Goal: Task Accomplishment & Management: Use online tool/utility

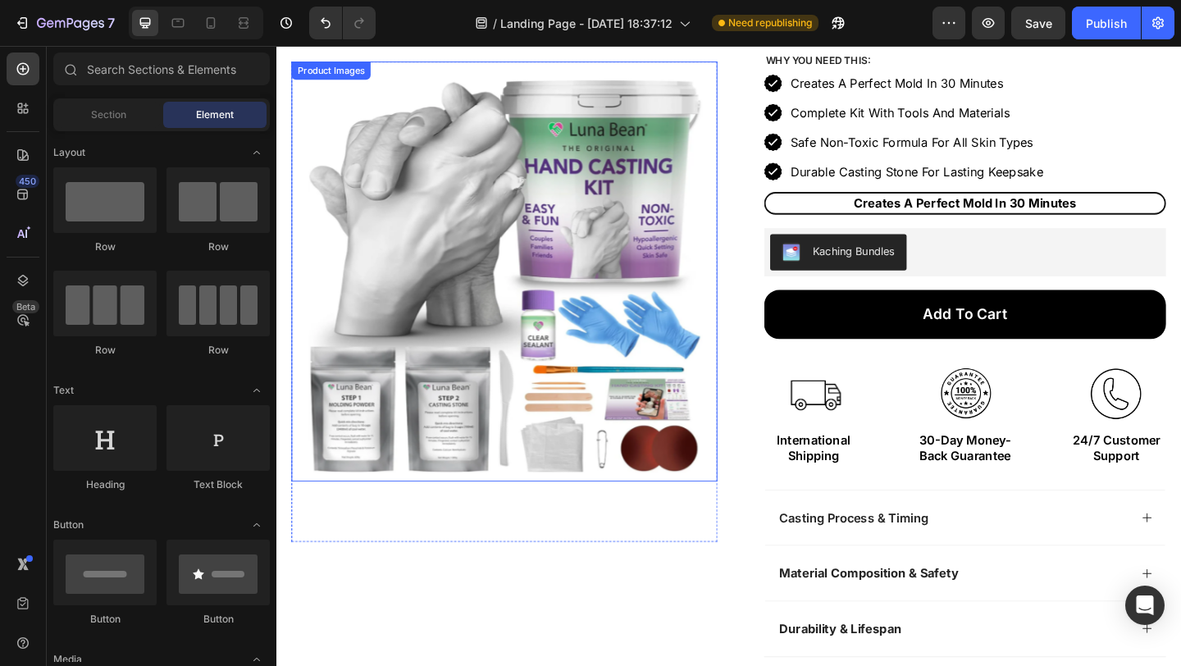
scroll to position [120, 0]
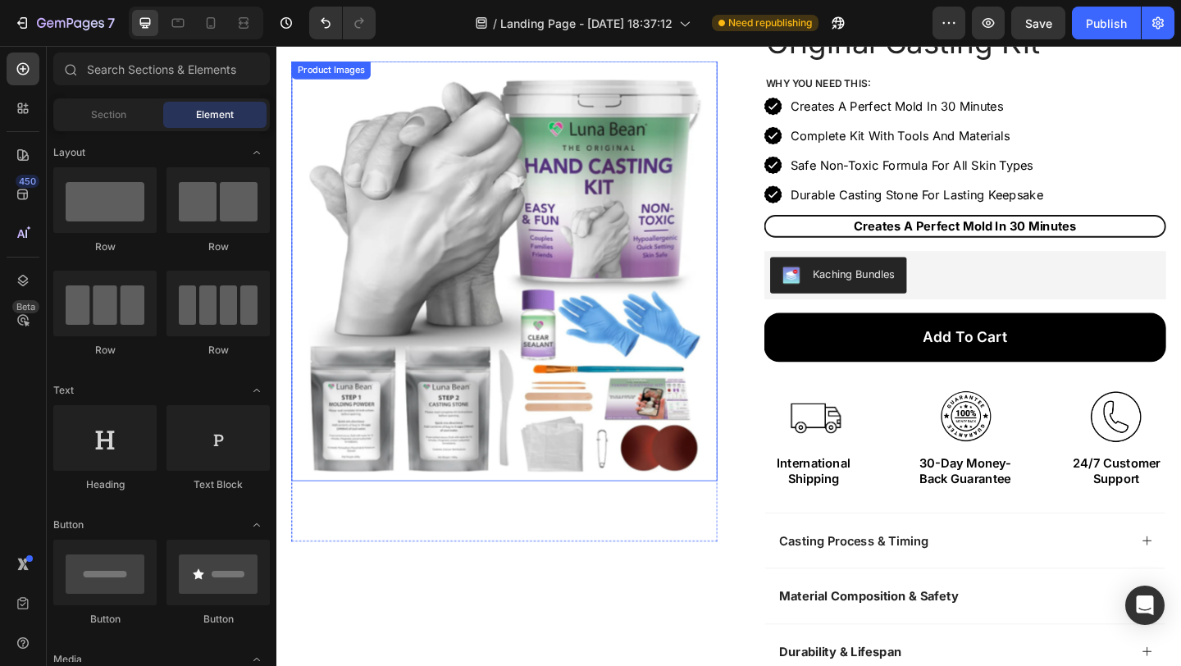
click at [576, 202] on img at bounding box center [524, 290] width 463 height 457
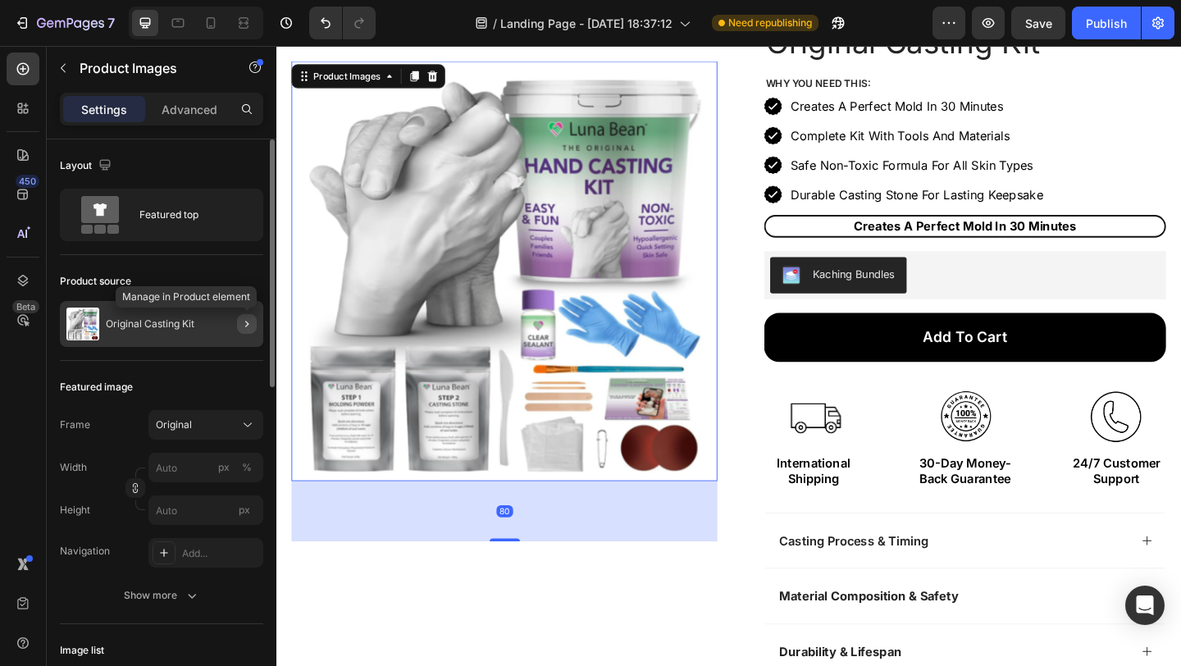
click at [244, 317] on icon "button" at bounding box center [246, 323] width 13 height 13
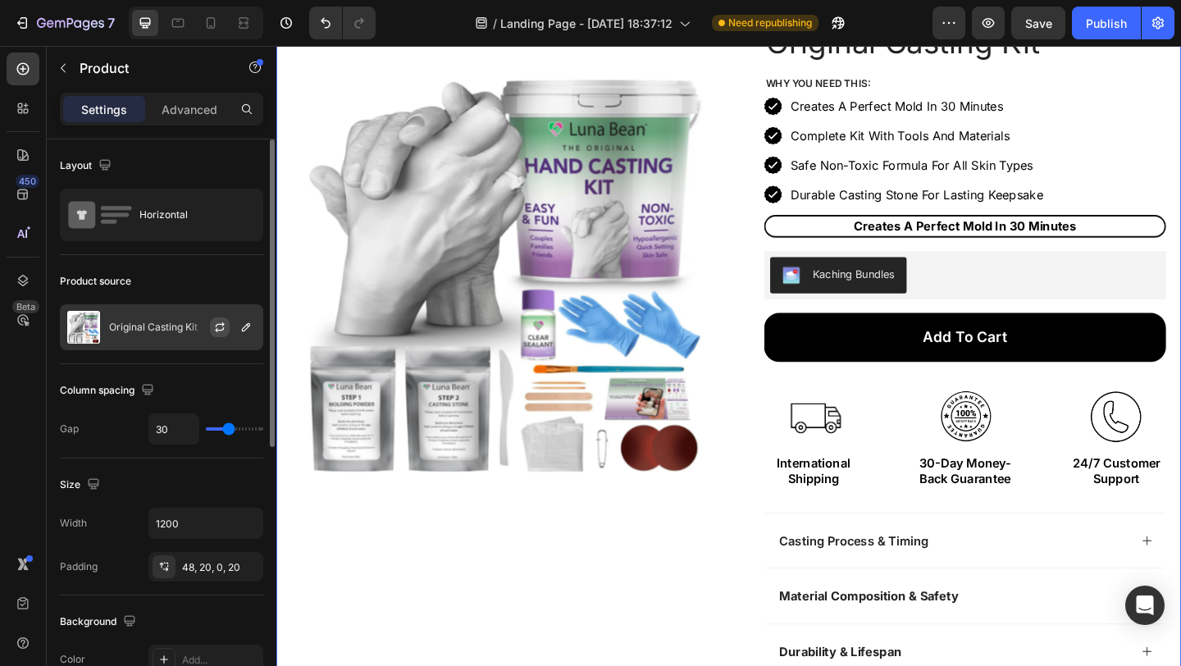
click at [215, 334] on button "button" at bounding box center [220, 327] width 20 height 20
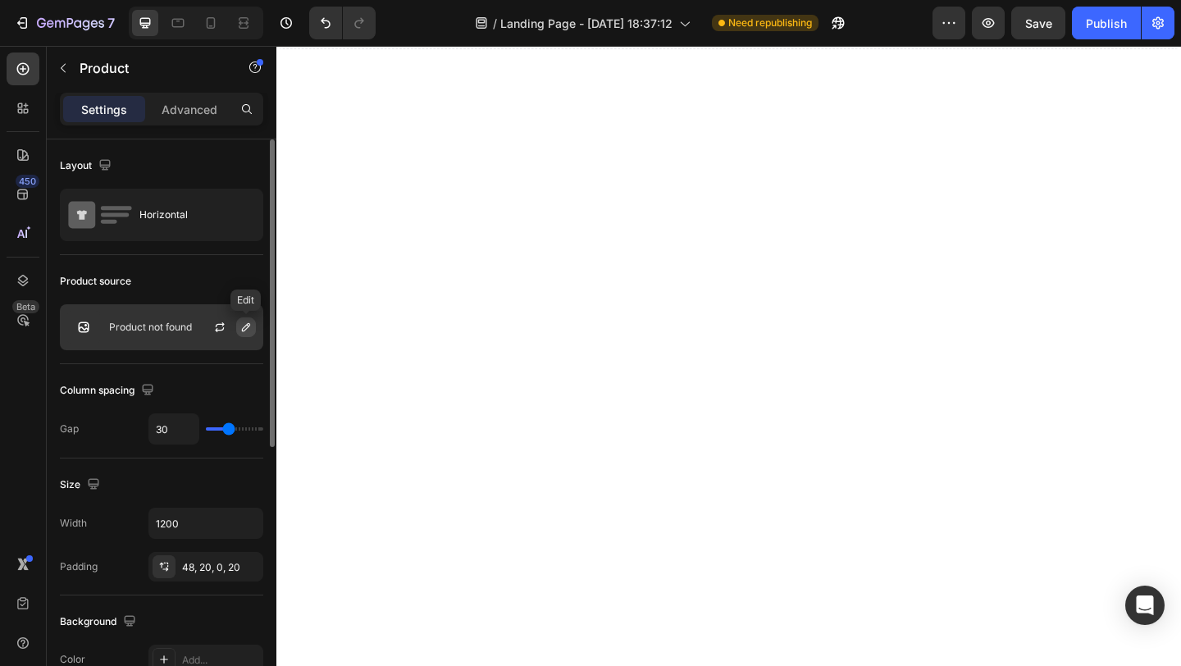
click at [240, 328] on icon "button" at bounding box center [245, 327] width 13 height 13
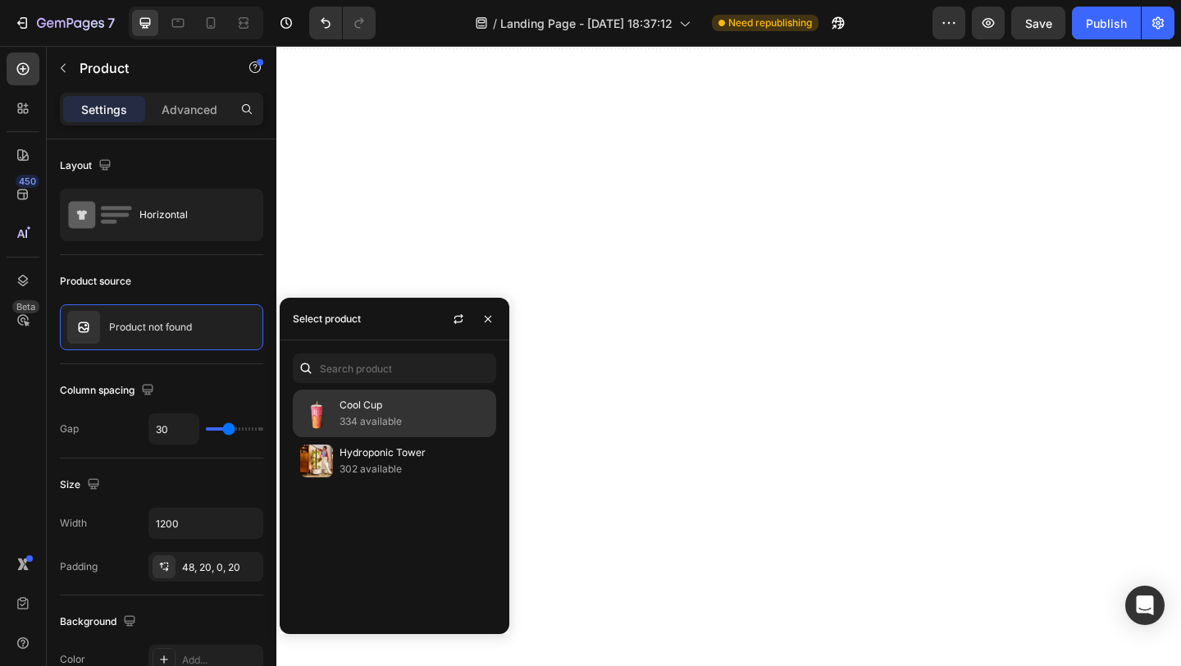
click at [394, 417] on p "334 available" at bounding box center [413, 421] width 149 height 16
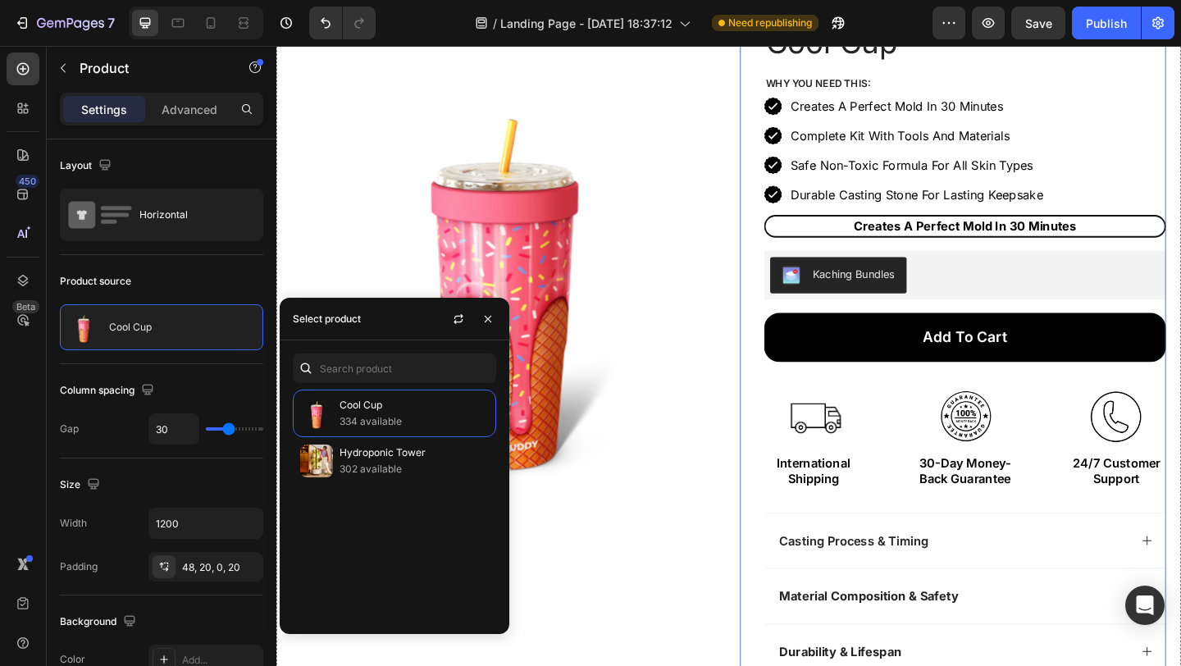
click at [793, 291] on div "Icon Icon Icon Icon Icon Icon List Excellent Trustpilot 1598 Verified Reviews! …" at bounding box center [1012, 367] width 463 height 736
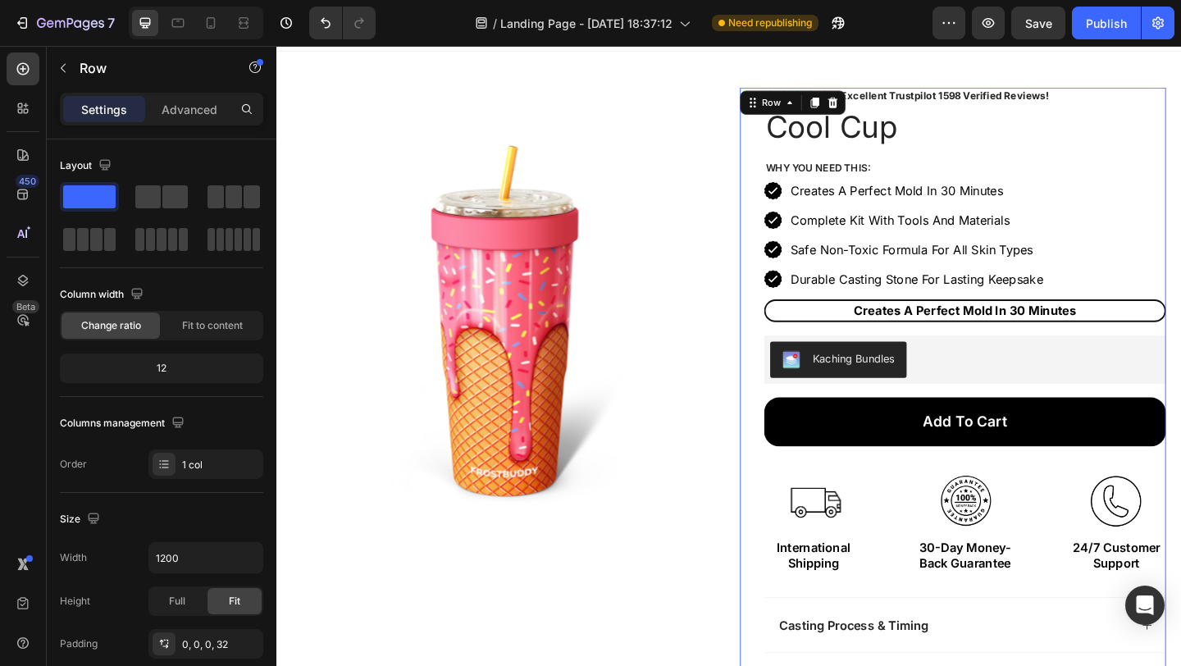
scroll to position [0, 0]
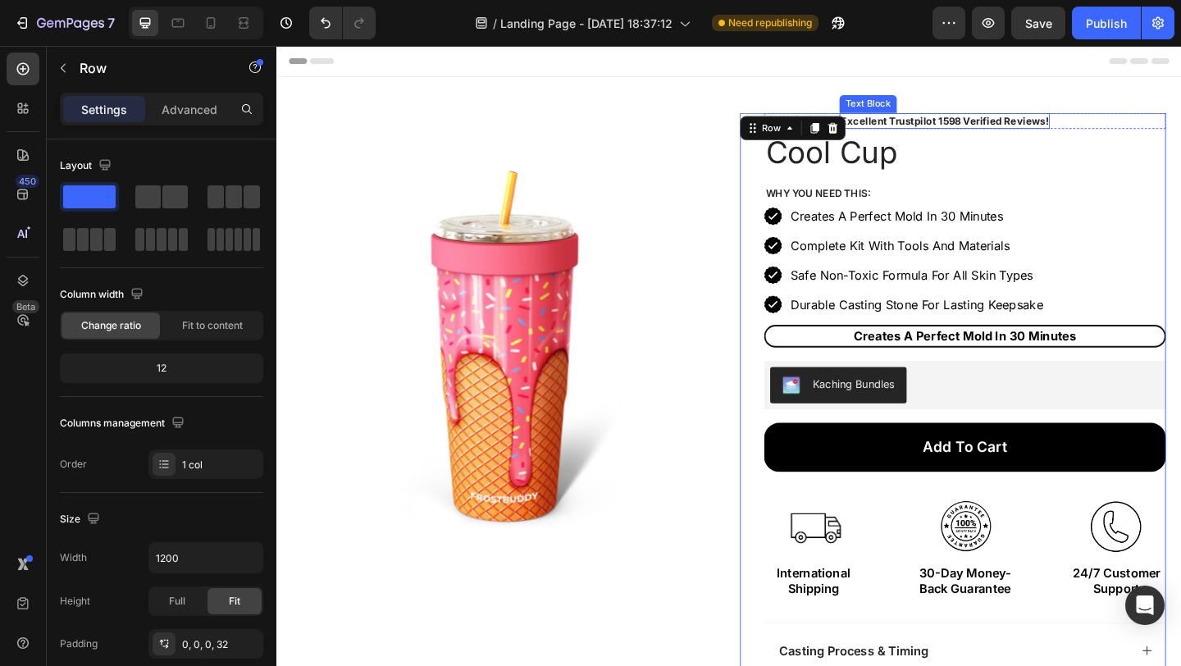
click at [1146, 94] on div "Product Images Row Icon Icon Icon Icon Icon Icon List Excellent Trustpilot 1598…" at bounding box center [768, 468] width 984 height 776
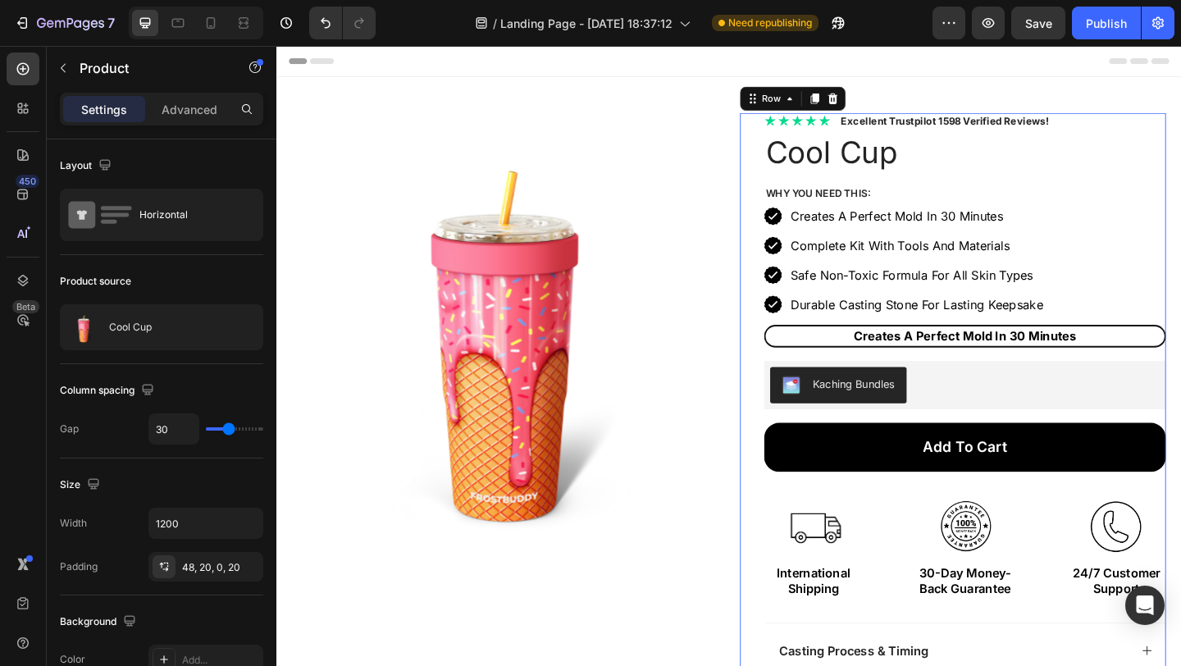
click at [766, 208] on div "Product Images Row Icon Icon Icon Icon Icon Icon List Excellent Trustpilot 1598…" at bounding box center [768, 468] width 984 height 776
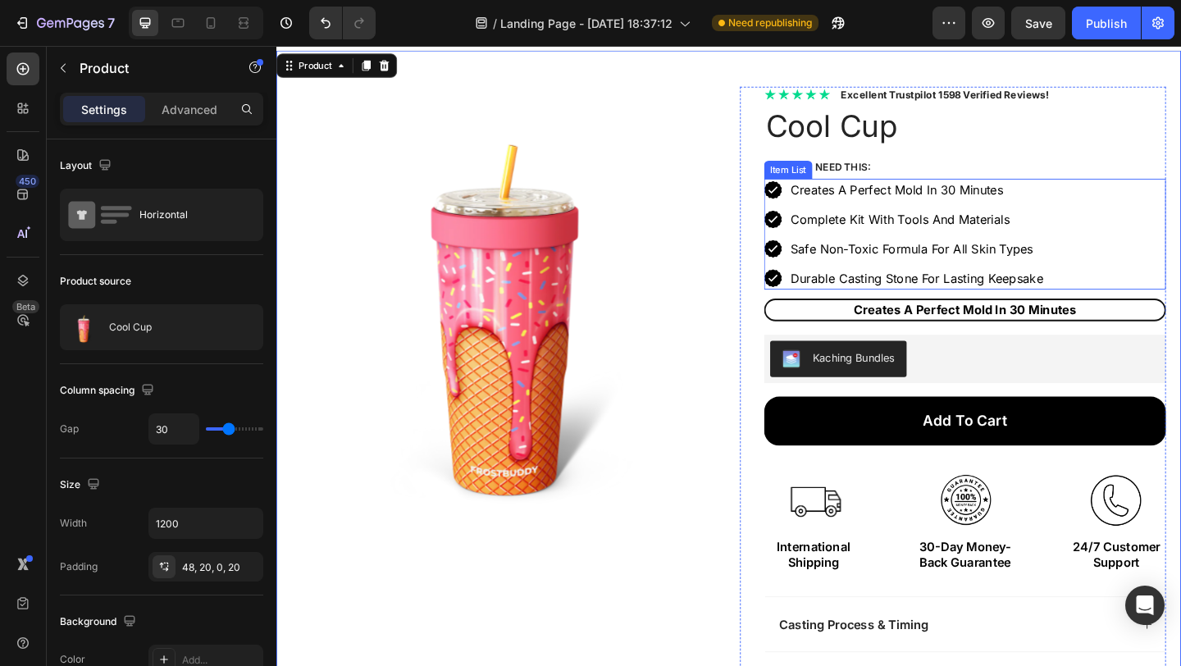
scroll to position [90, 0]
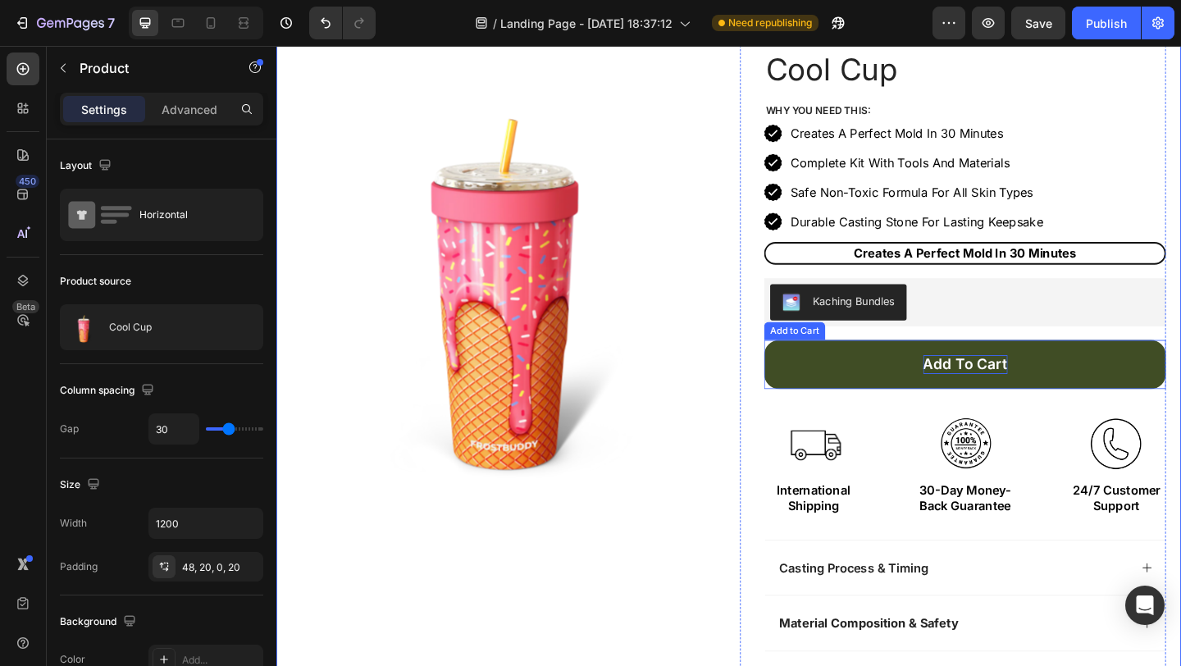
click at [1143, 391] on button "Add to cart" at bounding box center [1025, 392] width 437 height 53
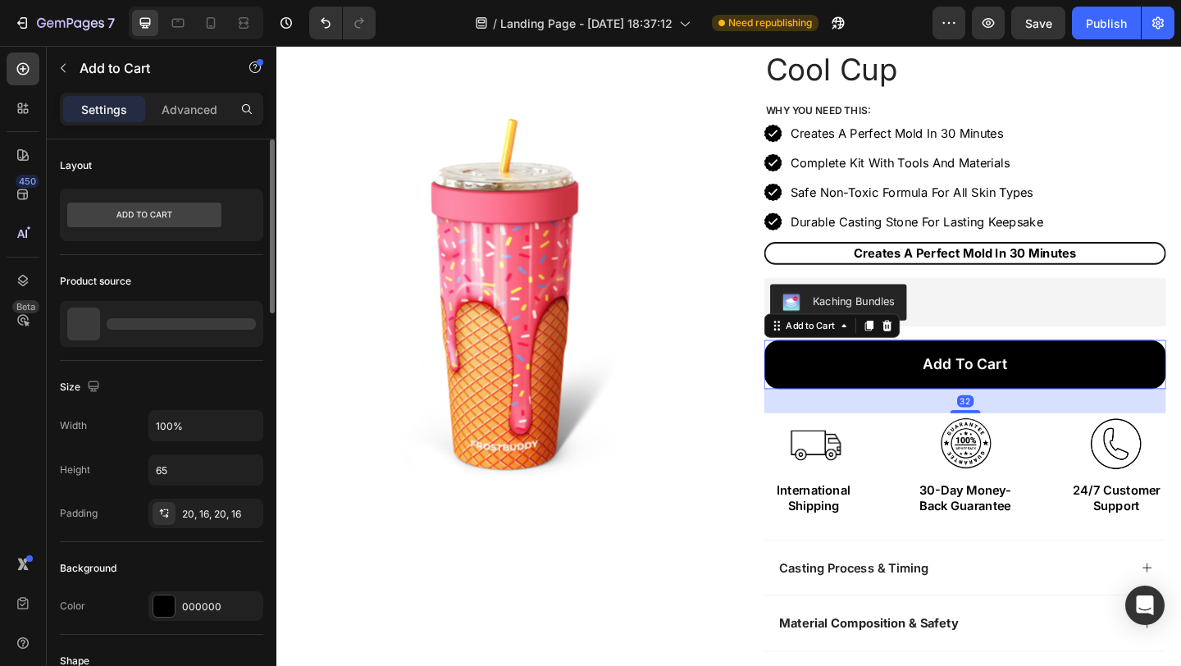
scroll to position [227, 0]
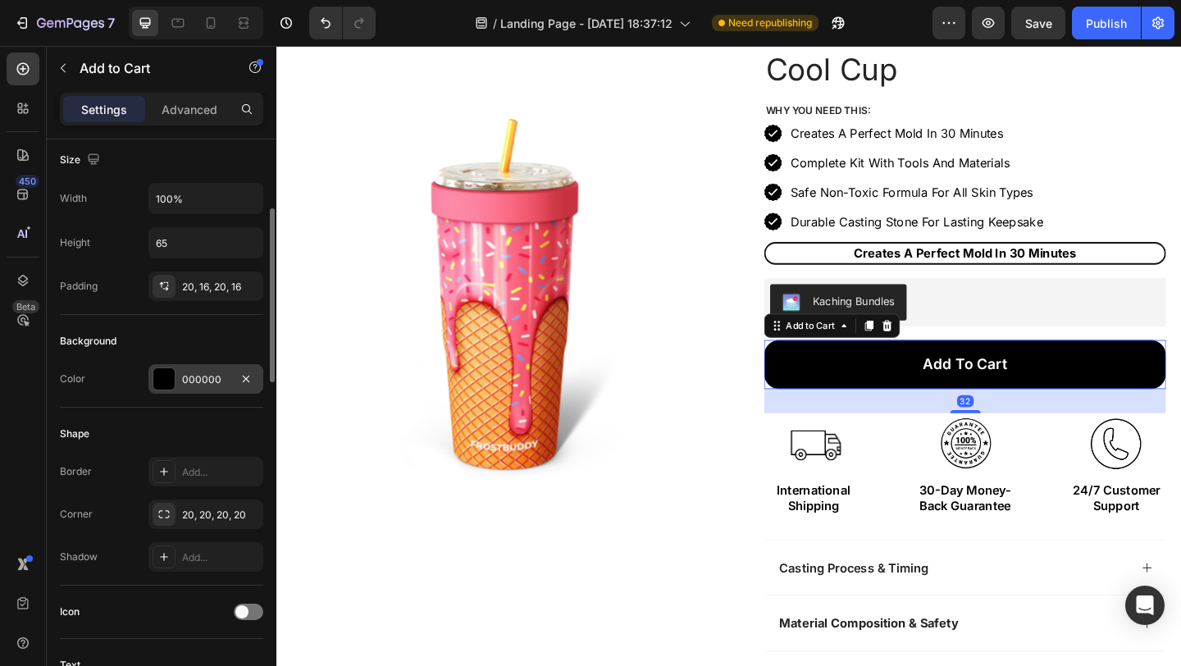
click at [206, 372] on div "000000" at bounding box center [206, 379] width 48 height 15
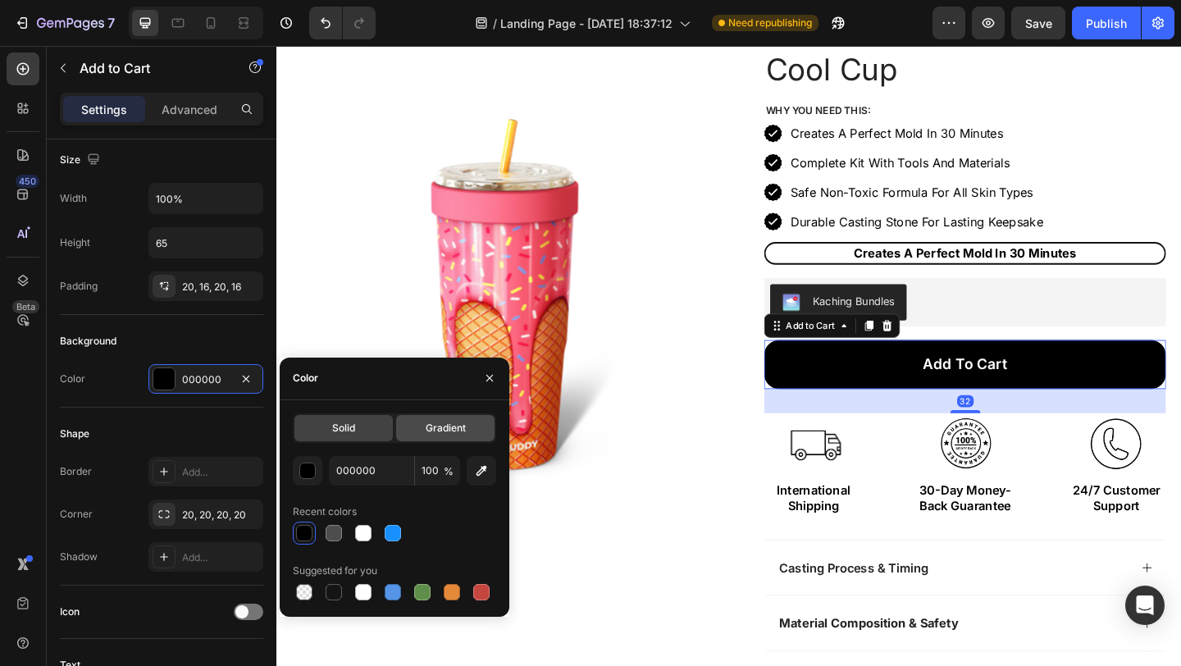
click at [426, 429] on span "Gradient" at bounding box center [446, 428] width 40 height 15
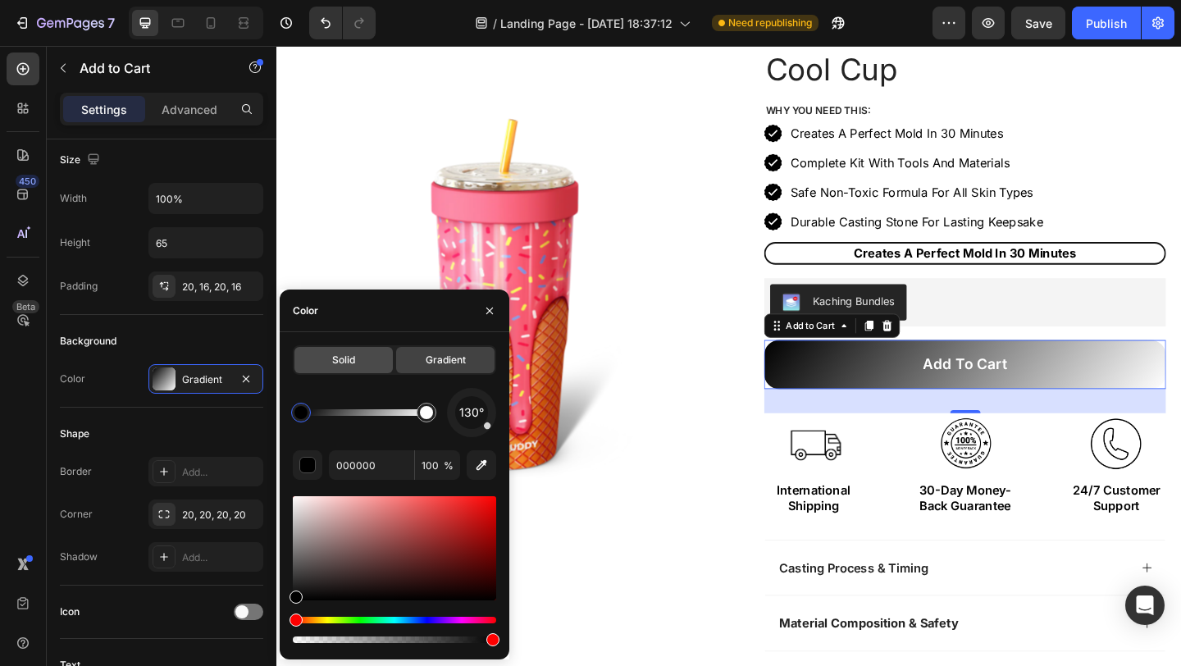
click at [345, 366] on span "Solid" at bounding box center [343, 360] width 23 height 15
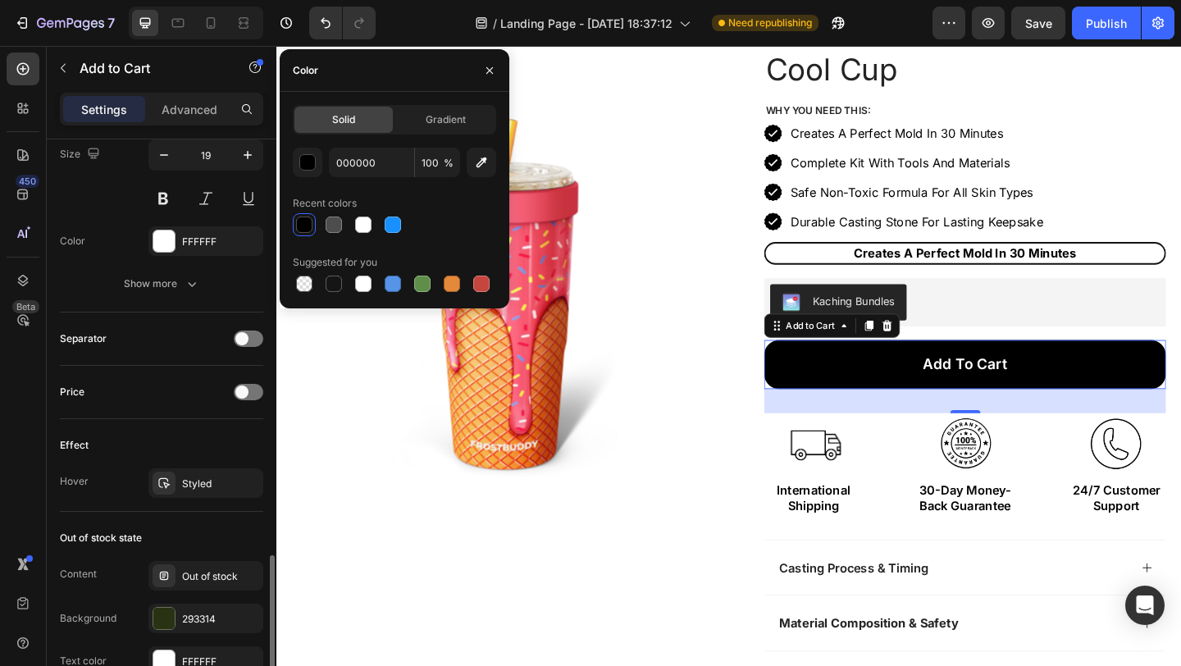
scroll to position [1127, 0]
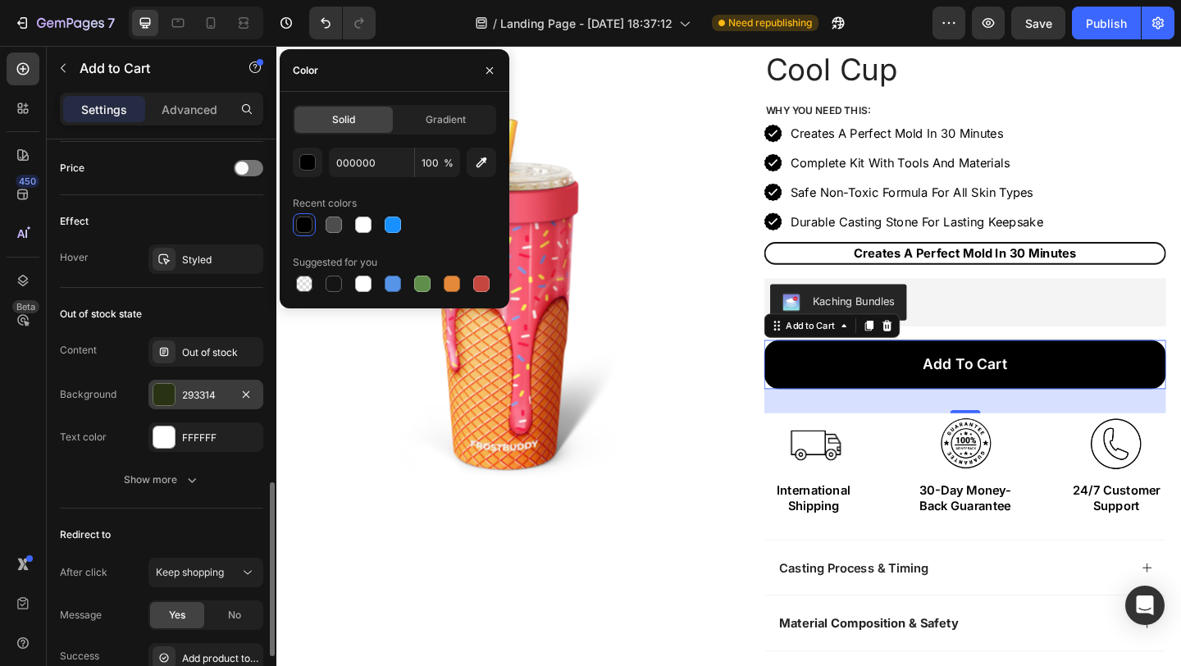
click at [210, 381] on div "293314" at bounding box center [205, 395] width 115 height 30
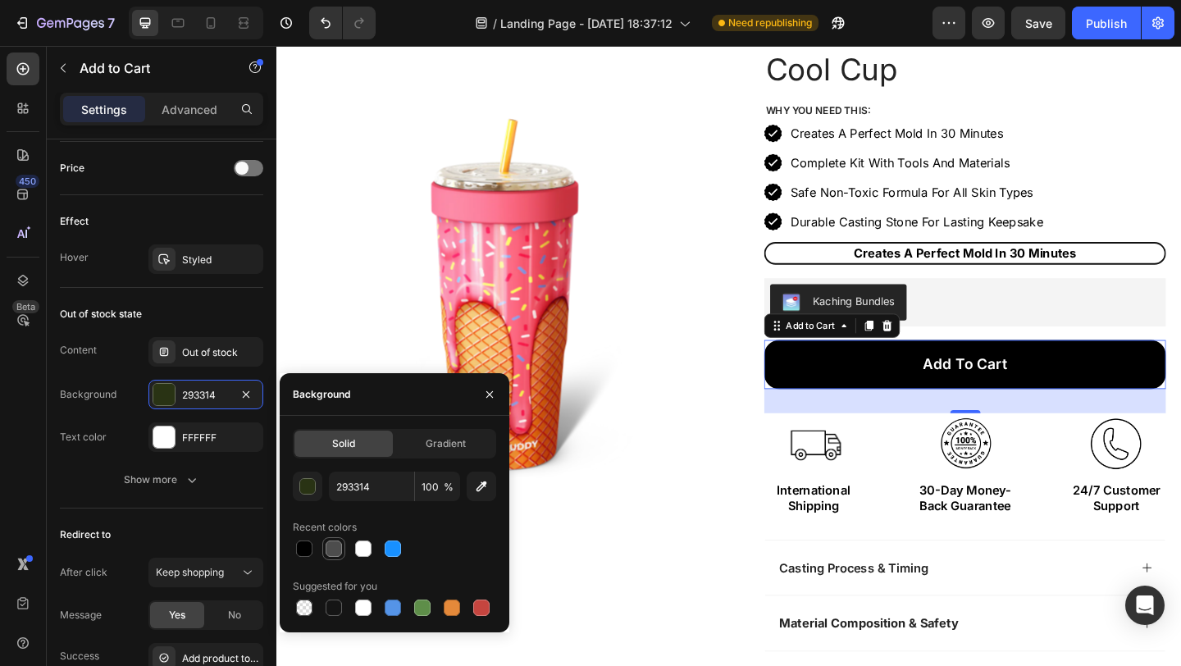
click at [335, 549] on div at bounding box center [334, 548] width 16 height 16
type input "4D4D4D"
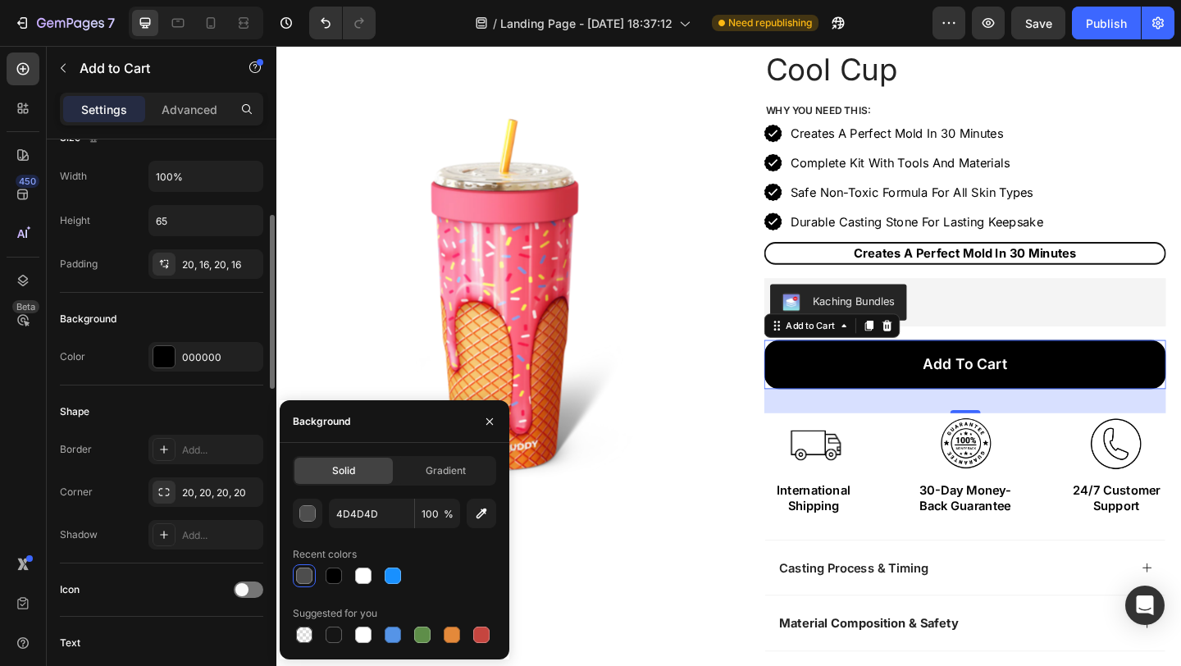
scroll to position [213, 0]
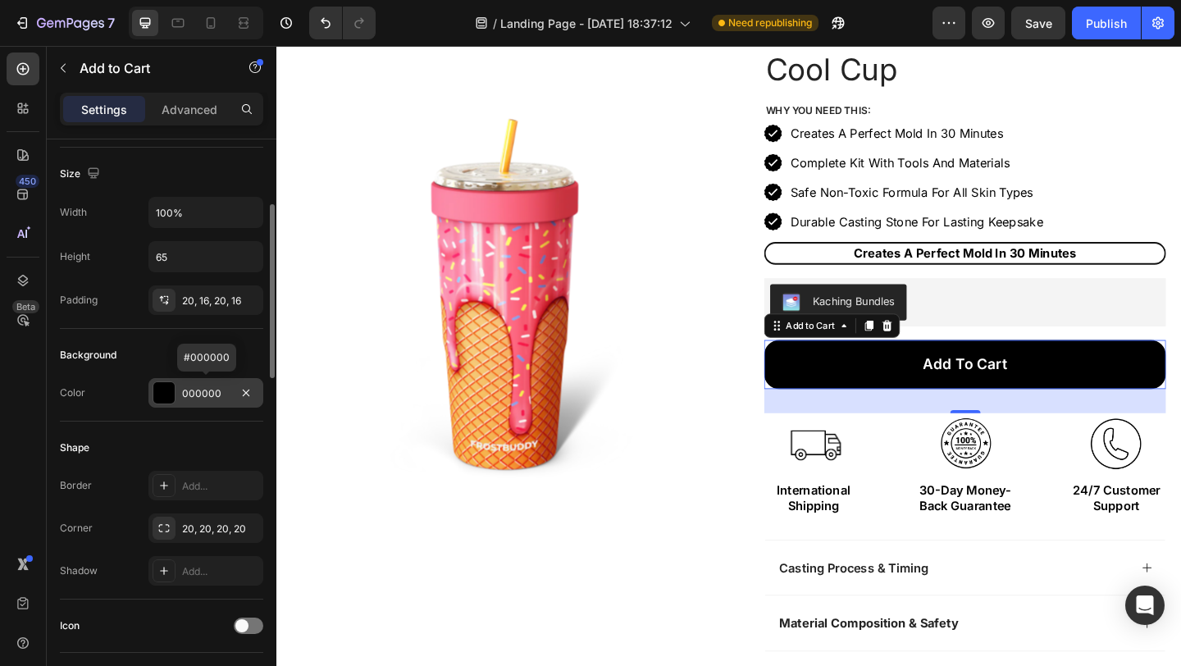
click at [170, 391] on div at bounding box center [163, 392] width 21 height 21
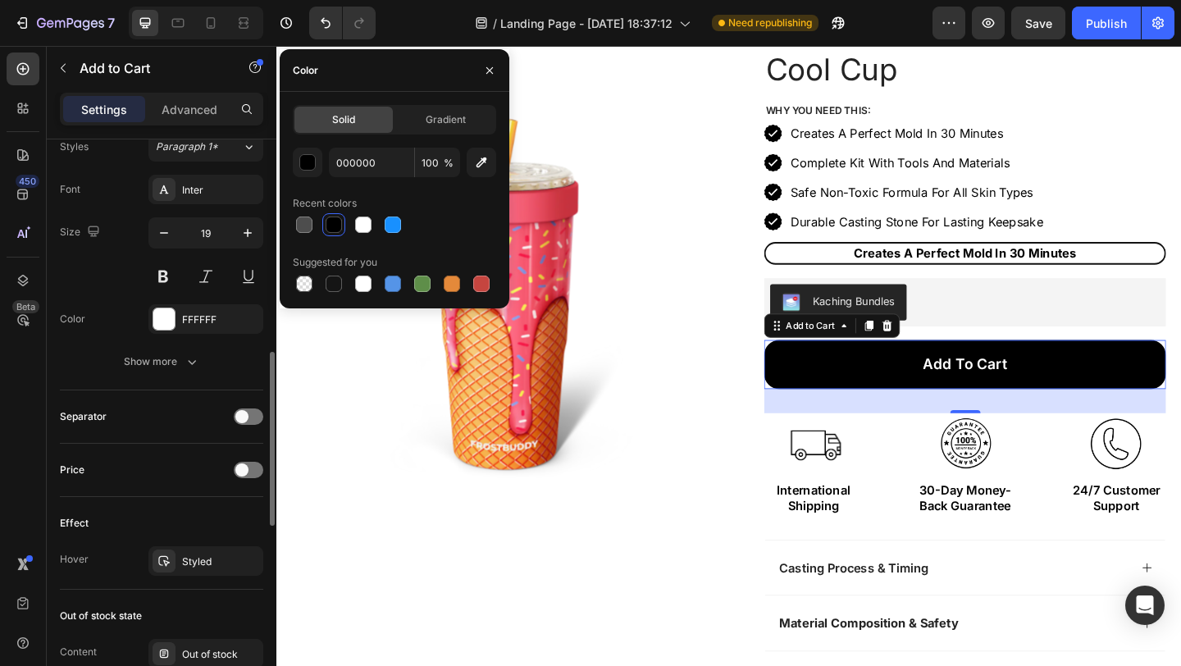
scroll to position [862, 0]
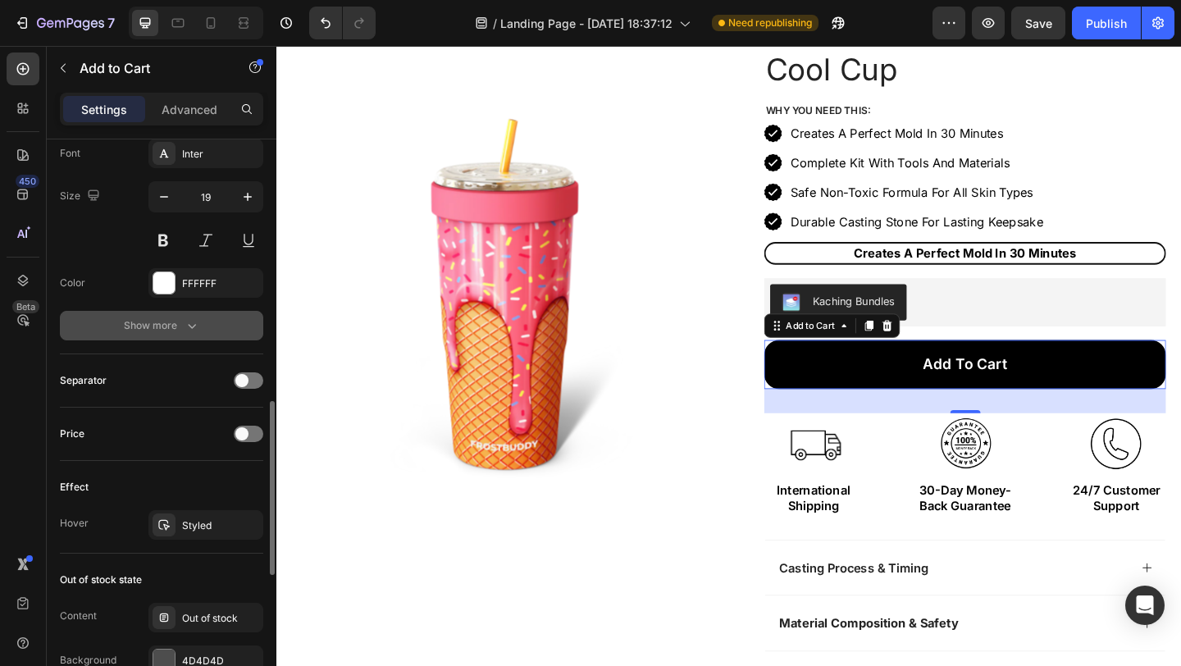
click at [173, 333] on button "Show more" at bounding box center [161, 326] width 203 height 30
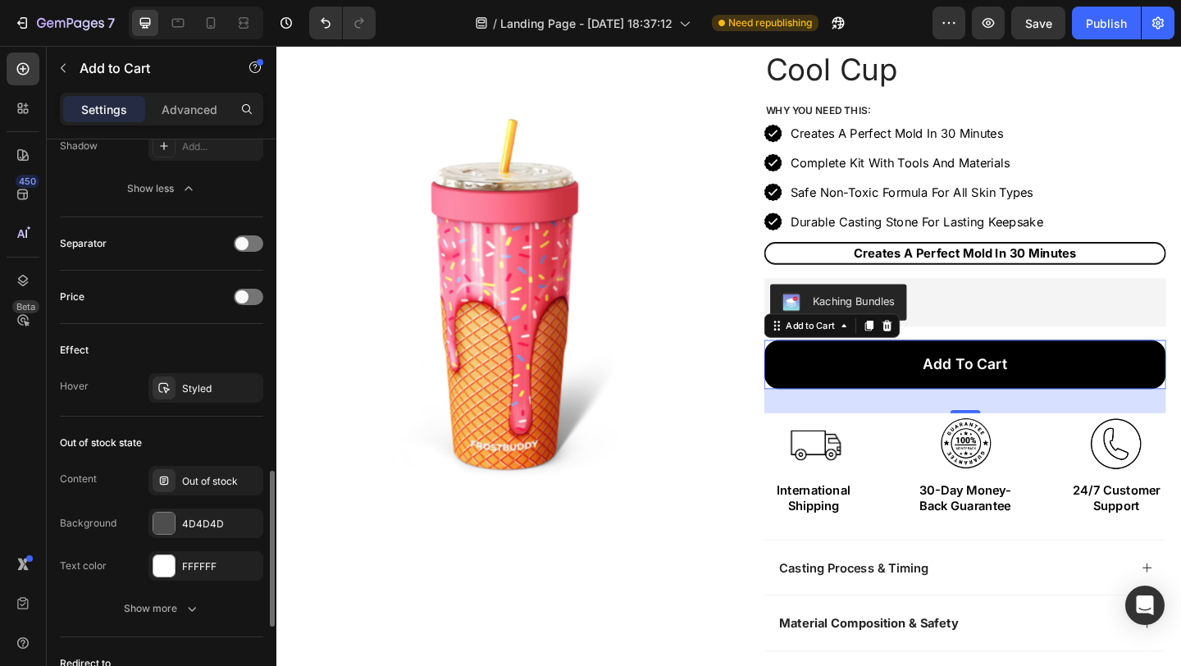
scroll to position [1261, 0]
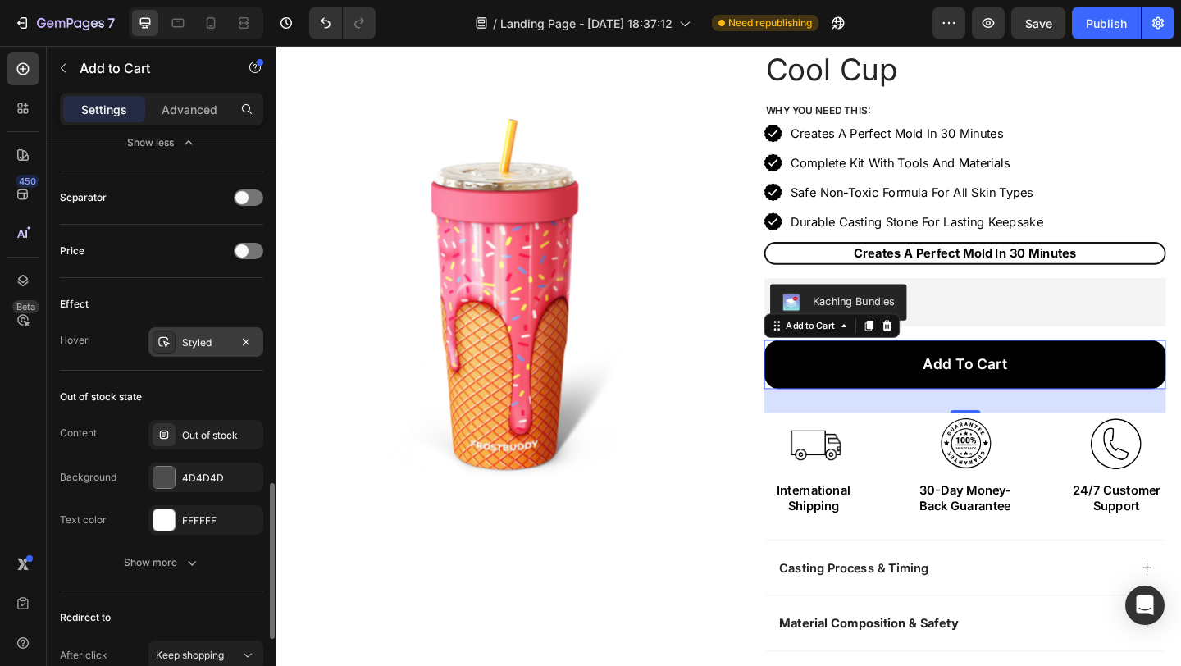
click at [207, 342] on div "Styled" at bounding box center [206, 342] width 48 height 15
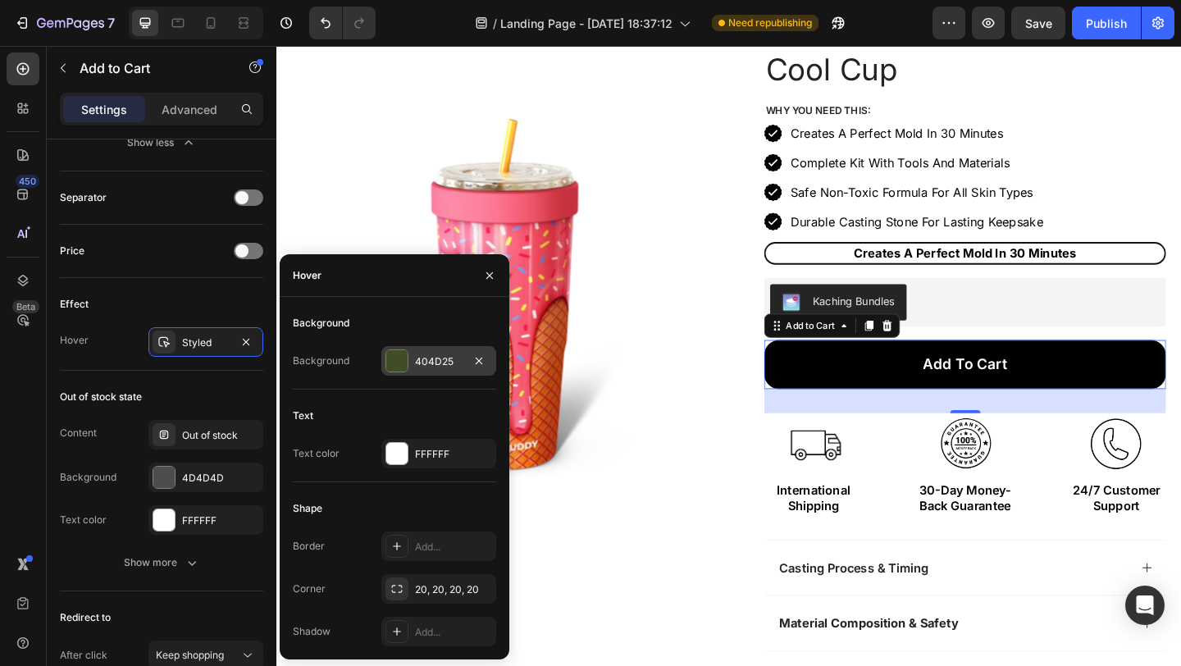
click at [410, 363] on div "404D25" at bounding box center [438, 361] width 115 height 30
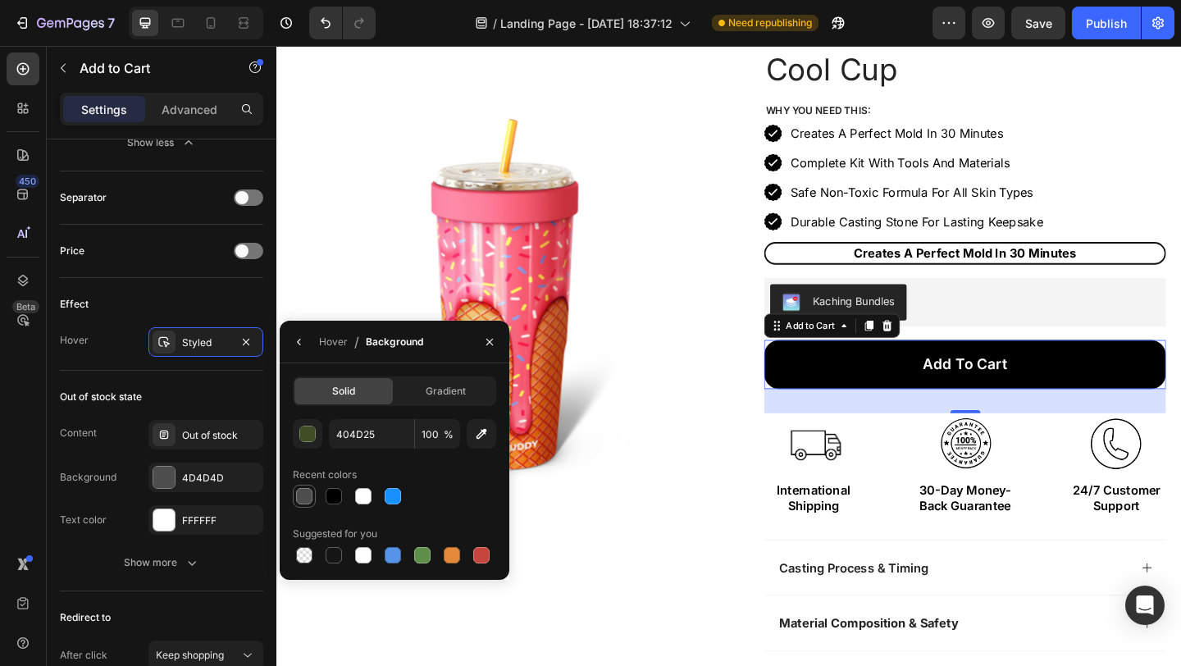
click at [308, 495] on div at bounding box center [304, 496] width 16 height 16
type input "4D4D4D"
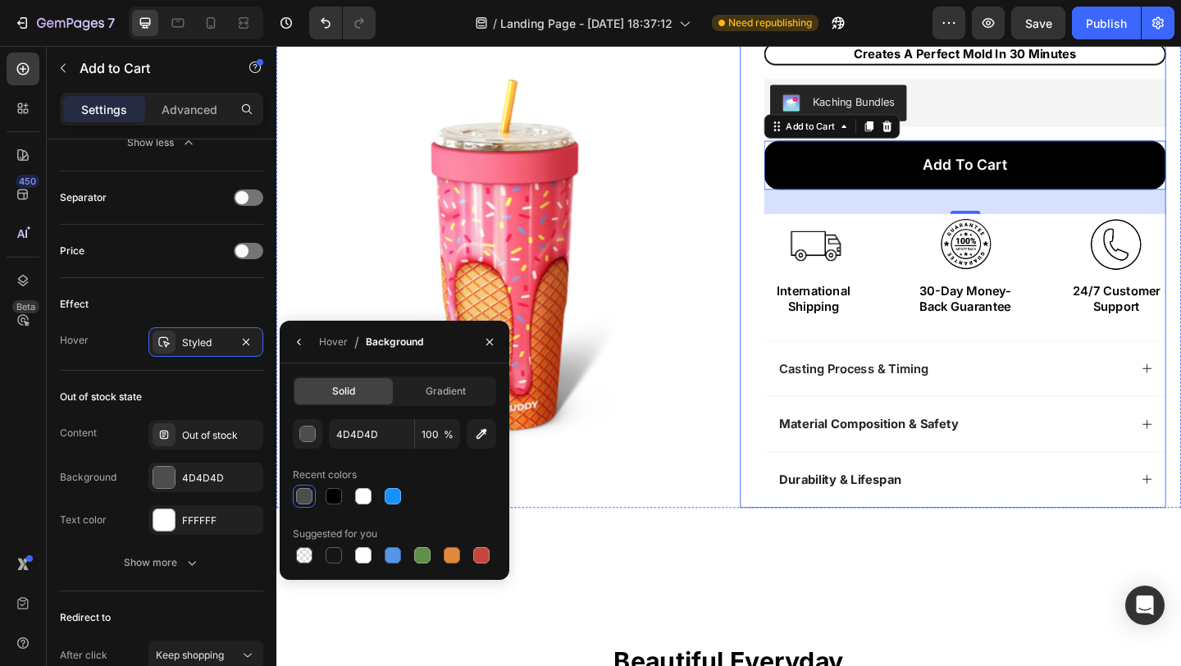
scroll to position [308, 0]
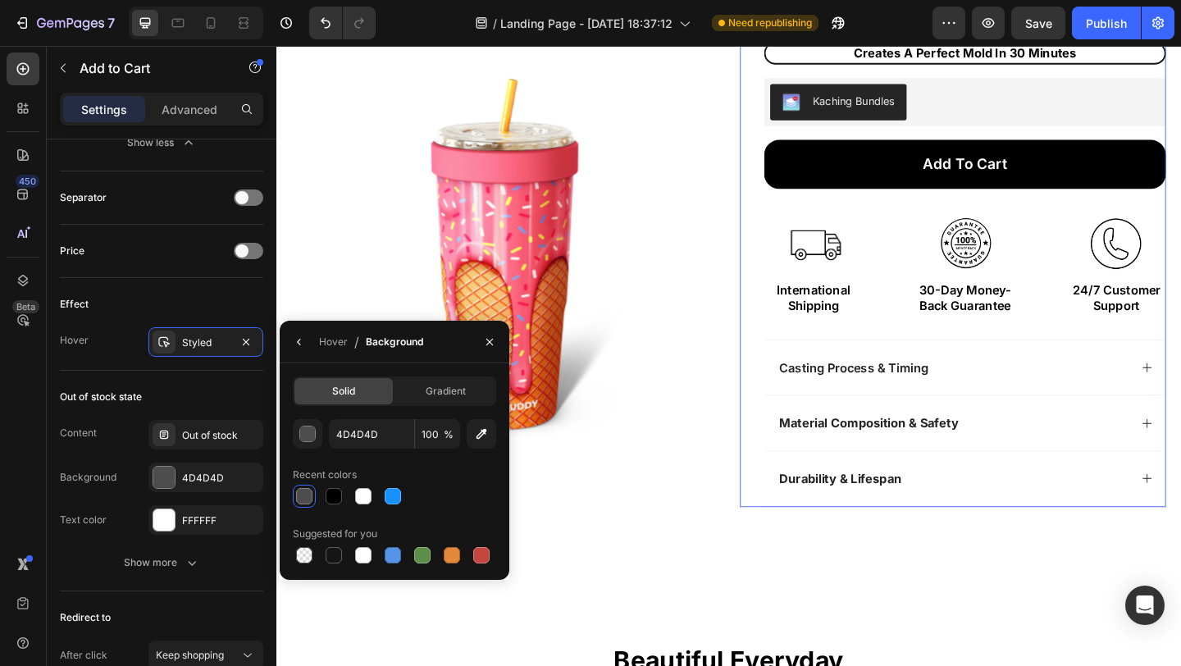
click at [781, 353] on div "Icon Icon Icon Icon Icon Icon List Excellent Trustpilot 1598 Verified Reviews! …" at bounding box center [1012, 179] width 463 height 736
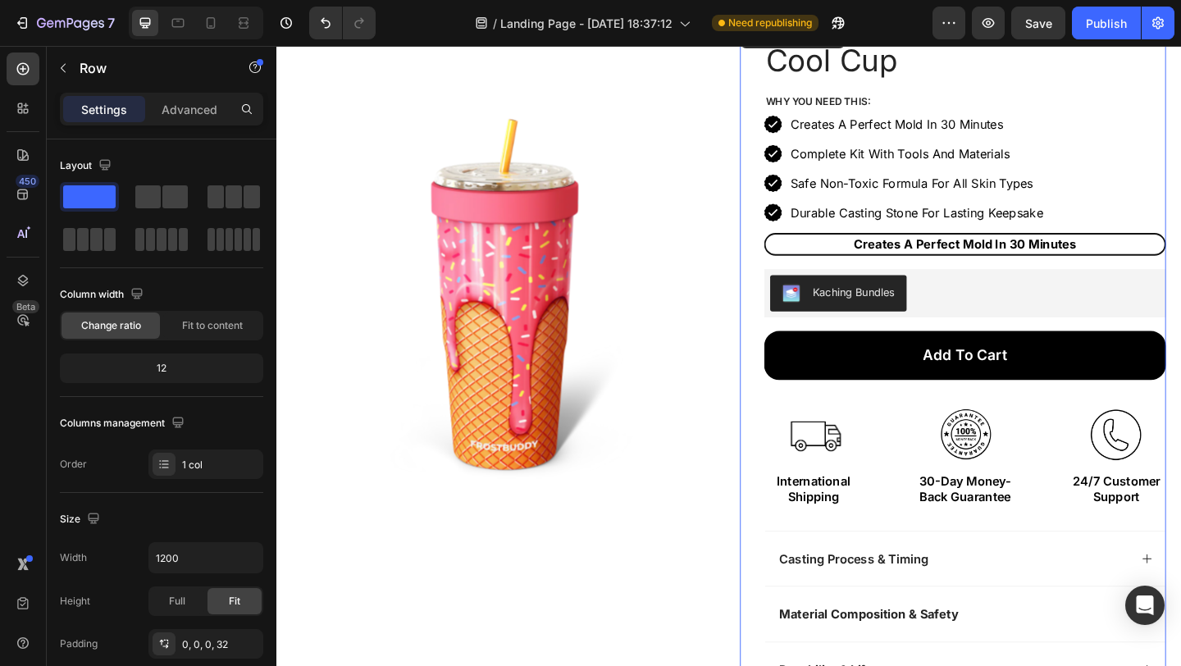
scroll to position [93, 0]
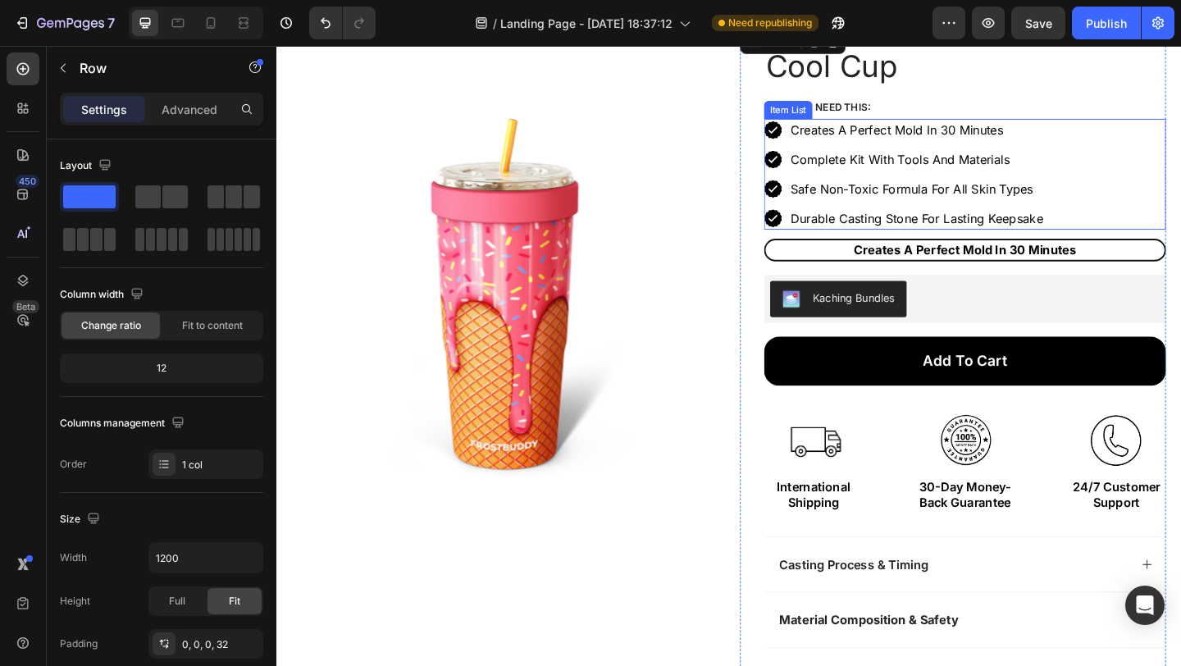
click at [937, 139] on p "Creates A Perfect Mold In 30 Minutes" at bounding box center [973, 138] width 275 height 20
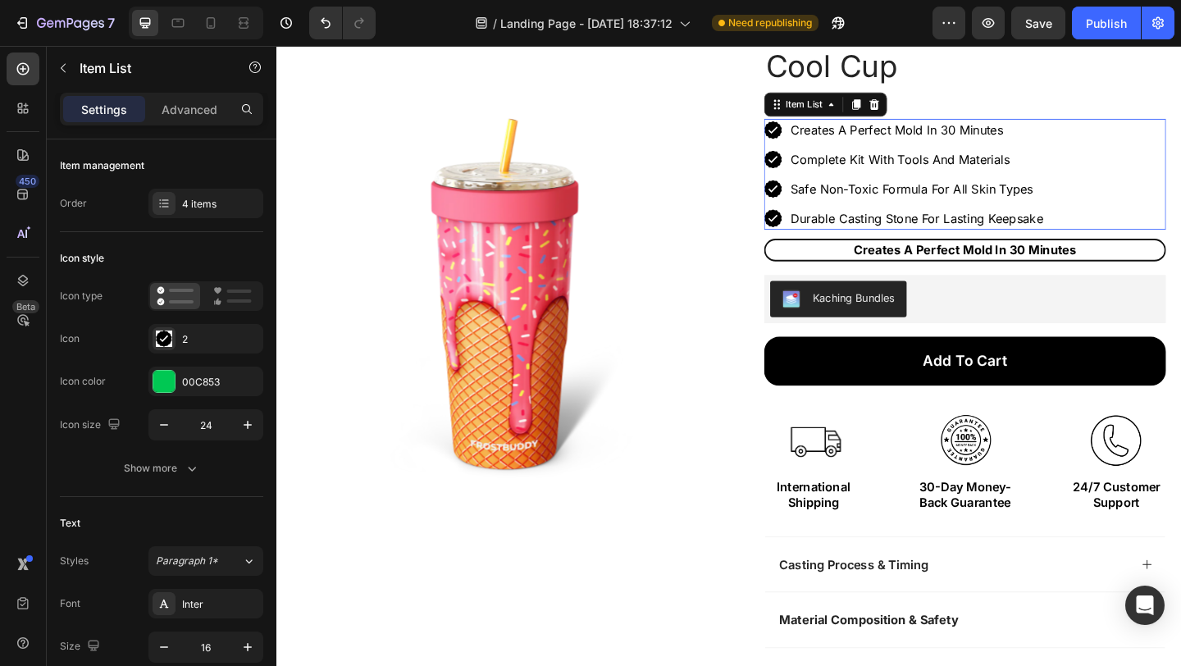
click at [937, 139] on p "Creates A Perfect Mold In 30 Minutes" at bounding box center [973, 138] width 275 height 20
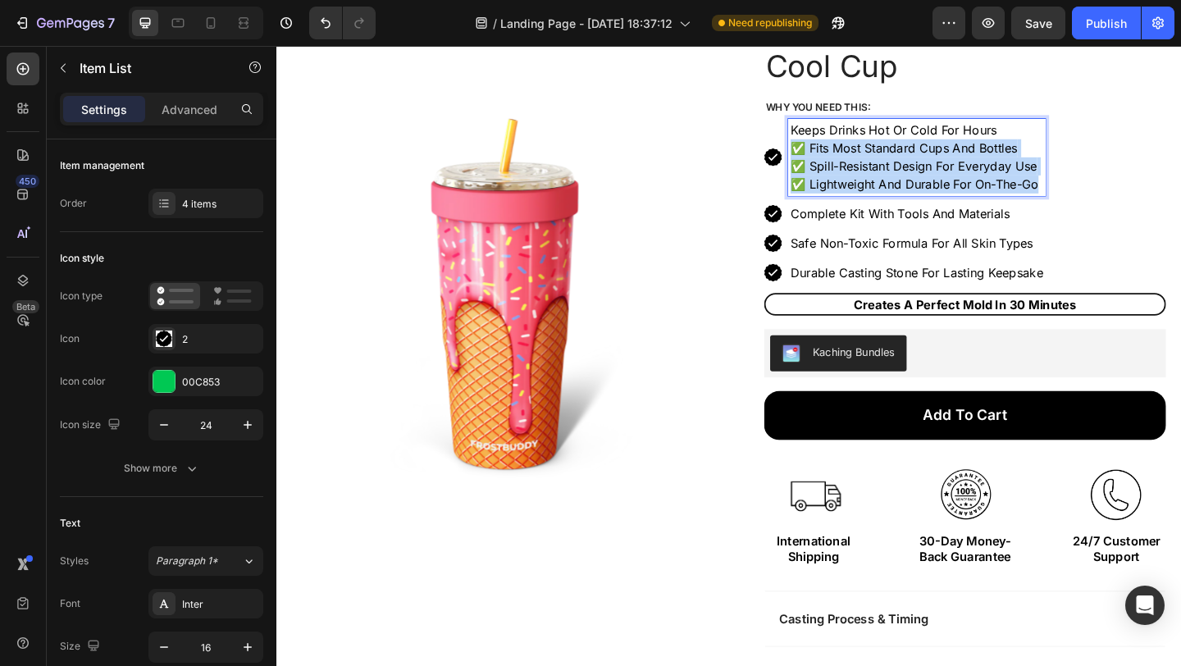
drag, startPoint x: 1100, startPoint y: 196, endPoint x: 831, endPoint y: 162, distance: 271.1
click at [836, 162] on p "Keeps Drinks Hot Or Cold For Hours ✅ Fits Most Standard Cups And Bottles ✅ Spil…" at bounding box center [973, 167] width 275 height 79
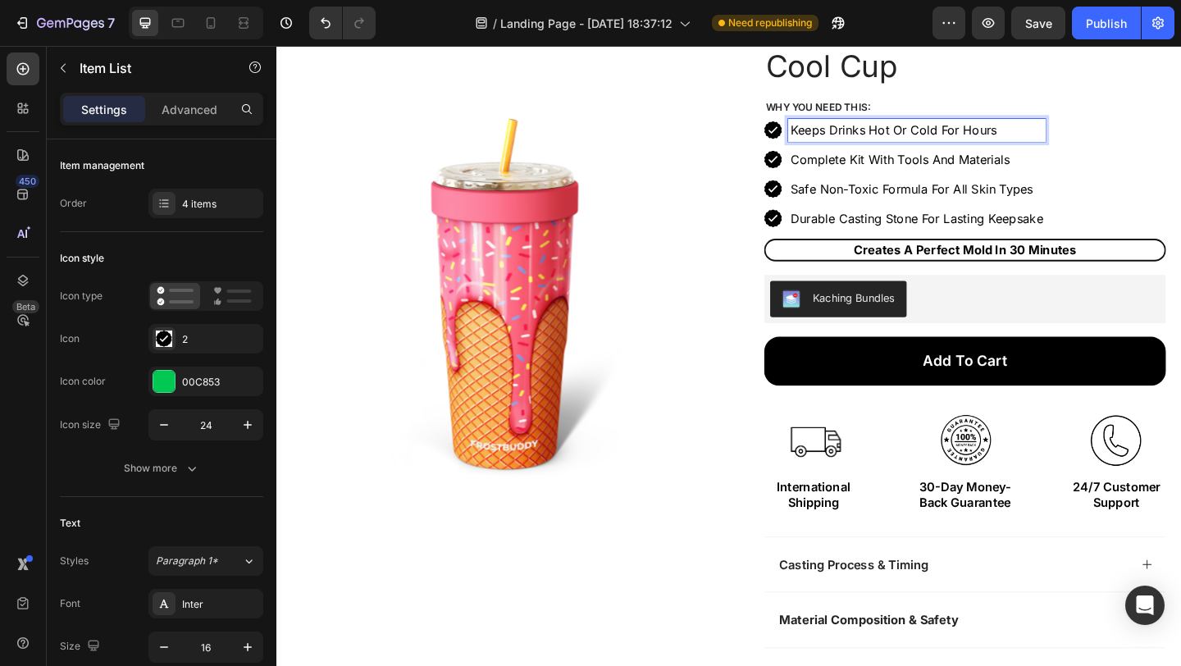
click at [904, 175] on p "Complete Kit With Tools And Materials" at bounding box center [973, 170] width 275 height 20
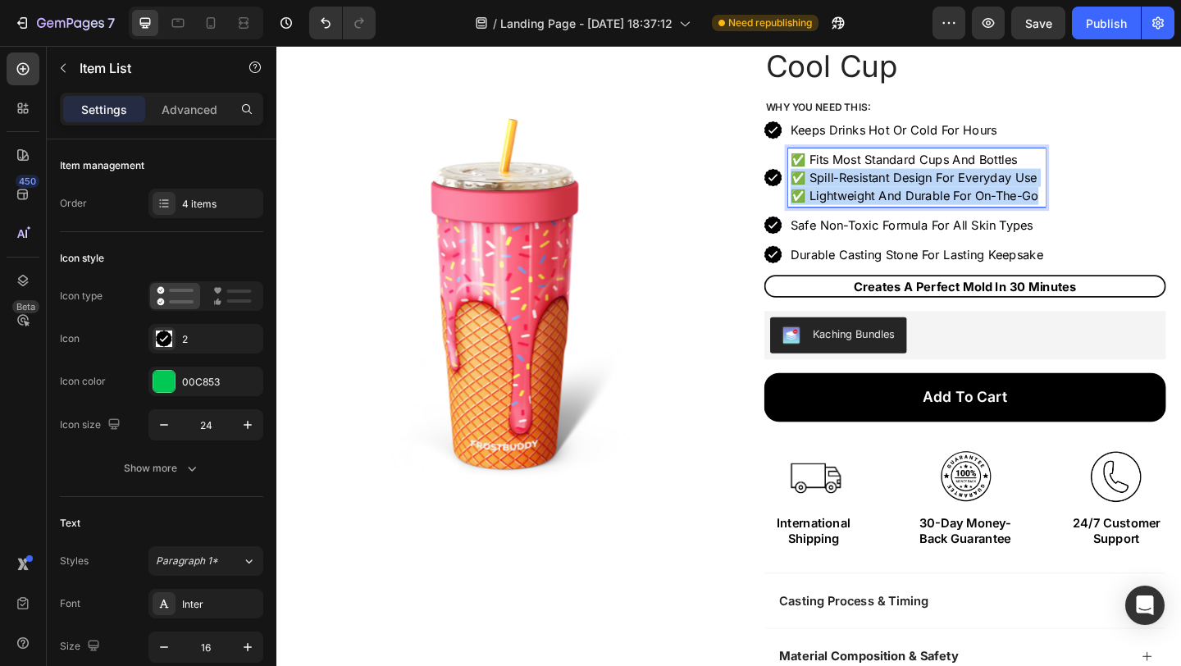
drag, startPoint x: 1097, startPoint y: 211, endPoint x: 835, endPoint y: 185, distance: 263.6
click at [836, 185] on p "✅ Fits Most Standard Cups And Bottles ✅ Spill-Resistant Design For Everyday Use…" at bounding box center [973, 189] width 275 height 59
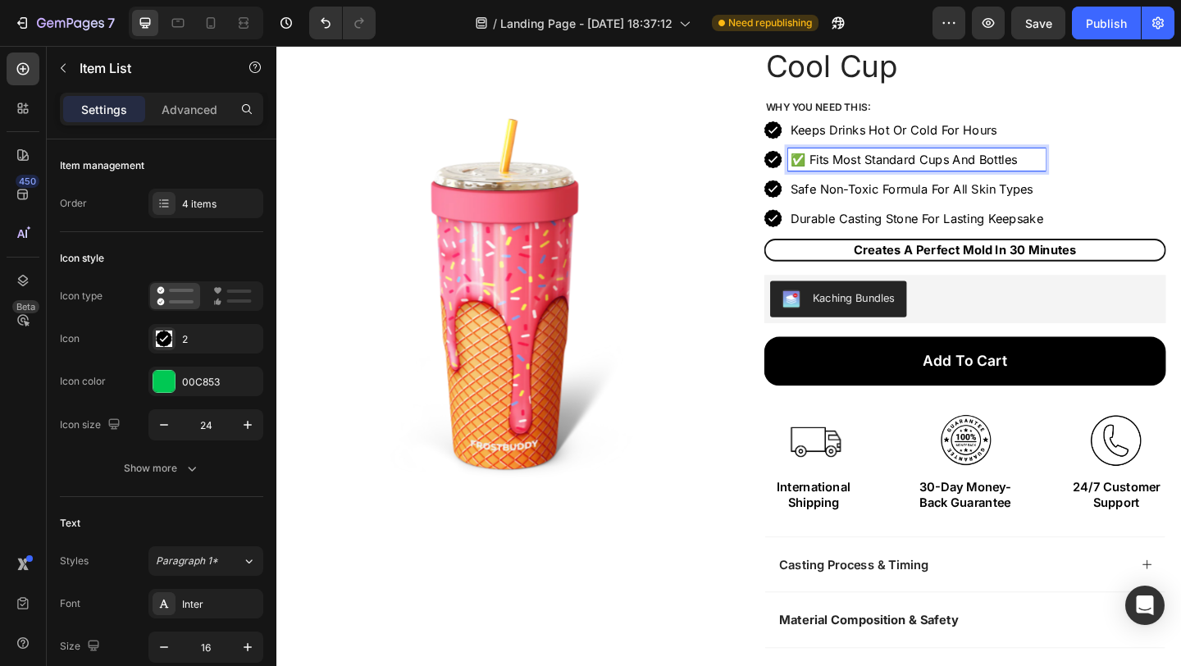
click at [845, 173] on p "✅ Fits Most Standard Cups And Bottles" at bounding box center [973, 170] width 275 height 20
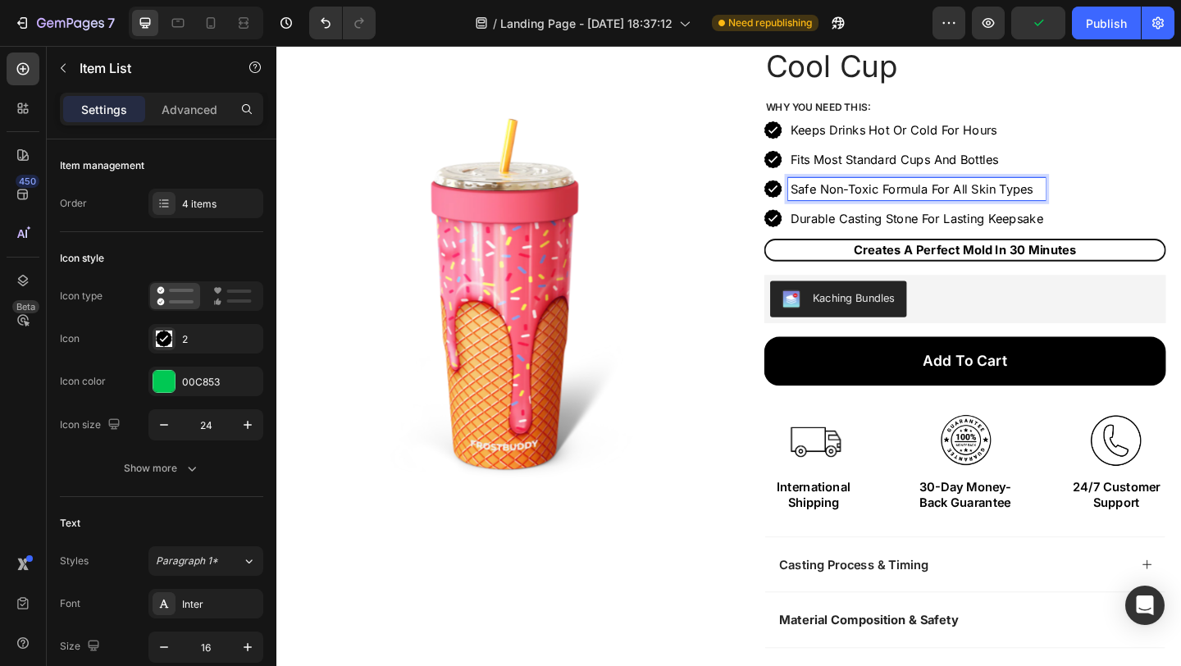
click at [870, 197] on p "Safe Non-Toxic Formula For All Skin Types" at bounding box center [973, 202] width 275 height 20
click at [889, 198] on p "Safe Non-Toxic Formula For All Skin Types" at bounding box center [973, 202] width 275 height 20
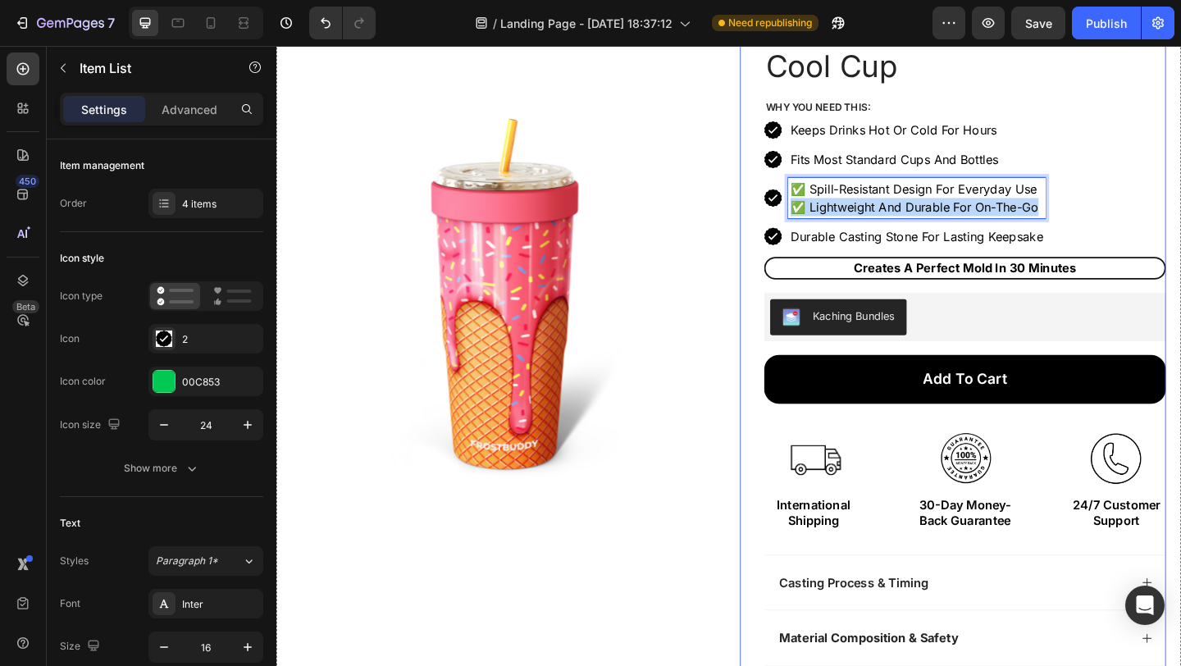
drag, startPoint x: 1098, startPoint y: 221, endPoint x: 799, endPoint y: 221, distance: 299.3
click at [799, 221] on div "Icon Icon Icon Icon Icon Icon List Excellent Trustpilot 1598 Verified Reviews! …" at bounding box center [1012, 403] width 463 height 756
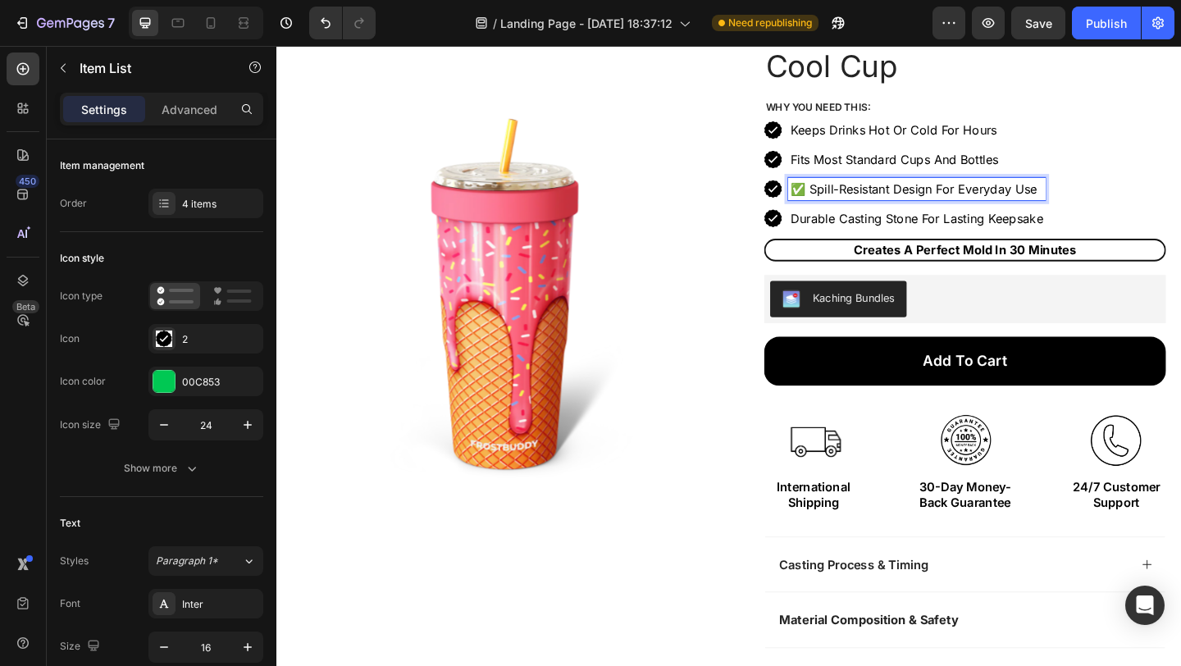
click at [848, 202] on p "✅ Spill-Resistant Design For Everyday Use" at bounding box center [973, 202] width 275 height 20
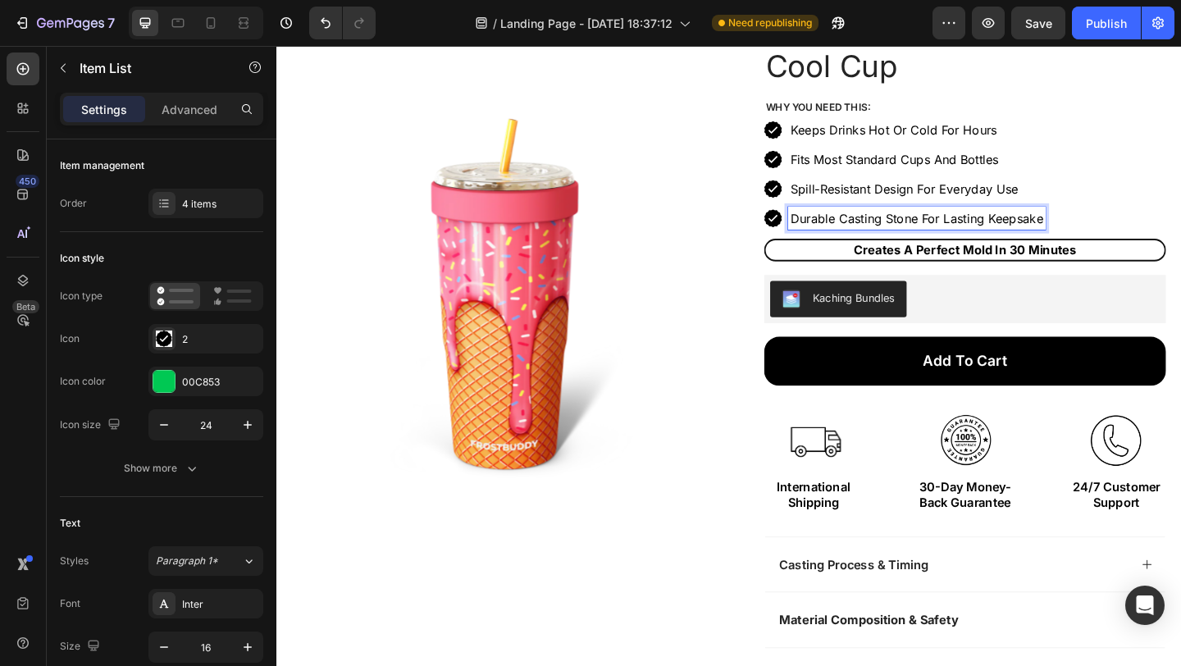
click at [879, 224] on p "Durable Casting Stone For Lasting Keepsake" at bounding box center [973, 234] width 275 height 20
click at [902, 229] on p "Durable Casting Stone For Lasting Keepsake" at bounding box center [973, 234] width 275 height 20
click at [840, 233] on p "✅ Lightweight And Durable For On-The-Go" at bounding box center [971, 234] width 270 height 20
click at [847, 233] on p "✅ Lightweight And Durable For On-The-Go" at bounding box center [971, 234] width 270 height 20
click at [1013, 269] on p "Creates A Perfect Mold In 30 Minutes" at bounding box center [1025, 268] width 430 height 18
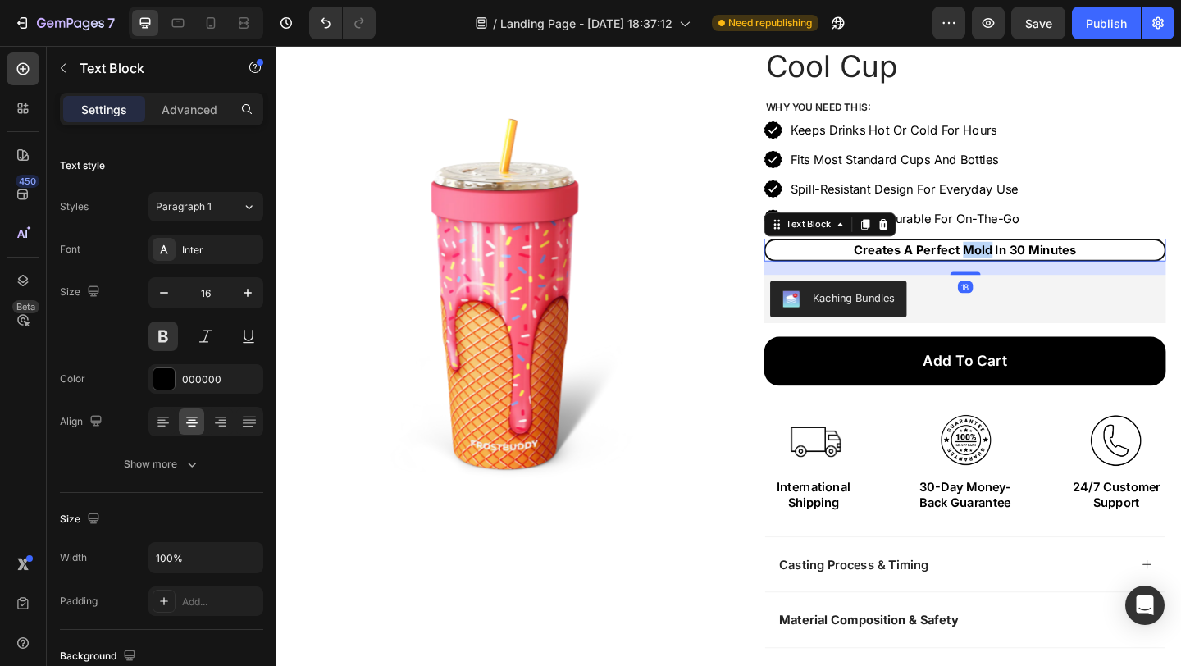
click at [1014, 270] on p "Creates A Perfect Mold In 30 Minutes" at bounding box center [1025, 268] width 430 height 18
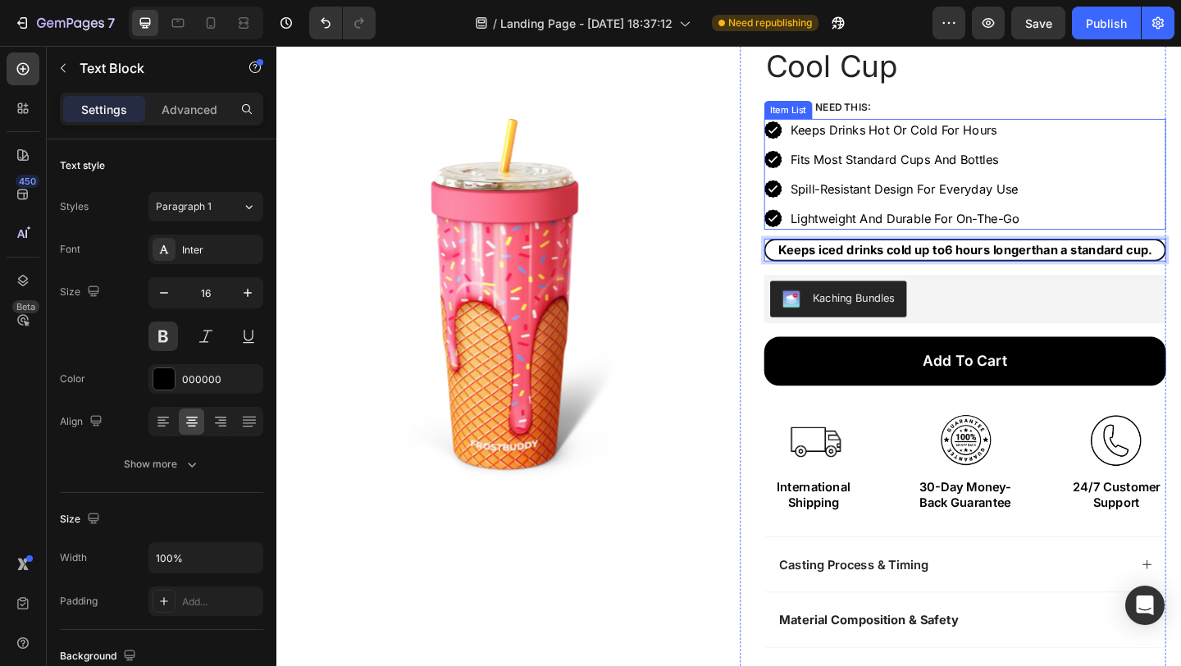
click at [1167, 210] on div "Keeps Drinks Hot Or Cold For Hours Fits Most Standard Cups And Bottles Spill-Re…" at bounding box center [1025, 185] width 437 height 121
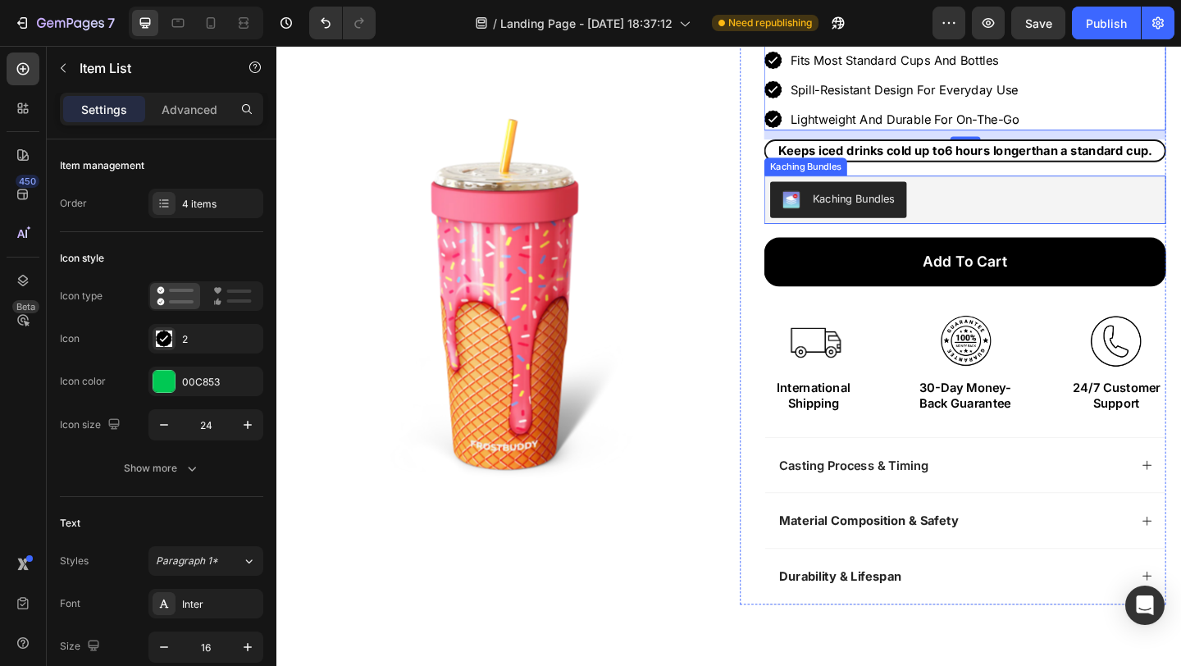
scroll to position [141, 0]
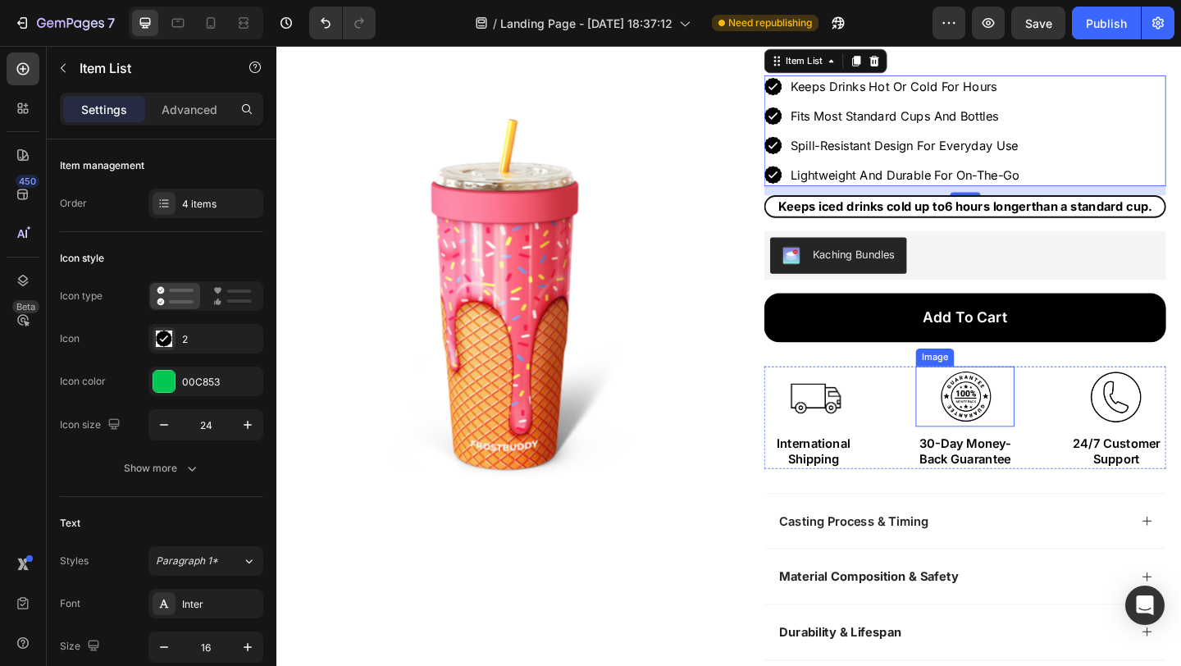
click at [1000, 433] on img at bounding box center [1026, 427] width 66 height 66
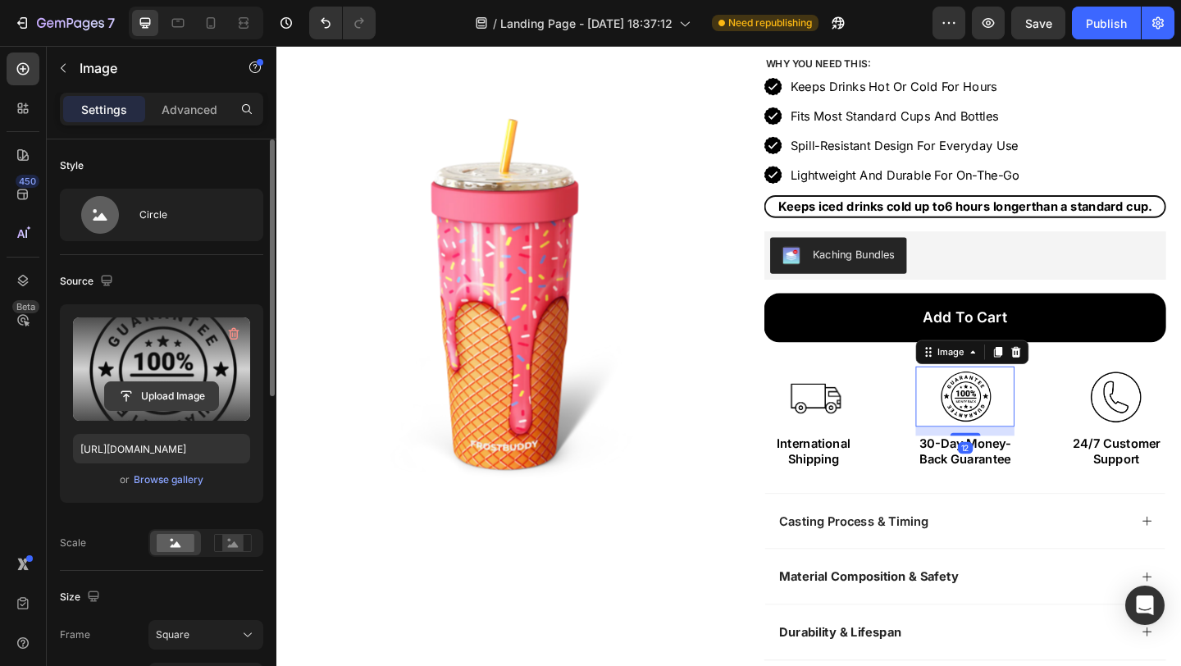
click at [161, 398] on input "file" at bounding box center [161, 396] width 113 height 28
type input "C:\fakepath\weather.avif"
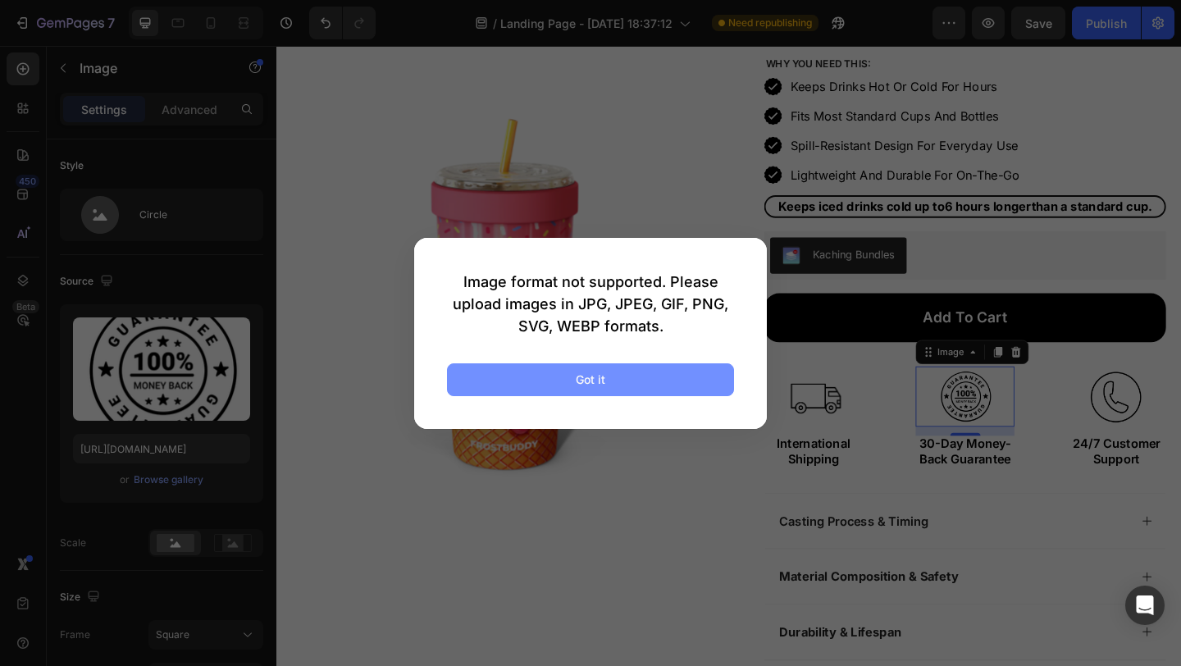
click at [620, 380] on button "Got it" at bounding box center [590, 379] width 287 height 33
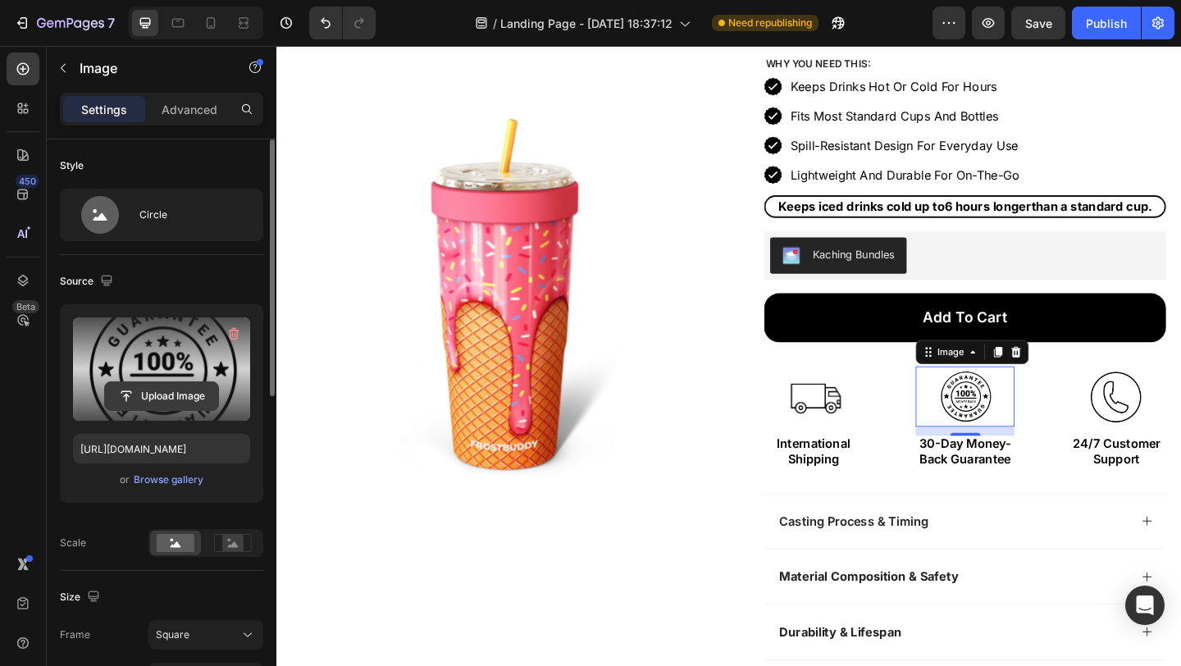
click at [141, 402] on input "file" at bounding box center [161, 396] width 113 height 28
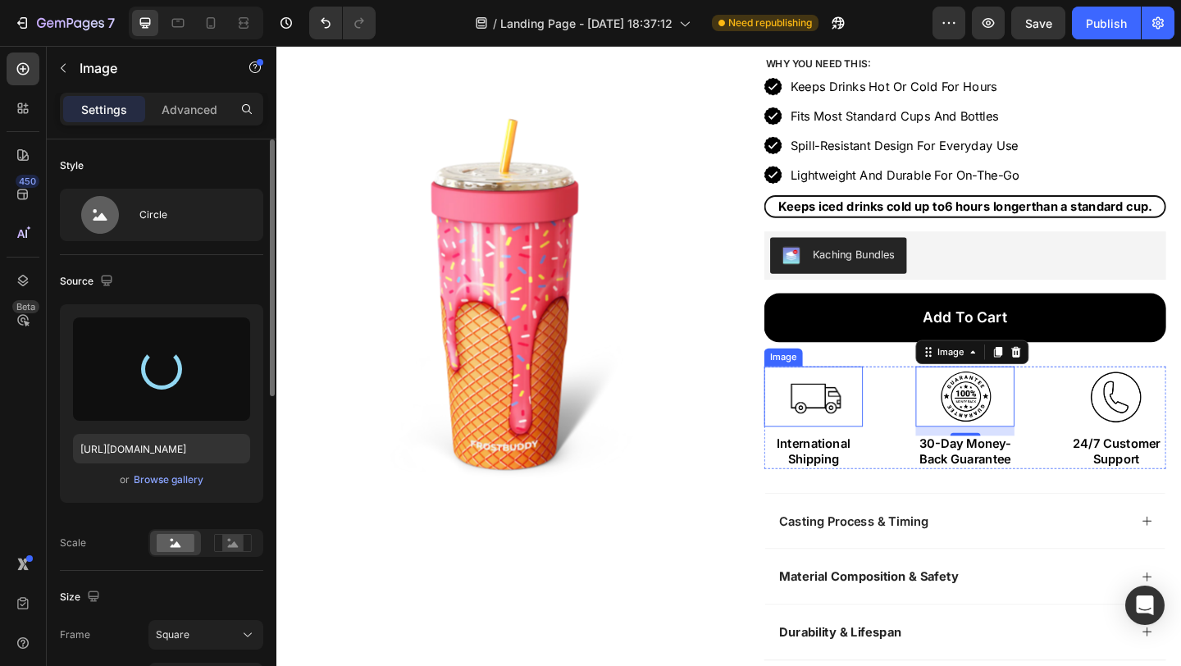
type input "https://cdn.shopify.com/s/files/1/0985/8708/3077/files/gempages_586276637461447…"
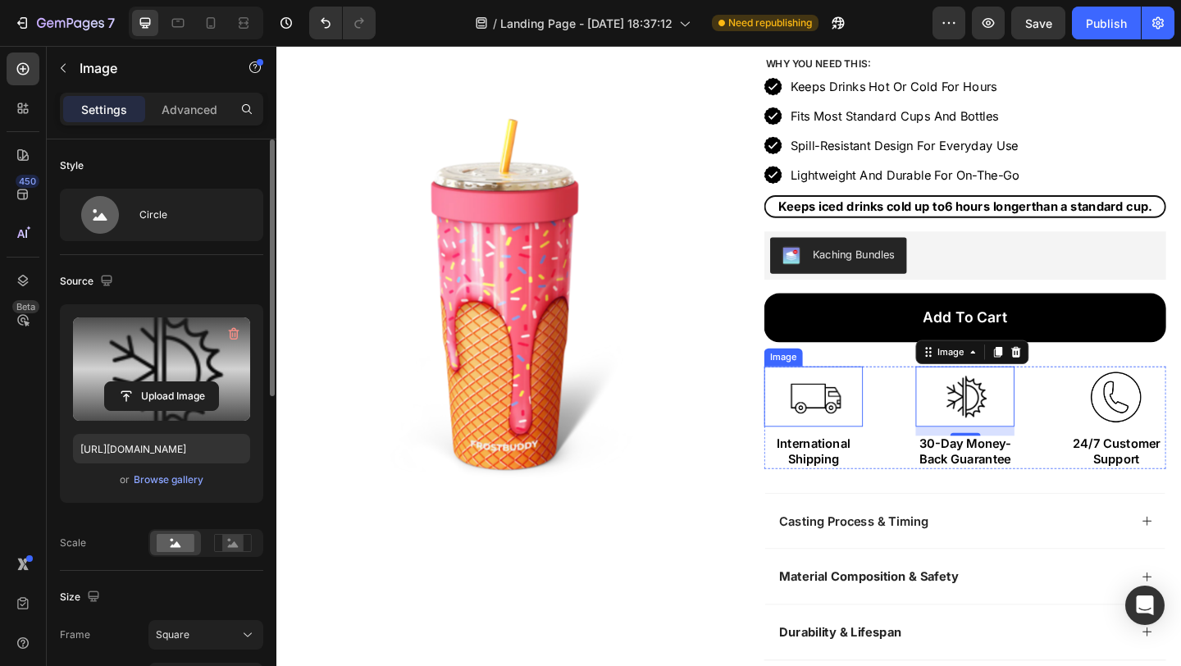
click at [873, 431] on img at bounding box center [861, 427] width 66 height 66
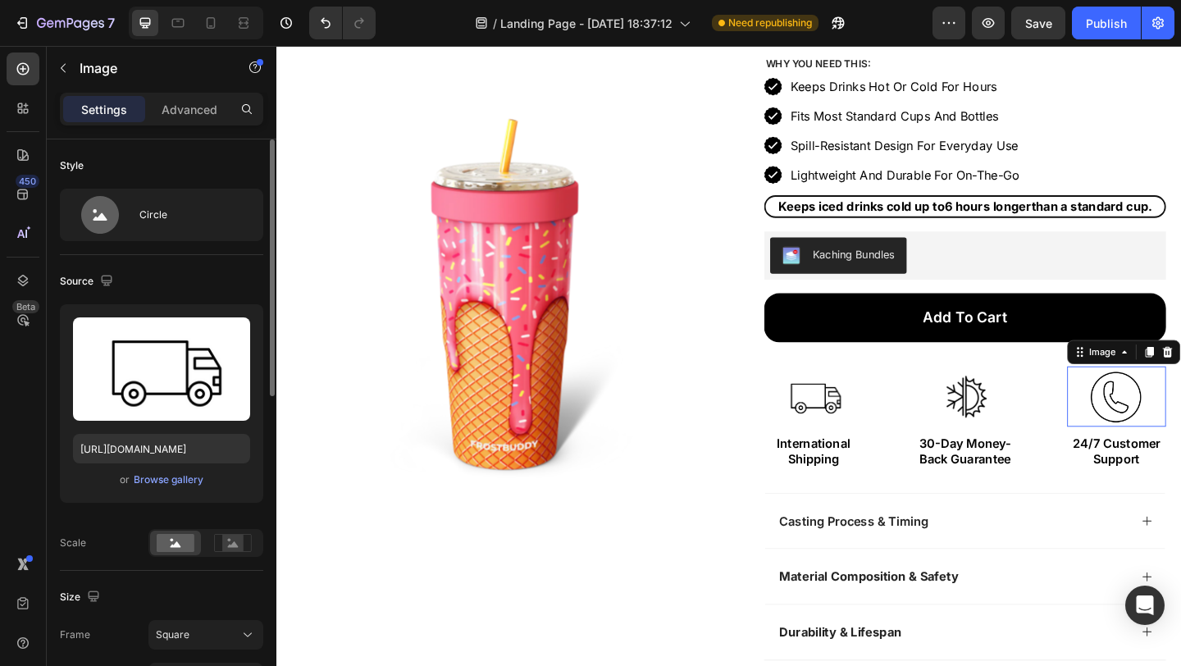
click at [1170, 437] on img at bounding box center [1191, 427] width 66 height 66
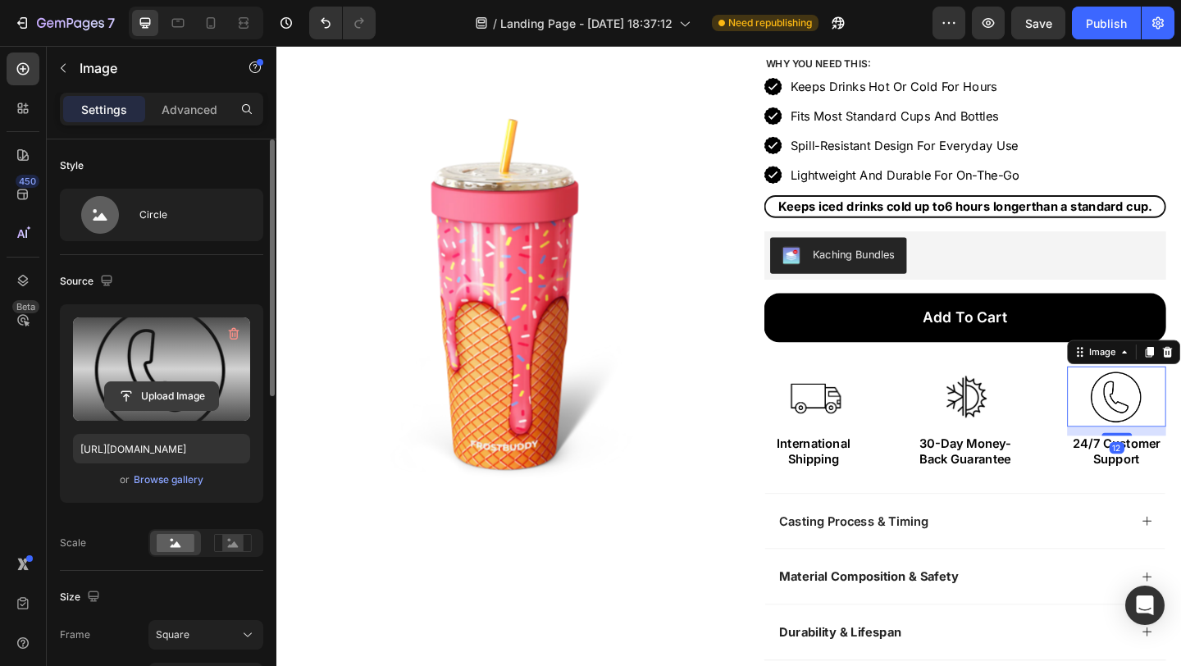
click at [182, 393] on input "file" at bounding box center [161, 396] width 113 height 28
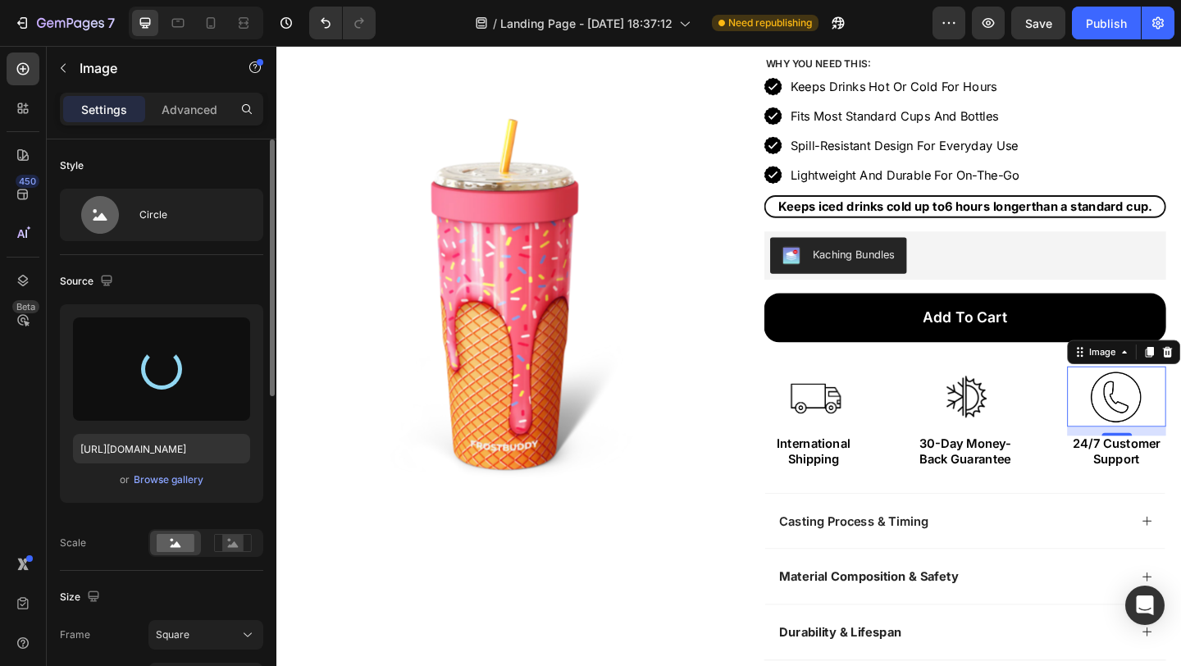
type input "https://cdn.shopify.com/s/files/1/0985/8708/3077/files/gempages_586276637461447…"
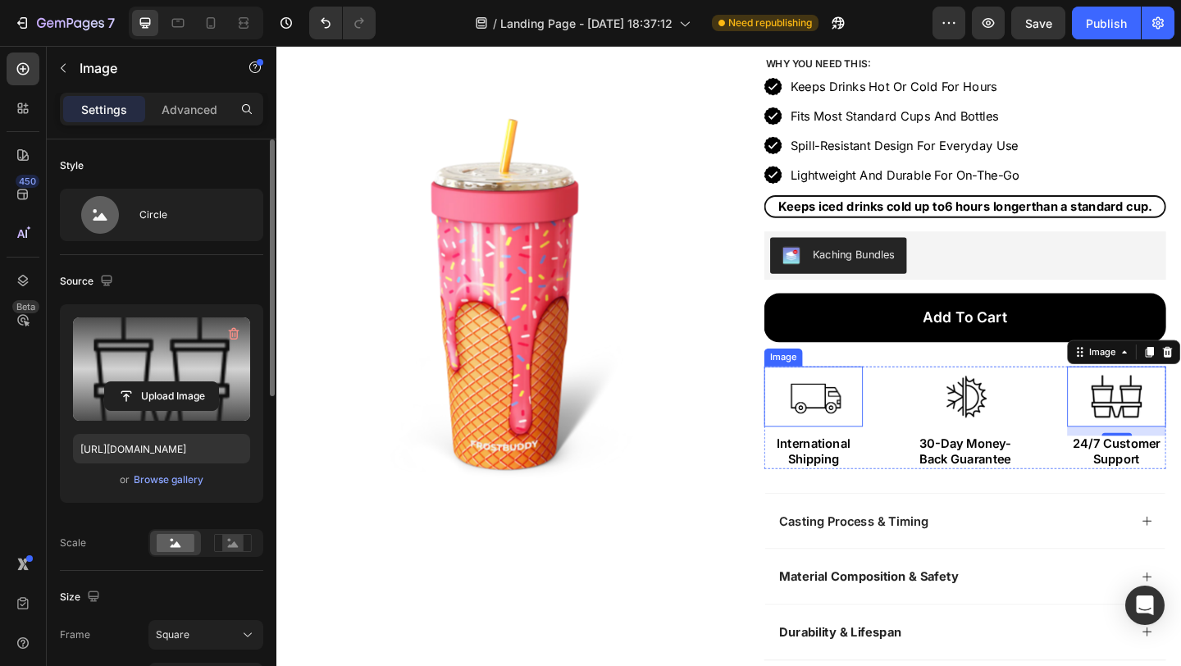
click at [877, 435] on img at bounding box center [861, 427] width 66 height 66
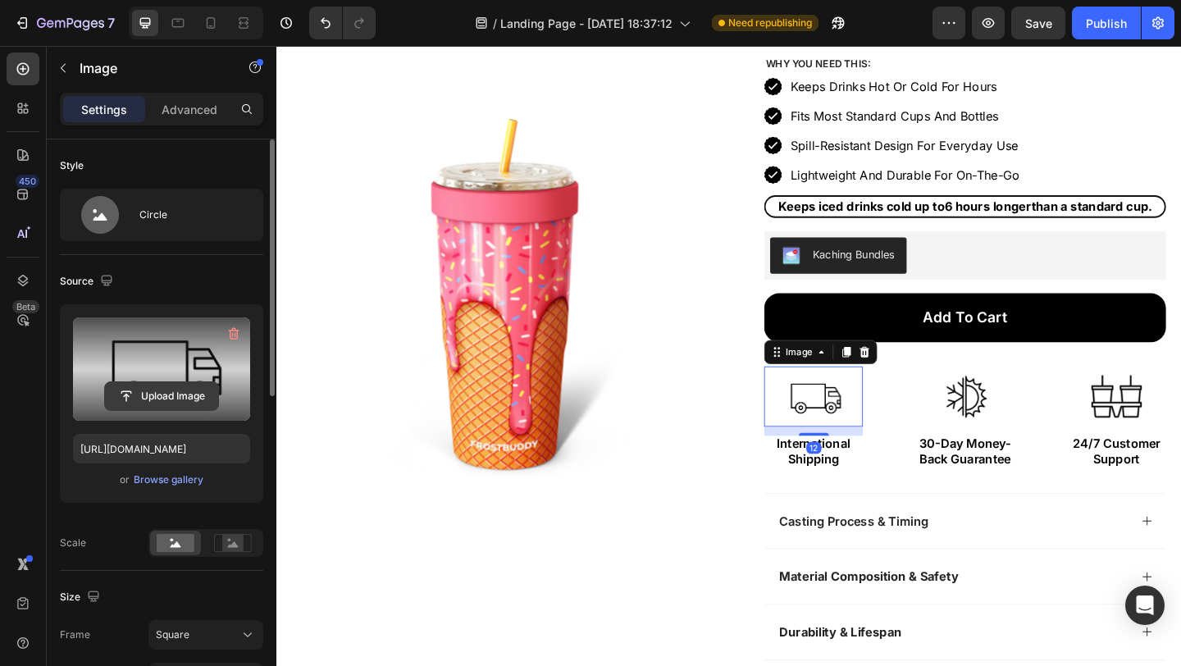
click at [195, 393] on input "file" at bounding box center [161, 396] width 113 height 28
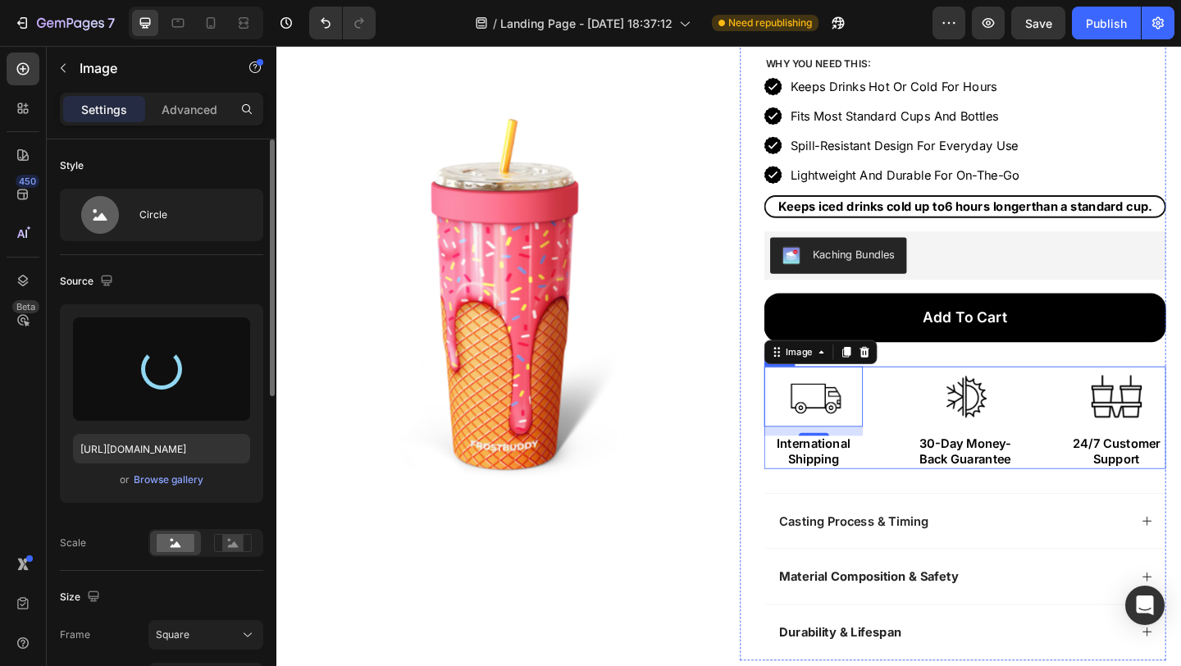
type input "https://cdn.shopify.com/s/files/1/0985/8708/3077/files/gempages_586276637461447…"
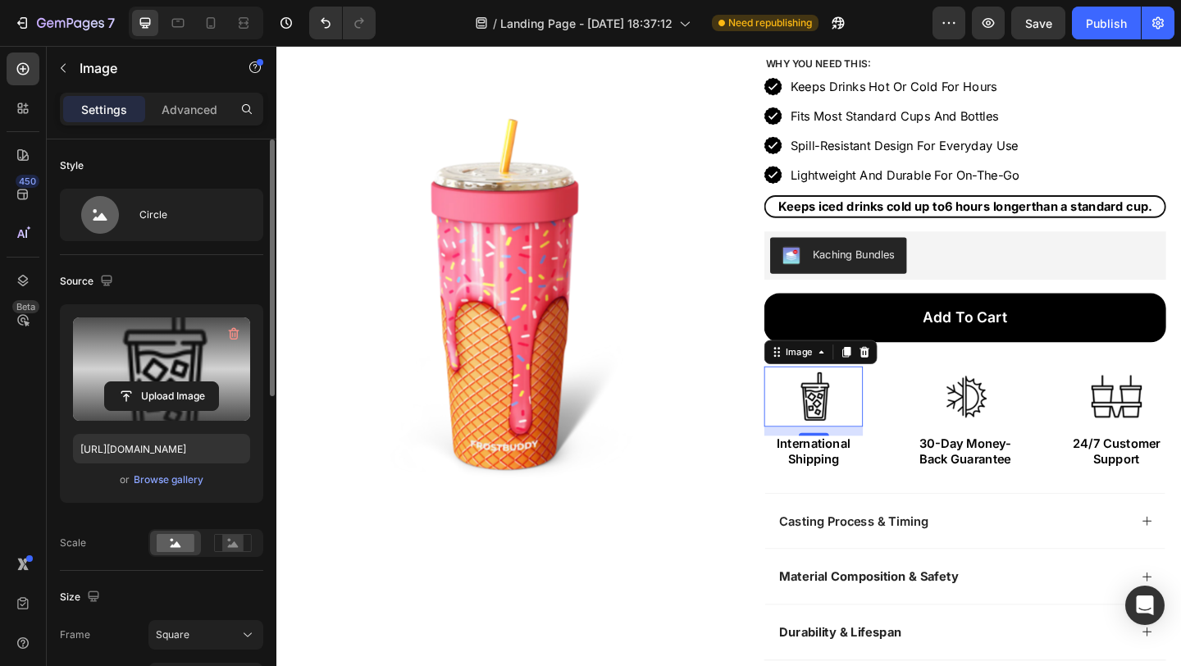
click at [854, 485] on div "12" at bounding box center [861, 482] width 16 height 13
click at [863, 496] on p "International Shipping" at bounding box center [860, 487] width 104 height 34
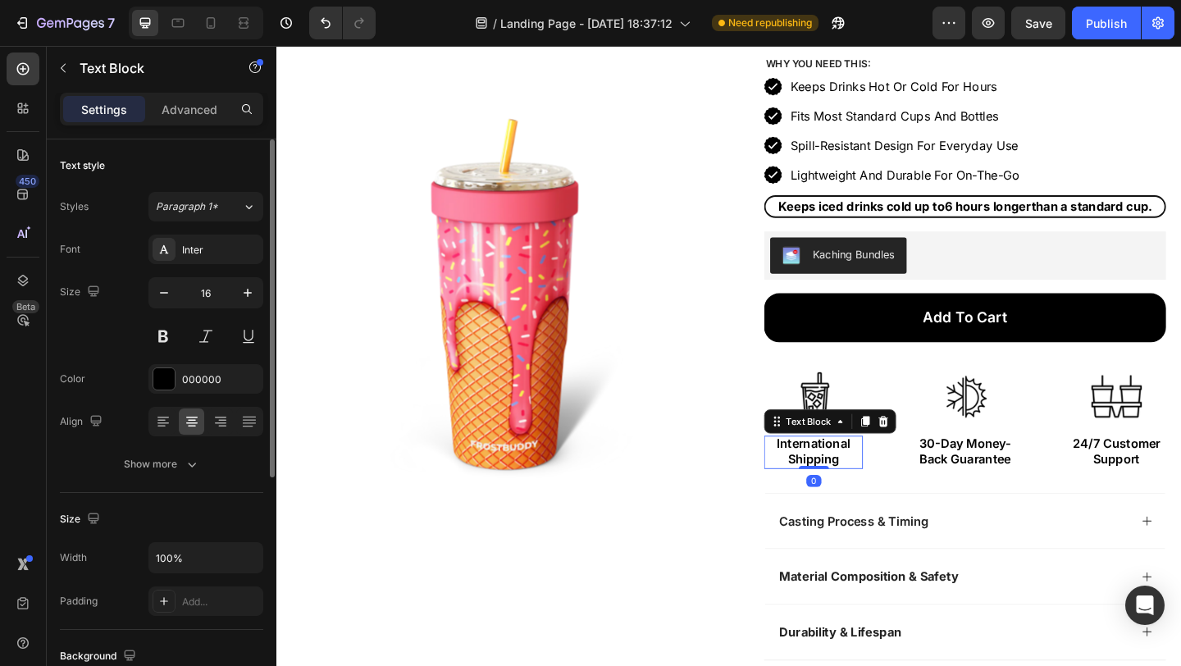
click at [863, 496] on p "International Shipping" at bounding box center [860, 487] width 104 height 34
click at [854, 495] on p "Works with S, M, and L Sizes" at bounding box center [860, 487] width 104 height 34
click at [878, 493] on p "Works with S, M, L Sizes" at bounding box center [860, 487] width 104 height 34
click at [858, 480] on p "Works with S, M, L Cups" at bounding box center [860, 487] width 104 height 34
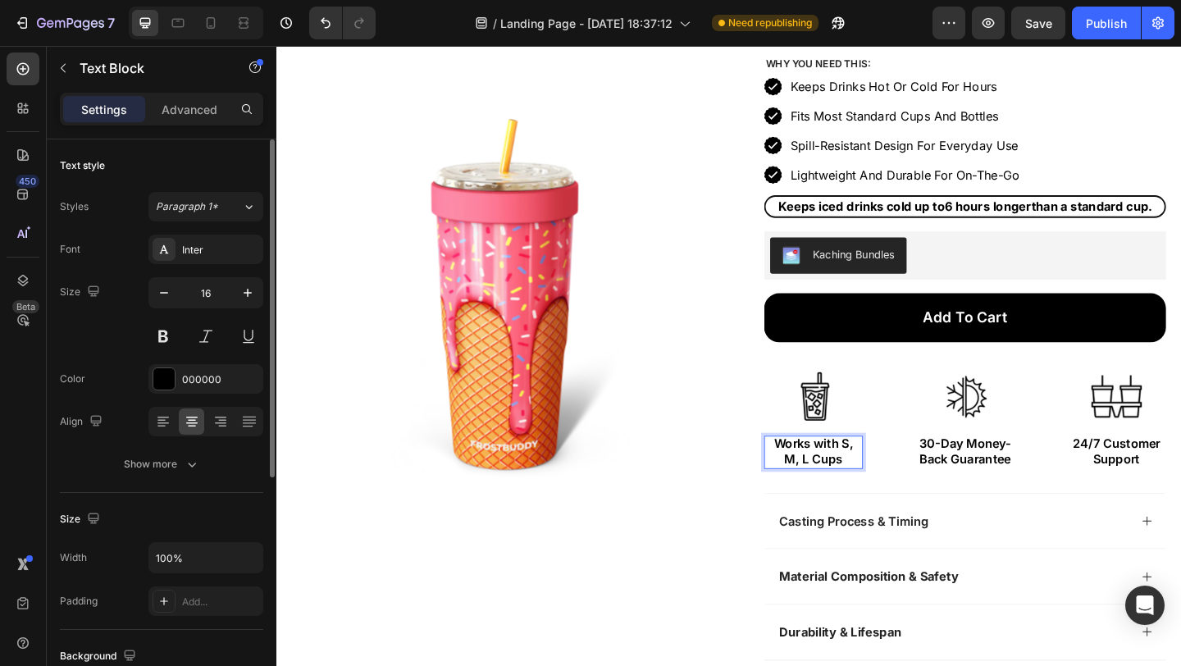
click at [858, 480] on p "Works with S, M, L Cups" at bounding box center [860, 487] width 104 height 34
click at [861, 479] on p "Fits S, M, L Cups" at bounding box center [860, 487] width 104 height 34
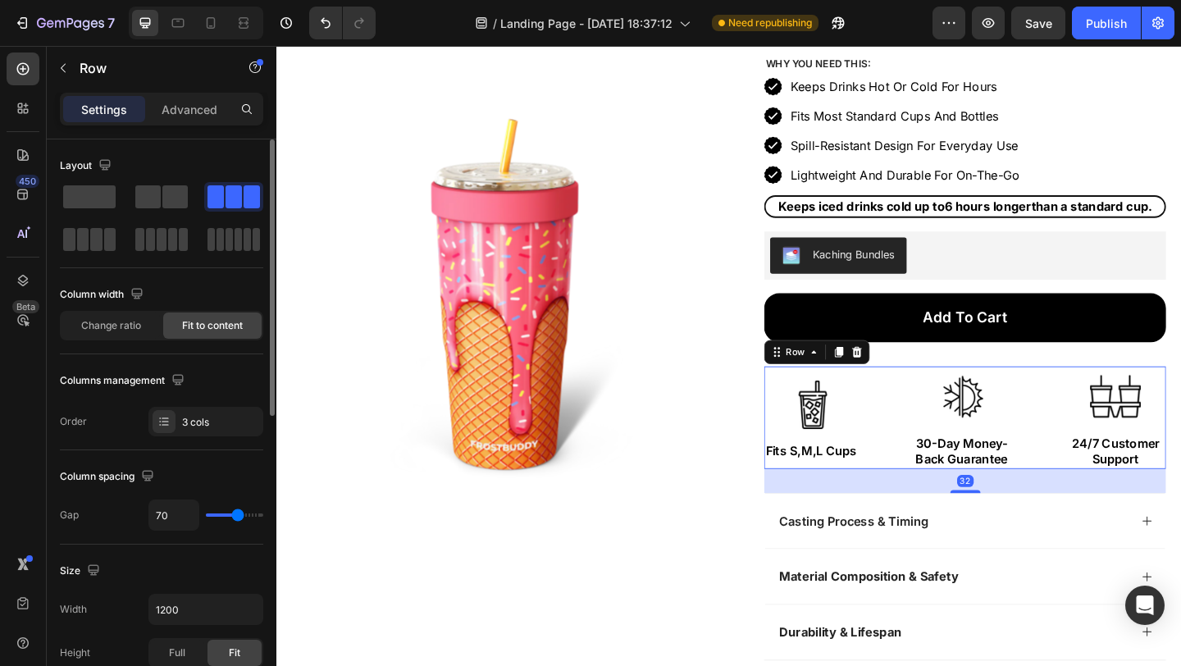
click at [896, 503] on div "Image Fits S,M,L Cups Text Block" at bounding box center [858, 450] width 102 height 112
click at [858, 490] on p "Fits S,M,L Cups" at bounding box center [857, 486] width 99 height 17
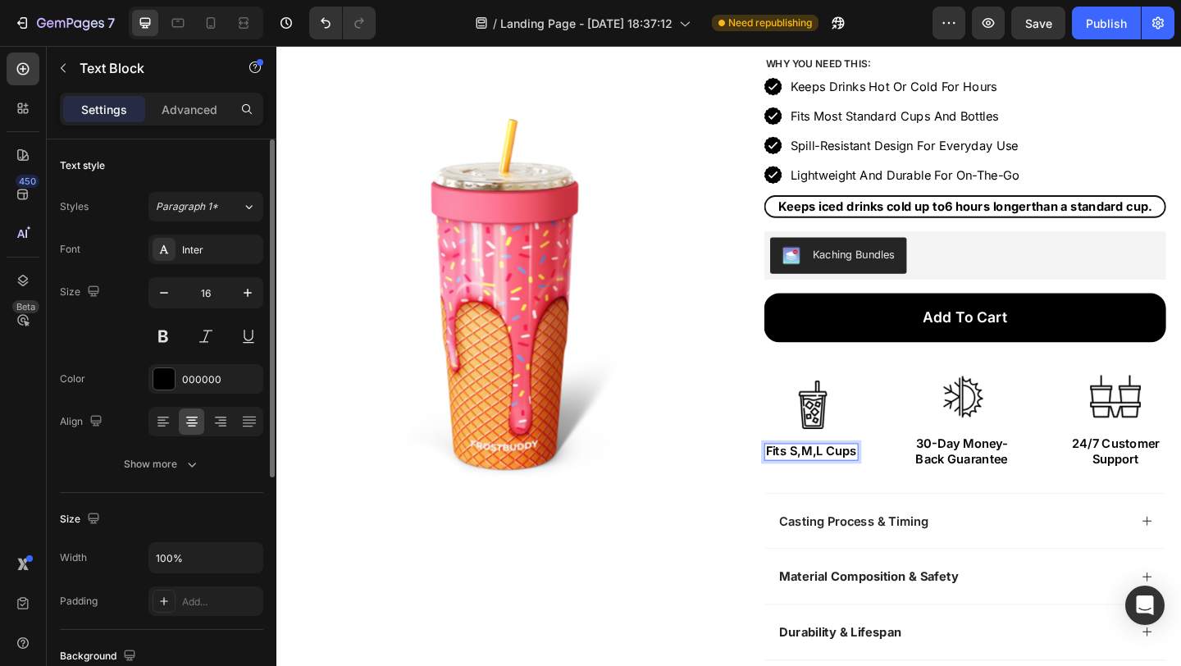
click at [858, 490] on p "Fits S,M,L Cups" at bounding box center [857, 486] width 99 height 17
click at [841, 489] on p "Fits S,M/L Cups" at bounding box center [858, 486] width 100 height 17
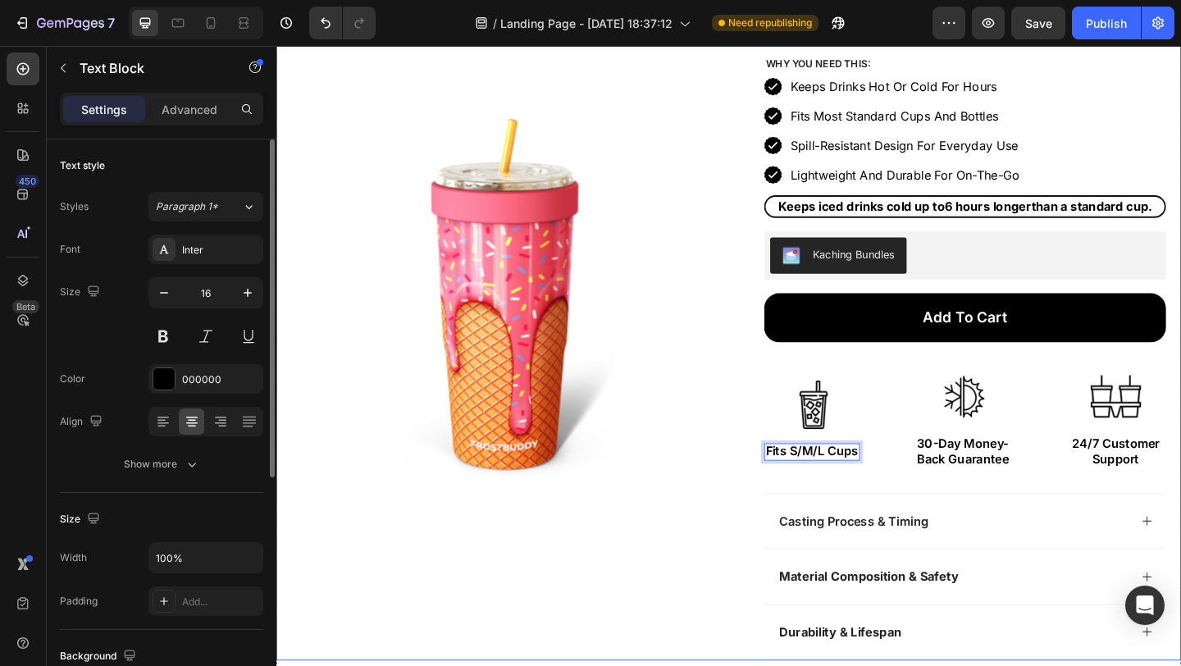
click at [725, 544] on div "Product Images" at bounding box center [524, 326] width 463 height 529
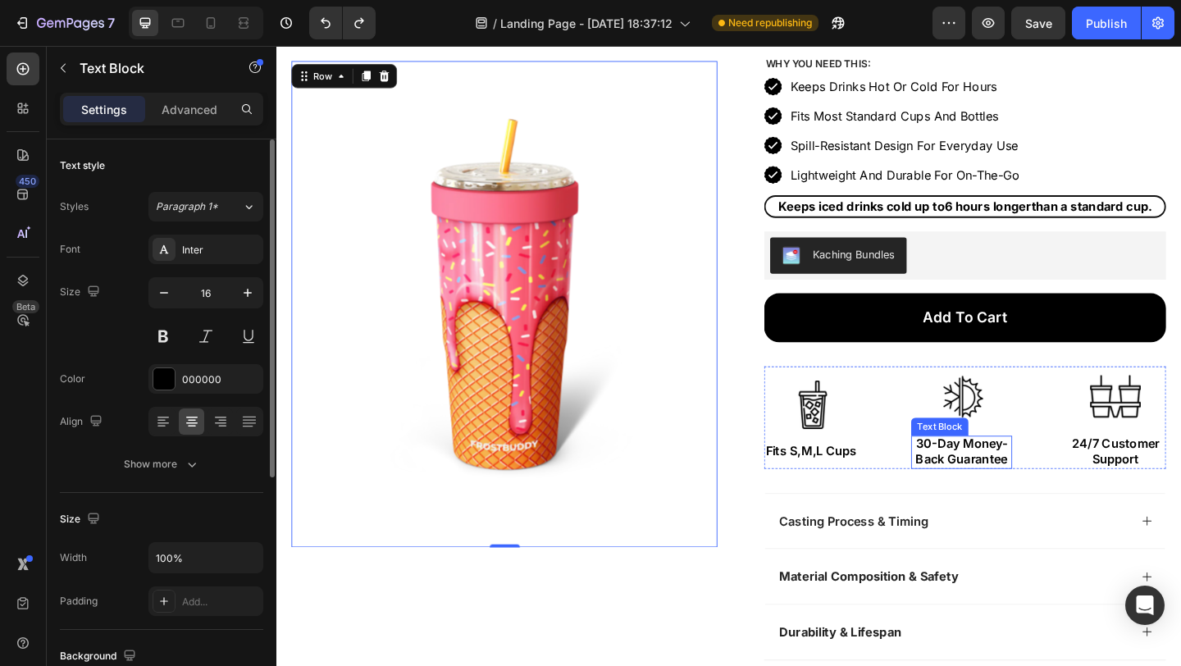
click at [1020, 494] on p "30-Day Money-Back Guarantee" at bounding box center [1021, 487] width 107 height 34
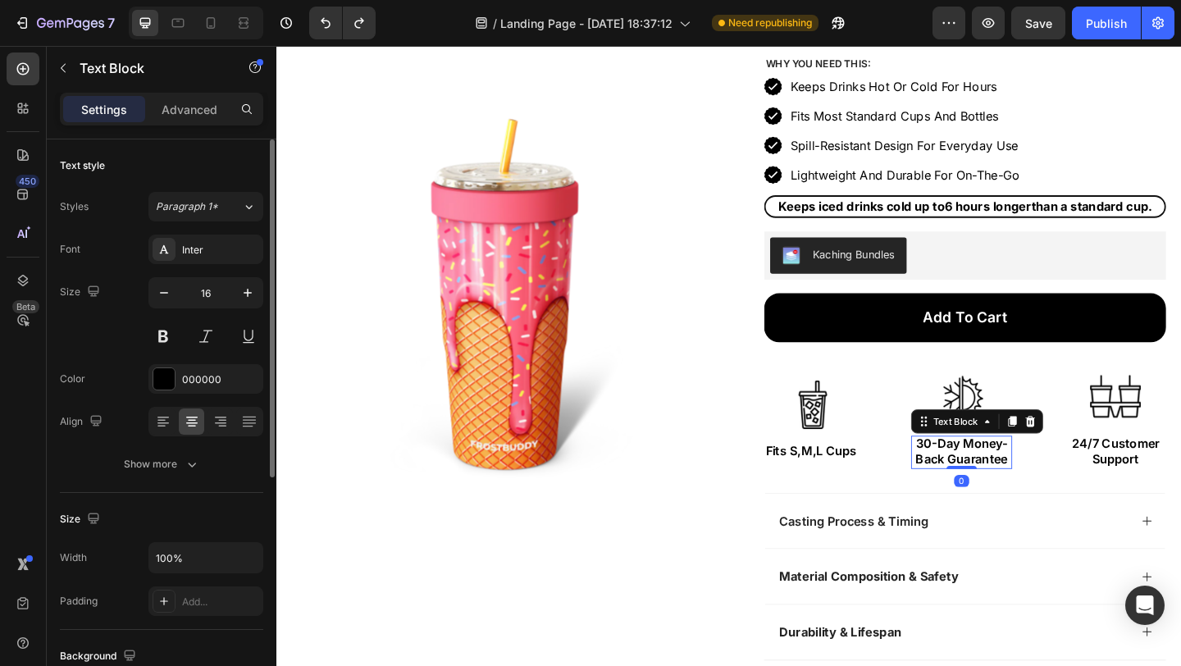
click at [1020, 494] on p "30-Day Money-Back Guarantee" at bounding box center [1021, 487] width 107 height 34
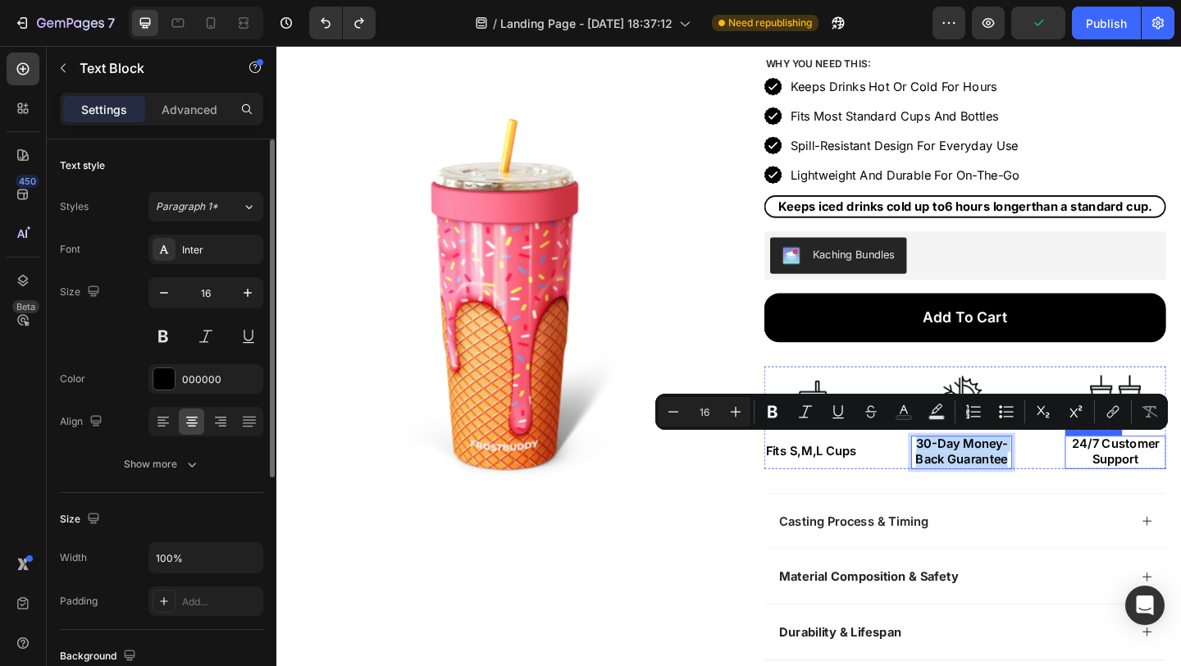
click at [1153, 467] on div "Text Block" at bounding box center [1165, 460] width 62 height 20
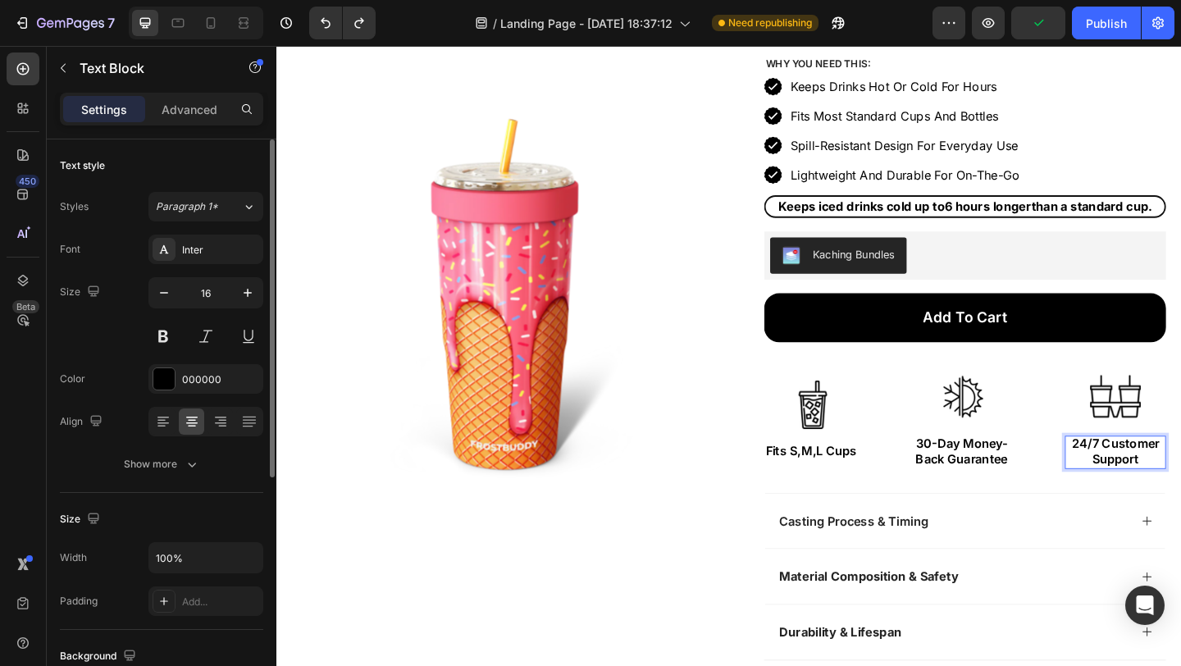
click at [1158, 491] on p "24/7 Customer Support" at bounding box center [1189, 487] width 107 height 34
click at [1019, 484] on p "30-Day Money-Back Guarantee" at bounding box center [1021, 487] width 107 height 34
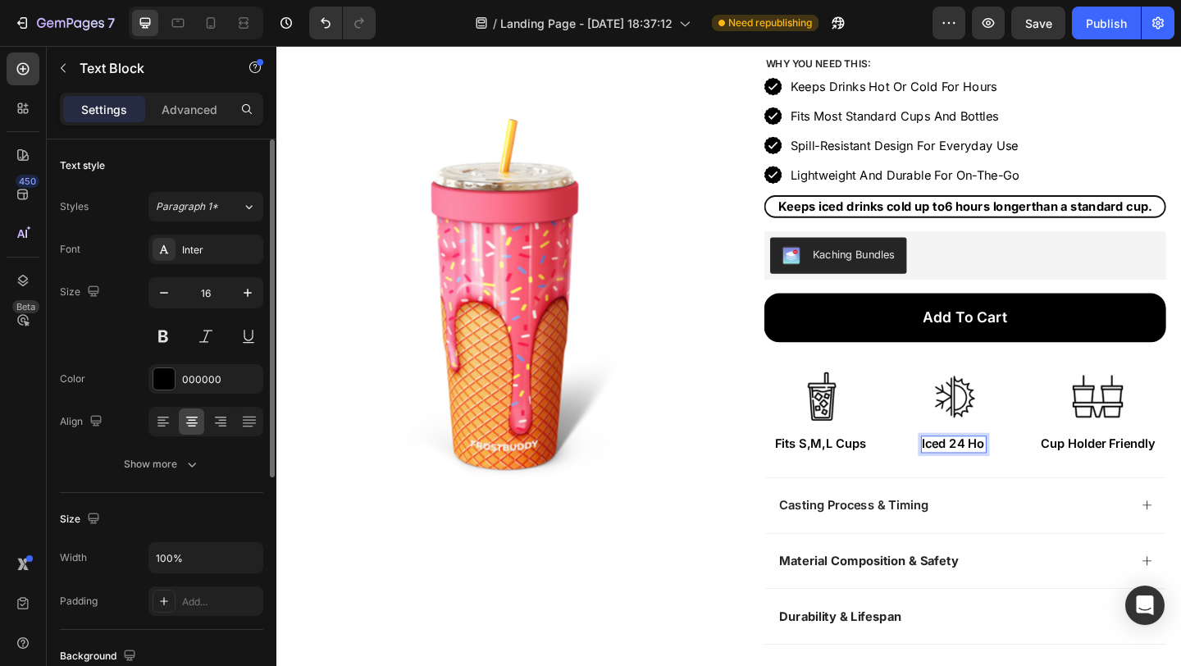
scroll to position [149, 0]
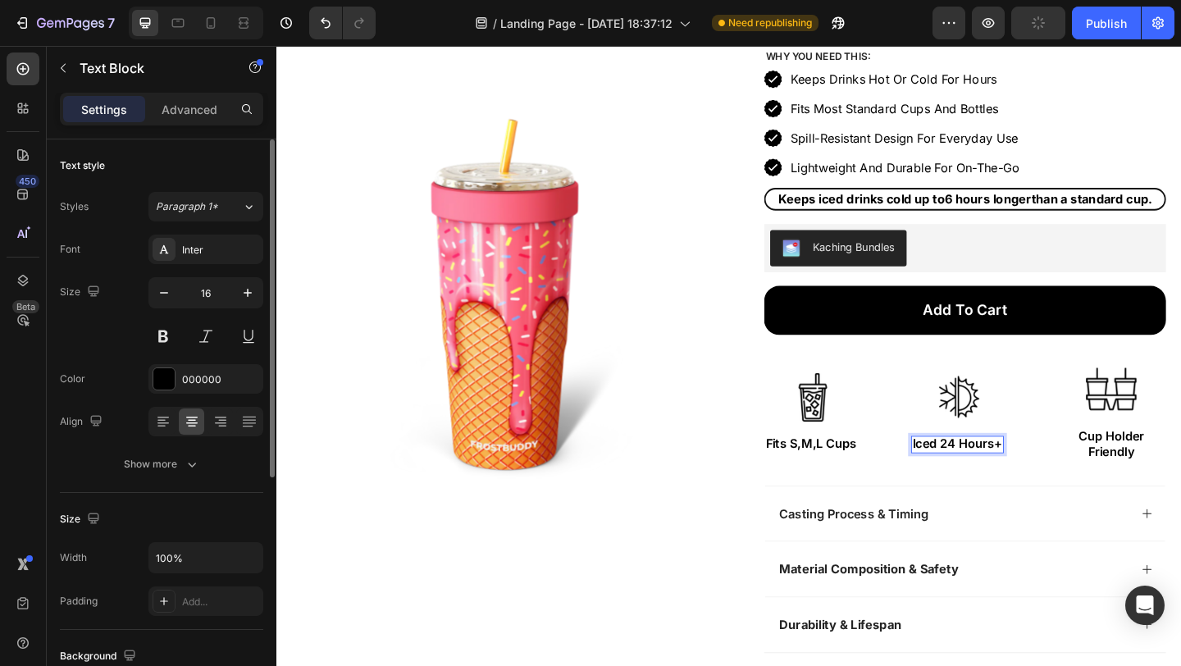
click at [1007, 475] on p "Iced 24 Hours+" at bounding box center [1017, 478] width 98 height 17
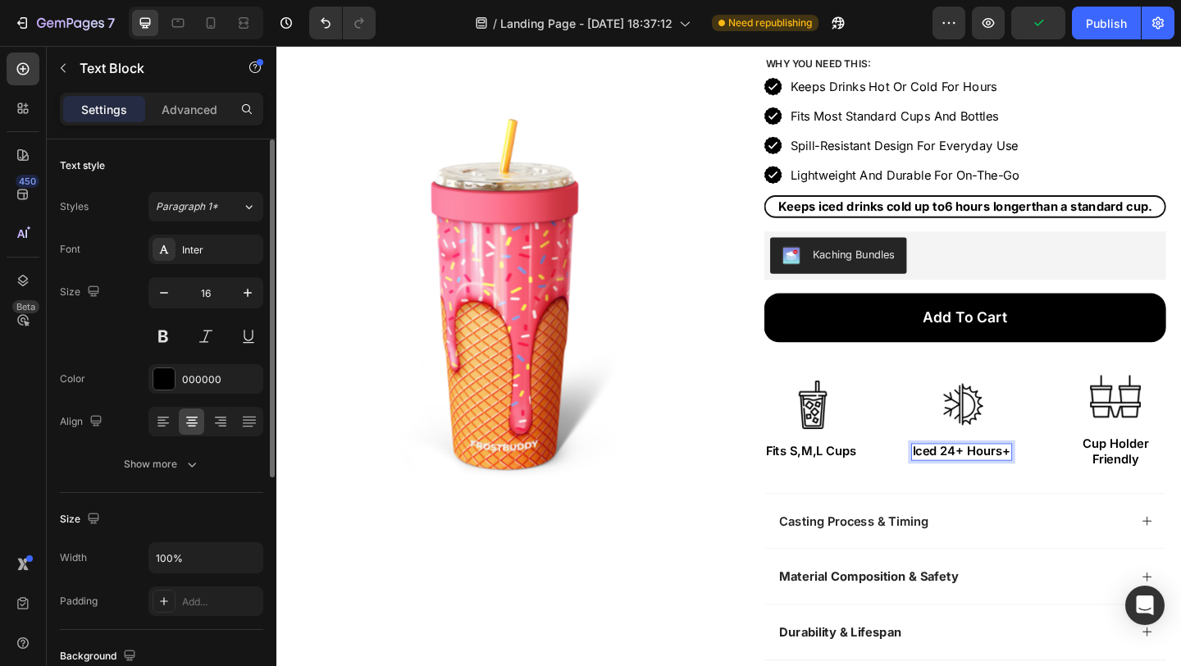
click at [1040, 494] on p "Iced 24+ Hours+" at bounding box center [1021, 486] width 107 height 17
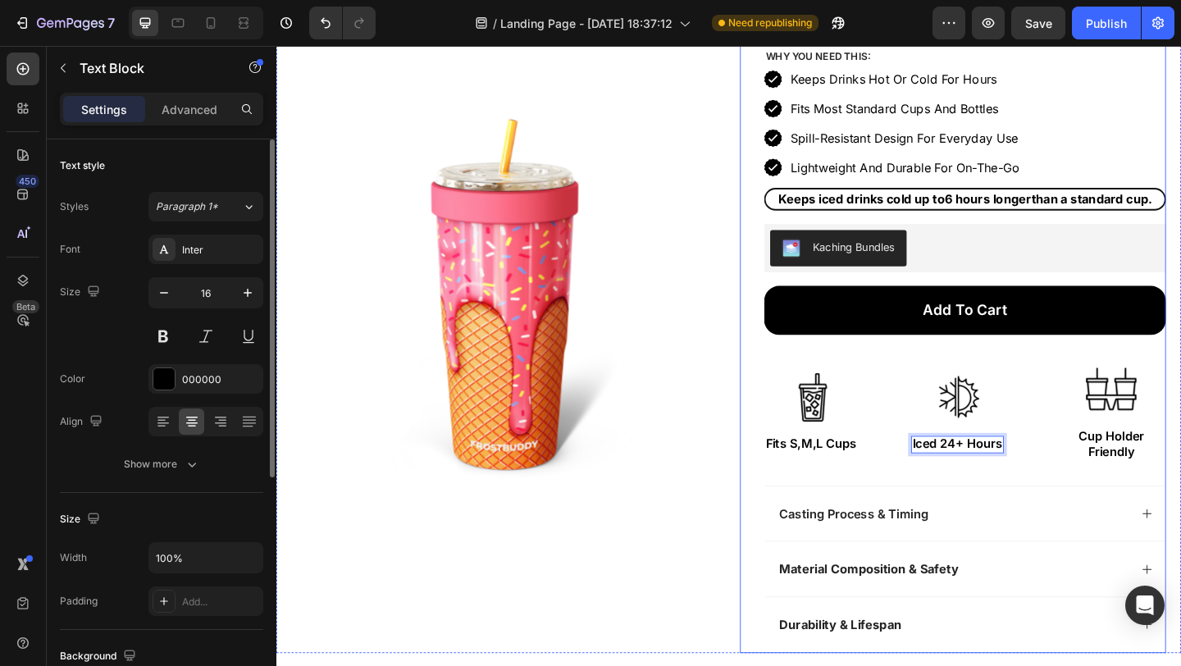
click at [1100, 505] on div "Icon Icon Icon Icon Icon Icon List Excellent Trustpilot 1598 Verified Reviews! …" at bounding box center [1025, 338] width 437 height 736
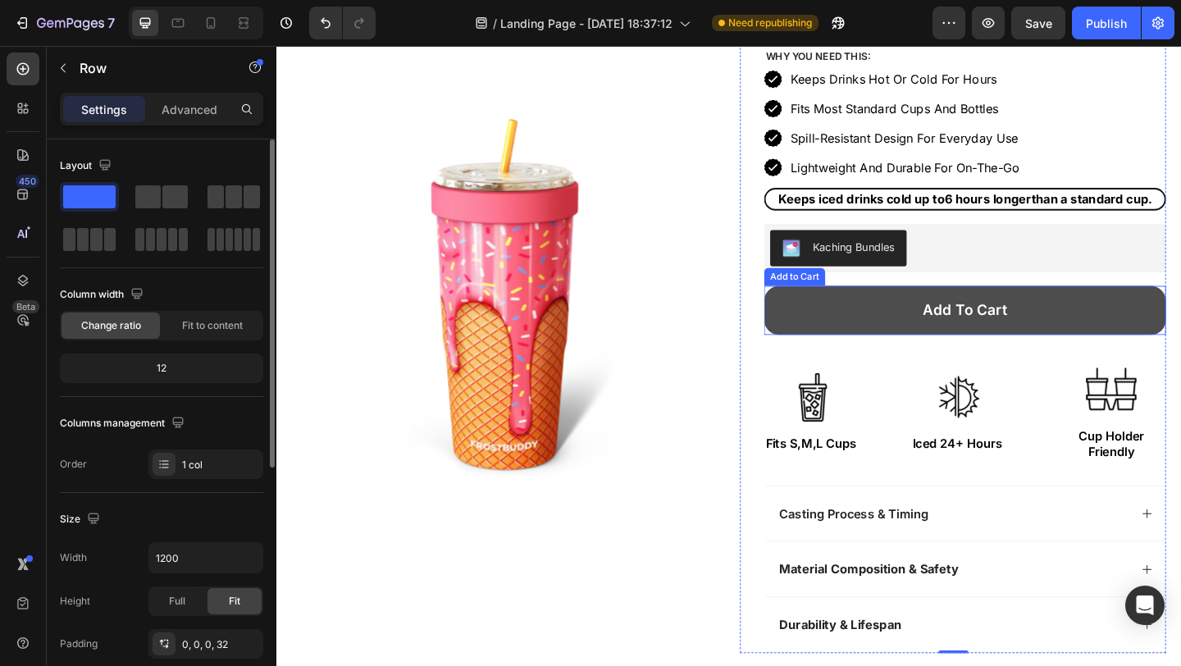
click at [1025, 357] on button "Add to cart" at bounding box center [1025, 333] width 437 height 53
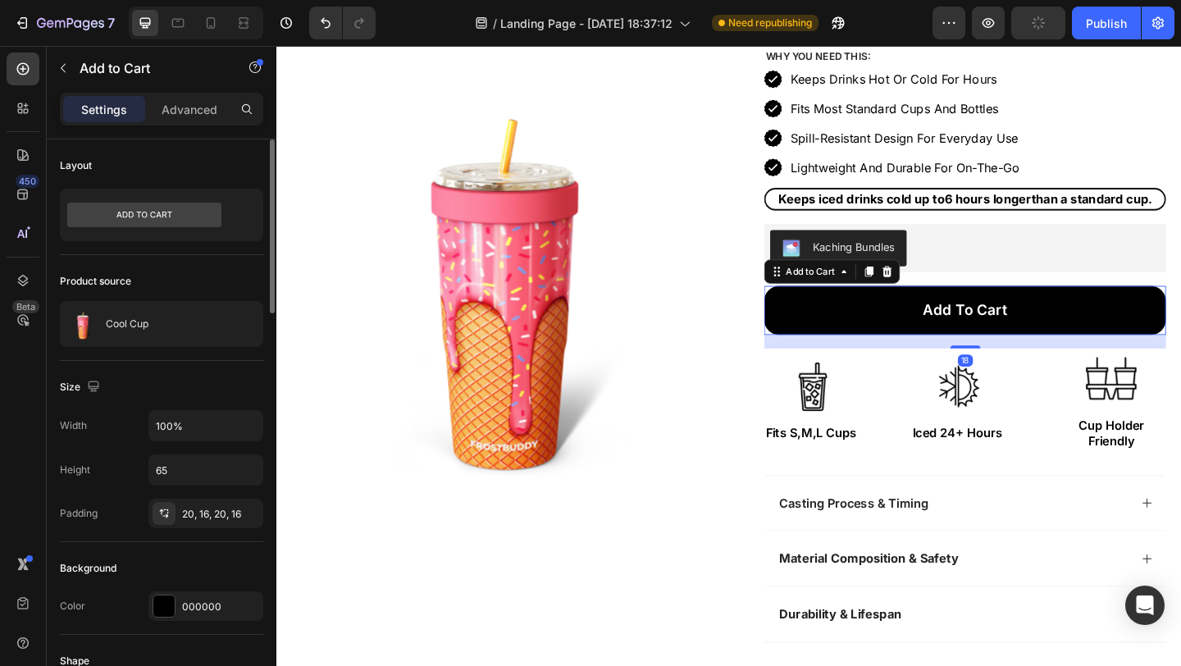
drag, startPoint x: 1023, startPoint y: 383, endPoint x: 732, endPoint y: 420, distance: 293.4
click at [1022, 371] on div at bounding box center [1025, 372] width 33 height 3
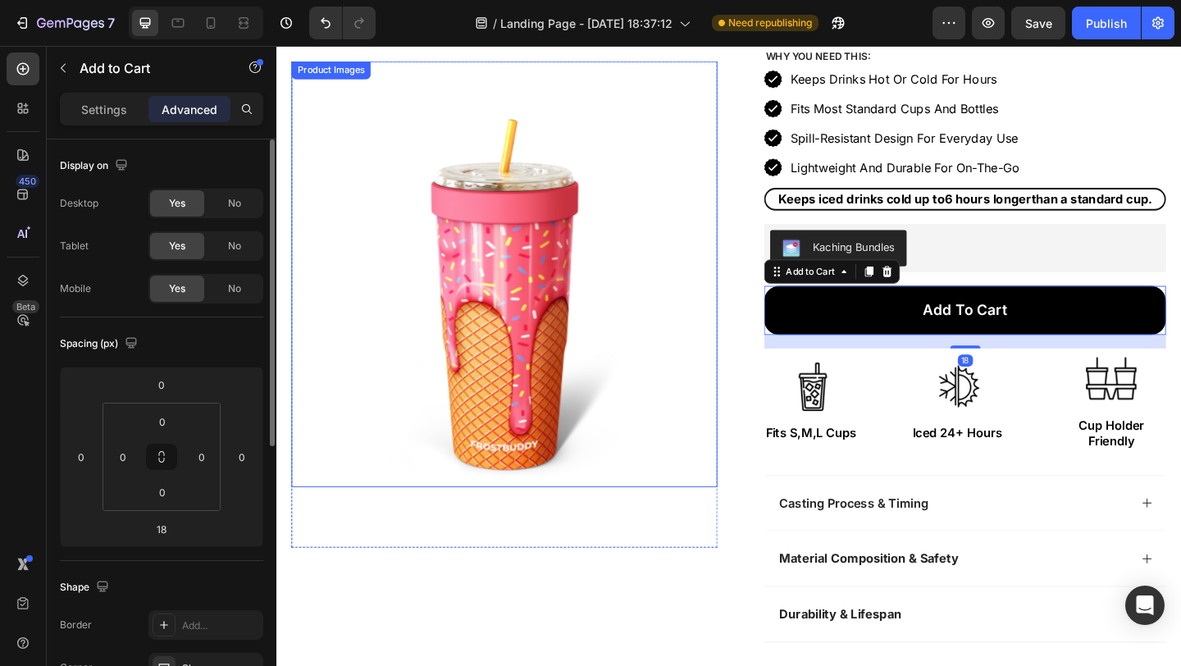
click at [719, 422] on img at bounding box center [524, 293] width 463 height 463
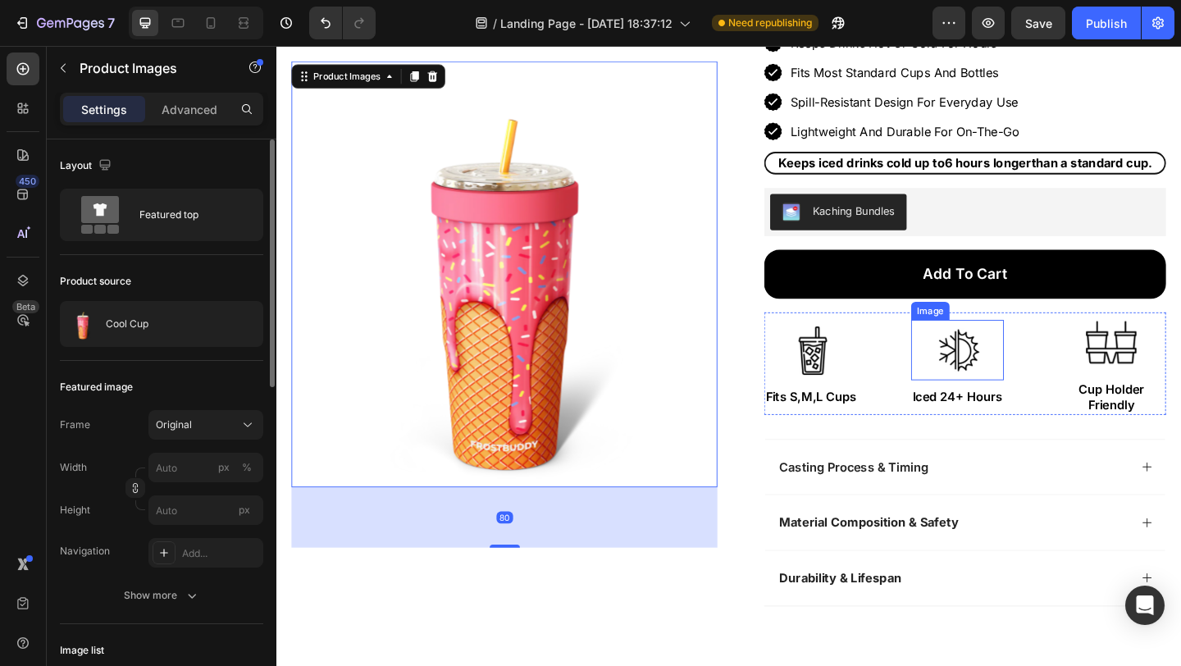
scroll to position [440, 0]
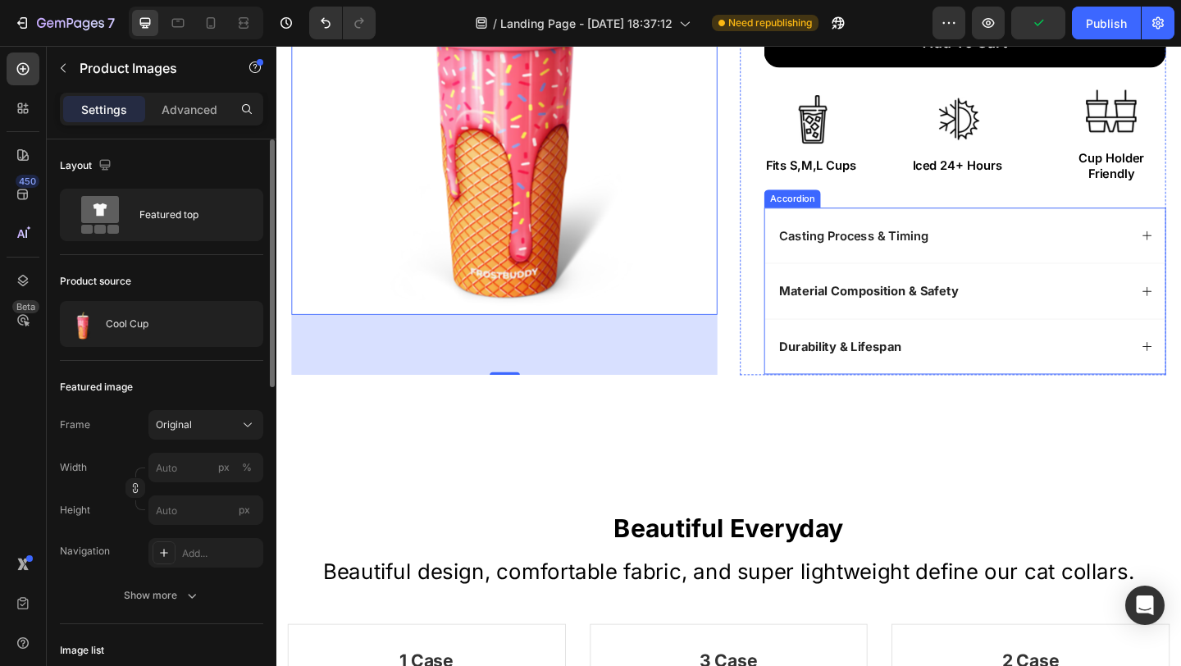
click at [888, 249] on p "Casting Process & Timing" at bounding box center [904, 252] width 162 height 17
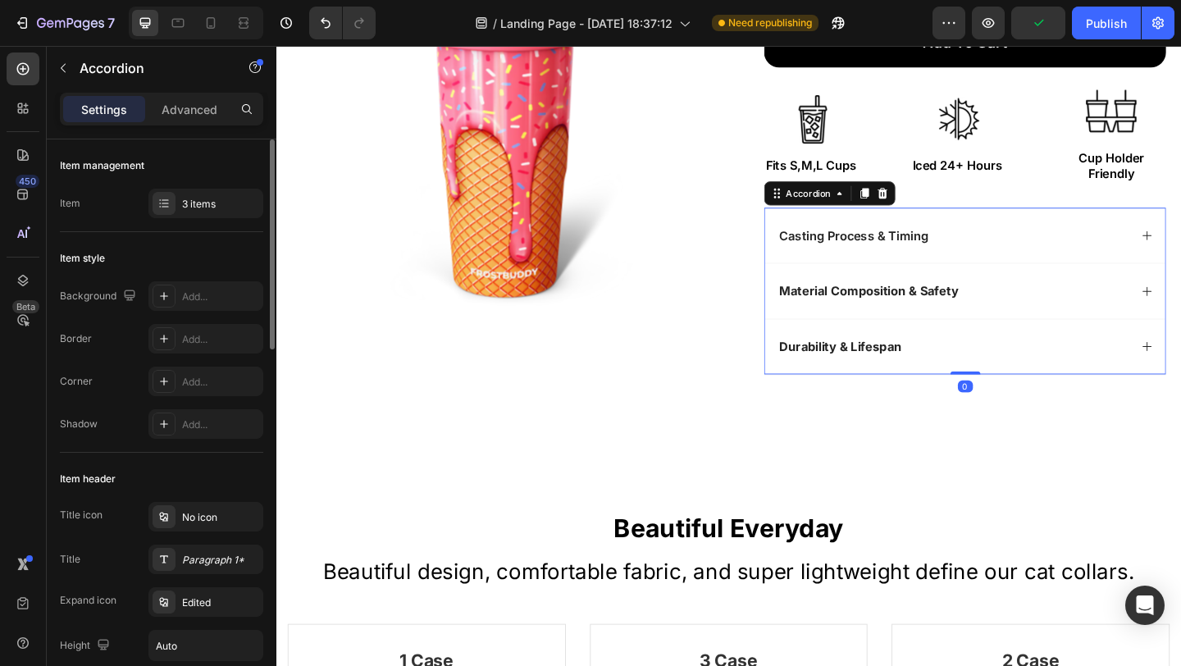
click at [888, 249] on p "Casting Process & Timing" at bounding box center [904, 252] width 162 height 17
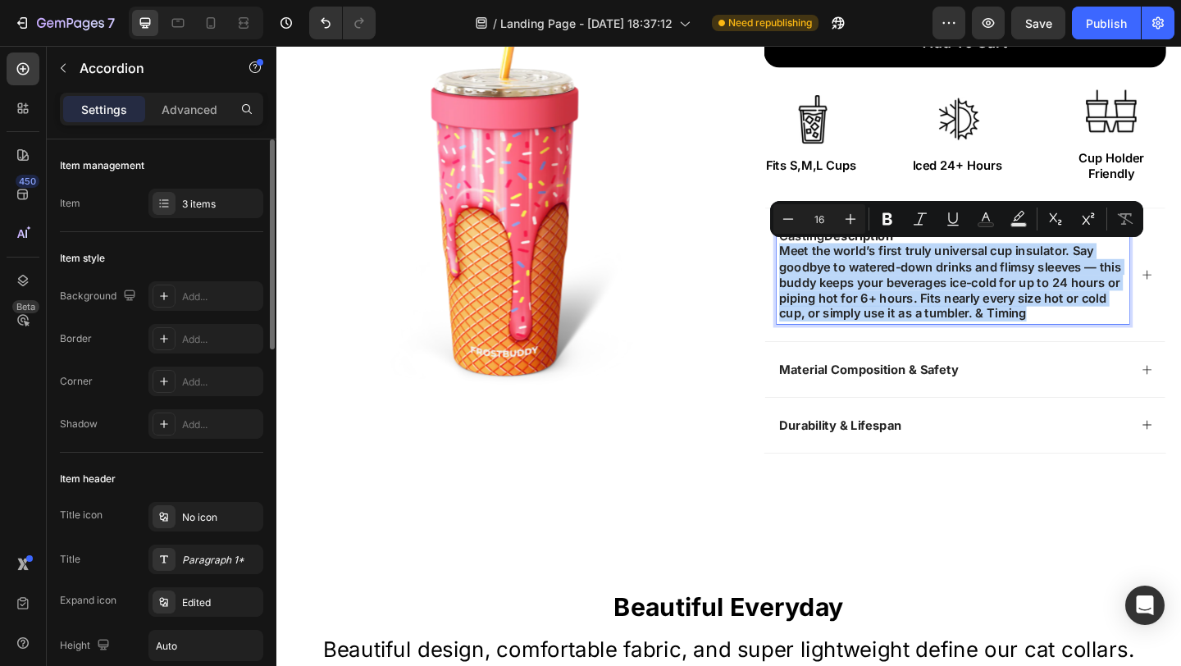
drag, startPoint x: 1134, startPoint y: 333, endPoint x: 808, endPoint y: 269, distance: 332.5
click at [808, 269] on div "Casting Description Meet the world’s first truly universal cup insulator. Say g…" at bounding box center [1025, 294] width 435 height 146
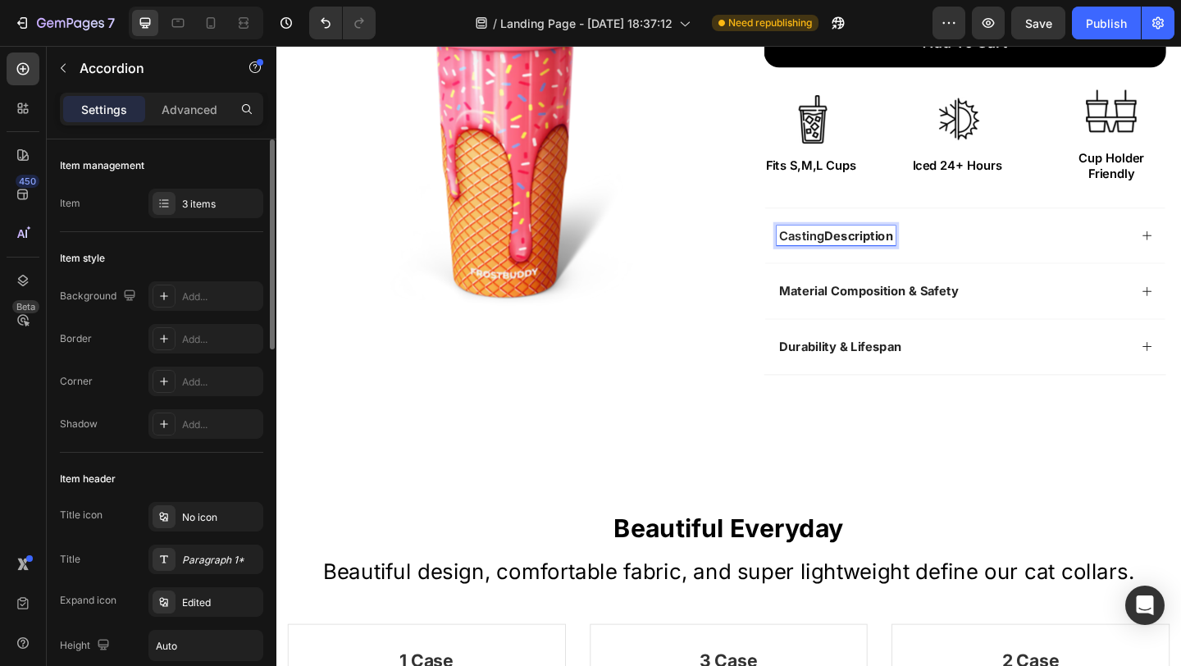
click at [872, 249] on strong "Description" at bounding box center [909, 252] width 75 height 16
click at [1003, 270] on div "Description" at bounding box center [1025, 251] width 435 height 61
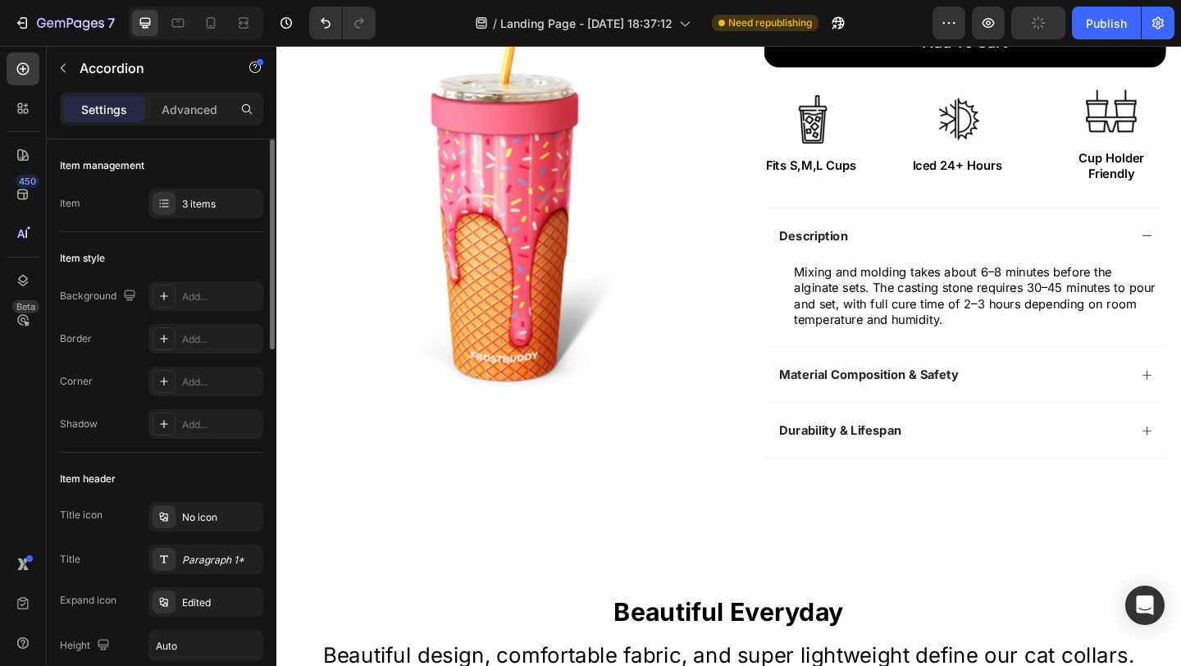
click at [1000, 247] on div "Description" at bounding box center [1012, 252] width 383 height 22
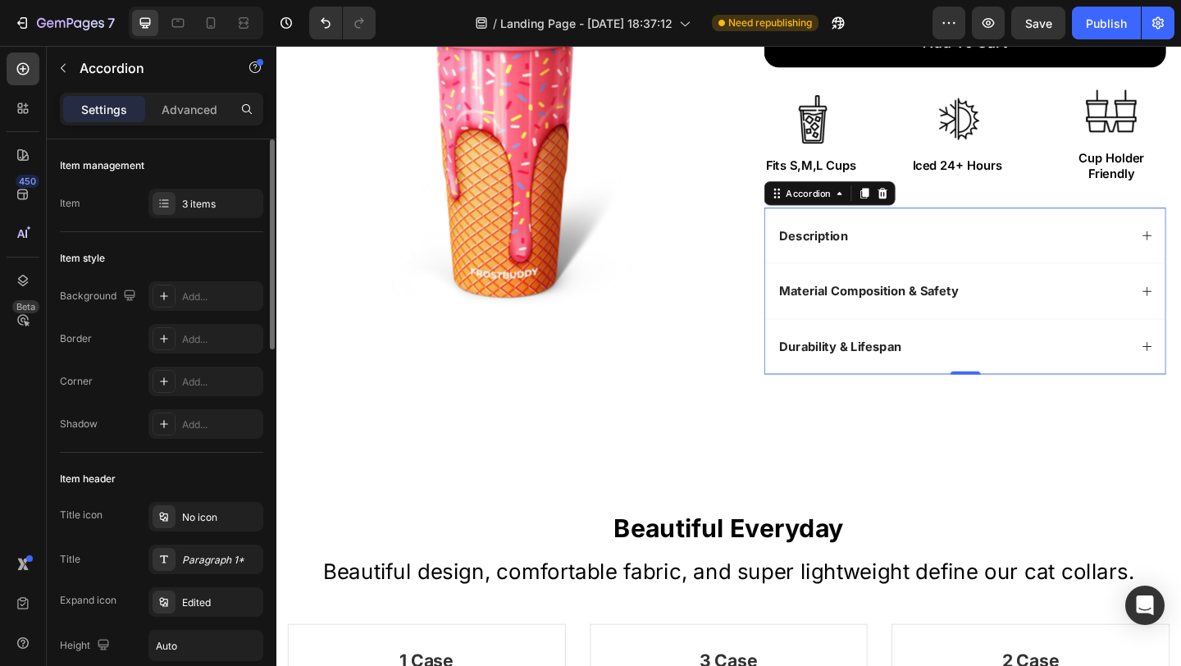
click at [990, 258] on div "Description" at bounding box center [1012, 252] width 383 height 22
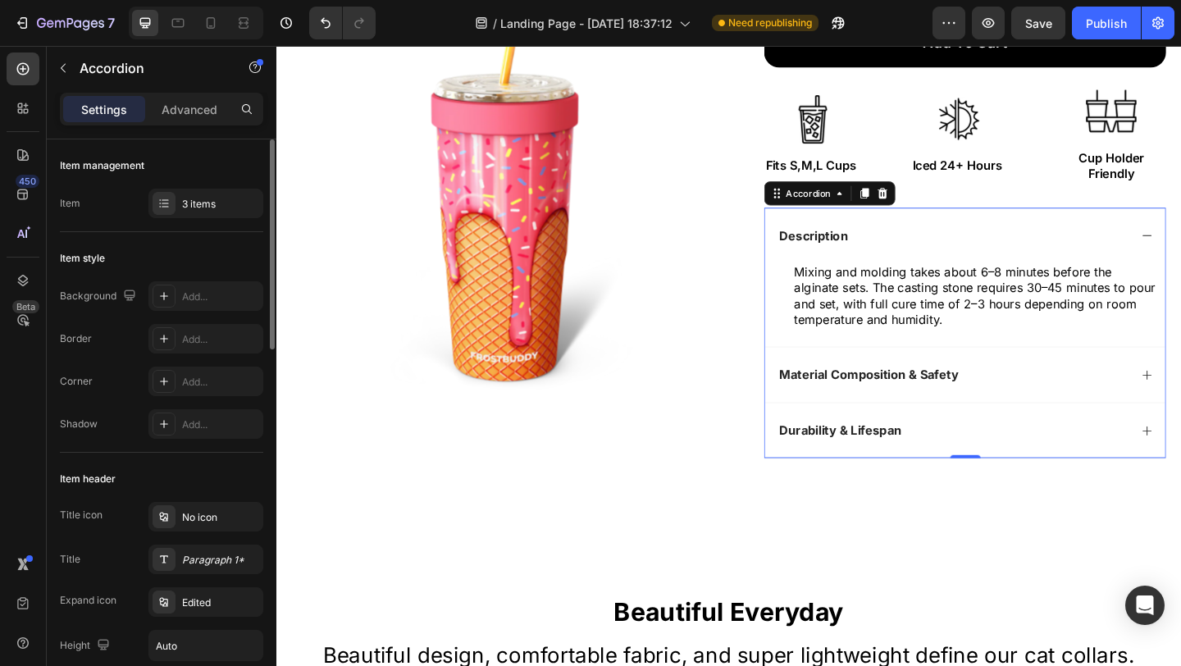
click at [979, 304] on p "Mixing and molding takes about 6–8 minutes before the alginate sets. The castin…" at bounding box center [1037, 317] width 395 height 68
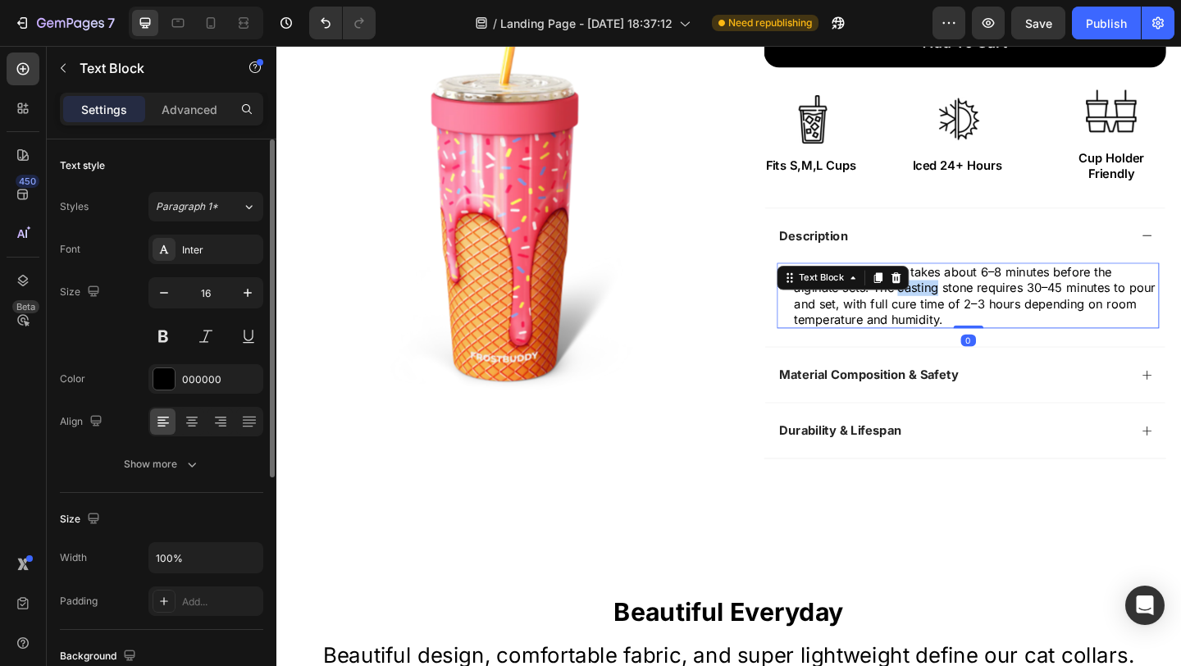
click at [979, 304] on p "Mixing and molding takes about 6–8 minutes before the alginate sets. The castin…" at bounding box center [1037, 317] width 395 height 68
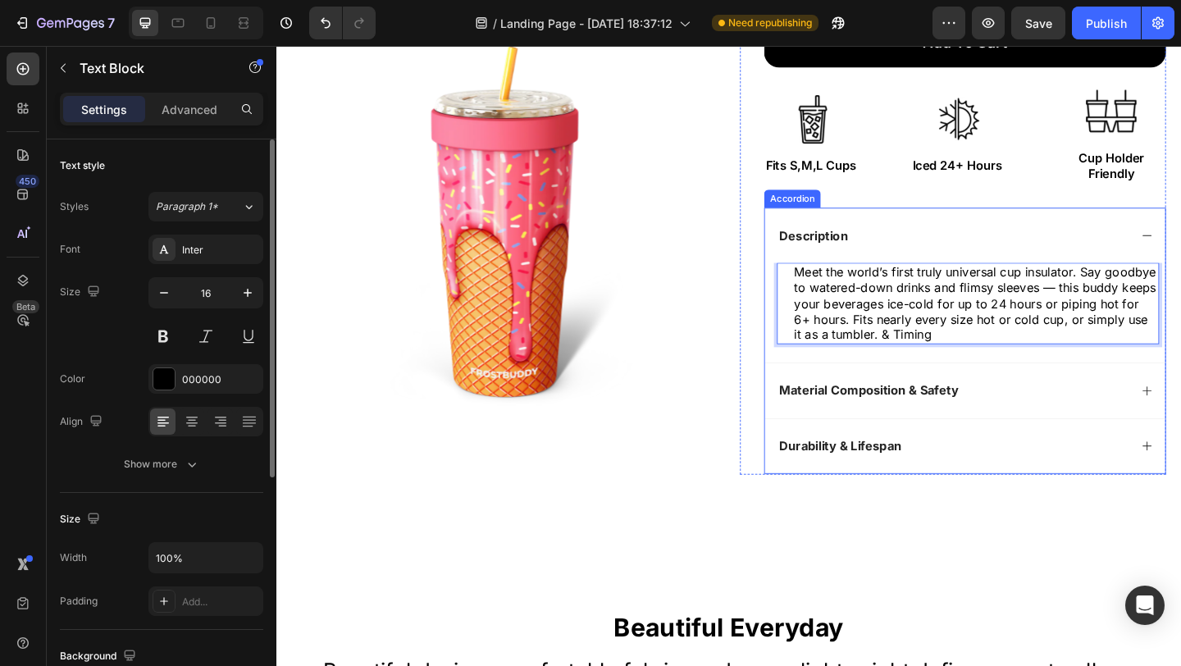
click at [810, 317] on div "Meet the world’s first truly universal cup insulator. Say goodbye to watered-do…" at bounding box center [1025, 335] width 435 height 108
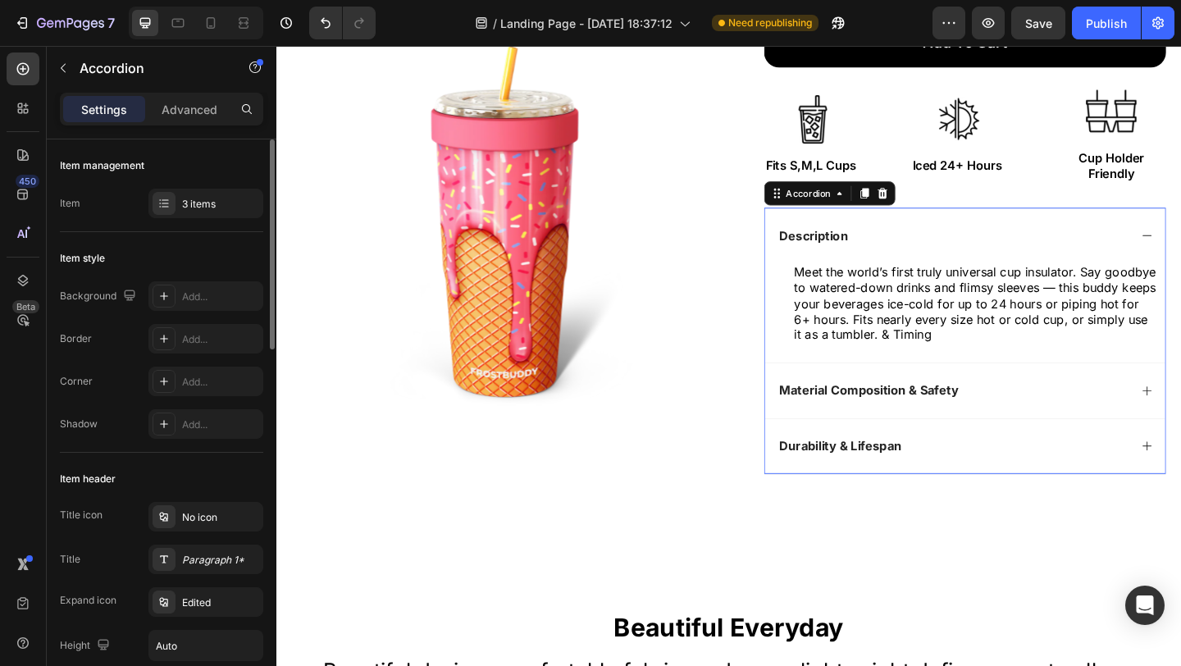
click at [913, 312] on p "Meet the world’s first truly universal cup insulator. Say goodbye to watered-do…" at bounding box center [1037, 325] width 395 height 85
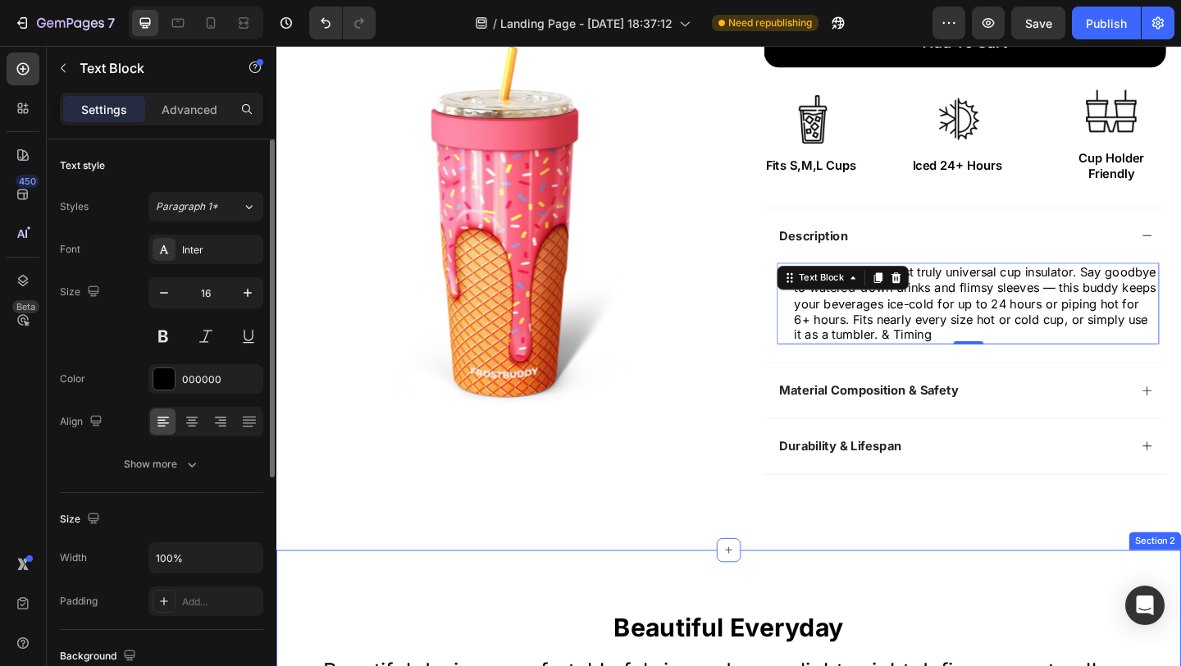
click at [1082, 576] on div "Product Images Row Icon Icon Icon Icon Icon Icon List Excellent Trustpilot 1598…" at bounding box center [768, 116] width 984 height 954
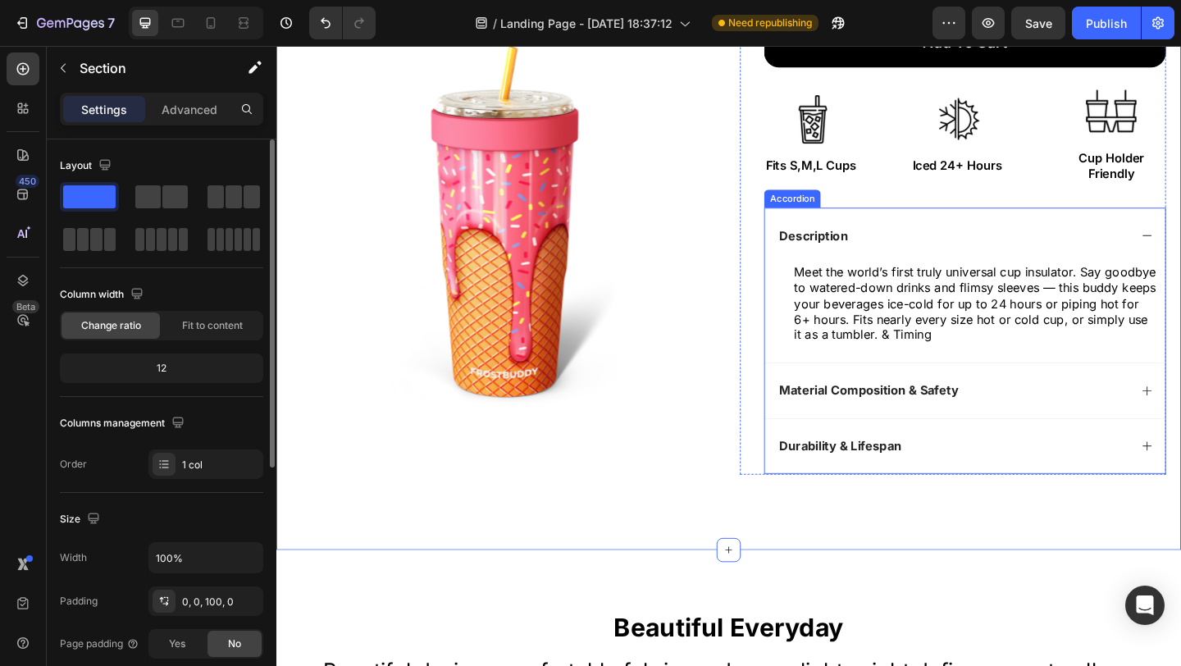
click at [924, 421] on strong "Material Composition & Safety" at bounding box center [920, 420] width 195 height 16
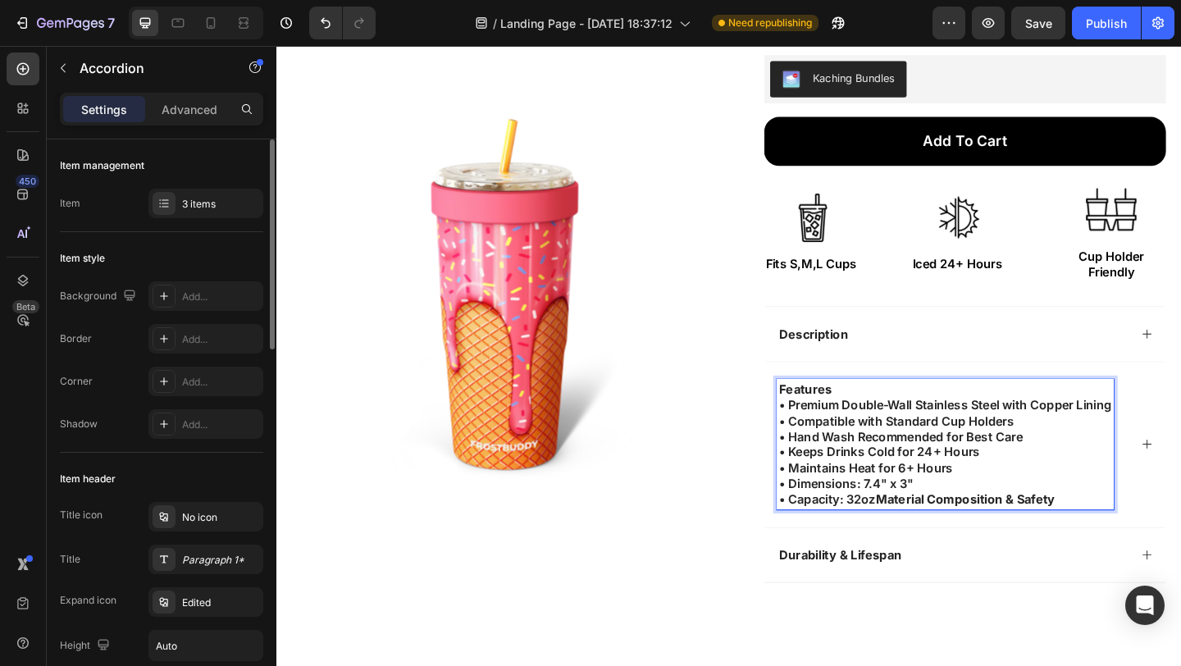
scroll to position [332, 0]
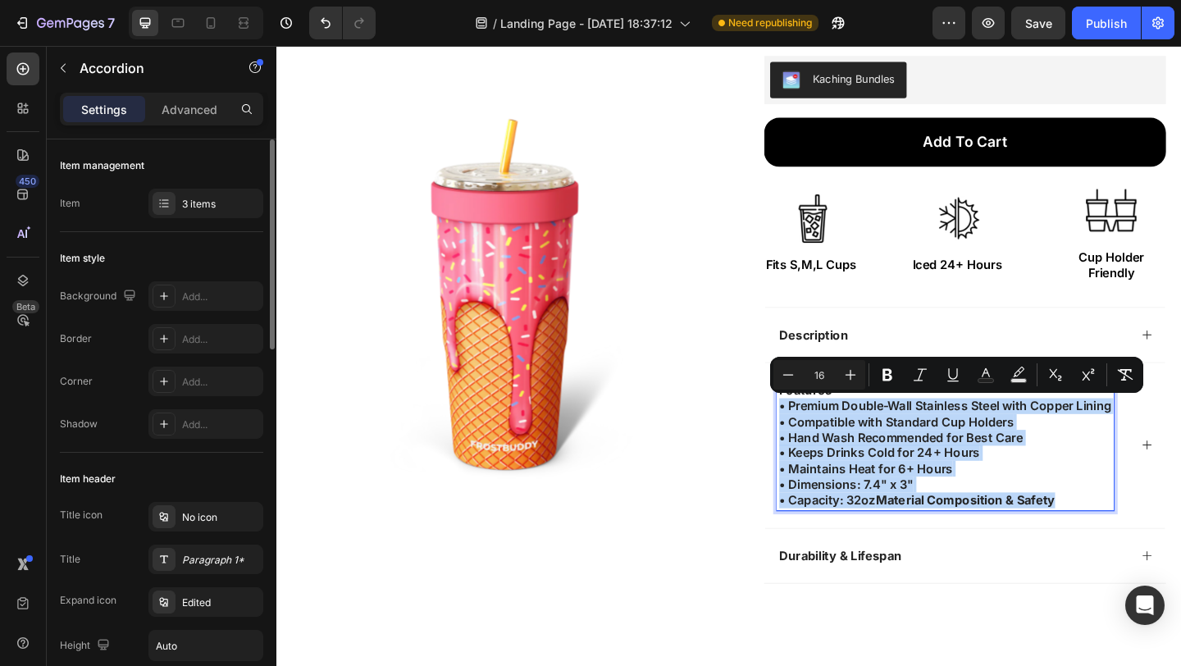
drag, startPoint x: 1120, startPoint y: 540, endPoint x: 805, endPoint y: 436, distance: 331.6
click at [808, 436] on div "Features • Premium Double-Wall Stainless Steel with Copper Lining • Compatible …" at bounding box center [1025, 479] width 435 height 180
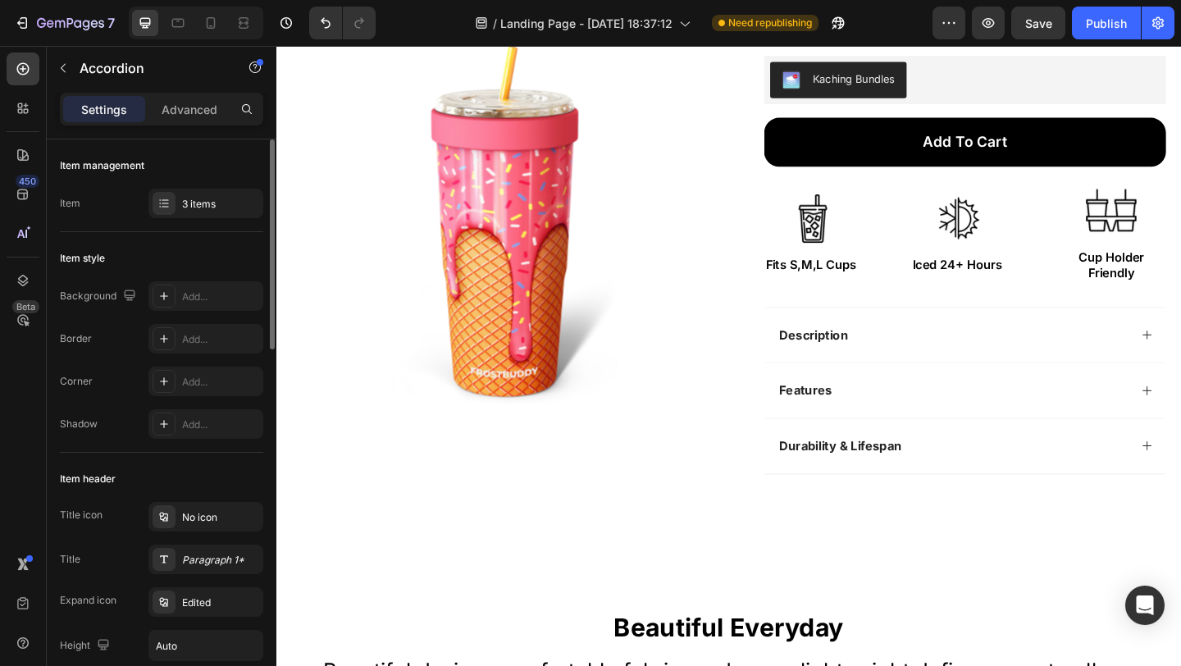
click at [986, 419] on div "Features" at bounding box center [1012, 420] width 383 height 22
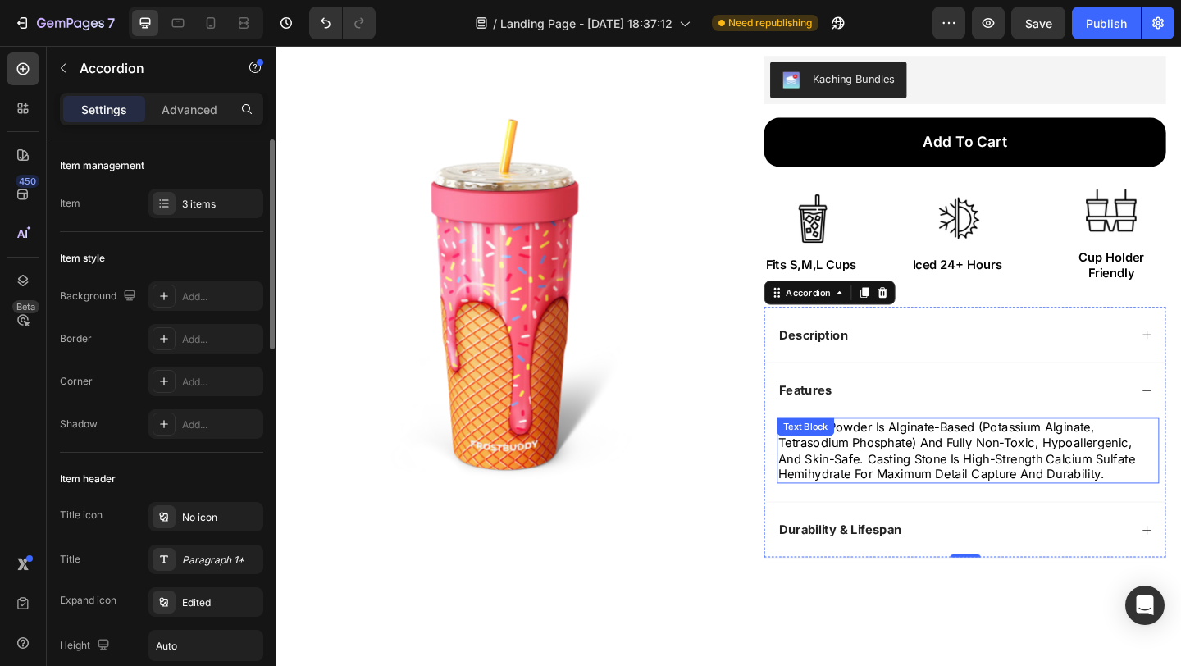
click at [932, 484] on p "molding powder is alginate-based (potassium alginate, tetrasodium phosphate) an…" at bounding box center [1028, 486] width 412 height 68
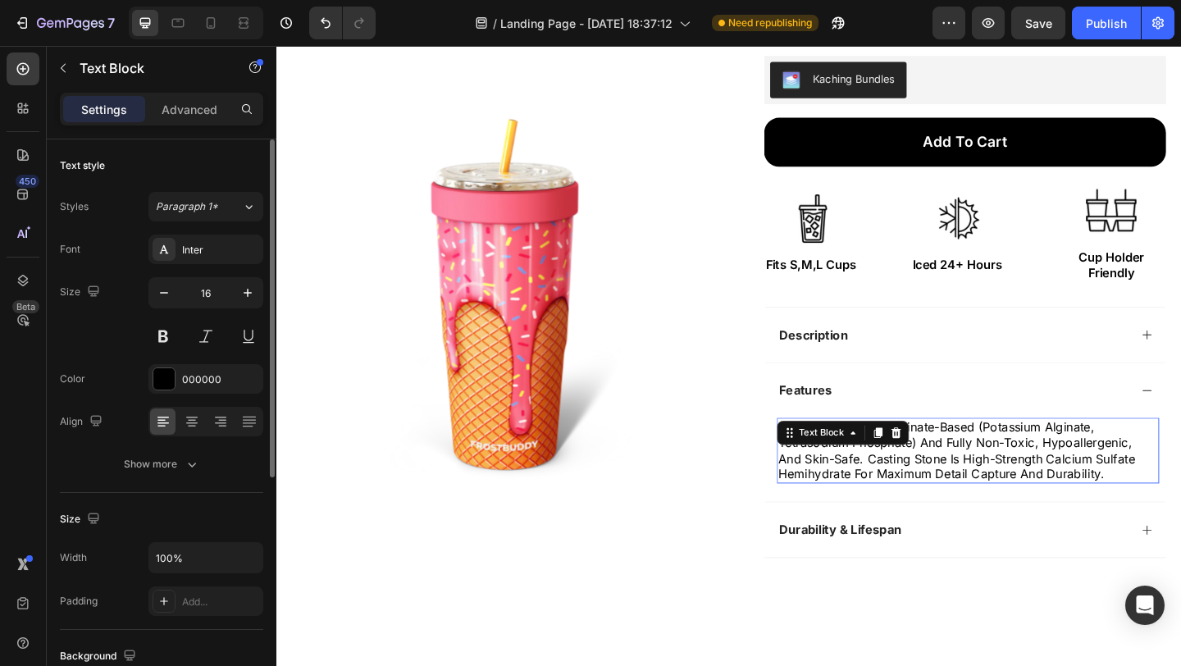
click at [932, 484] on p "molding powder is alginate-based (potassium alginate, tetrasodium phosphate) an…" at bounding box center [1028, 486] width 412 height 68
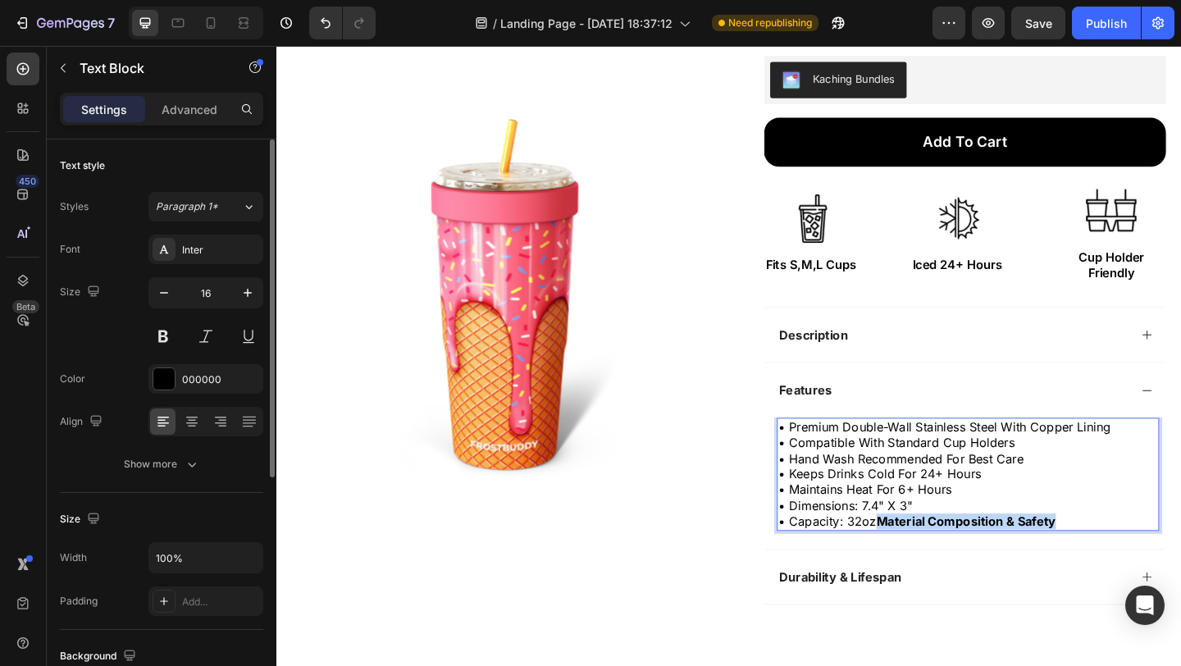
drag, startPoint x: 921, startPoint y: 564, endPoint x: 1122, endPoint y: 561, distance: 200.9
click at [1122, 561] on p "• Premium Double-Wall Stainless Steel with Copper Lining • Compatible with Stan…" at bounding box center [1028, 512] width 412 height 120
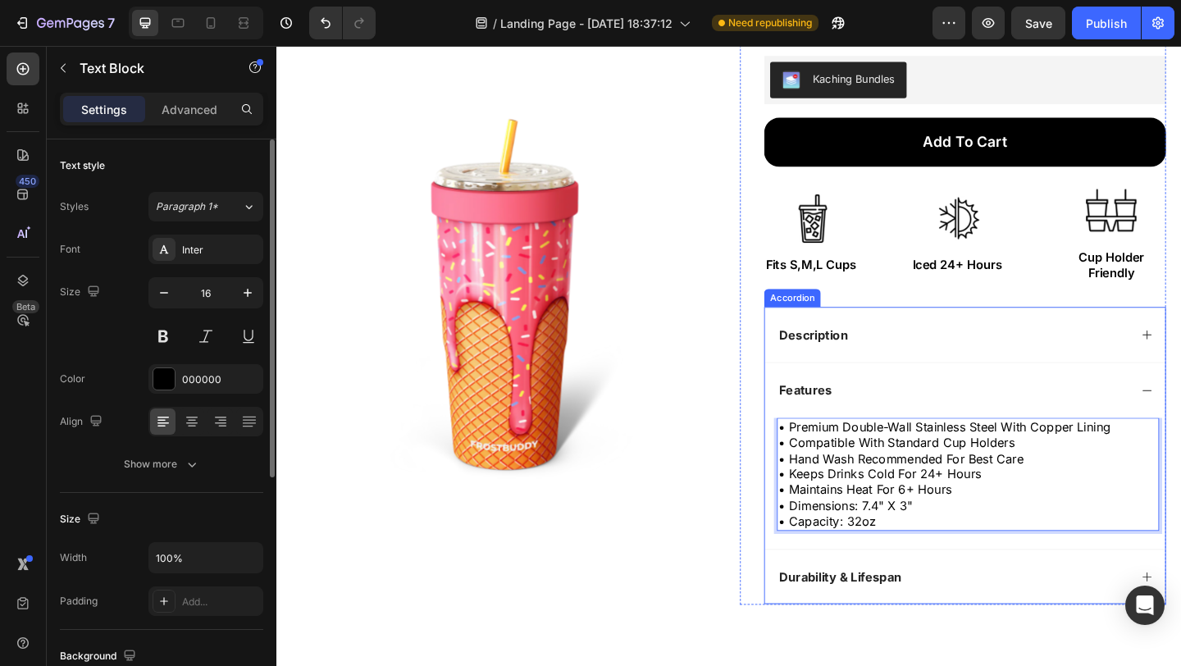
click at [957, 422] on div "Features" at bounding box center [1012, 420] width 383 height 22
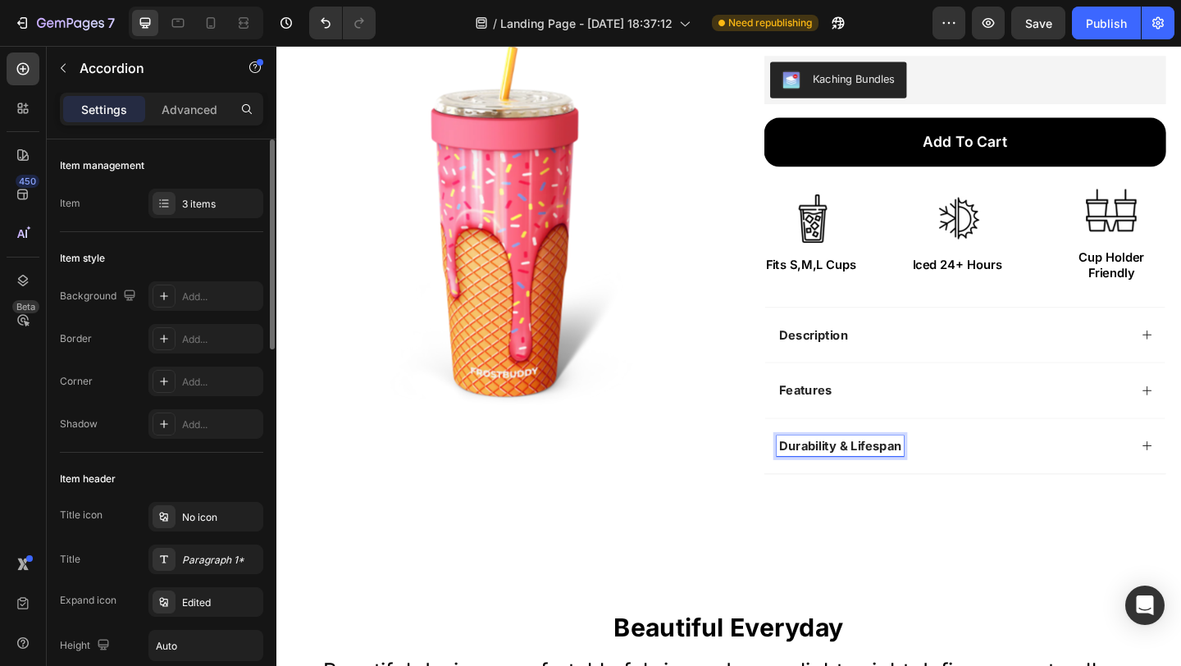
click at [913, 483] on strong "Durability & Lifespan" at bounding box center [889, 480] width 133 height 16
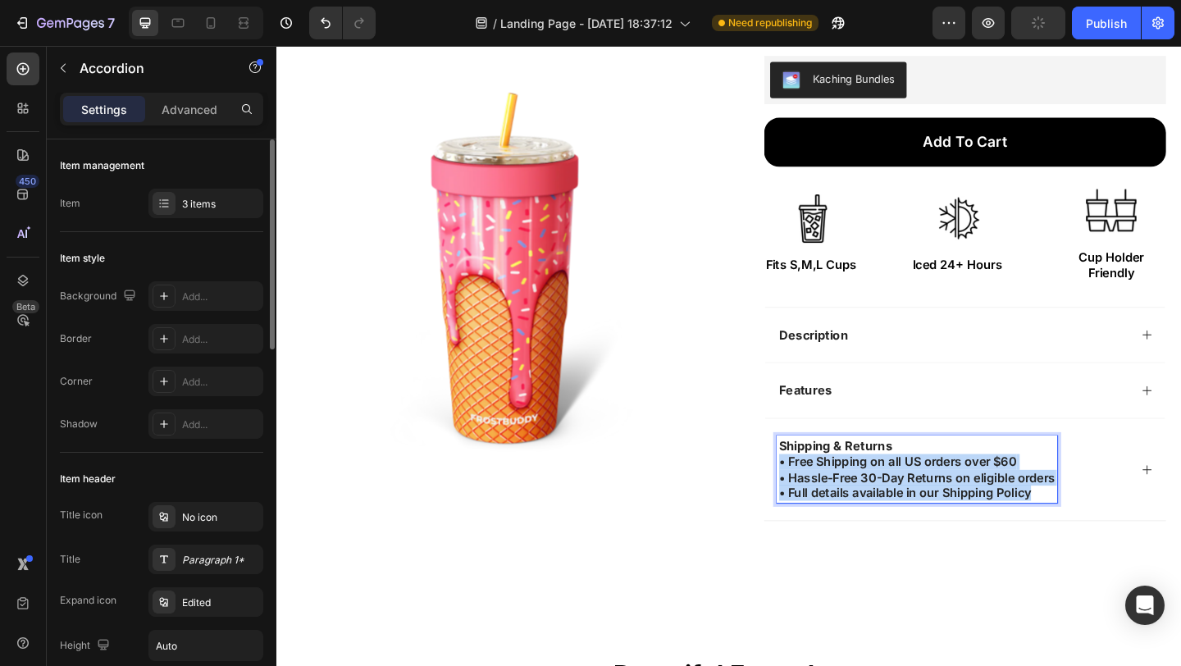
drag, startPoint x: 1105, startPoint y: 530, endPoint x: 805, endPoint y: 494, distance: 302.2
click at [808, 494] on div "Shipping & Returns • Free Shipping on all US orders over $60 • Hassle-Free 30-D…" at bounding box center [1025, 506] width 435 height 112
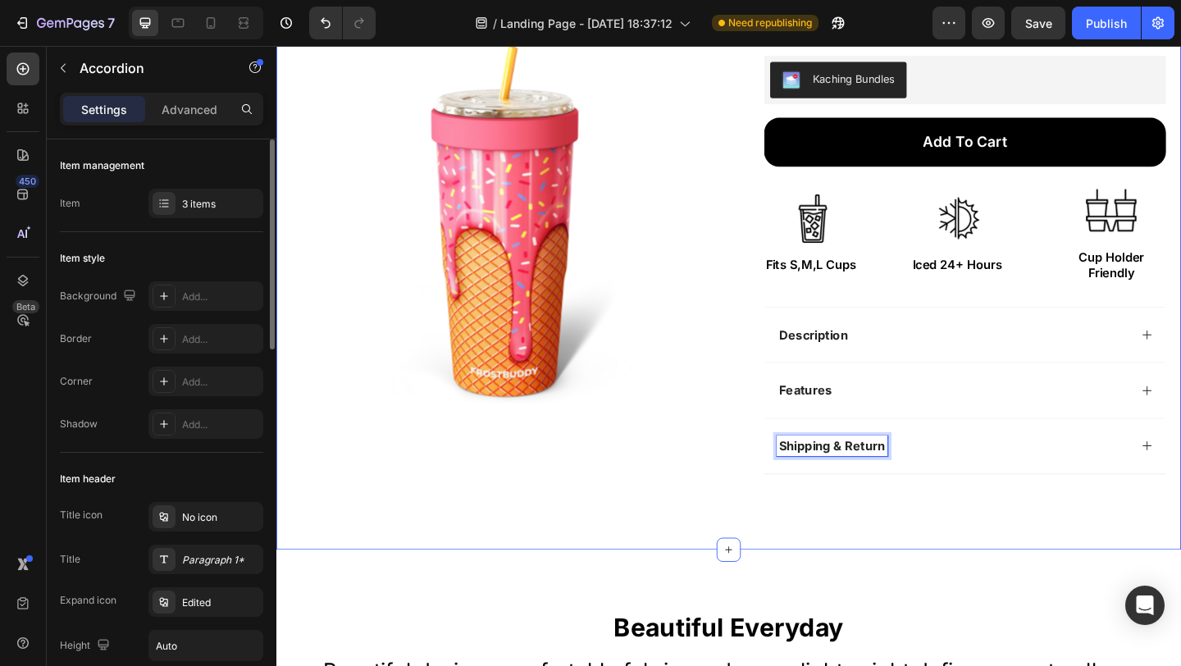
click at [964, 525] on div "Product Images Row Icon Icon Icon Icon Icon Icon List Excellent Trustpilot 1598…" at bounding box center [768, 170] width 984 height 846
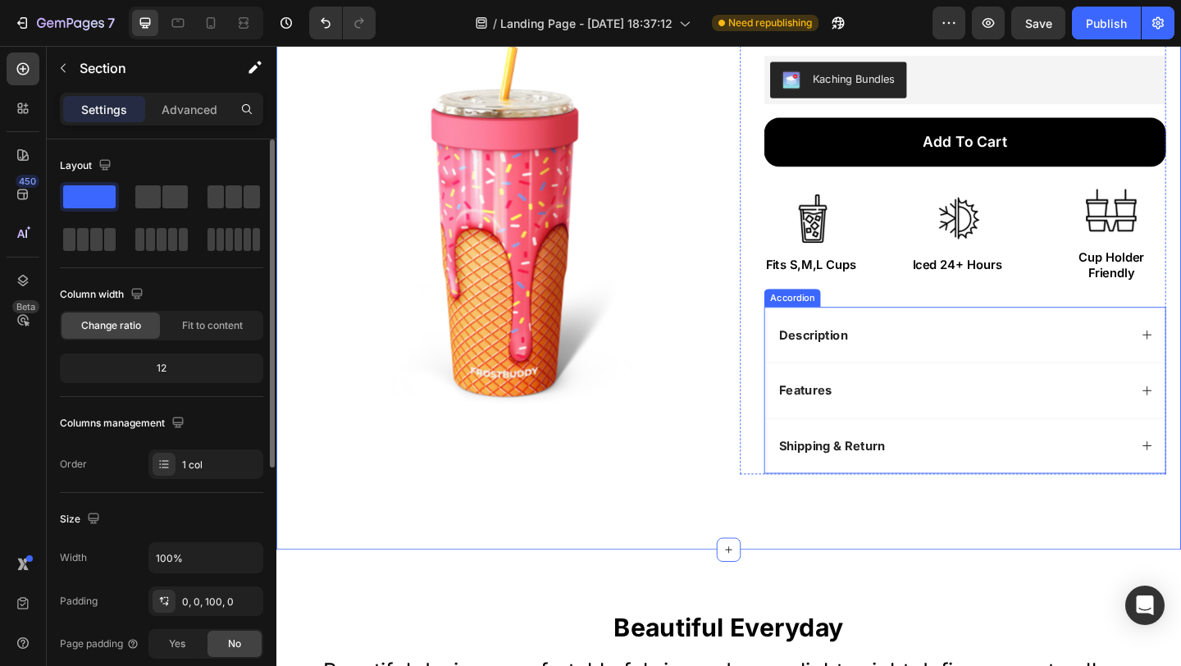
click at [1004, 497] on div "Shipping & Return" at bounding box center [1025, 480] width 435 height 61
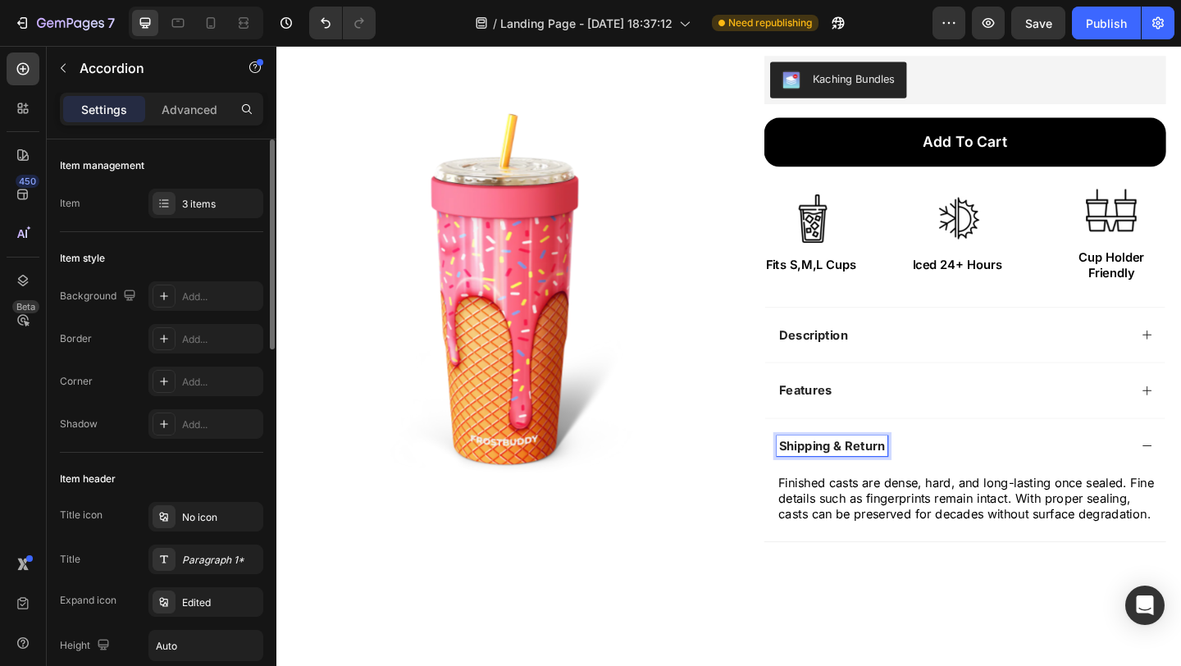
click at [930, 483] on strong "Shipping & Return" at bounding box center [881, 480] width 116 height 16
click at [965, 538] on p "Finished casts are dense, hard, and long-lasting once sealed. Fine details such…" at bounding box center [1028, 537] width 412 height 51
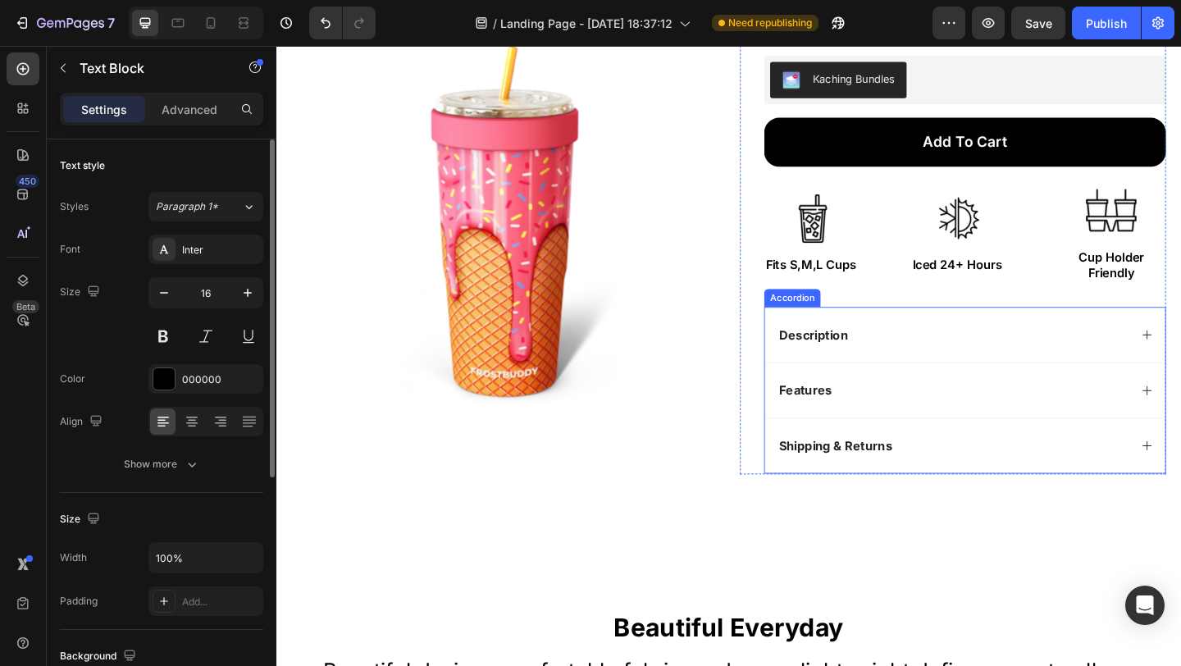
click at [1180, 459] on div "Shipping & Returns" at bounding box center [1025, 480] width 435 height 61
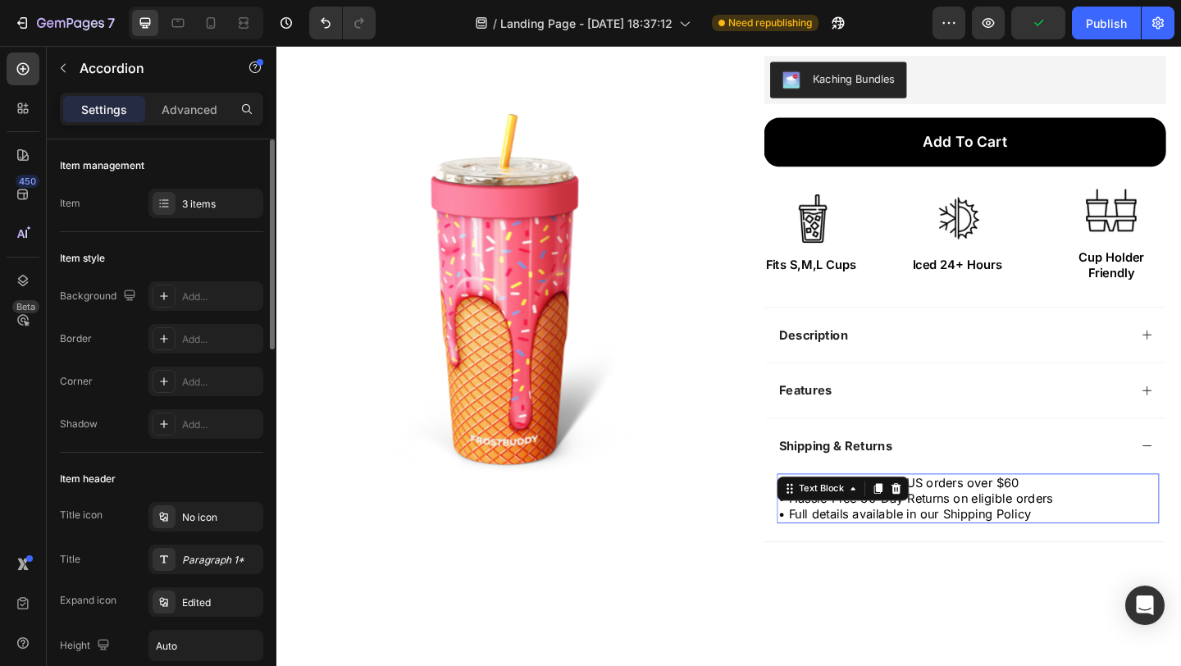
click at [1080, 526] on p "• Free Shipping on all US orders over $60 • Hassle-Free 30-Day Returns on eligi…" at bounding box center [1028, 537] width 412 height 51
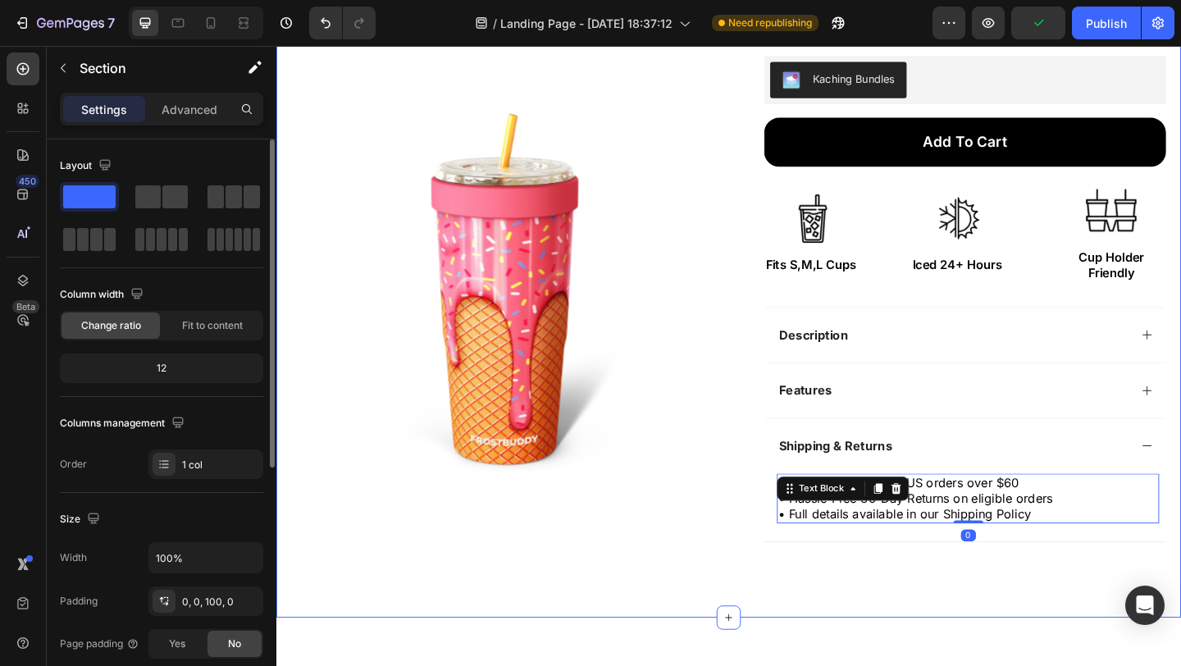
click at [1022, 653] on div "Product Images Row Icon Icon Icon Icon Icon Icon List Excellent Trustpilot 1598…" at bounding box center [768, 207] width 984 height 920
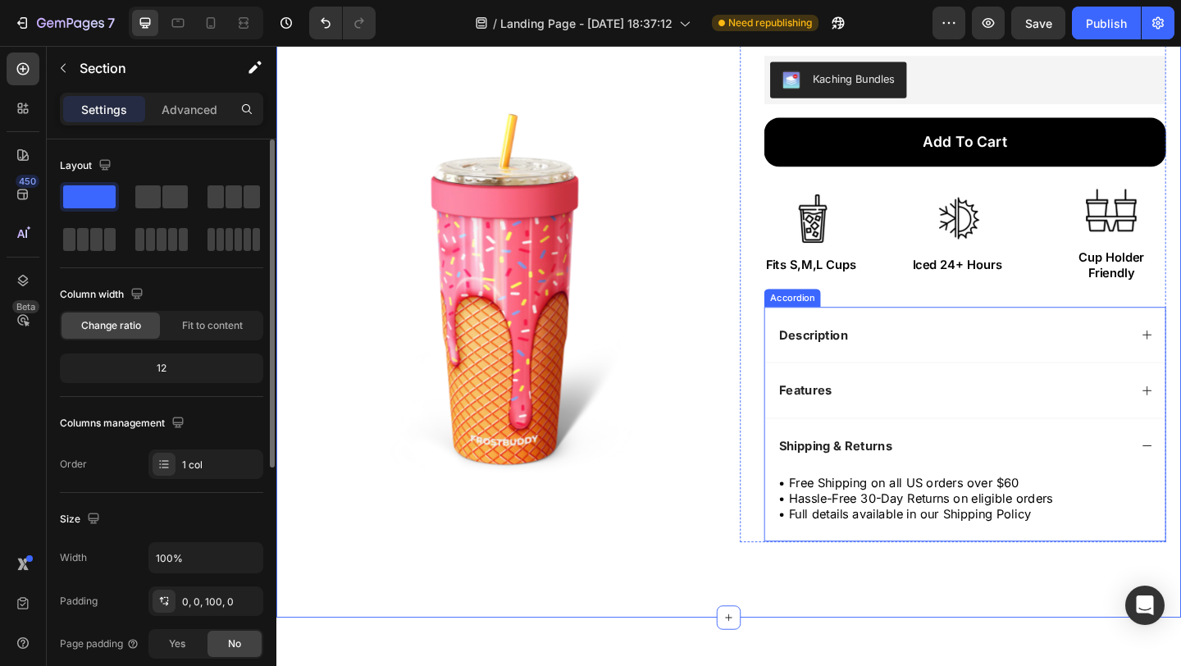
click at [895, 480] on strong "Shipping & Returns" at bounding box center [884, 480] width 123 height 16
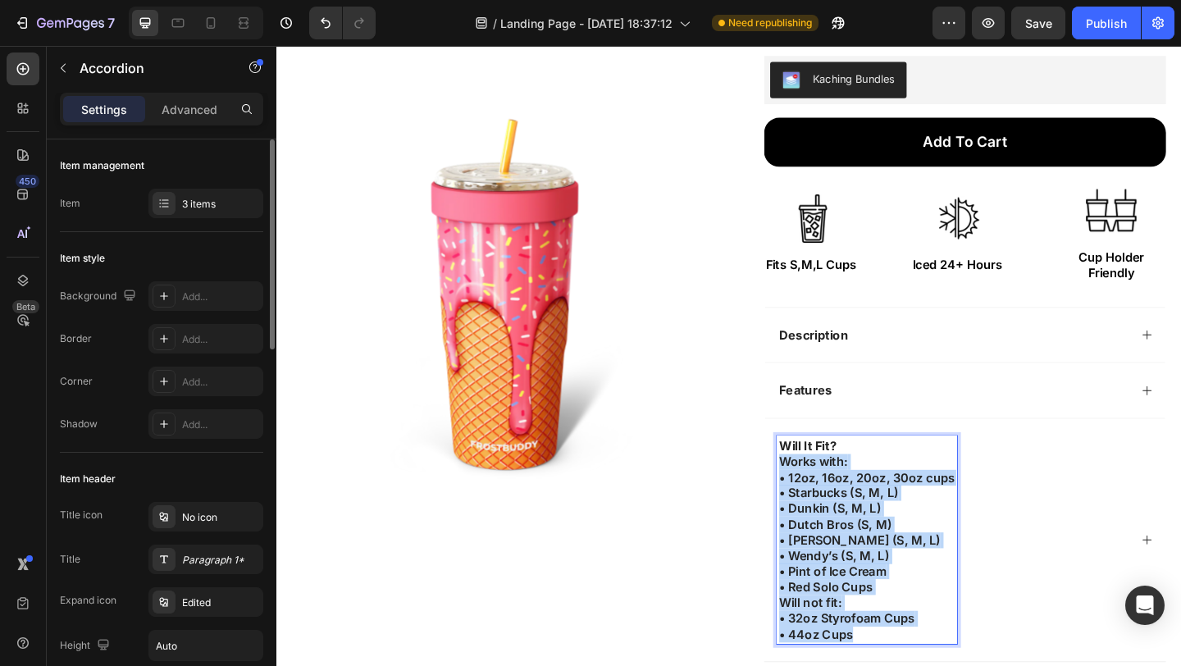
drag, startPoint x: 902, startPoint y: 665, endPoint x: 813, endPoint y: 492, distance: 194.7
click at [813, 492] on div "Will It Fit? Works with: • 12oz, 16oz, 20oz, 30oz cups • Starbucks (S, M, L) • …" at bounding box center [1025, 582] width 435 height 265
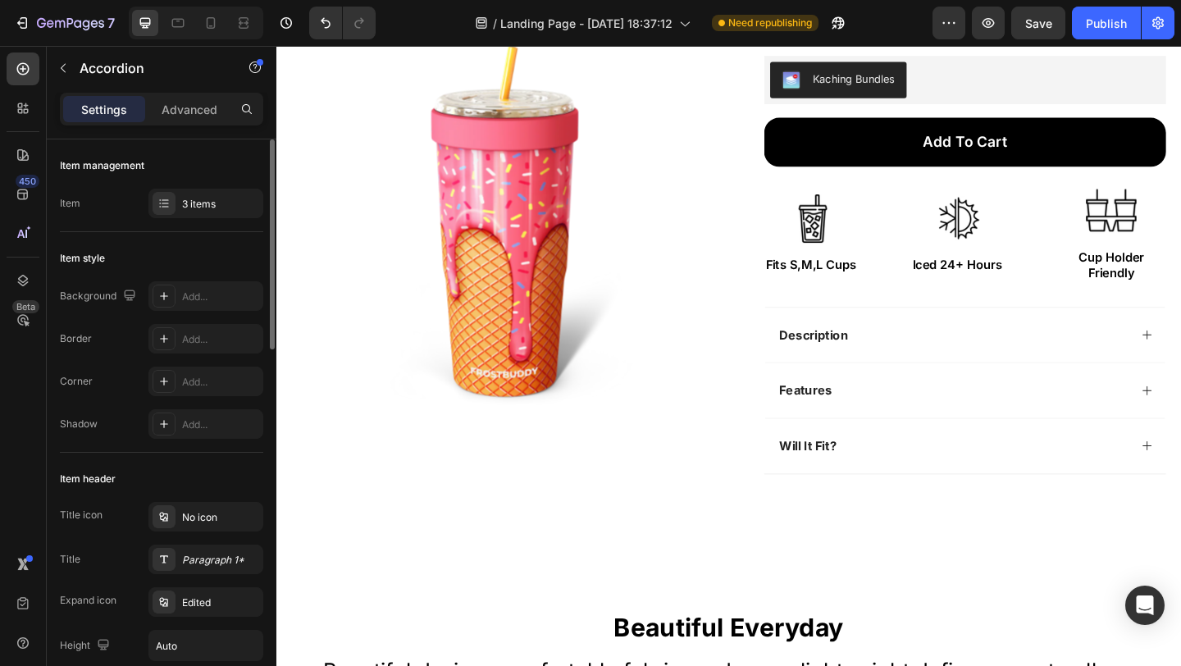
click at [990, 467] on div "Will It Fit?" at bounding box center [1025, 480] width 435 height 61
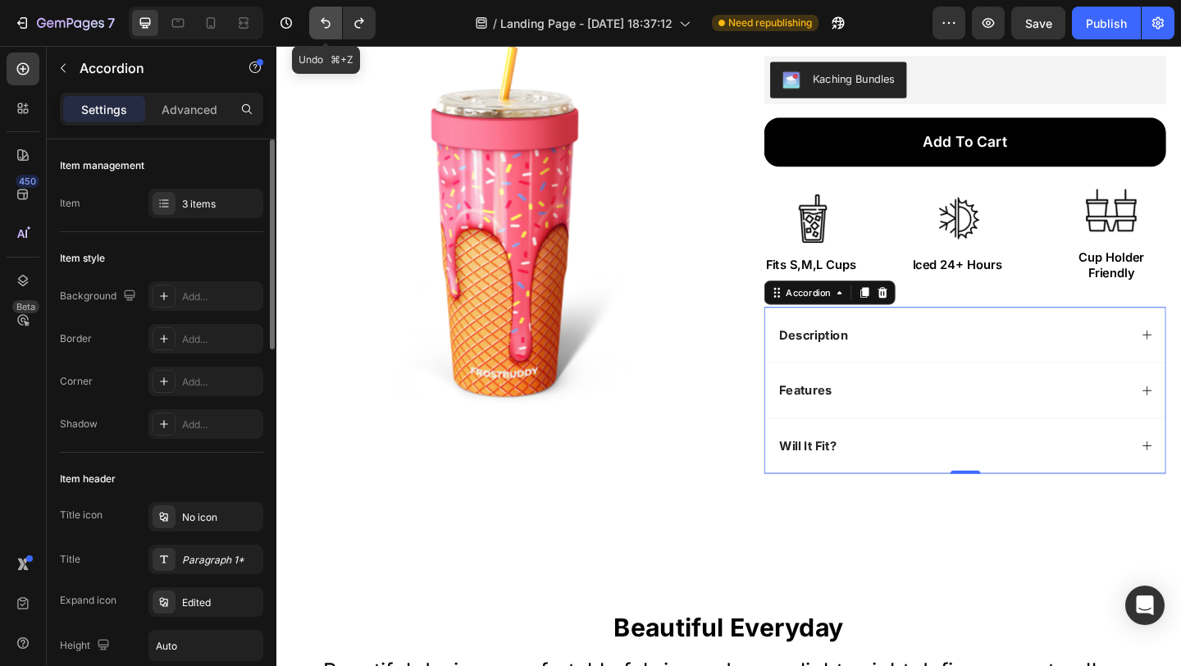
click at [316, 20] on button "Undo/Redo" at bounding box center [325, 23] width 33 height 33
click at [959, 482] on div "Shipping & Returns" at bounding box center [1012, 481] width 383 height 22
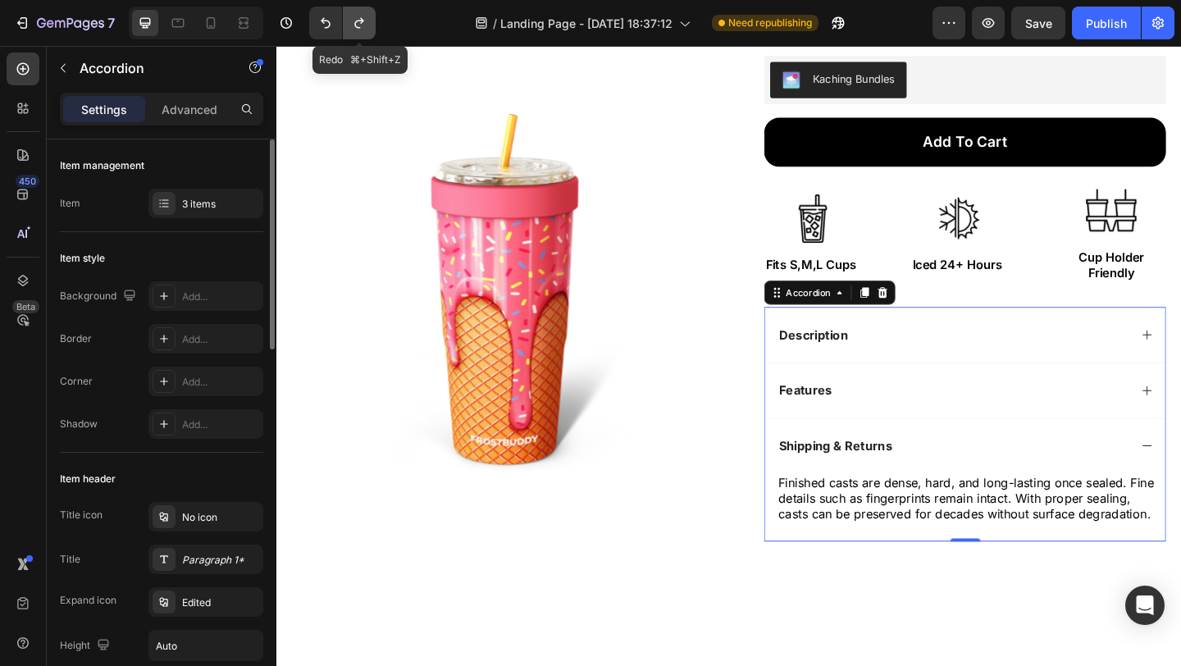
click at [361, 18] on icon "Undo/Redo" at bounding box center [358, 23] width 9 height 11
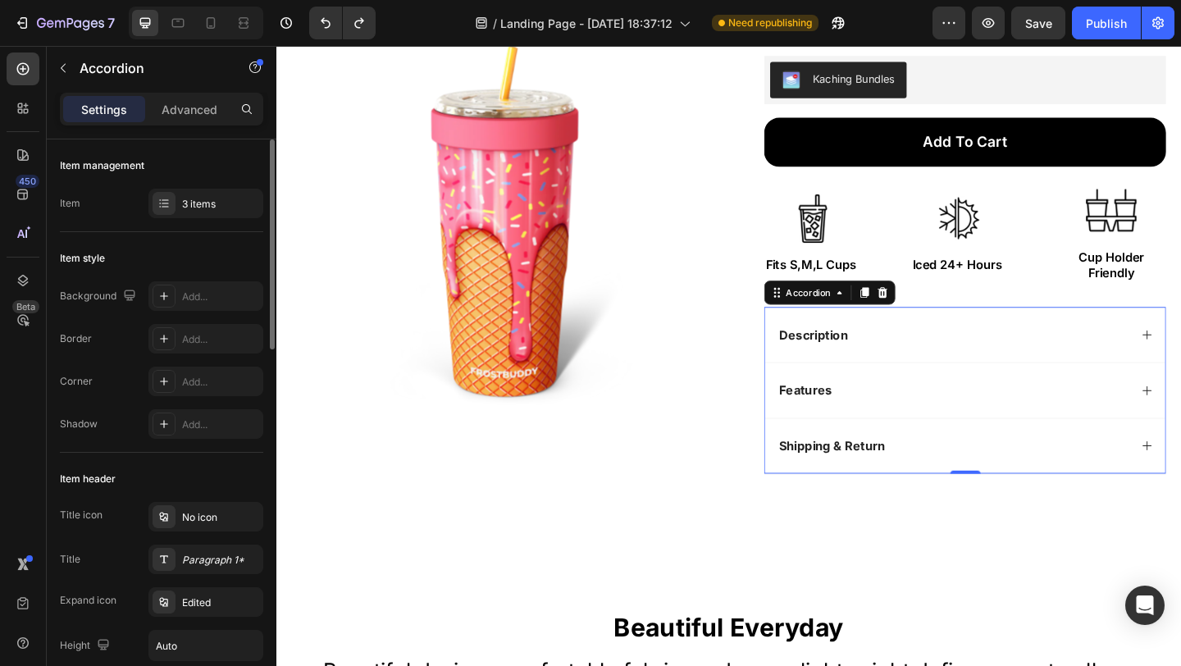
click at [1027, 494] on div "Shipping & Return" at bounding box center [1025, 480] width 435 height 61
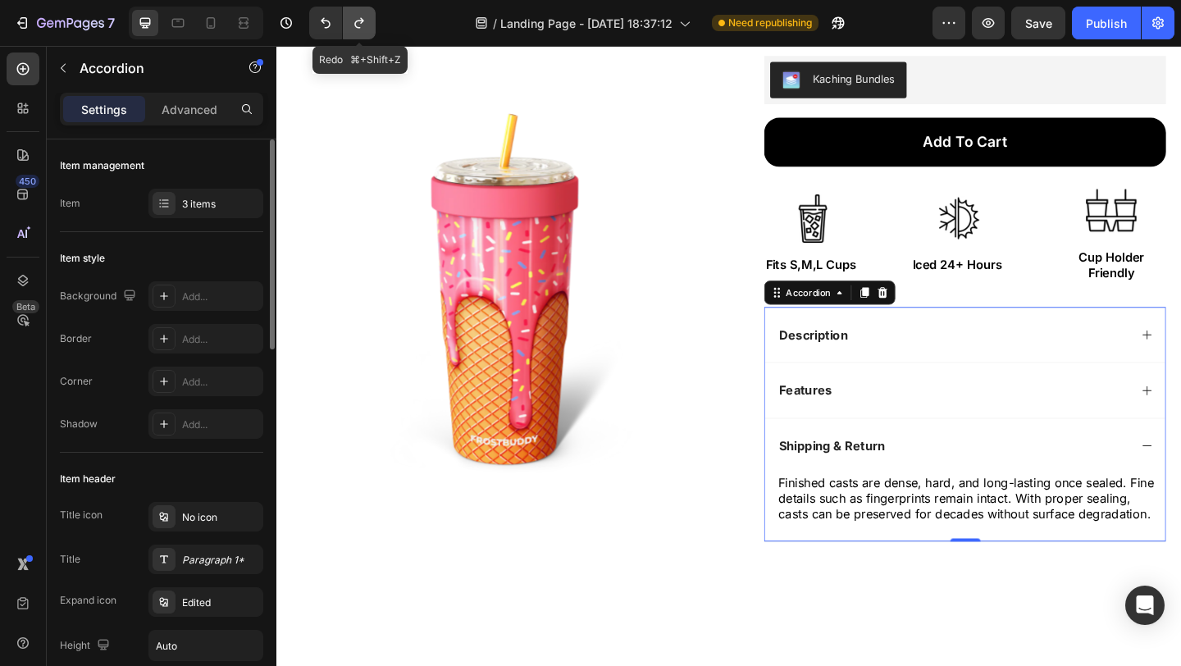
click at [358, 21] on icon "Undo/Redo" at bounding box center [359, 23] width 16 height 16
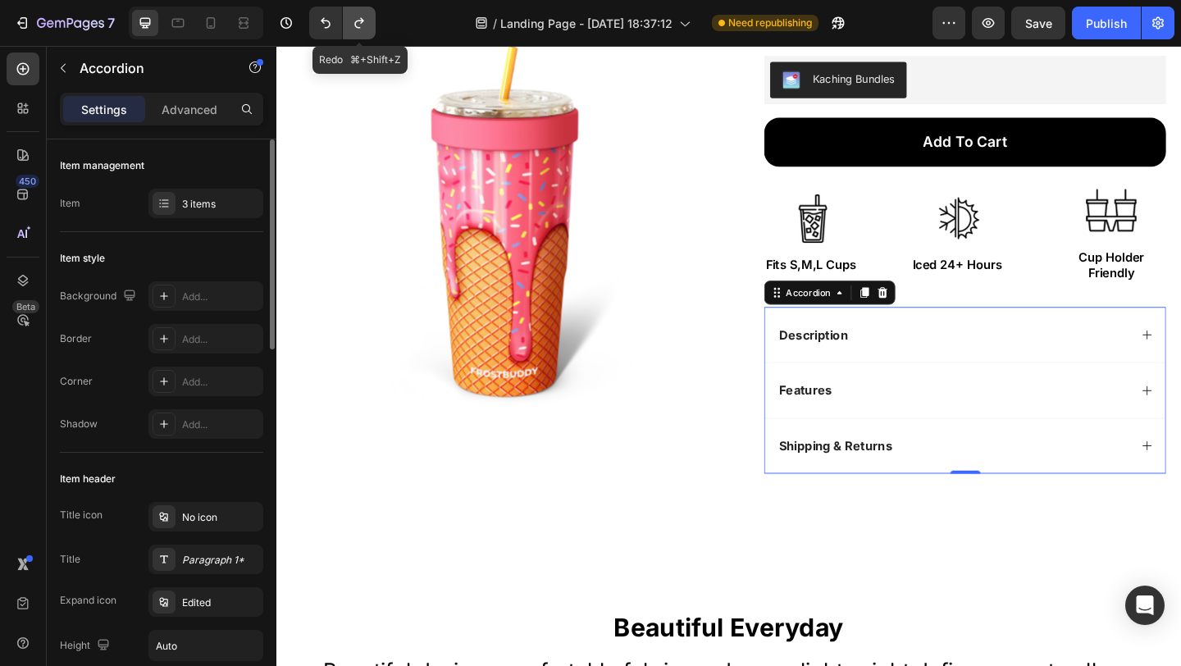
click at [358, 21] on icon "Undo/Redo" at bounding box center [359, 23] width 16 height 16
click at [1083, 492] on div "Shipping & Returns" at bounding box center [1025, 480] width 435 height 61
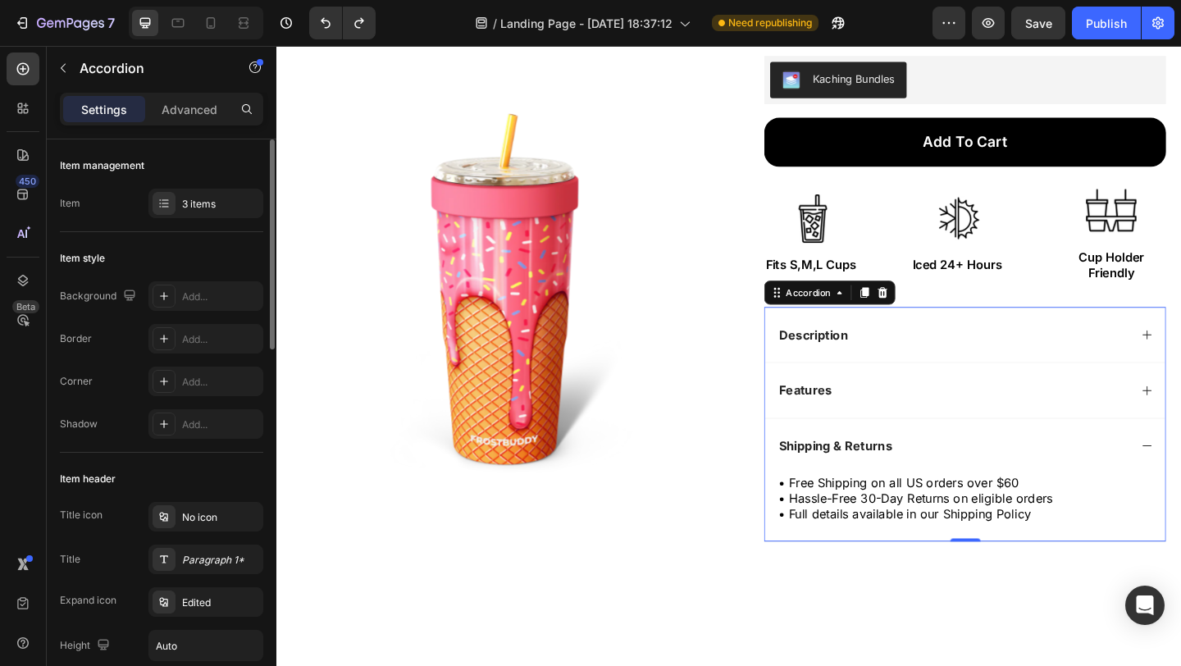
drag, startPoint x: 976, startPoint y: 474, endPoint x: 899, endPoint y: 441, distance: 83.8
click at [976, 474] on div "Shipping & Returns" at bounding box center [1012, 481] width 383 height 22
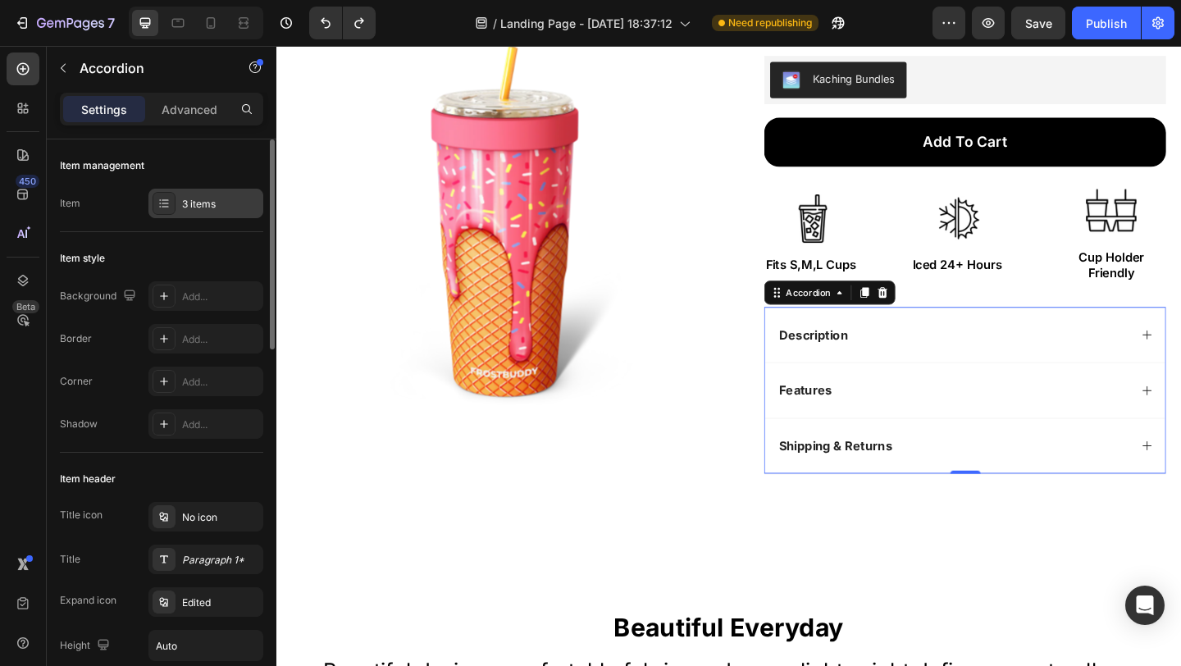
click at [175, 201] on div "3 items" at bounding box center [205, 204] width 115 height 30
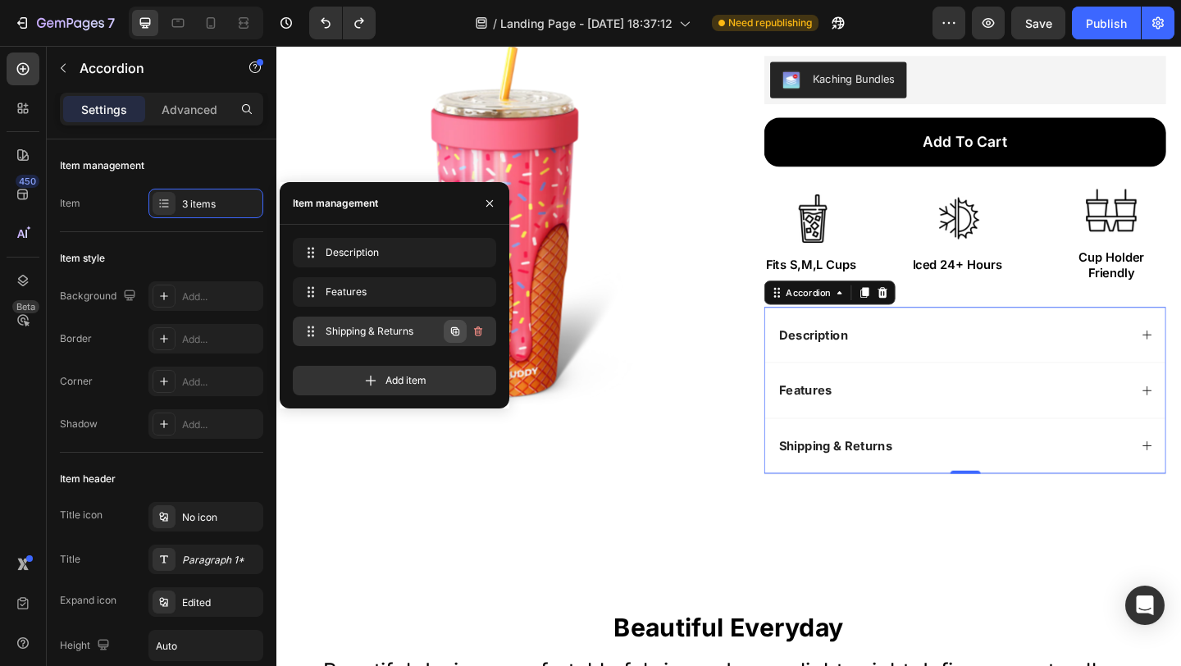
click at [453, 328] on icon "button" at bounding box center [455, 331] width 13 height 13
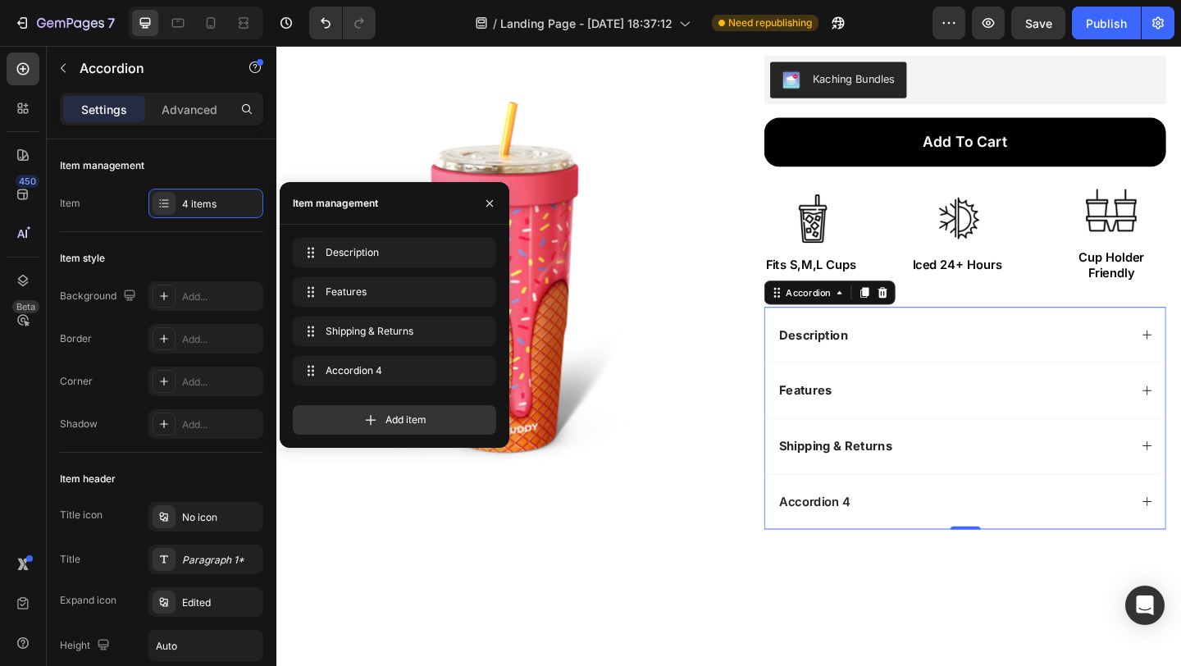
click at [883, 547] on div "Accordion 4" at bounding box center [862, 542] width 83 height 22
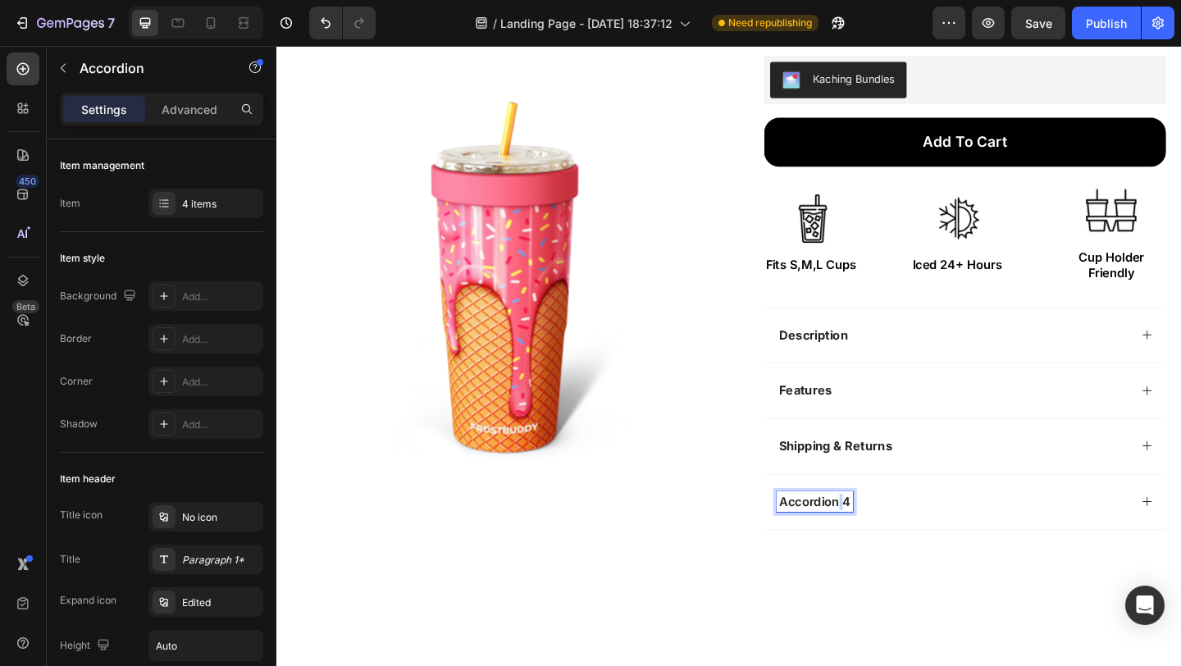
click at [881, 546] on p "Accordion 4" at bounding box center [862, 541] width 78 height 17
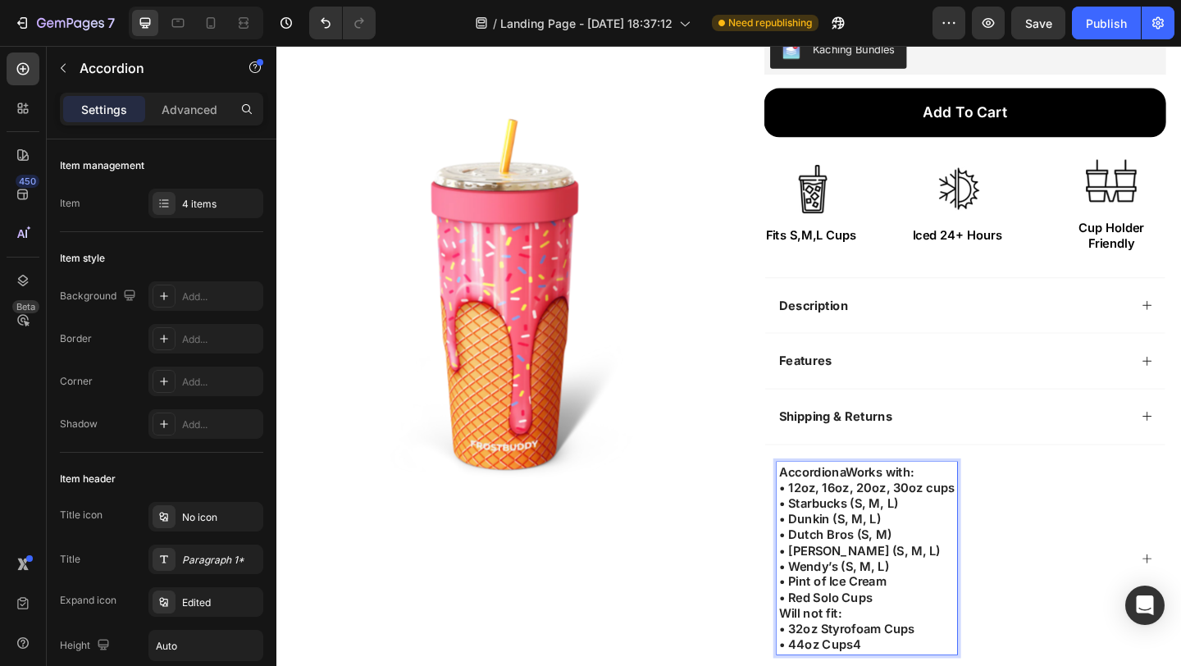
scroll to position [365, 0]
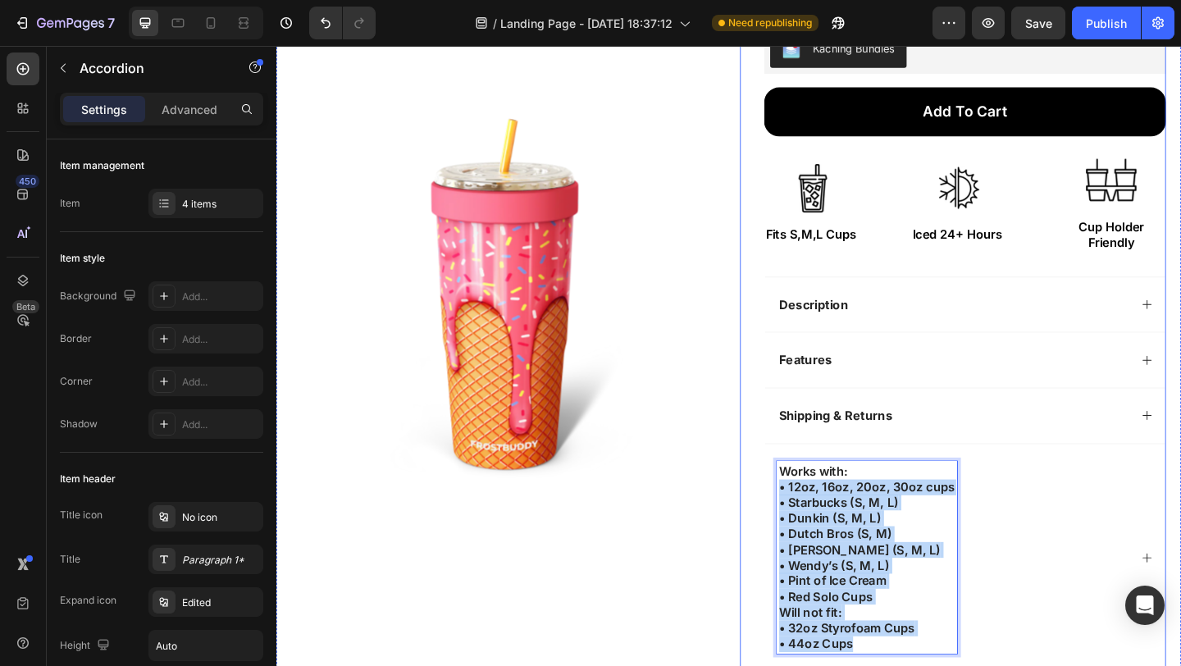
drag, startPoint x: 926, startPoint y: 699, endPoint x: 796, endPoint y: 521, distance: 220.1
click at [796, 521] on div "Icon Icon Icon Icon Icon Icon List Excellent Trustpilot 1598 Verified Reviews! …" at bounding box center [1012, 240] width 463 height 972
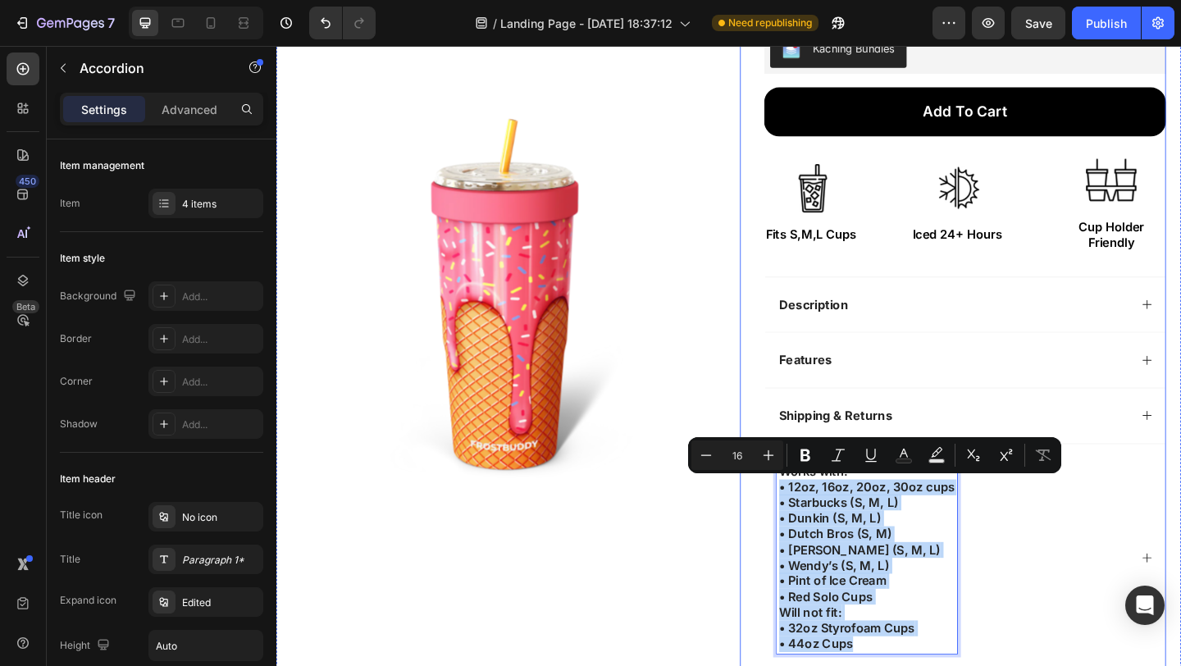
copy div "• 12oz, 16oz, 20oz, 30oz cups • Starbucks (S, M, L) • Dunkin (S, M, L) • Dutch …"
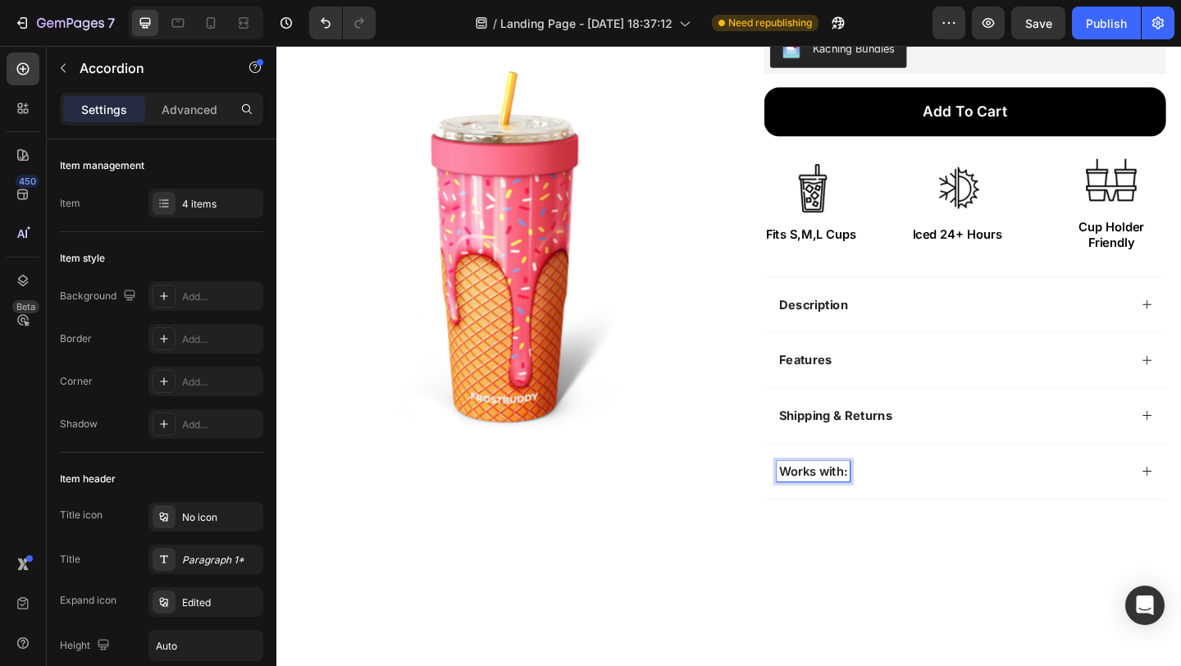
click at [995, 512] on div "Works with:" at bounding box center [1012, 509] width 383 height 22
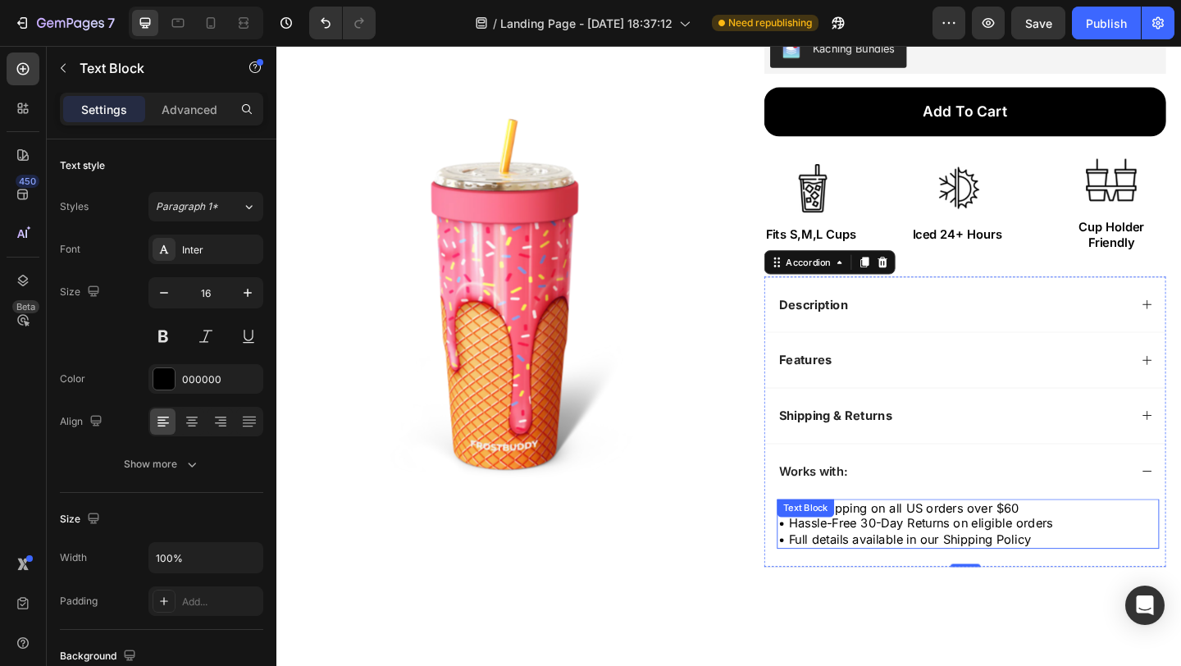
click at [980, 568] on p "• Free Shipping on all US orders over $60 • Hassle-Free 30-Day Returns on eligi…" at bounding box center [1028, 565] width 412 height 51
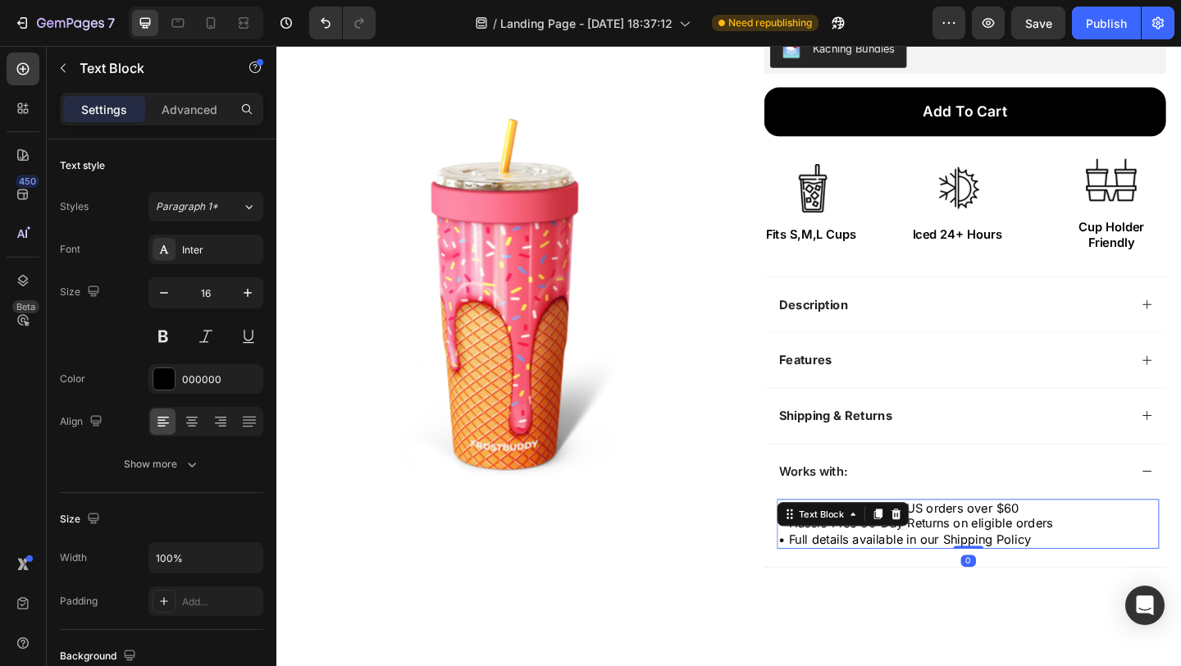
click at [982, 567] on p "• Free Shipping on all US orders over $60 • Hassle-Free 30-Day Returns on eligi…" at bounding box center [1028, 565] width 412 height 51
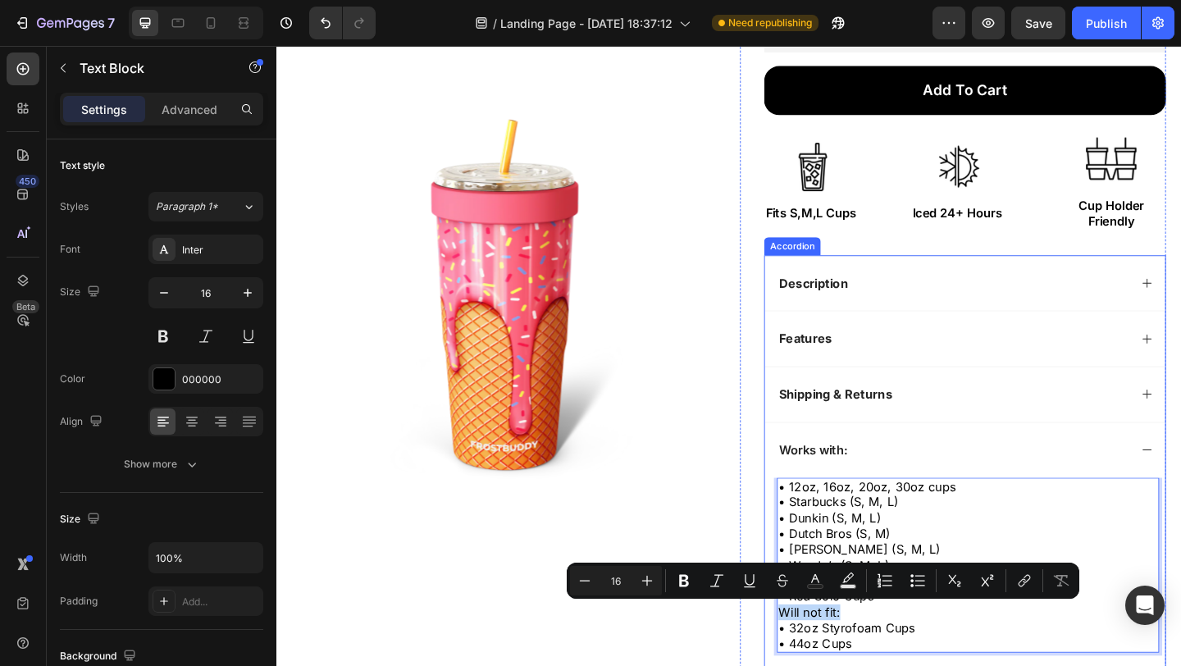
drag, startPoint x: 898, startPoint y: 656, endPoint x: 808, endPoint y: 660, distance: 90.3
click at [808, 660] on div "• 12oz, 16oz, 20oz, 30oz cups • Starbucks (S, M, L) • Dunkin (S, M, L) • Dutch …" at bounding box center [1025, 621] width 435 height 211
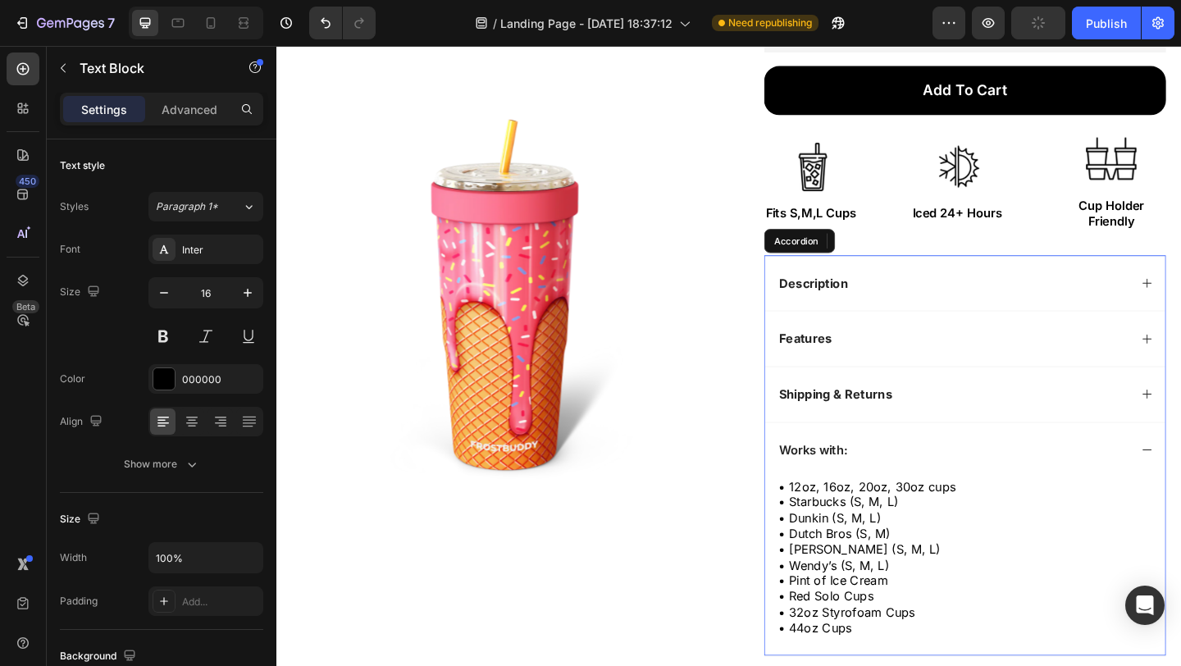
click at [868, 485] on p "Works with:" at bounding box center [860, 485] width 75 height 17
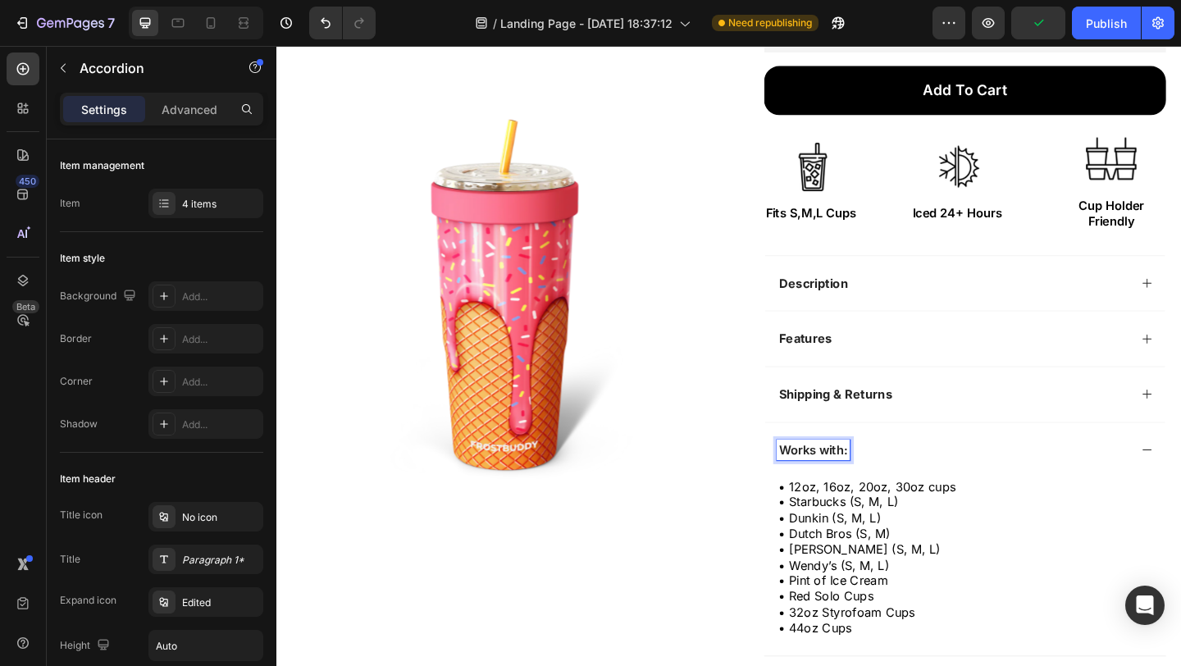
click at [868, 485] on p "Works with:" at bounding box center [860, 485] width 75 height 17
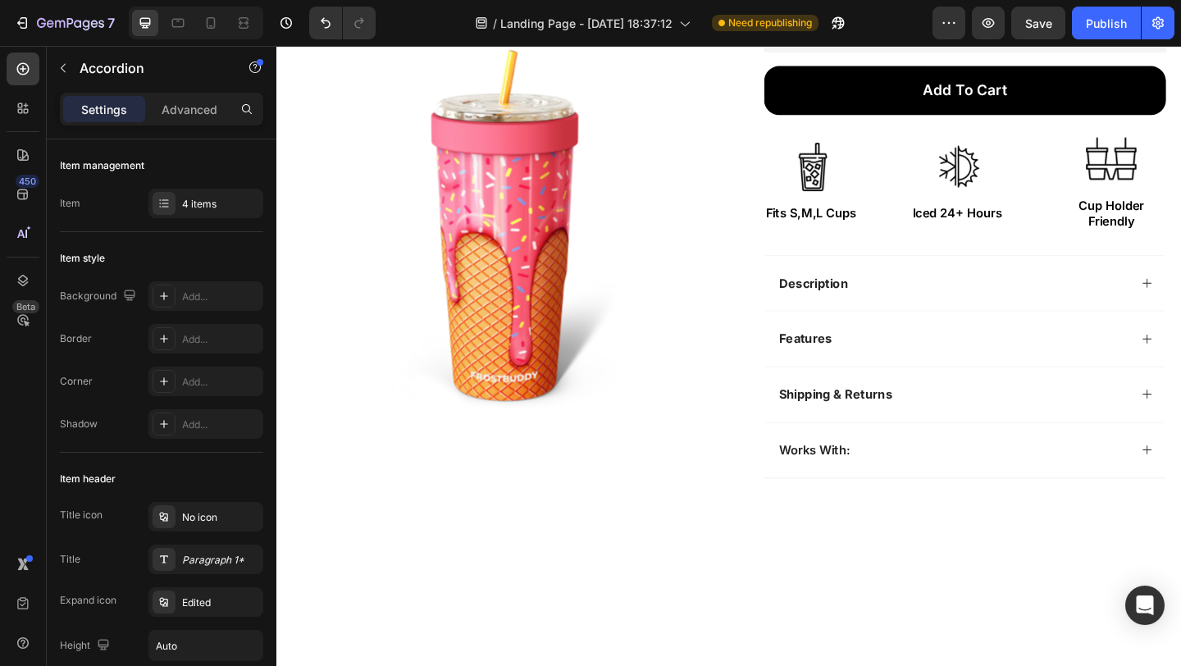
click at [1009, 487] on div "Works With:" at bounding box center [1012, 486] width 383 height 22
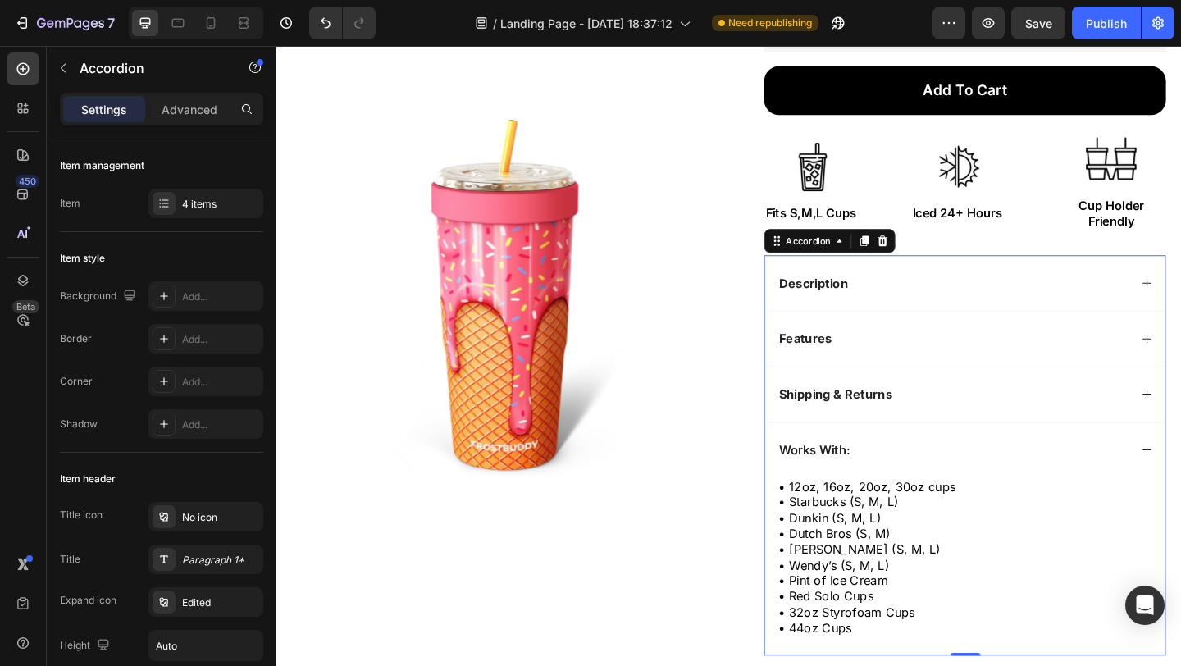
click at [895, 486] on div "Works With:" at bounding box center [862, 486] width 82 height 22
click at [961, 476] on div "Works With:" at bounding box center [1012, 486] width 383 height 22
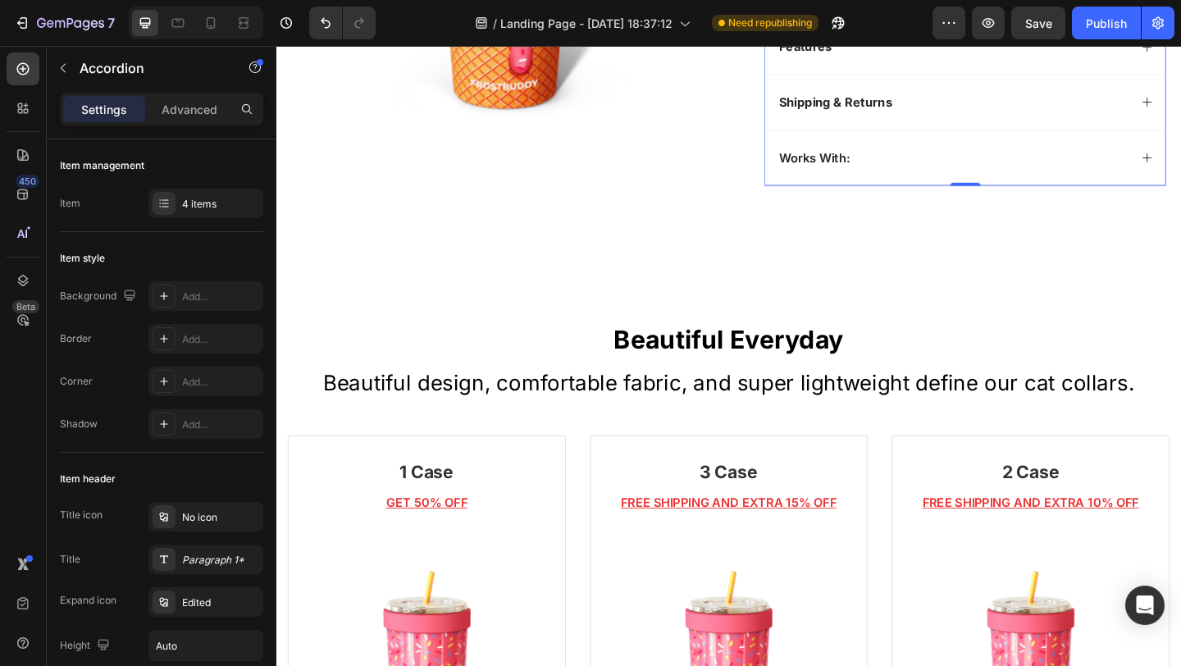
scroll to position [775, 0]
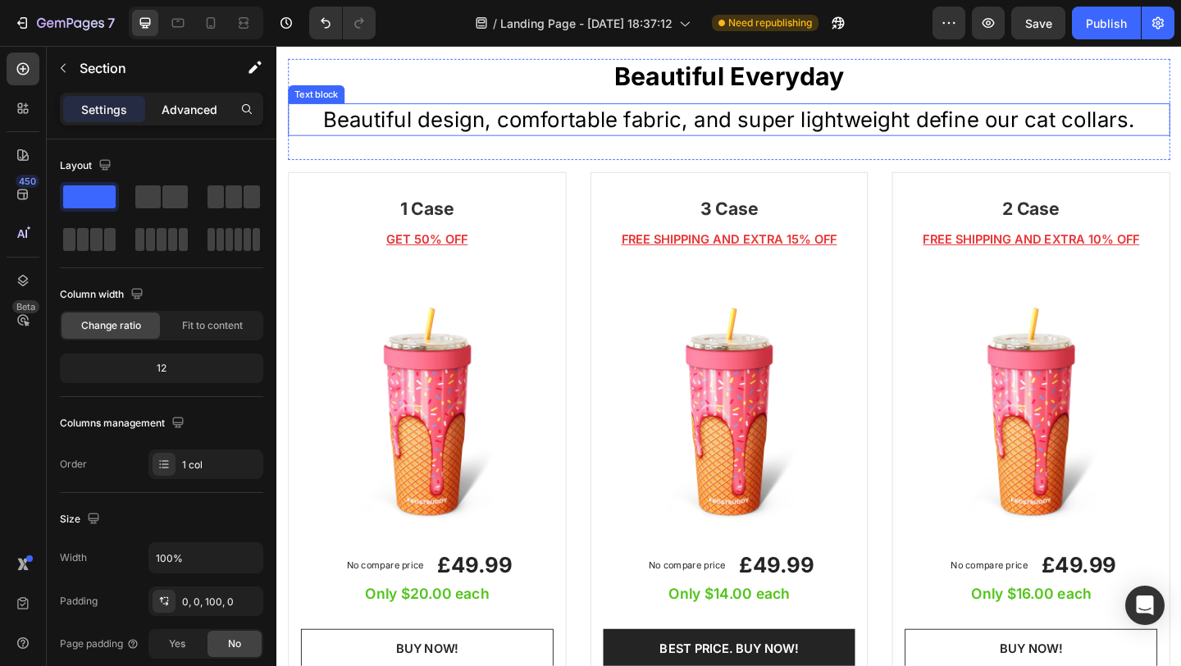
scroll to position [742, 0]
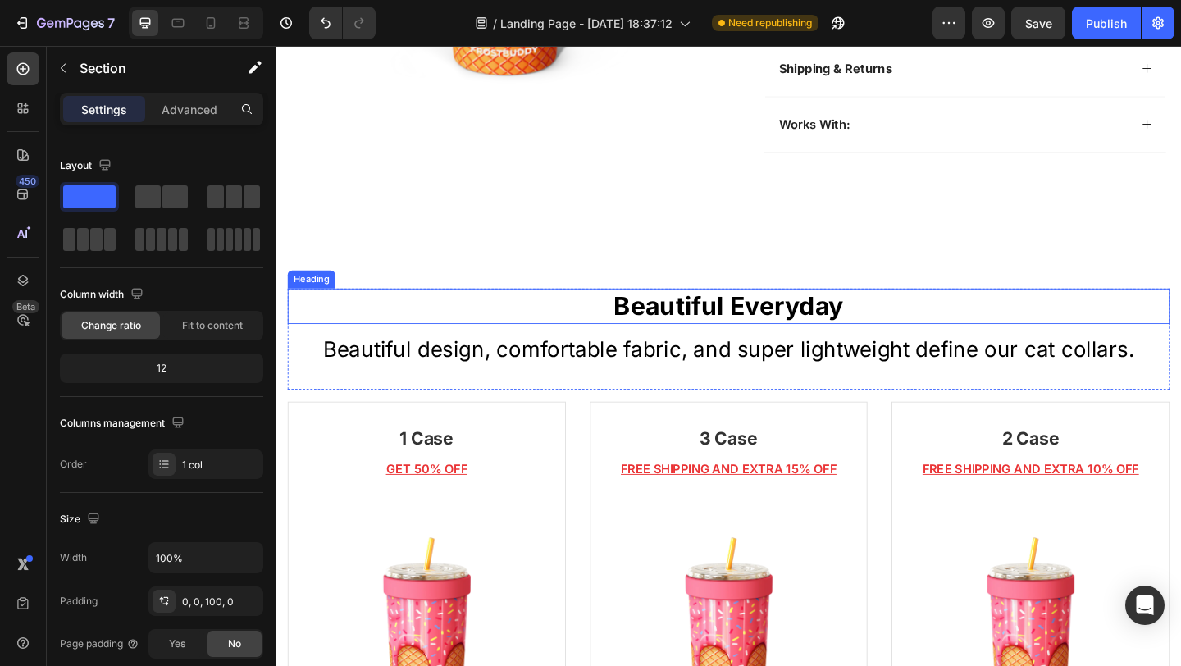
click at [756, 330] on p "Beautiful Everyday" at bounding box center [768, 329] width 956 height 35
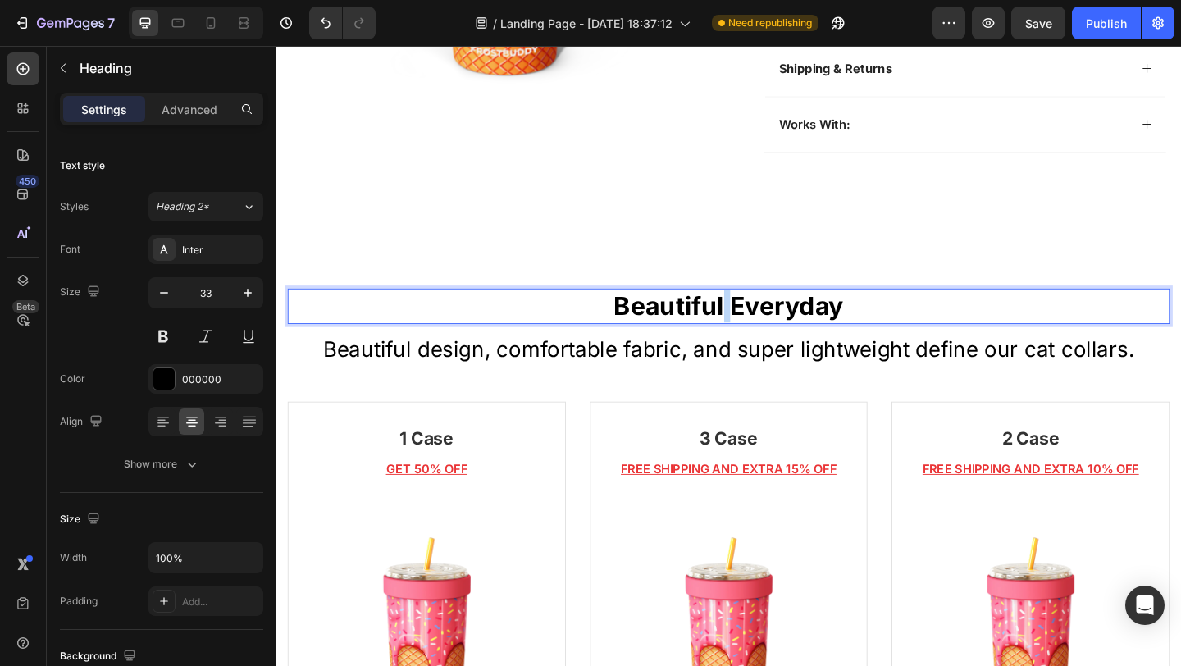
click at [756, 330] on p "Beautiful Everyday" at bounding box center [768, 329] width 956 height 35
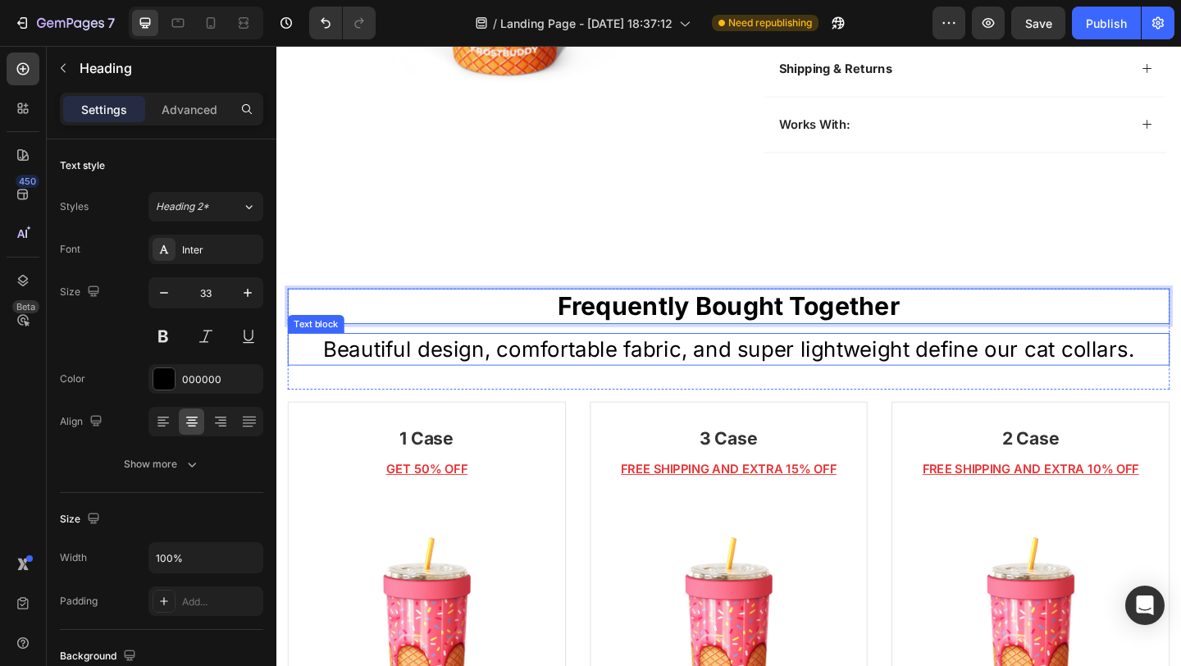
click at [769, 371] on p "Beautiful design, comfortable fabric, and super lightweight define our cat coll…" at bounding box center [768, 376] width 956 height 32
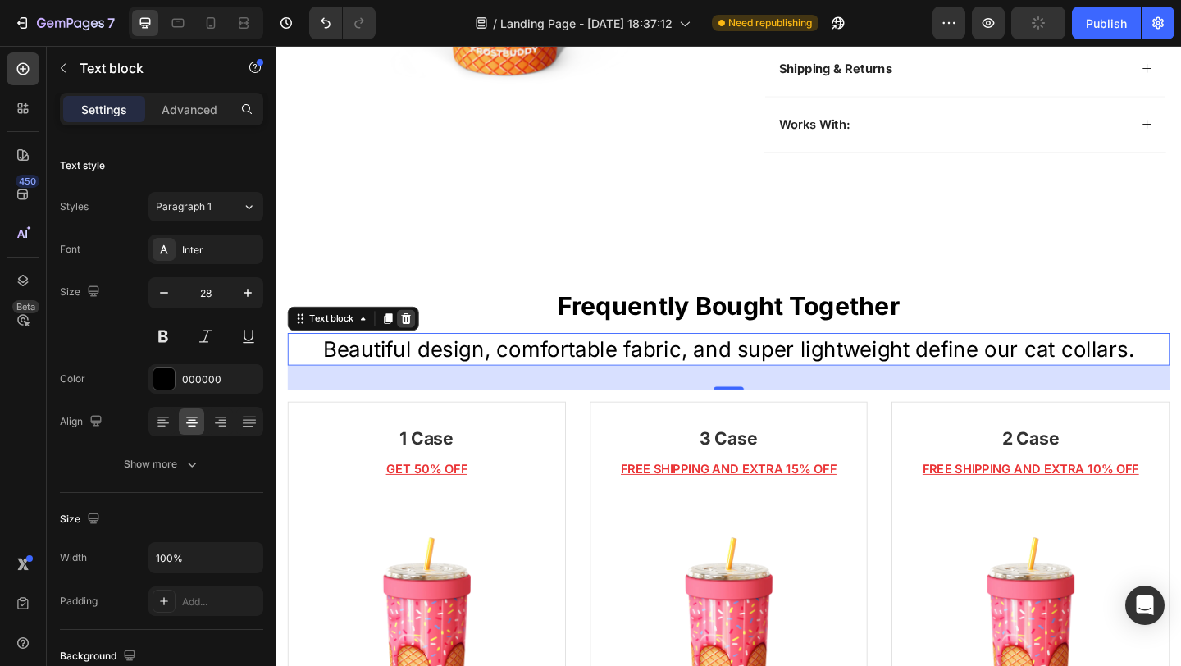
click at [416, 339] on icon at bounding box center [417, 341] width 11 height 11
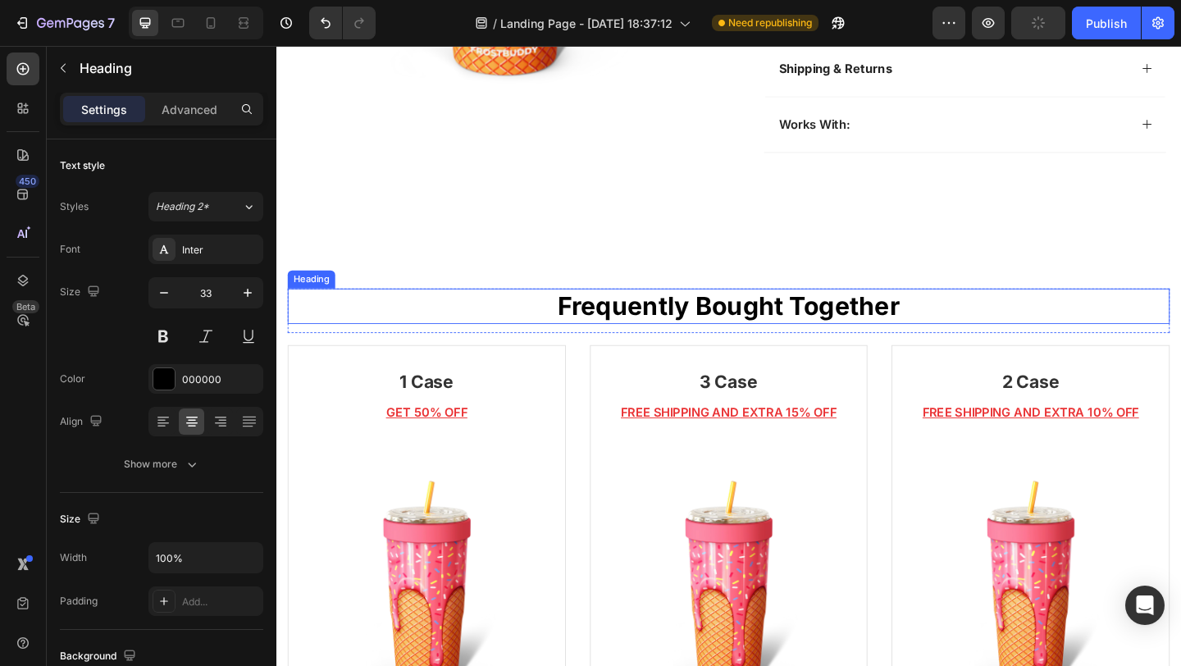
click at [453, 328] on p "Frequently Bought Together" at bounding box center [768, 329] width 956 height 35
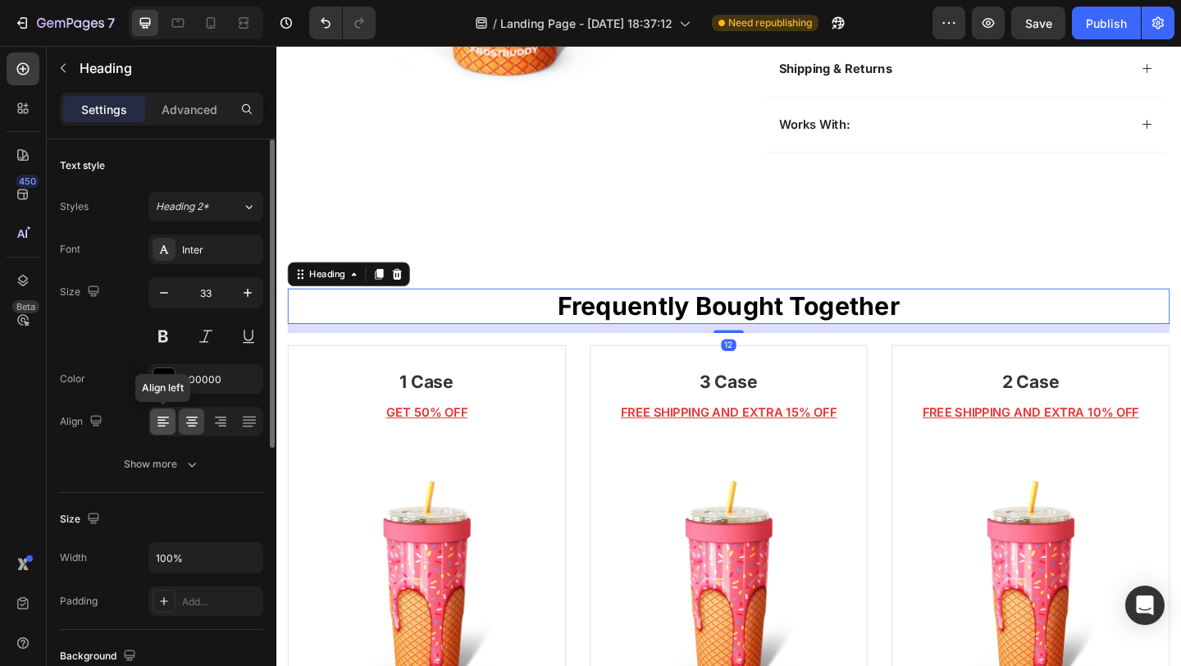
click at [172, 409] on div at bounding box center [162, 421] width 25 height 26
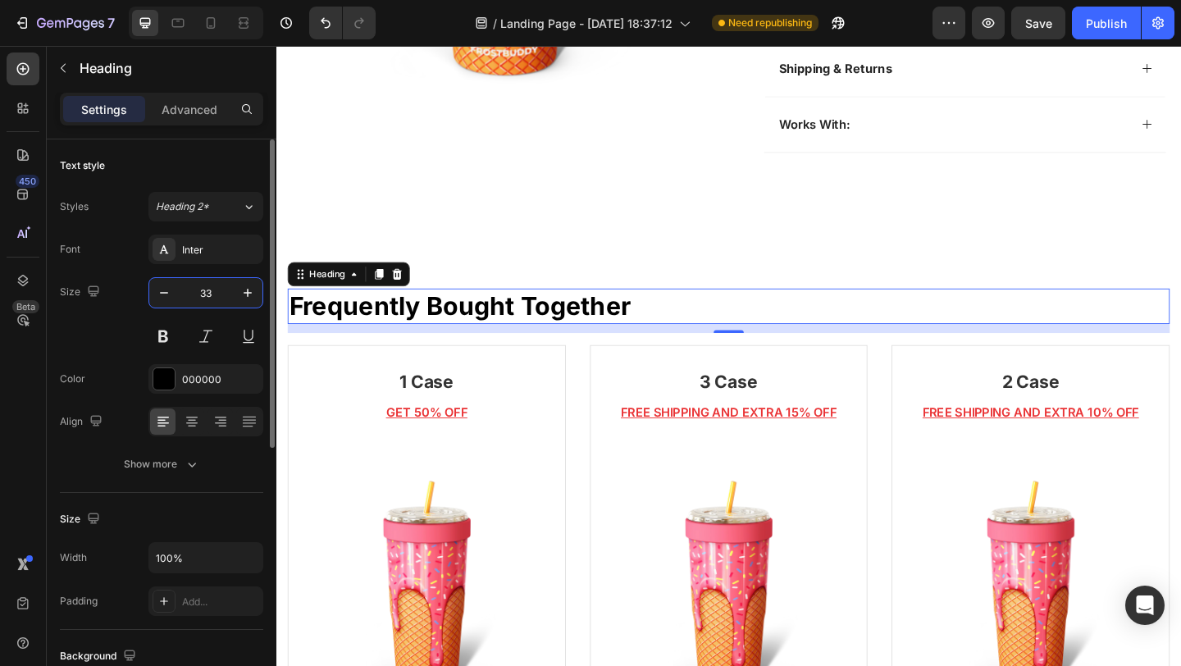
click at [197, 303] on input "33" at bounding box center [206, 293] width 54 height 30
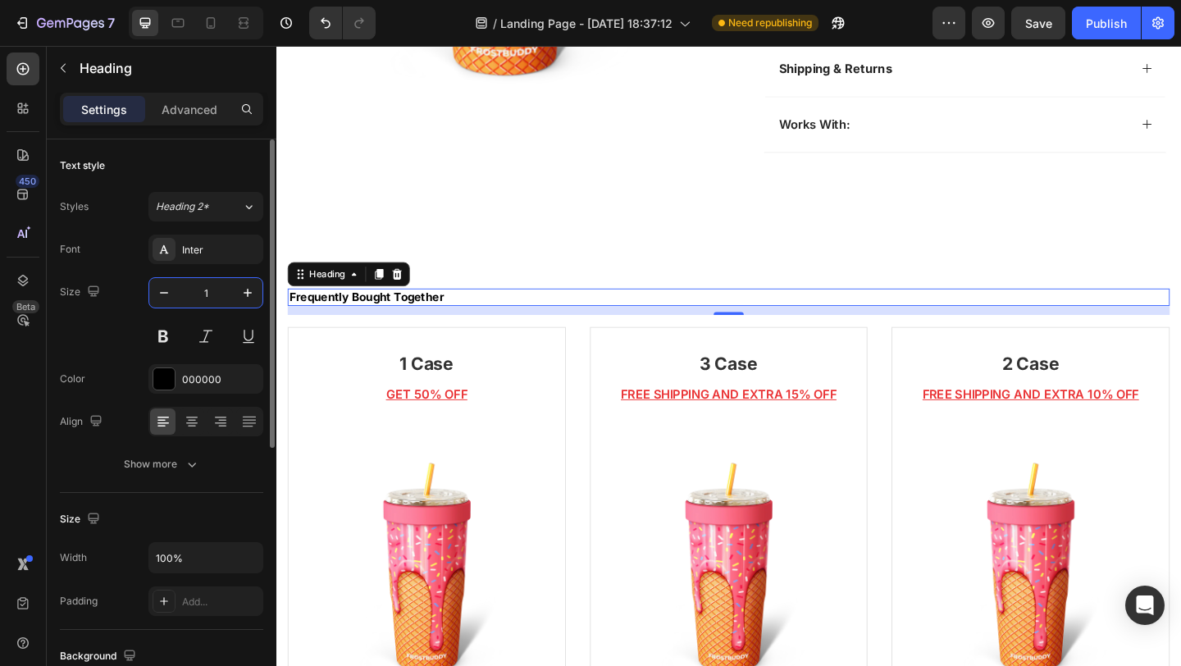
type input "18"
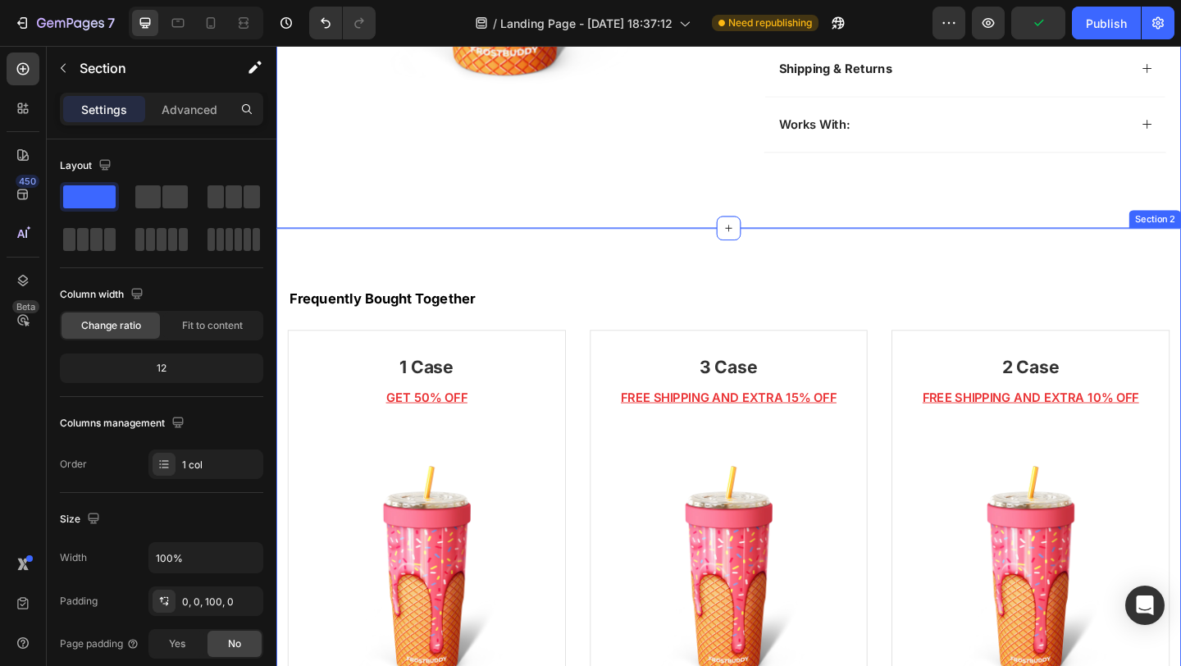
click at [672, 265] on div "Frequently Bought Together Heading Row 1 Case Heading GET 50% OFF Text block (P…" at bounding box center [768, 625] width 984 height 763
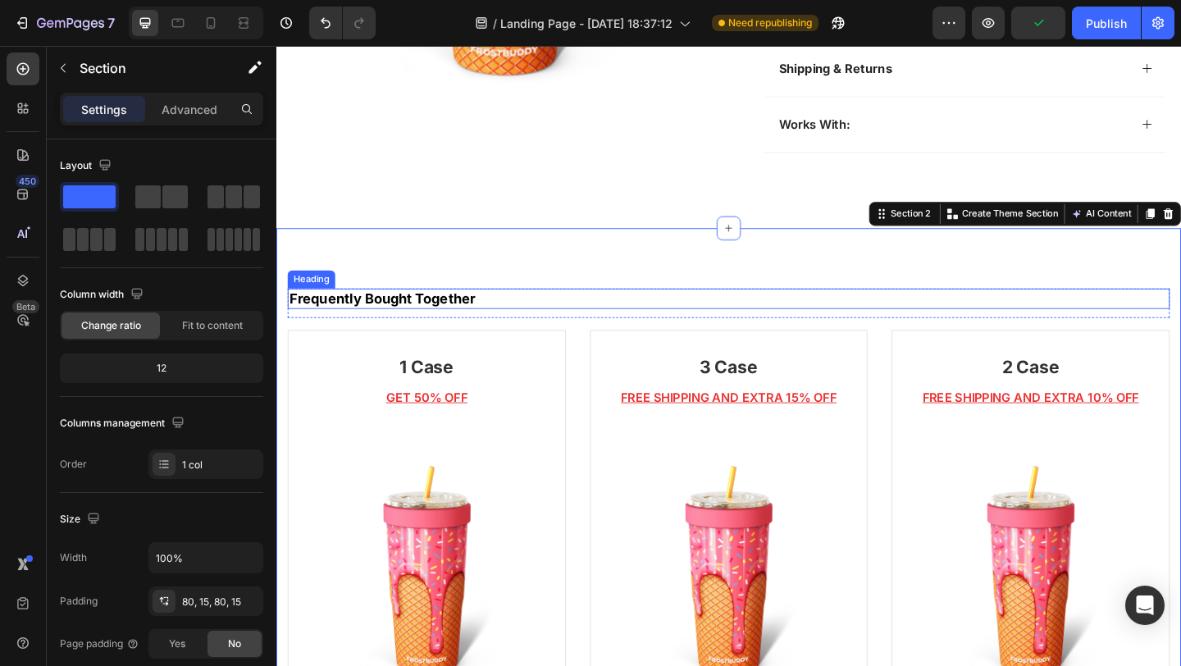
click at [435, 310] on h2 "Frequently Bought Together" at bounding box center [768, 321] width 959 height 22
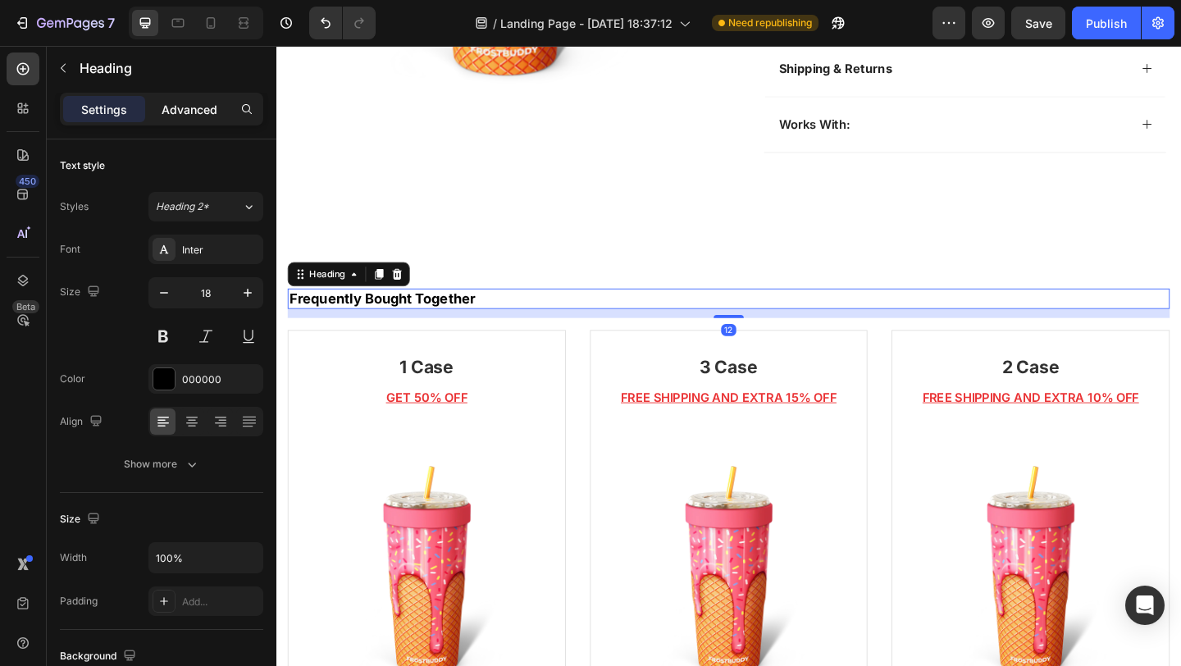
click at [197, 112] on p "Advanced" at bounding box center [190, 109] width 56 height 17
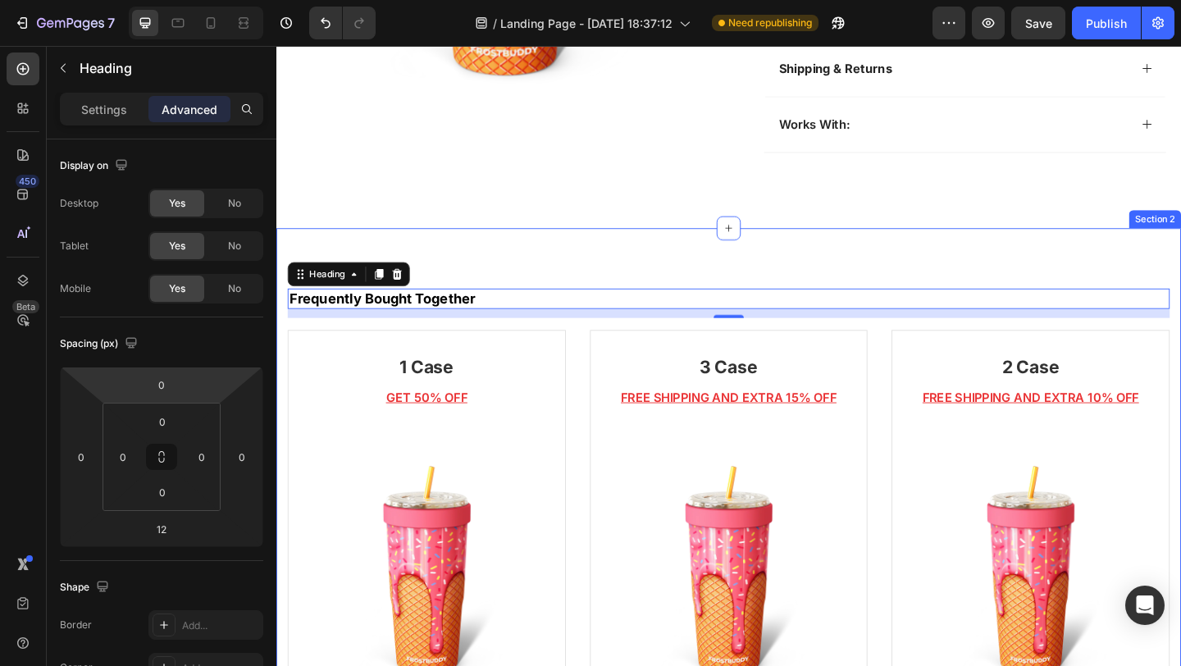
click at [437, 248] on div "Frequently Bought Together Heading 12 Row 1 Case Heading GET 50% OFF Text block…" at bounding box center [768, 625] width 984 height 763
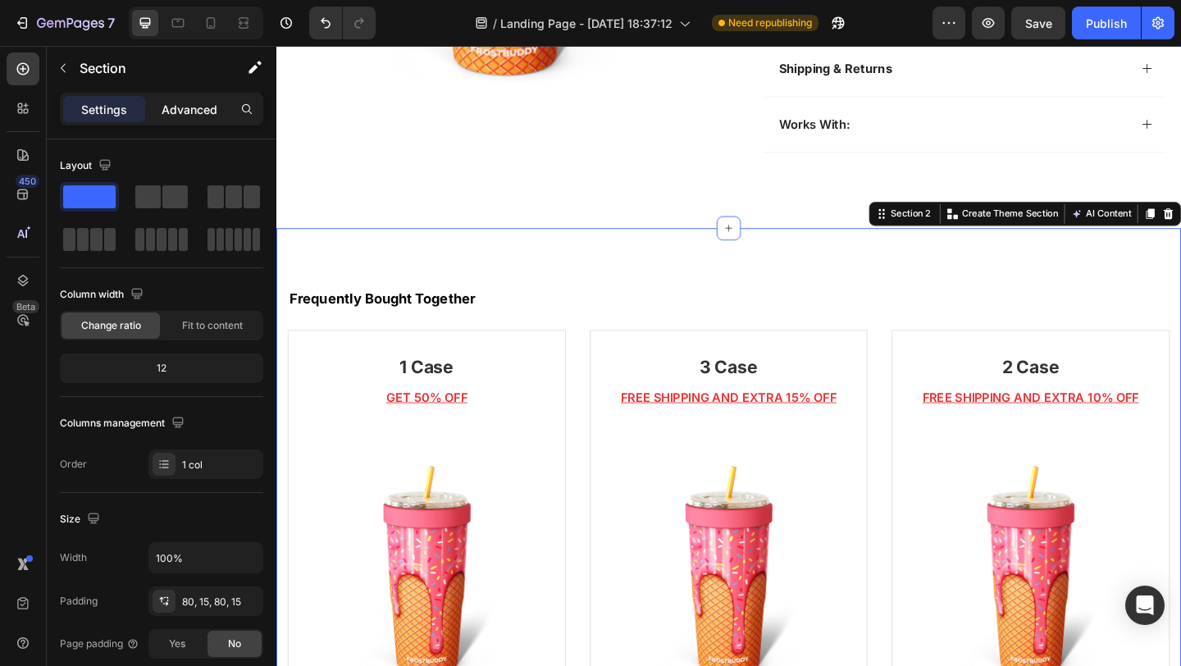
click at [218, 118] on div "Advanced" at bounding box center [189, 109] width 82 height 26
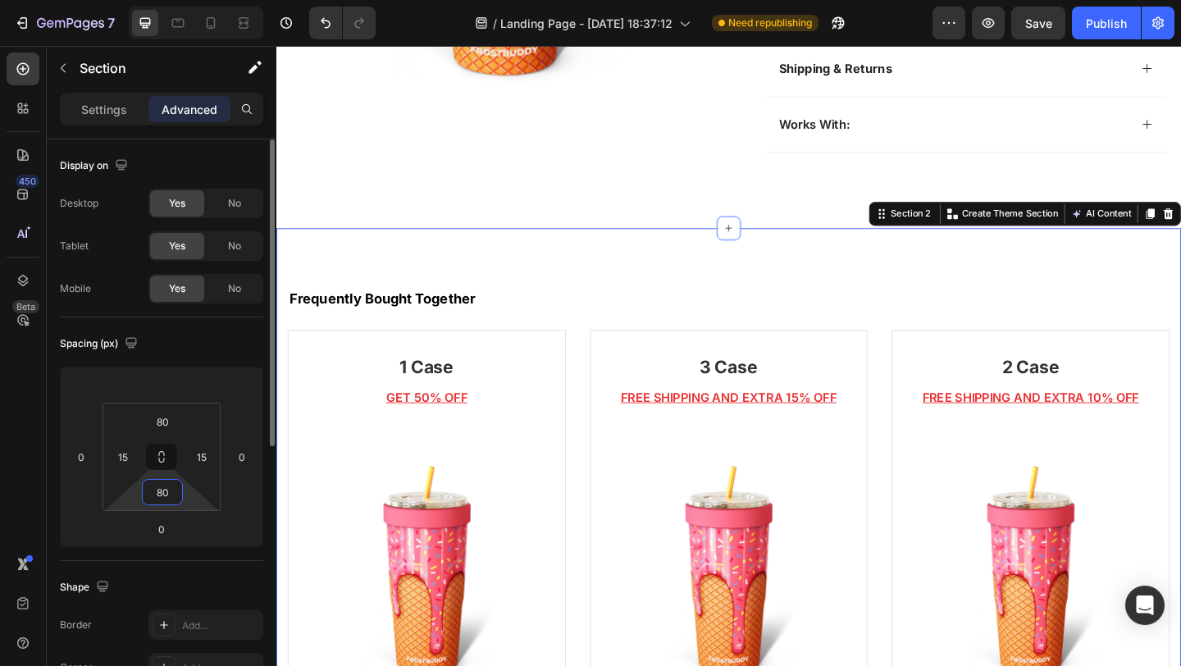
click at [161, 491] on input "80" at bounding box center [162, 492] width 33 height 25
type input "0"
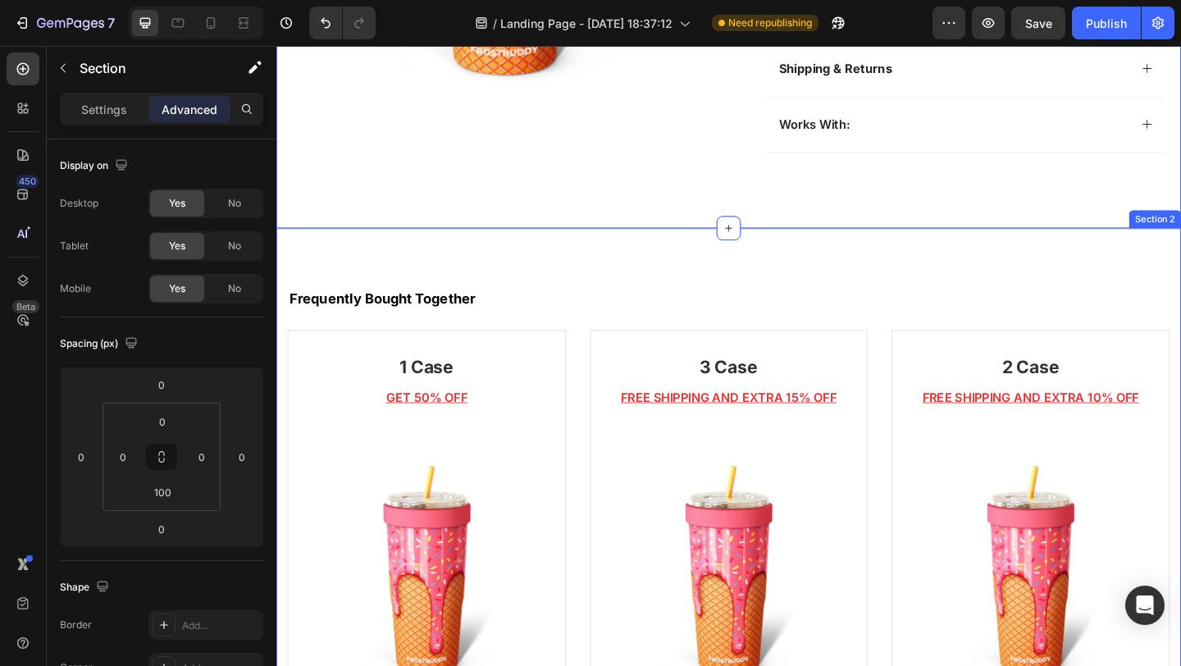
click at [428, 276] on div "Frequently Bought Together Heading Row 1 Case Heading GET 50% OFF Text block (P…" at bounding box center [768, 593] width 984 height 698
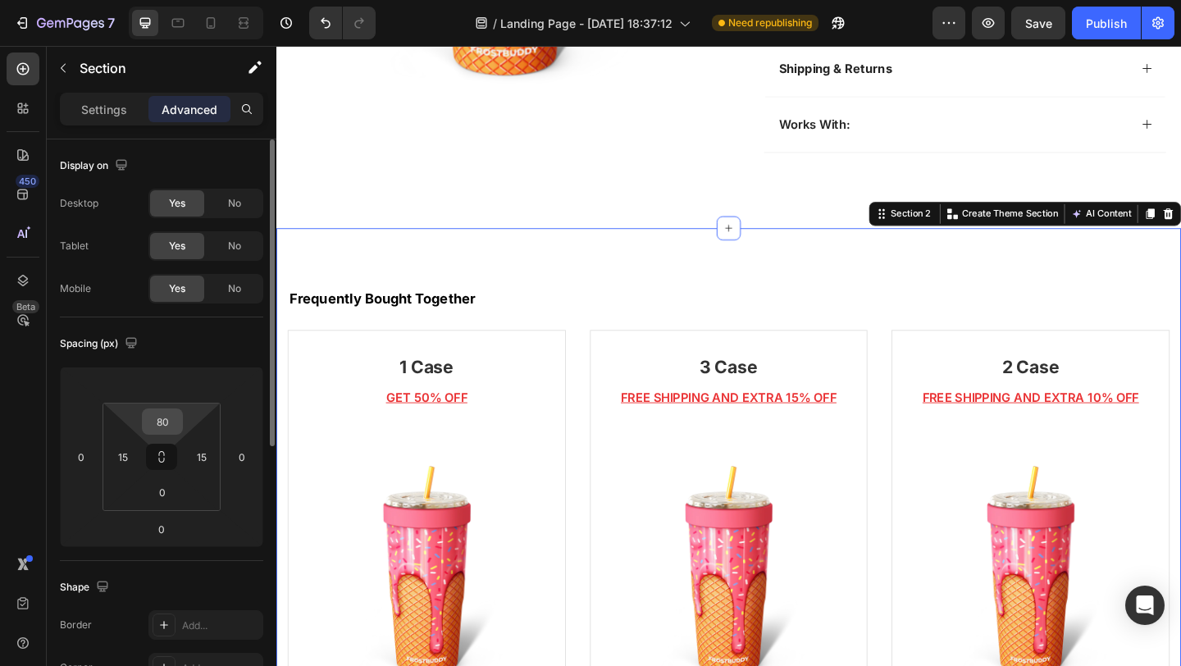
click at [164, 426] on input "80" at bounding box center [162, 421] width 33 height 25
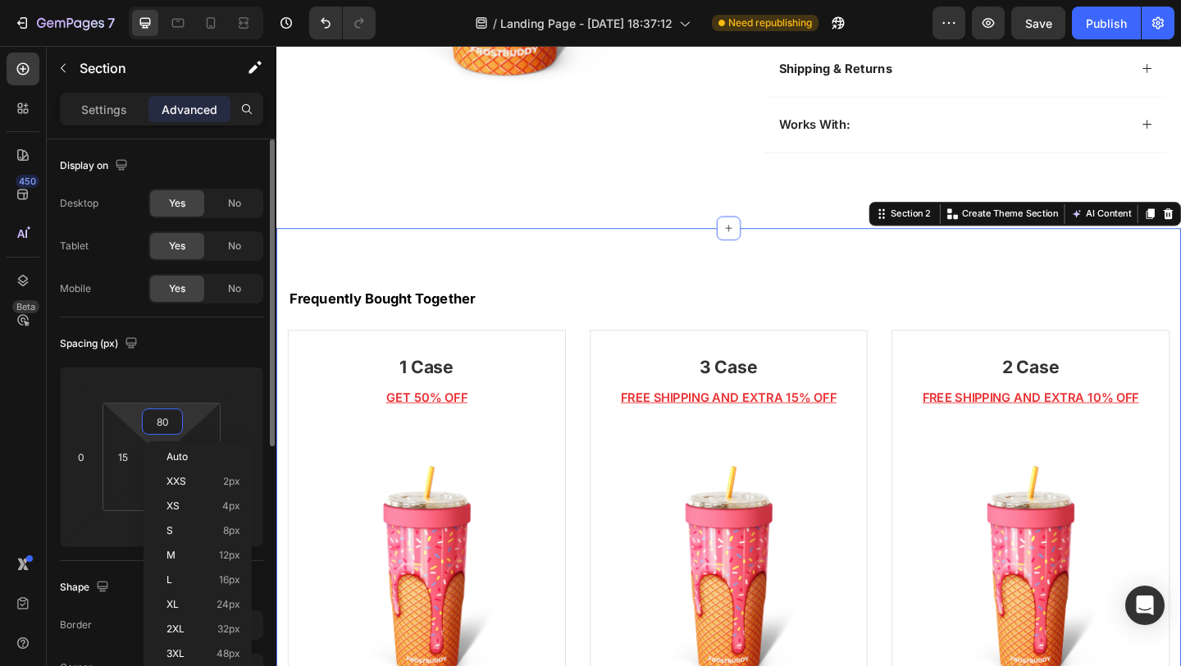
type input "0"
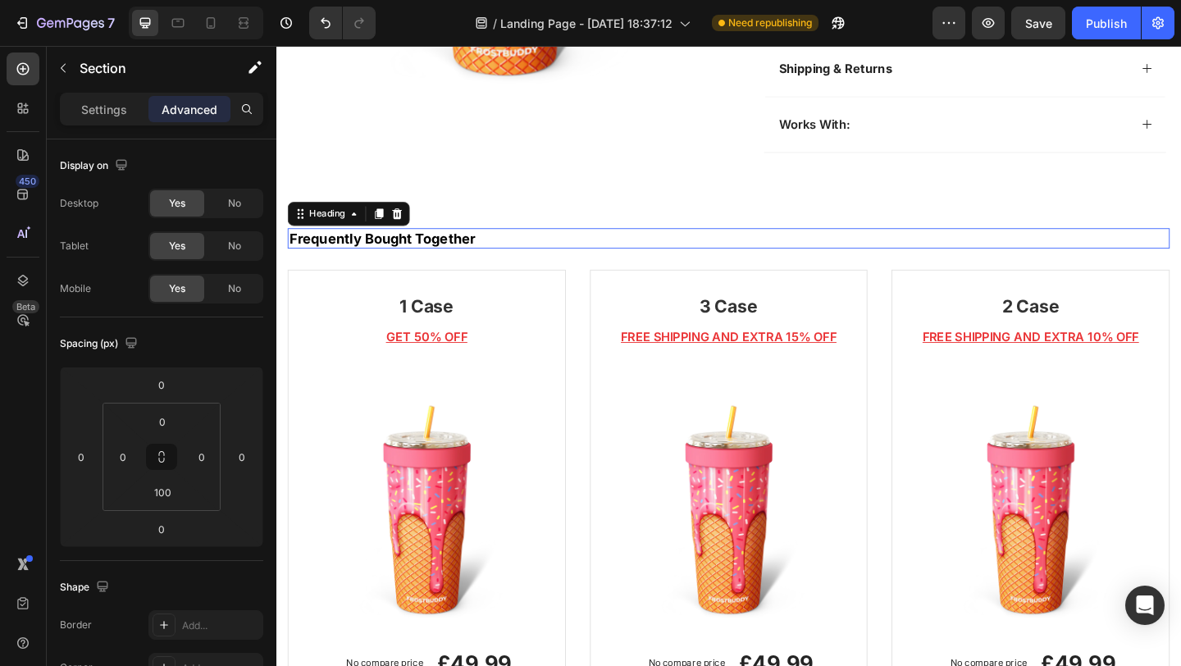
click at [627, 253] on p "Frequently Bought Together" at bounding box center [768, 255] width 956 height 19
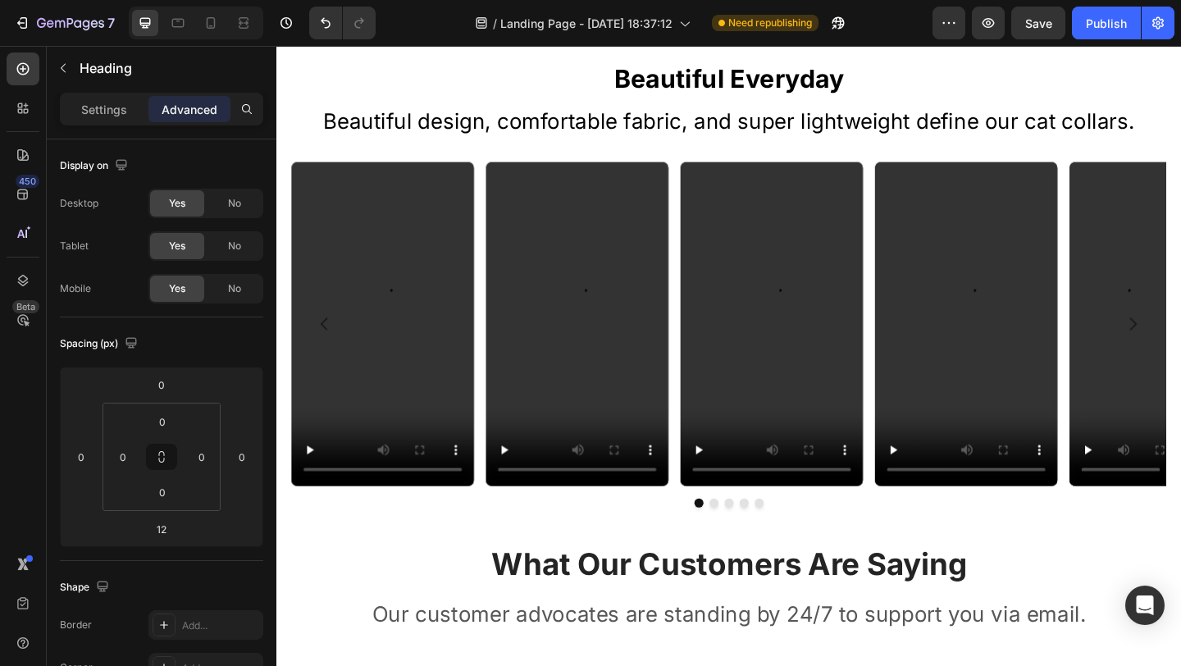
scroll to position [1641, 0]
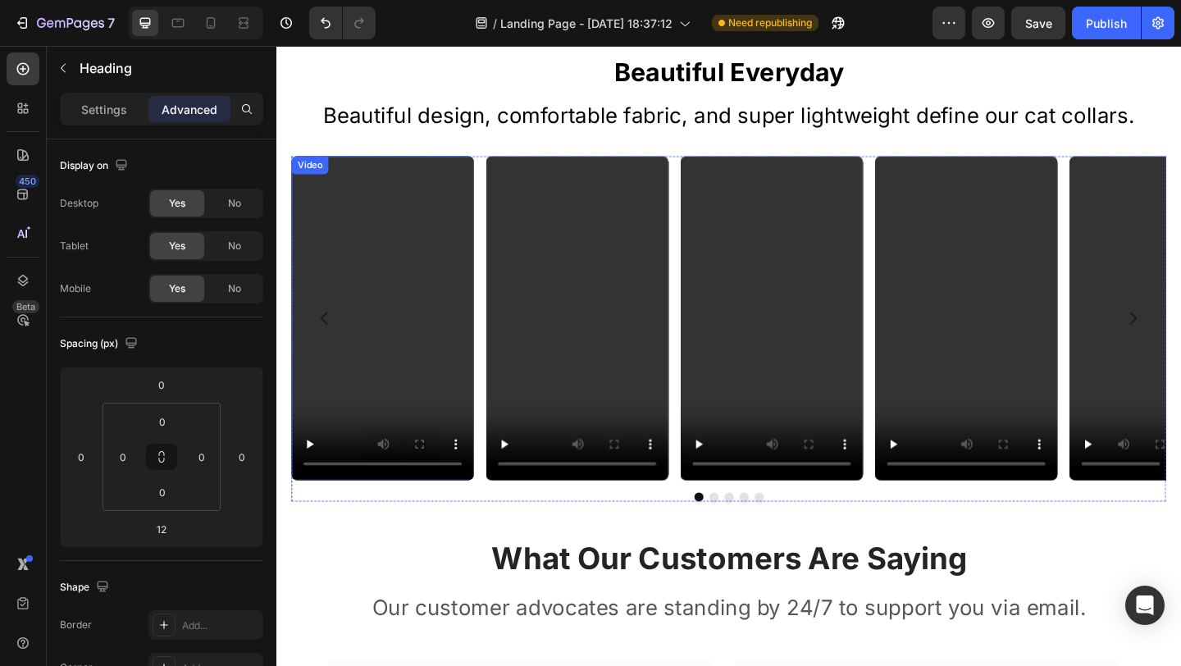
click at [419, 316] on video at bounding box center [392, 342] width 198 height 353
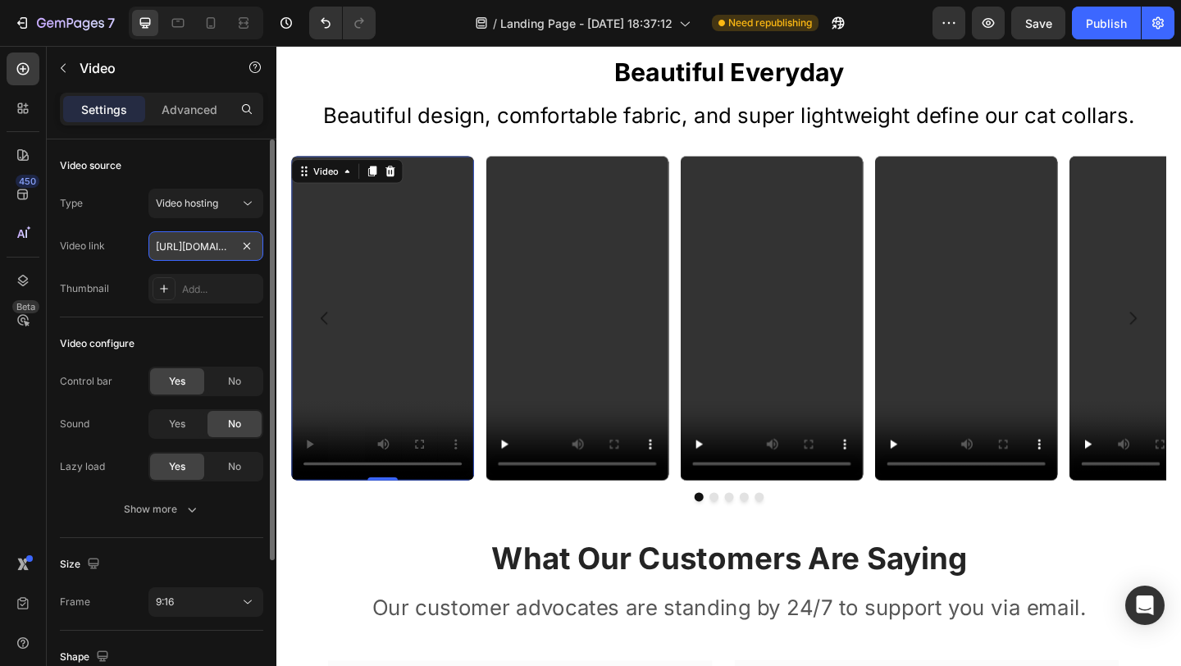
click at [198, 244] on input "https://cdn.shopify.com/videos/c/o/v/2cd3deb506b54b009063f7270ab5cf2e.mp4" at bounding box center [205, 246] width 115 height 30
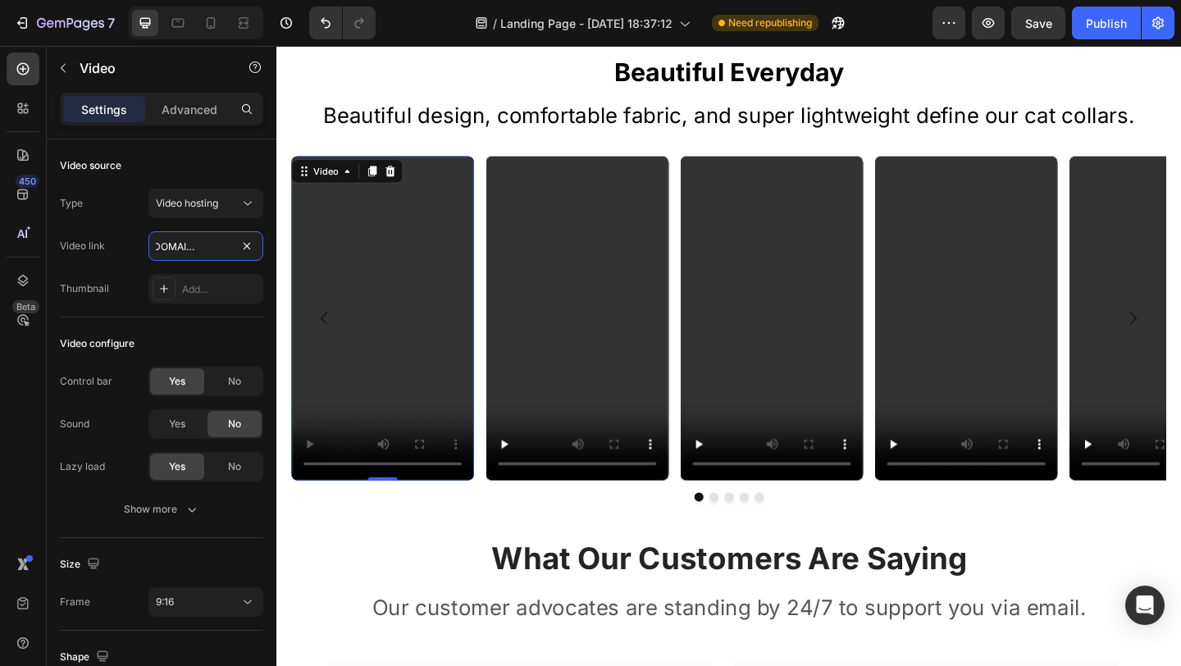
type input "https://cdn.shopify.com/videos/c/o/v/9defc17882894b61a1c6f31f53cdb84d.mp4"
click at [560, 266] on video at bounding box center [603, 342] width 198 height 353
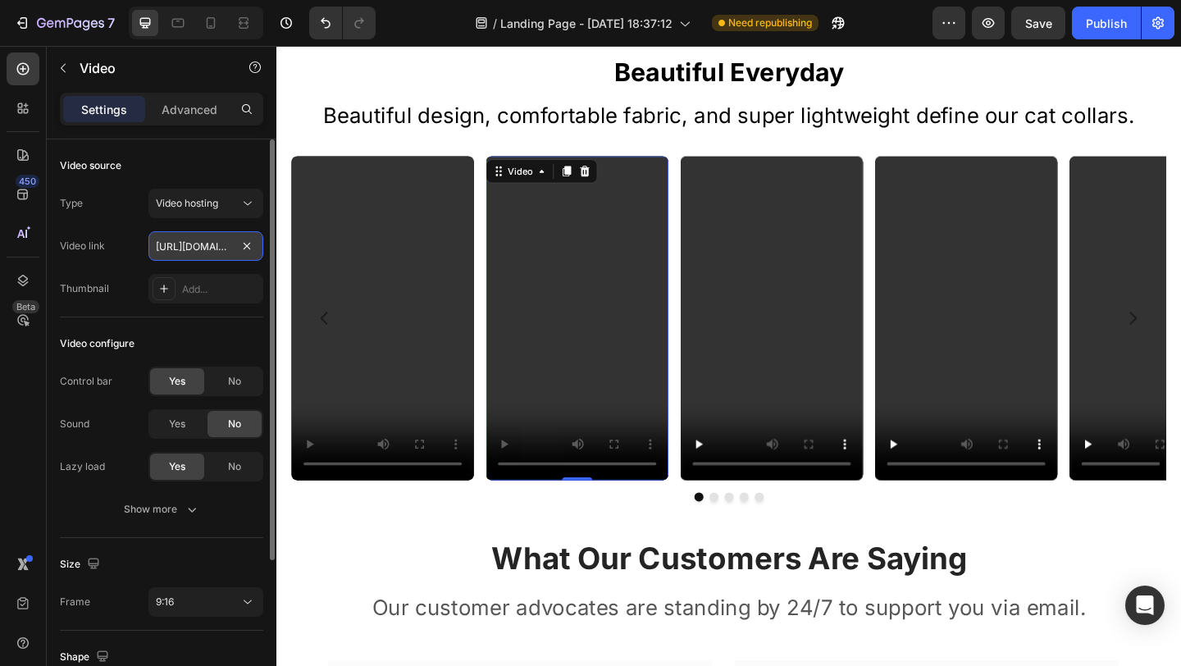
click at [173, 244] on input "https://cdn.shopify.com/videos/c/o/v/2cd3deb506b54b009063f7270ab5cf2e.mp4" at bounding box center [205, 246] width 115 height 30
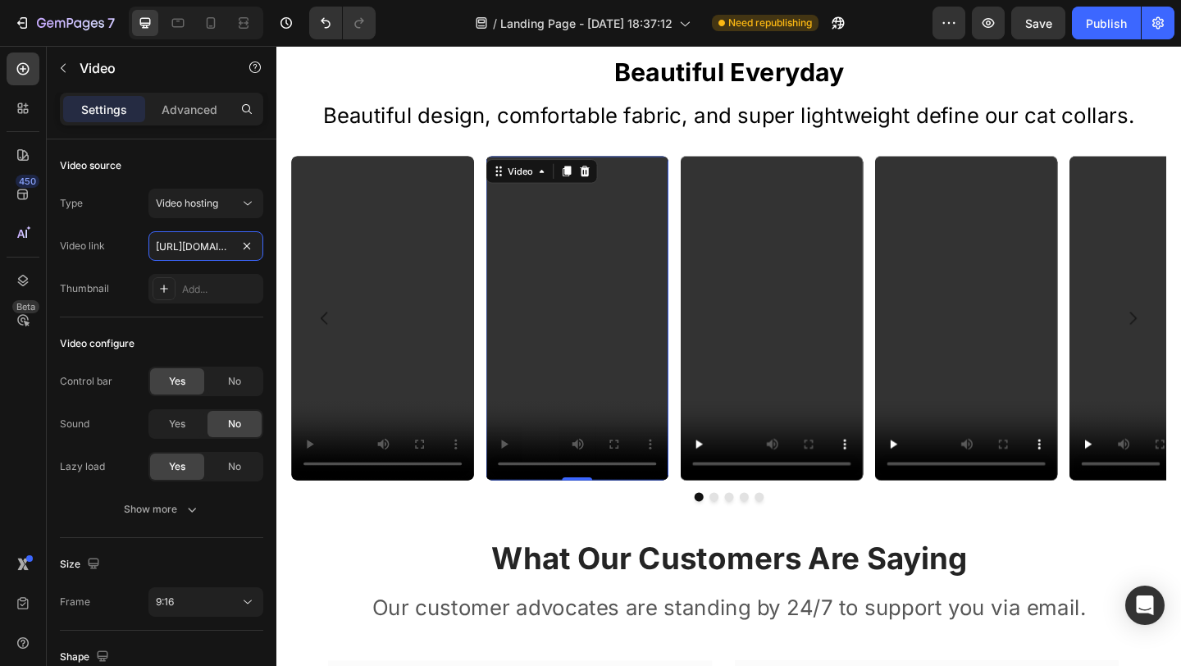
paste input "d637a9f4e9044e3796588d130682324"
type input "https://cdn.shopify.com/videos/c/o/v/d637a9f4e9044e3796588d130682324e.mp4"
click at [774, 272] on video at bounding box center [815, 342] width 198 height 353
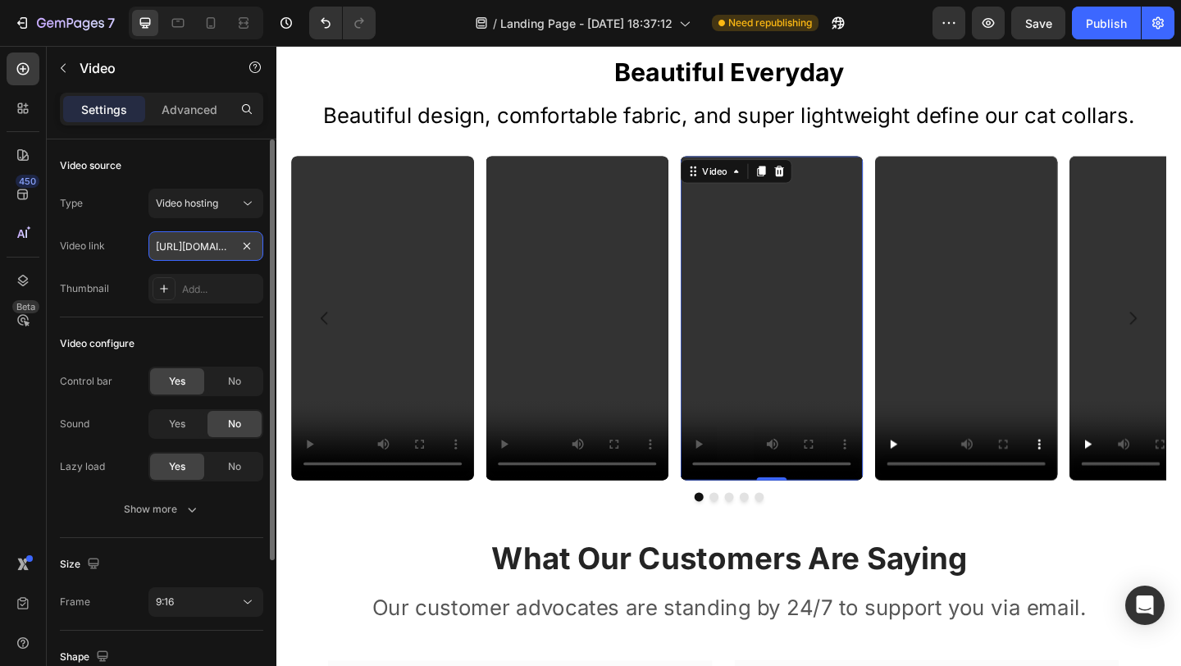
click at [159, 244] on input "https://cdn.shopify.com/videos/c/o/v/2cd3deb506b54b009063f7270ab5cf2e.mp4" at bounding box center [205, 246] width 115 height 30
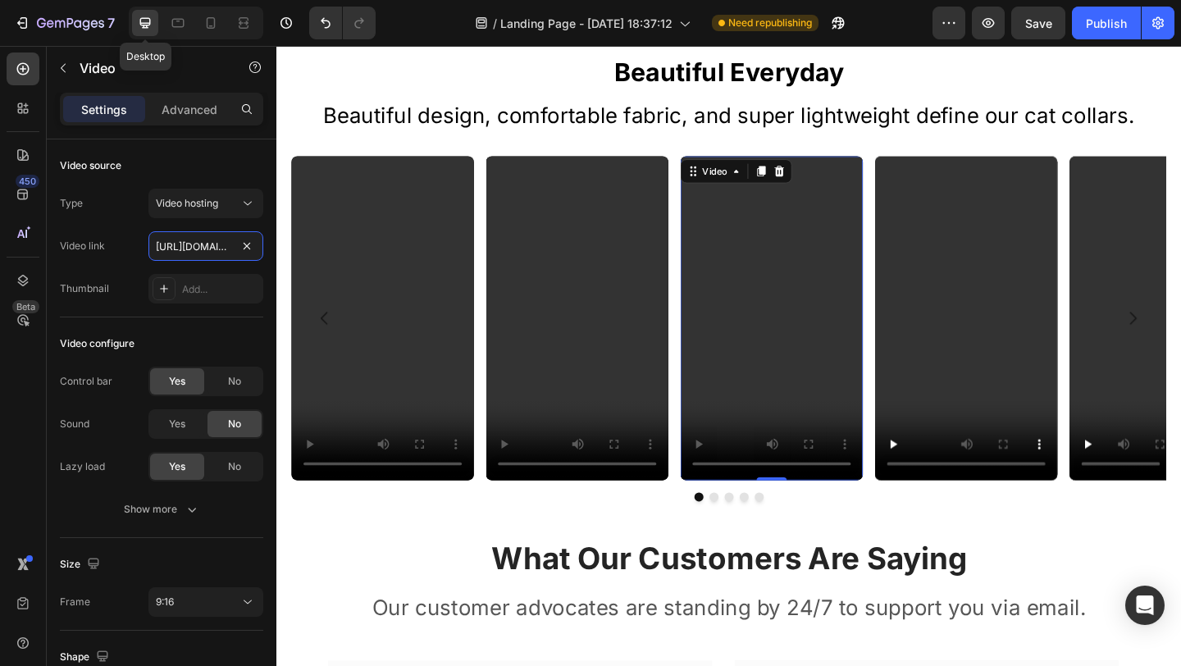
scroll to position [0, 307]
type input "https://cdn.shopify.com/videos/c/o/v/20a02b85fdd74ca898bb079db111e85a.mp4ttps:/…"
click at [960, 262] on video at bounding box center [1026, 342] width 198 height 353
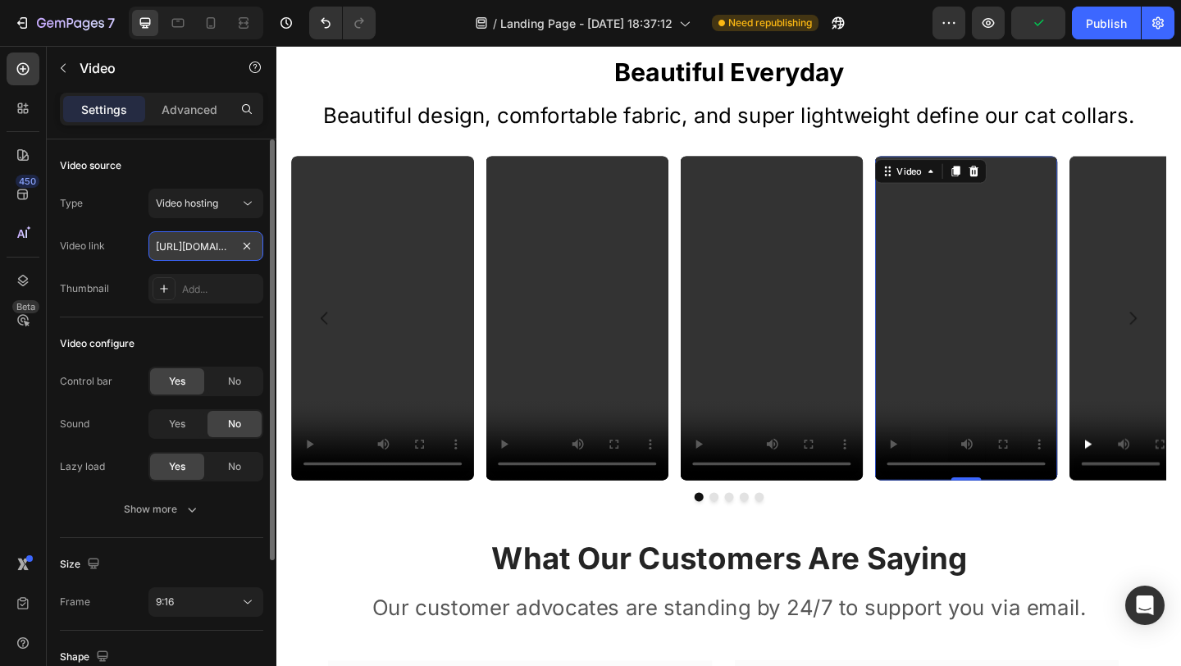
click at [162, 244] on input "https://cdn.shopify.com/videos/c/o/v/2cd3deb506b54b009063f7270ab5cf2e.mp4" at bounding box center [205, 246] width 115 height 30
type input "https://cdn.shopify.com/videos/c/o/v/af0111f899a84795a90d952bddfc6c75.mp4ttps:/…"
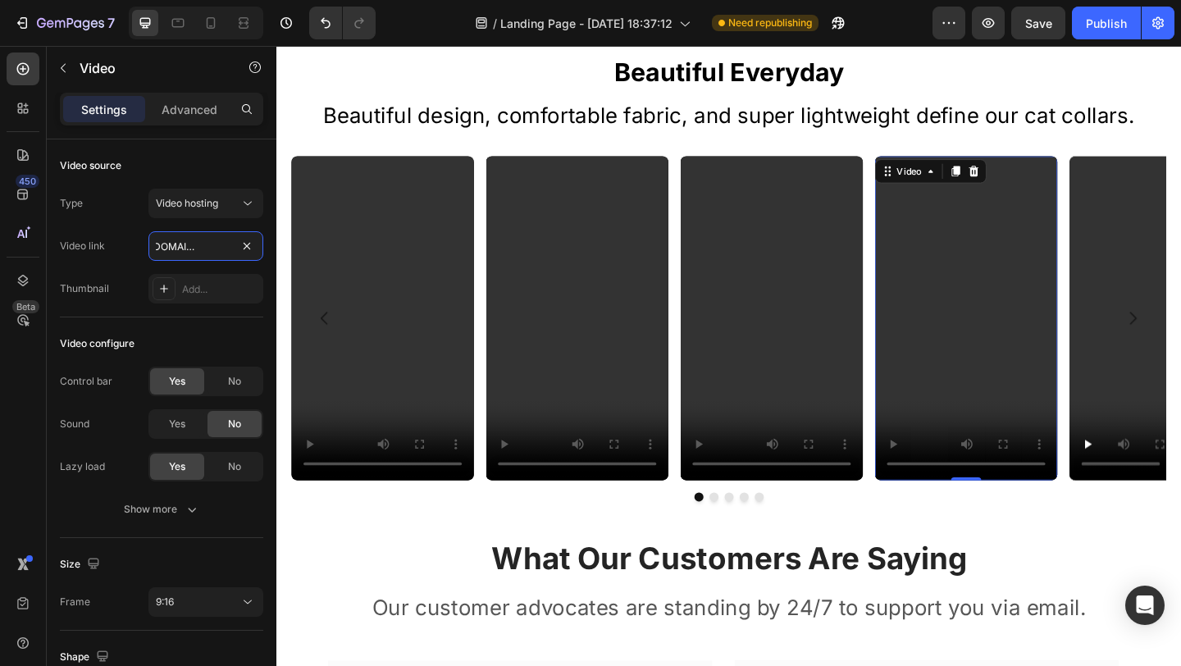
type input "https://cdn.shopify.com/videos/c/o/v/af0111f899a84795a90d952bddfc6c75.mp4"
click at [854, 298] on video at bounding box center [815, 342] width 198 height 353
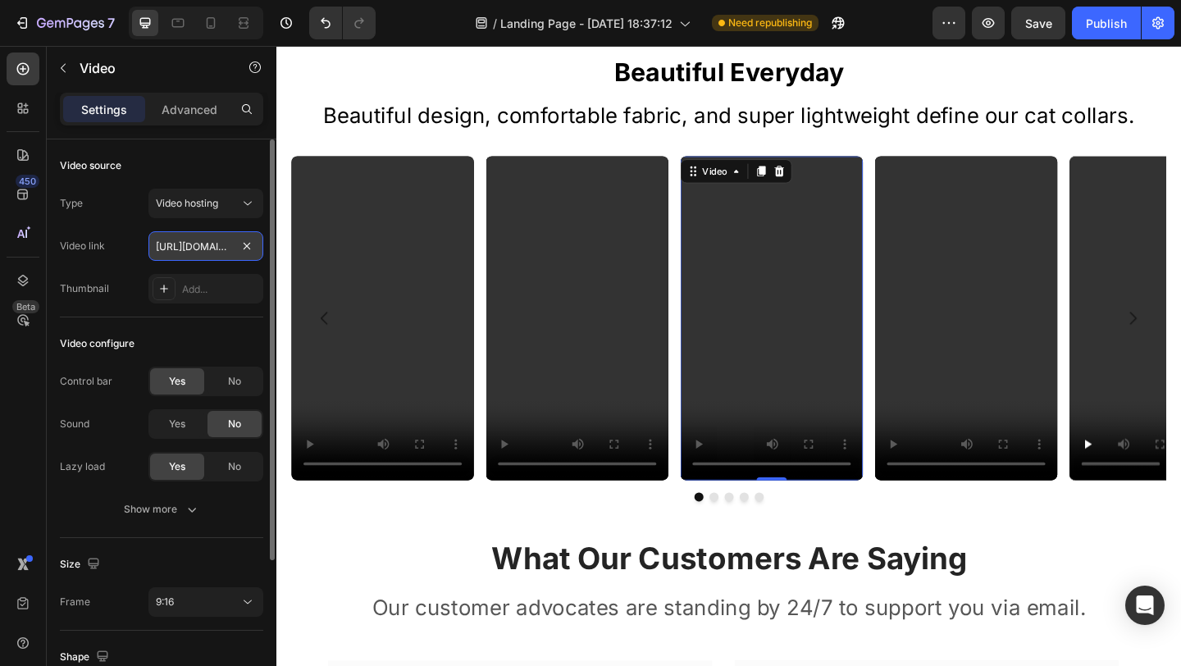
click at [215, 237] on input "https://cdn.shopify.com/videos/c/o/v/20a02b85fdd74ca898bb079db111e85a.mp4ttps:/…" at bounding box center [205, 246] width 115 height 30
paste input "af0111f899a84795a90d952bddfc6c75"
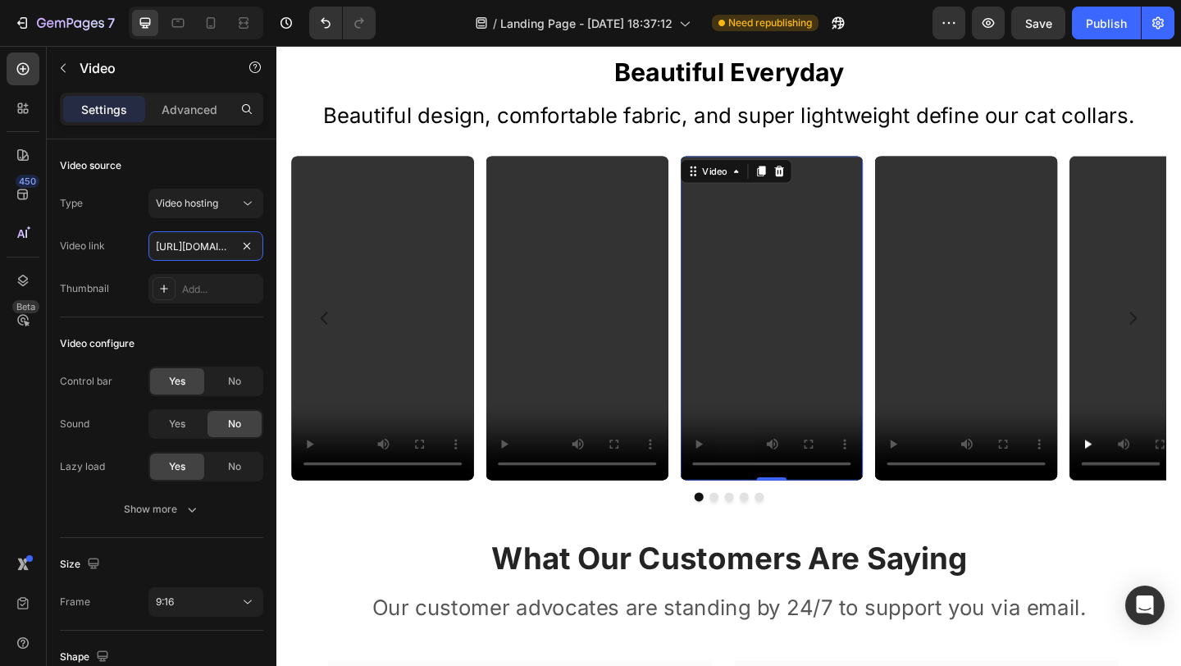
paste input "d641b897a5d9489897421e5a89765e79"
type input "https://cdn.shopify.com/videos/c/o/v/d641b897a5d9489897421e5a89765e79.mp4"
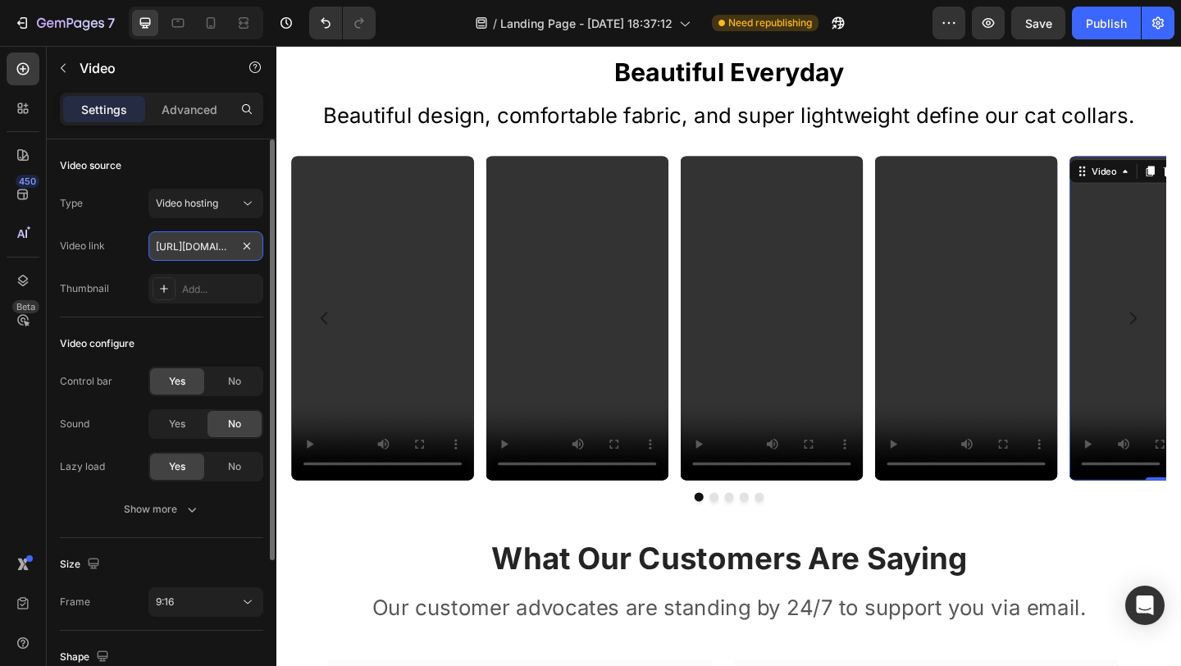
click at [212, 252] on input "https://cdn.shopify.com/videos/c/o/v/2cd3deb506b54b009063f7270ab5cf2e.mp4" at bounding box center [205, 246] width 115 height 30
type input "https://cdn.shopify.com/videos/c/o/v/20a02b85fdd74ca898bb079db111e85a.mp4"
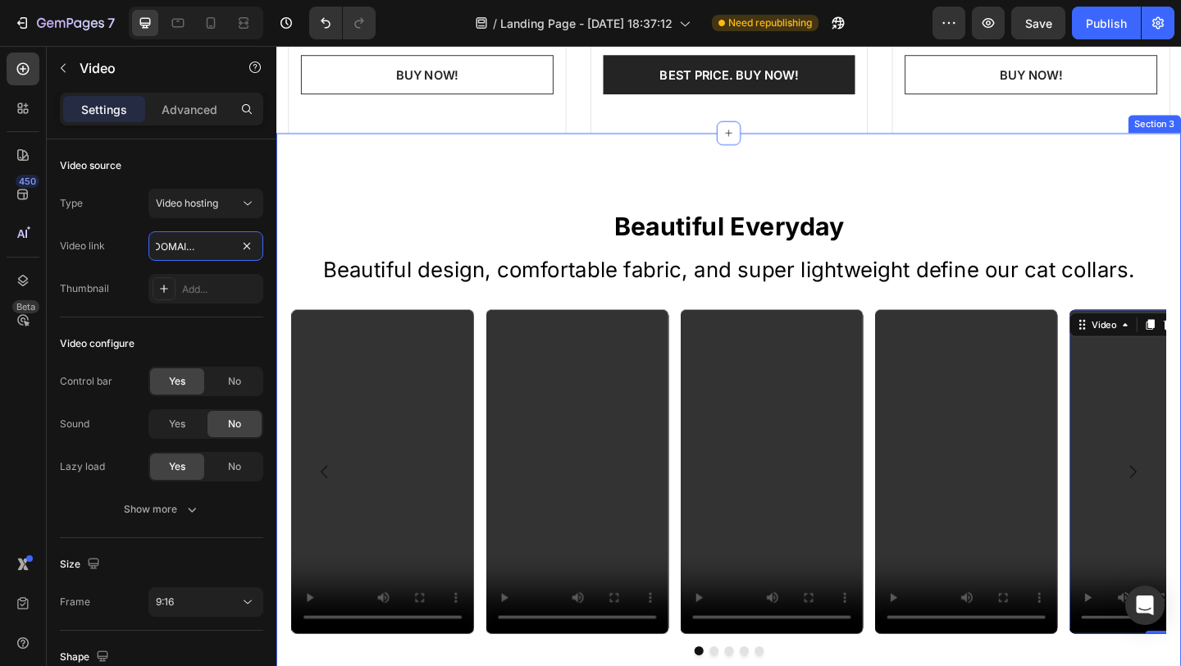
scroll to position [1473, 0]
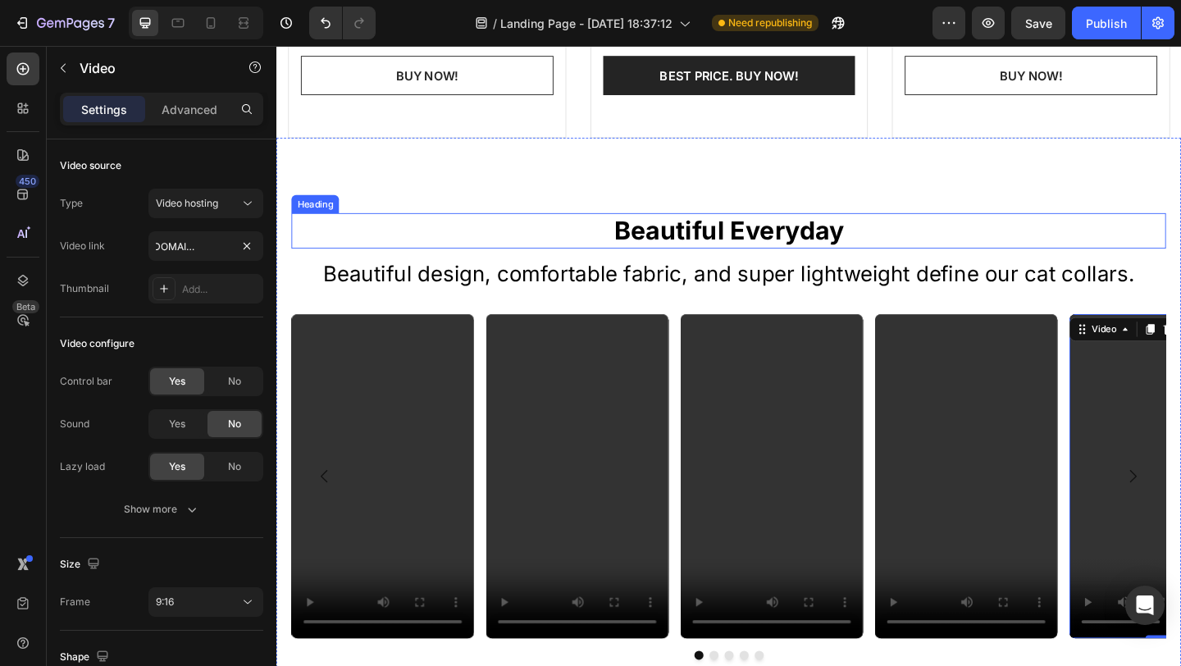
click at [797, 243] on p "Beautiful Everyday" at bounding box center [768, 247] width 948 height 35
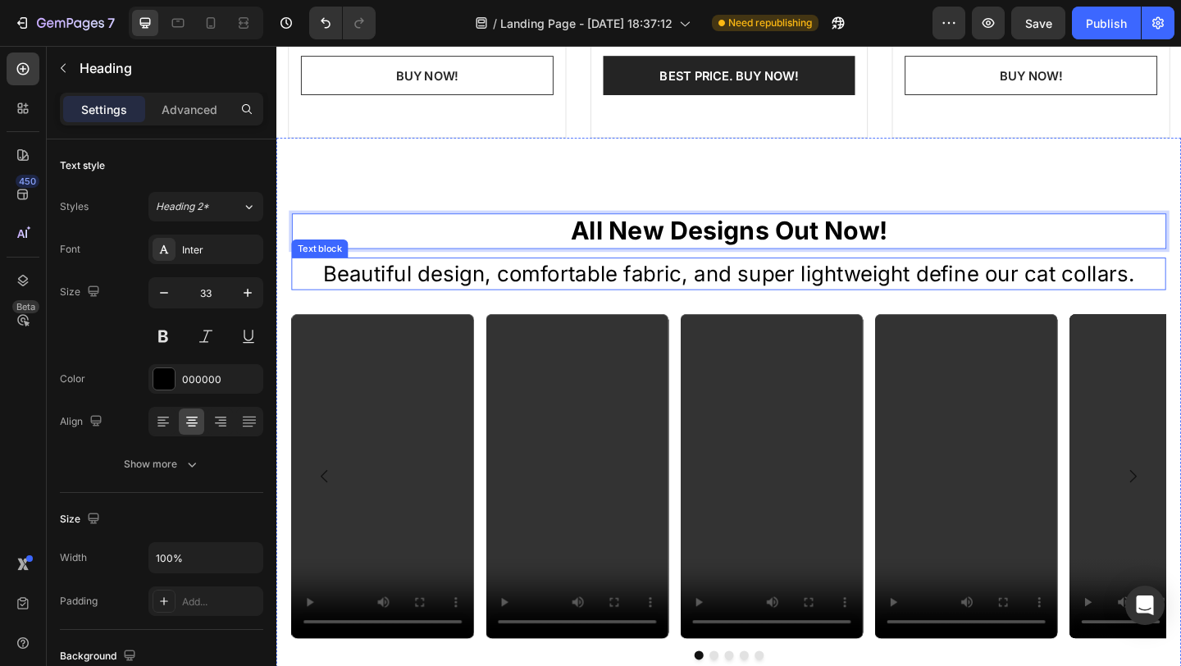
click at [833, 286] on p "Beautiful design, comfortable fabric, and super lightweight define our cat coll…" at bounding box center [768, 294] width 948 height 32
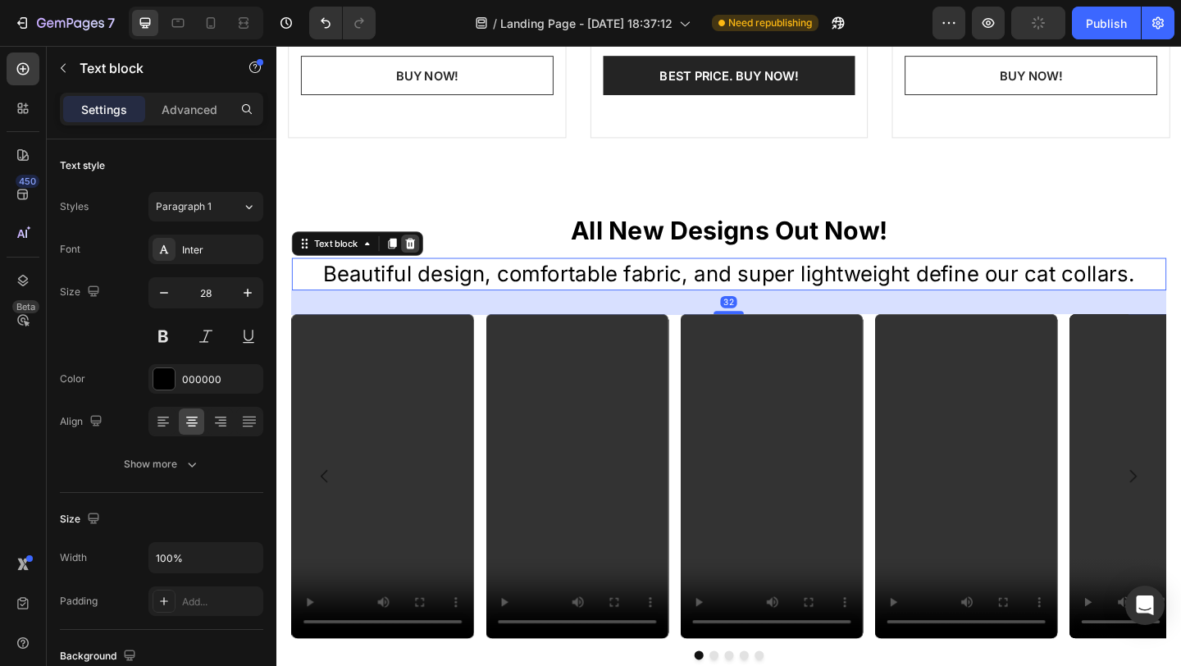
click at [424, 256] on icon at bounding box center [422, 260] width 11 height 11
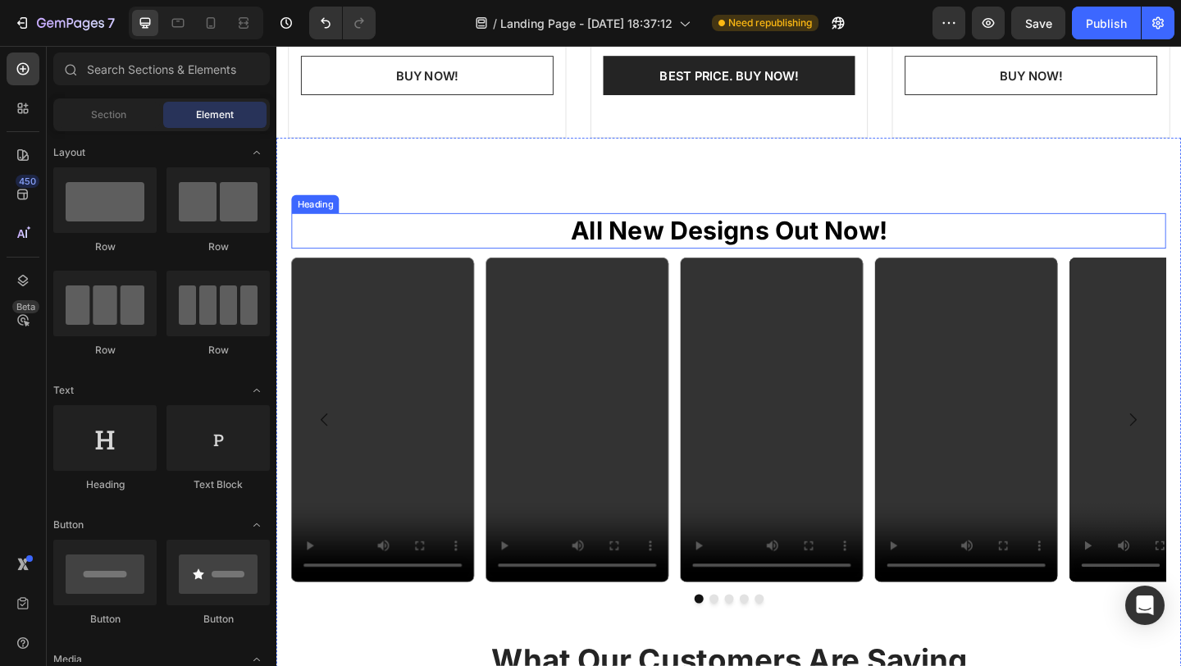
click at [535, 236] on p "All New Designs Out Now!" at bounding box center [768, 247] width 948 height 35
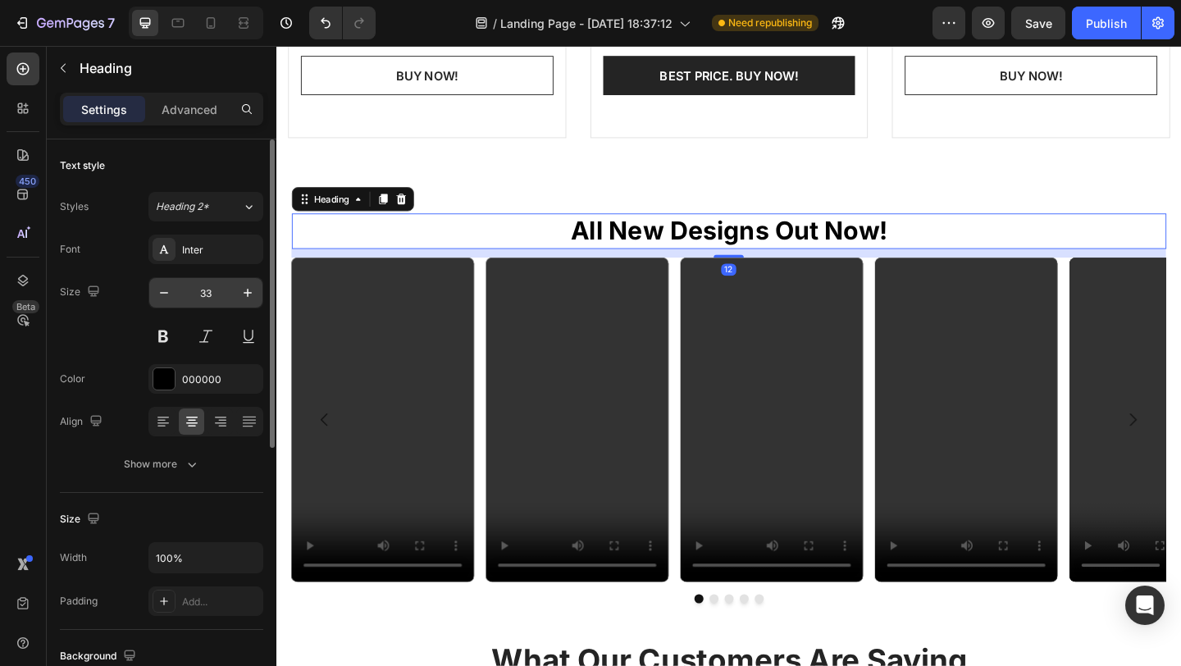
click at [198, 293] on input "33" at bounding box center [206, 293] width 54 height 30
type input "20"
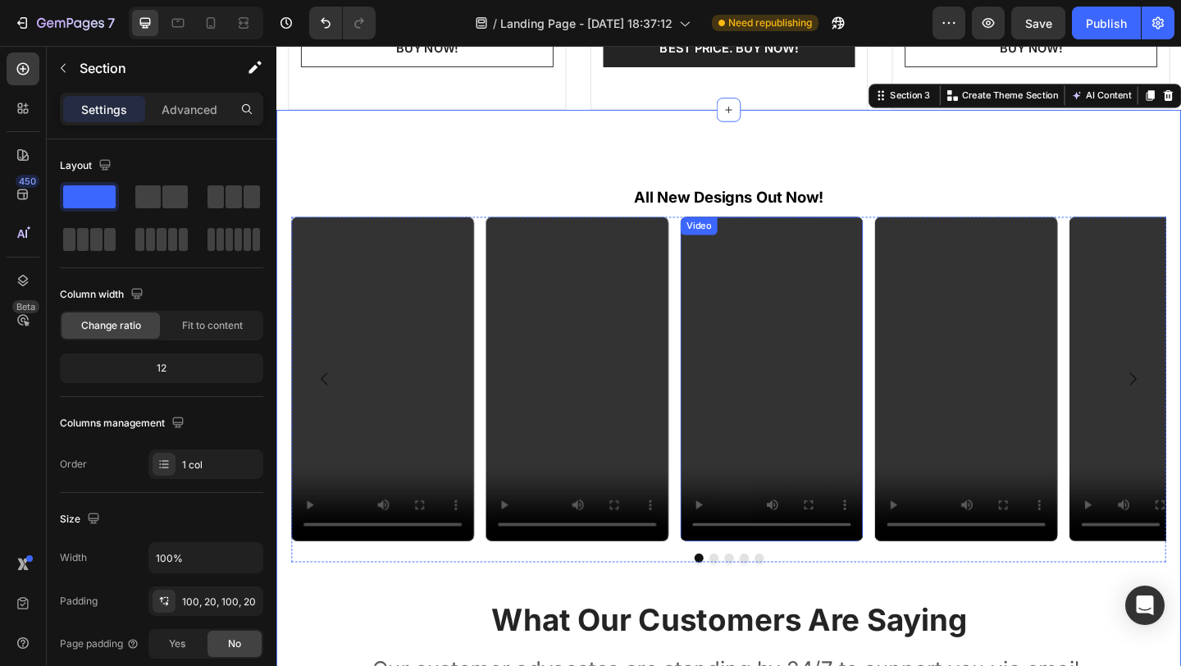
scroll to position [1842, 0]
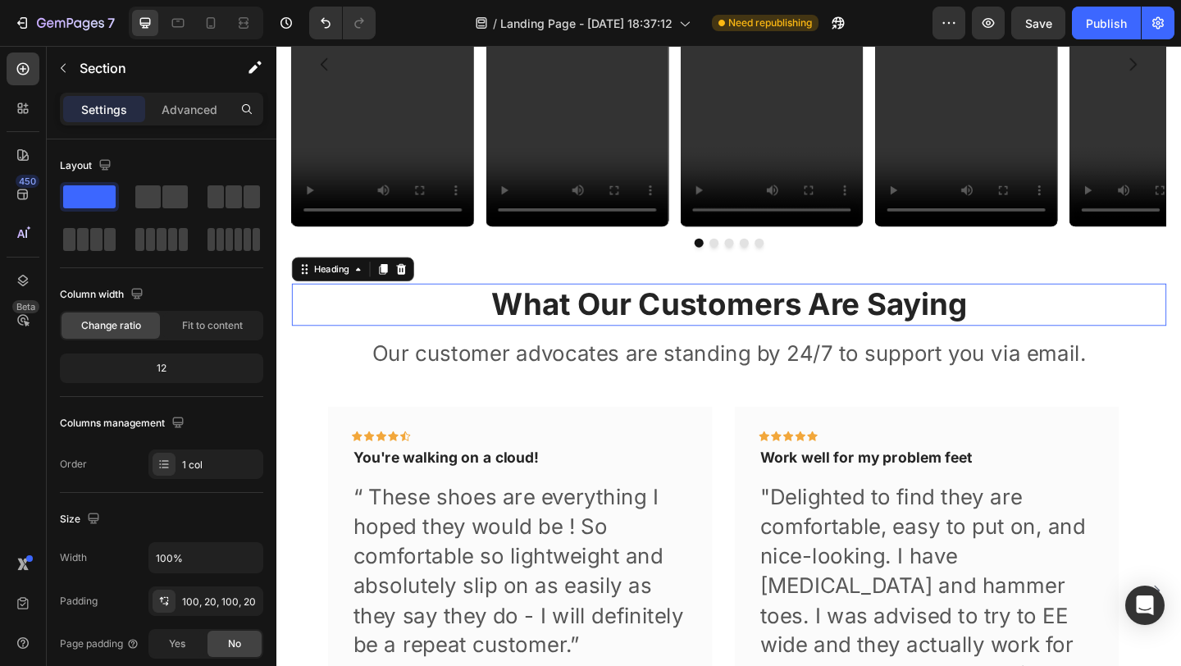
click at [763, 321] on p "What Our Customers Are Saying" at bounding box center [768, 327] width 948 height 43
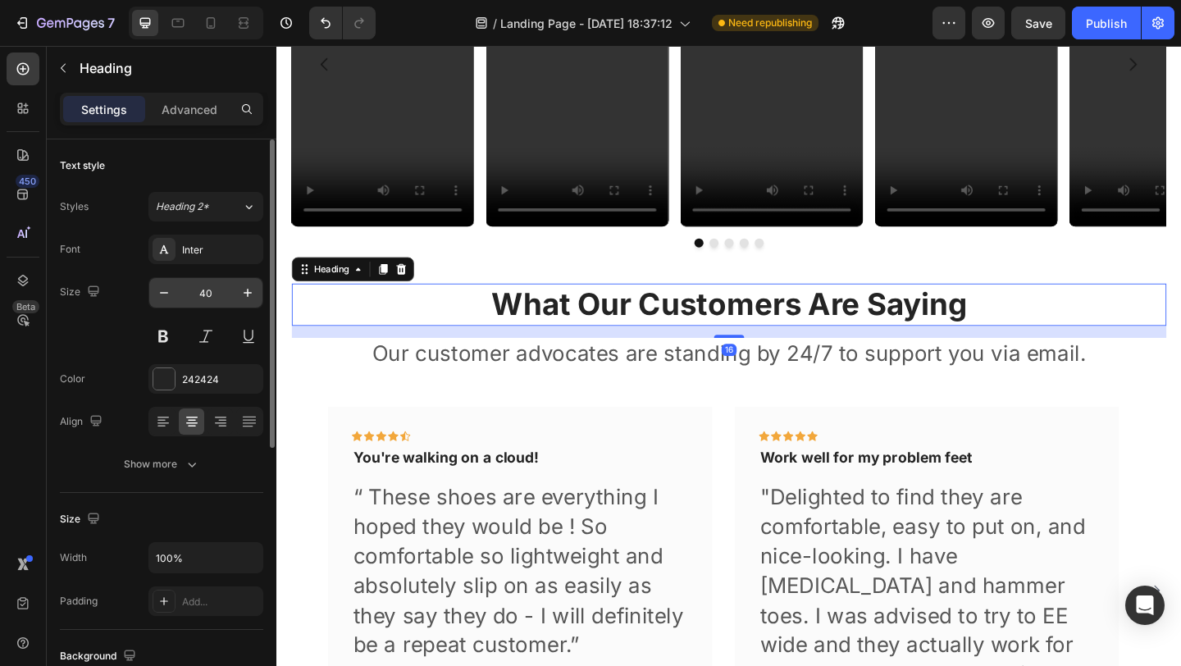
click at [204, 295] on input "40" at bounding box center [206, 293] width 54 height 30
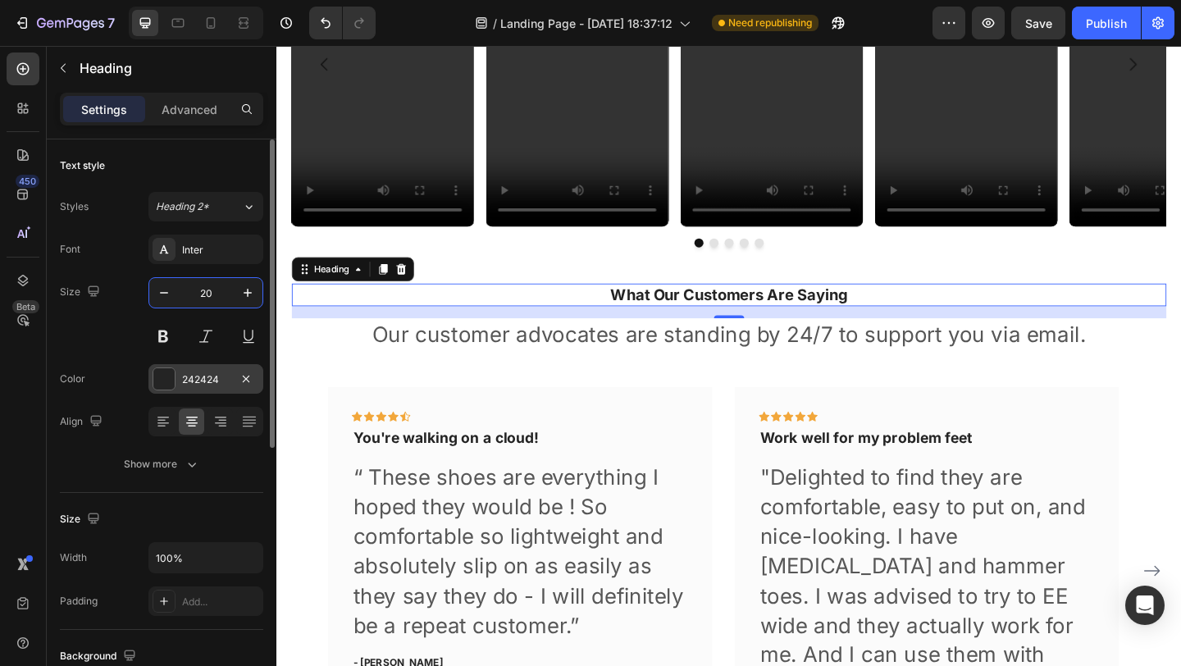
type input "20"
click at [172, 371] on div at bounding box center [163, 378] width 21 height 21
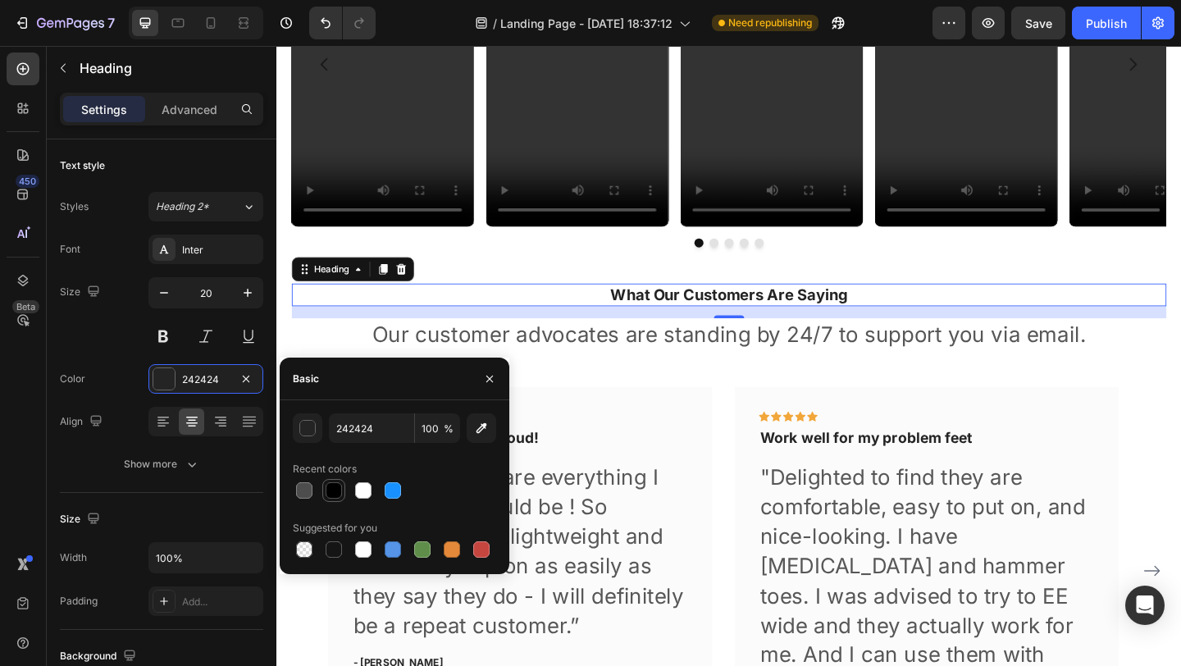
click at [333, 494] on div at bounding box center [334, 490] width 16 height 16
type input "000000"
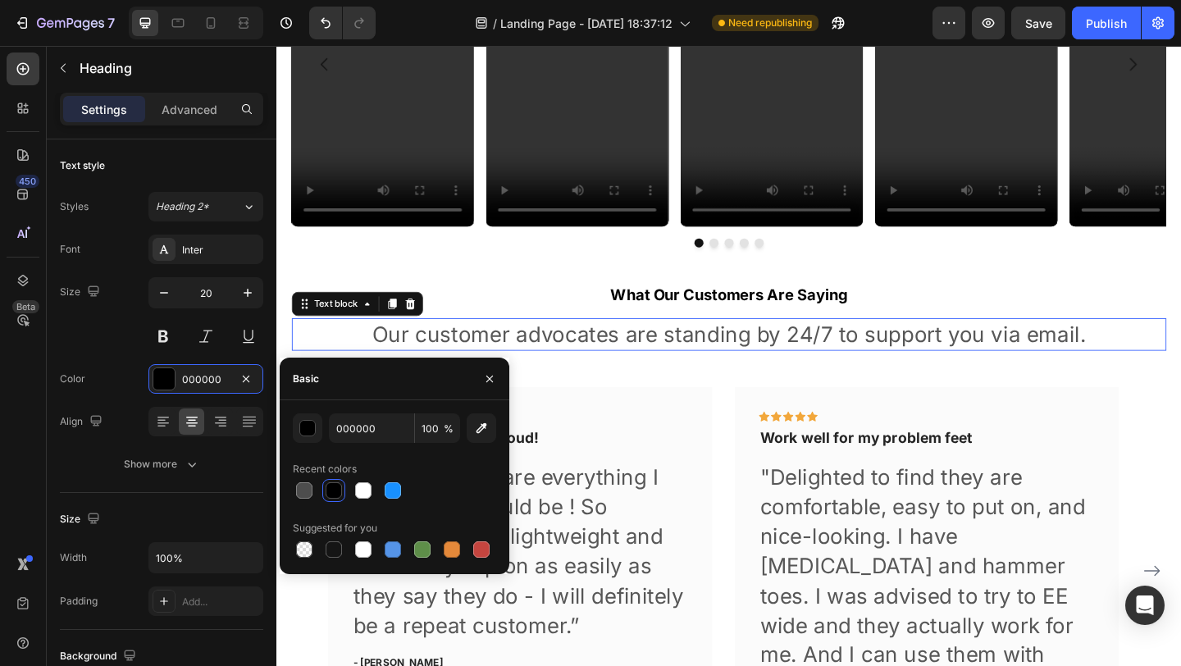
click at [624, 375] on p "Our customer advocates are standing by 24/7 to support you via email." at bounding box center [768, 360] width 948 height 32
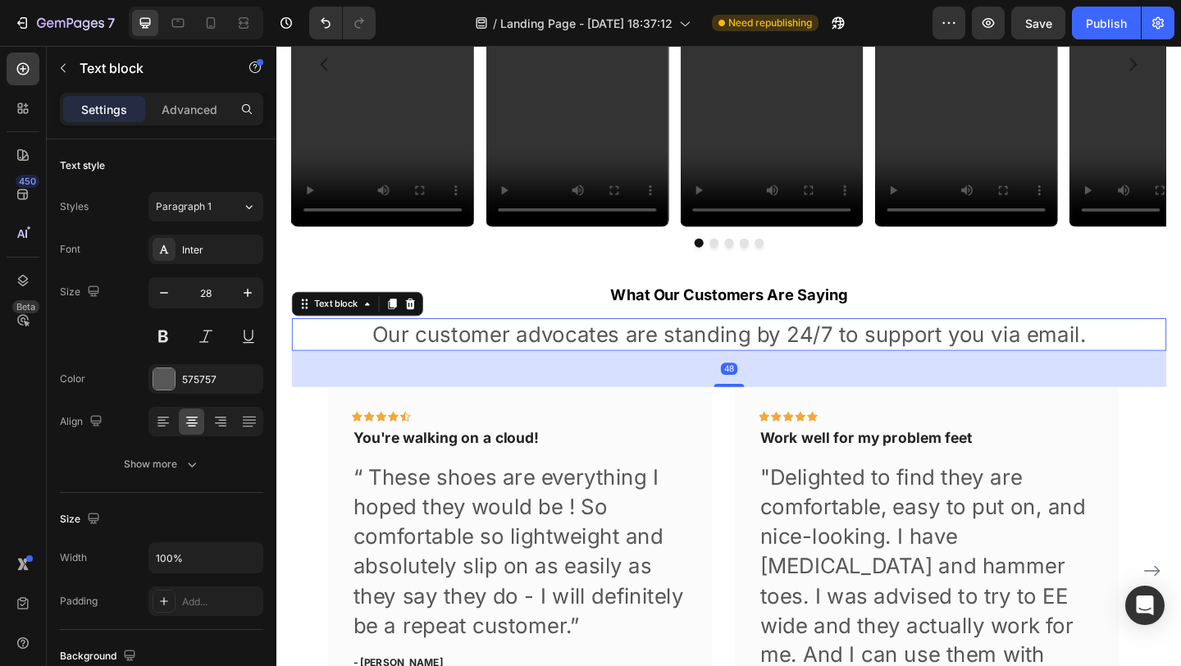
click at [628, 368] on p "Our customer advocates are standing by 24/7 to support you via email." at bounding box center [768, 360] width 948 height 32
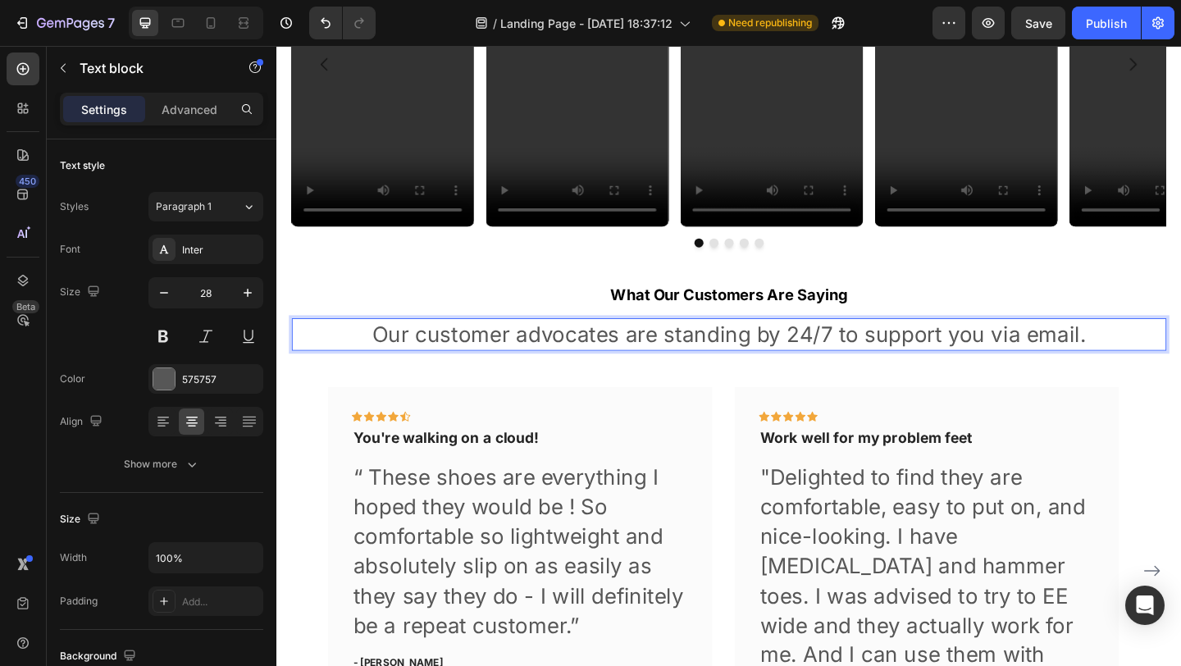
click at [621, 367] on p "Our customer advocates are standing by 24/7 to support you via email." at bounding box center [768, 360] width 948 height 32
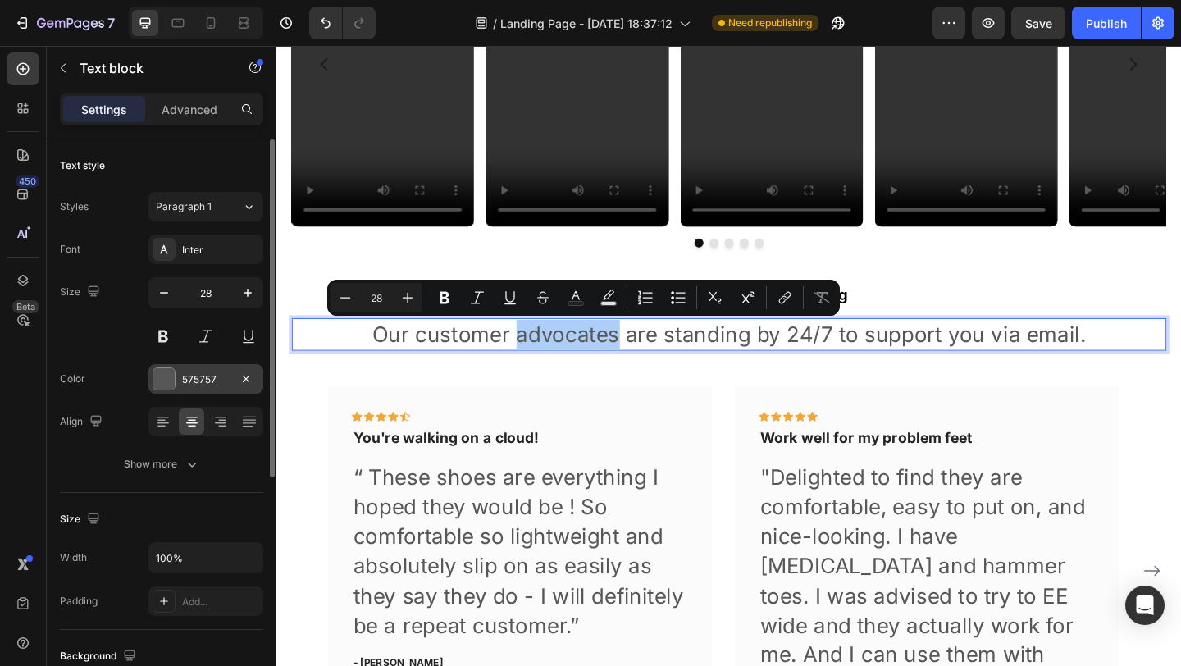
click at [186, 376] on div "575757" at bounding box center [206, 379] width 48 height 15
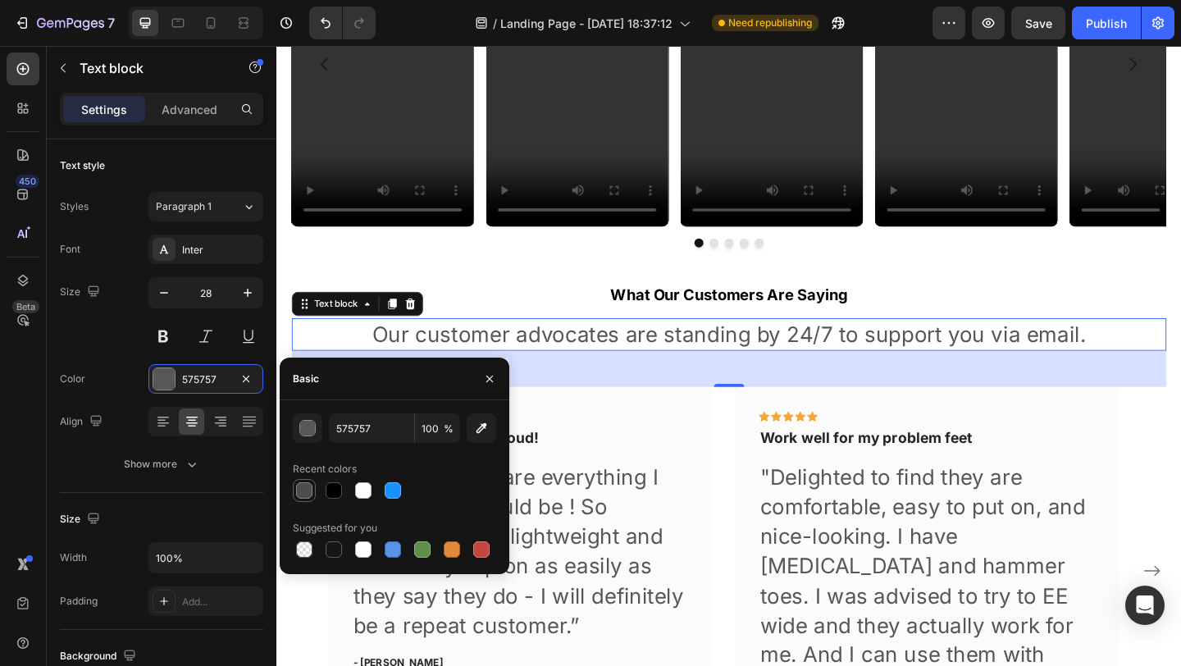
click at [302, 484] on div at bounding box center [304, 490] width 16 height 16
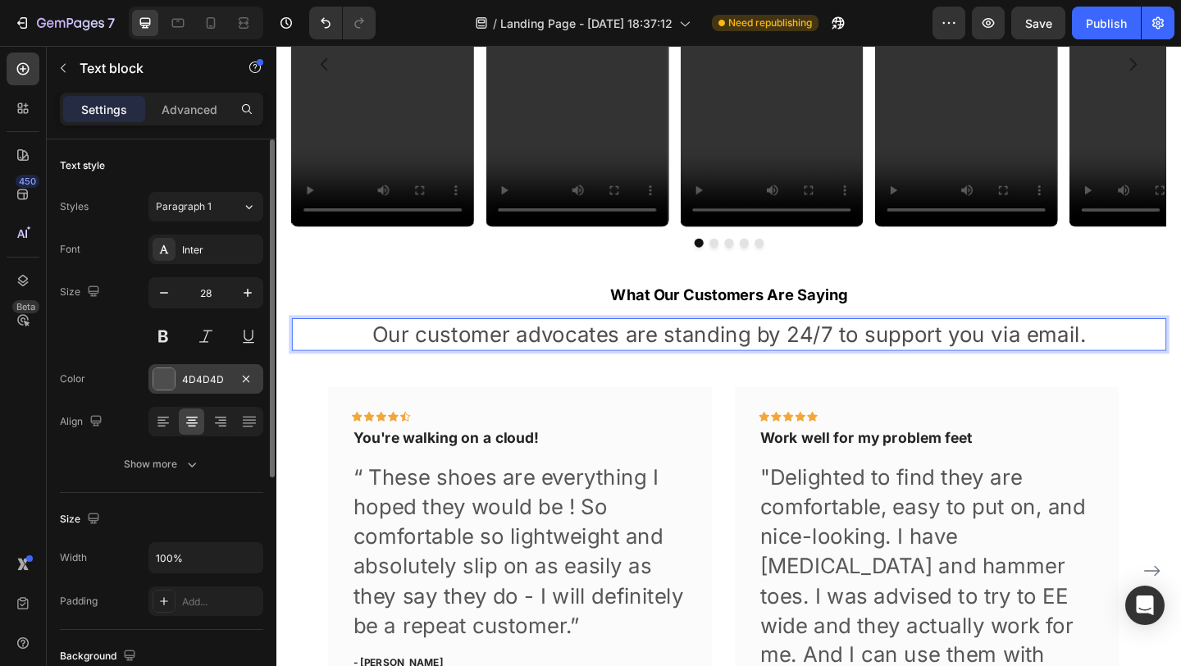
click at [171, 369] on div at bounding box center [163, 378] width 21 height 21
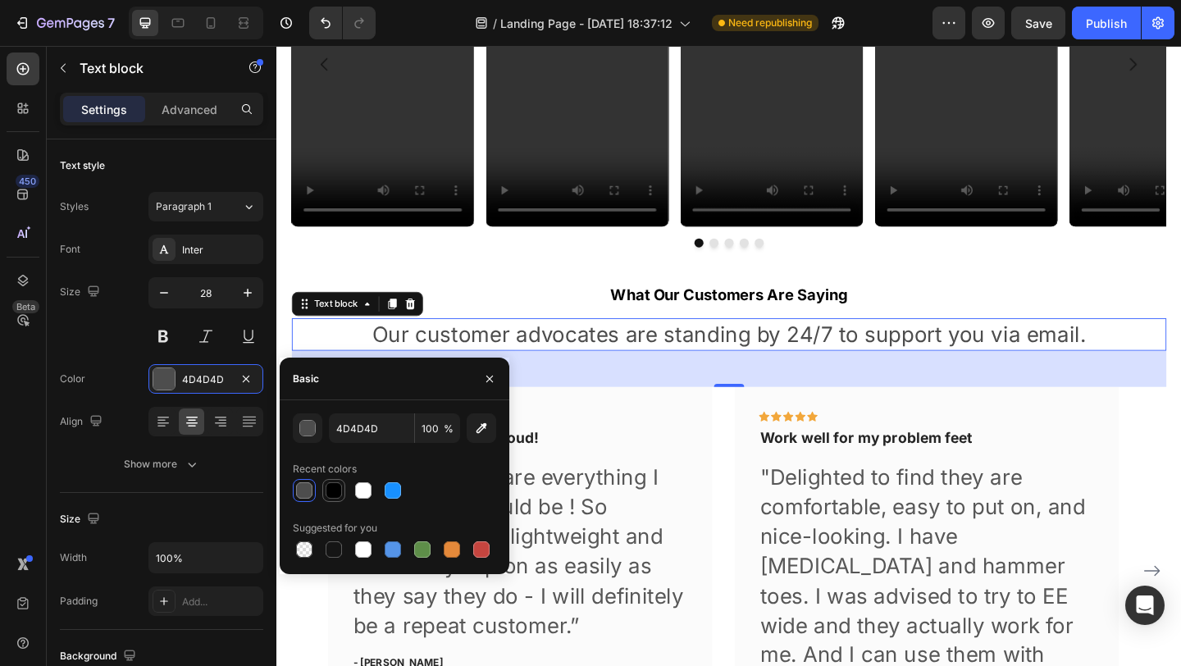
click at [330, 493] on div at bounding box center [334, 490] width 16 height 16
type input "000000"
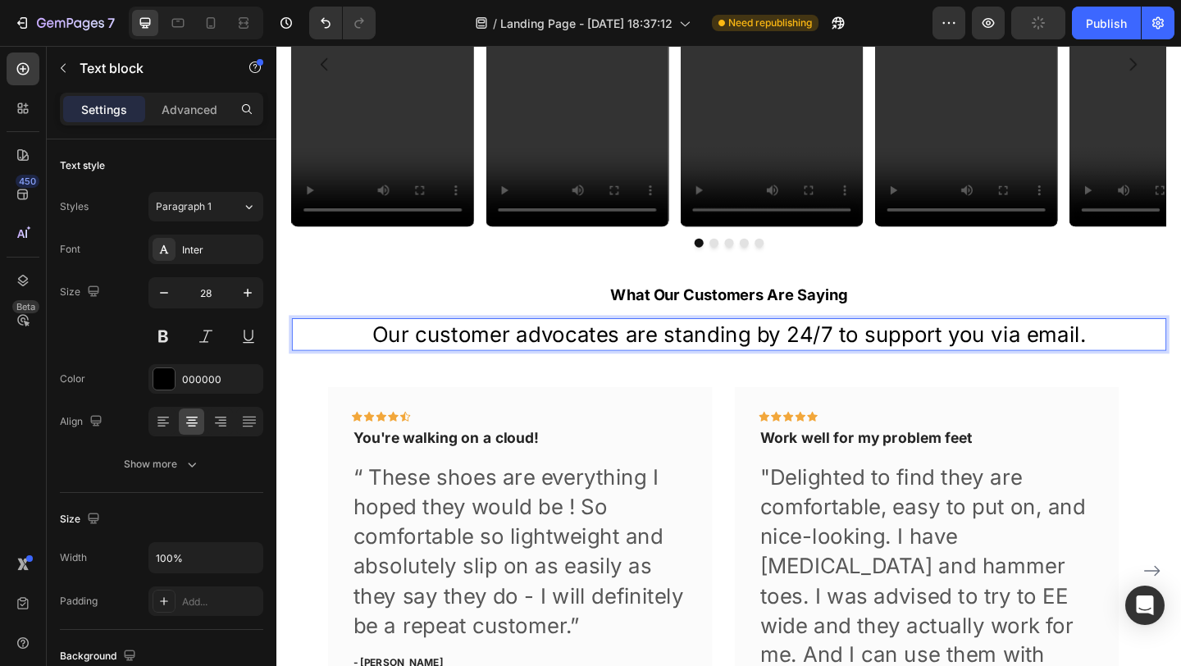
click at [577, 356] on p "Our customer advocates are standing by 24/7 to support you via email." at bounding box center [768, 360] width 948 height 32
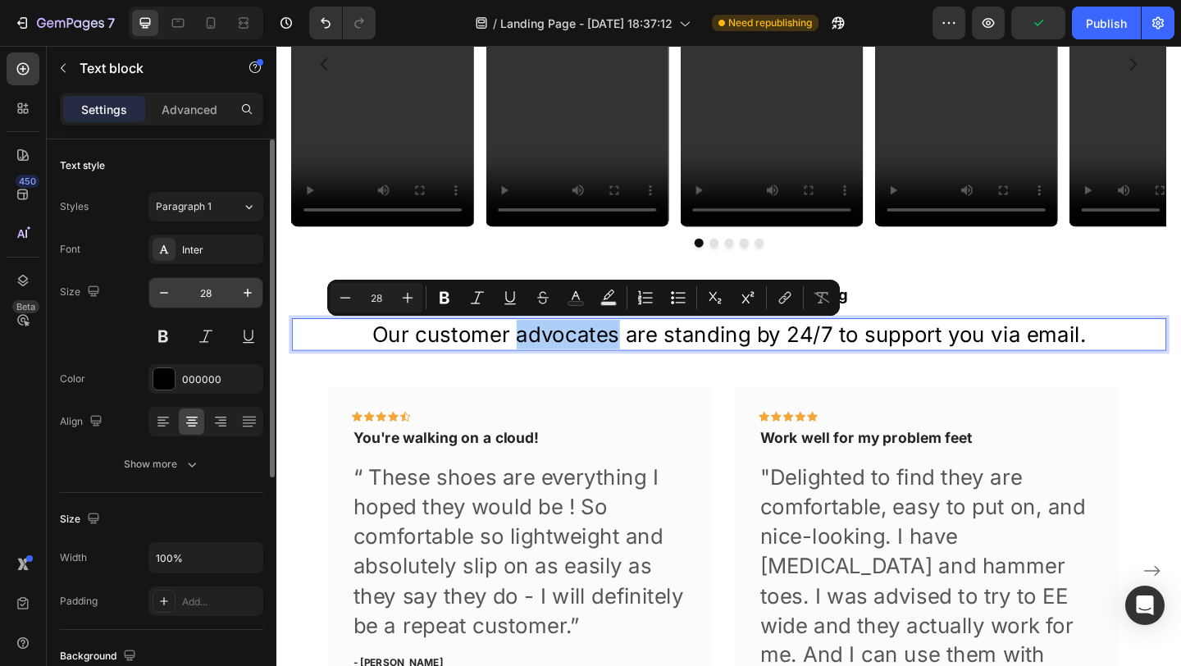
click at [194, 289] on input "28" at bounding box center [206, 293] width 54 height 30
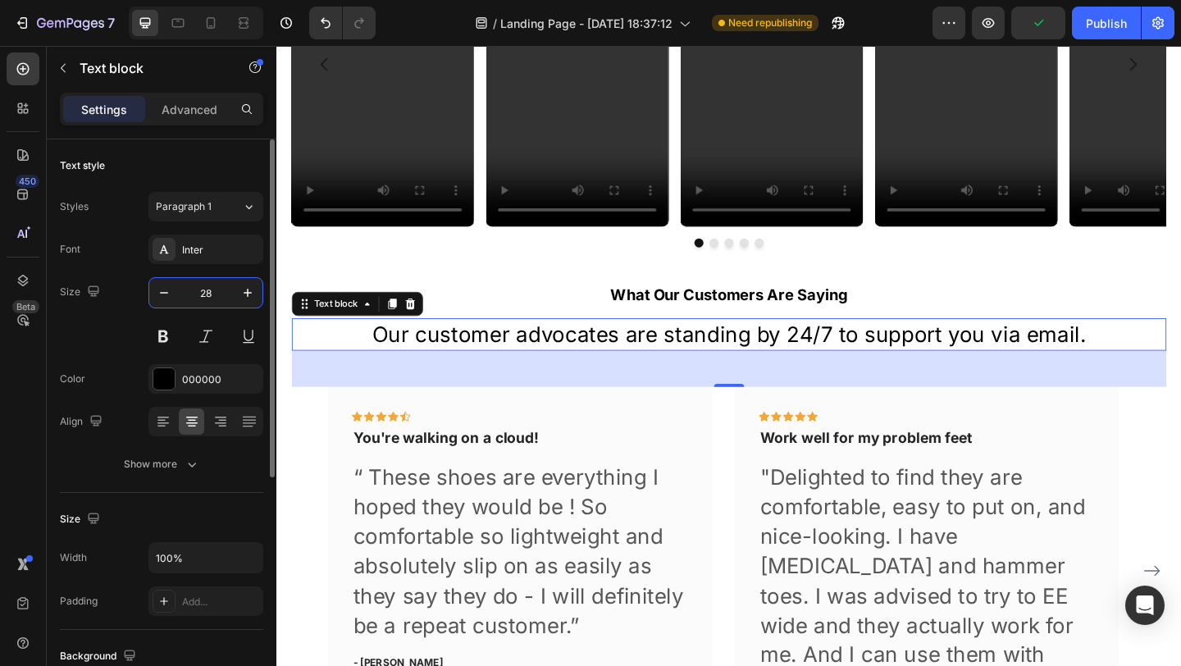
drag, startPoint x: 194, startPoint y: 289, endPoint x: 229, endPoint y: 293, distance: 34.7
click at [229, 293] on input "28" at bounding box center [206, 293] width 54 height 30
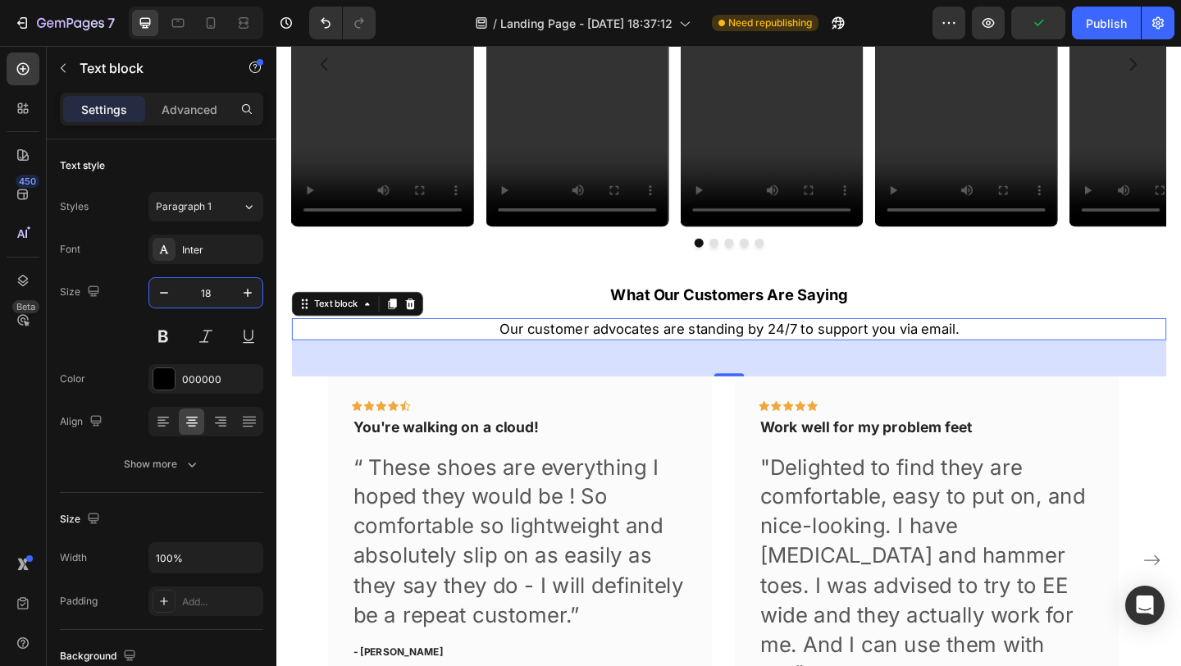
type input "18"
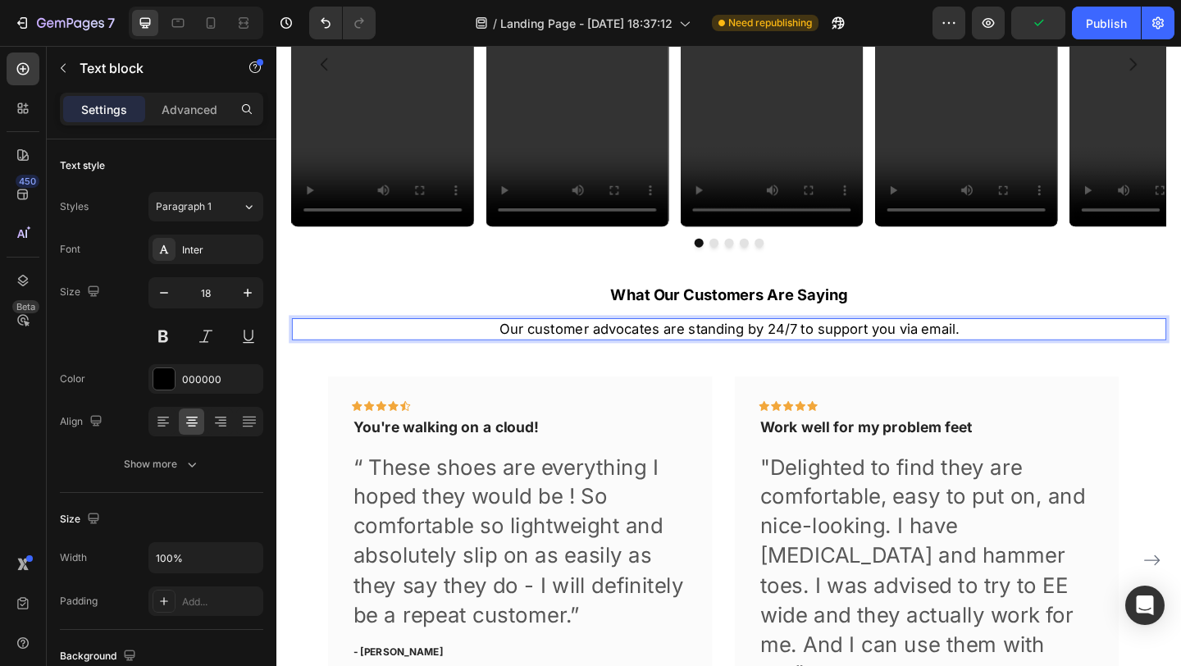
click at [571, 356] on p "Our customer advocates are standing by 24/7 to support you via email." at bounding box center [768, 354] width 948 height 20
click at [716, 355] on p "Our customer advocates are standing by 24/7 to support you via email." at bounding box center [768, 354] width 948 height 20
click at [729, 321] on p "What Our Customers Are Saying" at bounding box center [768, 316] width 948 height 21
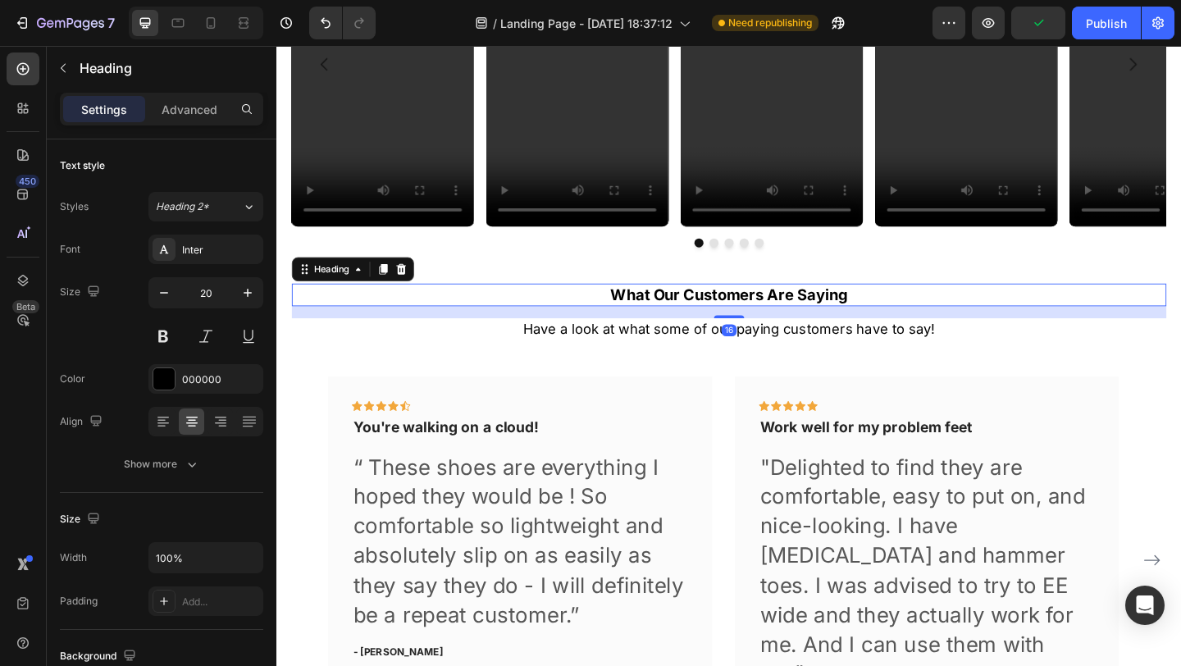
click at [769, 316] on p "What Our Customers Are Saying" at bounding box center [768, 316] width 948 height 21
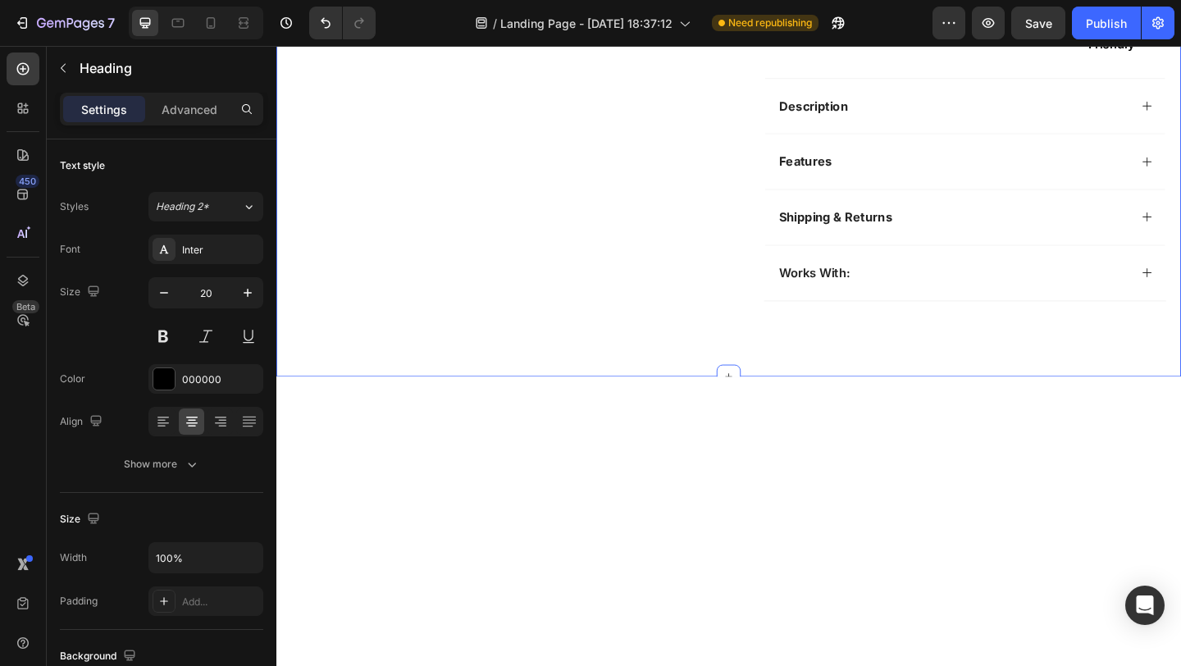
scroll to position [0, 0]
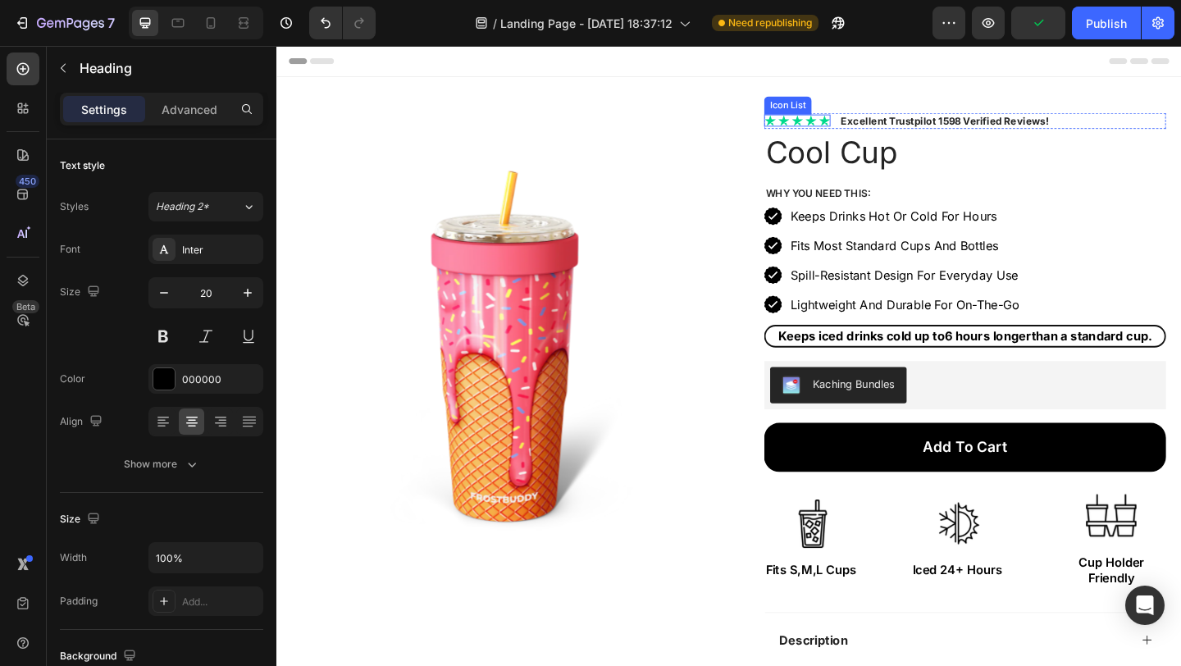
click at [858, 132] on div "Icon Icon Icon Icon Icon" at bounding box center [843, 127] width 72 height 13
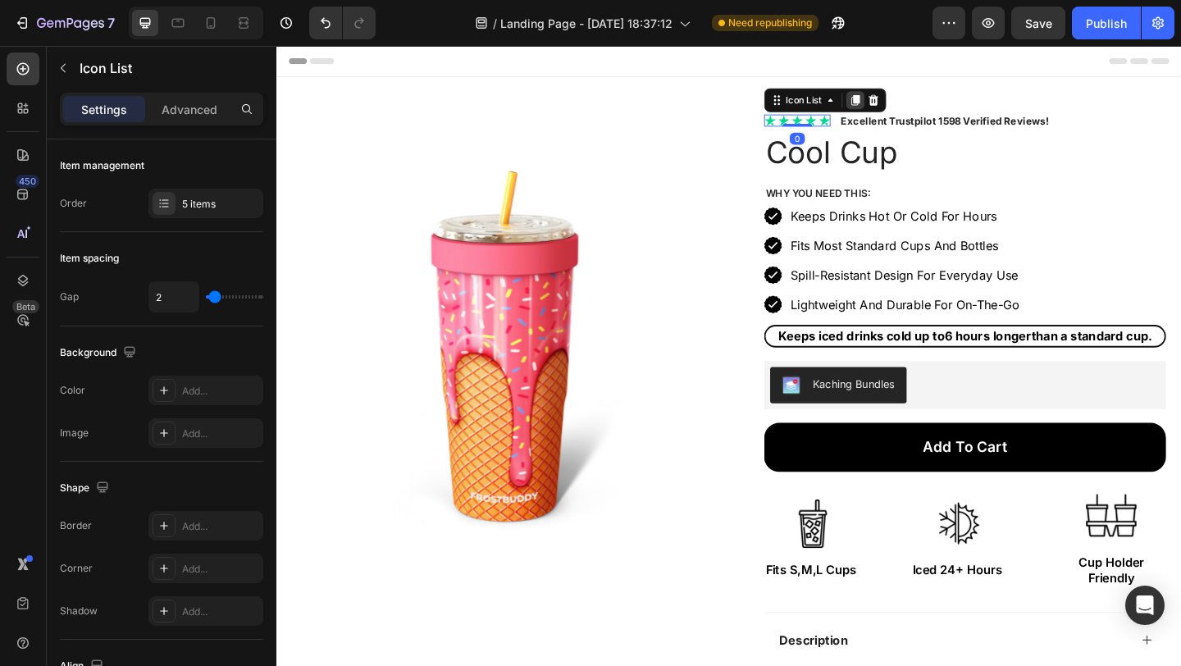
click at [902, 103] on icon at bounding box center [906, 105] width 9 height 11
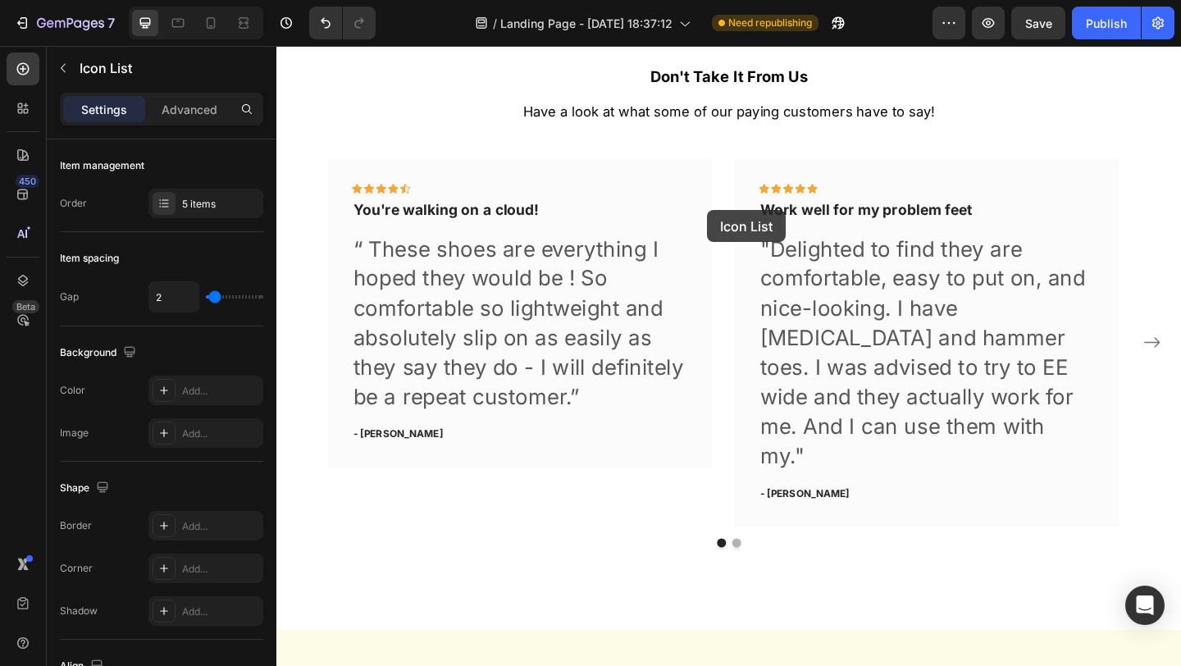
scroll to position [2084, 0]
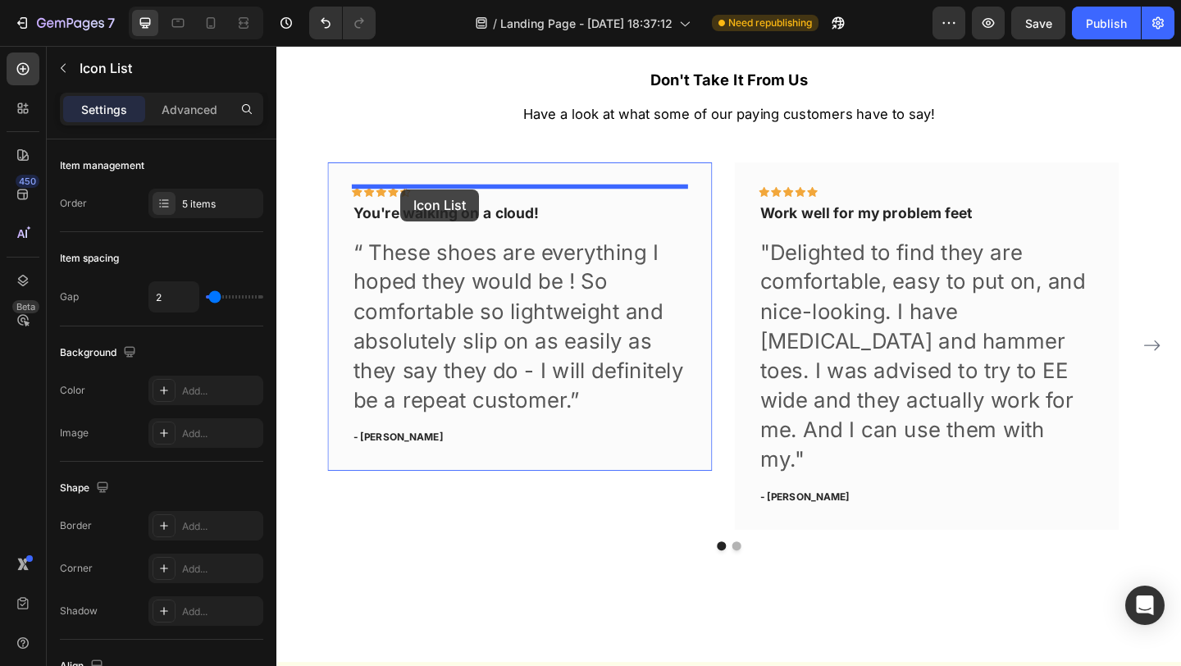
drag, startPoint x: 837, startPoint y: 118, endPoint x: 411, endPoint y: 202, distance: 434.5
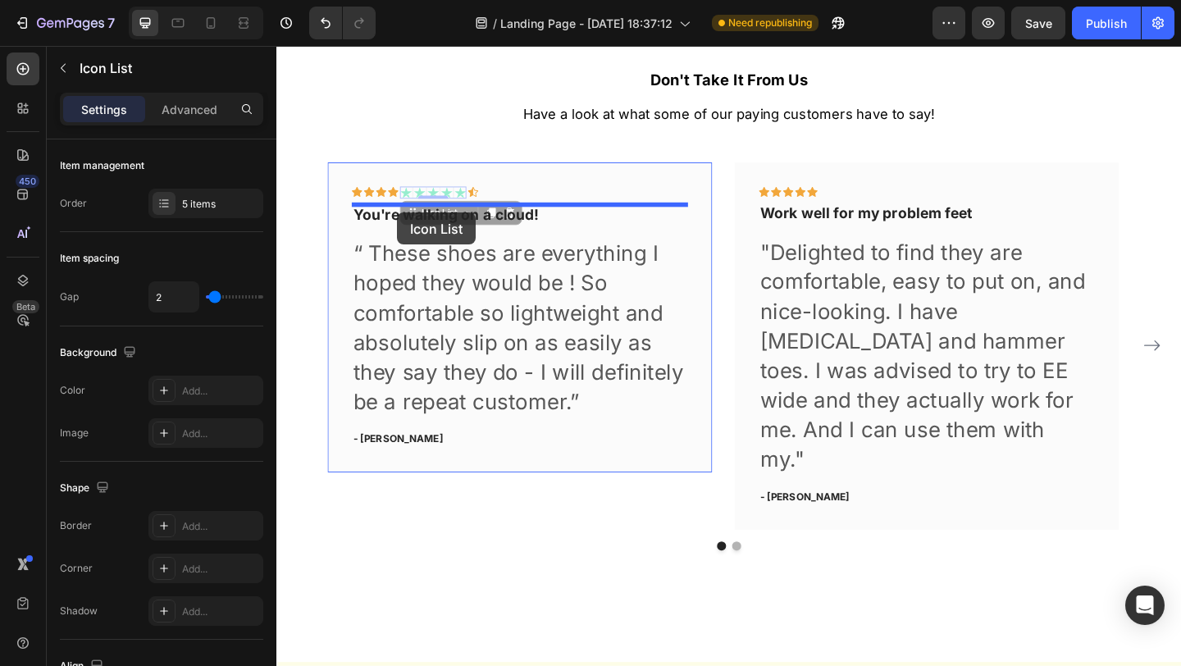
drag, startPoint x: 443, startPoint y: 228, endPoint x: 405, endPoint y: 225, distance: 37.8
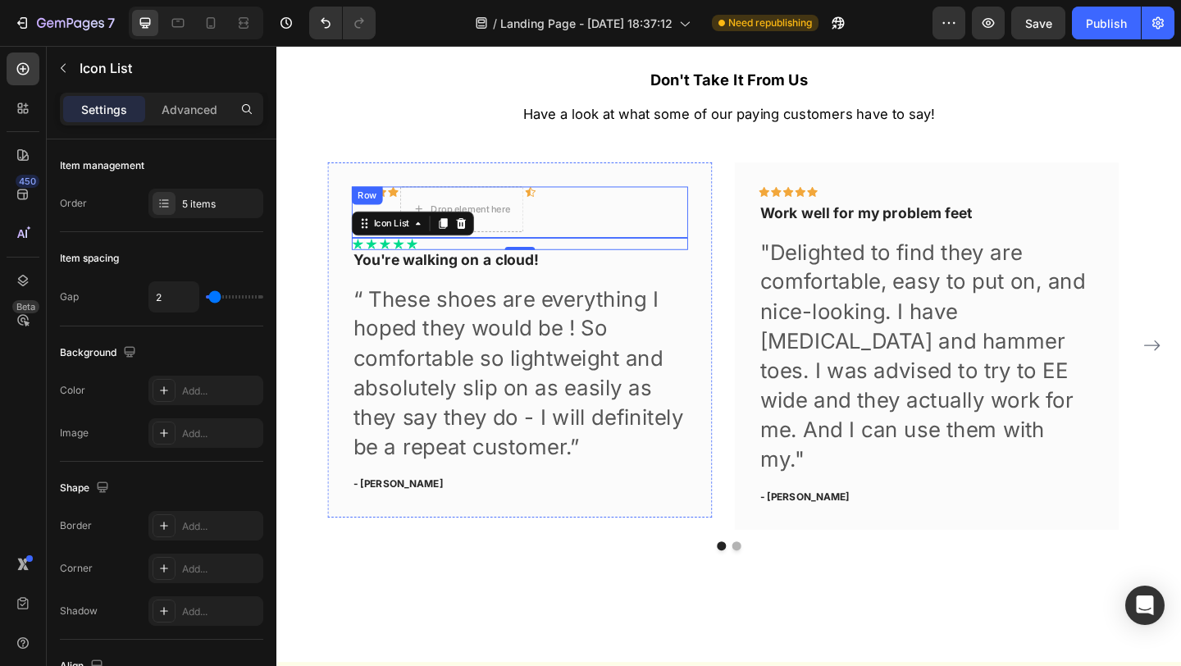
click at [408, 216] on div "Icon Icon Icon Icon Drop element here Icon Row" at bounding box center [541, 226] width 366 height 56
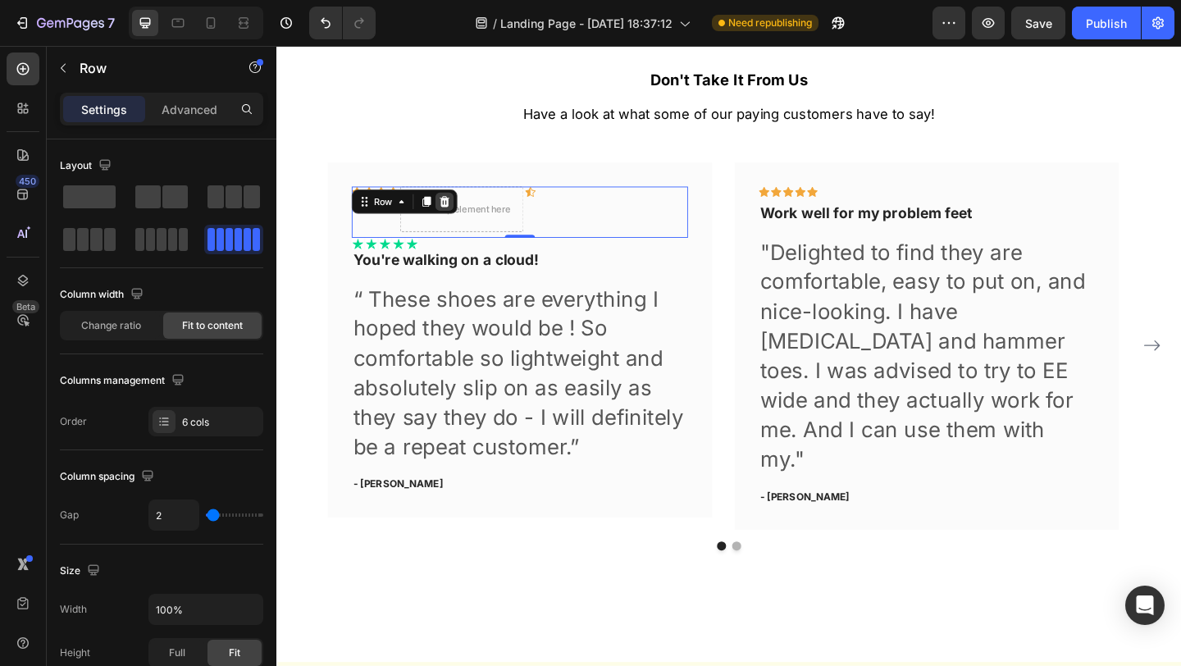
click at [456, 208] on icon at bounding box center [459, 214] width 13 height 13
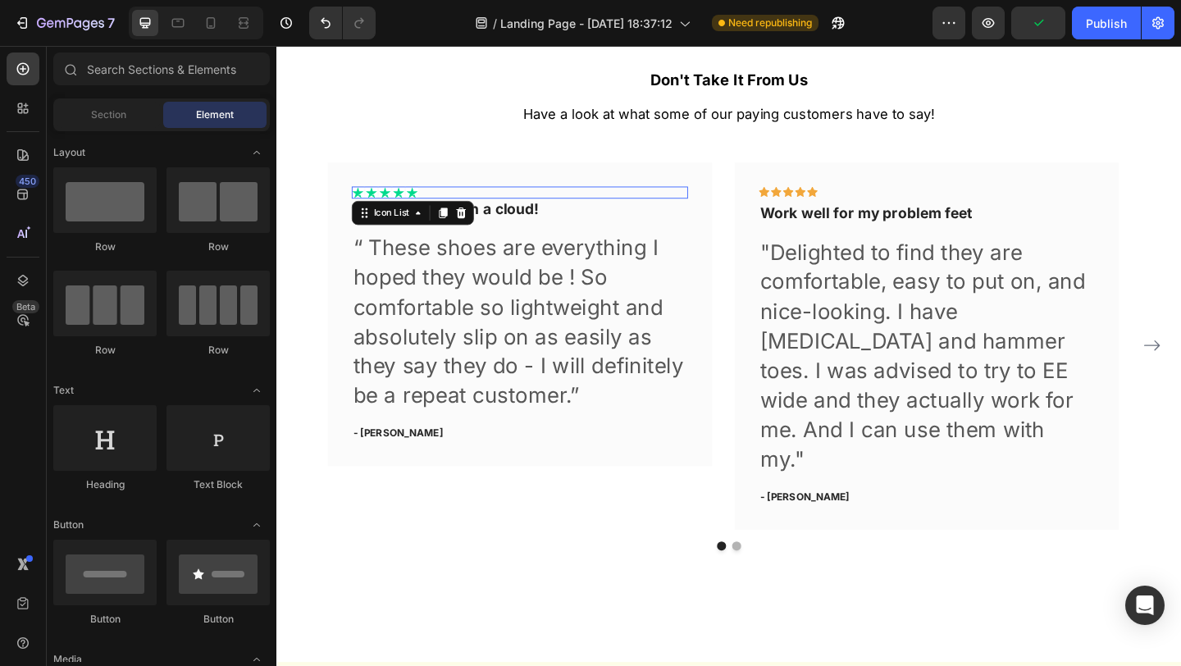
click at [490, 208] on div "Icon Icon Icon Icon Icon" at bounding box center [541, 204] width 366 height 13
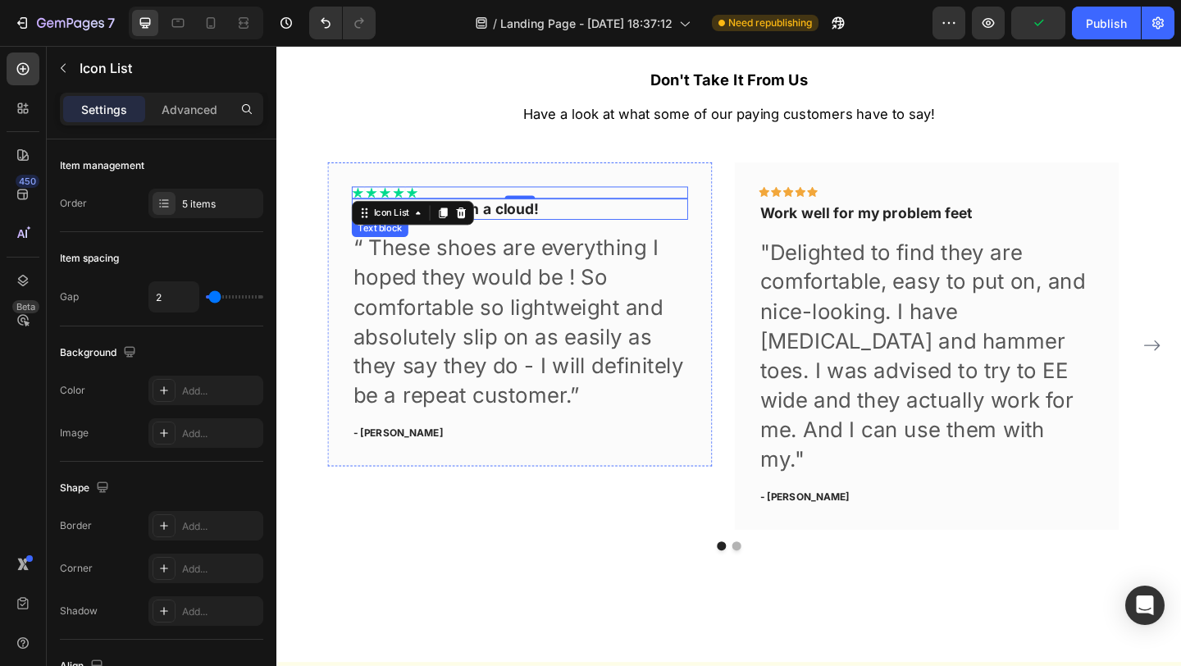
click at [557, 221] on p "You're walking on a cloud!" at bounding box center [541, 223] width 362 height 20
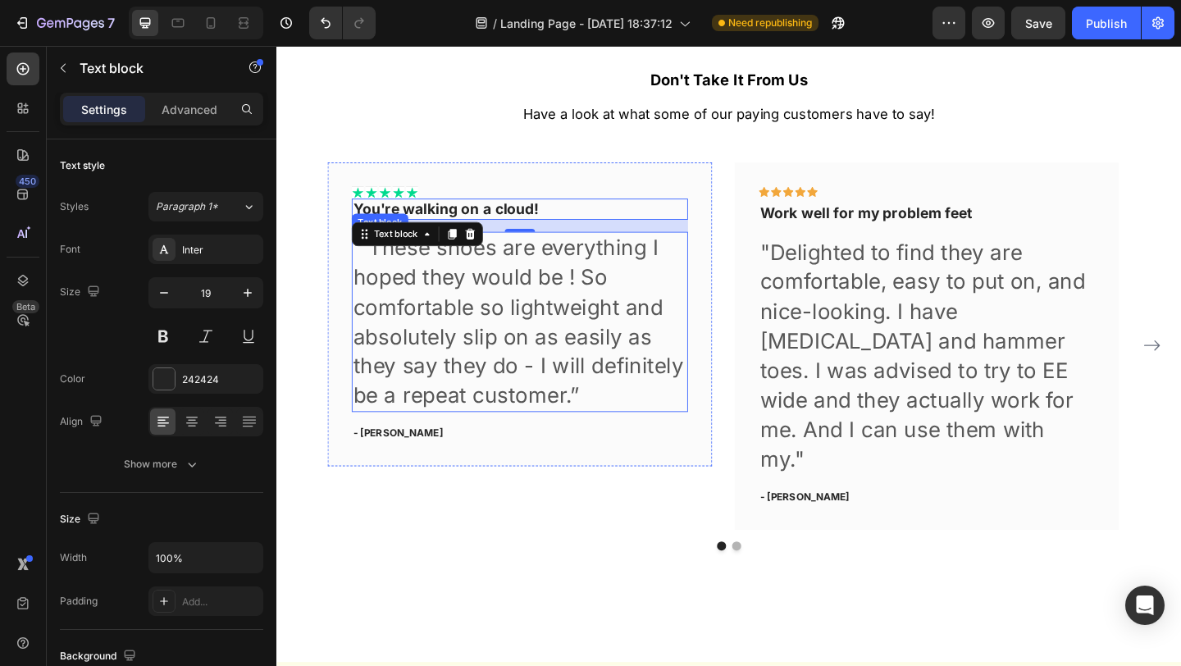
click at [440, 314] on p "“ These shoes are everything I hoped they would be ! So comfortable so lightwei…" at bounding box center [541, 345] width 362 height 193
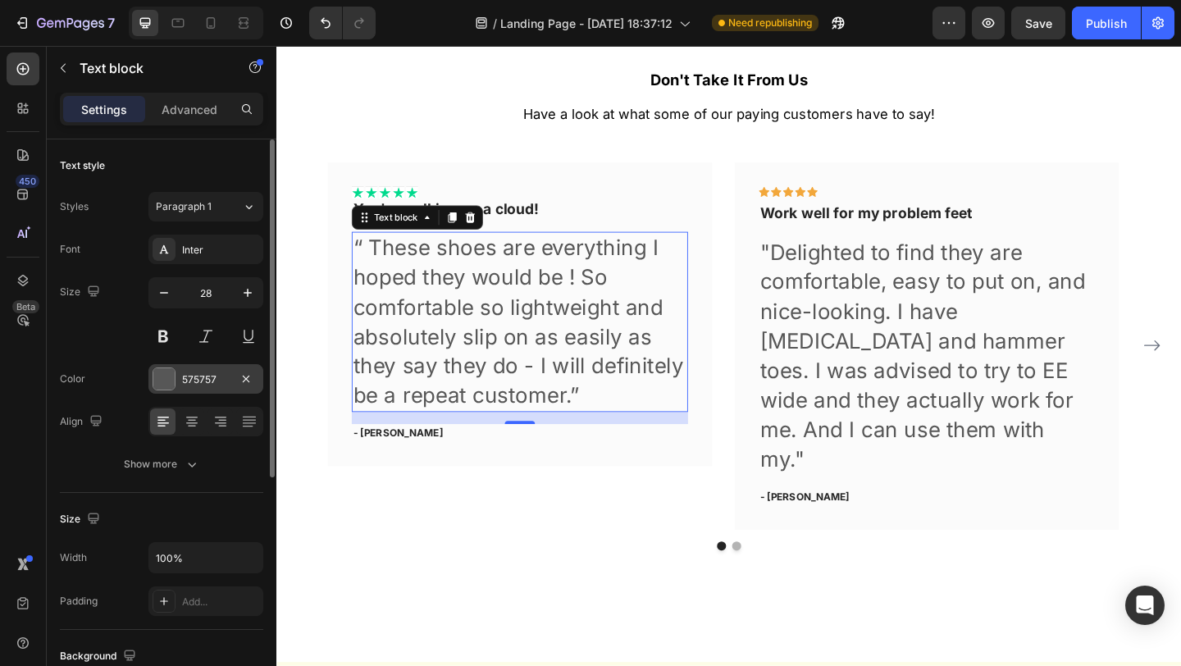
click at [162, 374] on div at bounding box center [163, 378] width 21 height 21
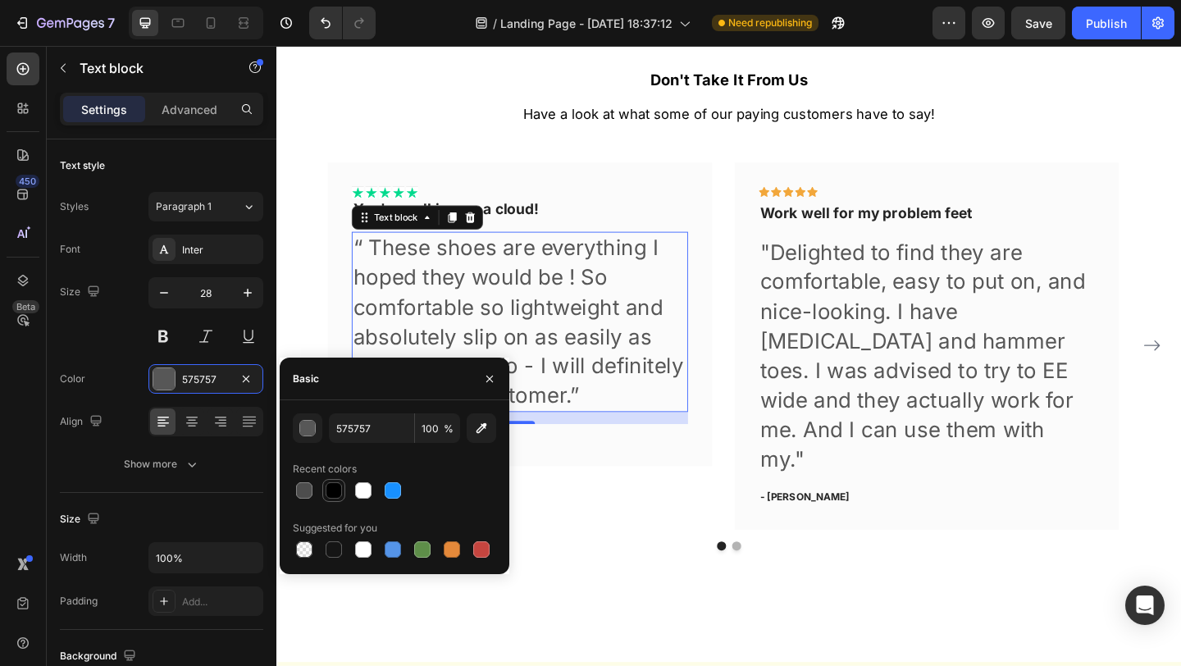
click at [339, 490] on div at bounding box center [334, 490] width 16 height 16
type input "000000"
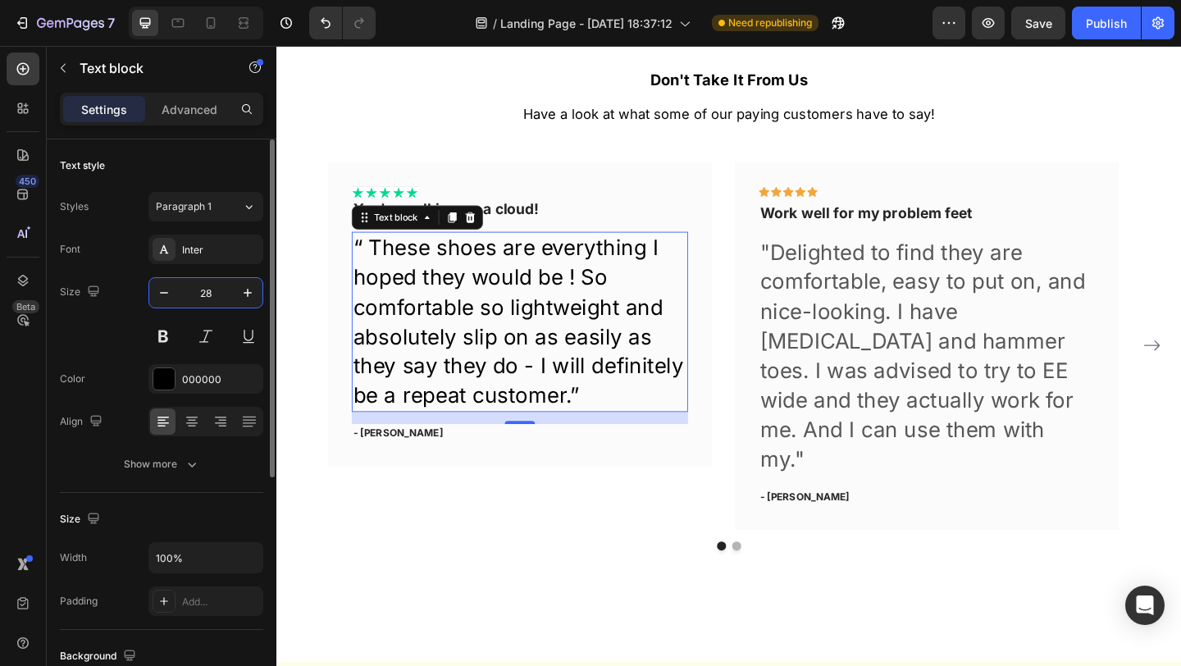
click at [210, 290] on input "28" at bounding box center [206, 293] width 54 height 30
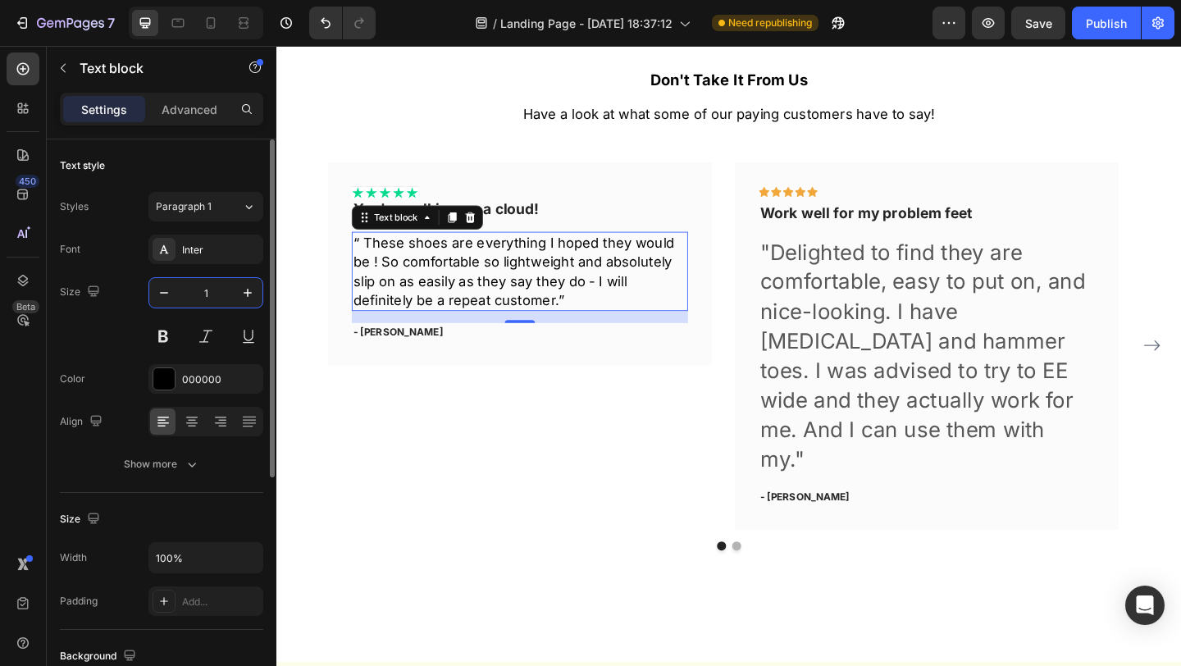
type input "15"
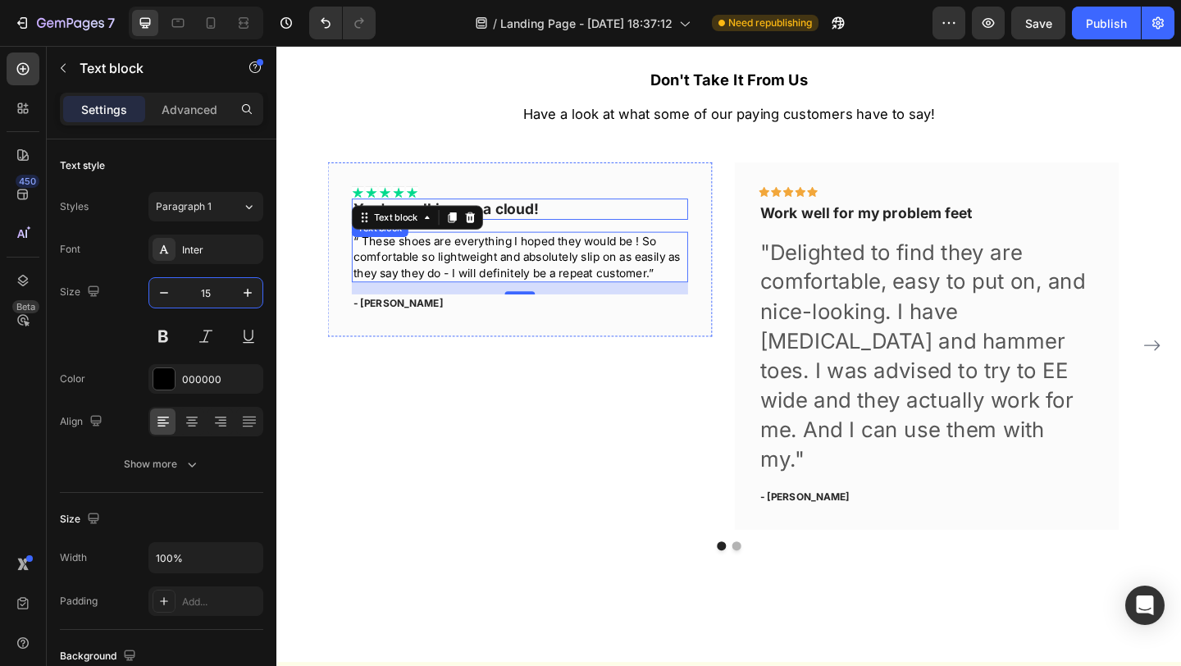
click at [549, 218] on p "You're walking on a cloud!" at bounding box center [541, 223] width 362 height 20
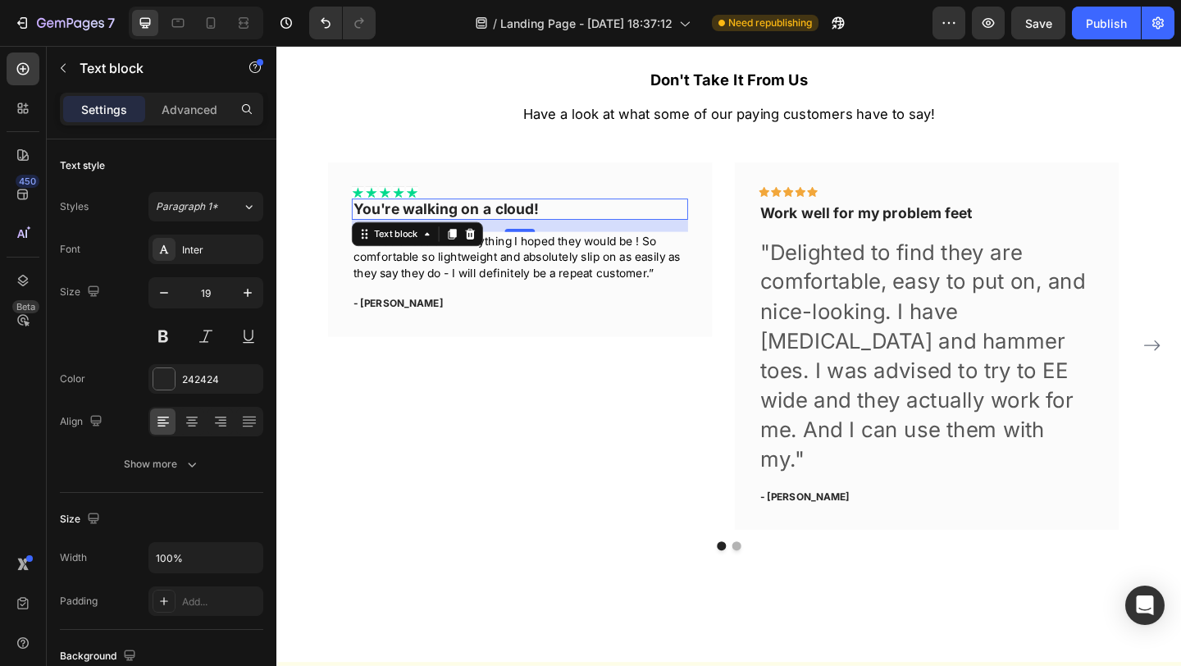
click at [519, 221] on p "You're walking on a cloud!" at bounding box center [541, 223] width 362 height 20
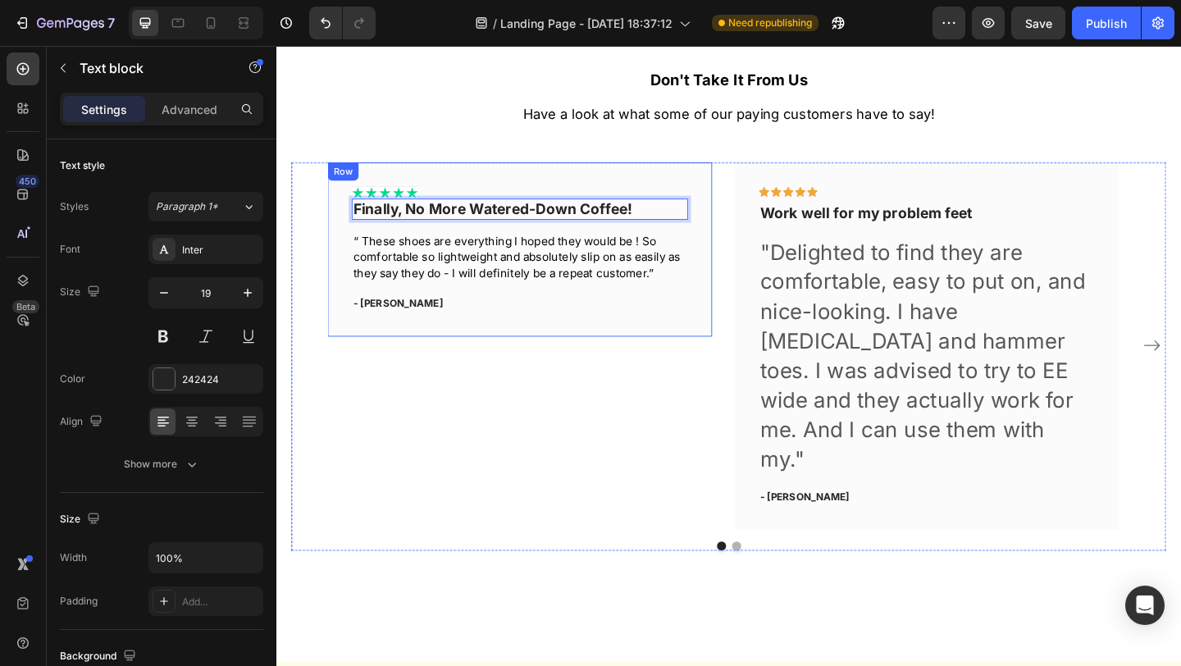
click at [618, 285] on p "“ These shoes are everything I hoped they would be ! So comfortable so lightwei…" at bounding box center [541, 275] width 362 height 52
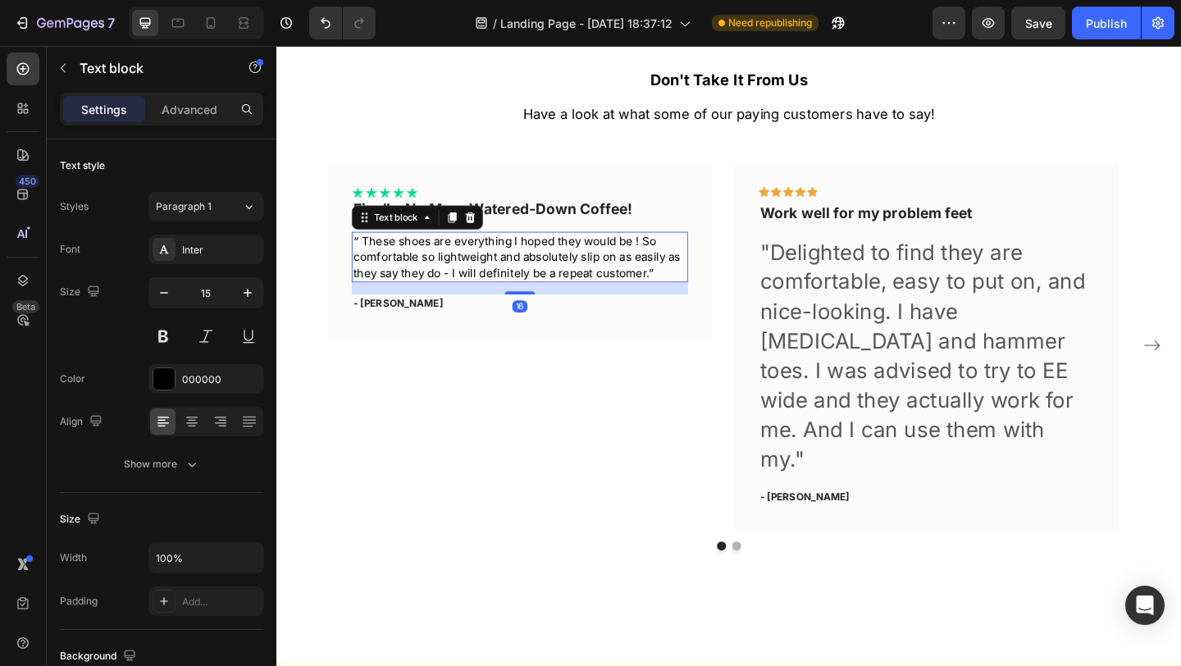
click at [678, 287] on p "“ These shoes are everything I hoped they would be ! So comfortable so lightwei…" at bounding box center [541, 275] width 362 height 52
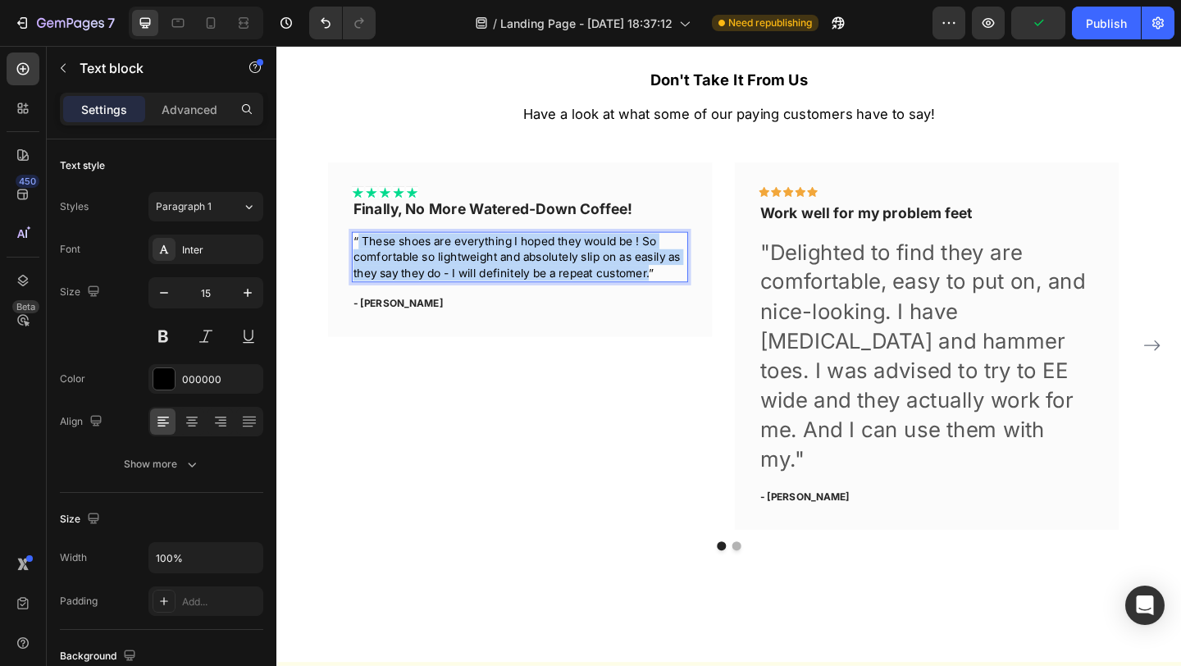
drag, startPoint x: 680, startPoint y: 291, endPoint x: 367, endPoint y: 263, distance: 314.5
click at [367, 263] on p "“ These shoes are everything I hoped they would be ! So comfortable so lightwei…" at bounding box center [541, 275] width 362 height 52
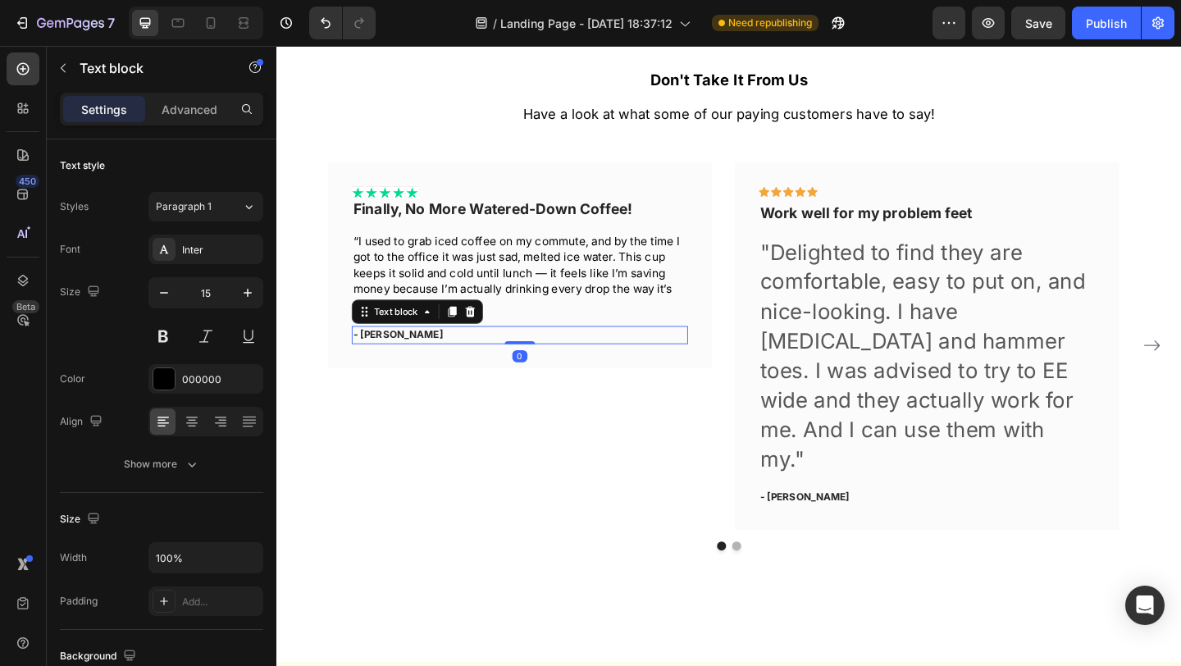
click at [386, 361] on p "- [PERSON_NAME]" at bounding box center [541, 360] width 362 height 16
click at [394, 361] on p "- [PERSON_NAME]" at bounding box center [541, 360] width 362 height 16
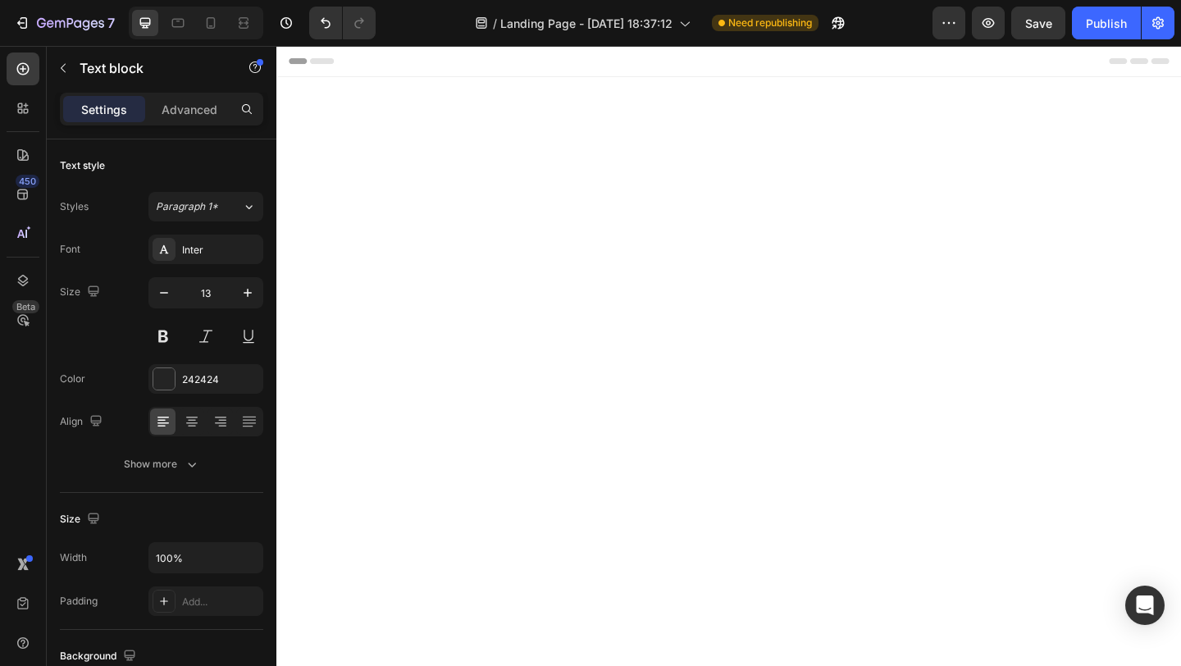
scroll to position [2084, 0]
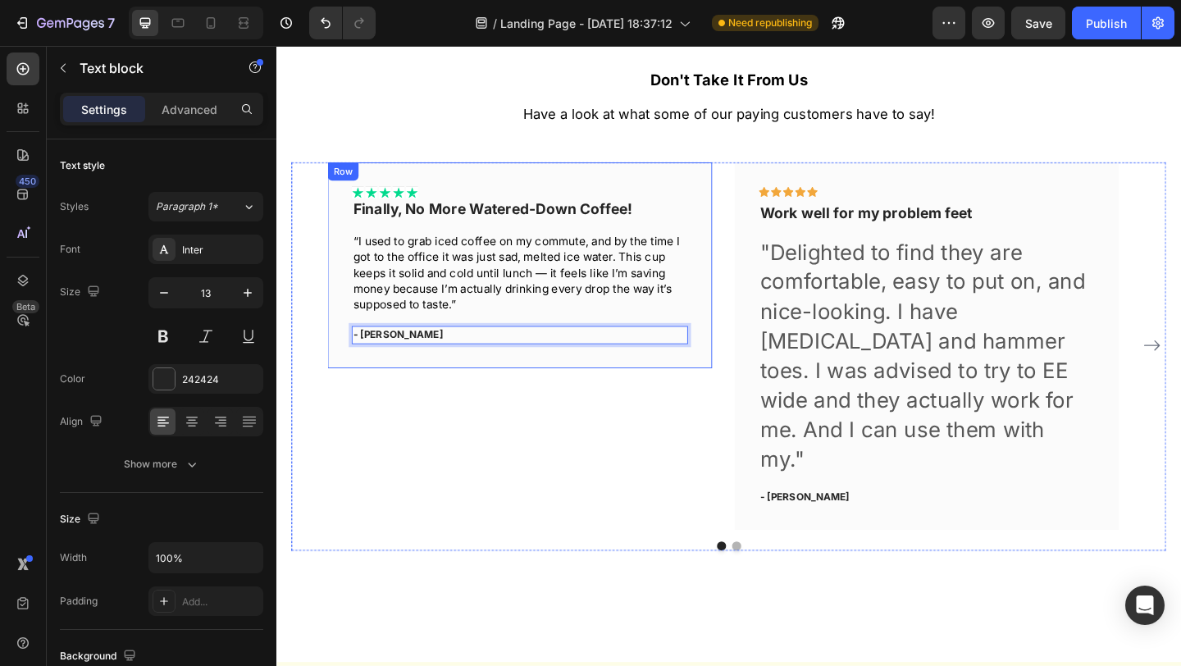
click at [599, 175] on div "Icon Icon Icon Icon Icon Icon List Finally, No More Watered-Down Coffee! Text b…" at bounding box center [541, 284] width 418 height 224
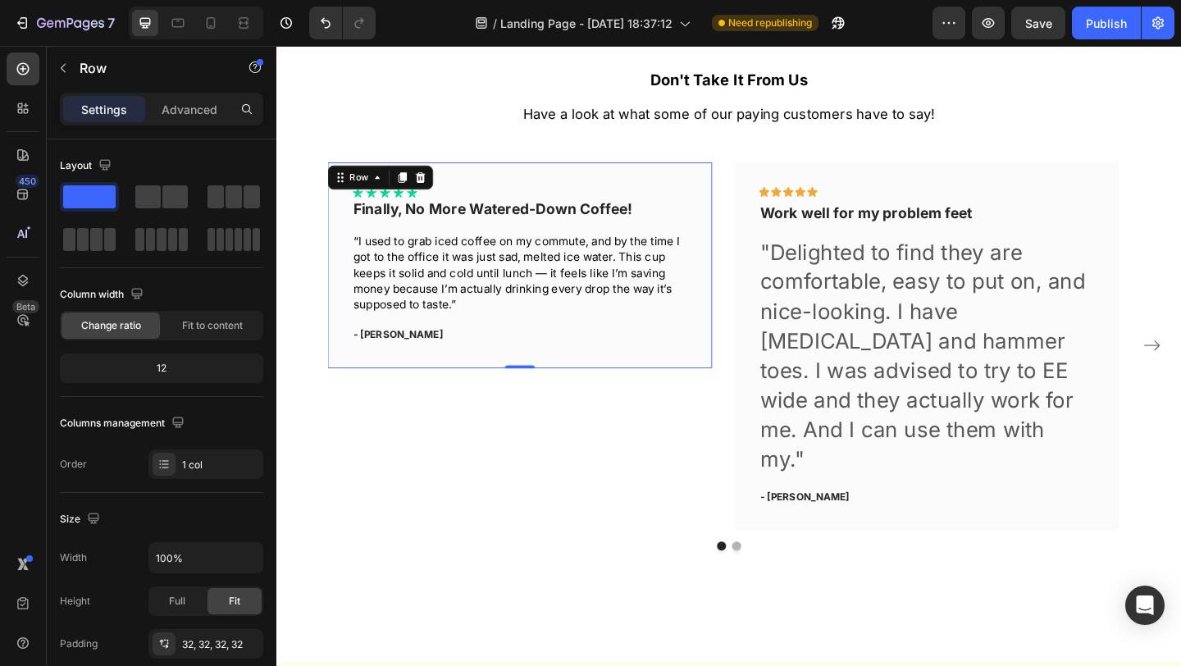
click at [412, 188] on icon at bounding box center [413, 188] width 9 height 11
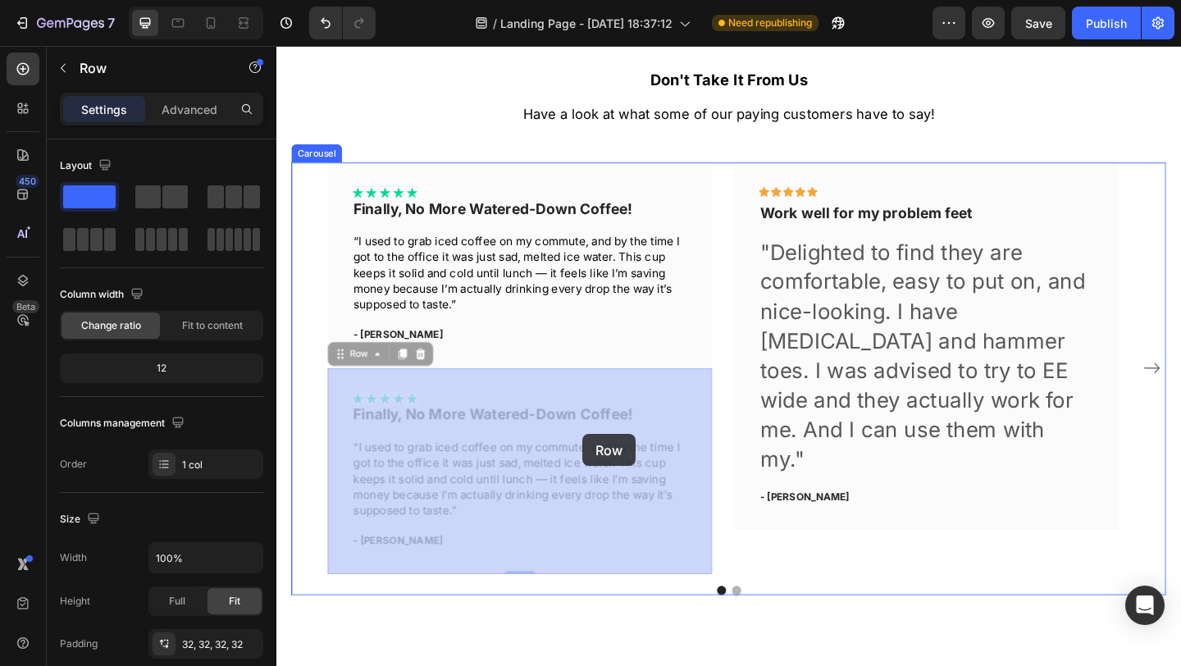
drag, startPoint x: 367, startPoint y: 378, endPoint x: 604, endPoint y: 467, distance: 253.7
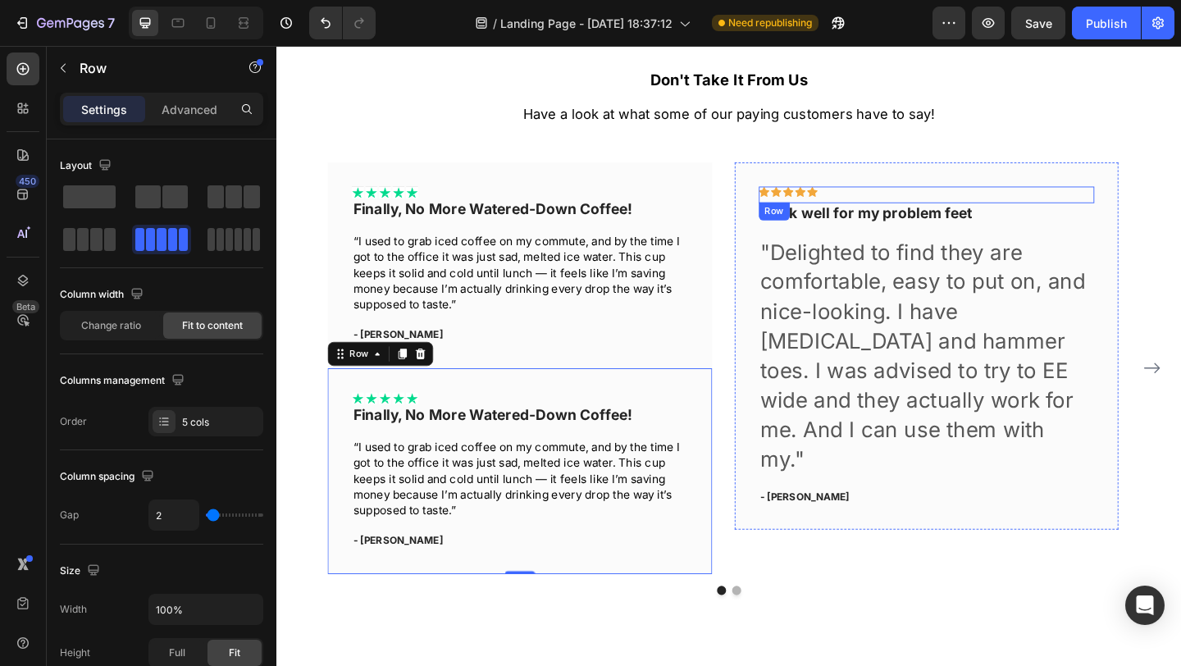
click at [927, 206] on div "Icon Icon Icon Icon Icon Row" at bounding box center [984, 207] width 366 height 18
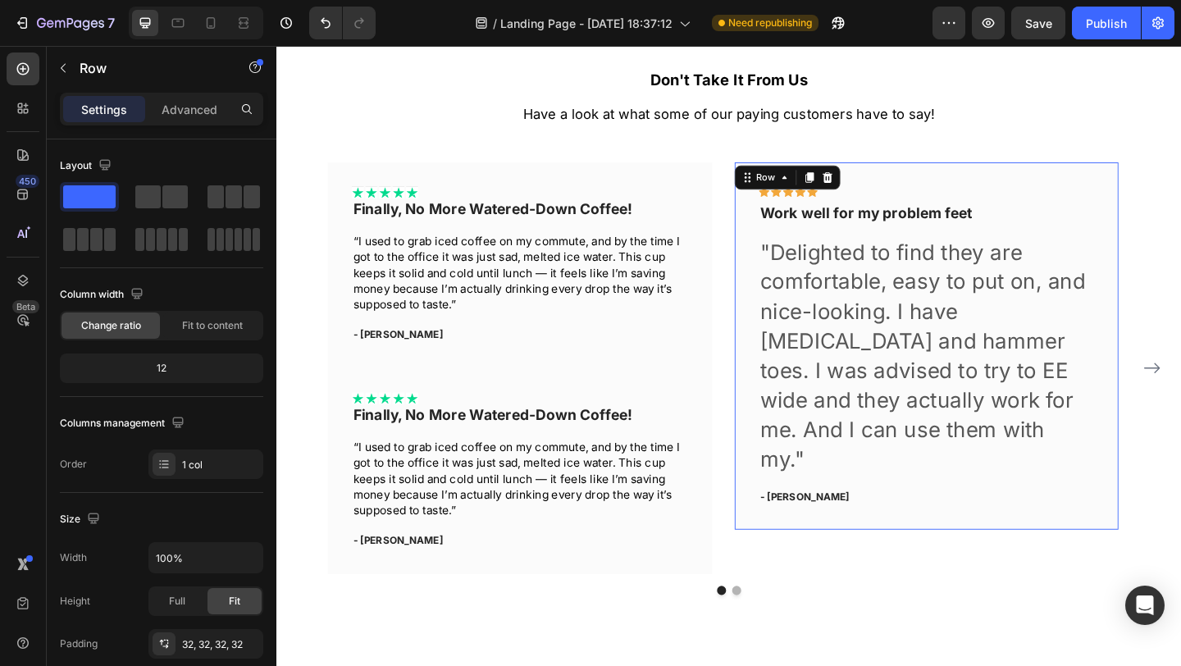
click at [936, 183] on div "Icon Icon Icon Icon Icon Row Work well for my problem feet Text block "Delighte…" at bounding box center [984, 372] width 418 height 400
click at [879, 191] on icon at bounding box center [875, 188] width 13 height 13
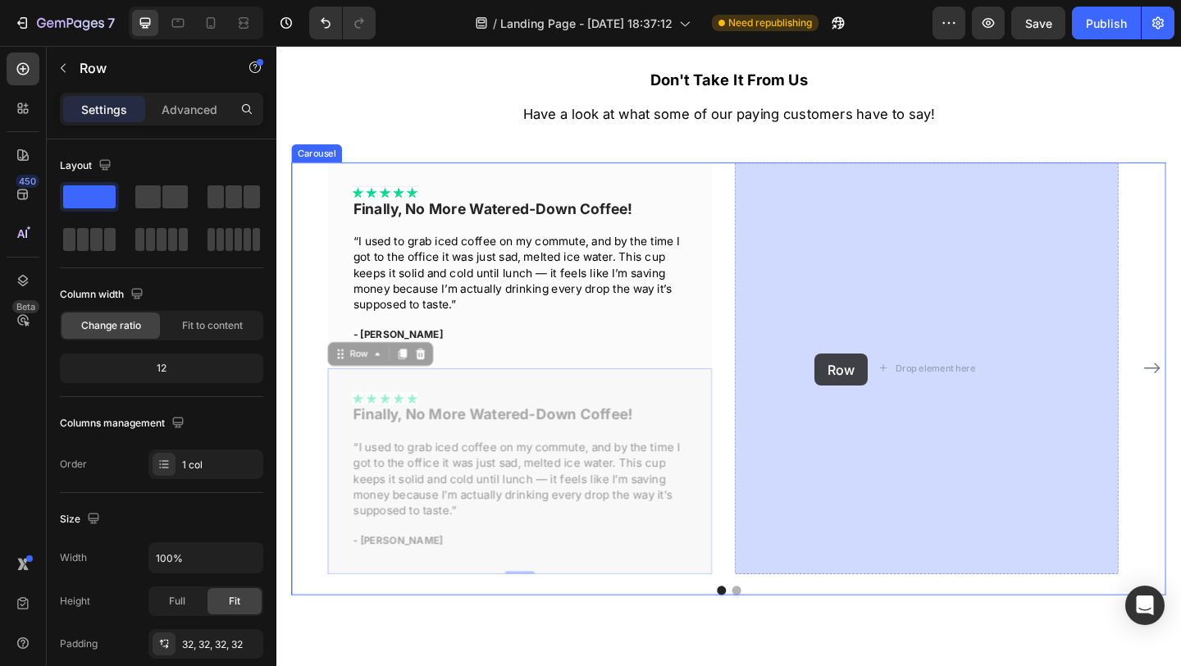
drag, startPoint x: 549, startPoint y: 415, endPoint x: 861, endPoint y: 379, distance: 313.7
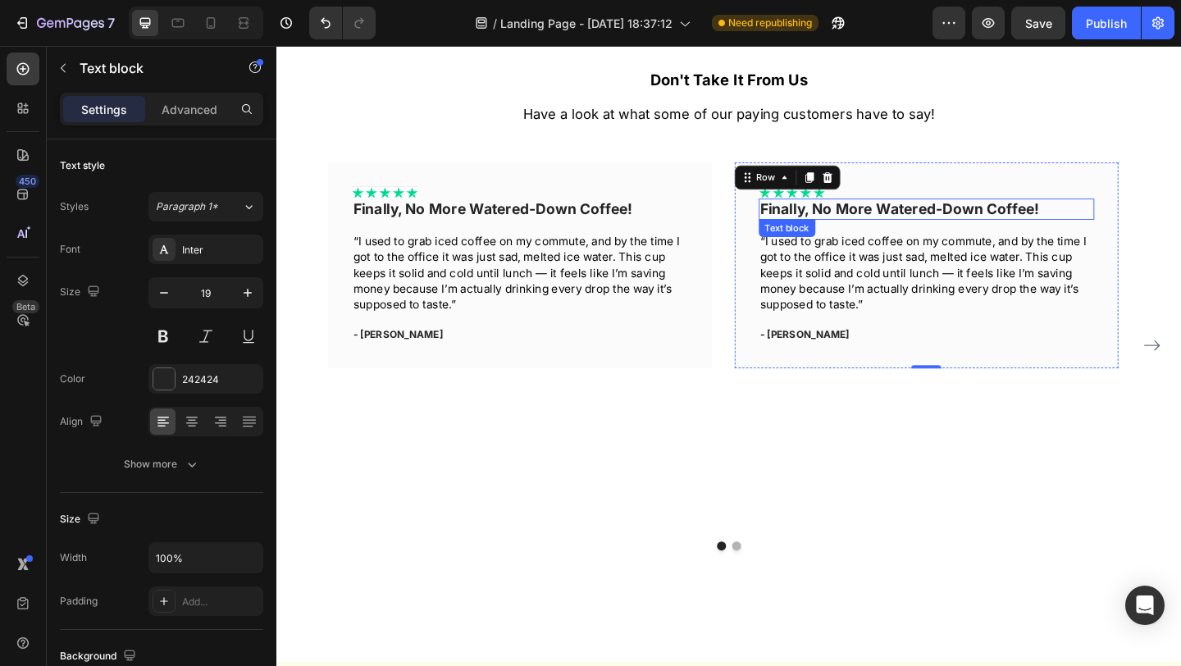
click at [908, 220] on p "Finally, No More Watered-Down Coffee!" at bounding box center [984, 223] width 362 height 20
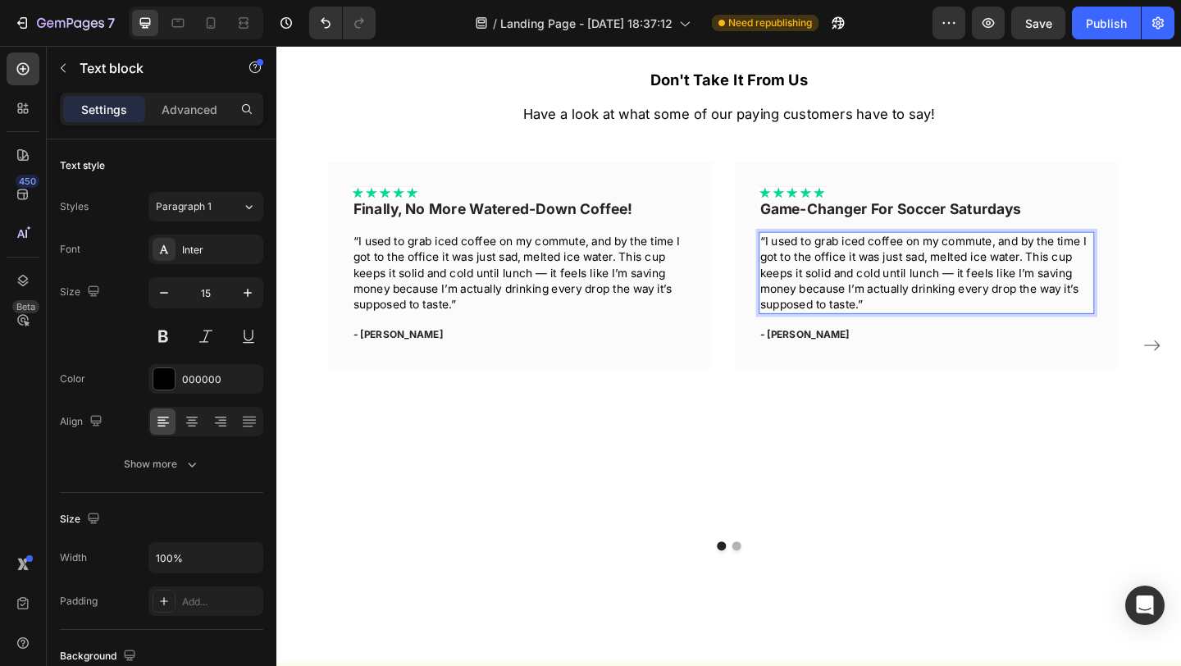
click at [808, 251] on p "“I used to grab iced coffee on my commute, and by the time I got to the office …" at bounding box center [984, 292] width 362 height 86
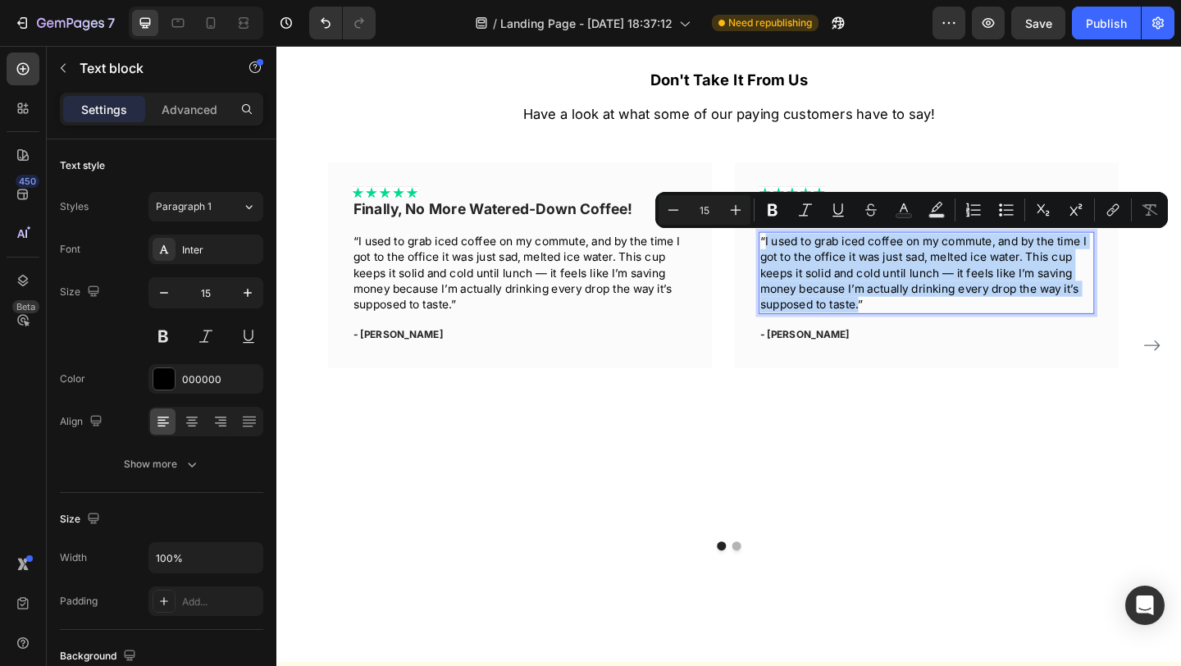
drag, startPoint x: 808, startPoint y: 252, endPoint x: 911, endPoint y: 328, distance: 128.4
click at [911, 328] on p "“I used to grab iced coffee on my commute, and by the time I got to the office …" at bounding box center [984, 292] width 362 height 86
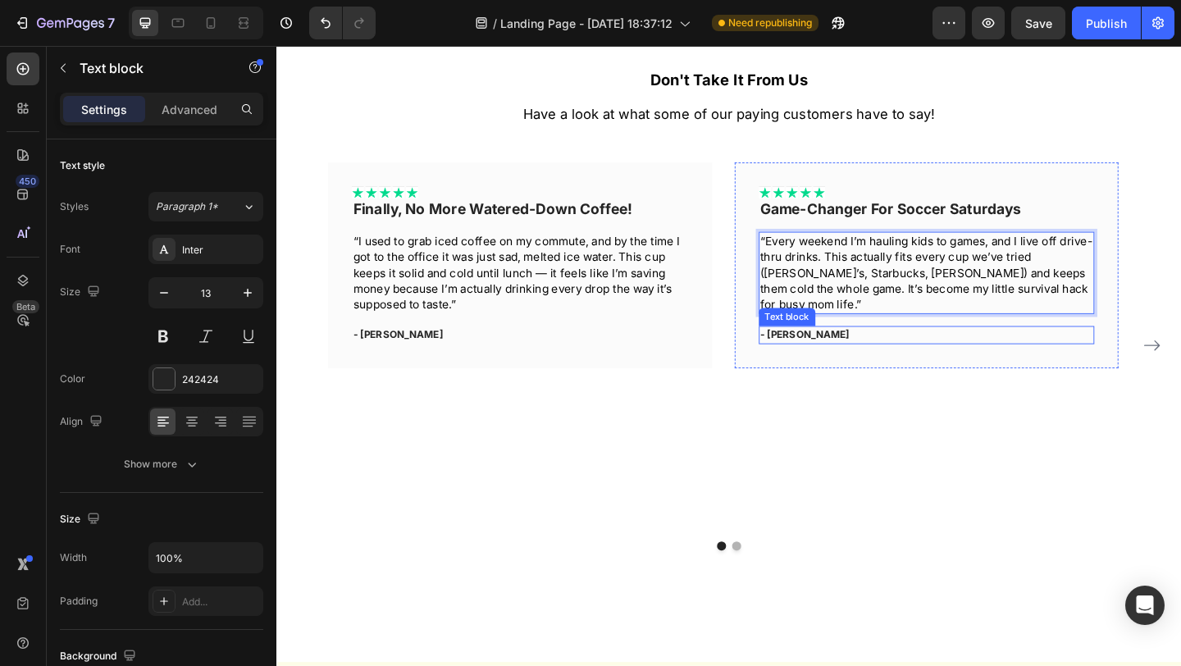
click at [825, 352] on p "- [PERSON_NAME]" at bounding box center [984, 360] width 362 height 16
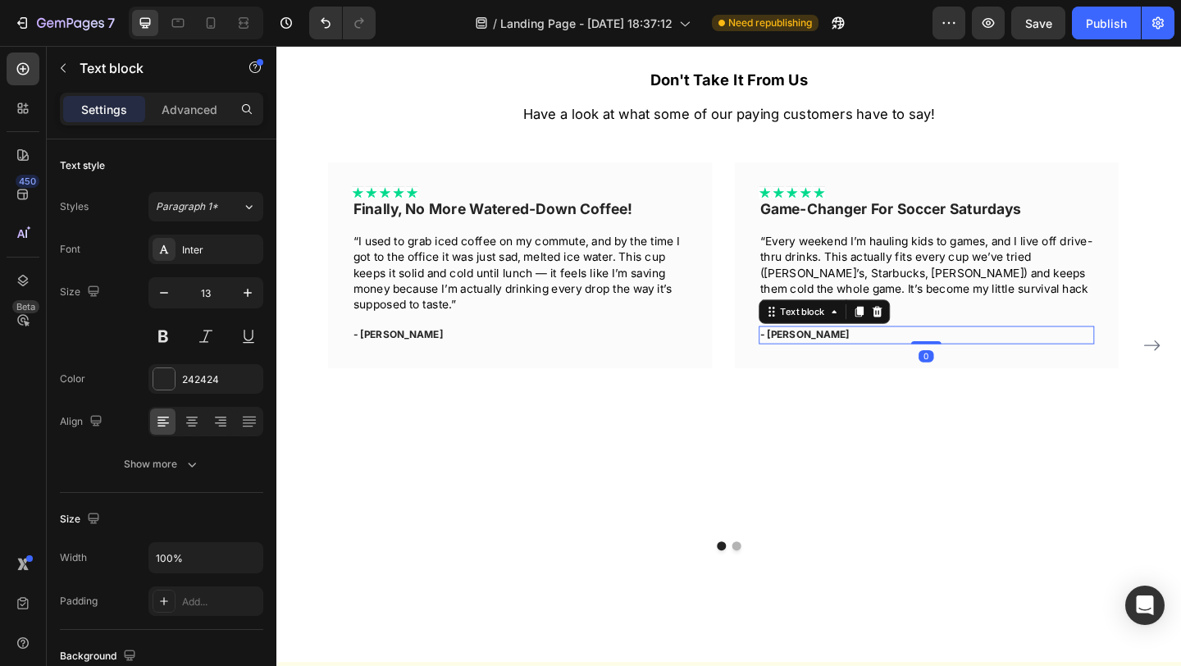
click at [829, 352] on p "- [PERSON_NAME]" at bounding box center [984, 360] width 362 height 16
click at [834, 352] on p "- [PERSON_NAME]" at bounding box center [984, 360] width 362 height 16
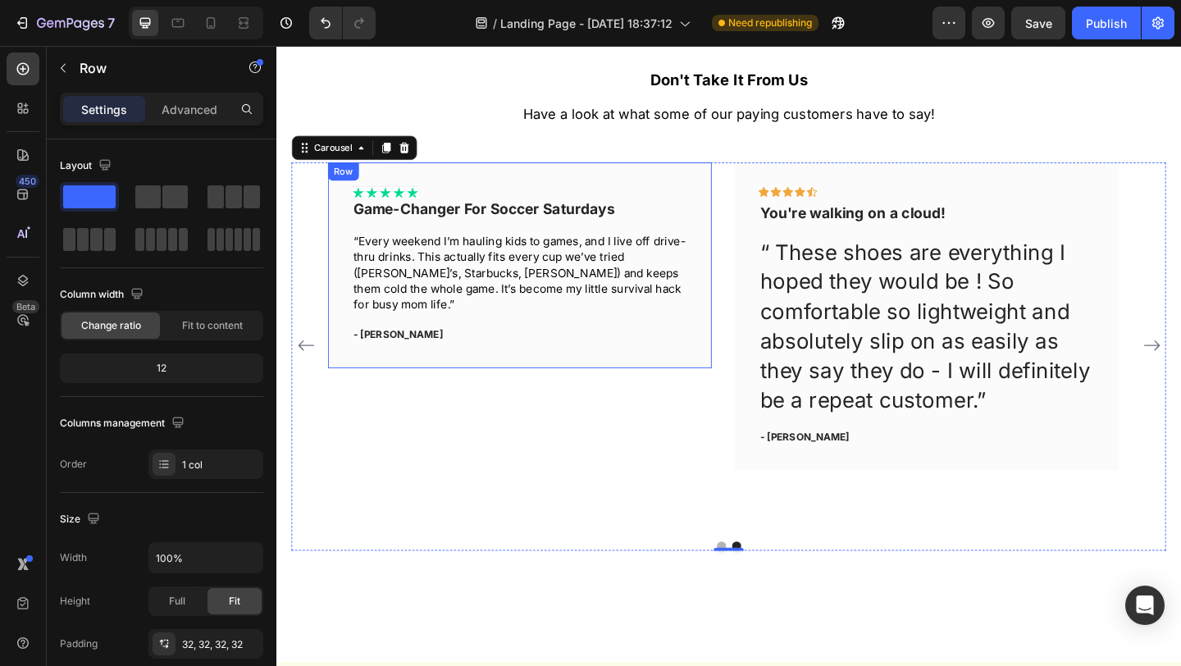
click at [731, 212] on div "Icon Icon Icon Icon Icon Icon List Game-Changer For Soccer Saturdays Text block…" at bounding box center [541, 284] width 418 height 224
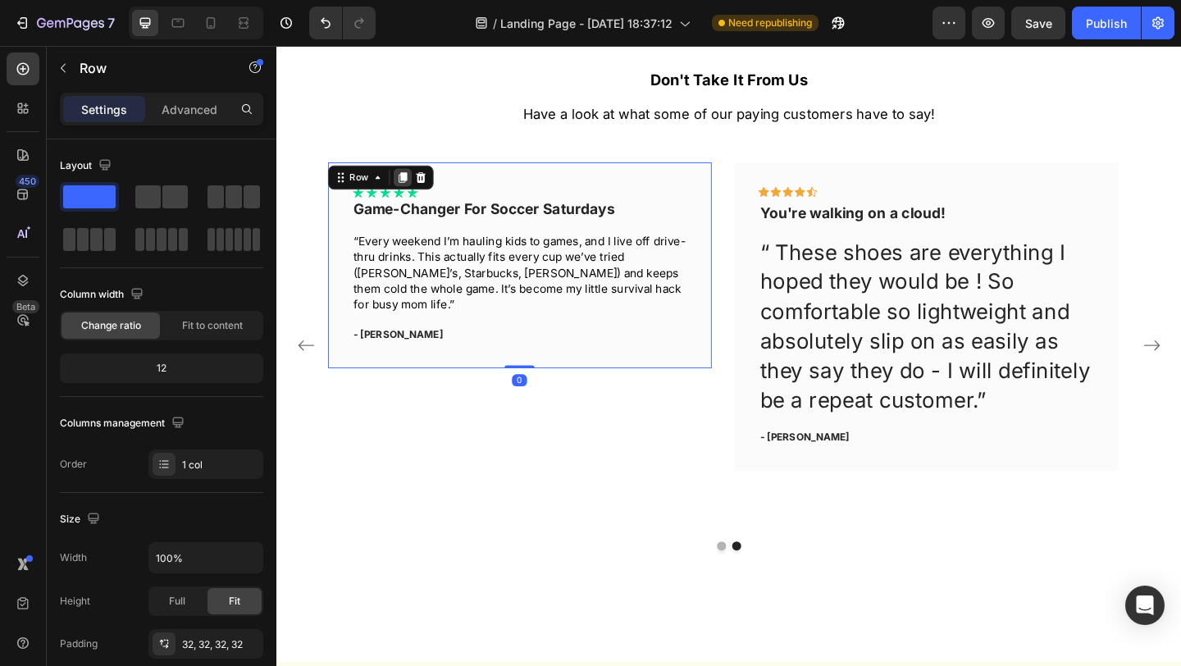
click at [417, 183] on icon at bounding box center [413, 188] width 9 height 11
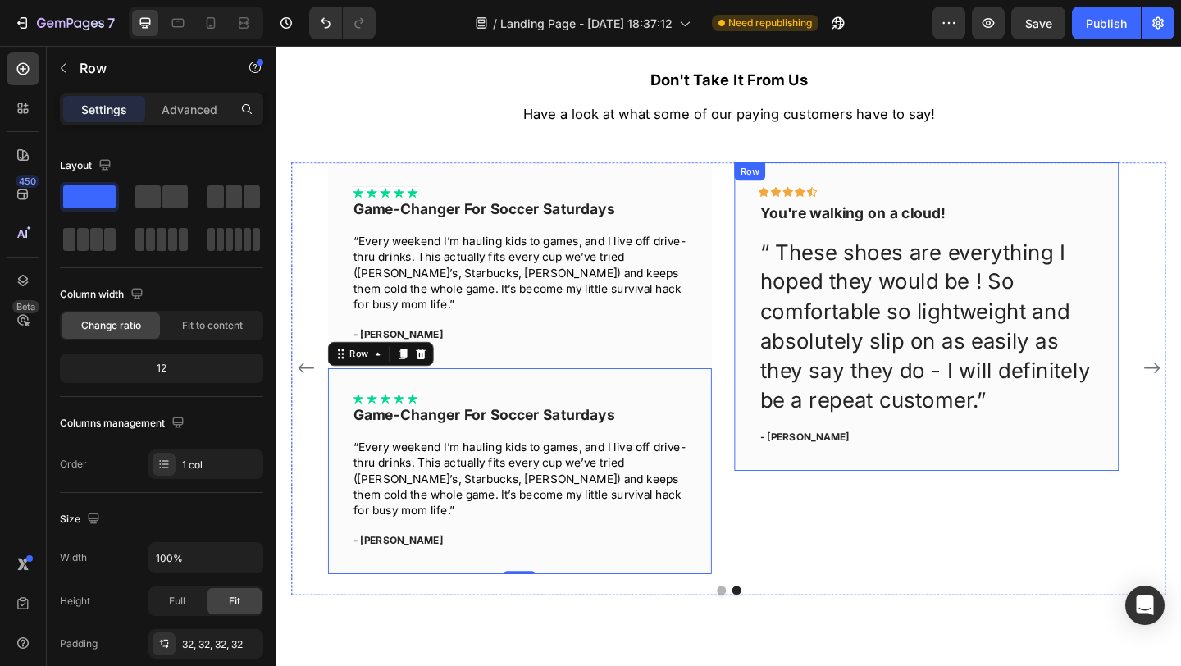
click at [831, 174] on div "Icon Icon Icon Icon Icon Row You're walking on a cloud! Text block “ These shoe…" at bounding box center [984, 339] width 418 height 335
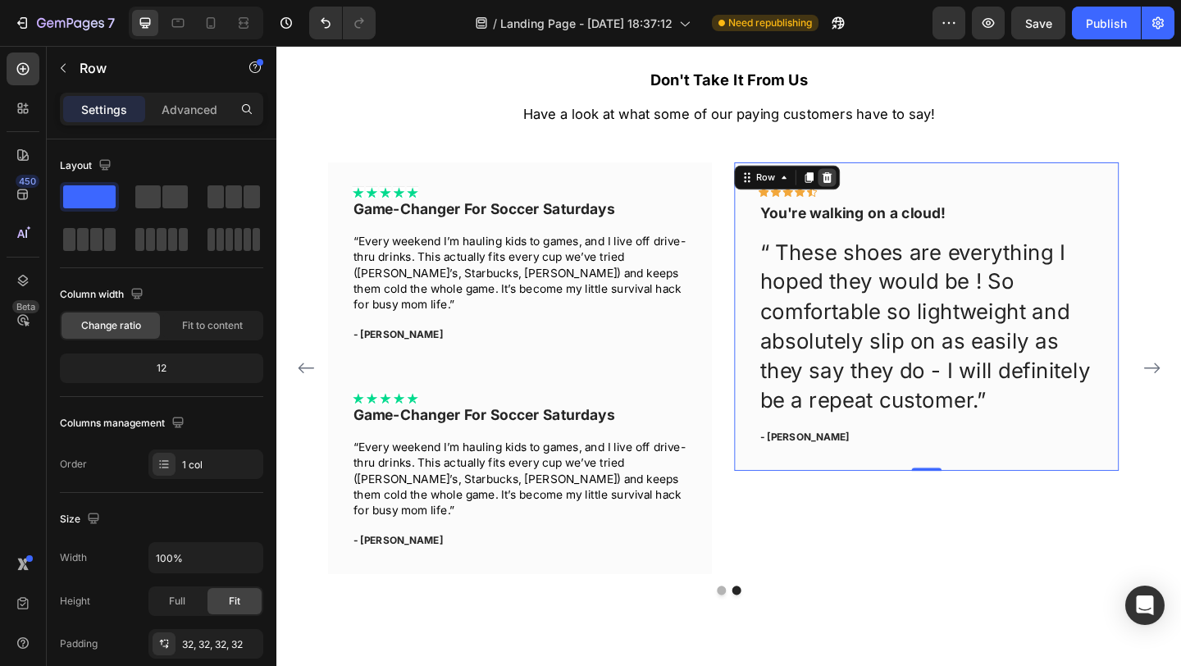
click at [872, 187] on icon at bounding box center [875, 187] width 11 height 11
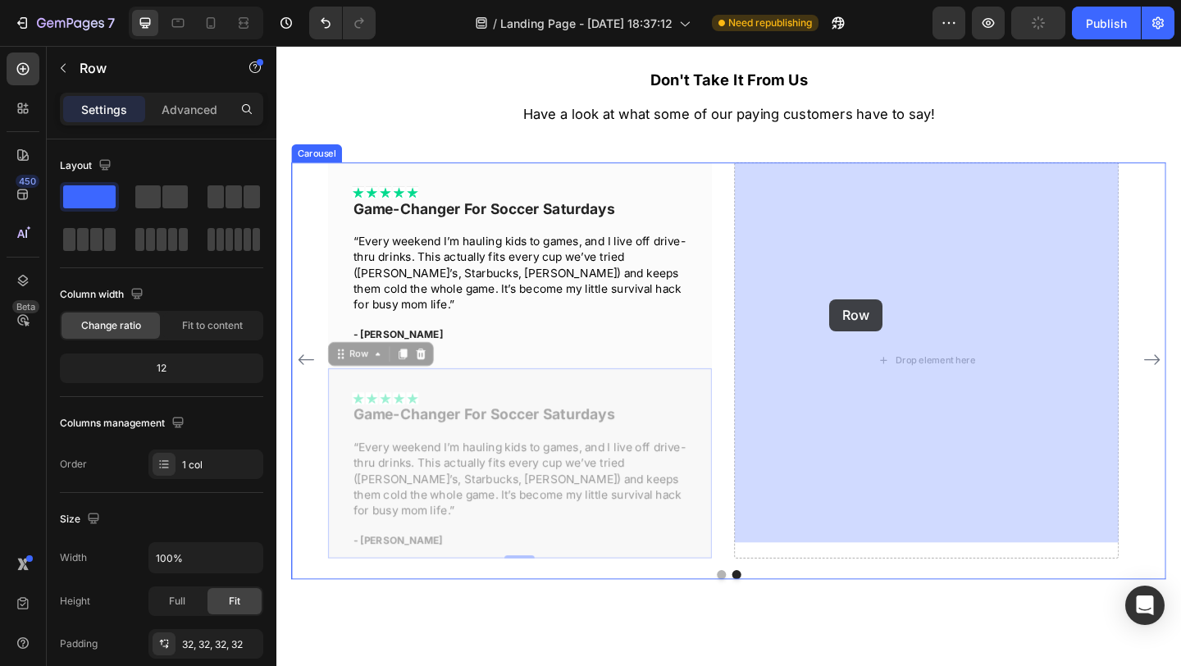
drag, startPoint x: 610, startPoint y: 392, endPoint x: 877, endPoint y: 321, distance: 276.4
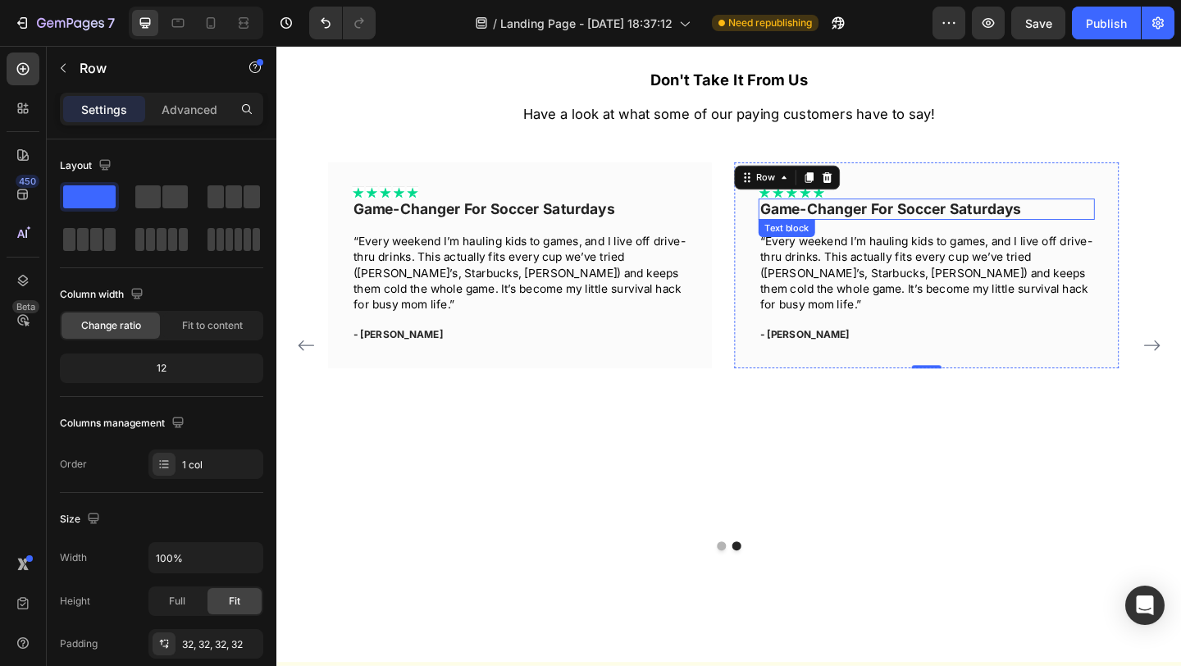
click at [829, 230] on p "Game-Changer For Soccer Saturdays" at bounding box center [984, 223] width 362 height 20
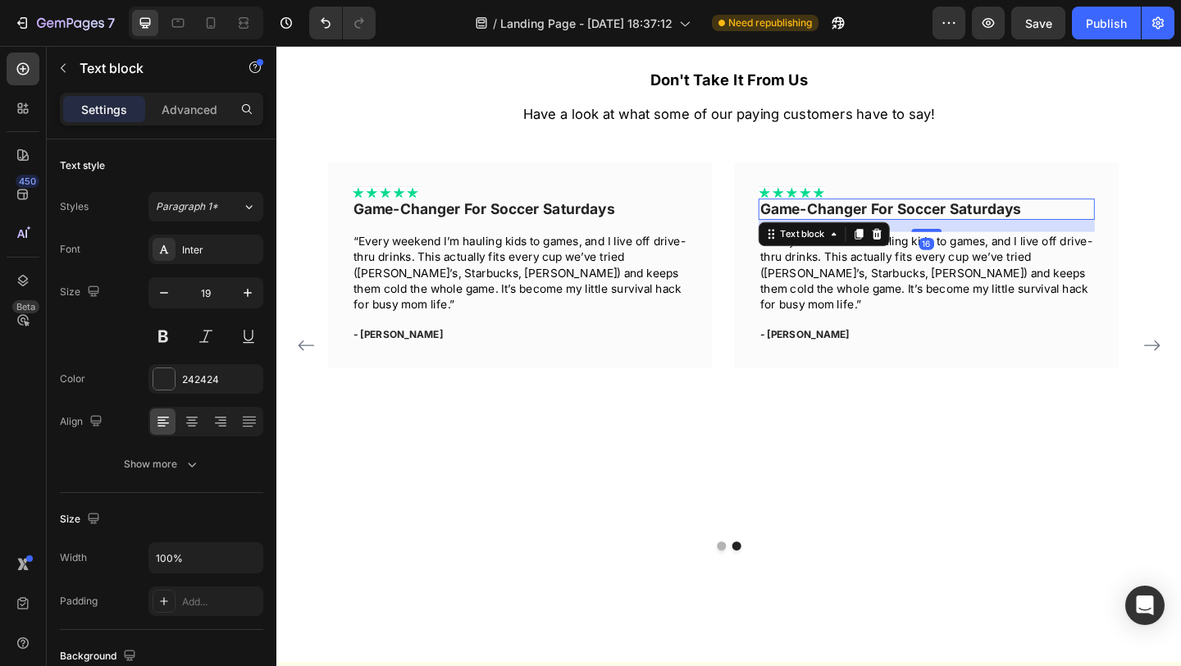
click at [832, 228] on p "Game-Changer For Soccer Saturdays" at bounding box center [984, 223] width 362 height 20
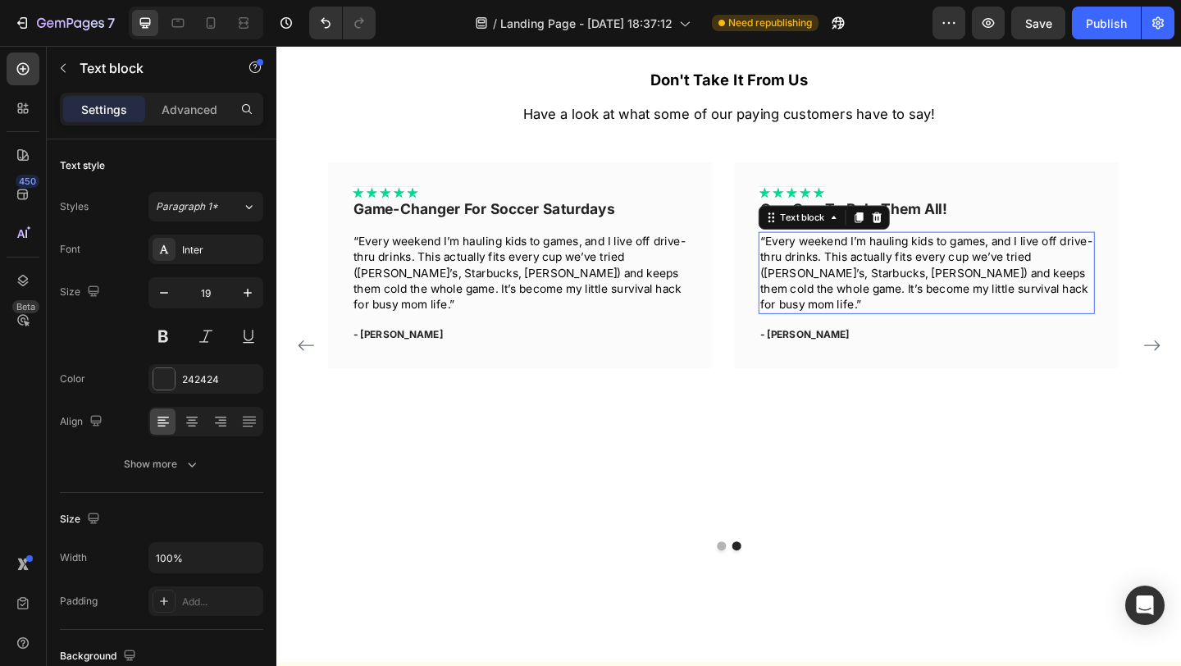
click at [924, 285] on p "“Every weekend I’m hauling kids to games, and I live off drive-thru drinks. Thi…" at bounding box center [984, 292] width 362 height 86
click at [1086, 305] on p "“Every weekend I’m hauling kids to games, and I live off drive-thru drinks. Thi…" at bounding box center [984, 292] width 362 height 86
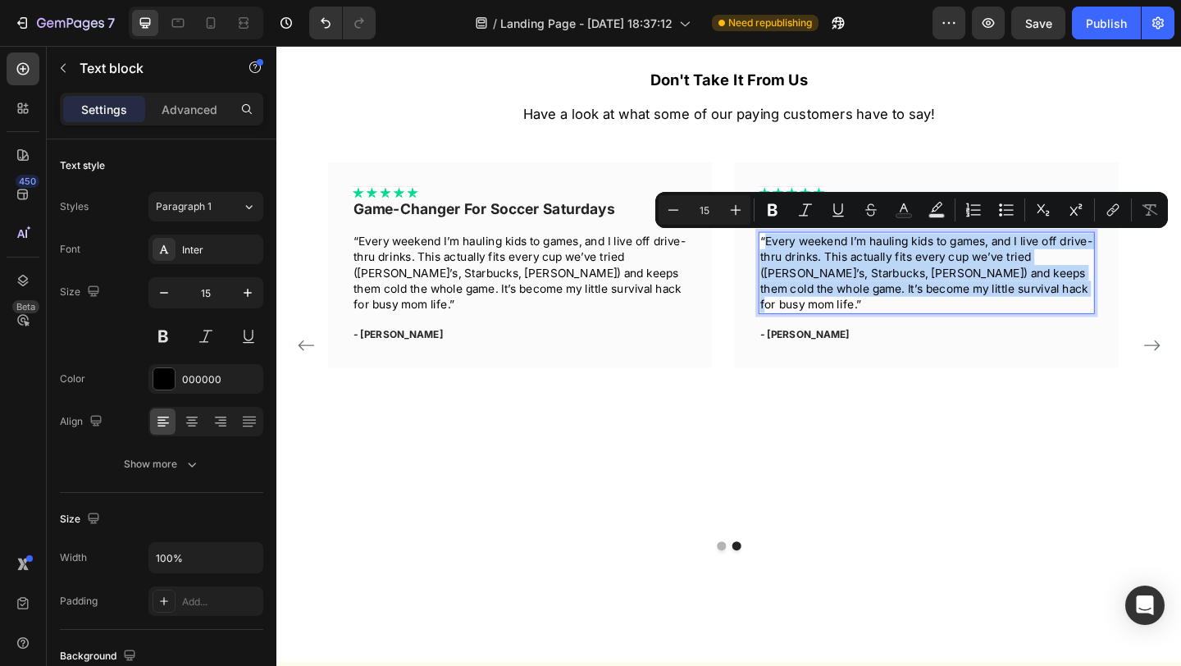
drag, startPoint x: 1085, startPoint y: 307, endPoint x: 804, endPoint y: 259, distance: 284.6
click at [805, 259] on p "“Every weekend I’m hauling kids to games, and I live off drive-thru drinks. Thi…" at bounding box center [984, 292] width 362 height 86
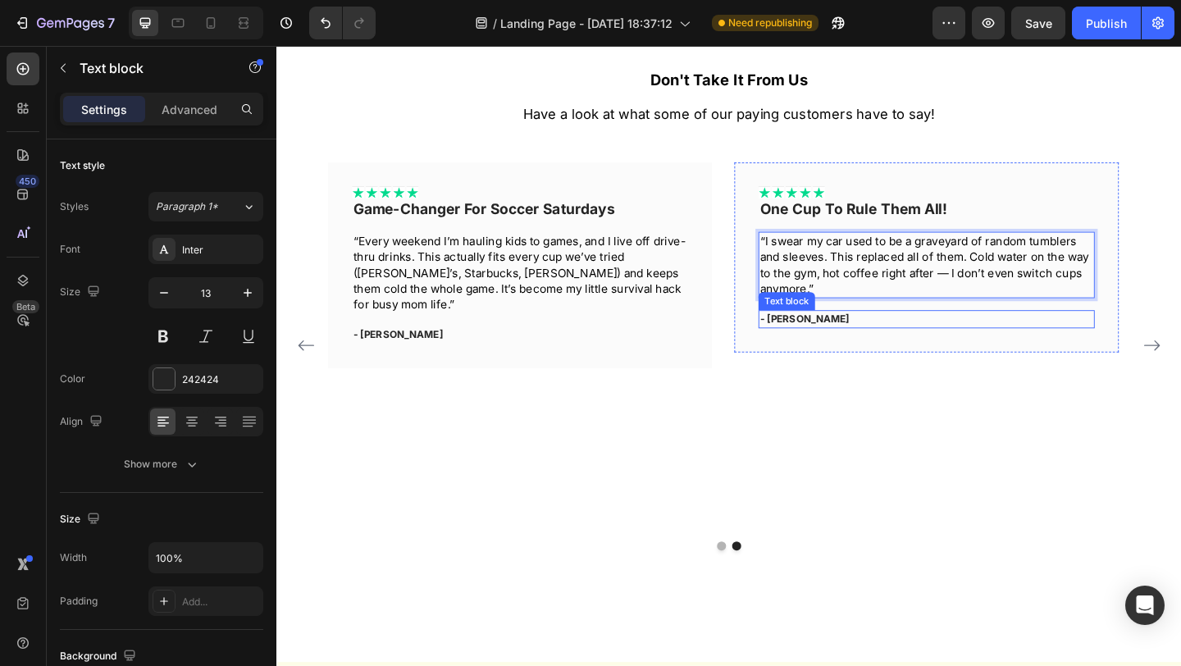
click at [831, 343] on p "- [PERSON_NAME]" at bounding box center [984, 343] width 362 height 16
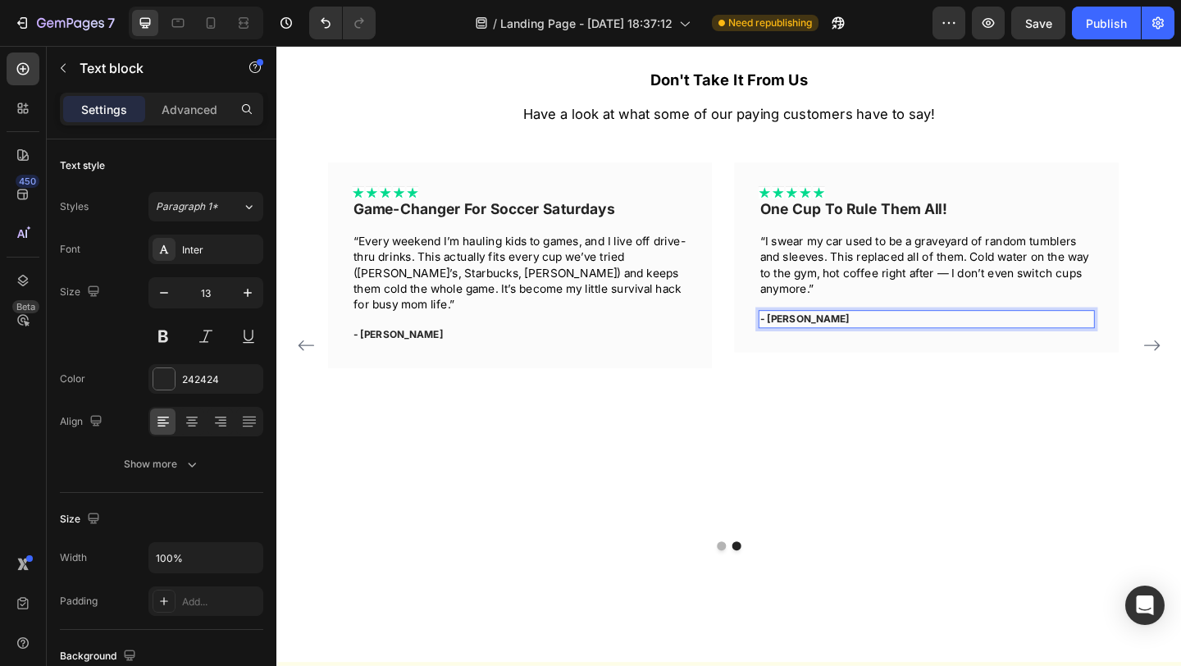
click at [837, 343] on p "- [PERSON_NAME]" at bounding box center [984, 343] width 362 height 16
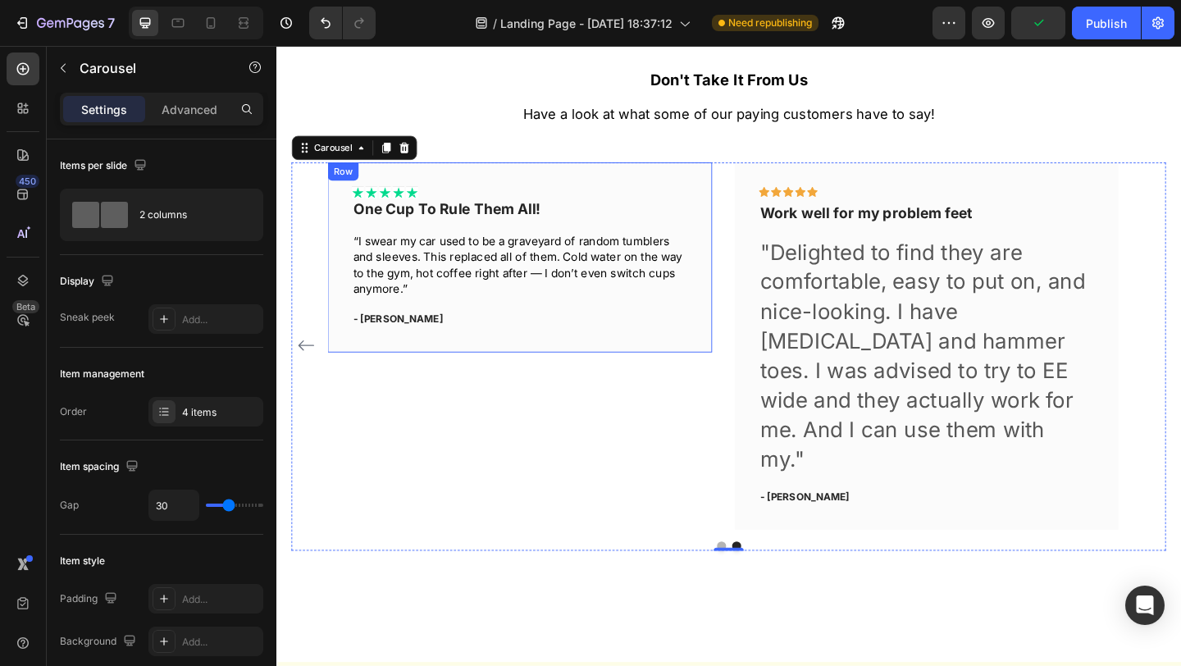
click at [696, 194] on div "Icon Icon Icon Icon Icon Icon List One Cup To Rule Them All! Text block “I swea…" at bounding box center [541, 275] width 418 height 207
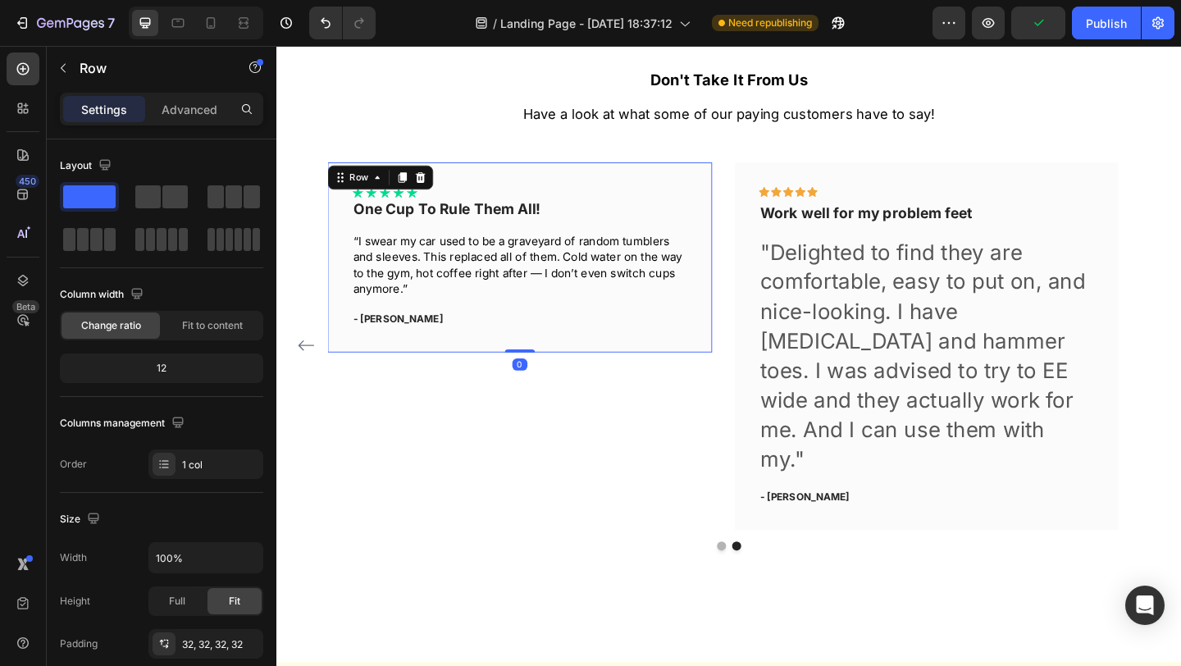
click at [398, 187] on div "Row" at bounding box center [389, 188] width 115 height 26
click at [409, 189] on icon at bounding box center [413, 188] width 9 height 11
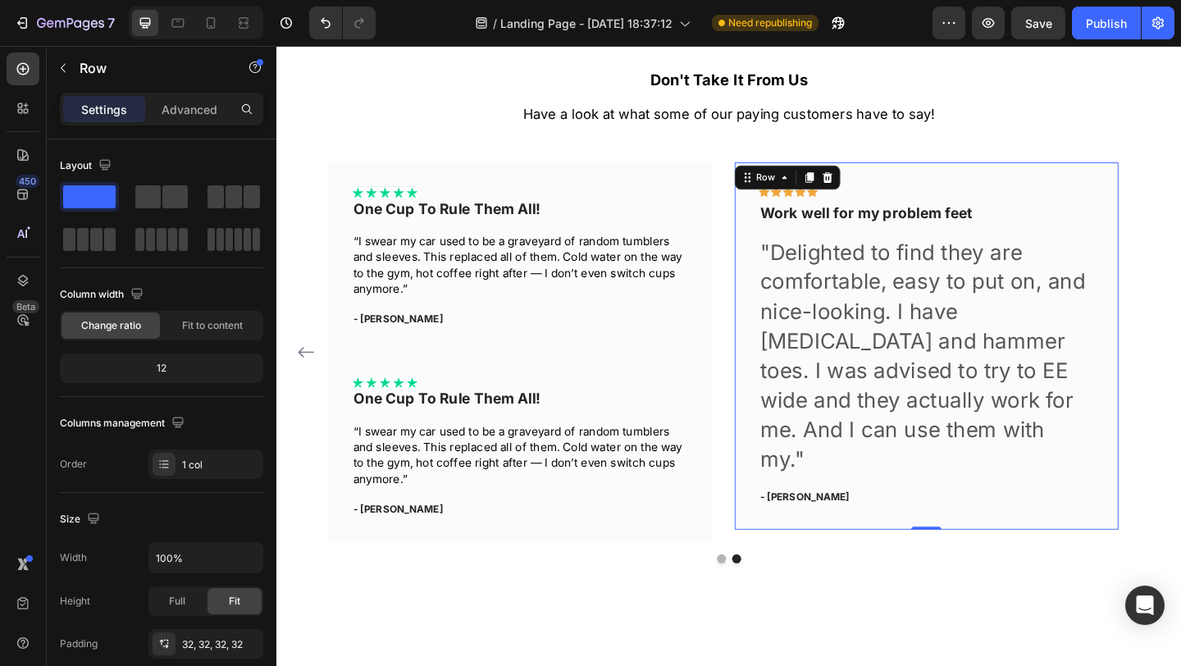
click at [865, 189] on div "Icon Icon Icon Icon Icon Row Work well for my problem feet Text block "Delighte…" at bounding box center [984, 372] width 418 height 400
click at [876, 181] on div at bounding box center [876, 189] width 20 height 20
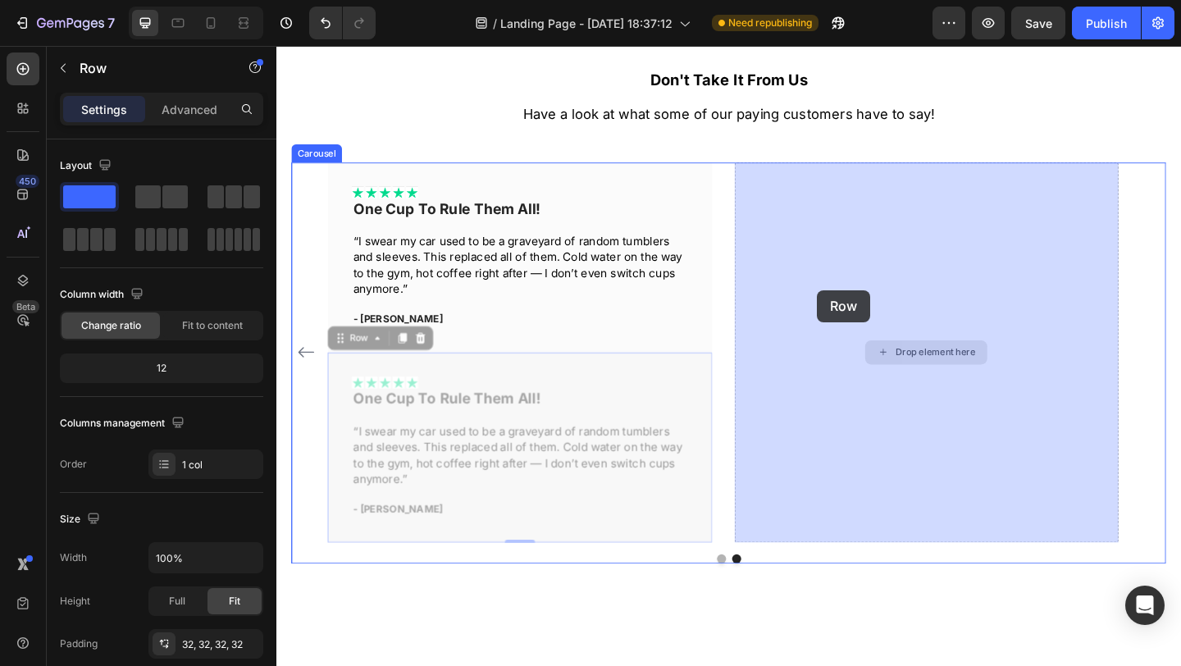
drag, startPoint x: 643, startPoint y: 395, endPoint x: 868, endPoint y: 310, distance: 240.3
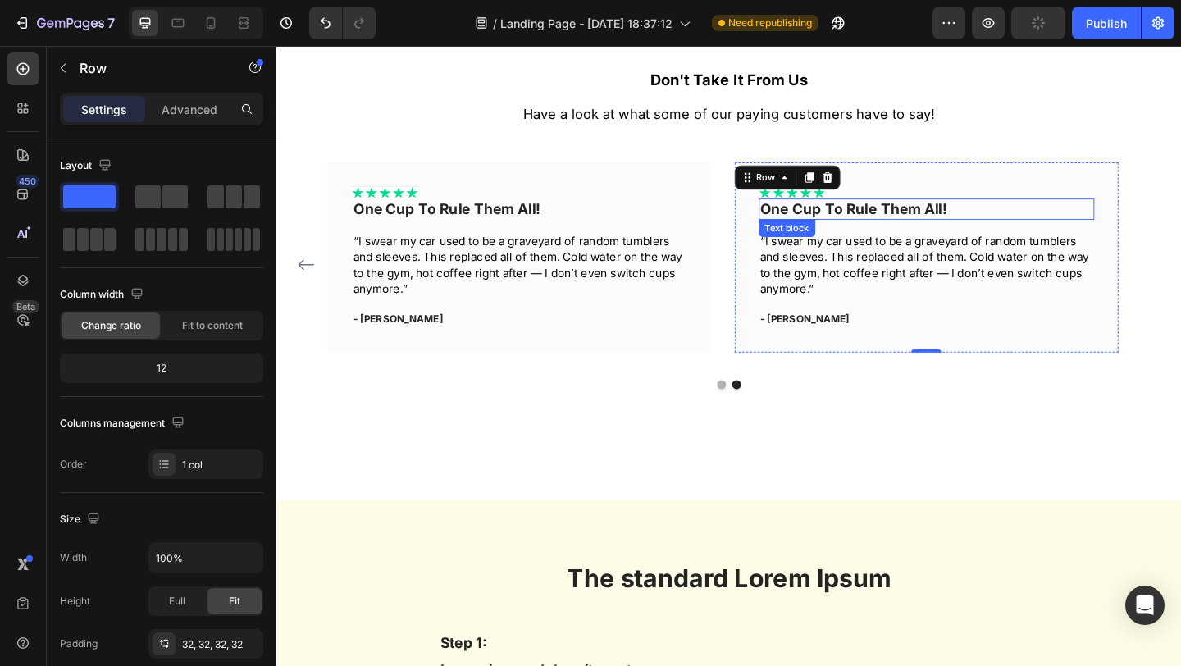
click at [899, 217] on p "One Cup To Rule Them All!" at bounding box center [984, 223] width 362 height 20
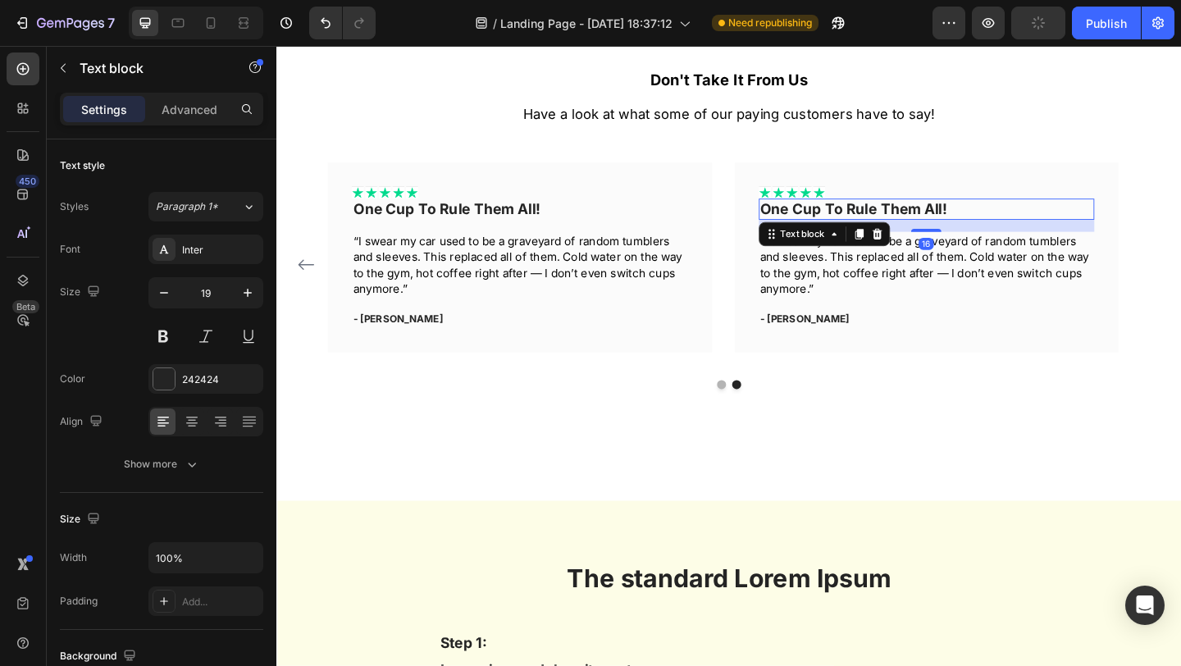
click at [913, 217] on p "One Cup To Rule Them All!" at bounding box center [984, 223] width 362 height 20
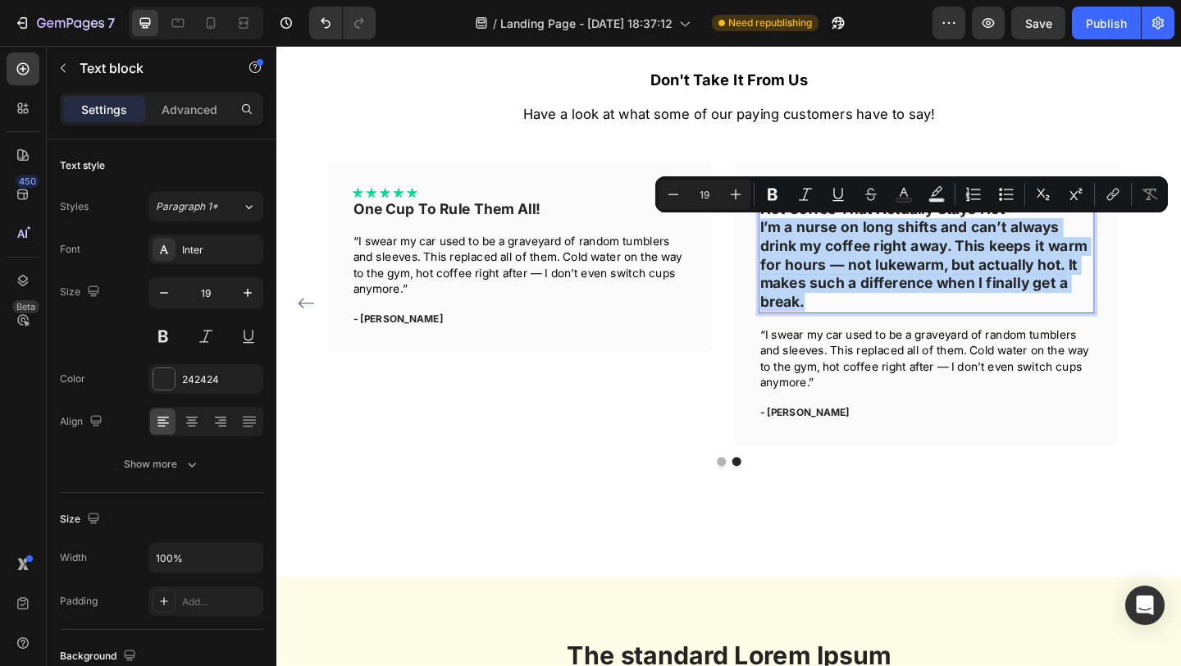
drag, startPoint x: 912, startPoint y: 325, endPoint x: 800, endPoint y: 240, distance: 139.9
click at [801, 240] on div "Hot Coffee That Actually Stays Hot” I’m a nurse on long shifts and can’t always…" at bounding box center [984, 274] width 366 height 125
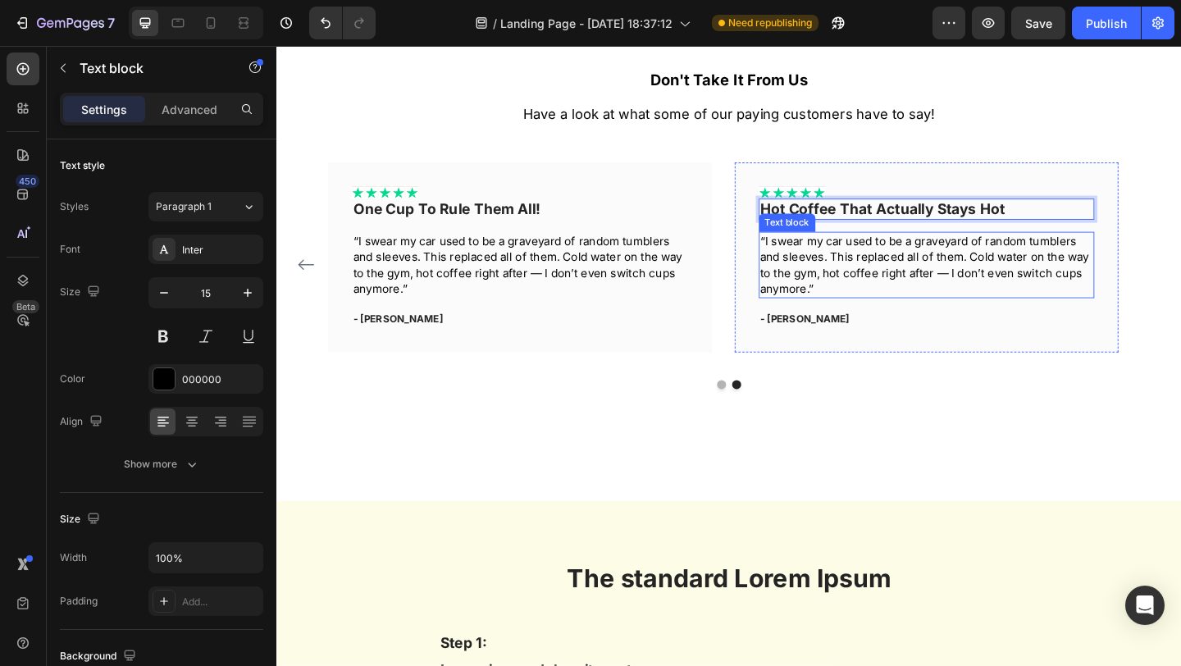
click at [839, 288] on p "“I swear my car used to be a graveyard of random tumblers and sleeves. This rep…" at bounding box center [984, 283] width 362 height 69
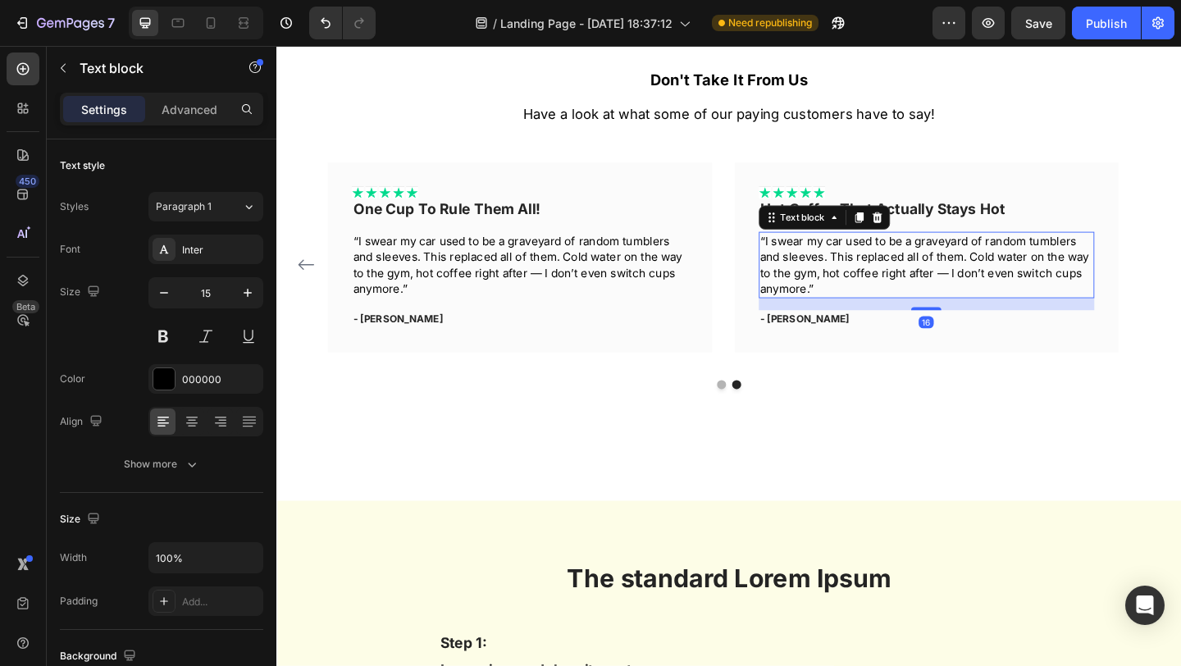
click at [849, 288] on p "“I swear my car used to be a graveyard of random tumblers and sleeves. This rep…" at bounding box center [984, 283] width 362 height 69
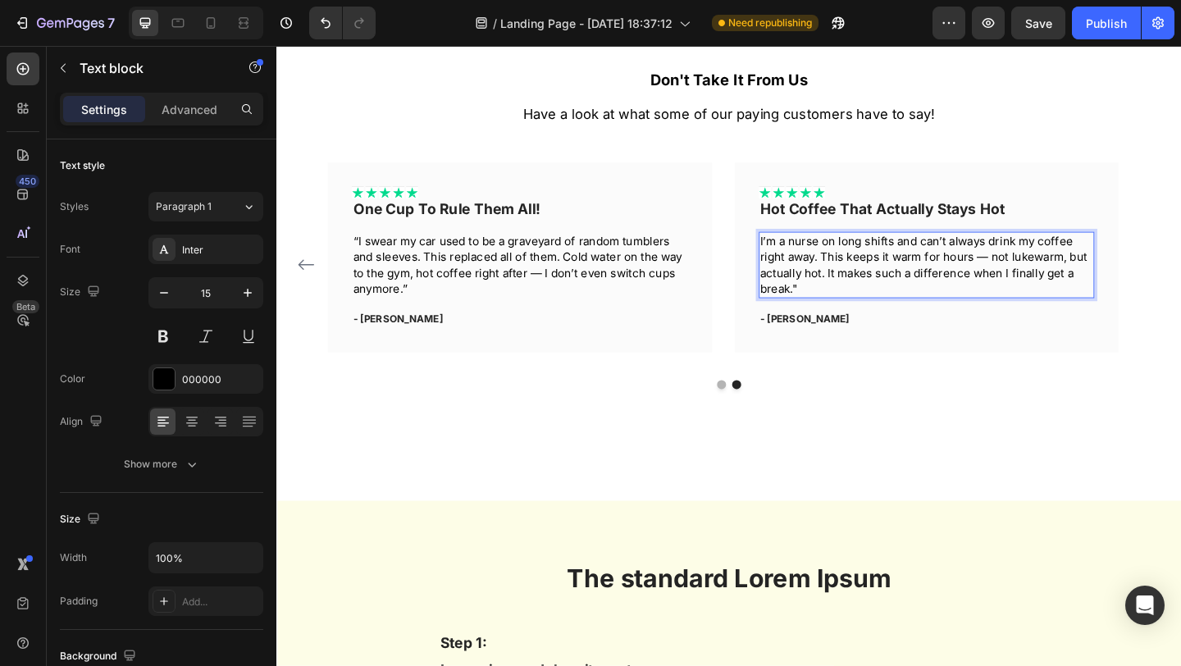
click at [803, 255] on p "I’m a nurse on long shifts and can’t always drink my coffee right away. This ke…" at bounding box center [984, 283] width 362 height 69
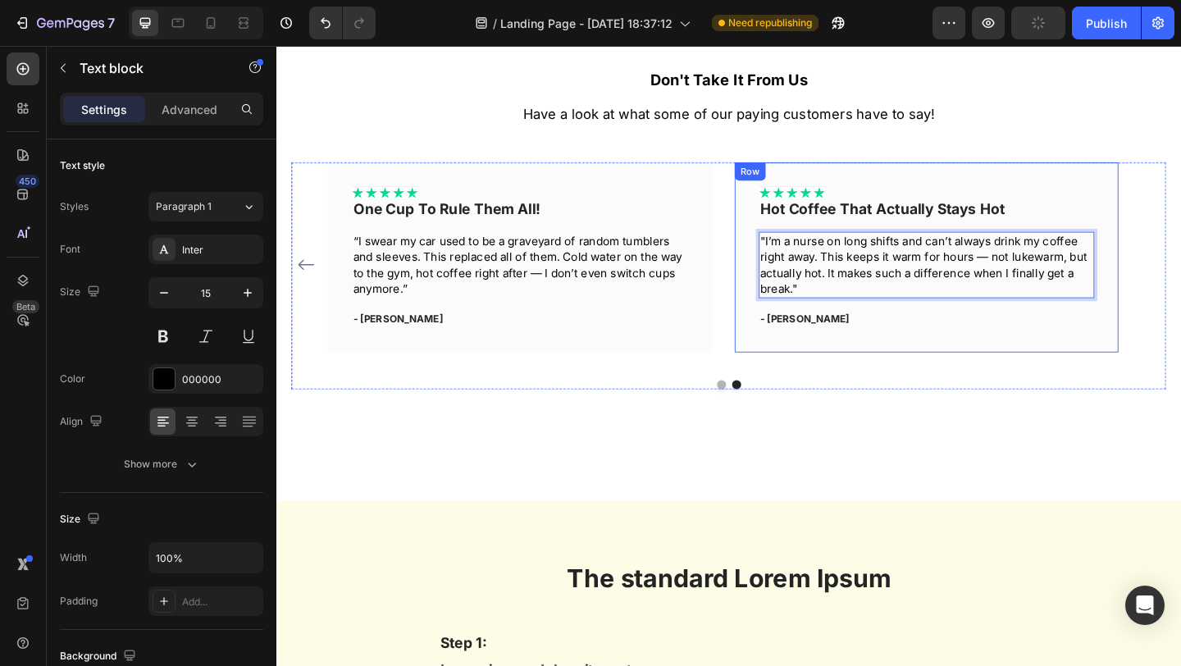
click at [849, 346] on p "- [PERSON_NAME]" at bounding box center [984, 343] width 362 height 16
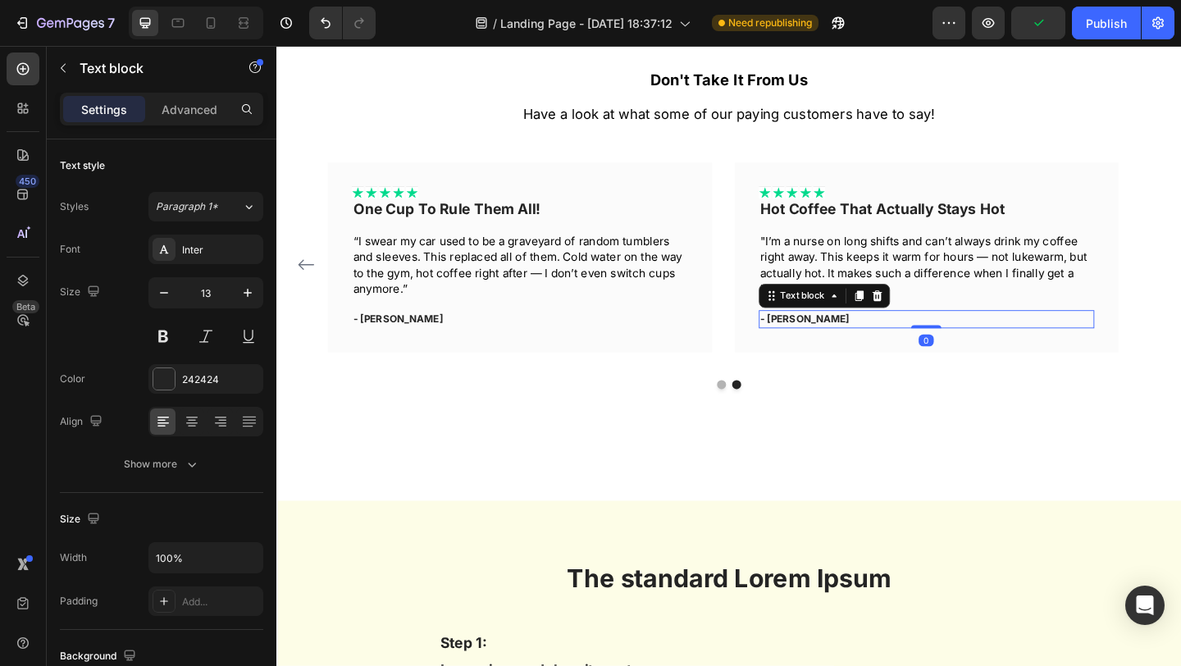
click at [847, 344] on p "- [PERSON_NAME]" at bounding box center [984, 343] width 362 height 16
click at [840, 340] on p "- [PERSON_NAME]" at bounding box center [984, 343] width 362 height 16
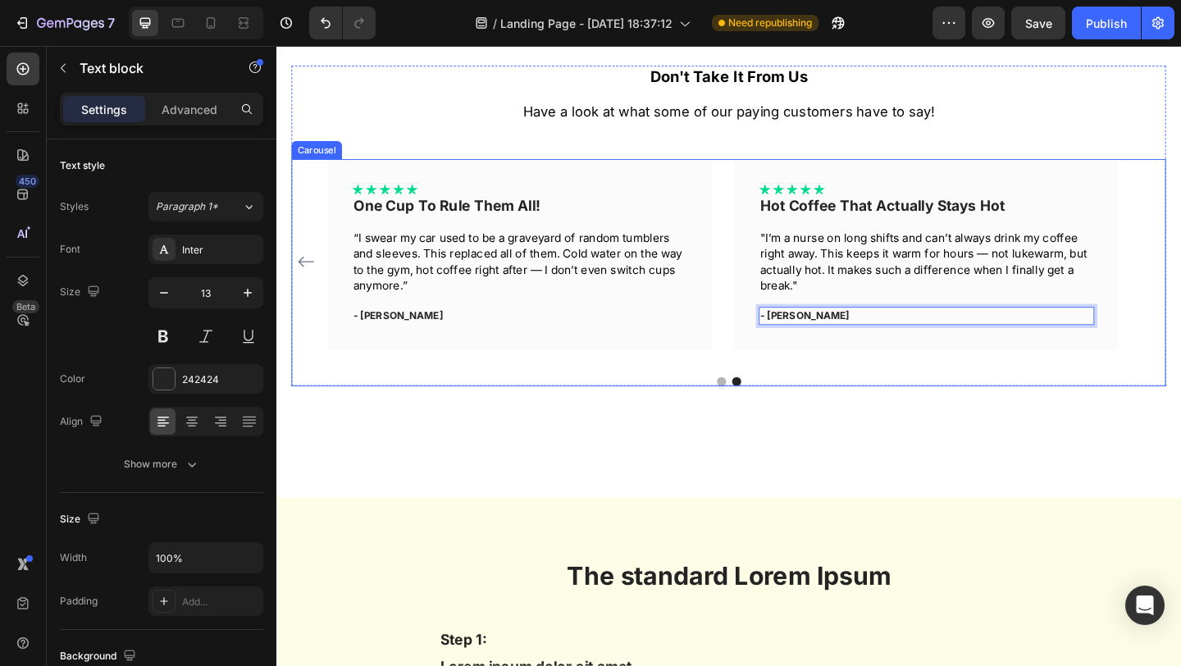
click at [763, 177] on div "Icon Icon Icon Icon Icon Icon List Finally, No More Watered-Down Coffee! Text b…" at bounding box center [768, 281] width 872 height 224
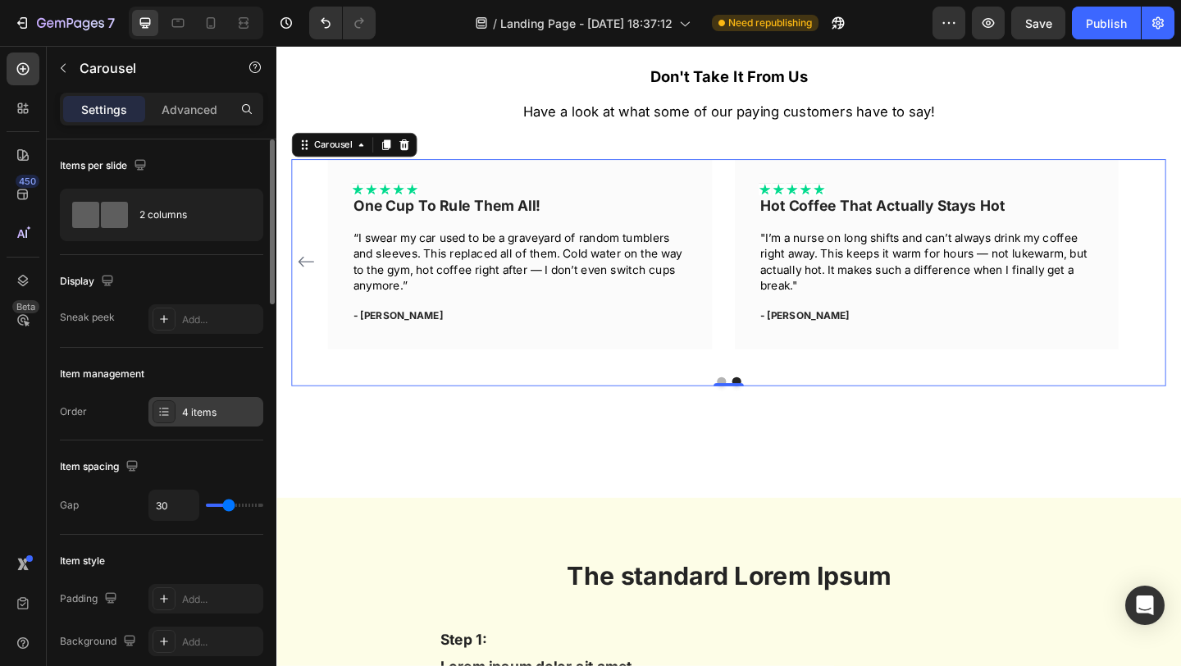
click at [216, 397] on div "4 items" at bounding box center [205, 412] width 115 height 30
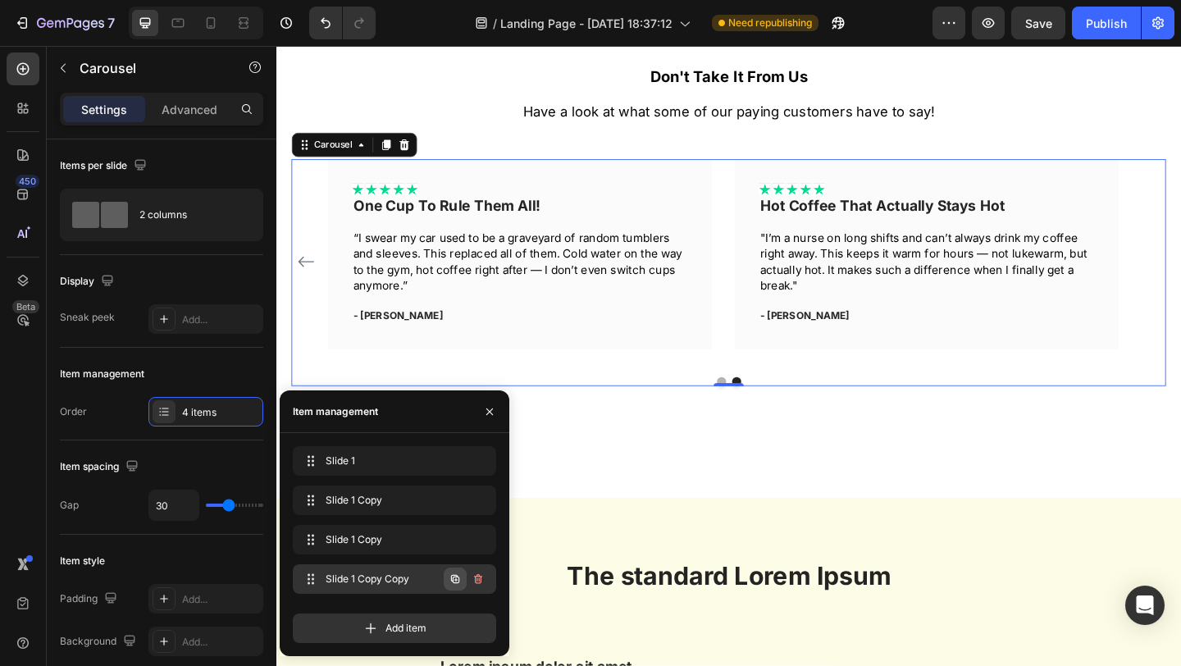
click at [453, 578] on icon "button" at bounding box center [455, 578] width 13 height 13
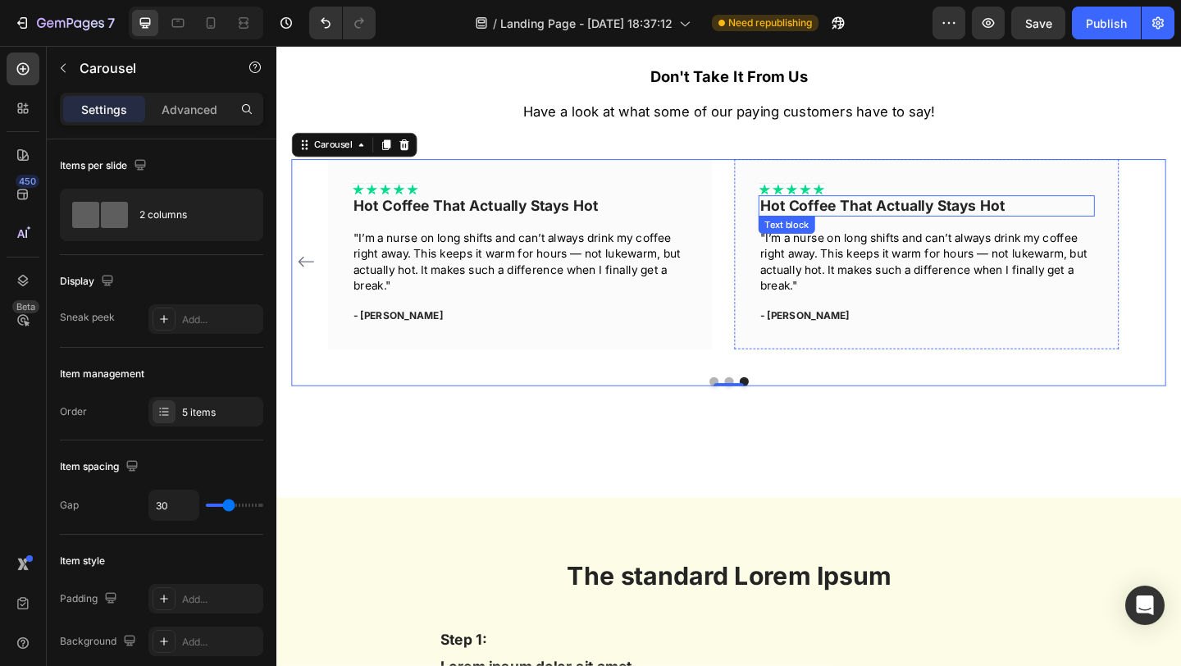
click at [965, 209] on div "Hot Coffee That Actually Stays Hot" at bounding box center [984, 220] width 366 height 24
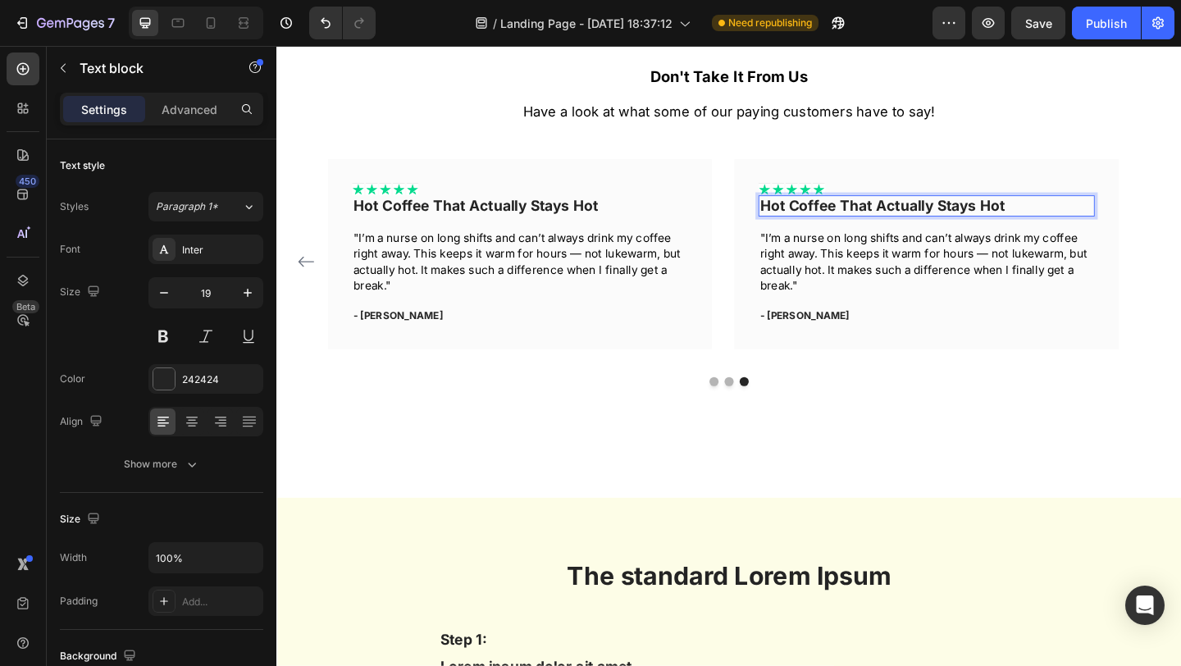
click at [966, 216] on strong "Hot Coffee That Actually Stays Hot" at bounding box center [936, 219] width 266 height 19
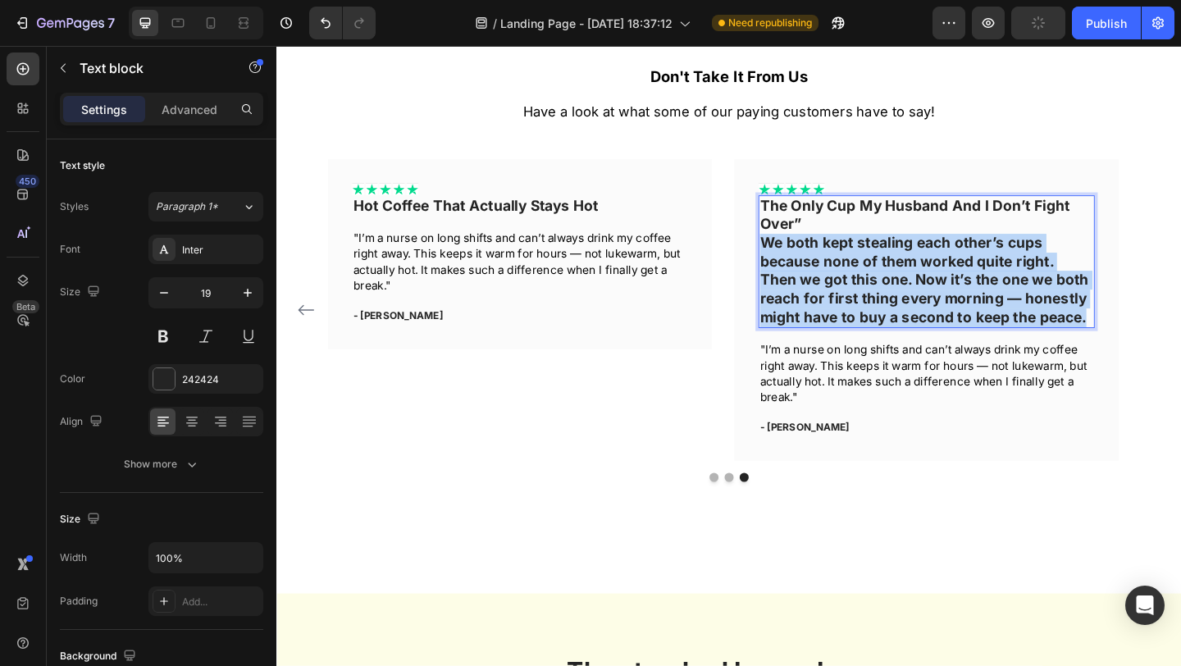
drag, startPoint x: 1136, startPoint y: 346, endPoint x: 804, endPoint y: 258, distance: 343.5
click at [804, 258] on p "The Only Cup My Husband And I Don’t Fight Over” We both kept stealing each othe…" at bounding box center [984, 281] width 362 height 142
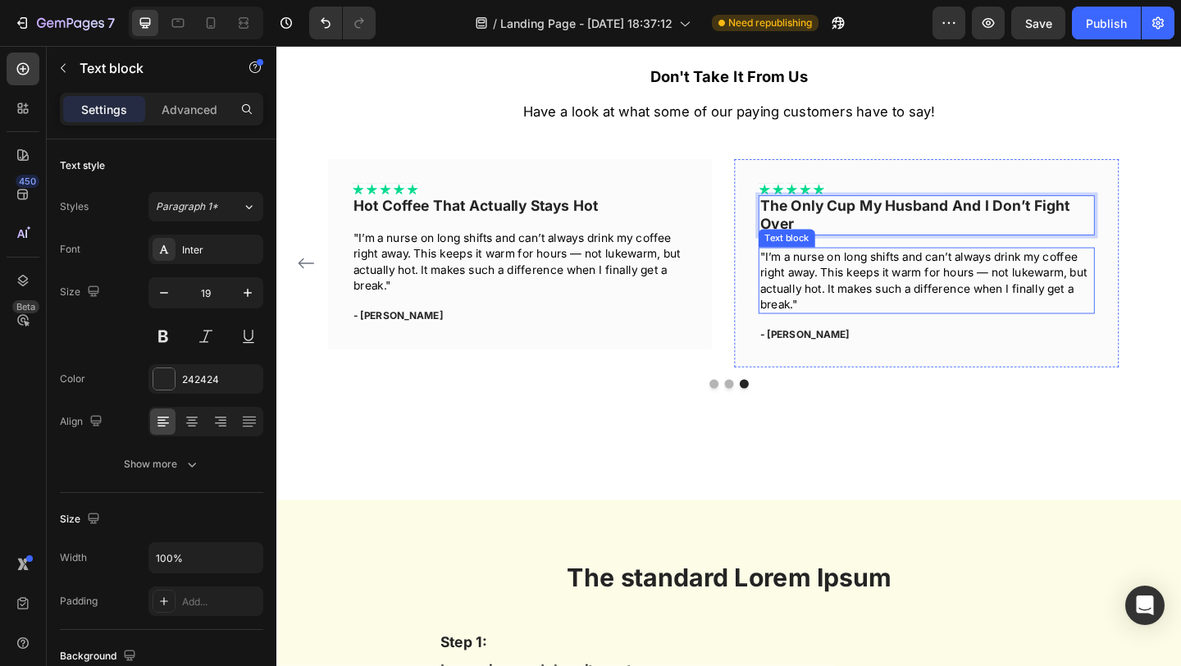
click at [827, 305] on p ""I’m a nurse on long shifts and can’t always drink my coffee right away. This k…" at bounding box center [984, 300] width 362 height 69
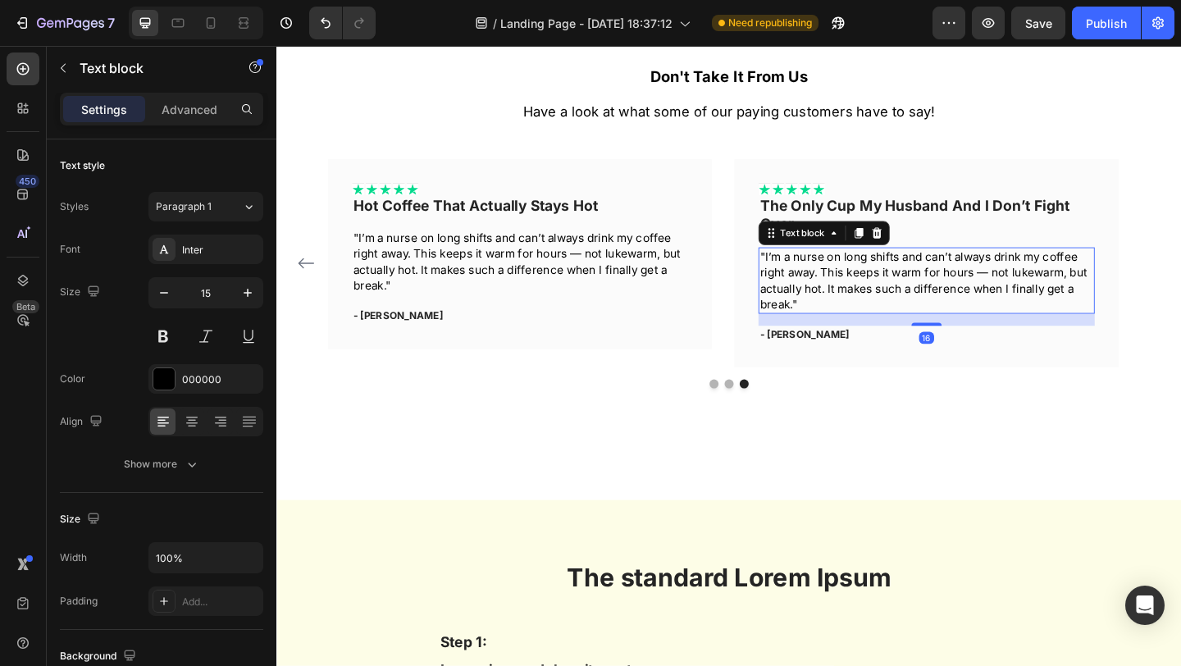
click at [830, 305] on p ""I’m a nurse on long shifts and can’t always drink my coffee right away. This k…" at bounding box center [984, 300] width 362 height 69
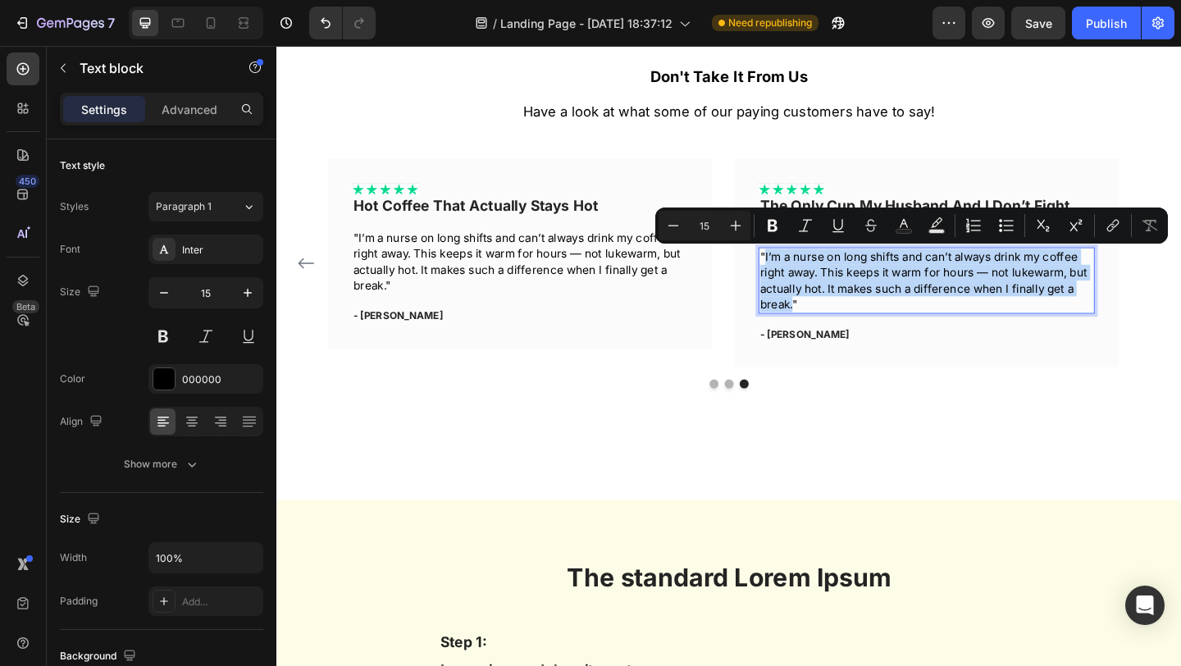
drag, startPoint x: 837, startPoint y: 326, endPoint x: 805, endPoint y: 274, distance: 61.5
click at [805, 274] on p ""I’m a nurse on long shifts and can’t always drink my coffee right away. This k…" at bounding box center [984, 300] width 362 height 69
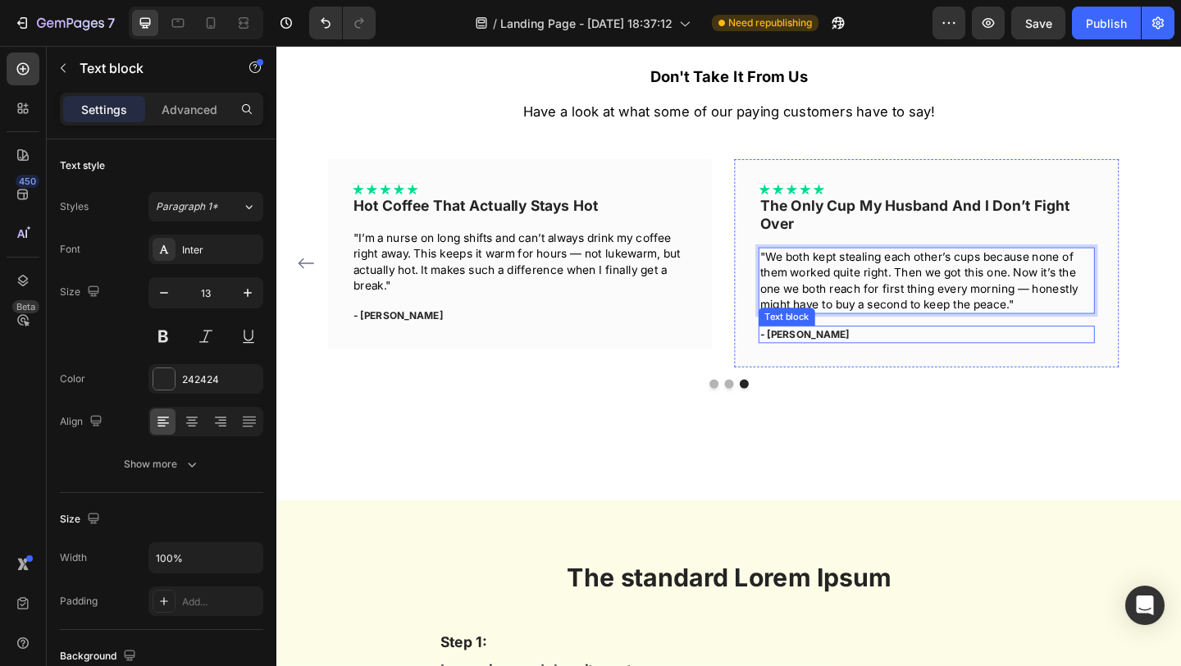
click at [831, 357] on p "- [PERSON_NAME]" at bounding box center [984, 360] width 362 height 16
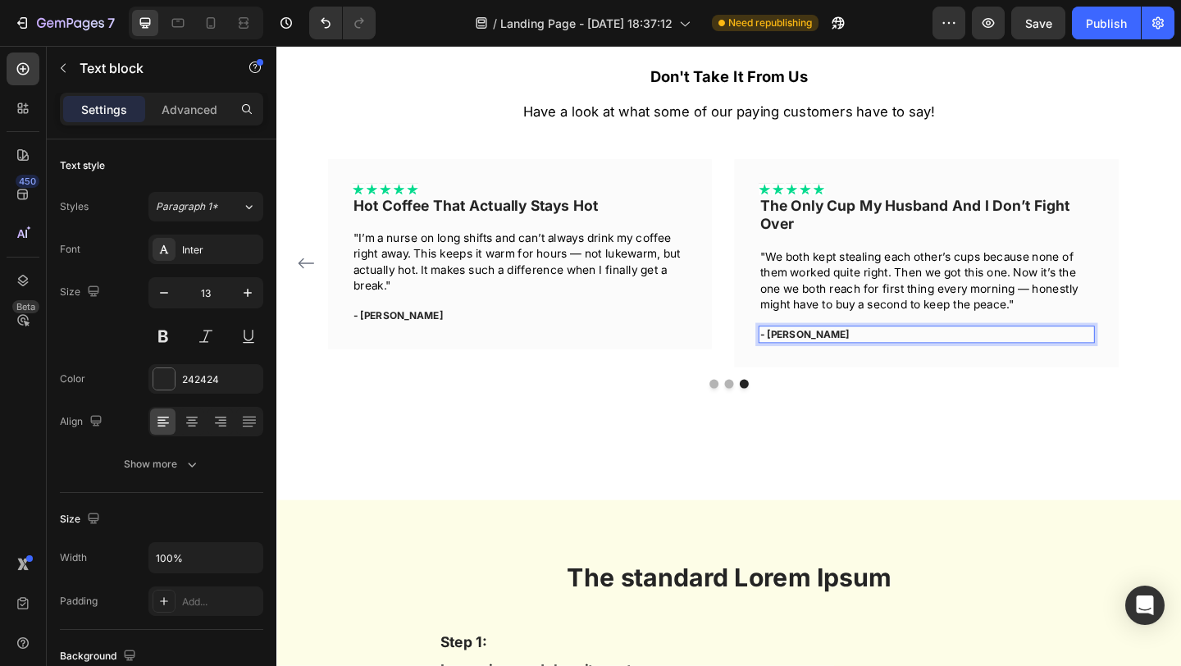
click at [842, 362] on p "- [PERSON_NAME]" at bounding box center [984, 360] width 362 height 16
click at [840, 361] on p "- [PERSON_NAME]" at bounding box center [984, 360] width 362 height 16
click at [852, 358] on p "- [PERSON_NAME]" at bounding box center [984, 360] width 362 height 16
click at [839, 358] on p "- [PERSON_NAME]" at bounding box center [984, 360] width 362 height 16
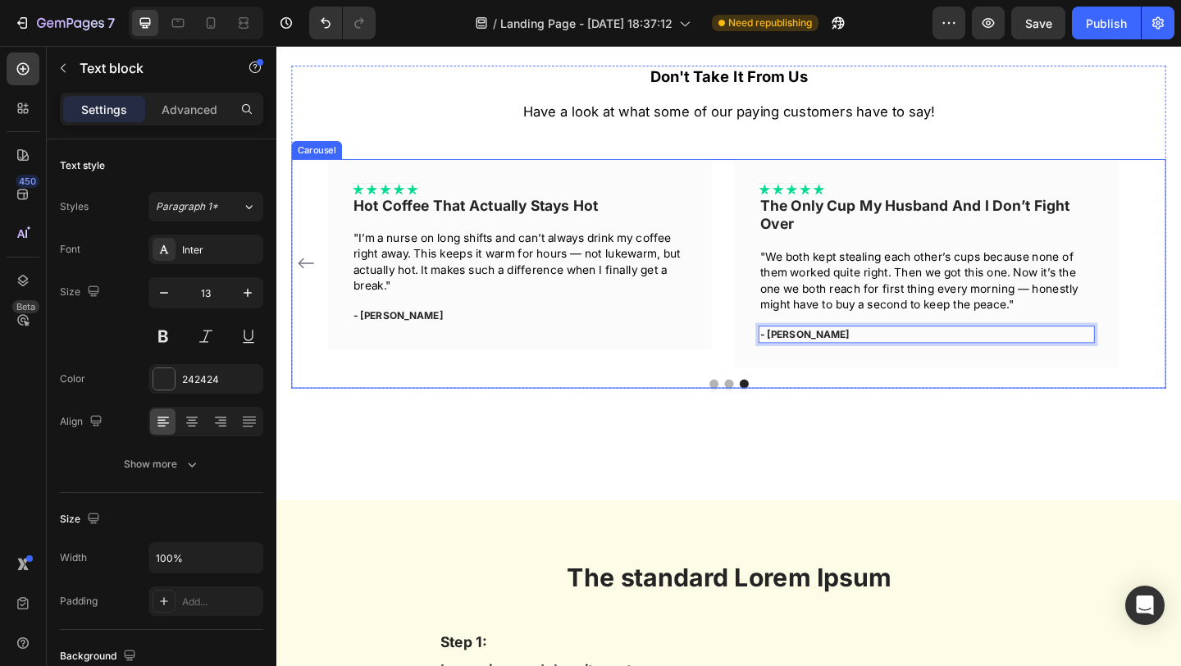
click at [316, 361] on div "Icon Icon Icon Icon Icon Icon List Finally, No More Watered-Down Coffee! Text b…" at bounding box center [768, 282] width 951 height 227
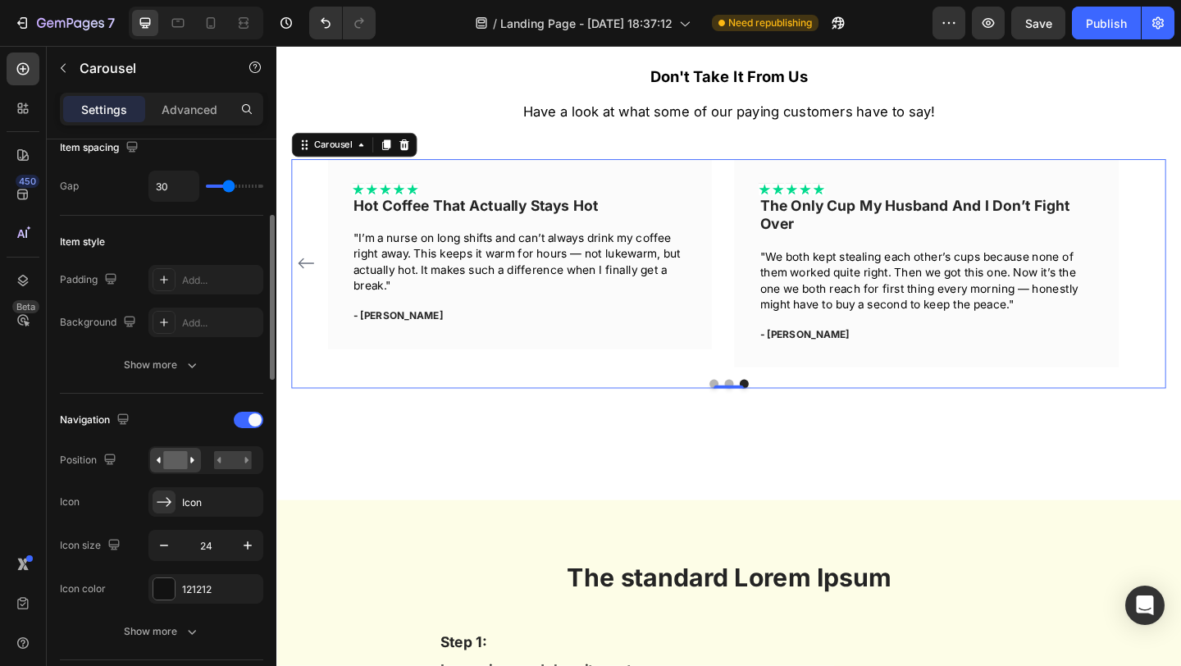
scroll to position [344, 0]
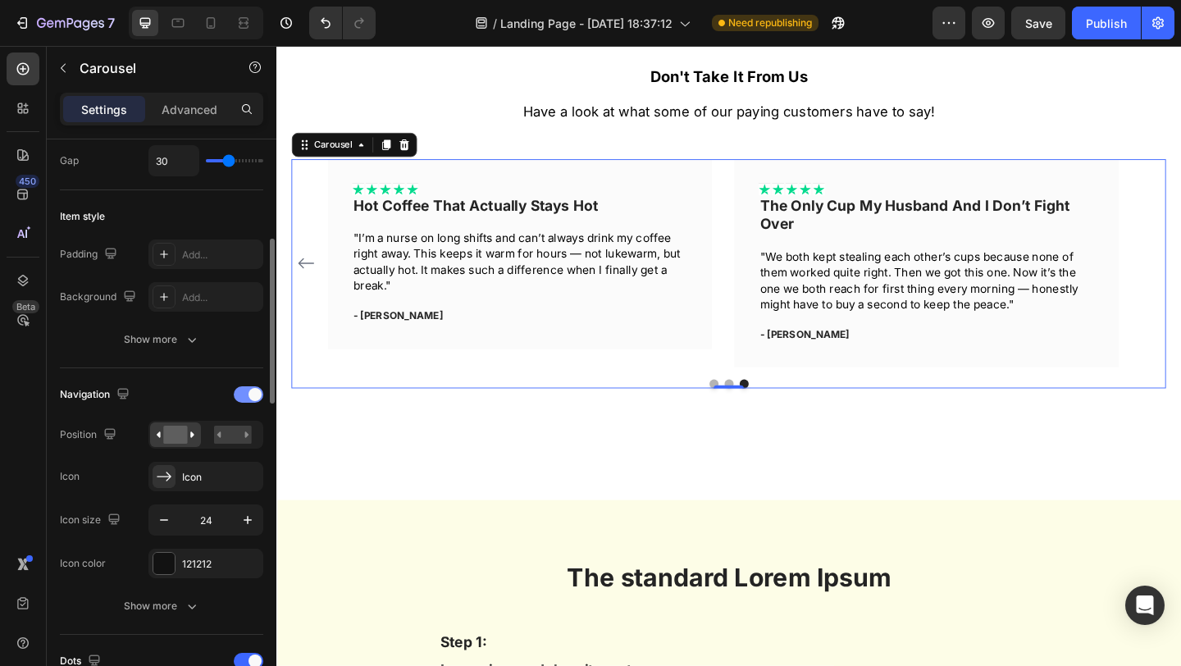
click at [244, 391] on div at bounding box center [249, 394] width 30 height 16
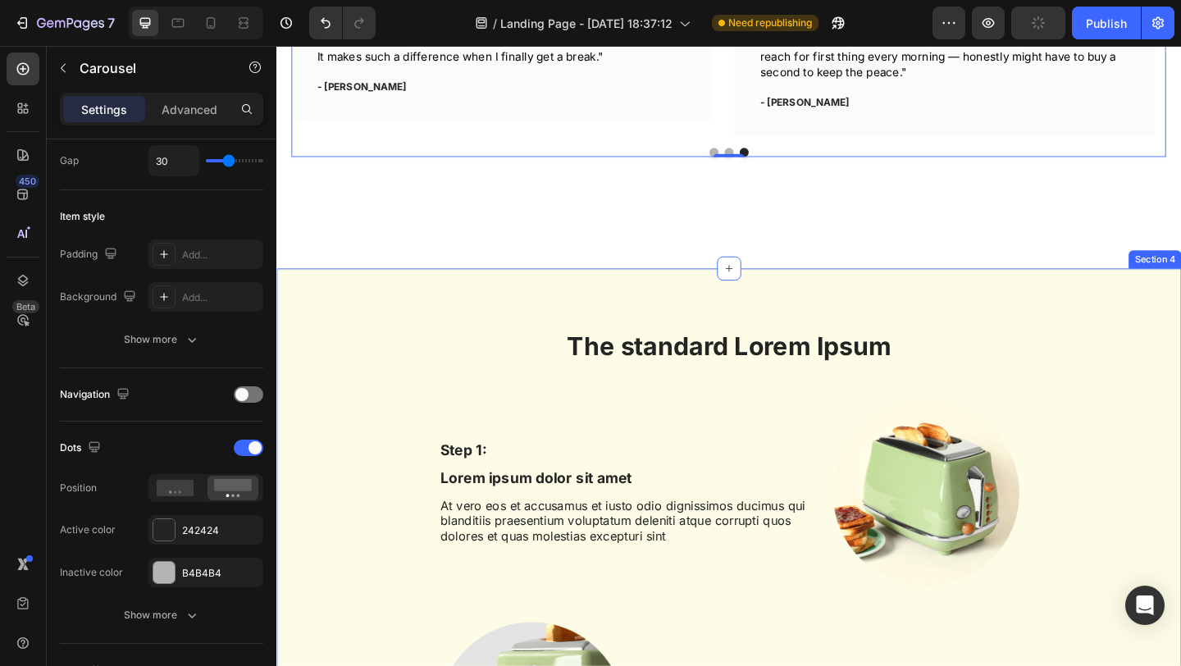
scroll to position [2344, 0]
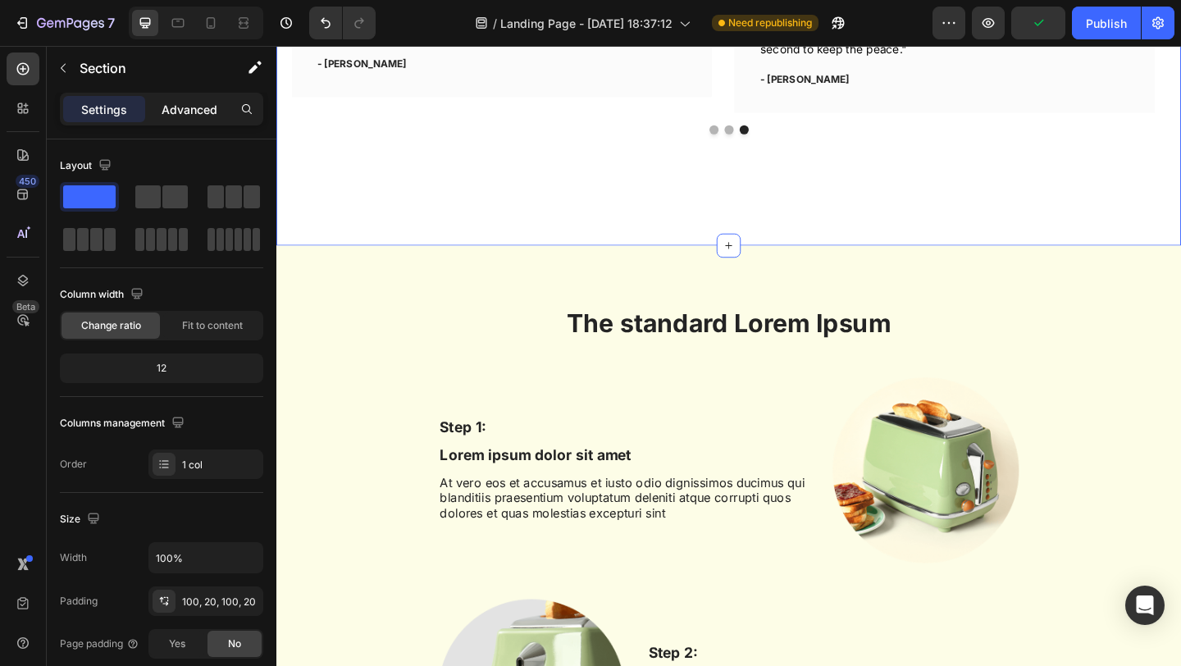
click at [190, 107] on p "Advanced" at bounding box center [190, 109] width 56 height 17
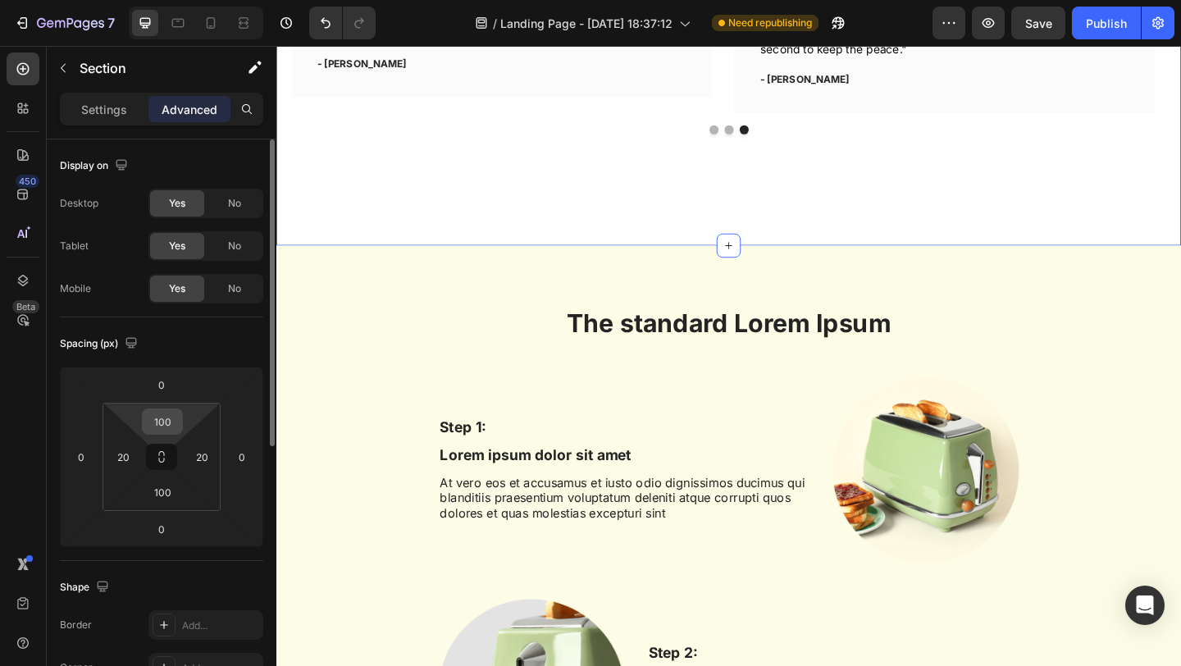
click at [160, 417] on input "100" at bounding box center [162, 421] width 33 height 25
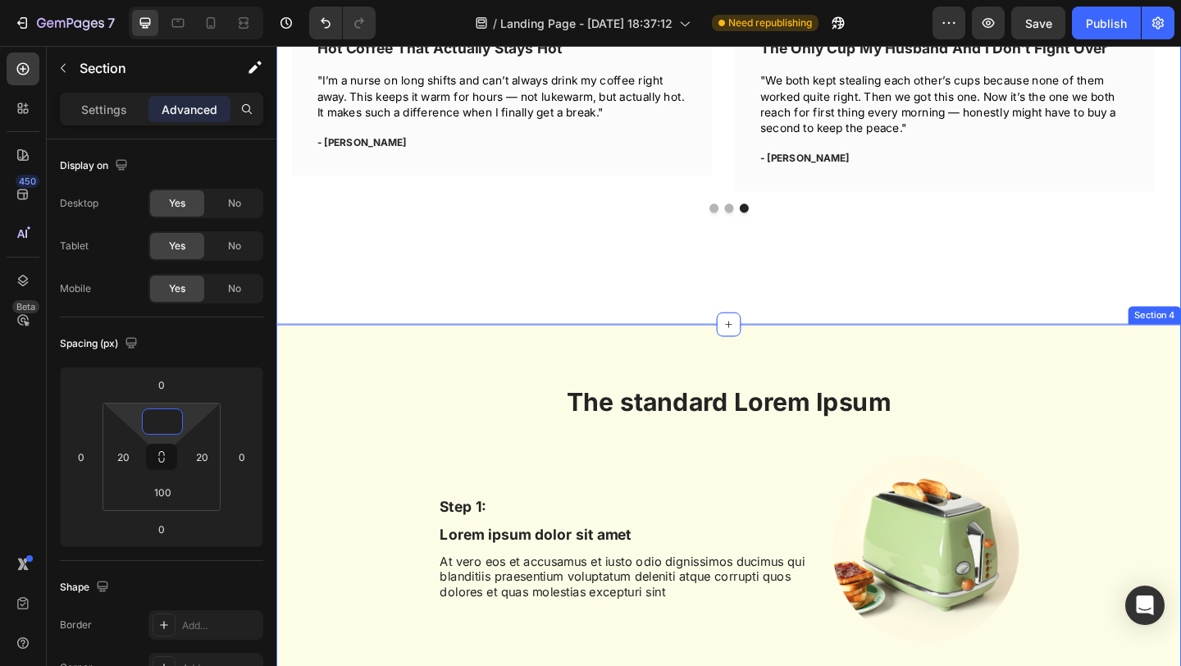
scroll to position [2170, 0]
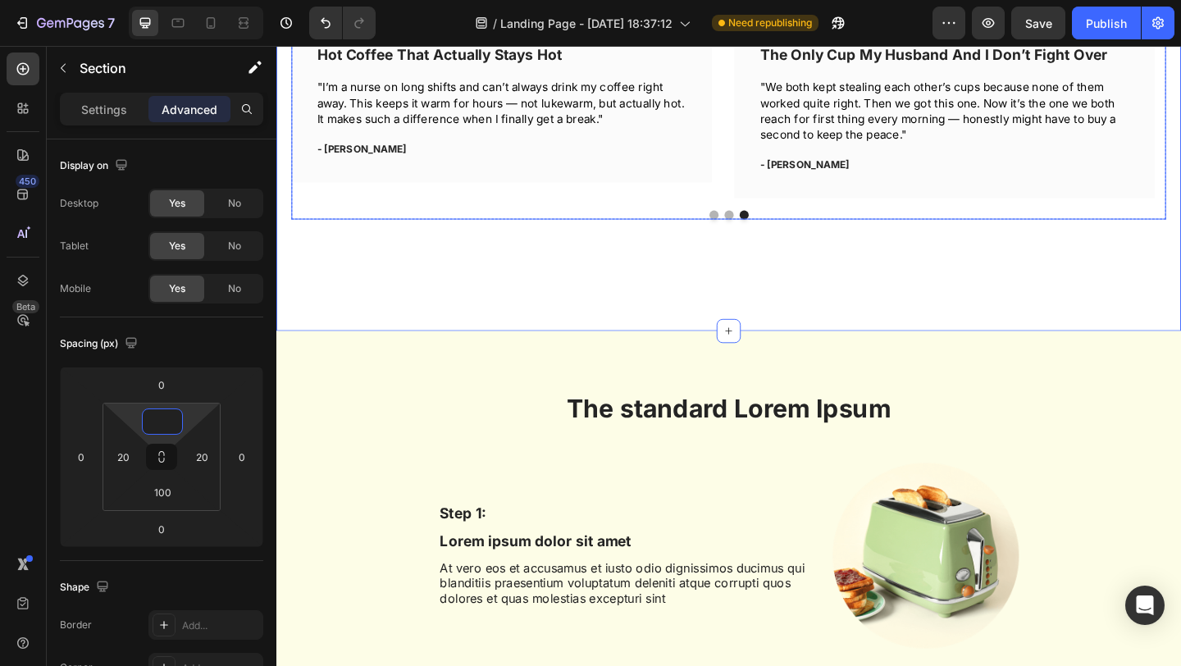
click at [829, 227] on div at bounding box center [768, 230] width 951 height 10
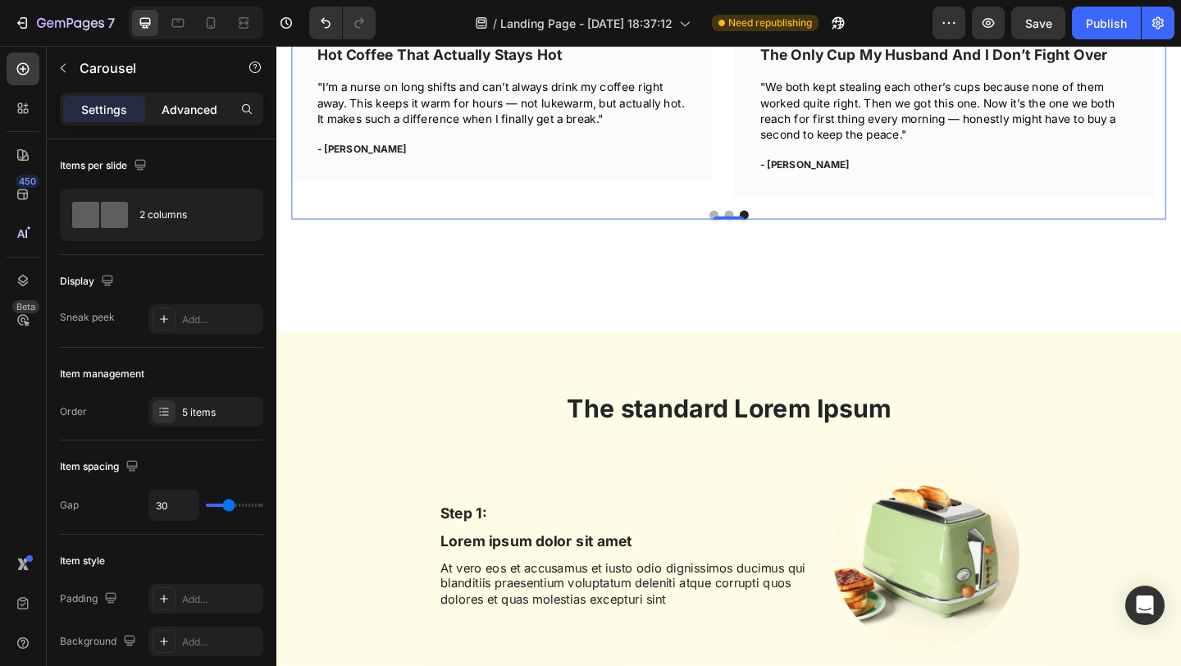
click at [199, 116] on p "Advanced" at bounding box center [190, 109] width 56 height 17
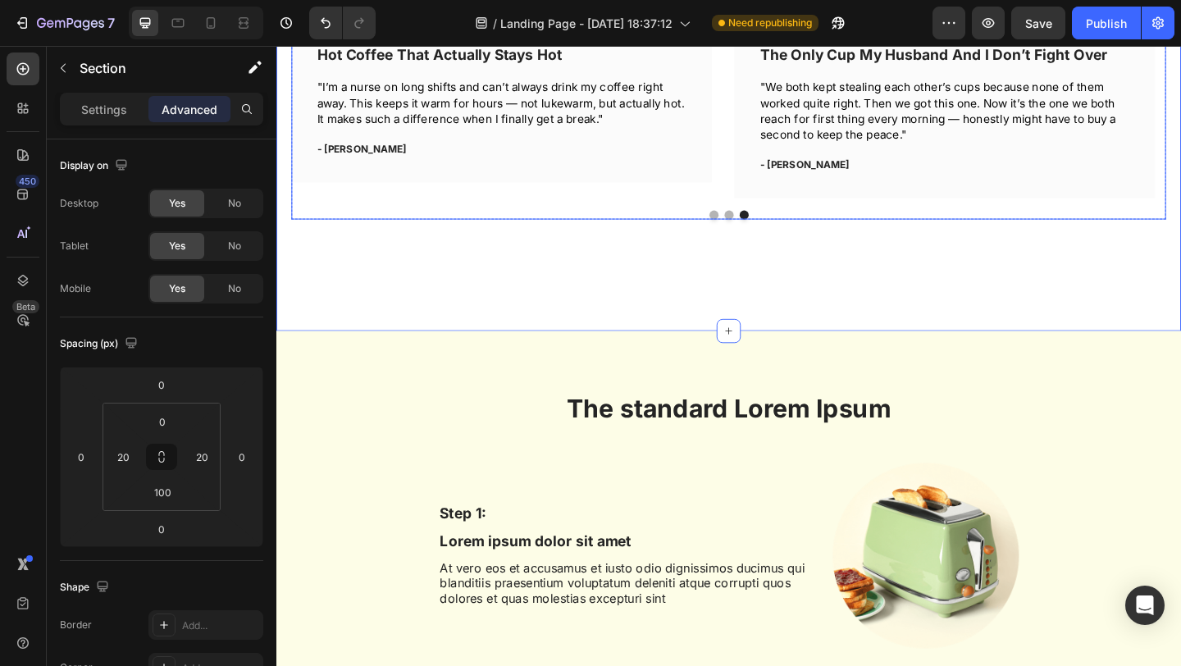
click at [402, 215] on div "Icon Icon Icon Icon Icon Icon List Finally, No More Watered-Down Coffee! Text b…" at bounding box center [768, 120] width 951 height 230
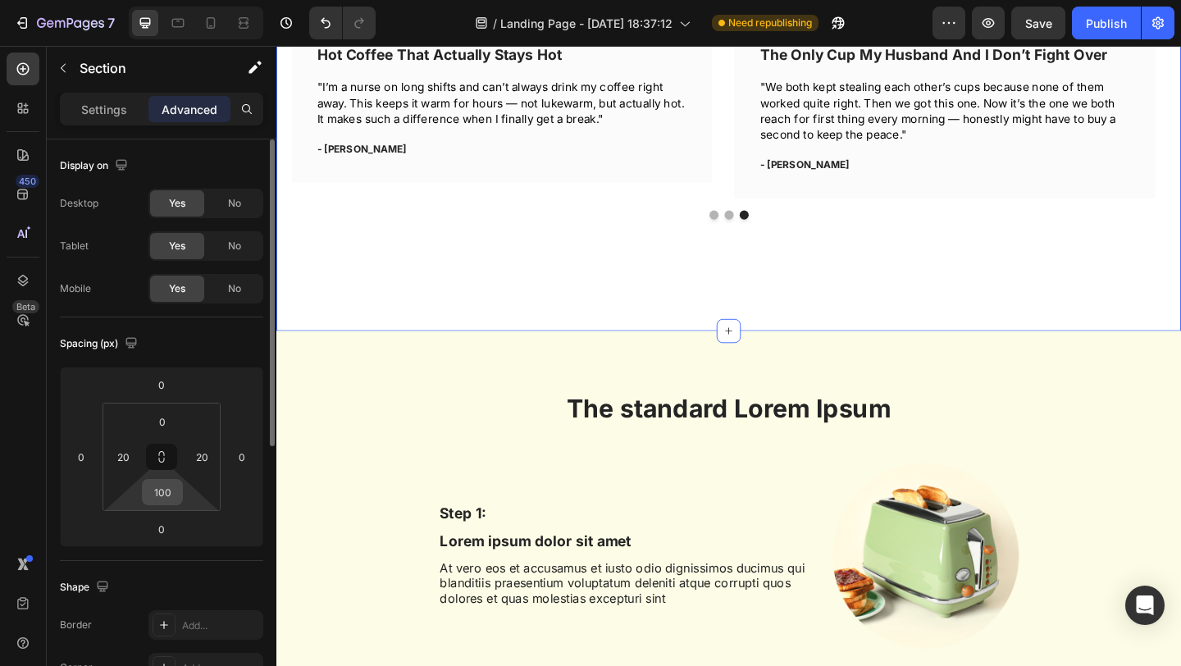
click at [166, 497] on input "100" at bounding box center [162, 492] width 33 height 25
type input "0"
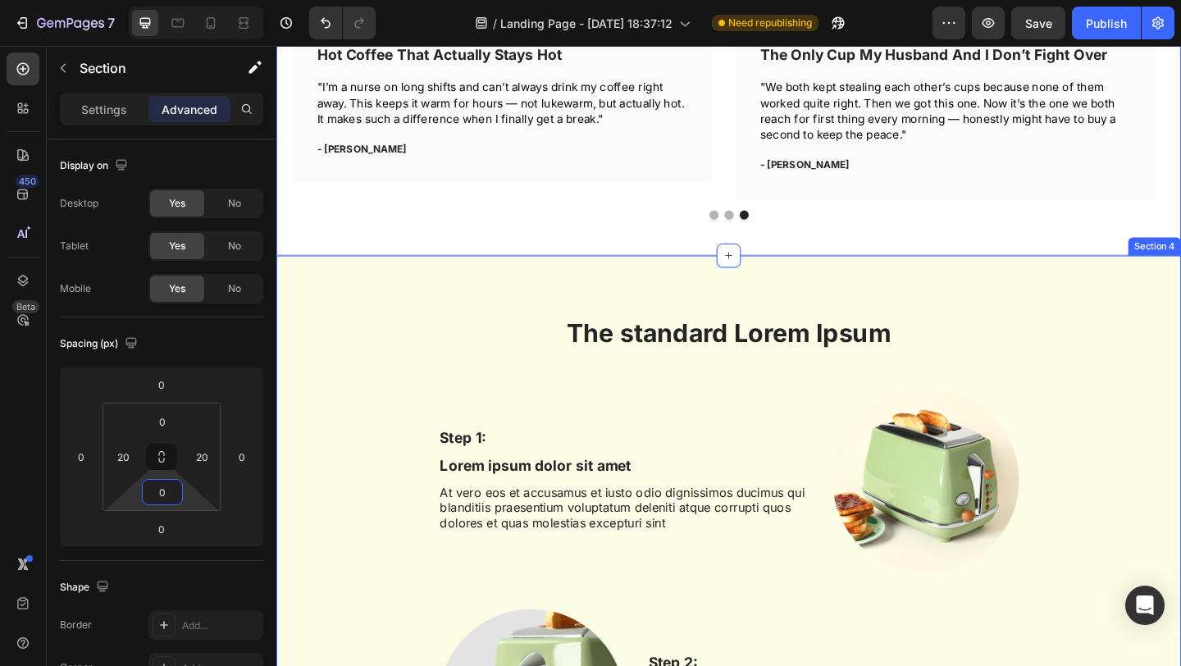
scroll to position [2288, 0]
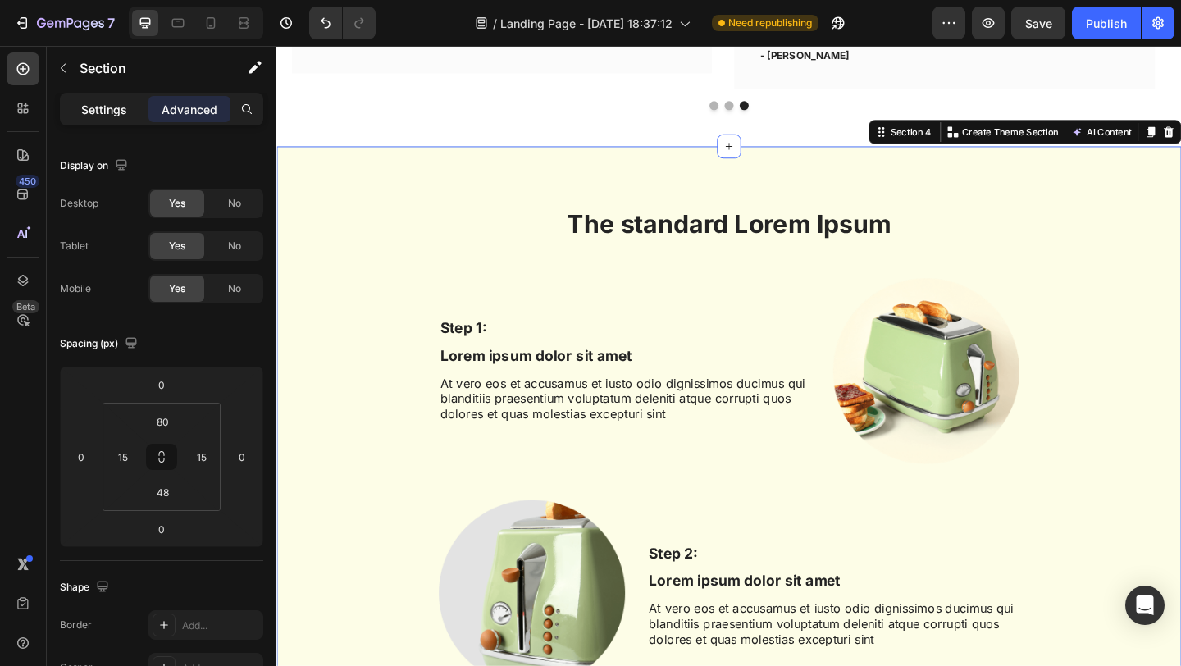
click at [102, 106] on p "Settings" at bounding box center [104, 109] width 46 height 17
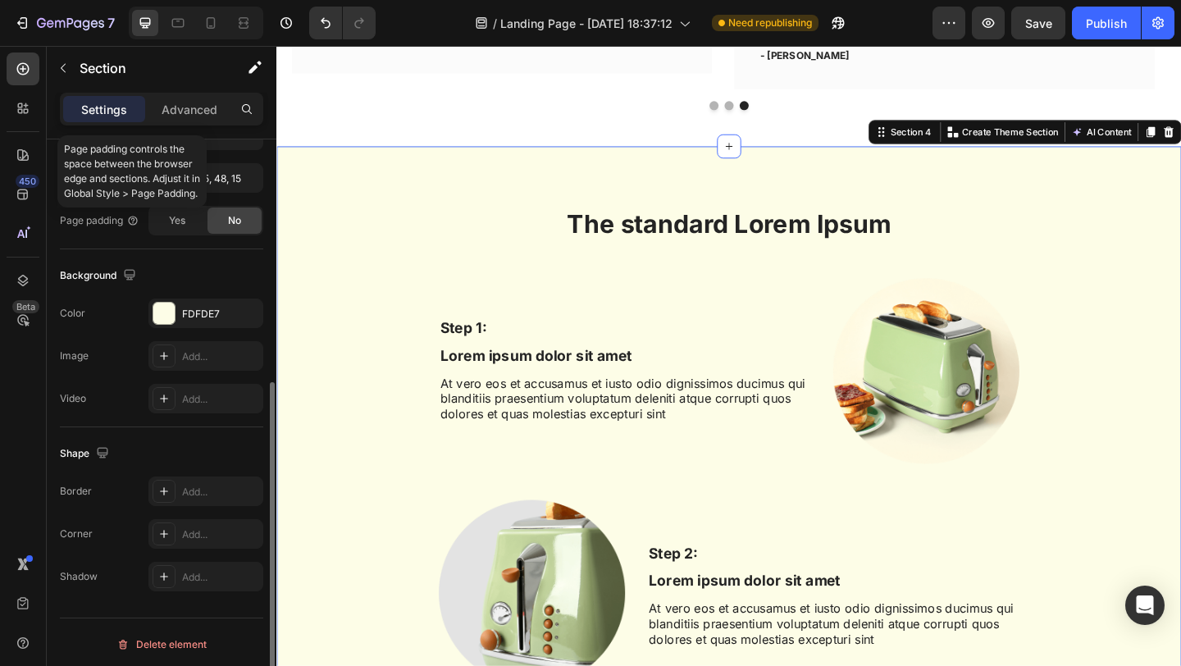
scroll to position [427, 0]
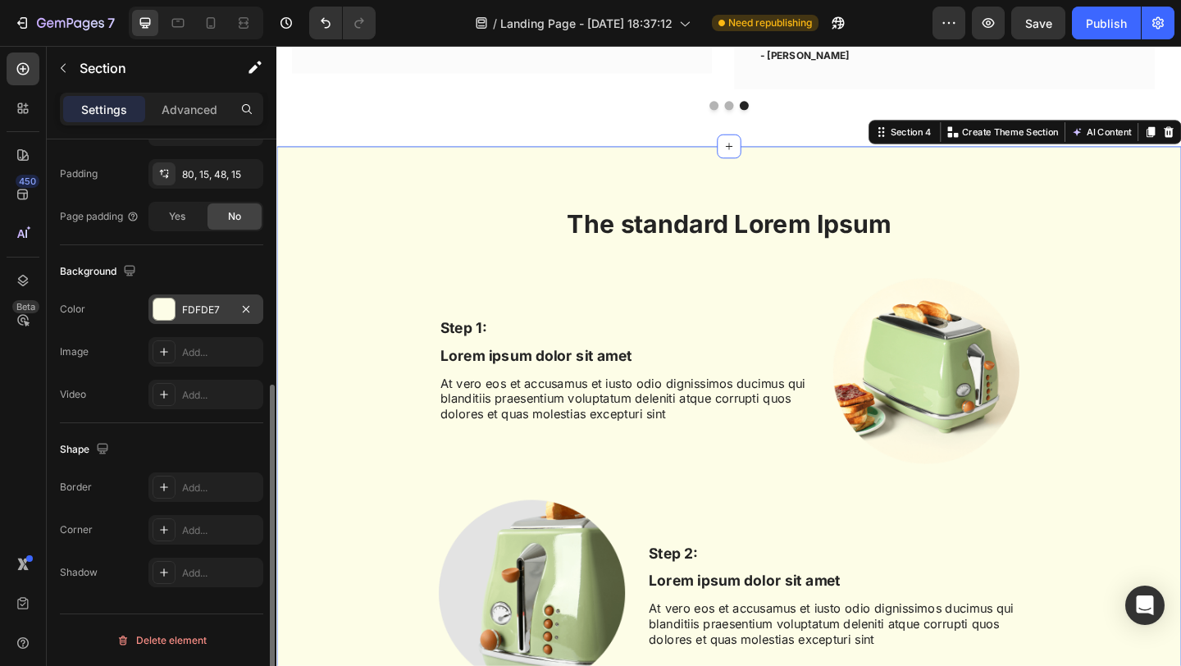
click at [182, 312] on div "FDFDE7" at bounding box center [206, 310] width 48 height 15
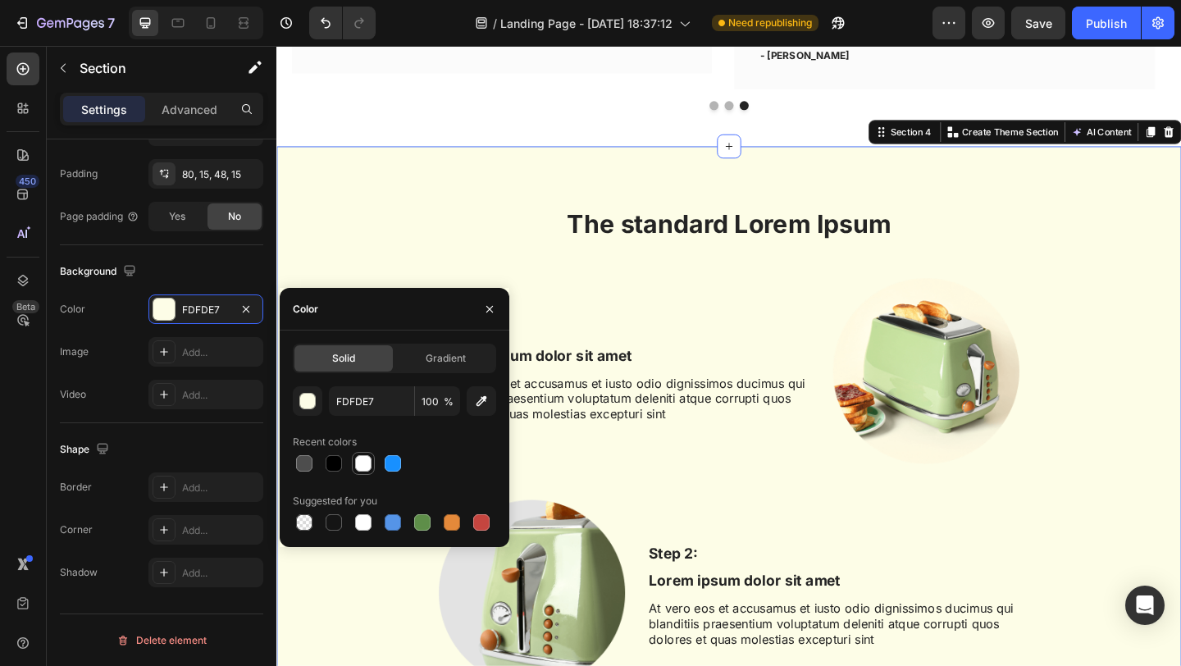
click at [365, 462] on div at bounding box center [363, 463] width 16 height 16
type input "FFFFFF"
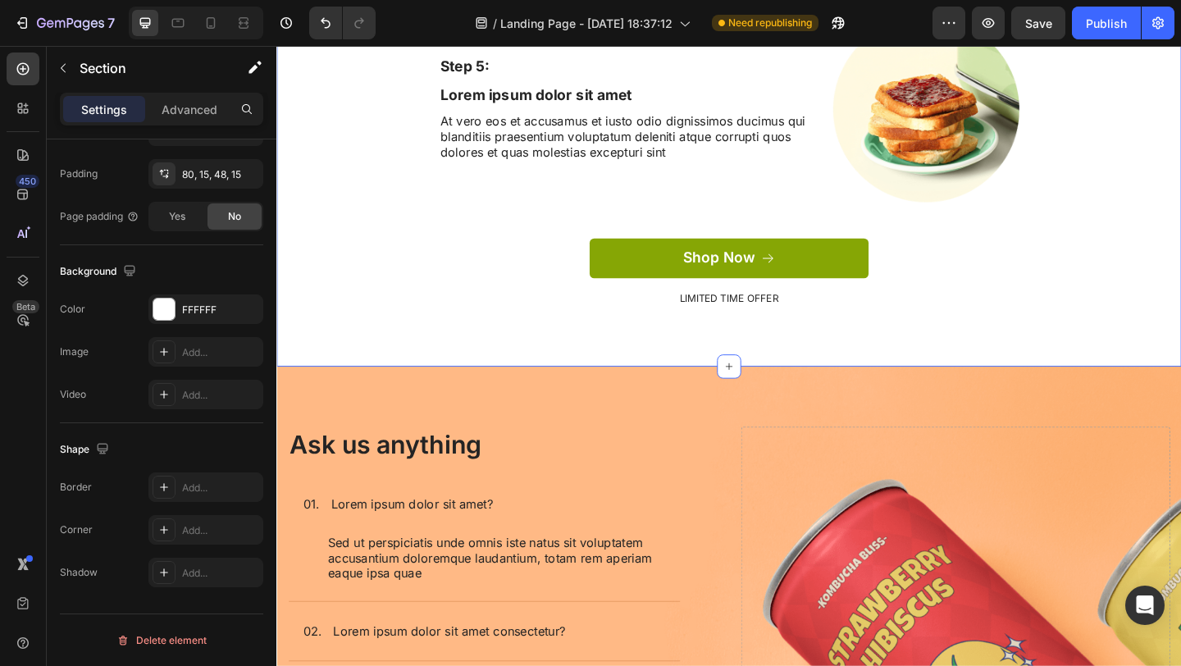
scroll to position [3379, 0]
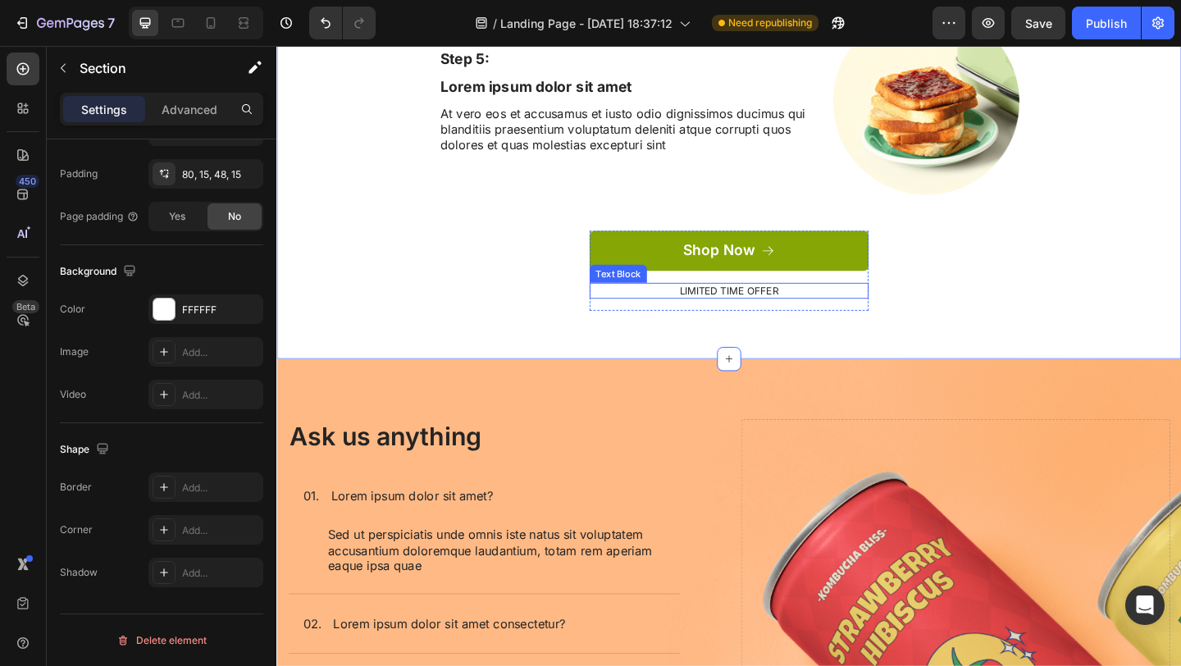
click at [841, 319] on p "LIMITED TIME OFFER" at bounding box center [768, 312] width 300 height 14
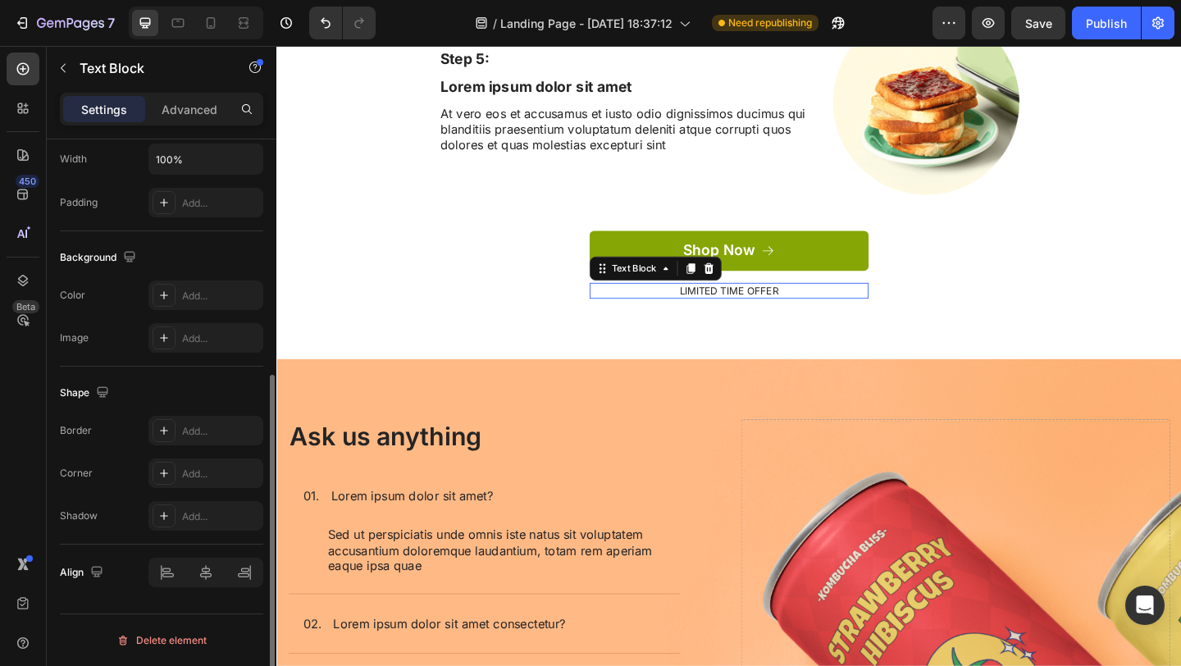
scroll to position [0, 0]
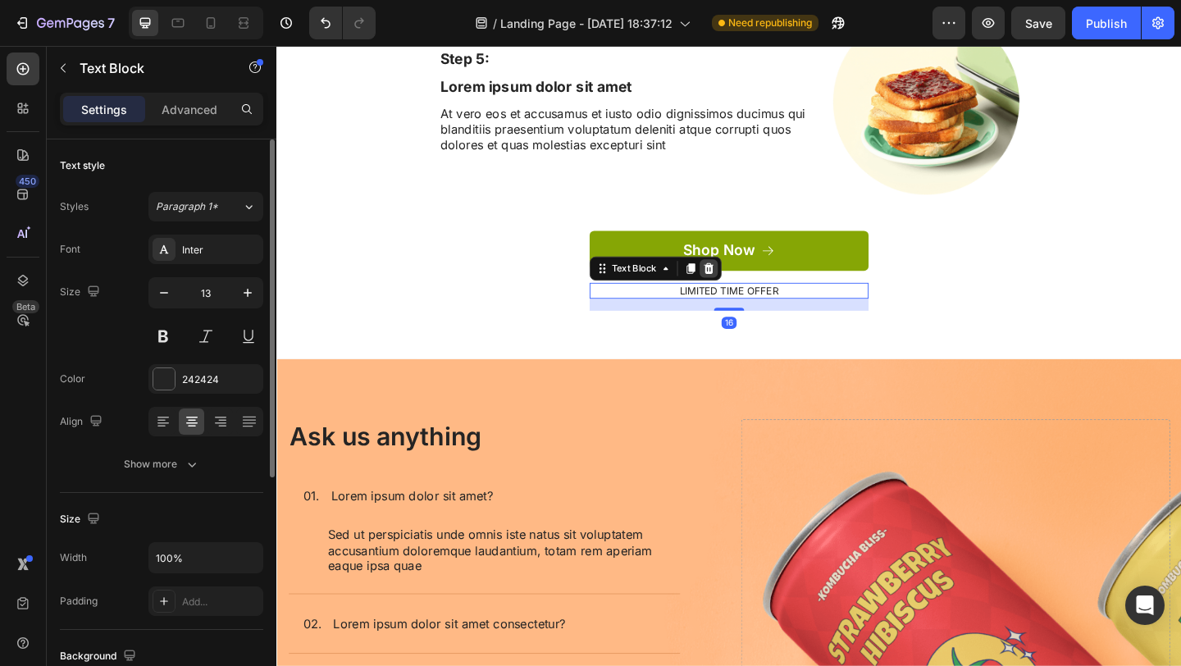
click at [743, 294] on icon at bounding box center [746, 287] width 11 height 11
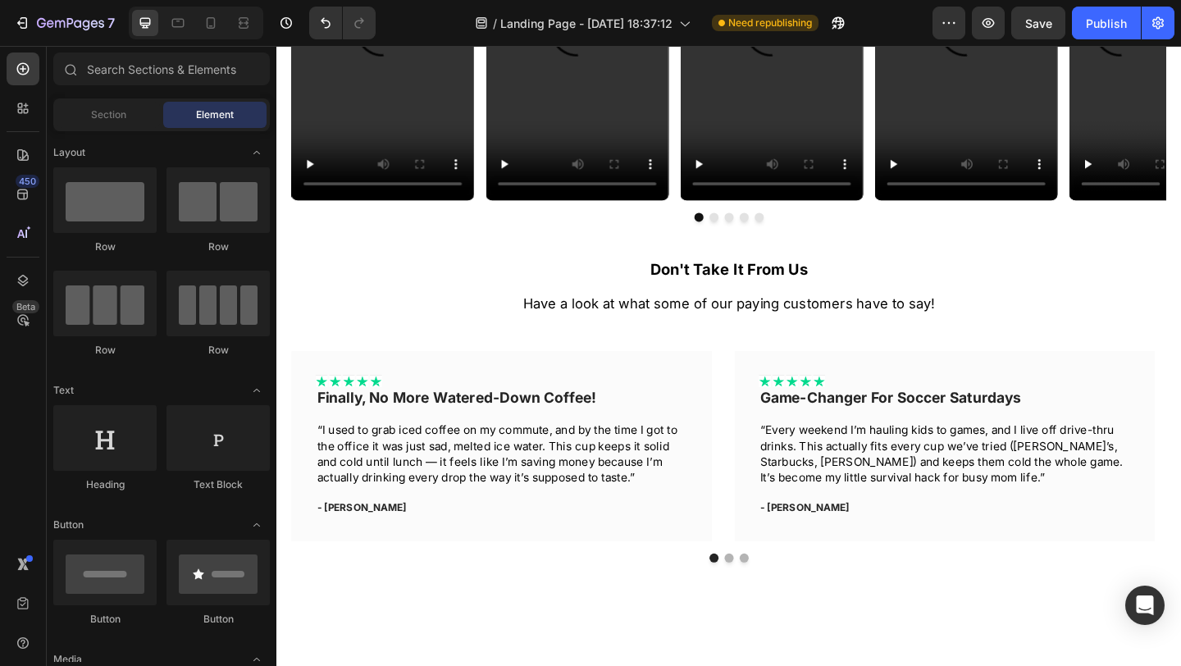
scroll to position [1815, 0]
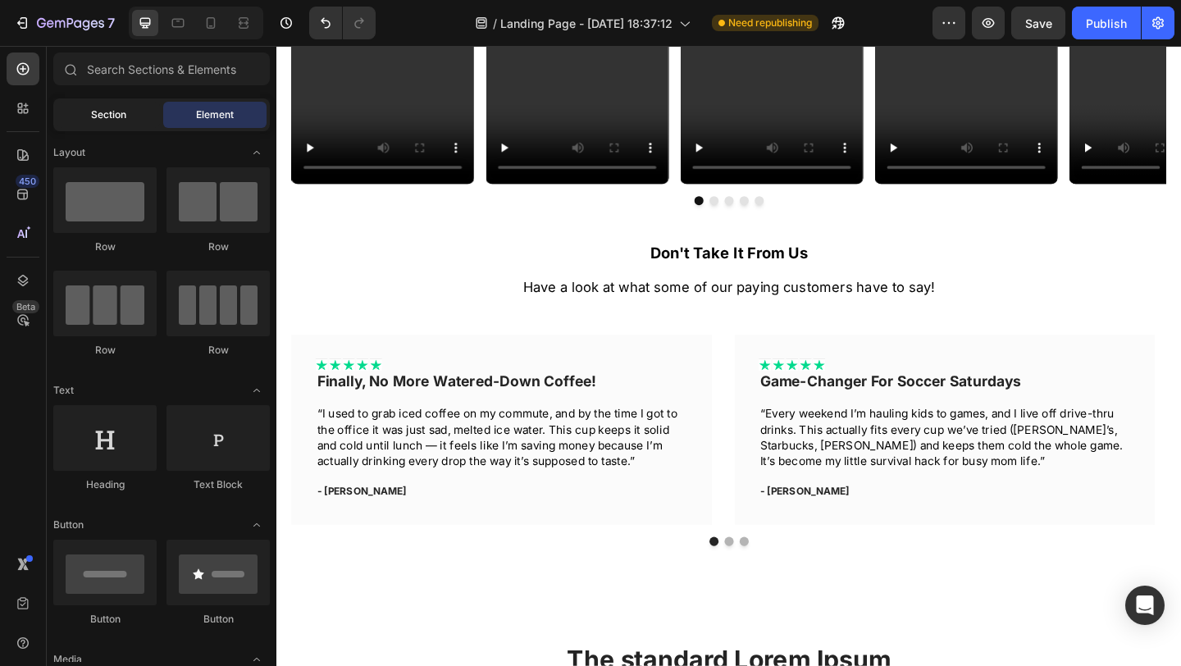
click at [98, 116] on span "Section" at bounding box center [108, 114] width 35 height 15
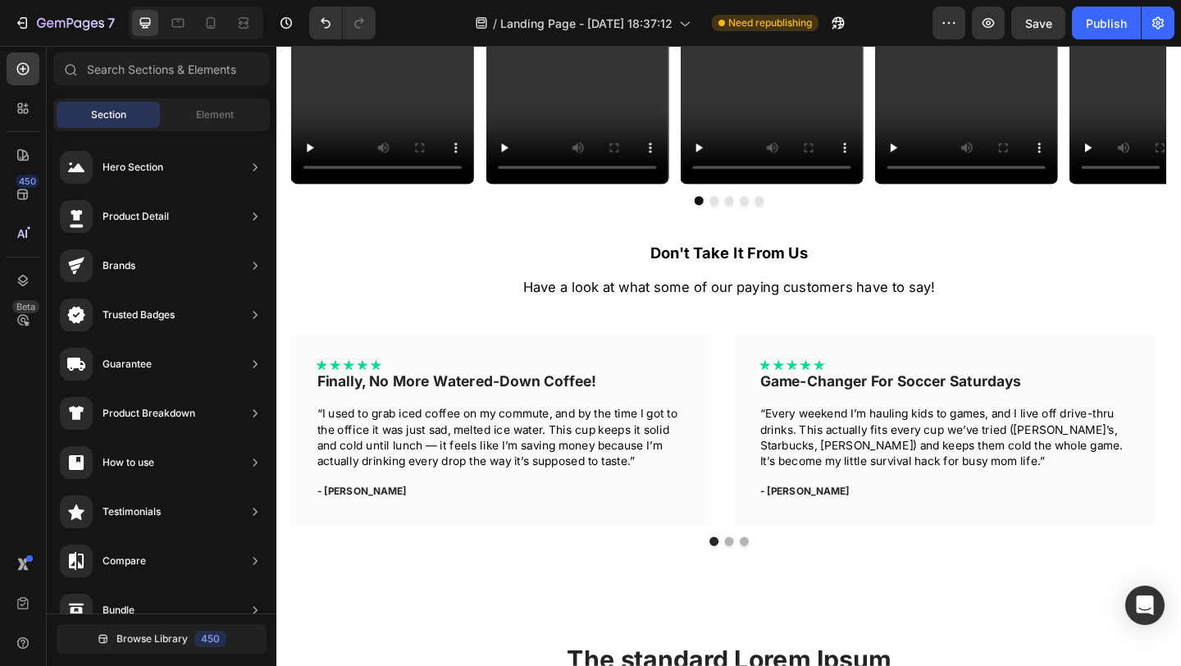
click at [208, 99] on div "Section Element" at bounding box center [161, 114] width 216 height 33
click at [200, 124] on div "Element" at bounding box center [214, 115] width 103 height 26
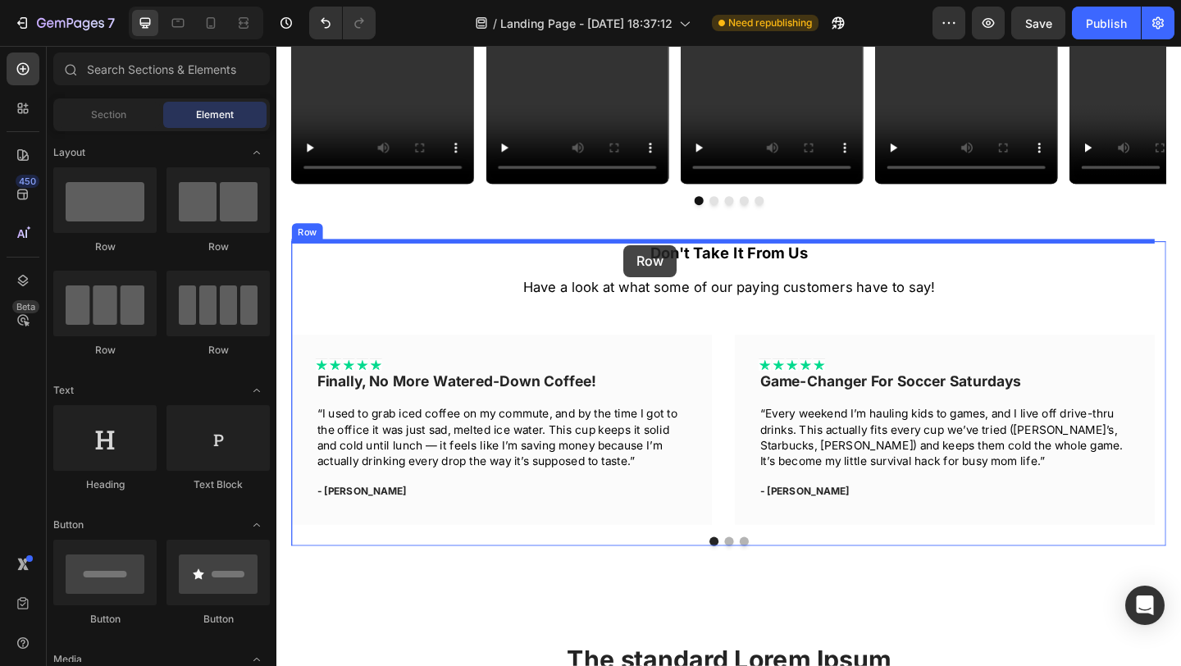
drag, startPoint x: 480, startPoint y: 250, endPoint x: 653, endPoint y: 262, distance: 173.4
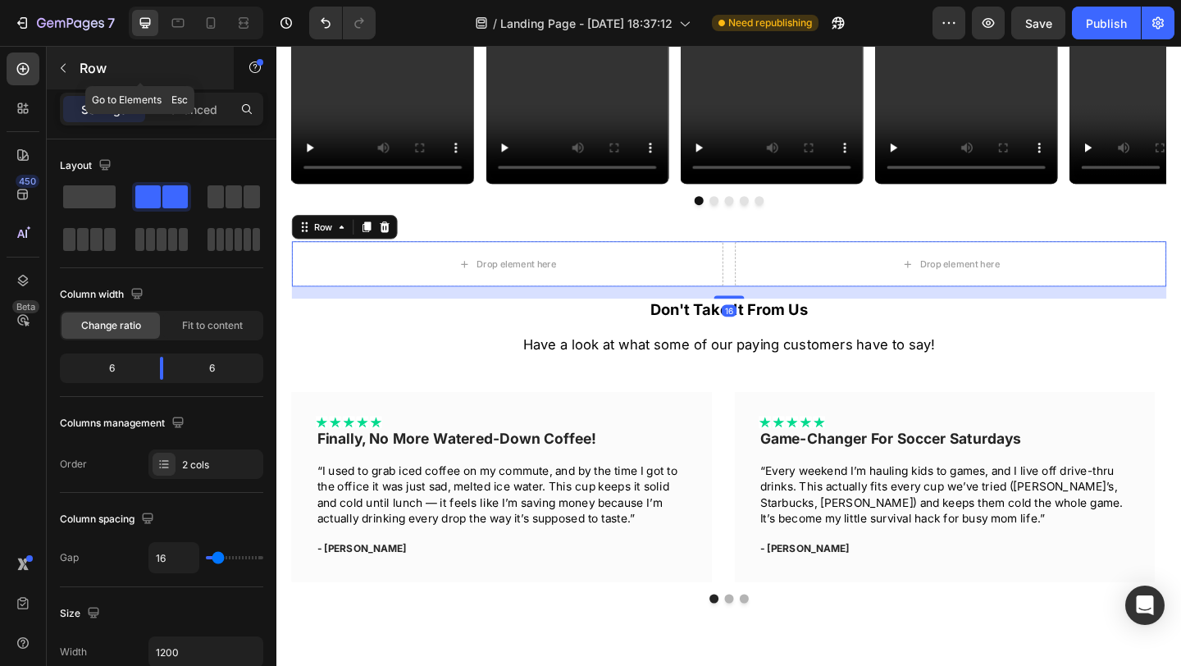
click at [107, 66] on p "Row" at bounding box center [149, 68] width 139 height 20
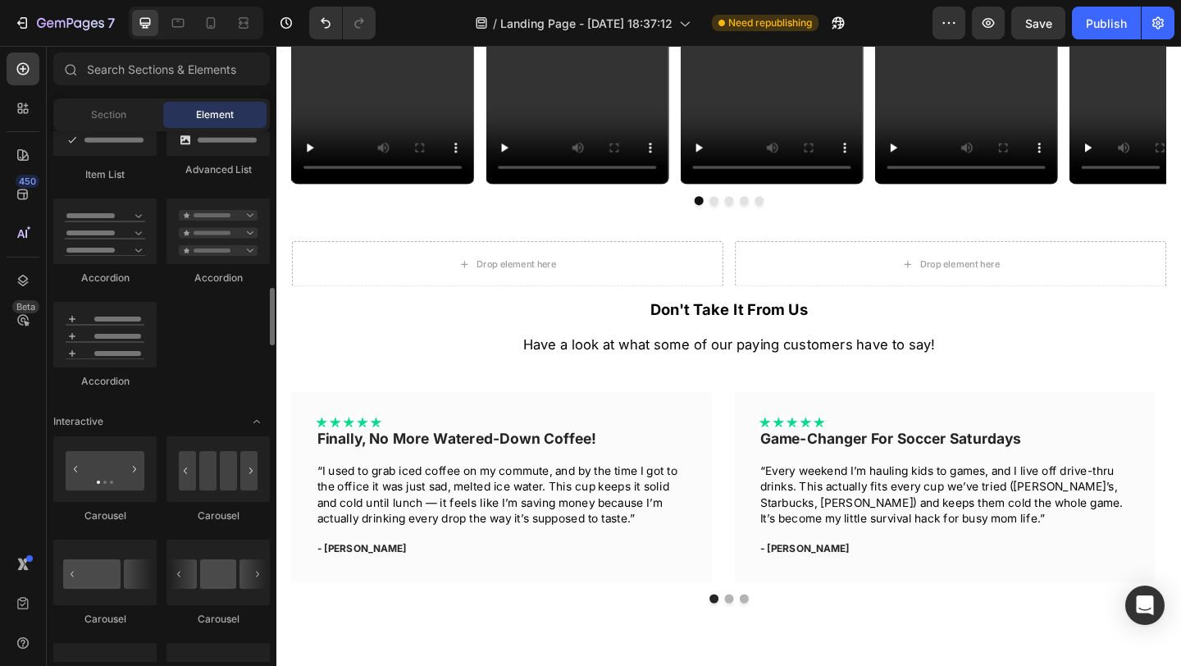
scroll to position [1359, 0]
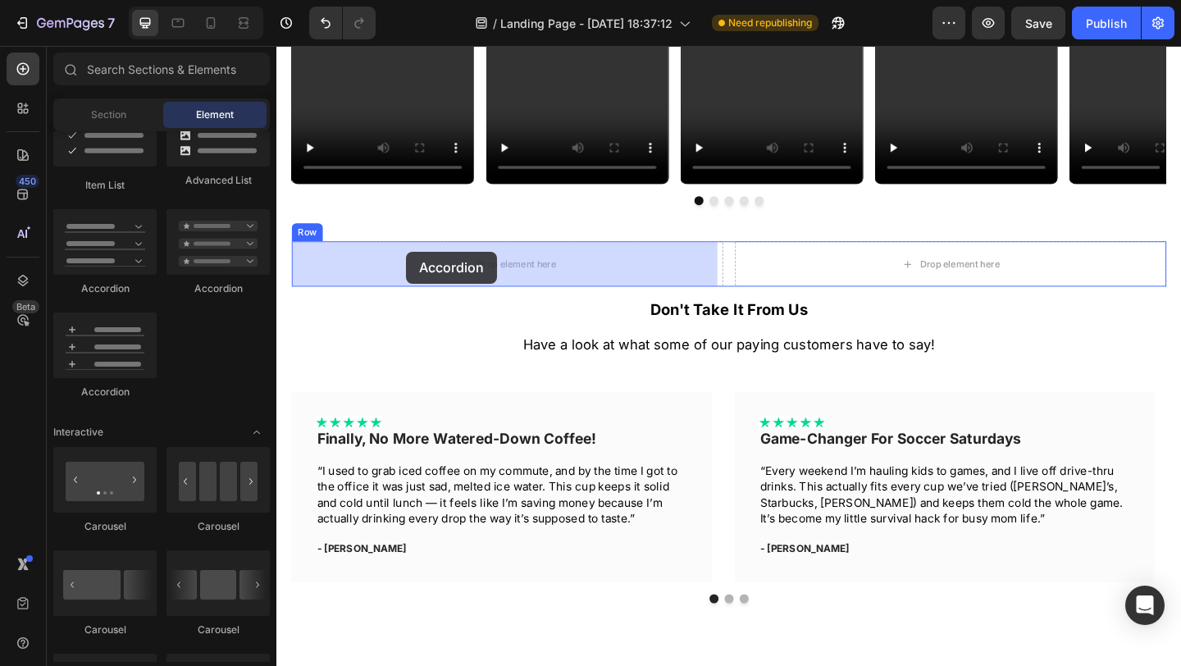
drag, startPoint x: 381, startPoint y: 302, endPoint x: 417, endPoint y: 270, distance: 48.2
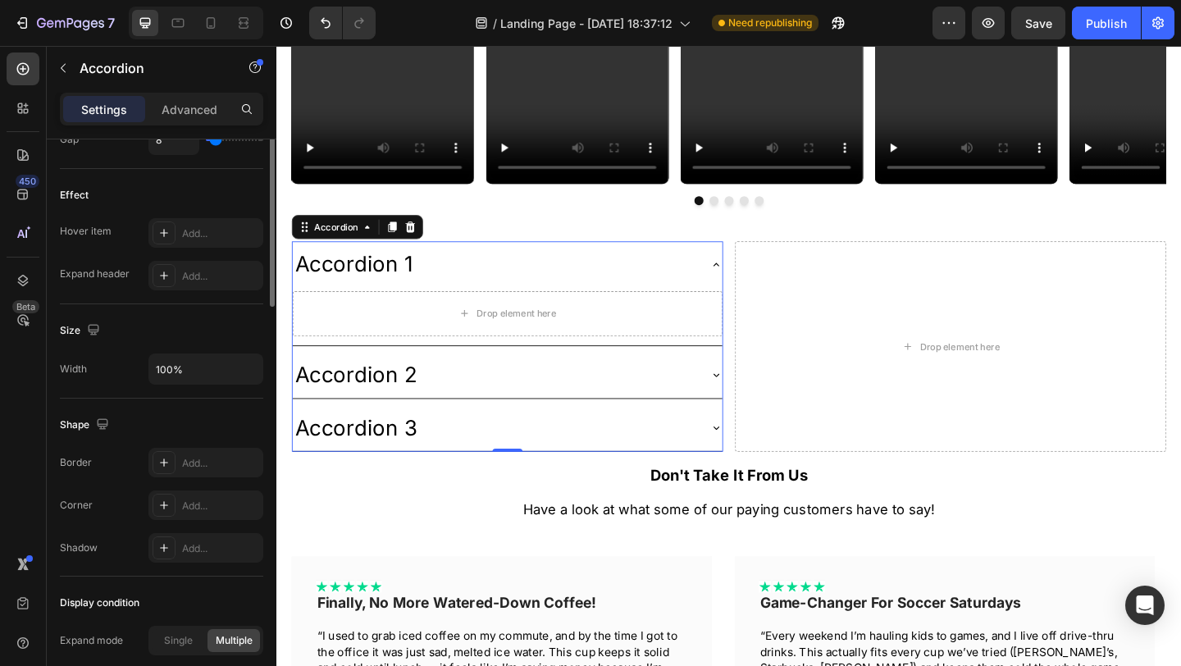
scroll to position [0, 0]
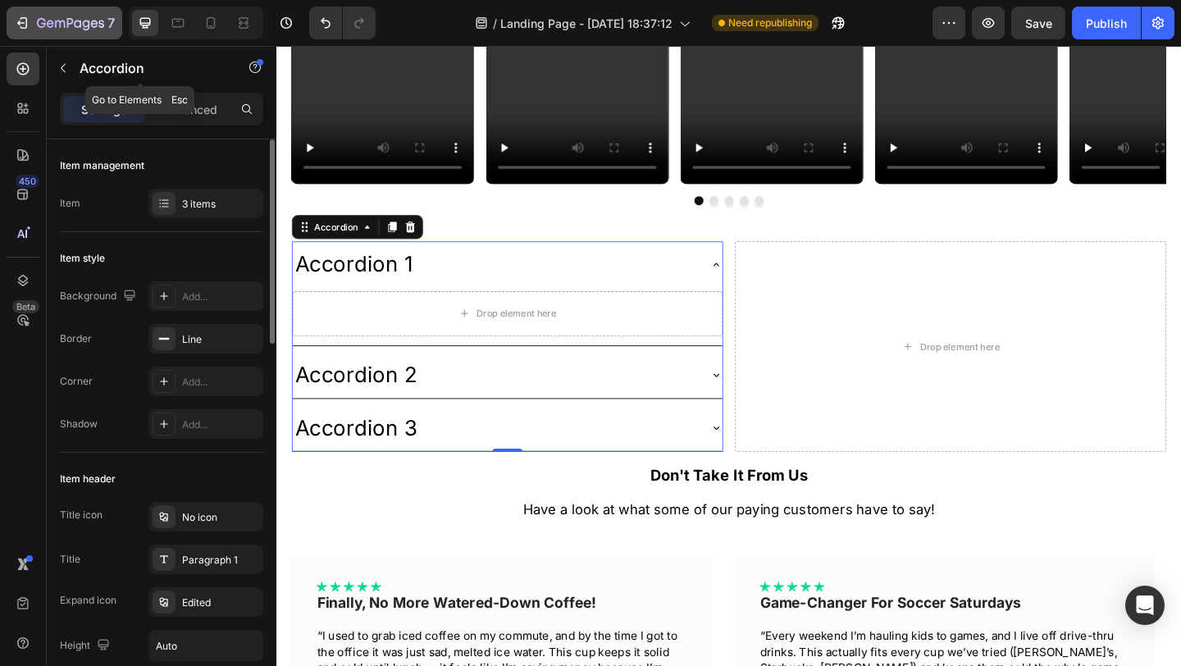
click at [114, 33] on button "7" at bounding box center [65, 23] width 116 height 33
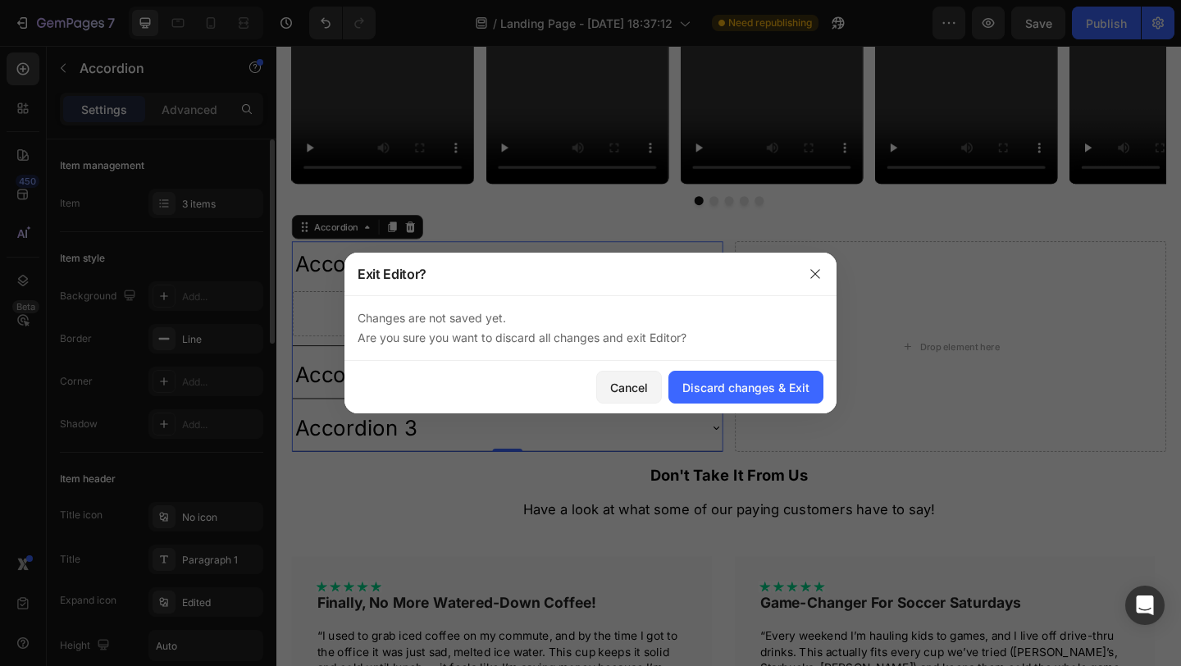
click at [116, 84] on div at bounding box center [590, 333] width 1181 height 666
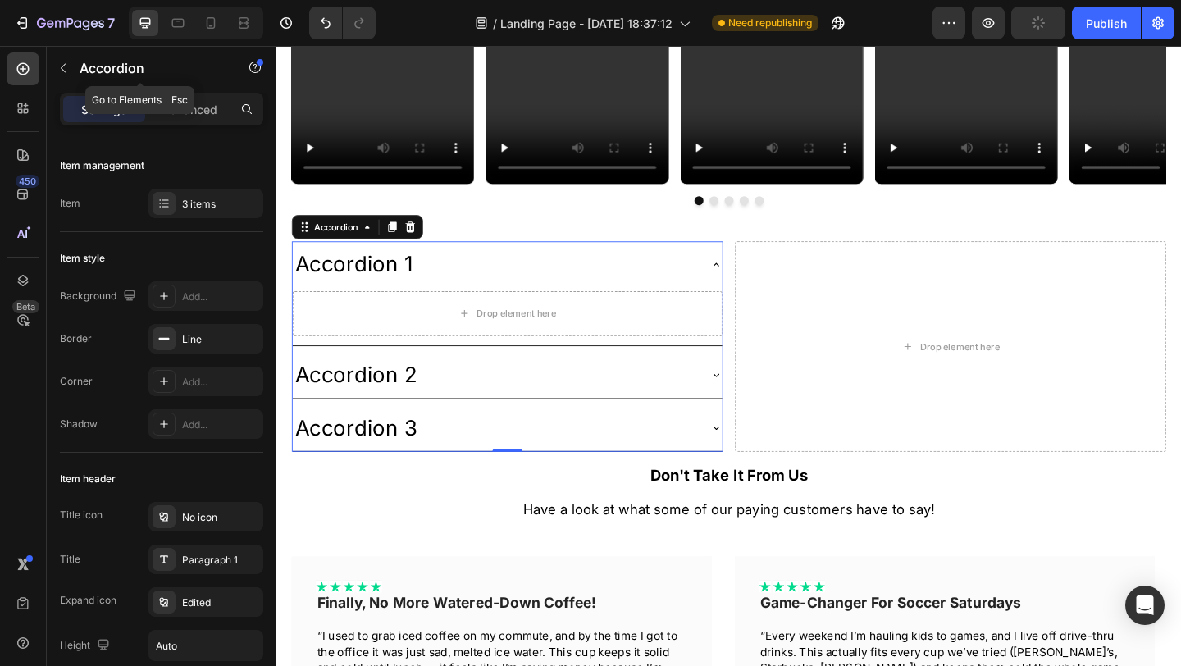
click at [188, 65] on p "Accordion" at bounding box center [149, 68] width 139 height 20
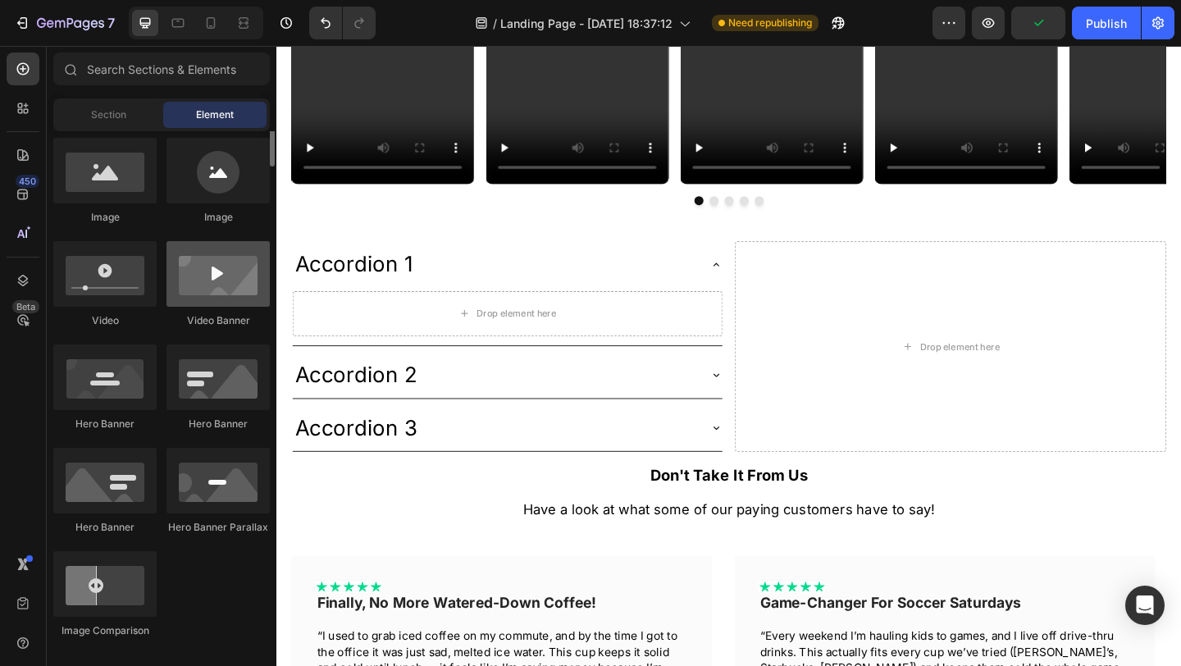
scroll to position [464, 0]
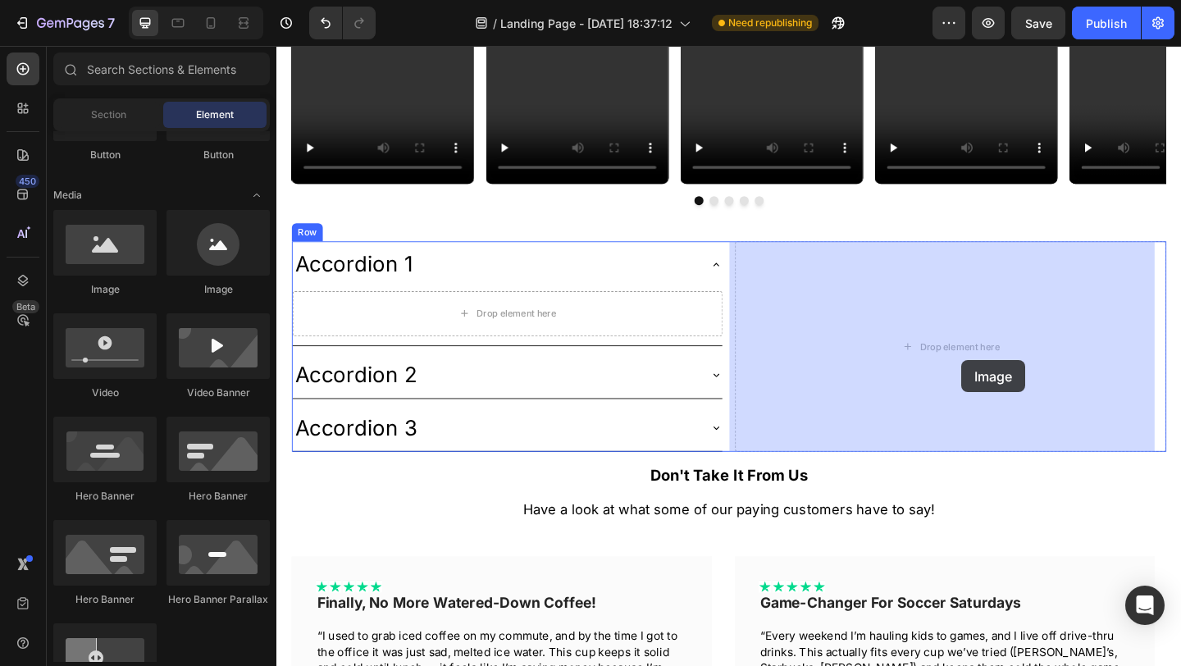
drag, startPoint x: 401, startPoint y: 291, endPoint x: 1021, endPoint y: 388, distance: 627.4
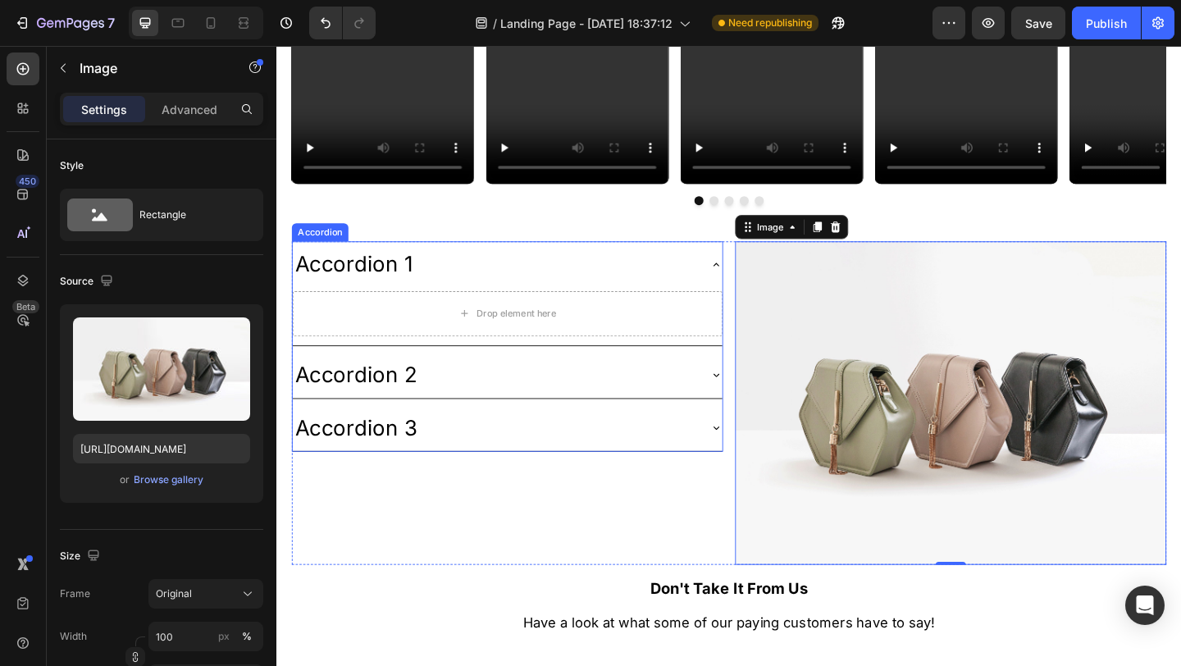
click at [396, 283] on div "Accordion 1" at bounding box center [360, 283] width 133 height 37
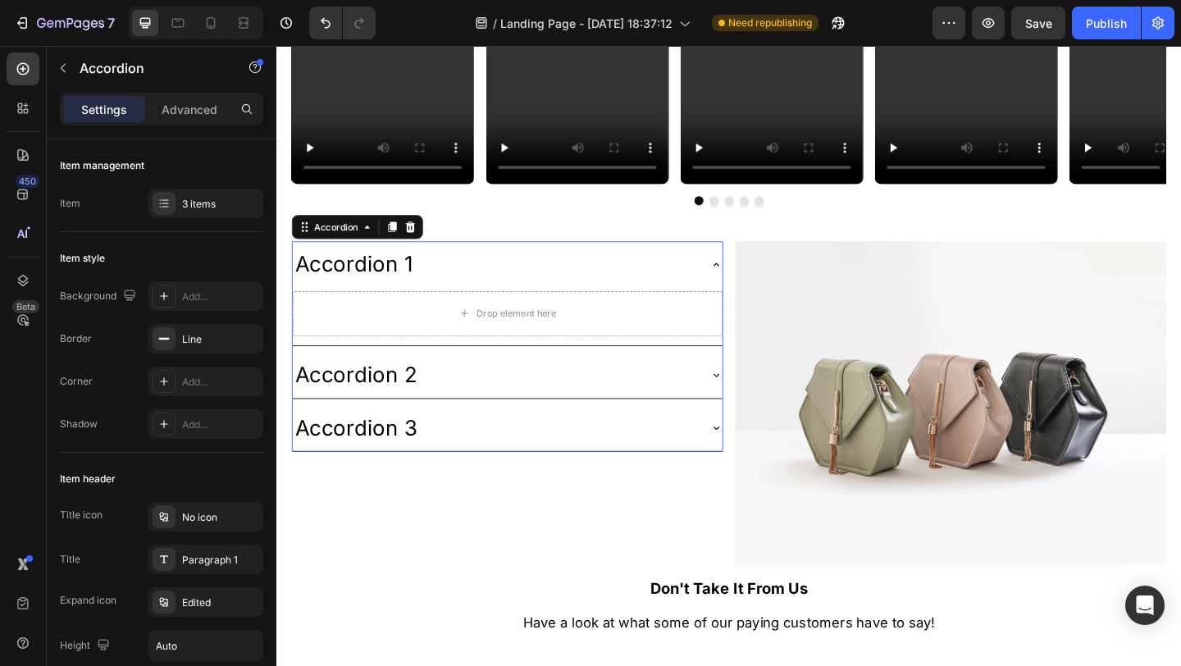
click at [396, 283] on div "Accordion 1" at bounding box center [360, 283] width 133 height 37
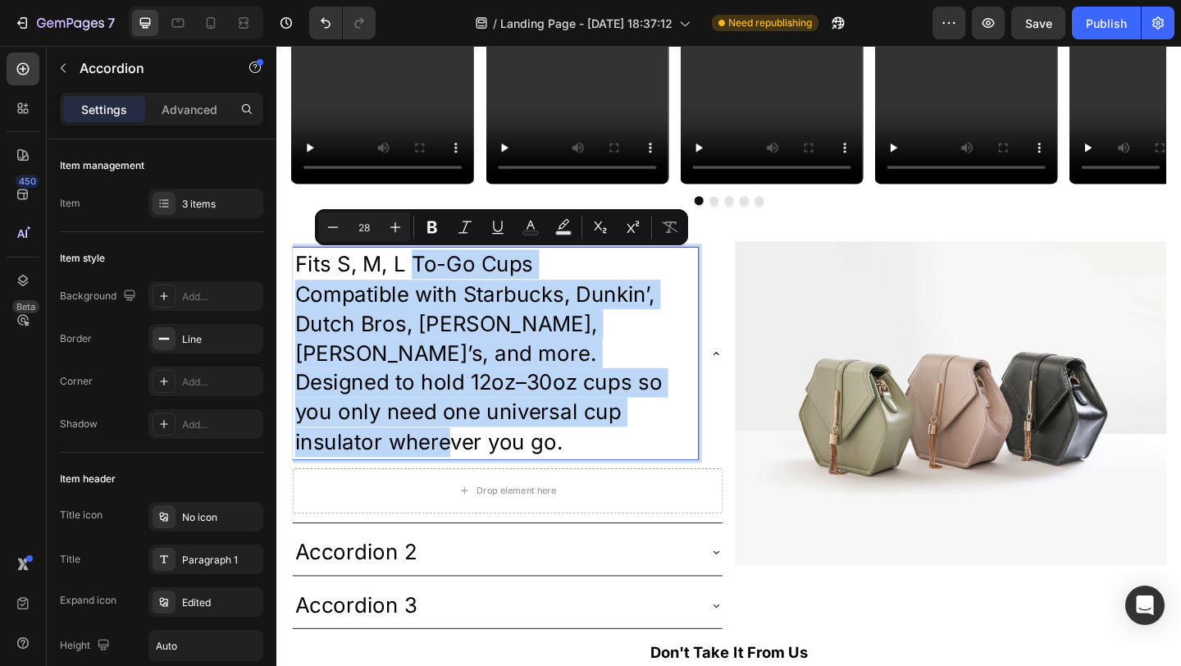
drag, startPoint x: 649, startPoint y: 444, endPoint x: 428, endPoint y: 287, distance: 271.2
click at [428, 287] on div "Fits S, M, L To-Go Cups Compatible with Starbucks, Dunkin’, Dutch Bros, [PERSON…" at bounding box center [514, 380] width 441 height 230
click at [646, 431] on p "Compatible with Starbucks, Dunkin’, Dutch Bros, [PERSON_NAME], [PERSON_NAME]’s,…" at bounding box center [514, 396] width 436 height 193
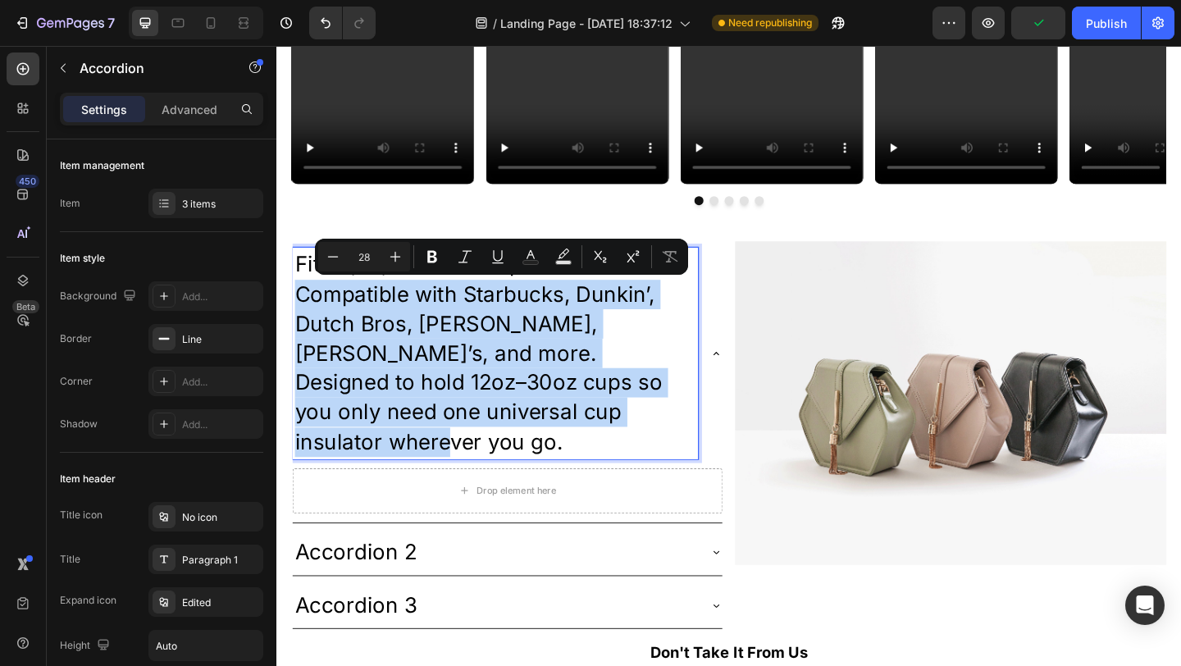
drag, startPoint x: 646, startPoint y: 431, endPoint x: 299, endPoint y: 307, distance: 368.5
click at [299, 307] on p "Compatible with Starbucks, Dunkin’, Dutch Bros, [PERSON_NAME], [PERSON_NAME]’s,…" at bounding box center [514, 396] width 436 height 193
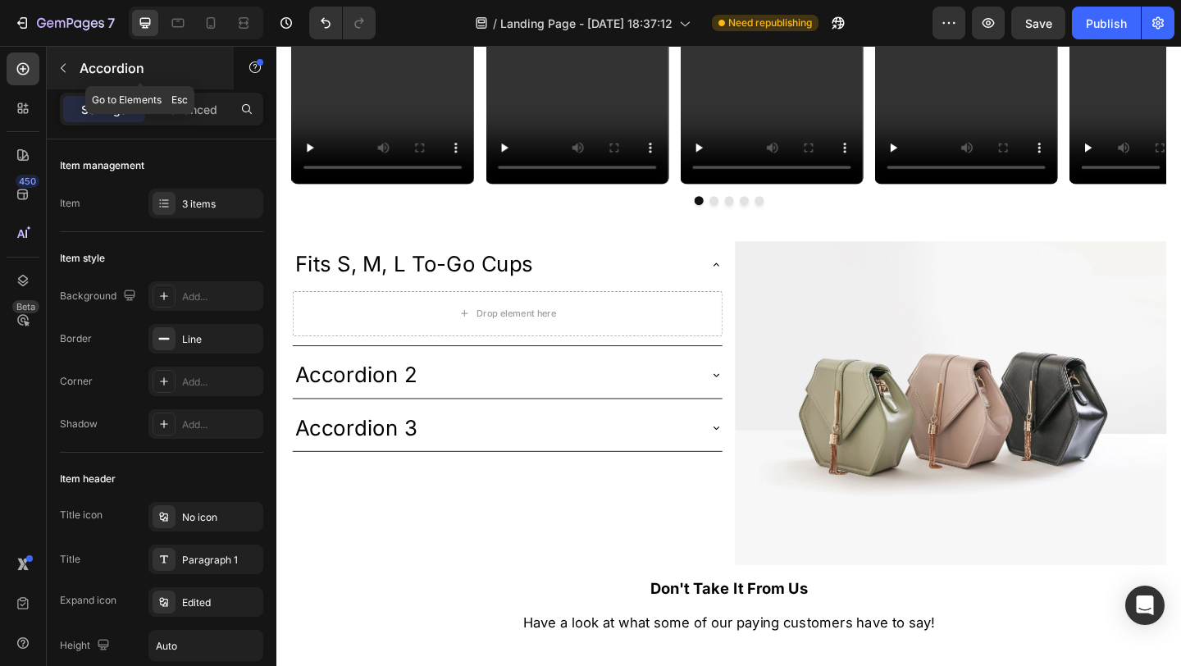
click at [98, 65] on p "Accordion" at bounding box center [149, 68] width 139 height 20
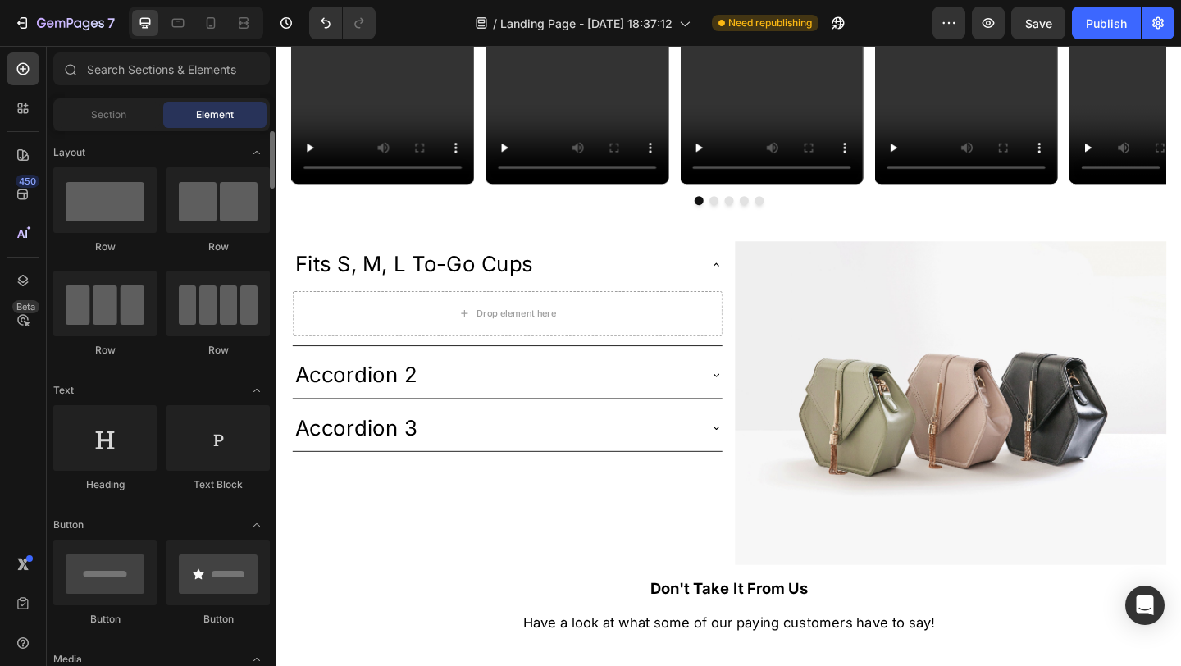
scroll to position [1, 0]
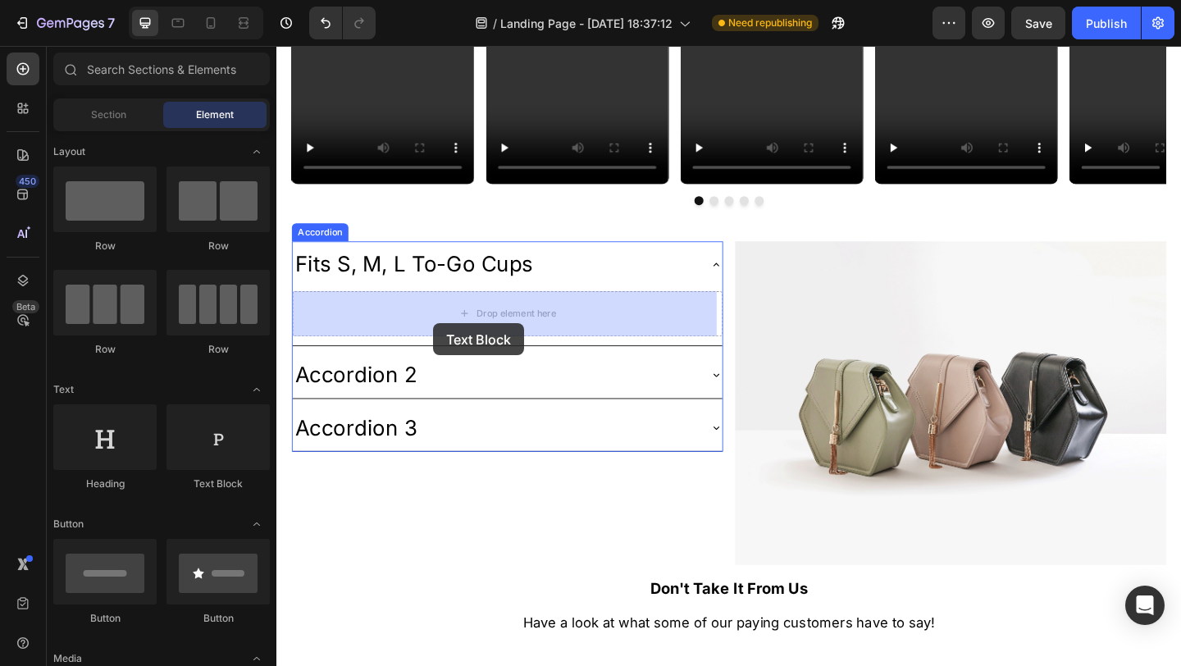
drag, startPoint x: 492, startPoint y: 472, endPoint x: 448, endPoint y: 347, distance: 133.0
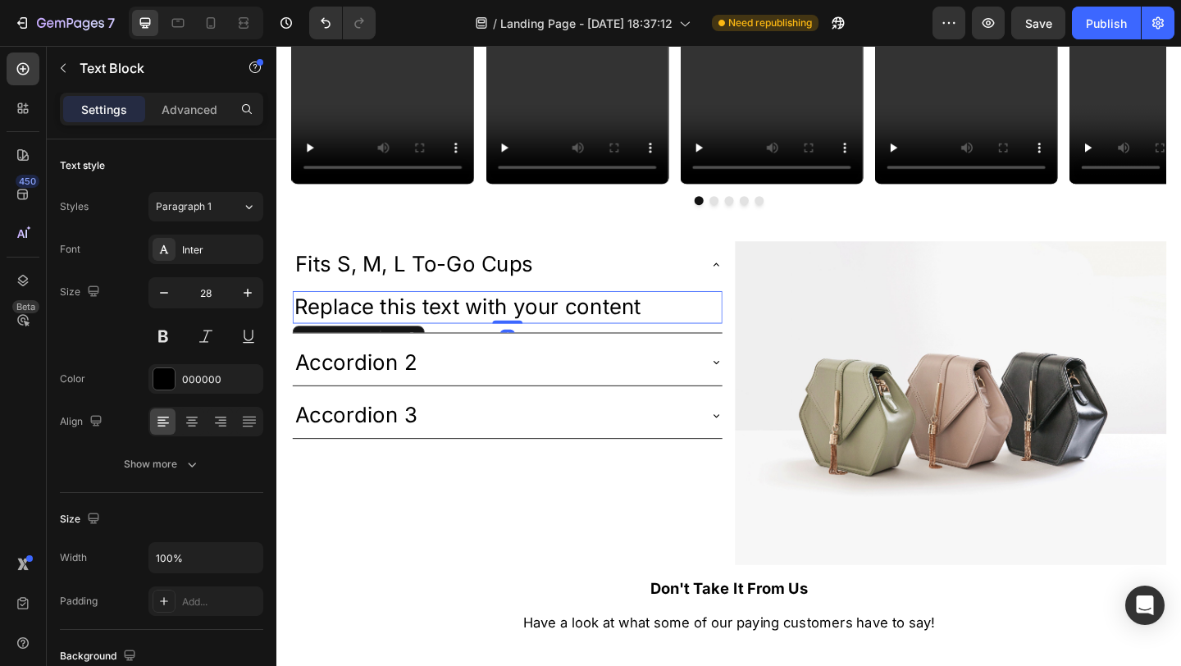
click at [451, 319] on div "Replace this text with your content" at bounding box center [527, 329] width 467 height 35
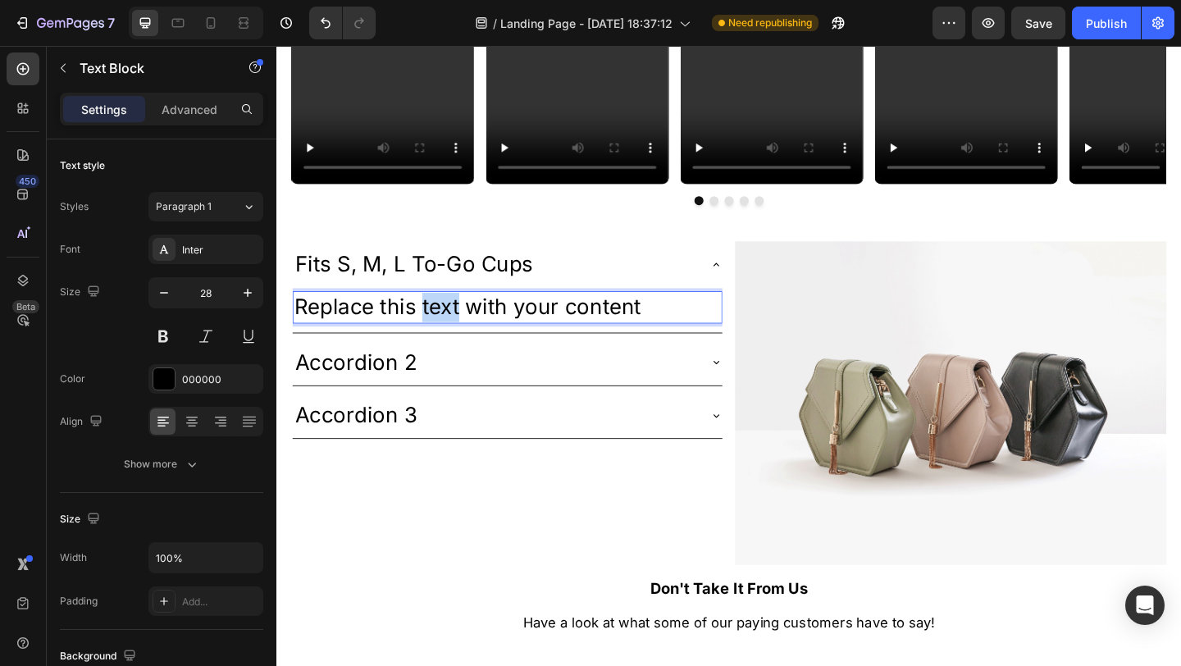
click at [450, 319] on p "Replace this text with your content" at bounding box center [527, 330] width 464 height 32
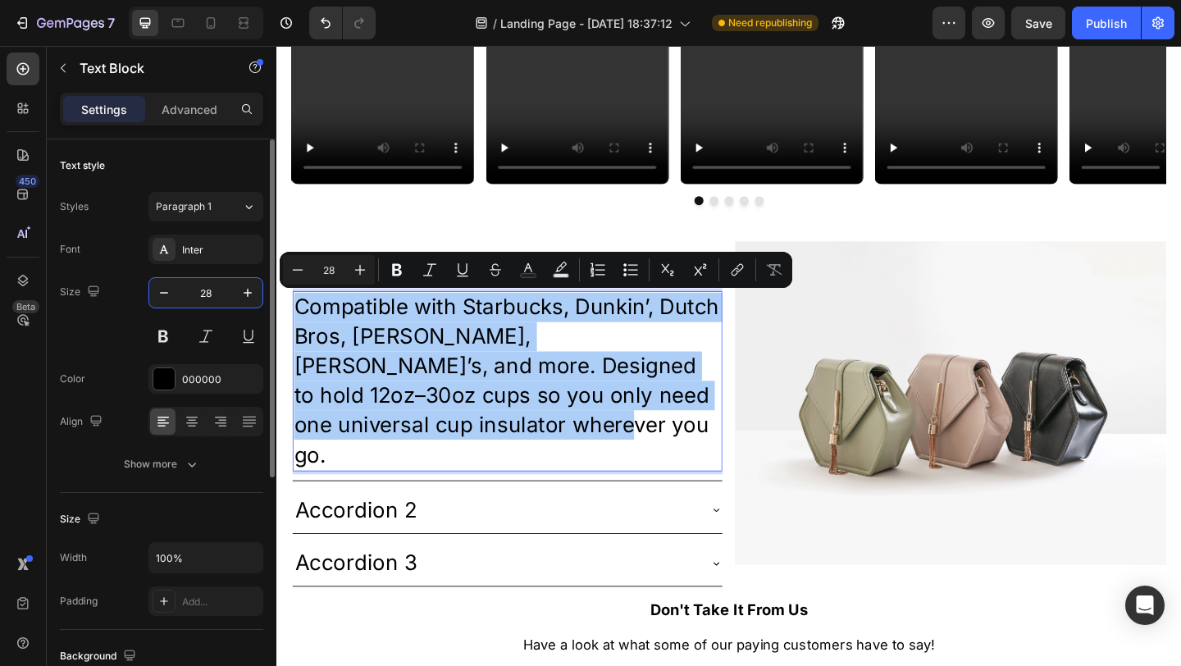
click at [215, 291] on input "28" at bounding box center [206, 293] width 54 height 30
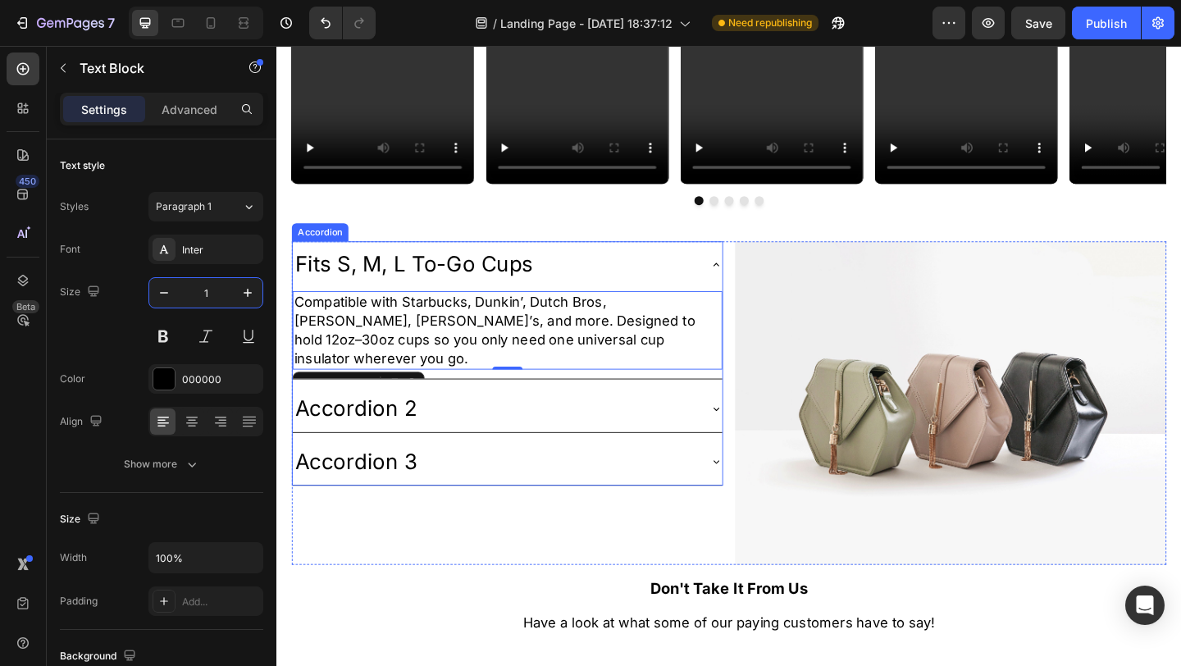
type input "15"
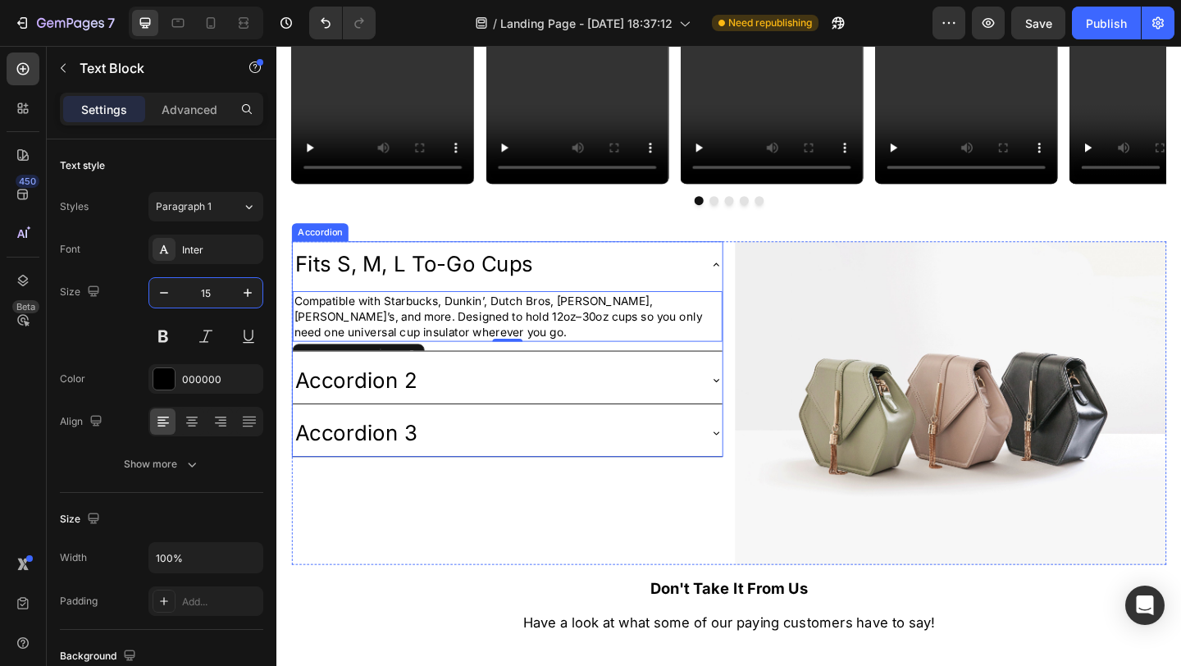
click at [490, 284] on p "Fits S, M, L To-Go Cups" at bounding box center [425, 283] width 259 height 32
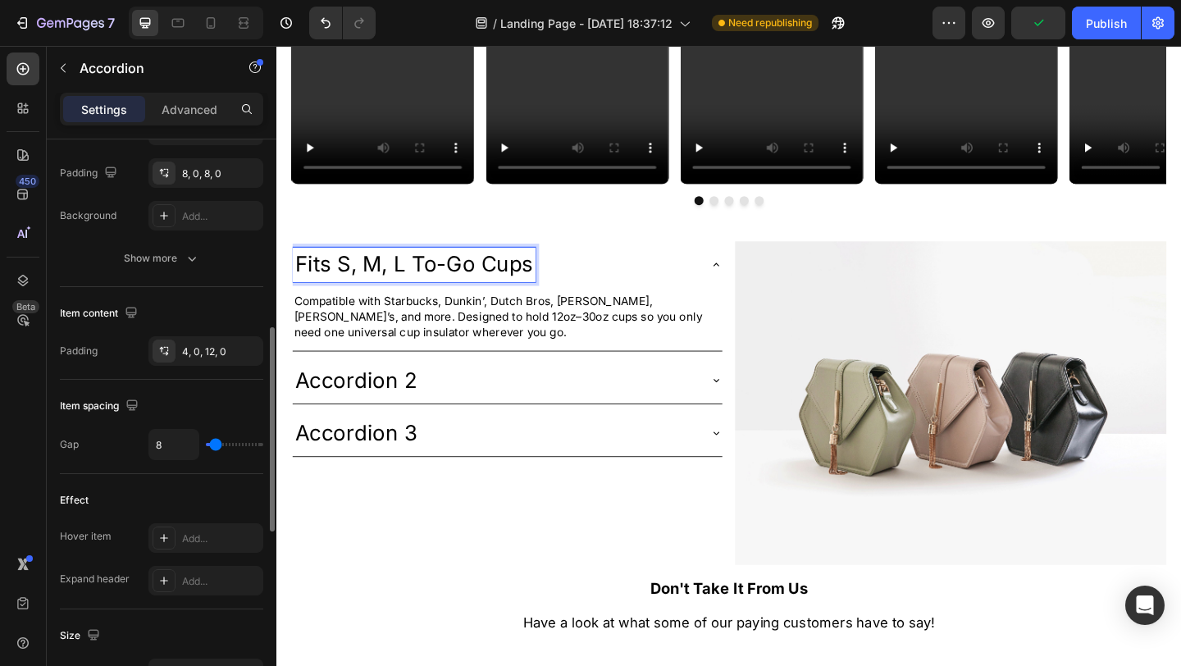
scroll to position [520, 0]
click at [403, 285] on p "Fits S, M, L To-Go Cups" at bounding box center [425, 283] width 259 height 32
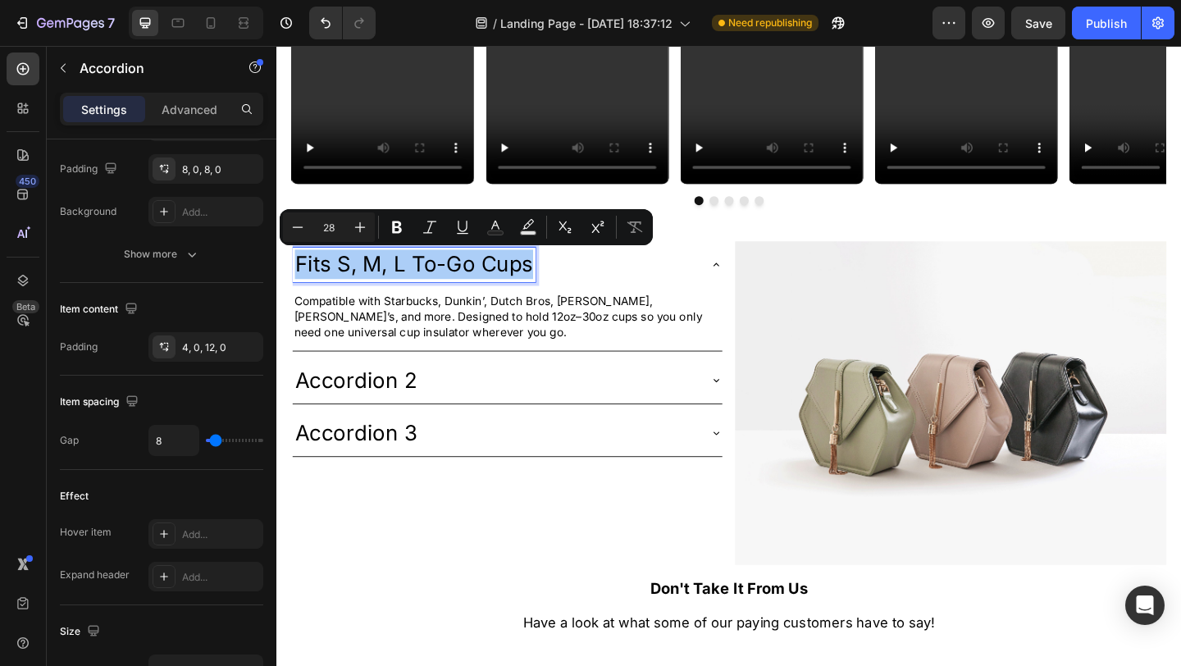
click at [329, 224] on input "28" at bounding box center [328, 227] width 33 height 20
click at [396, 220] on icon "Editor contextual toolbar" at bounding box center [397, 227] width 16 height 16
click at [335, 222] on input "28" at bounding box center [328, 227] width 33 height 20
type input "20"
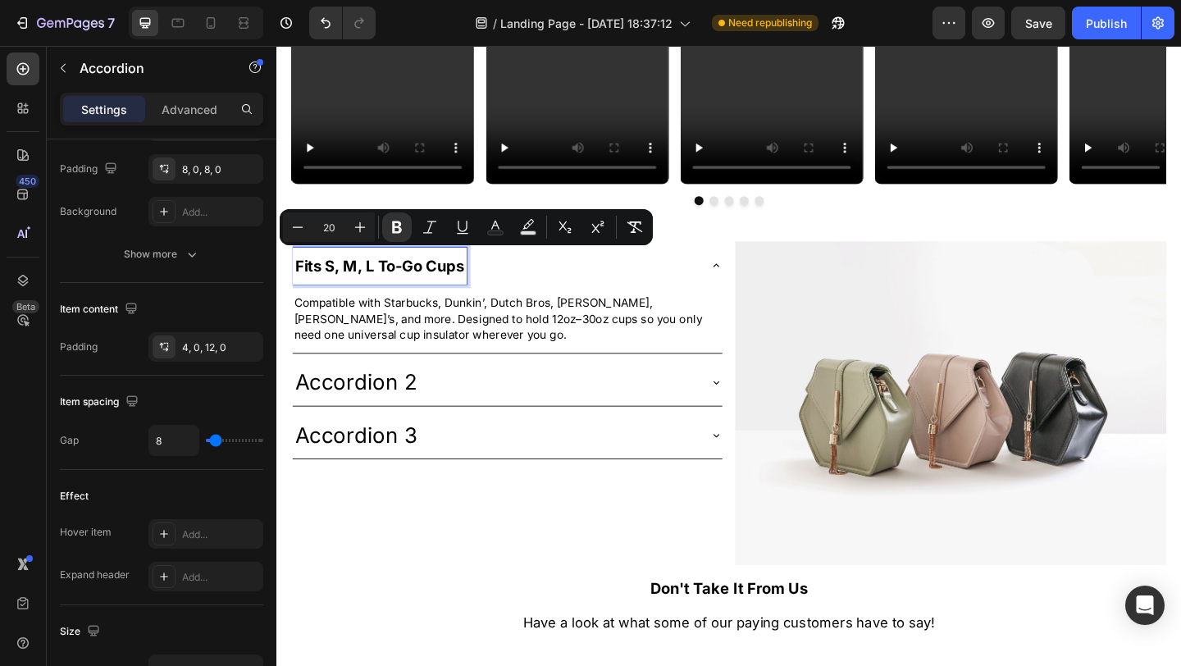
click at [633, 286] on div "Fits S, M, L To-Go Cups" at bounding box center [514, 284] width 441 height 39
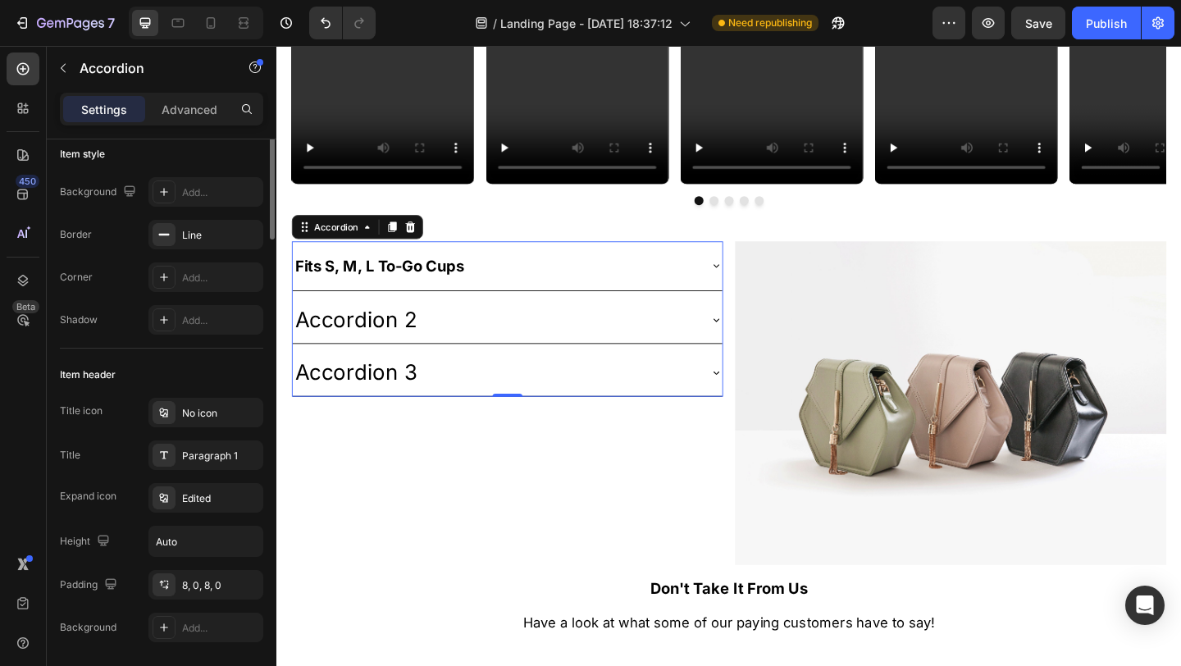
scroll to position [0, 0]
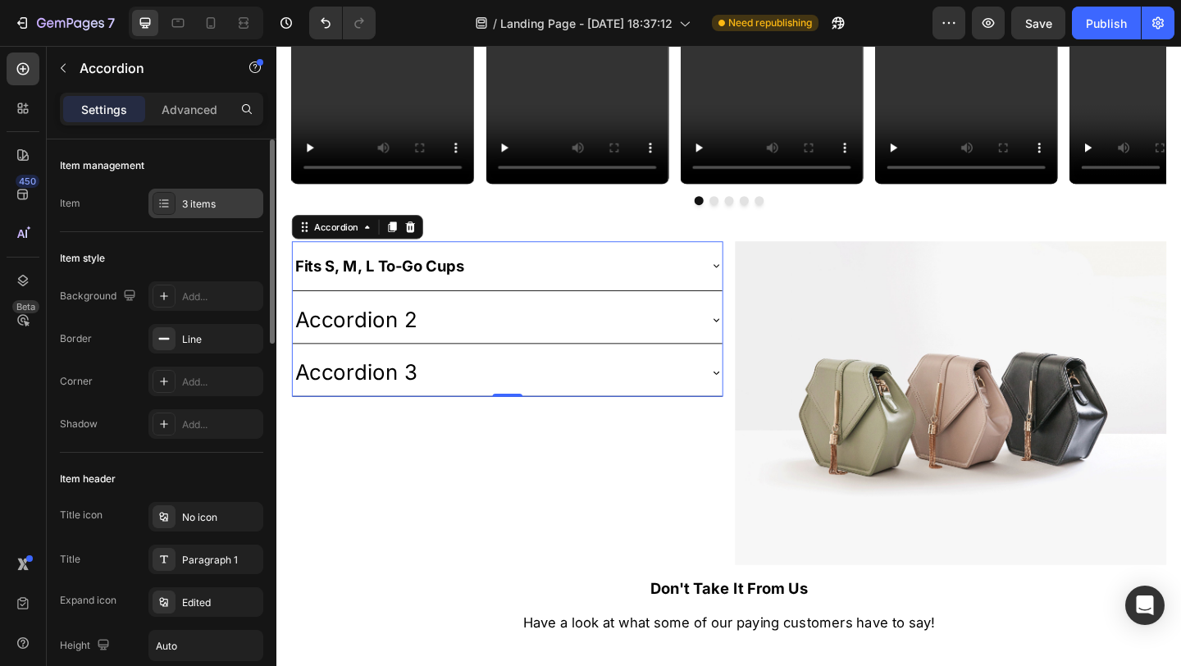
click at [210, 201] on div "3 items" at bounding box center [220, 204] width 77 height 15
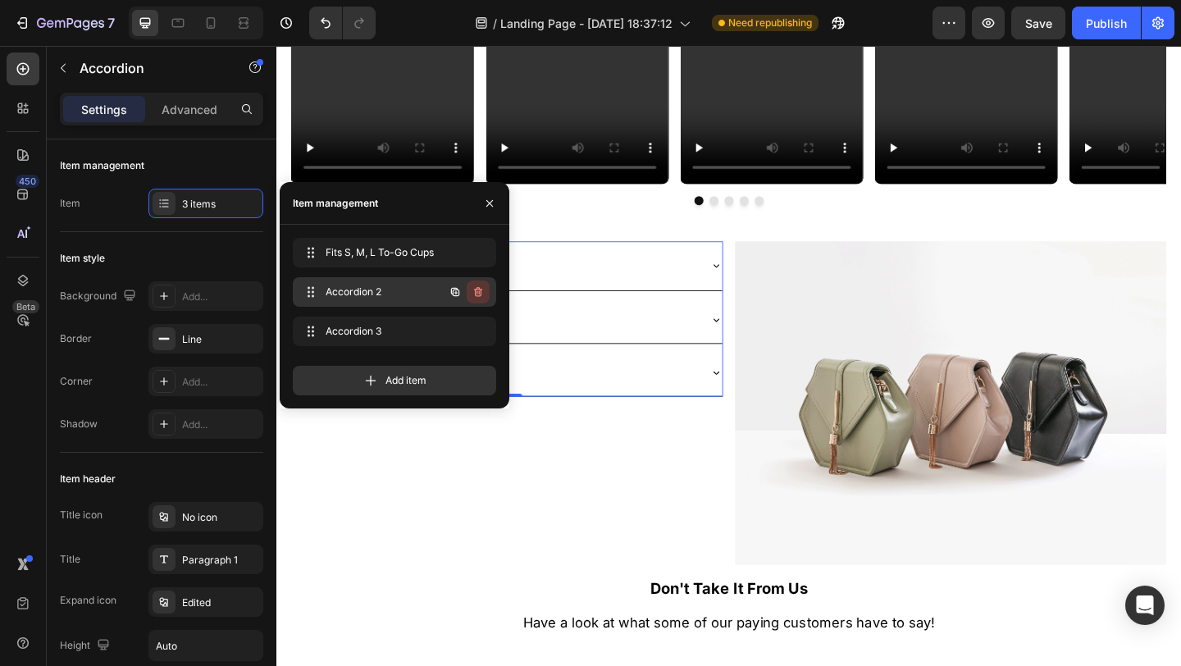
click at [477, 292] on icon "button" at bounding box center [477, 291] width 13 height 13
click at [476, 291] on div "Delete" at bounding box center [467, 292] width 30 height 15
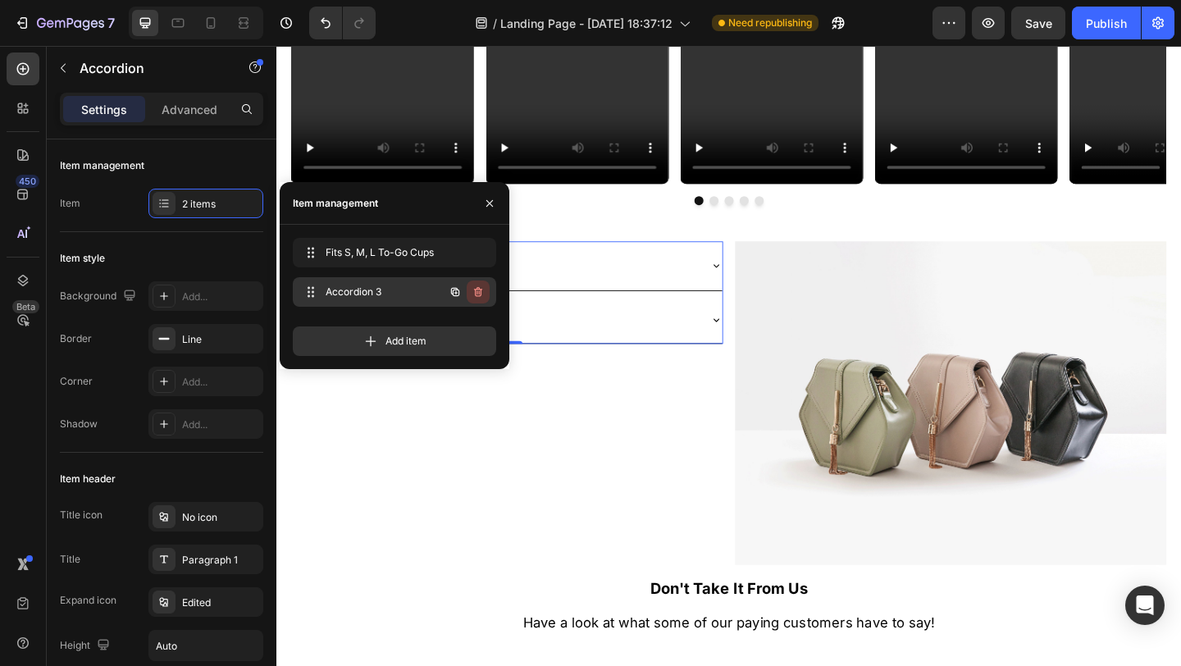
click at [476, 291] on icon "button" at bounding box center [477, 291] width 13 height 13
click at [476, 291] on div "Delete" at bounding box center [467, 292] width 30 height 15
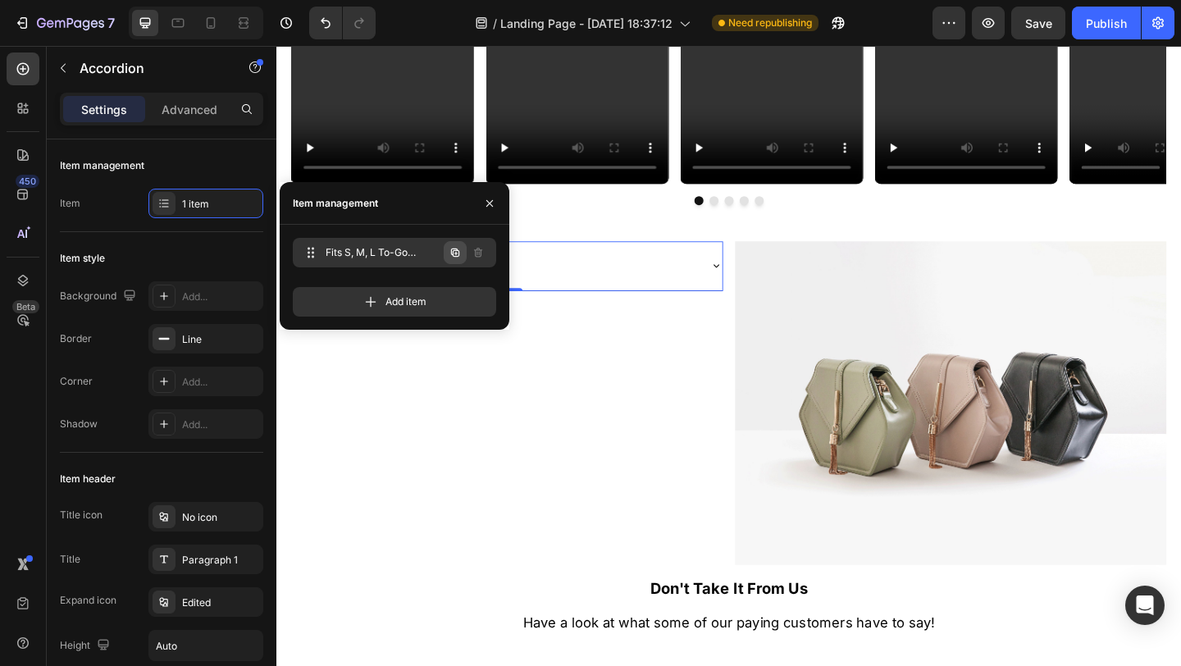
click at [458, 251] on icon "button" at bounding box center [455, 252] width 13 height 13
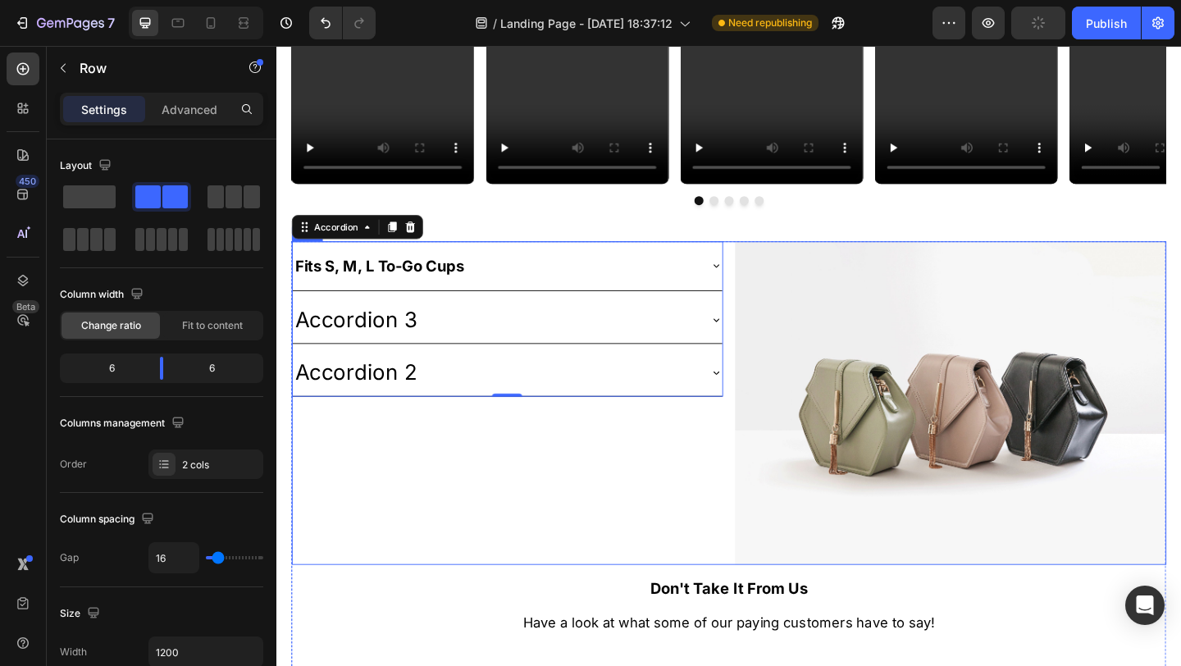
click at [612, 519] on div "Fits S, M, L To-Go Cups Accordion 3 Accordion 2 Accordion 0" at bounding box center [527, 434] width 469 height 352
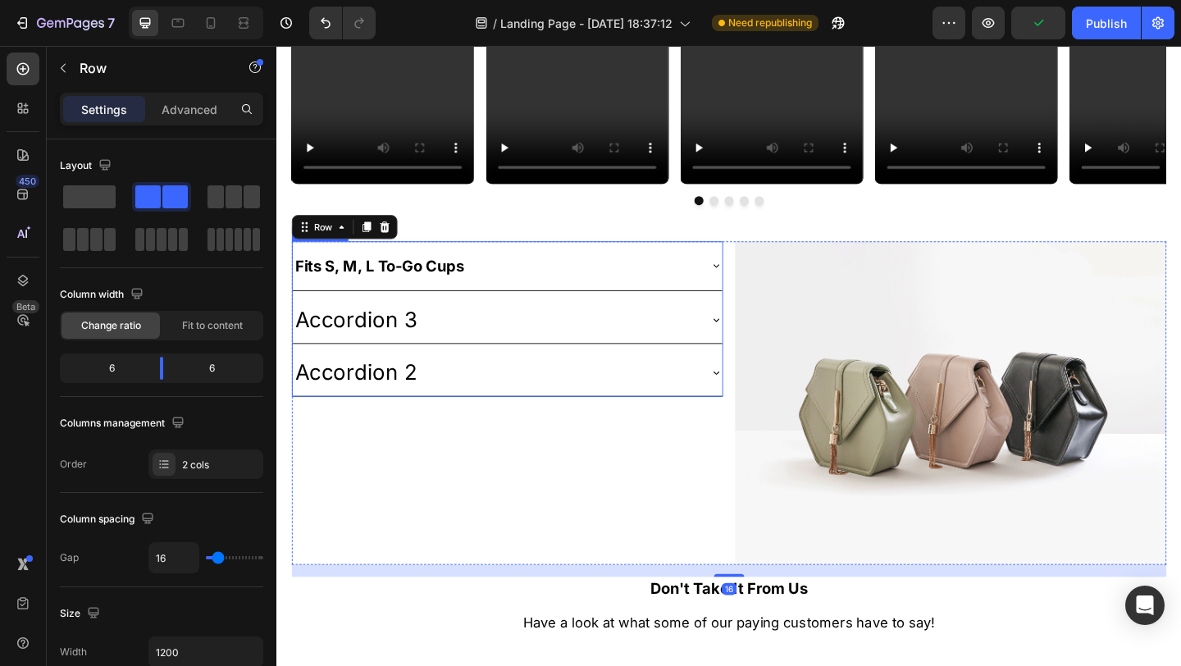
click at [514, 282] on div "Fits S, M, L To-Go Cups" at bounding box center [514, 284] width 441 height 39
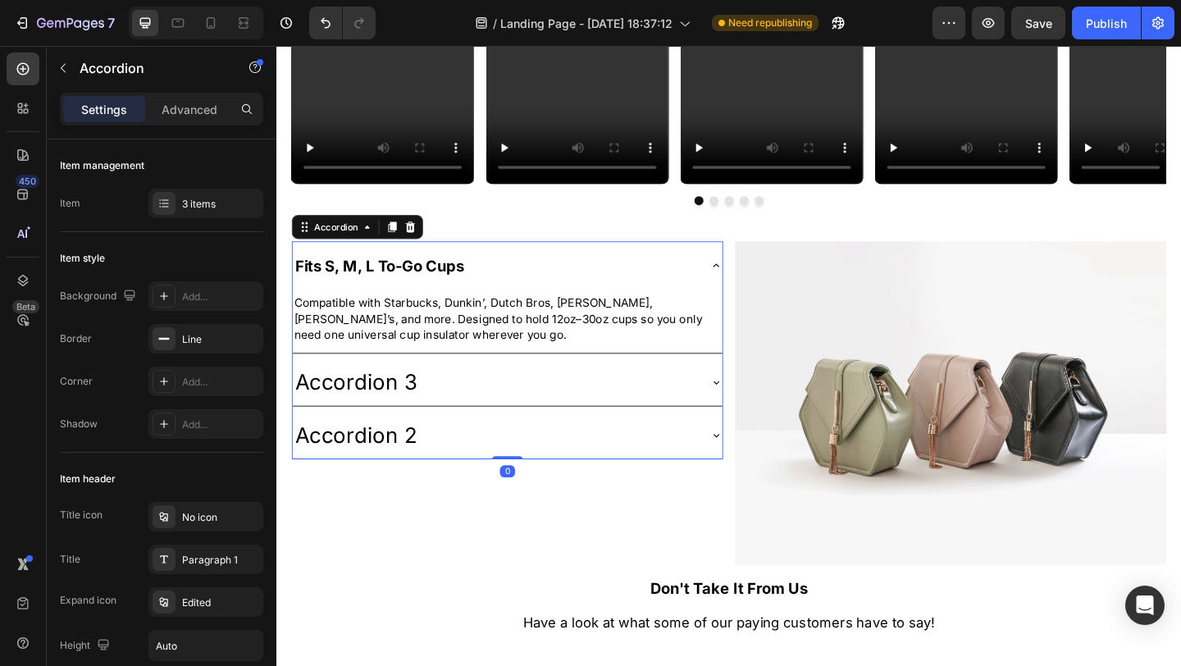
click at [508, 285] on div "Fits S, M, L To-Go Cups" at bounding box center [514, 284] width 441 height 39
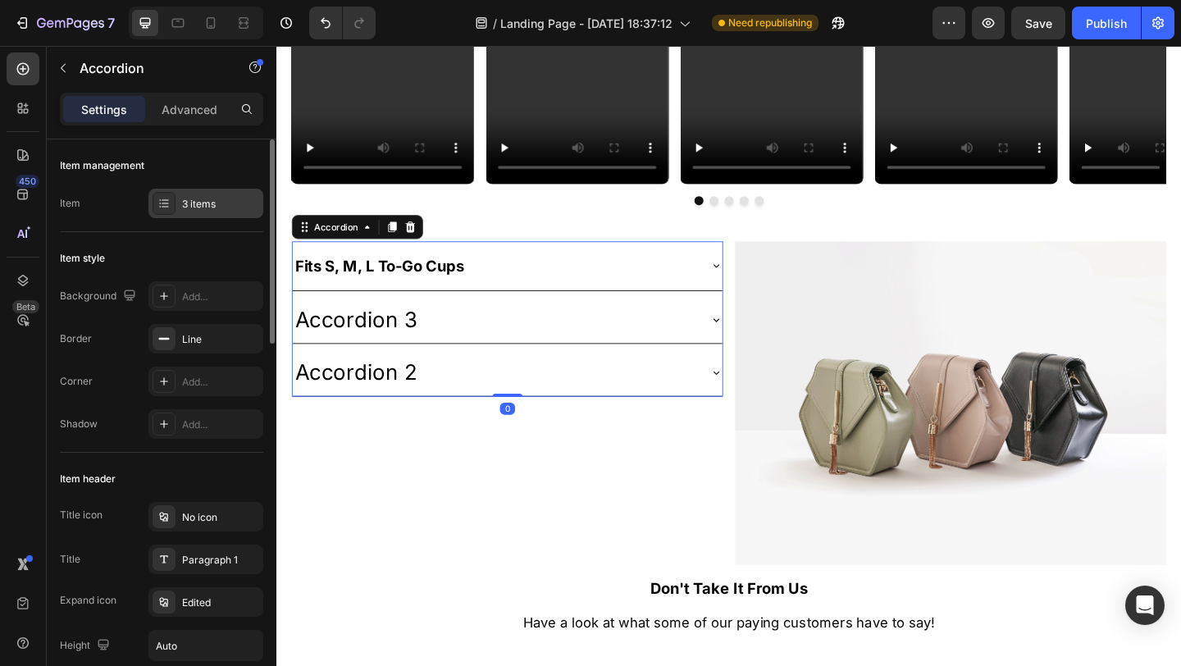
click at [228, 211] on div "3 items" at bounding box center [205, 204] width 115 height 30
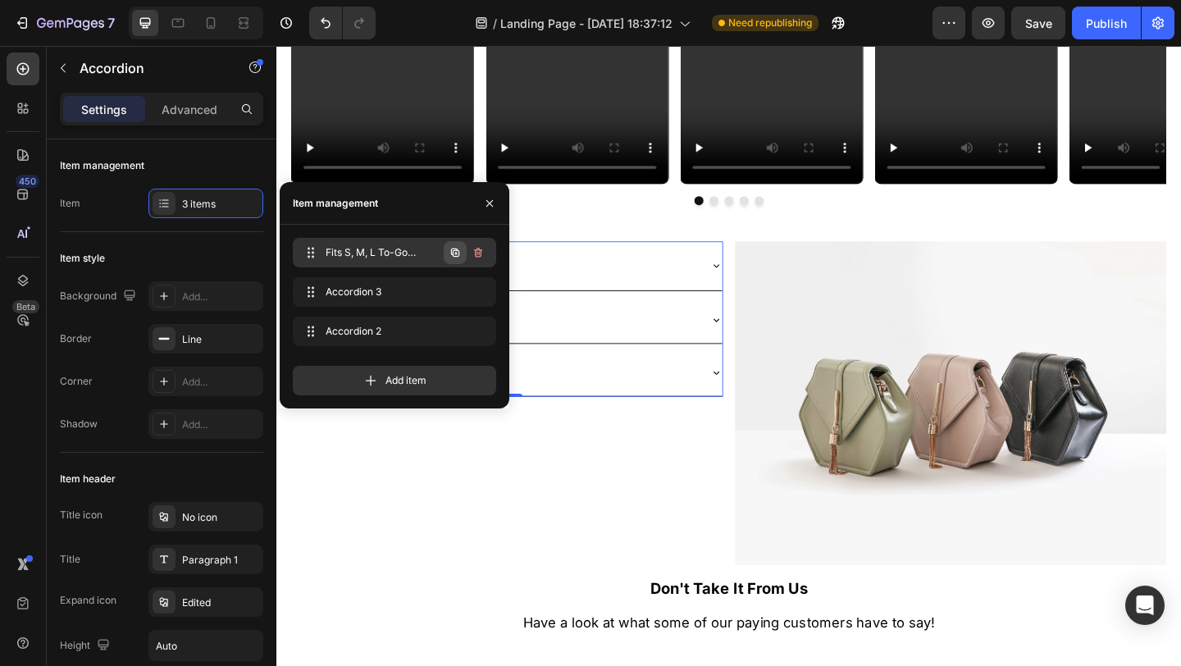
click at [455, 248] on icon "button" at bounding box center [455, 252] width 8 height 8
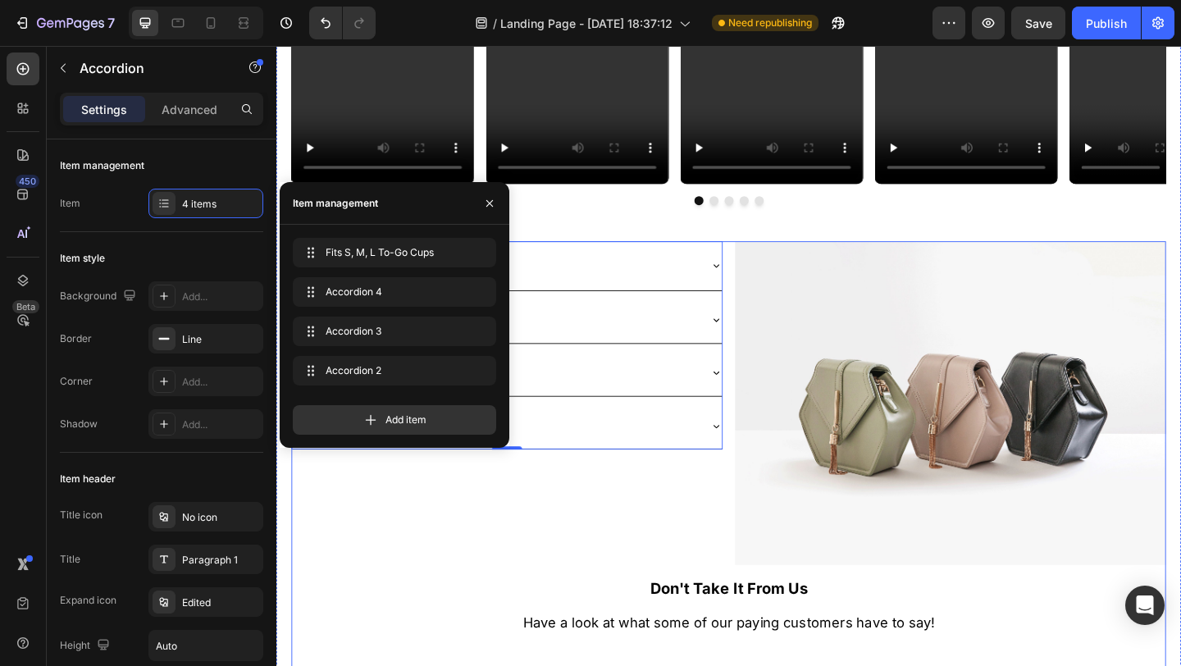
click at [561, 626] on h2 "Don't Take It From Us" at bounding box center [768, 635] width 951 height 25
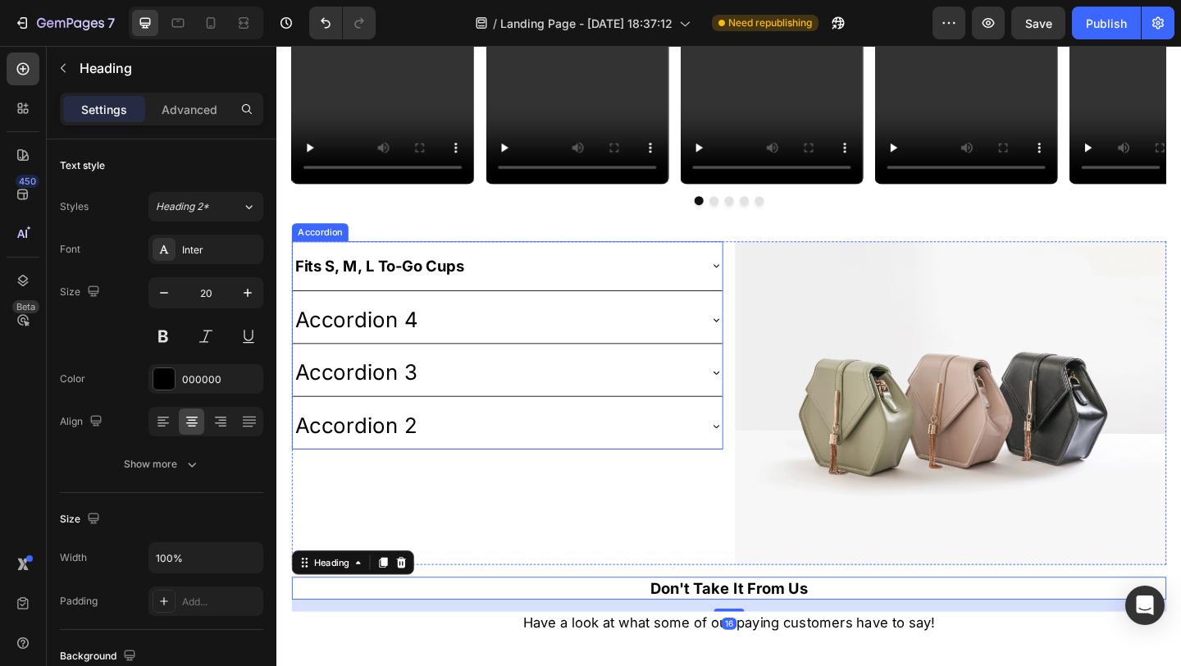
click at [427, 450] on div "Accordion 2" at bounding box center [363, 458] width 138 height 37
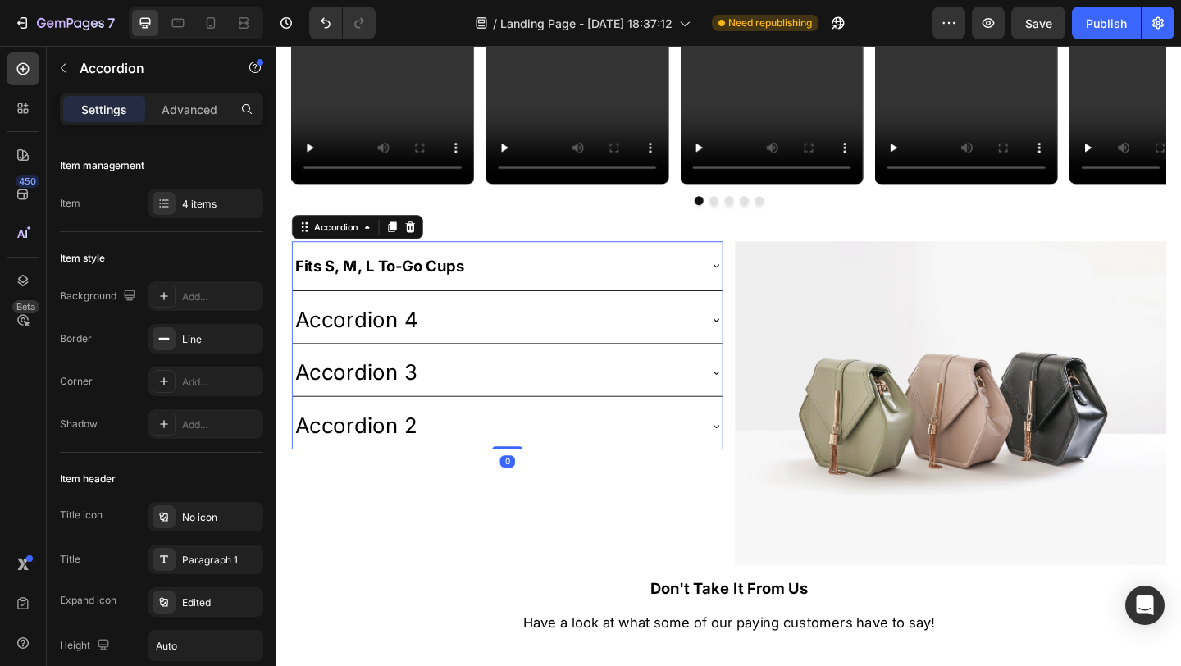
click at [456, 454] on div "Accordion 2" at bounding box center [514, 458] width 441 height 37
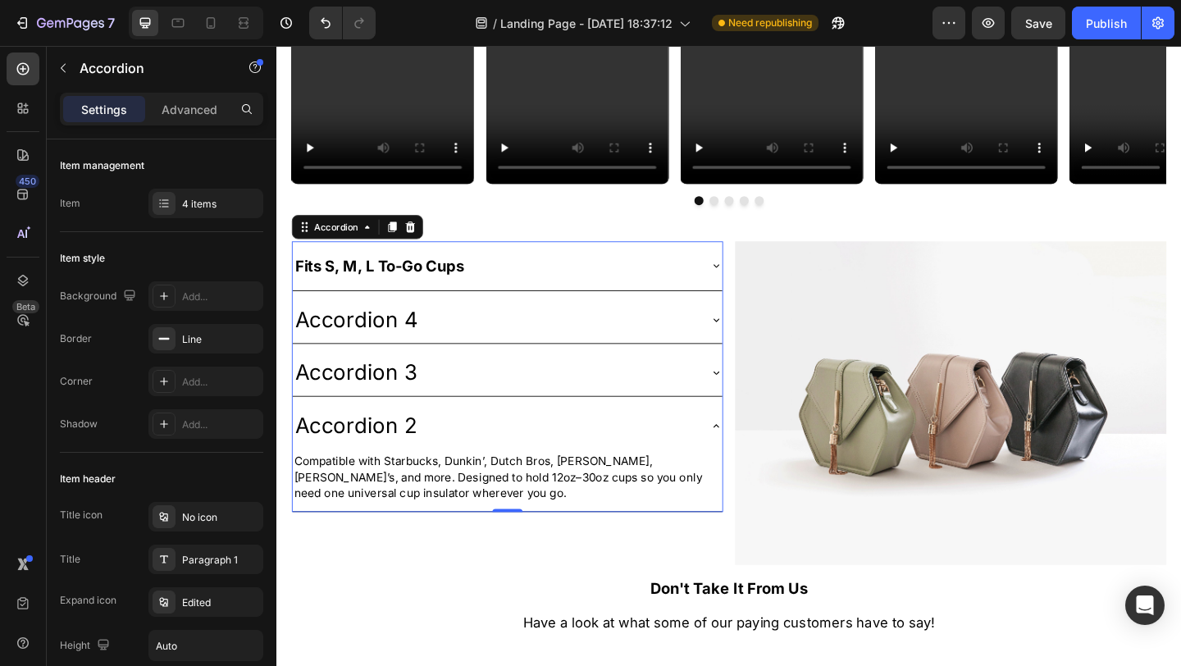
click at [407, 348] on div "Accordion 4" at bounding box center [363, 344] width 139 height 37
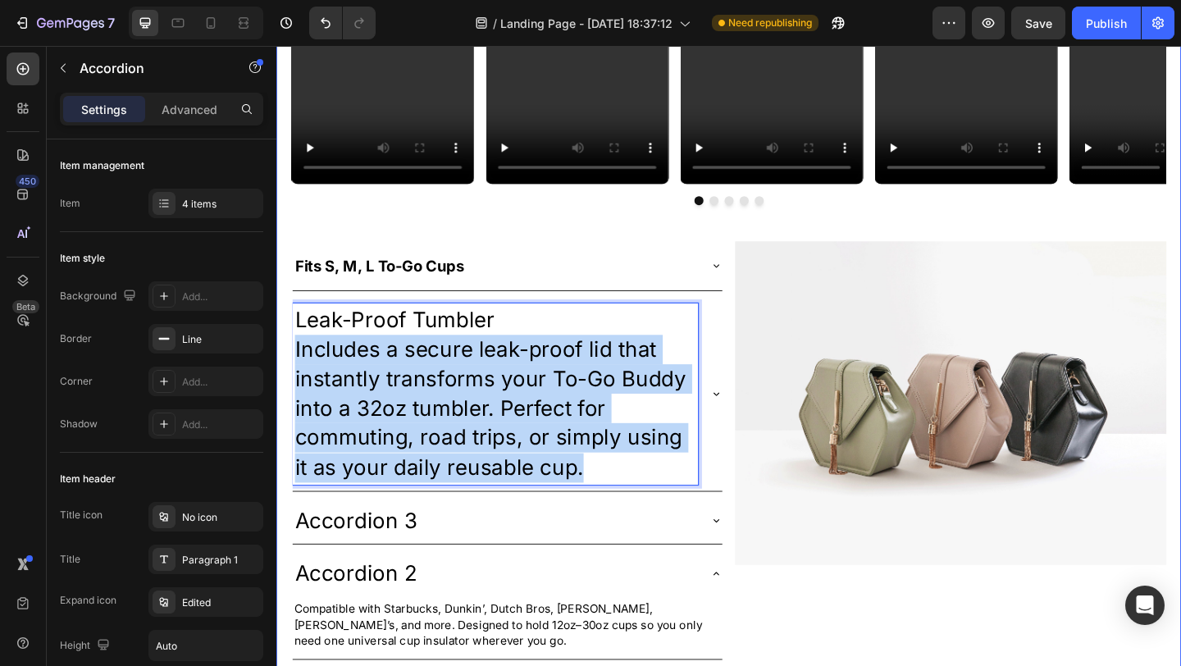
drag, startPoint x: 615, startPoint y: 498, endPoint x: 321, endPoint y: 389, distance: 313.1
click at [280, 380] on div "All New Designs Out Now! Heading Video Video Video Video Video [GEOGRAPHIC_DATA…" at bounding box center [768, 452] width 984 height 1287
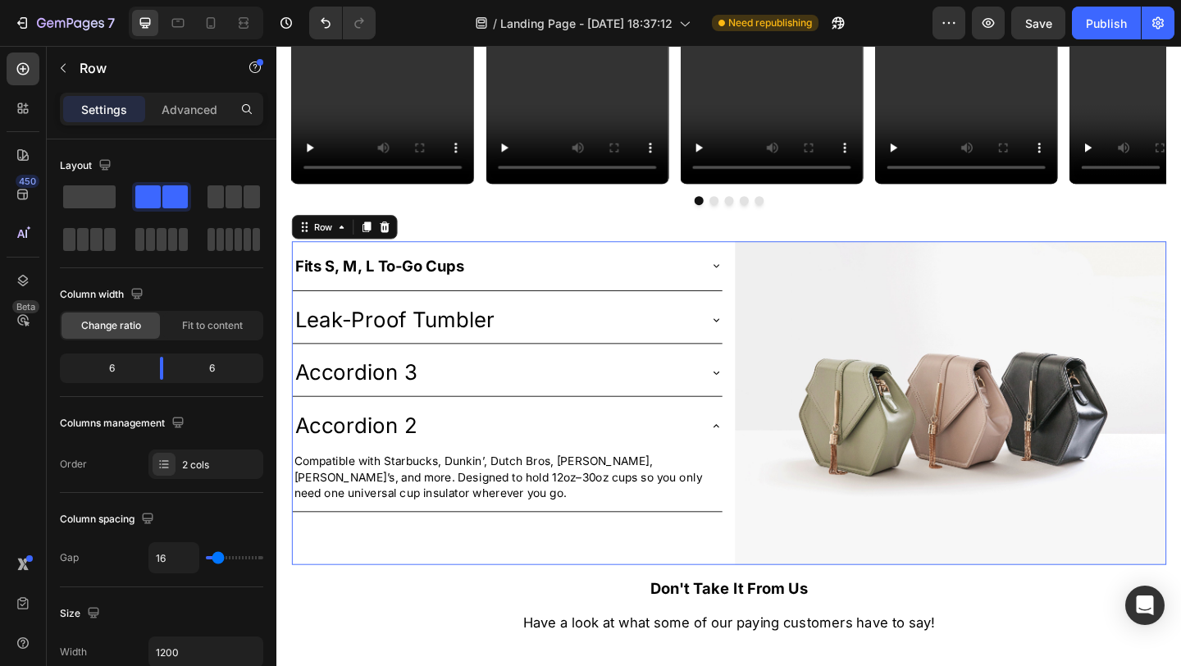
click at [764, 346] on div "Fits S, M, L To-Go Cups Leak-Proof Tumbler Accordion 3 Accordion 2 Compatible w…" at bounding box center [768, 434] width 951 height 352
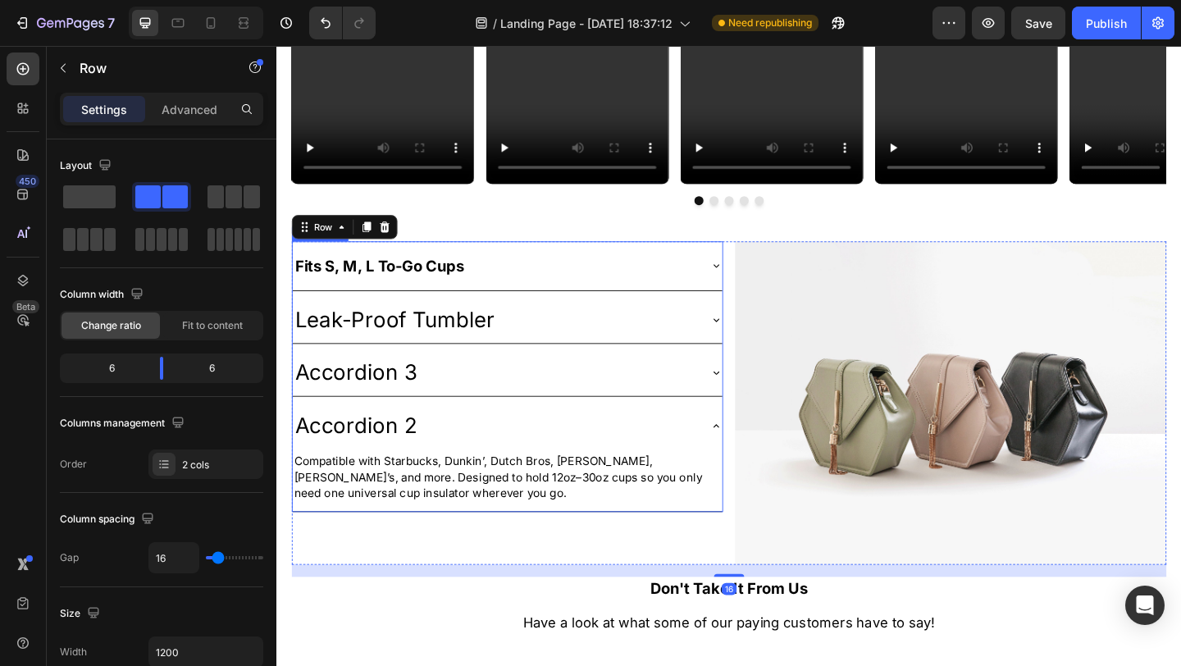
click at [681, 346] on div "Leak-Proof Tumbler" at bounding box center [514, 344] width 441 height 37
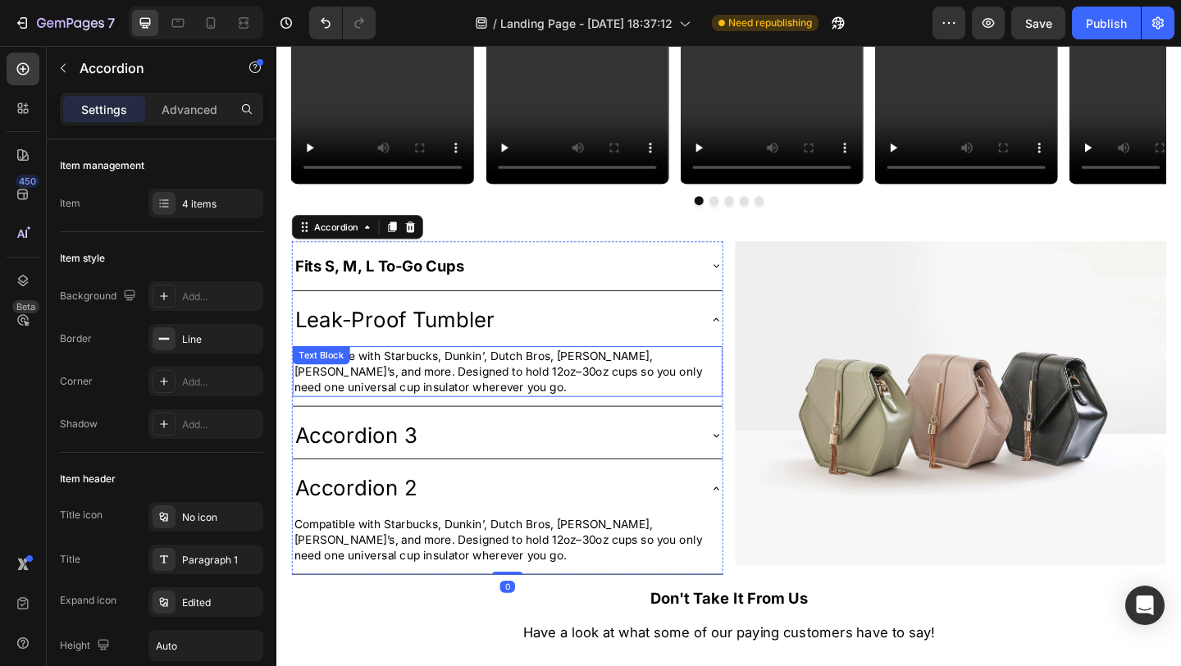
click at [398, 389] on p "Compatible with Starbucks, Dunkin’, Dutch Bros, [PERSON_NAME], [PERSON_NAME]’s,…" at bounding box center [527, 400] width 464 height 52
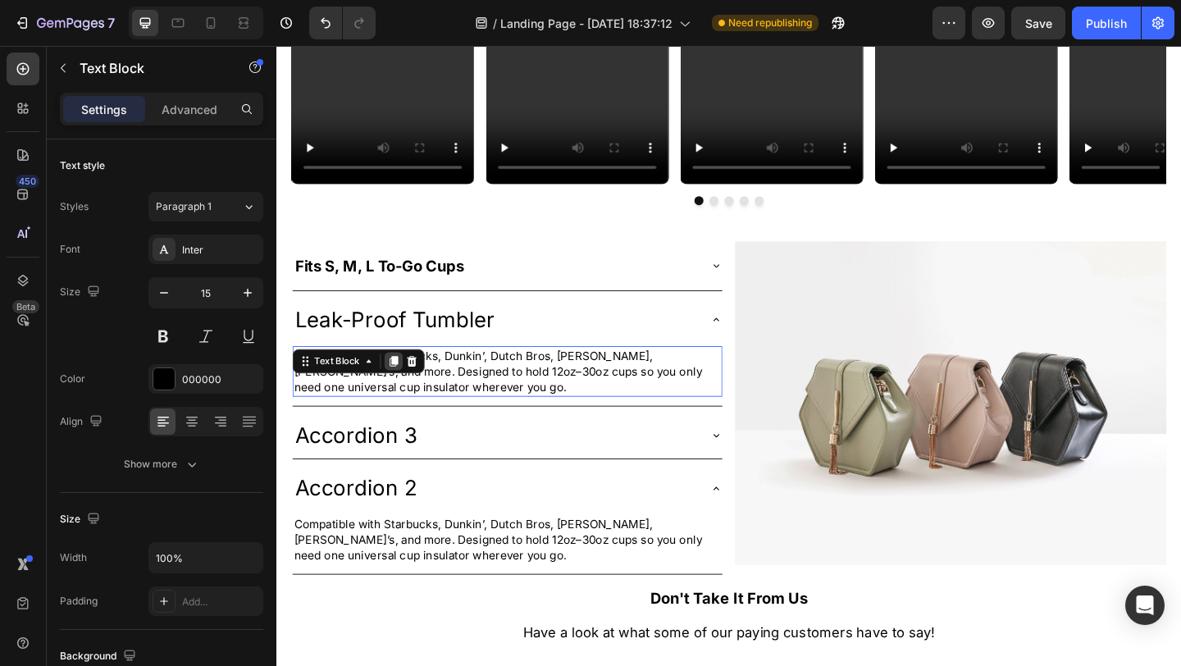
click at [398, 389] on icon at bounding box center [403, 388] width 13 height 13
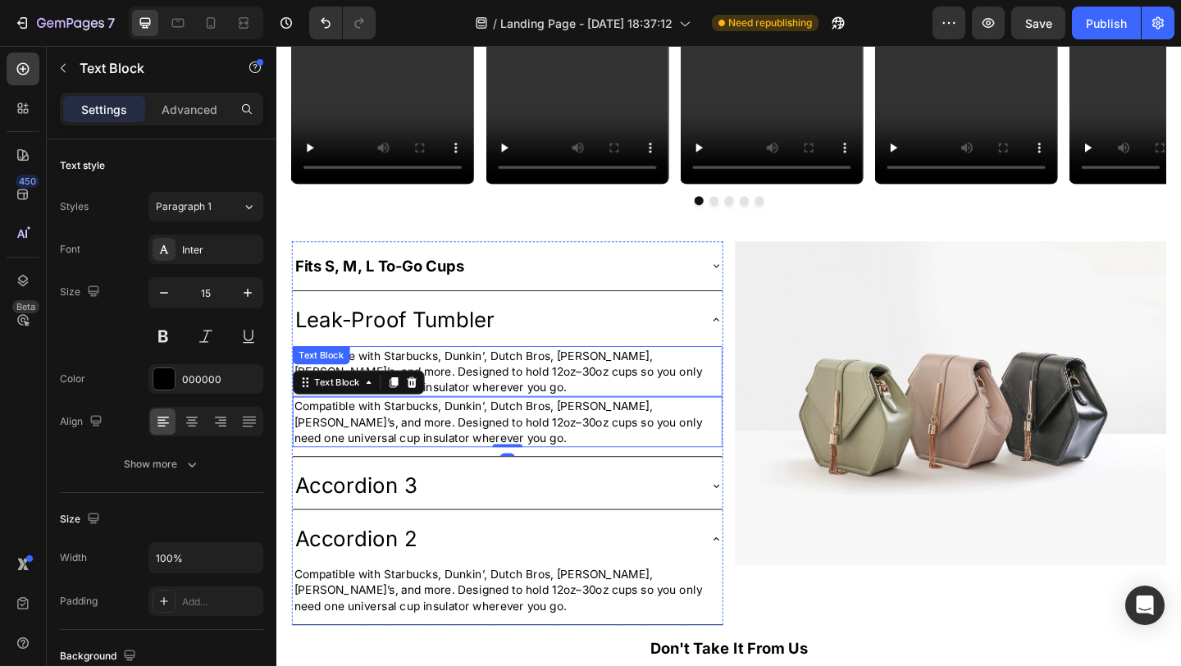
click at [470, 395] on p "Compatible with Starbucks, Dunkin’, Dutch Bros, [PERSON_NAME], [PERSON_NAME]’s,…" at bounding box center [527, 400] width 464 height 52
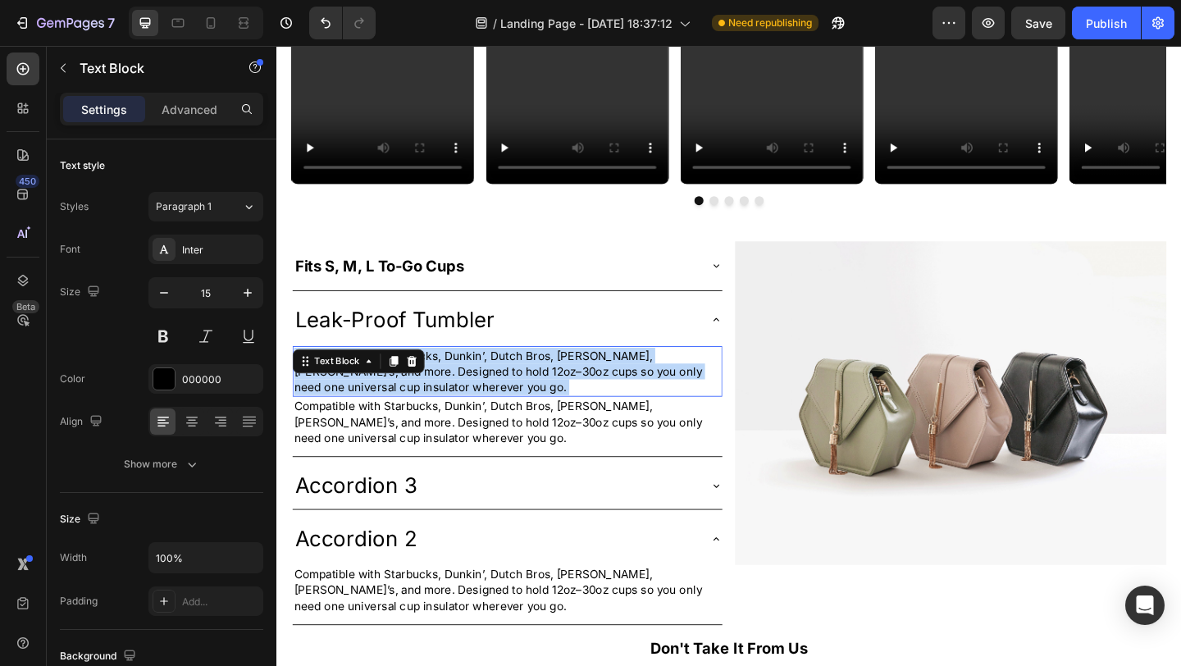
click at [470, 395] on p "Compatible with Starbucks, Dunkin’, Dutch Bros, [PERSON_NAME], [PERSON_NAME]’s,…" at bounding box center [527, 400] width 464 height 52
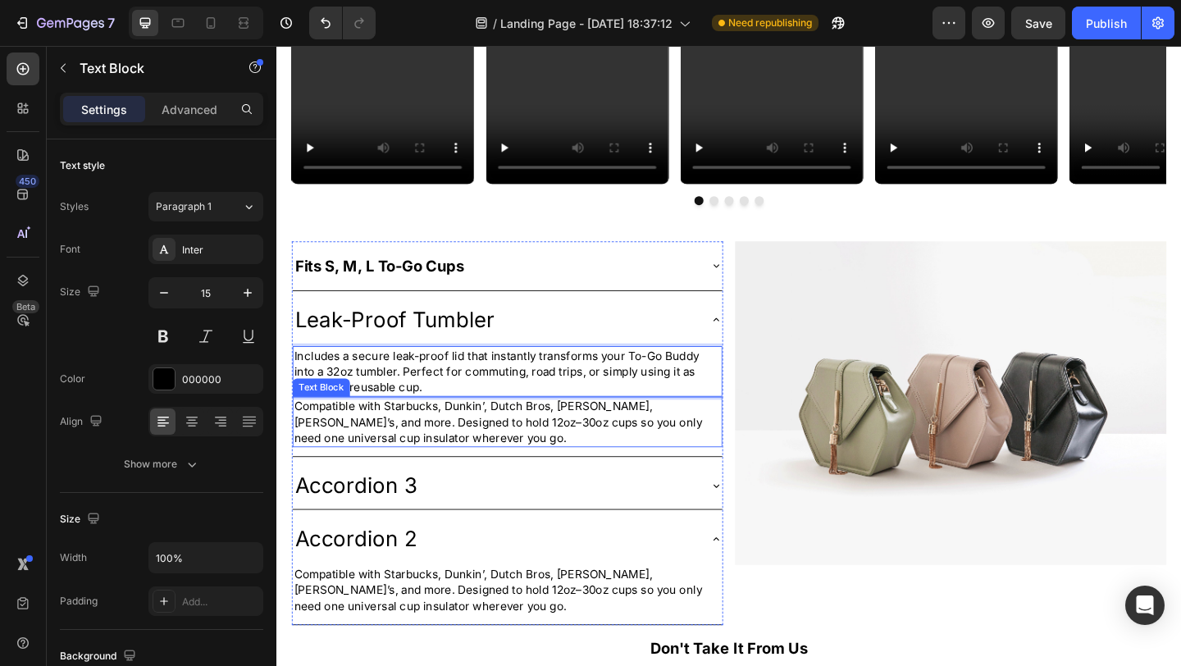
click at [454, 461] on p "Compatible with Starbucks, Dunkin’, Dutch Bros, [PERSON_NAME], [PERSON_NAME]’s,…" at bounding box center [527, 455] width 464 height 52
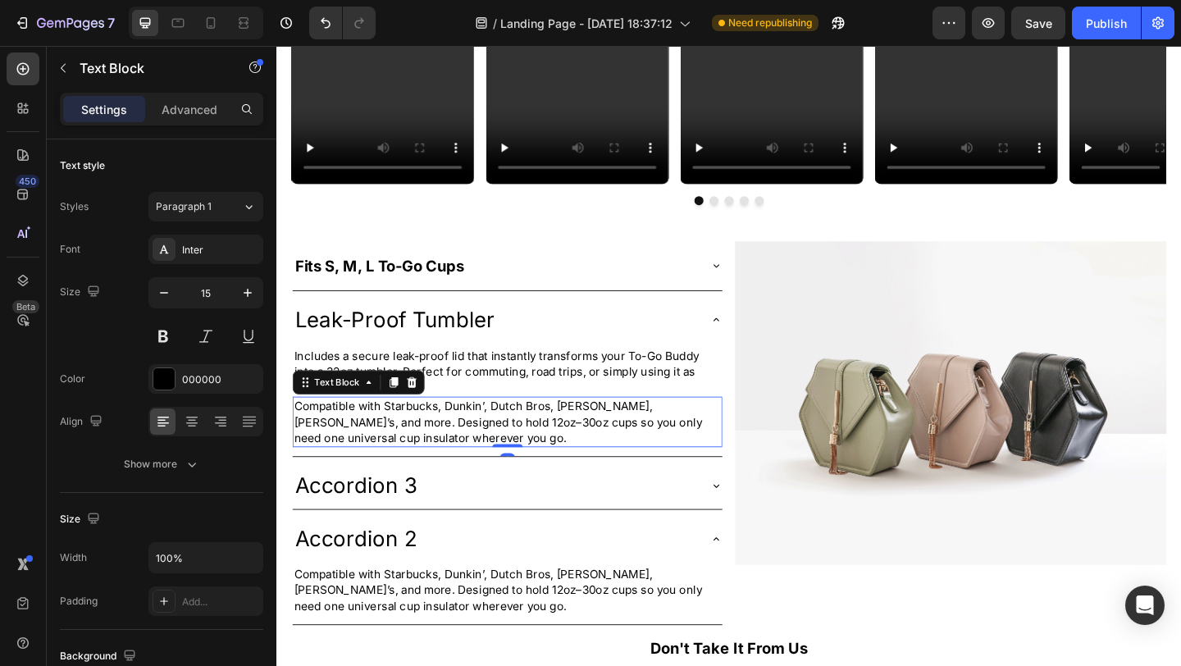
click at [418, 407] on icon at bounding box center [423, 411] width 11 height 11
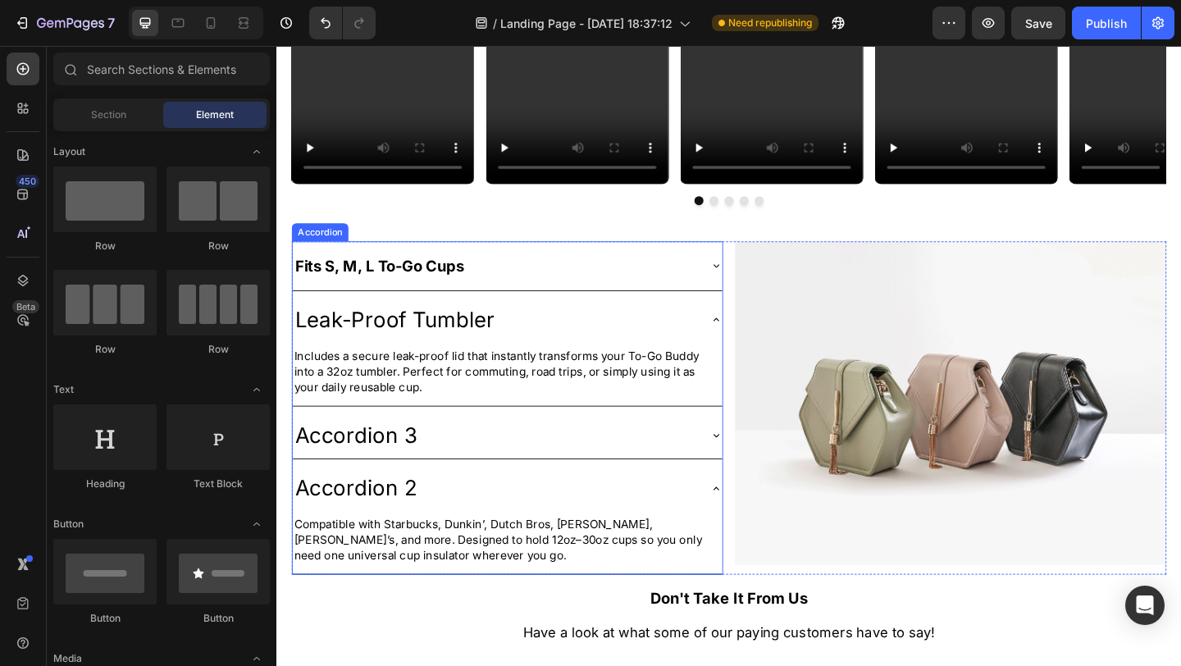
click at [465, 338] on p "Leak-Proof Tumbler" at bounding box center [404, 344] width 217 height 32
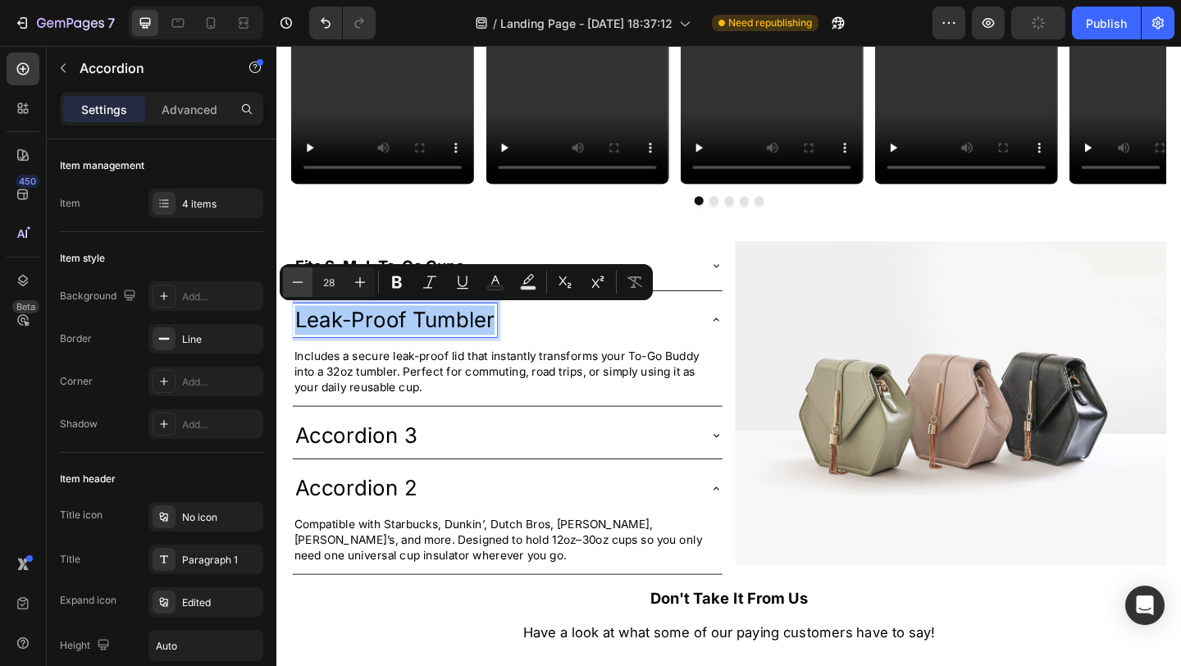
click at [294, 288] on icon "Editor contextual toolbar" at bounding box center [297, 282] width 16 height 16
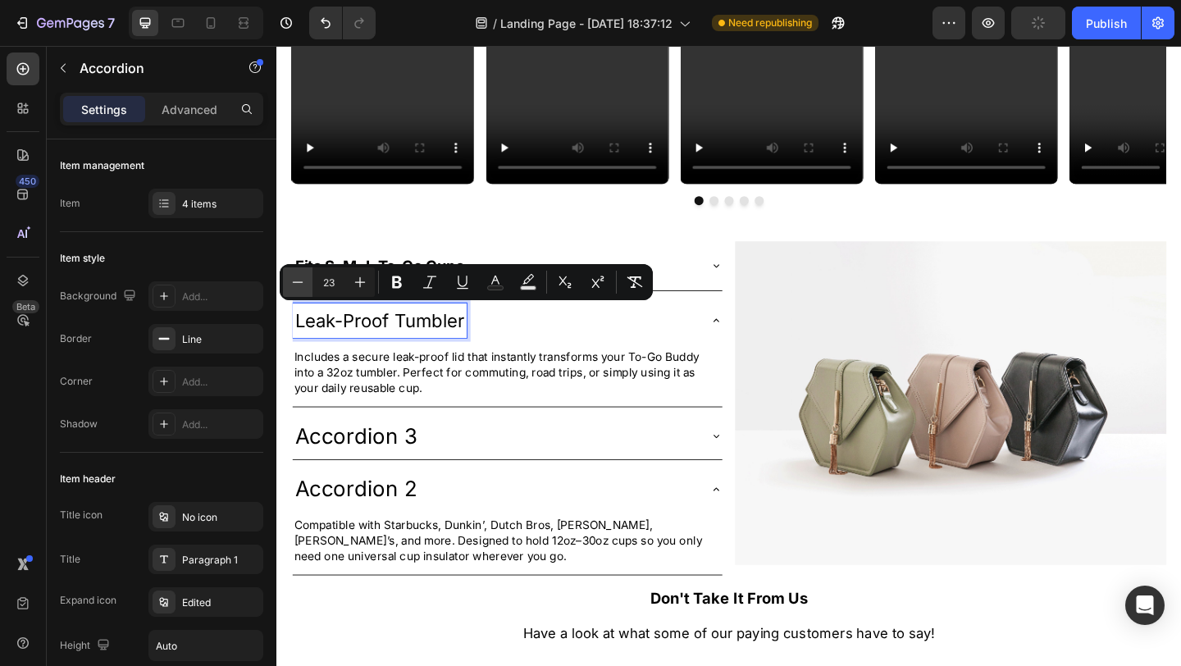
click at [294, 288] on icon "Editor contextual toolbar" at bounding box center [297, 282] width 16 height 16
click at [300, 285] on icon "Editor contextual toolbar" at bounding box center [297, 282] width 16 height 16
type input "20"
click at [399, 280] on icon "Editor contextual toolbar" at bounding box center [397, 282] width 10 height 12
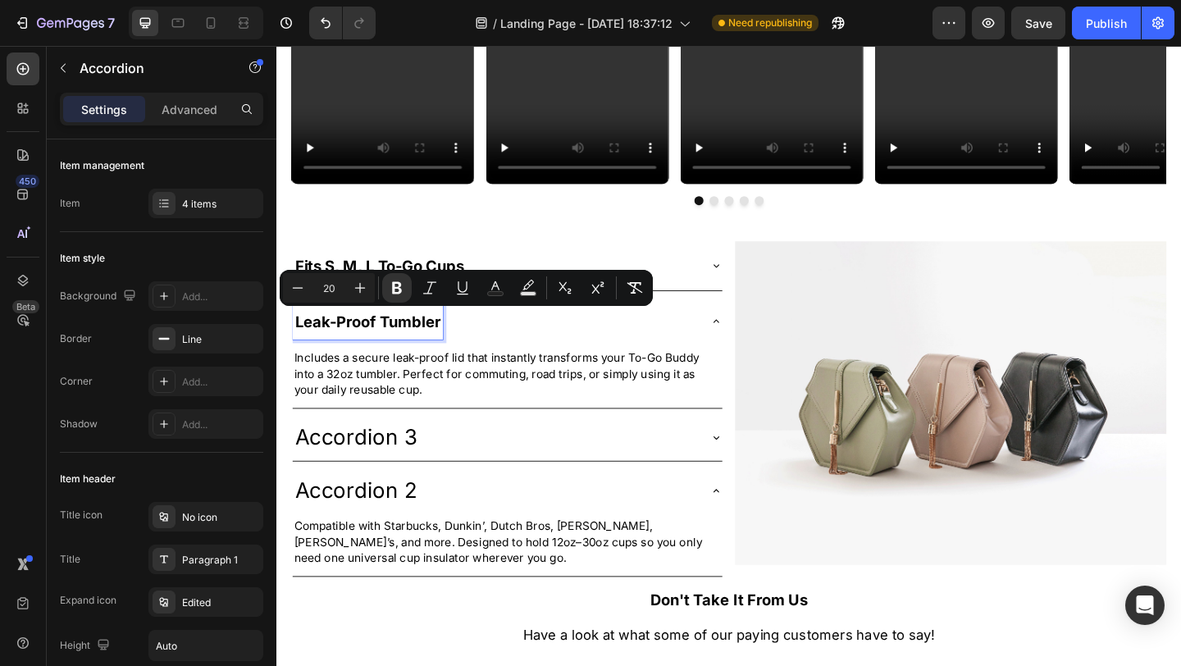
click at [405, 468] on p "Accordion 3" at bounding box center [362, 472] width 133 height 32
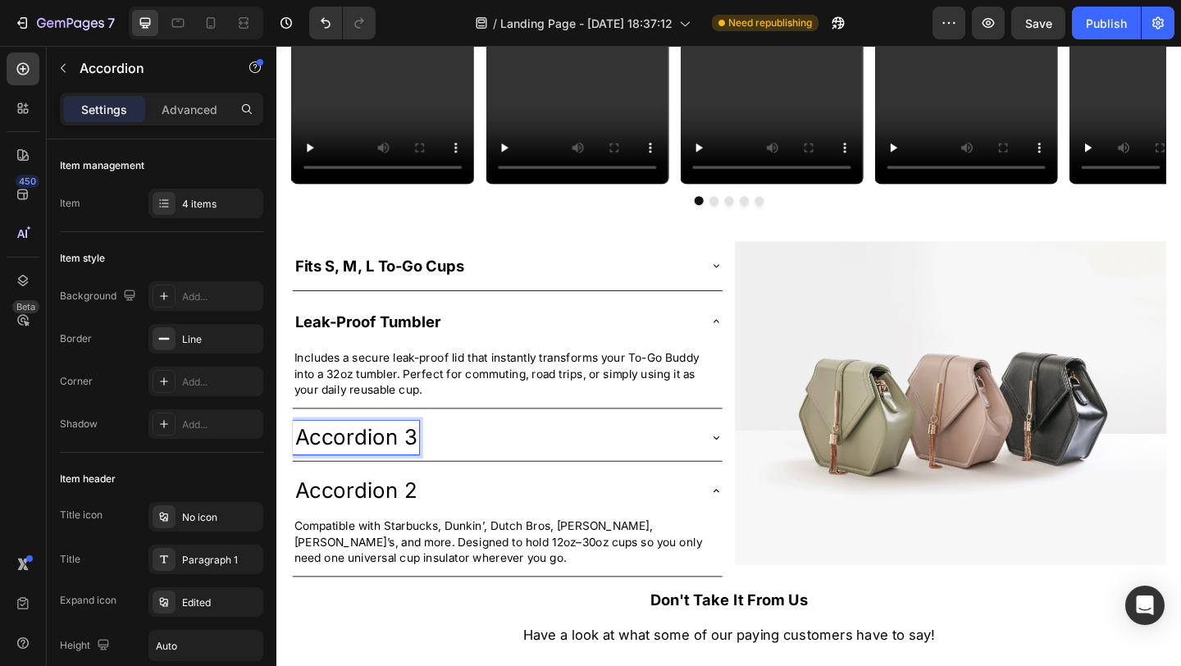
click at [391, 476] on p "Accordion 3" at bounding box center [362, 472] width 133 height 32
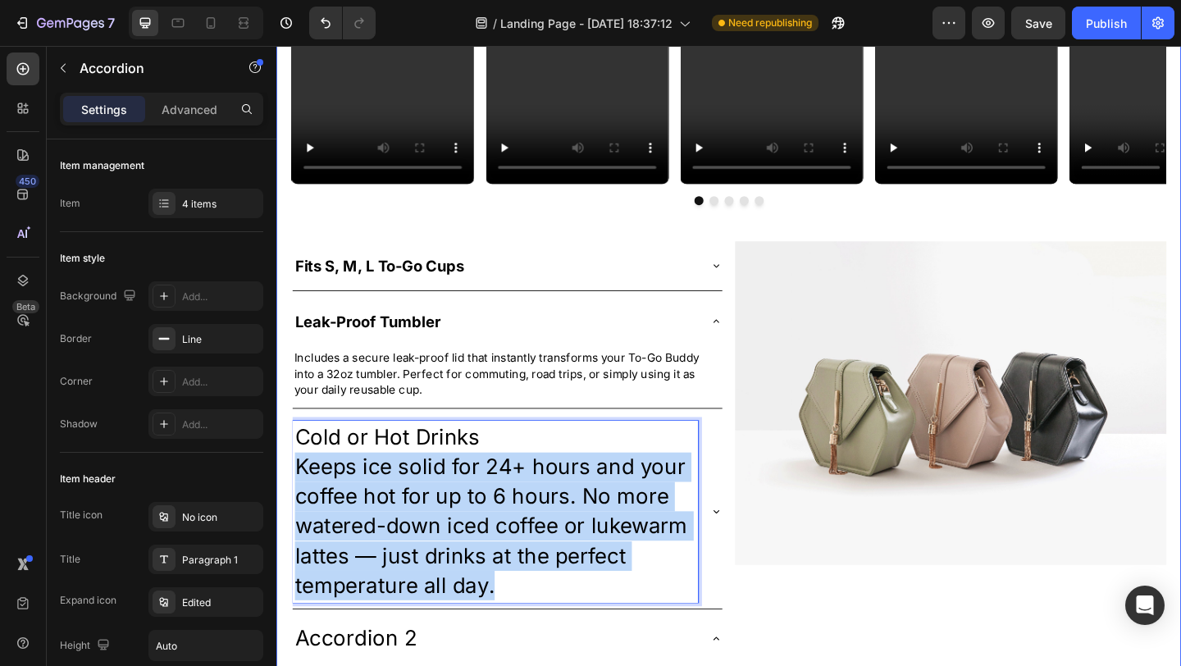
drag, startPoint x: 525, startPoint y: 628, endPoint x: 283, endPoint y: 501, distance: 273.2
click at [283, 501] on div "All New Designs Out Now! Heading Video Video Video Video Video [GEOGRAPHIC_DATA…" at bounding box center [768, 488] width 984 height 1358
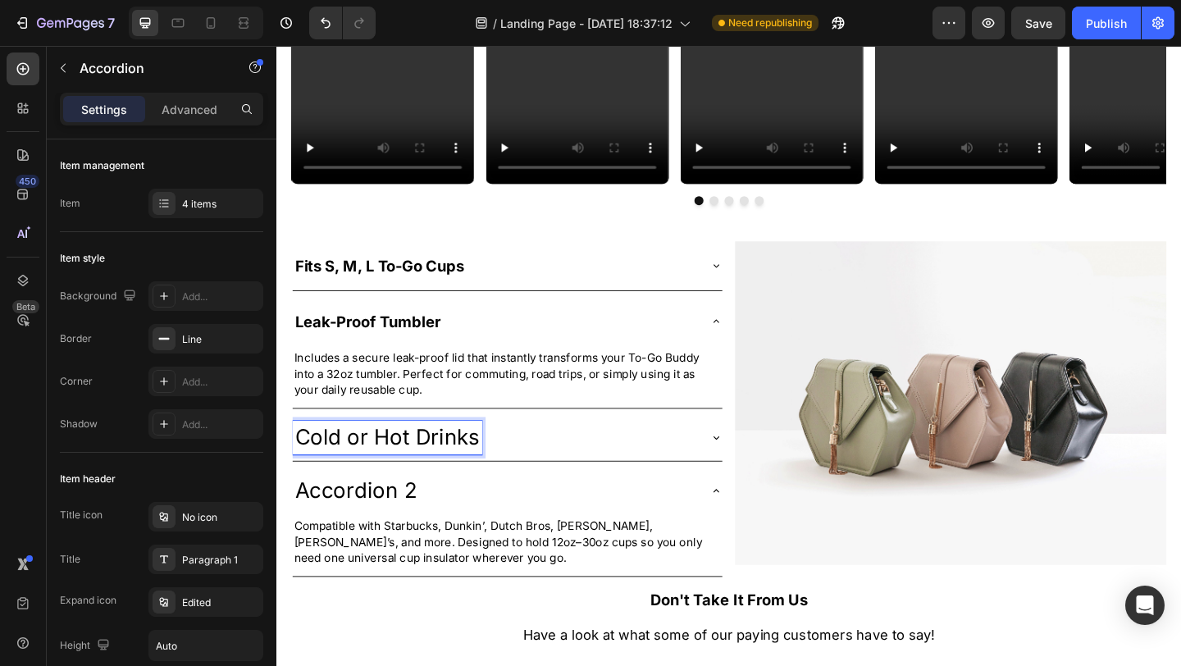
click at [553, 462] on div "Cold or Hot Drinks" at bounding box center [514, 471] width 441 height 37
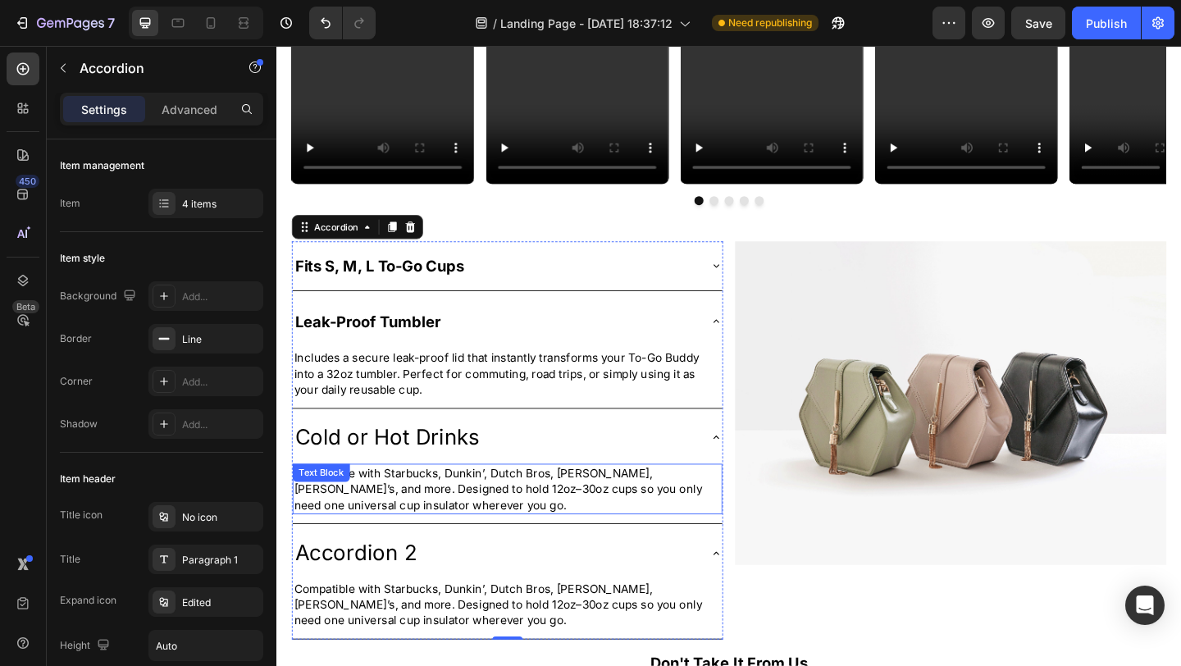
click at [517, 541] on p "Compatible with Starbucks, Dunkin’, Dutch Bros, [PERSON_NAME], [PERSON_NAME]’s,…" at bounding box center [527, 528] width 464 height 52
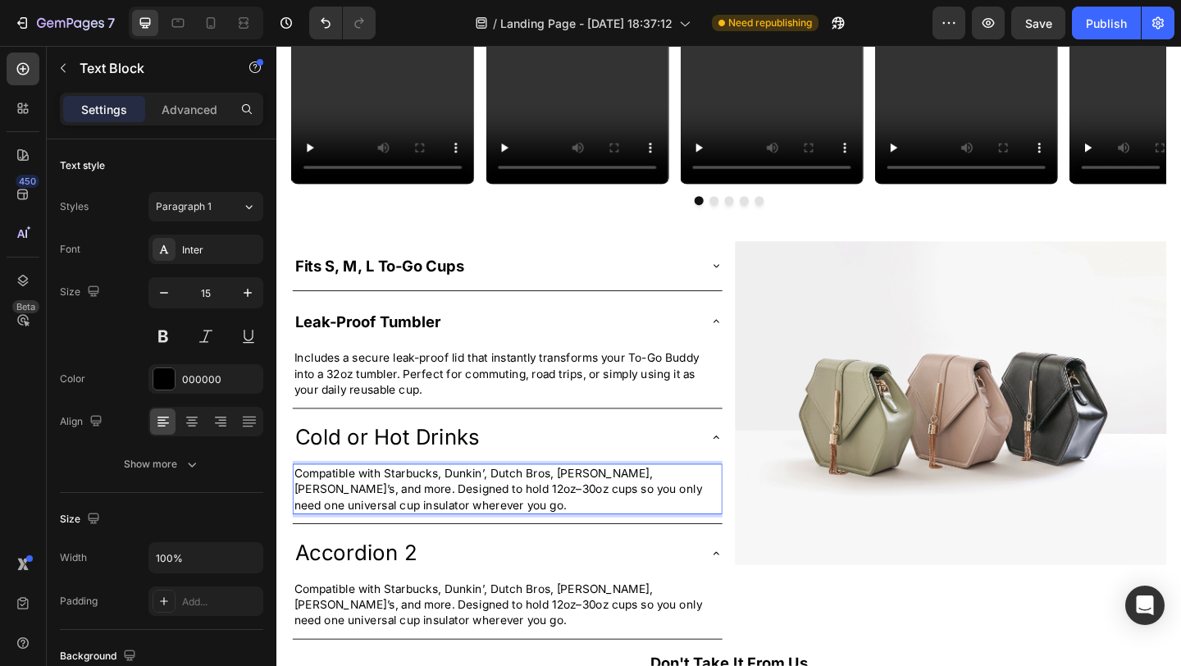
click at [472, 511] on p "Compatible with Starbucks, Dunkin’, Dutch Bros, [PERSON_NAME], [PERSON_NAME]’s,…" at bounding box center [527, 528] width 464 height 52
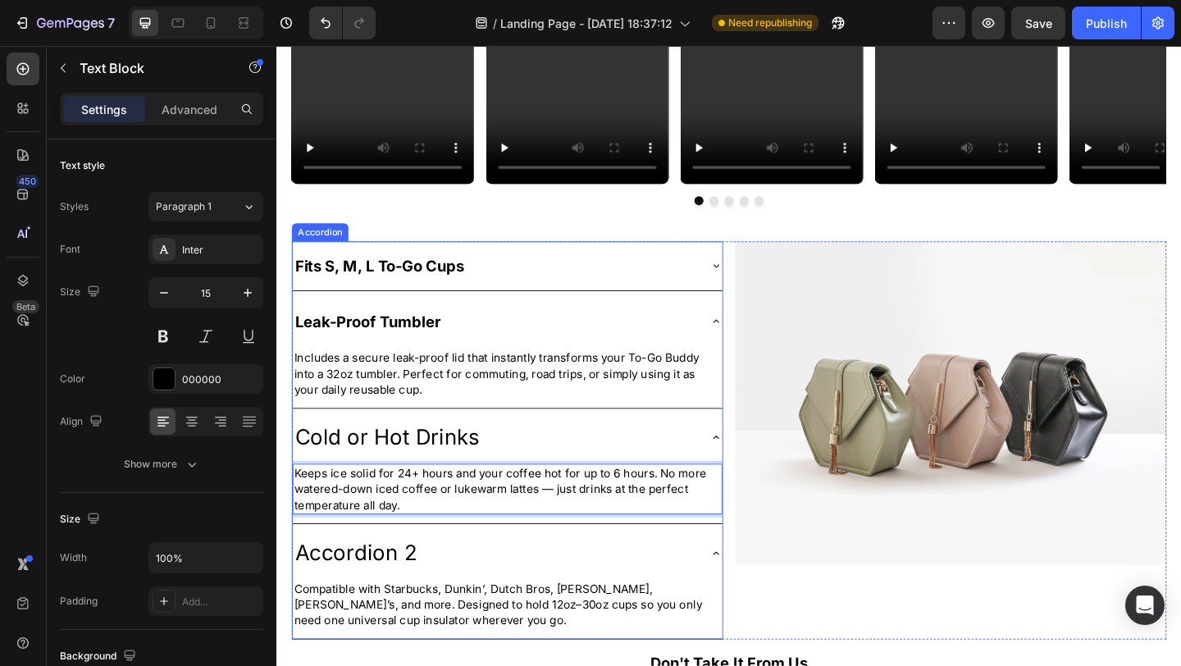
click at [457, 464] on p "Cold or Hot Drinks" at bounding box center [396, 472] width 201 height 32
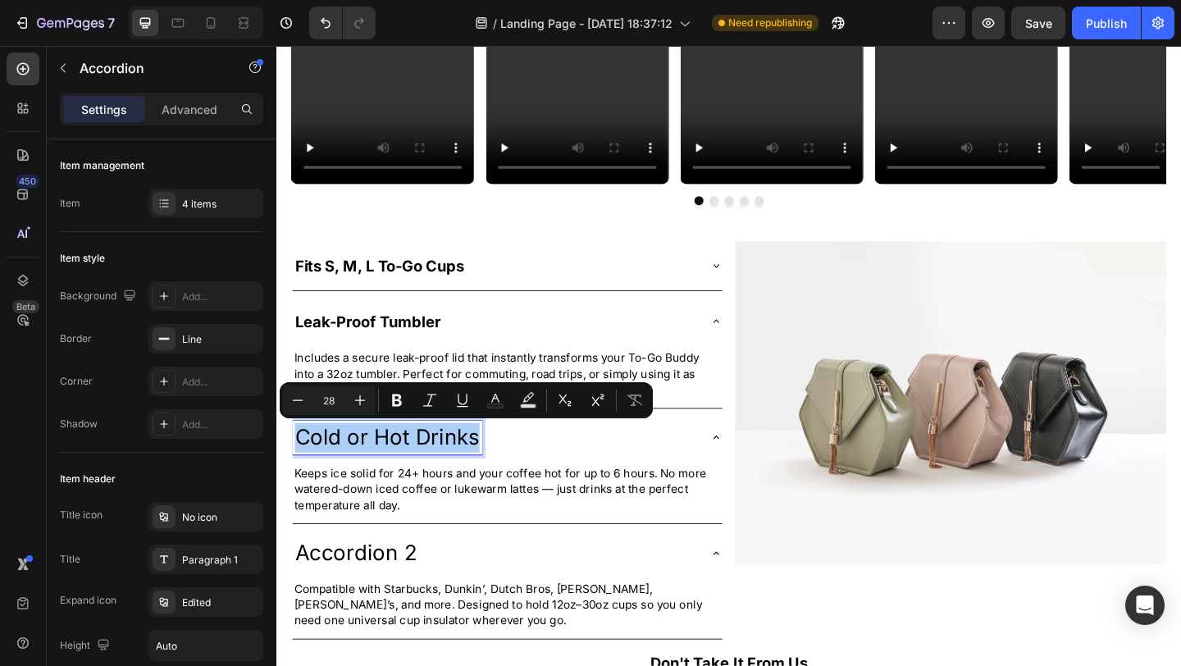
click at [329, 402] on input "28" at bounding box center [328, 400] width 33 height 20
click at [334, 401] on input "28" at bounding box center [328, 400] width 33 height 20
type input "20"
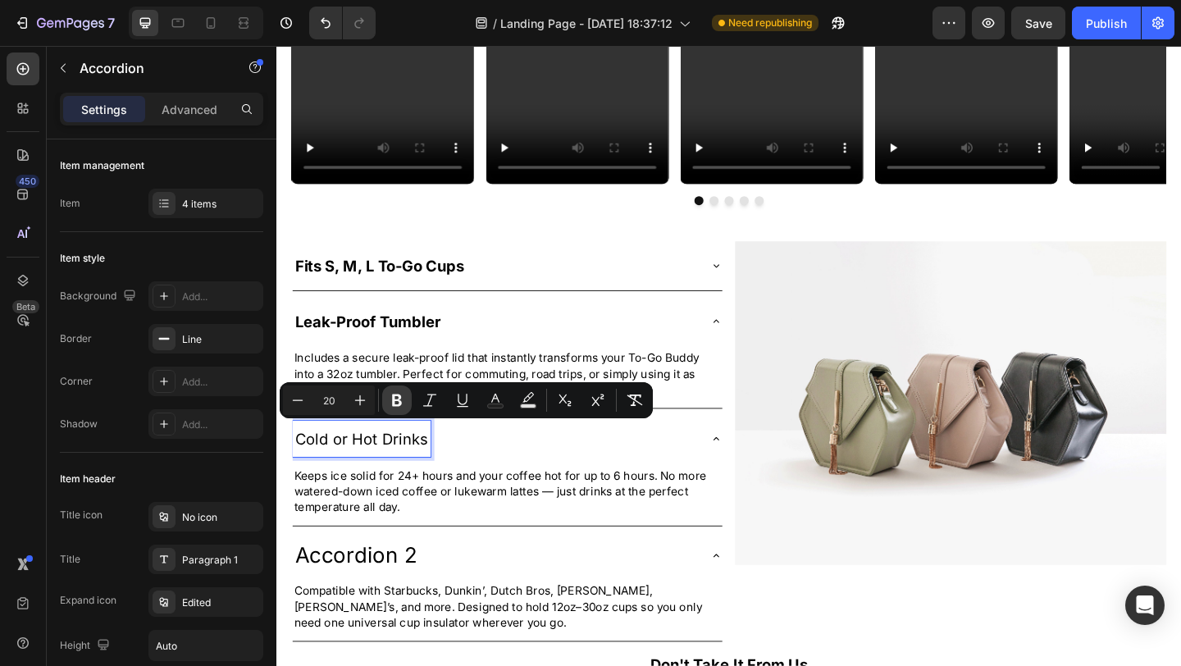
click at [389, 398] on icon "Editor contextual toolbar" at bounding box center [397, 400] width 16 height 16
click at [230, 179] on div "Item management Item 4 items" at bounding box center [161, 185] width 203 height 93
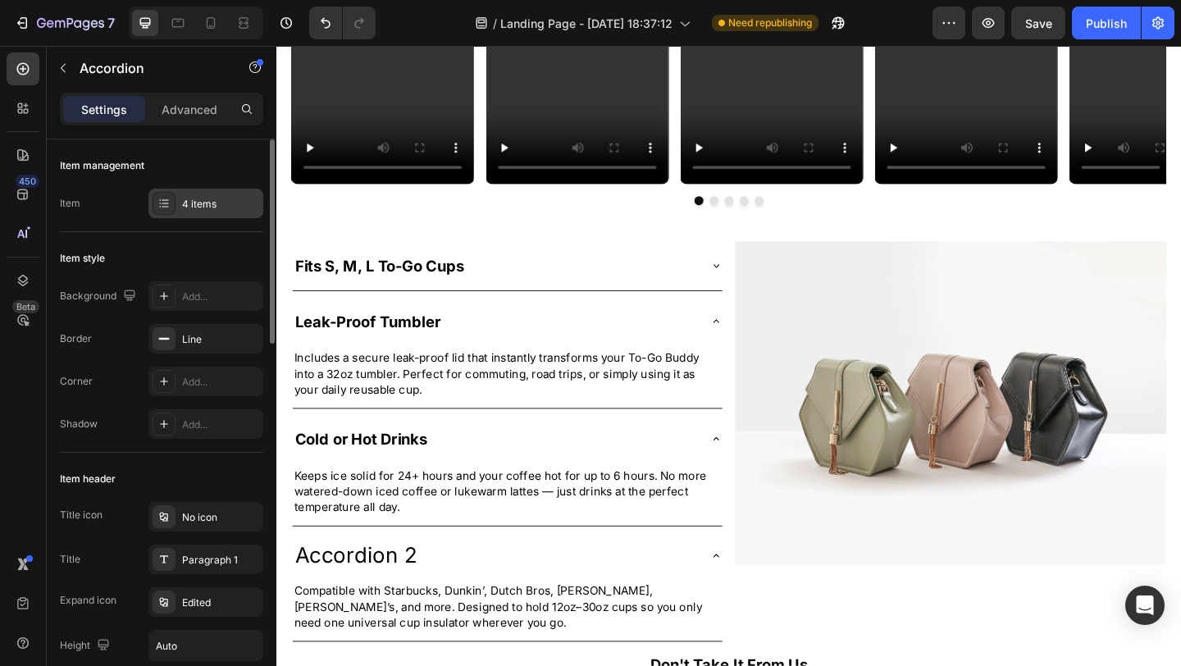
click at [225, 206] on div "4 items" at bounding box center [220, 204] width 77 height 15
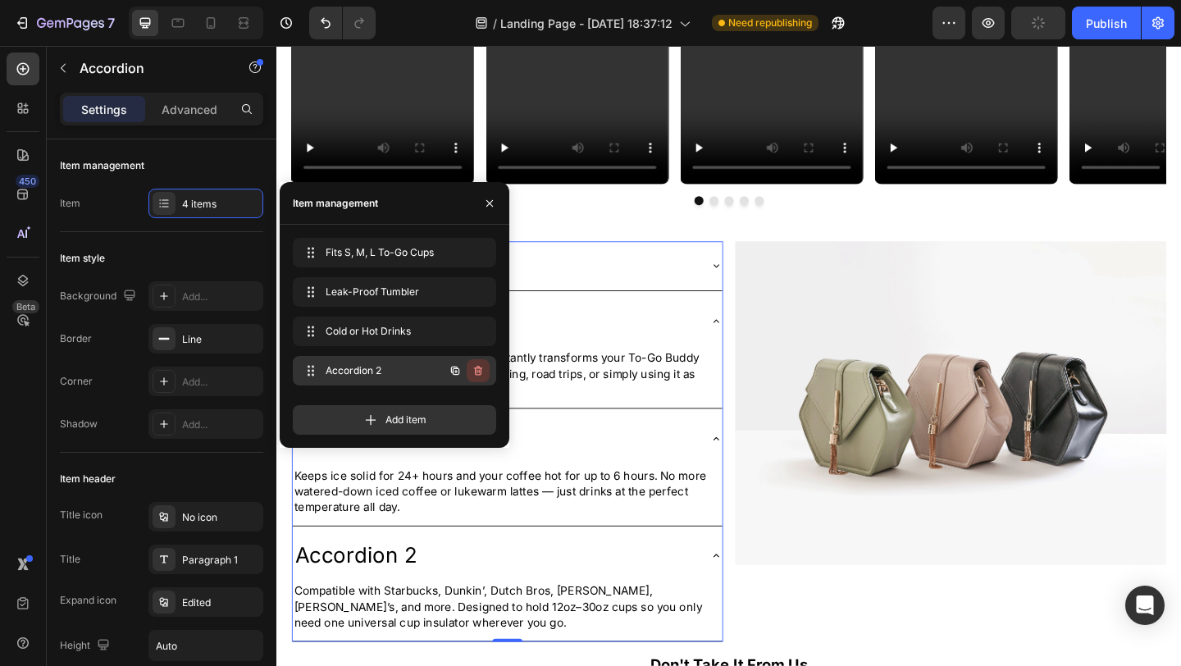
click at [477, 370] on icon "button" at bounding box center [477, 370] width 13 height 13
click at [476, 370] on div "Delete" at bounding box center [467, 370] width 30 height 15
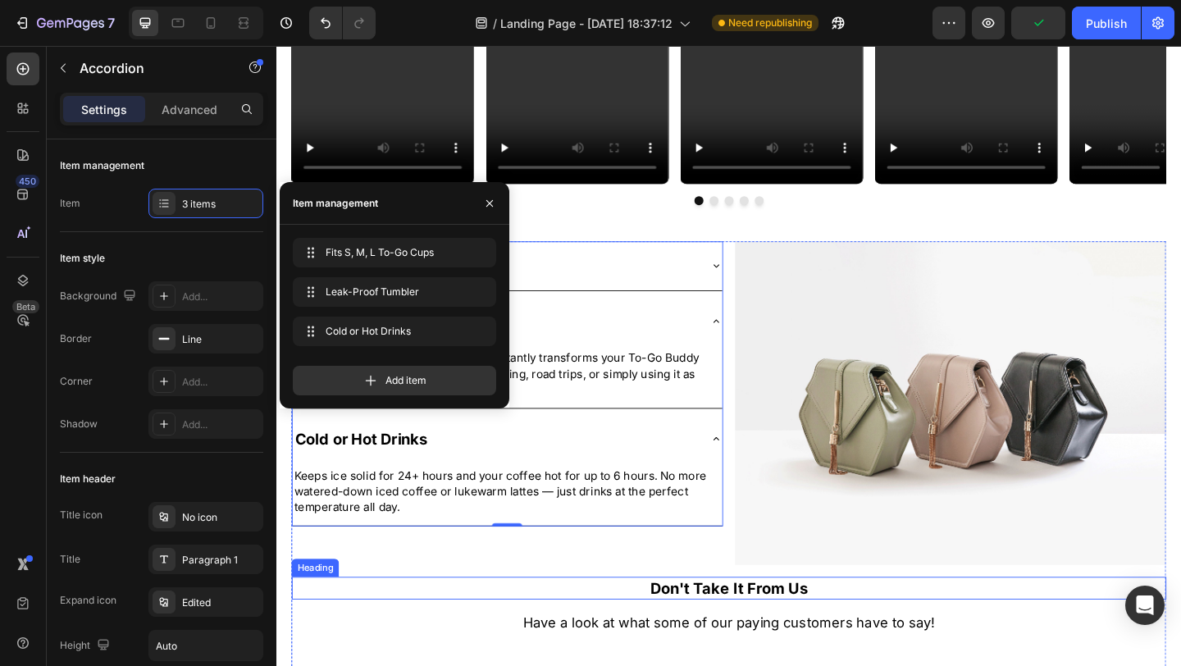
click at [557, 608] on div "Fits S, M, L To-Go Cups Leak-Proof Tumbler Includes a secure leak-proof lid tha…" at bounding box center [768, 605] width 951 height 695
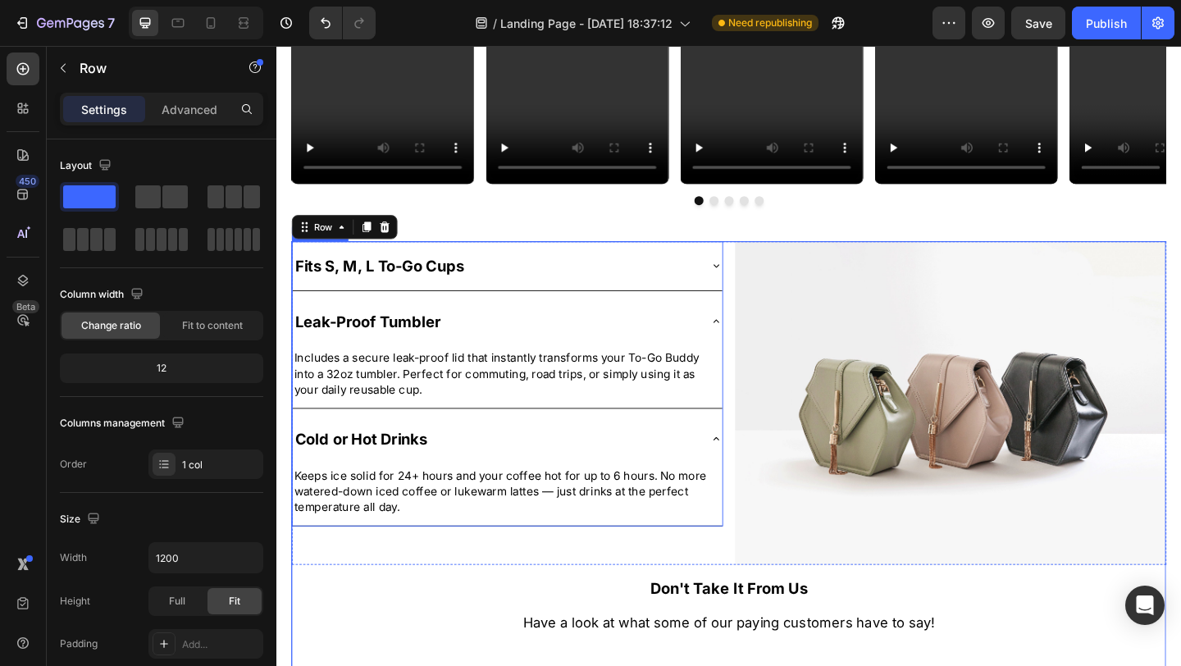
click at [738, 344] on div "Leak-Proof Tumbler" at bounding box center [527, 345] width 467 height 52
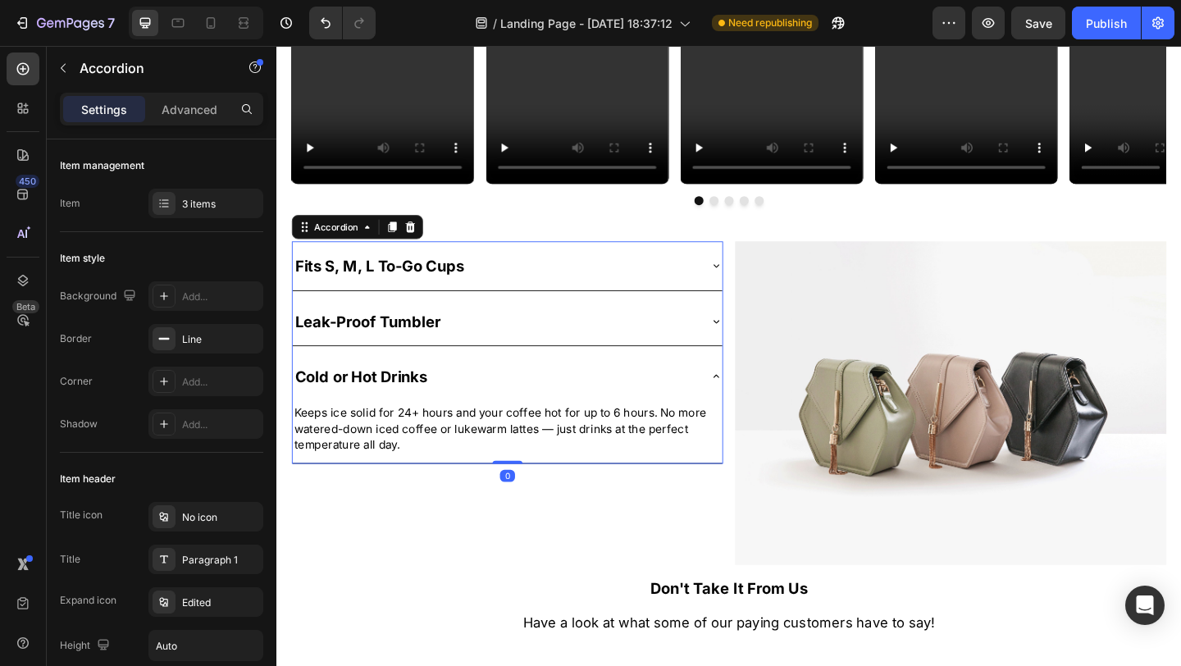
click at [701, 386] on div "Cold or Hot Drinks" at bounding box center [514, 404] width 441 height 39
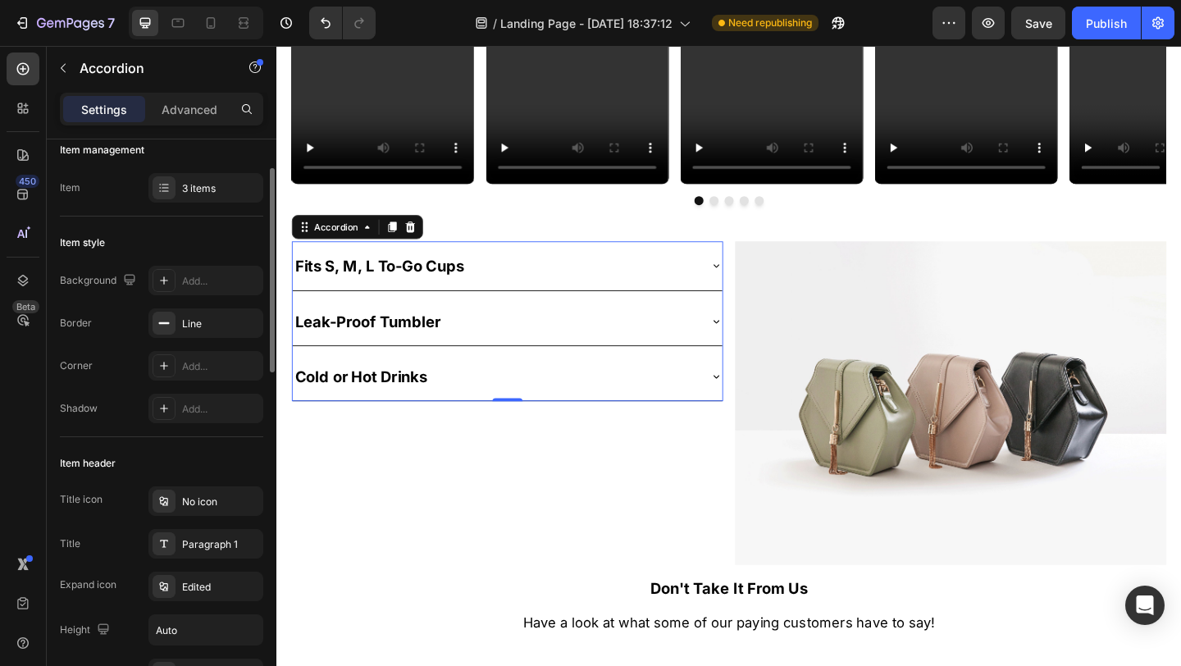
scroll to position [33, 0]
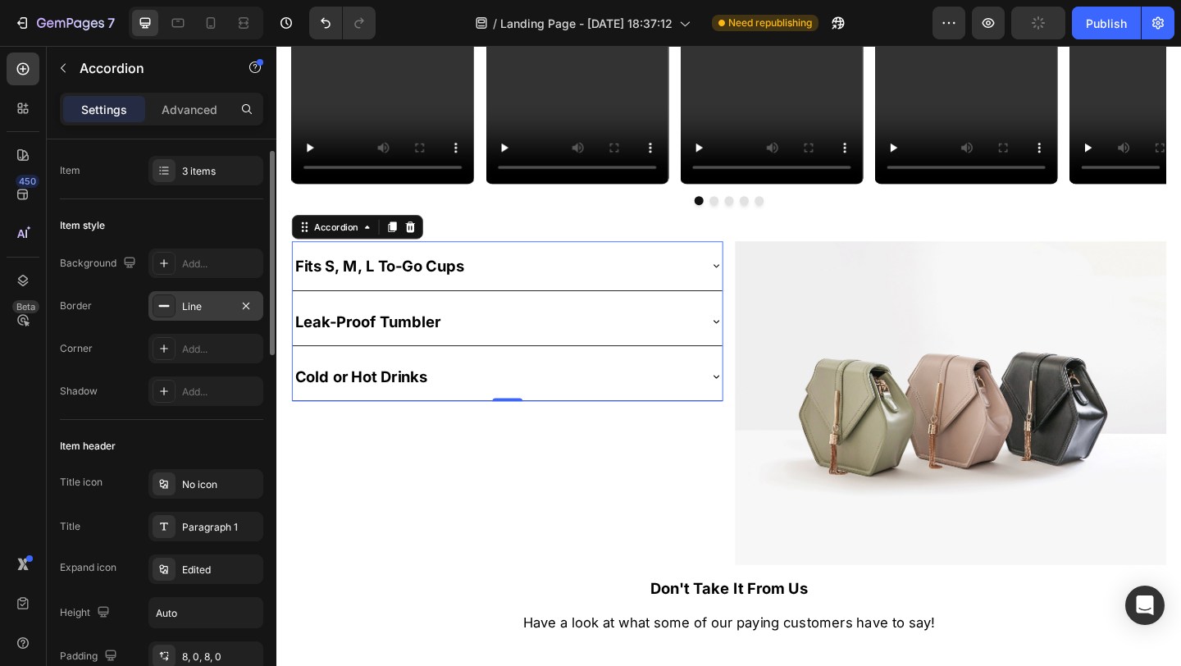
click at [194, 313] on div "Line" at bounding box center [205, 306] width 115 height 30
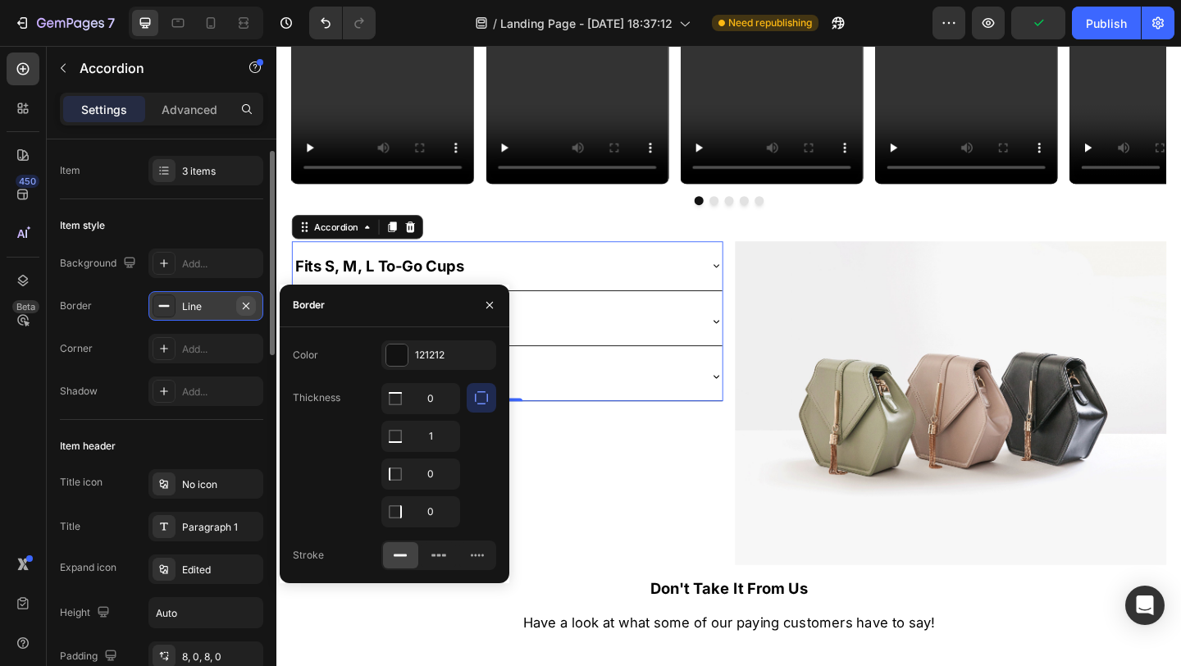
click at [248, 301] on icon "button" at bounding box center [245, 305] width 13 height 13
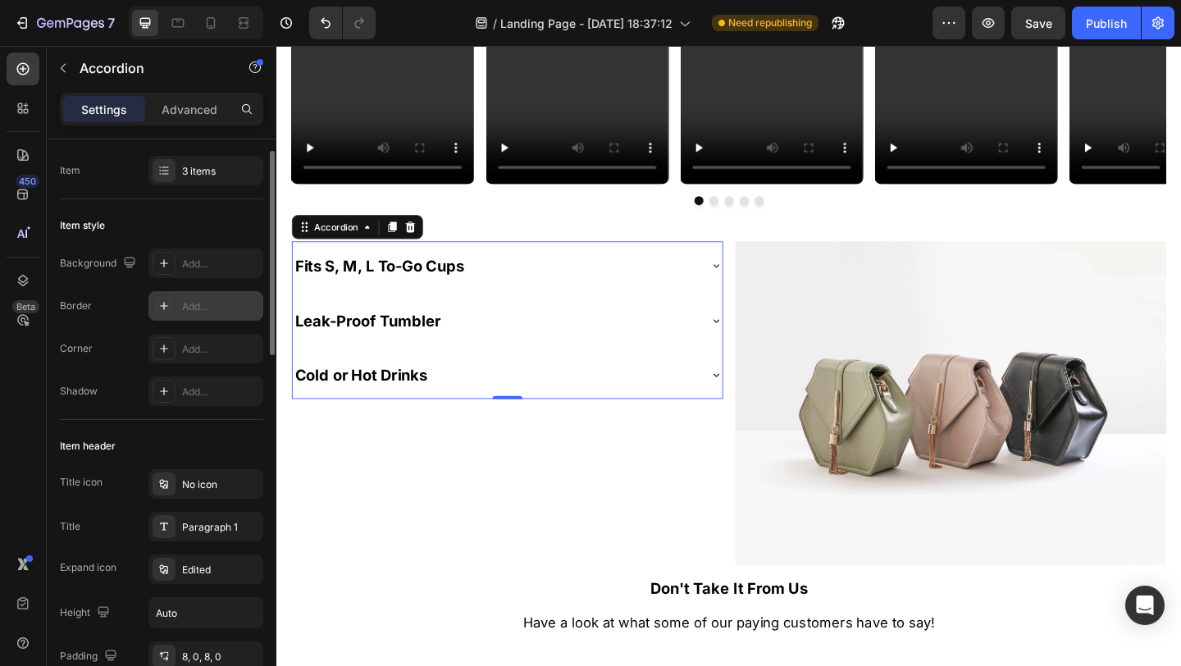
click at [248, 301] on div "Add..." at bounding box center [220, 306] width 77 height 15
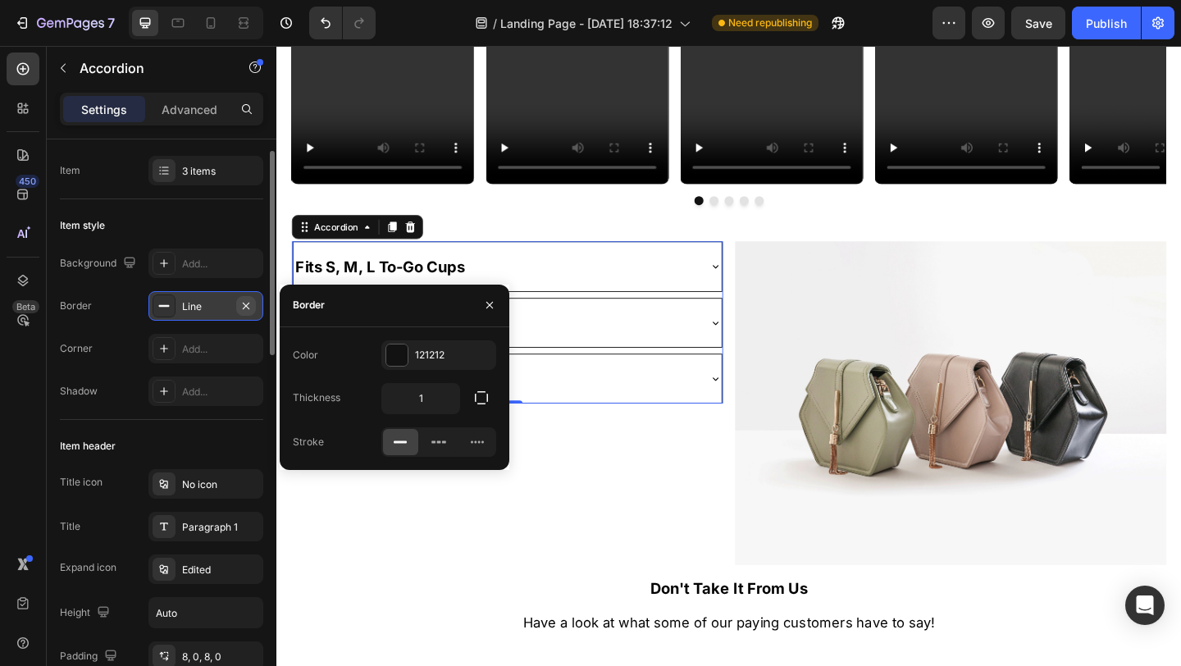
click at [248, 305] on icon "button" at bounding box center [245, 305] width 13 height 13
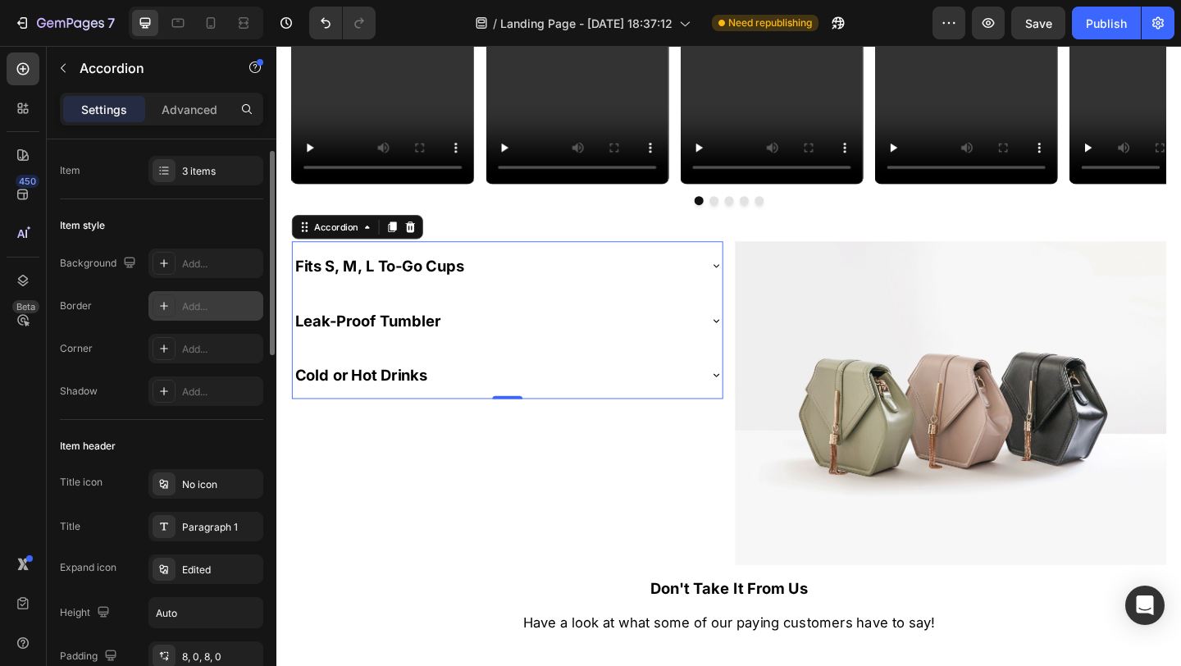
click at [244, 304] on div "Add..." at bounding box center [220, 306] width 77 height 15
type input "1"
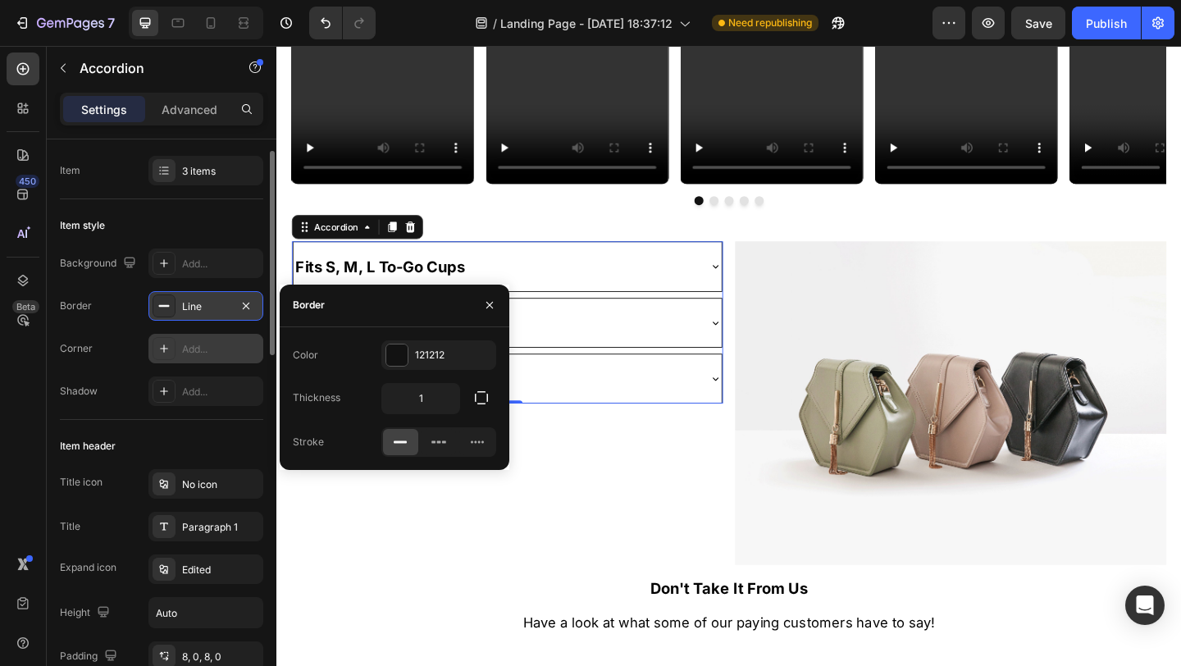
click at [208, 348] on div "Add..." at bounding box center [220, 349] width 77 height 15
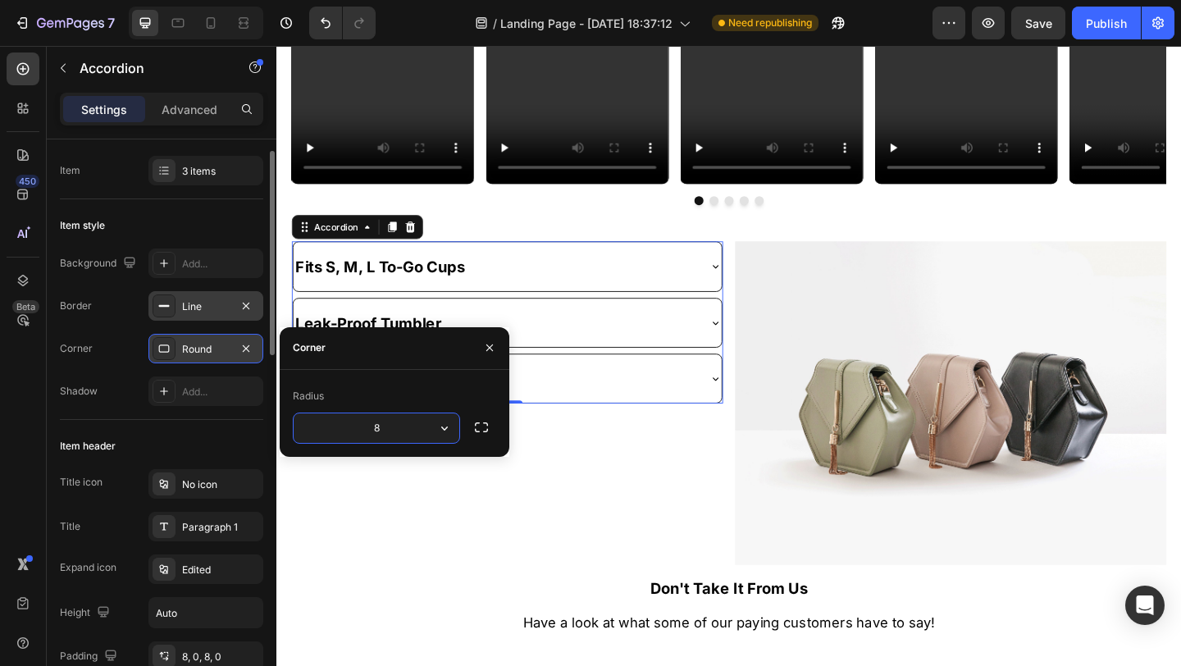
click at [185, 418] on div "Item style Background Add... Border Line Corner Round Shadow Add..." at bounding box center [161, 309] width 203 height 221
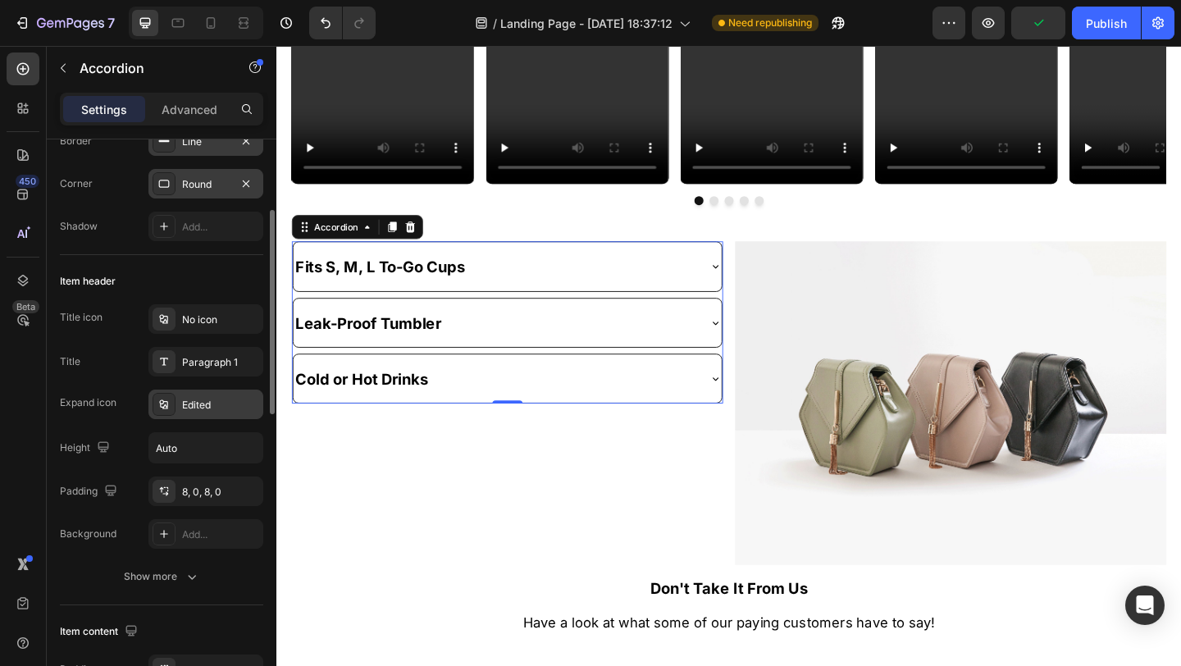
scroll to position [201, 0]
click at [192, 396] on div "Edited" at bounding box center [220, 401] width 77 height 15
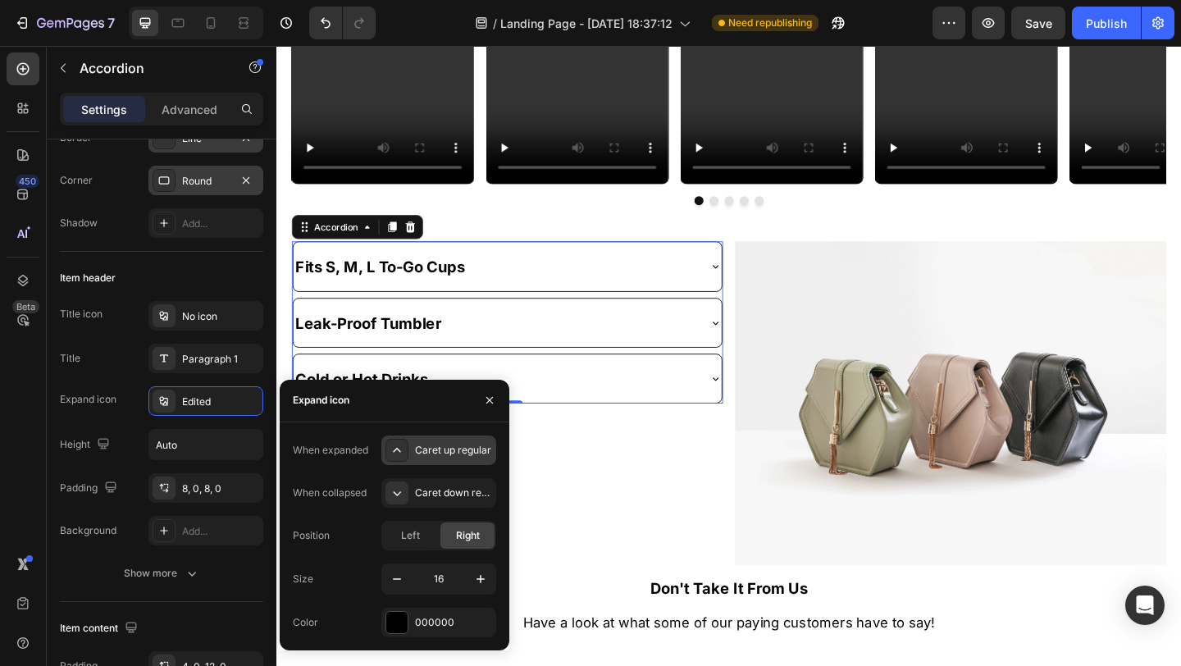
click at [404, 449] on icon at bounding box center [397, 450] width 16 height 16
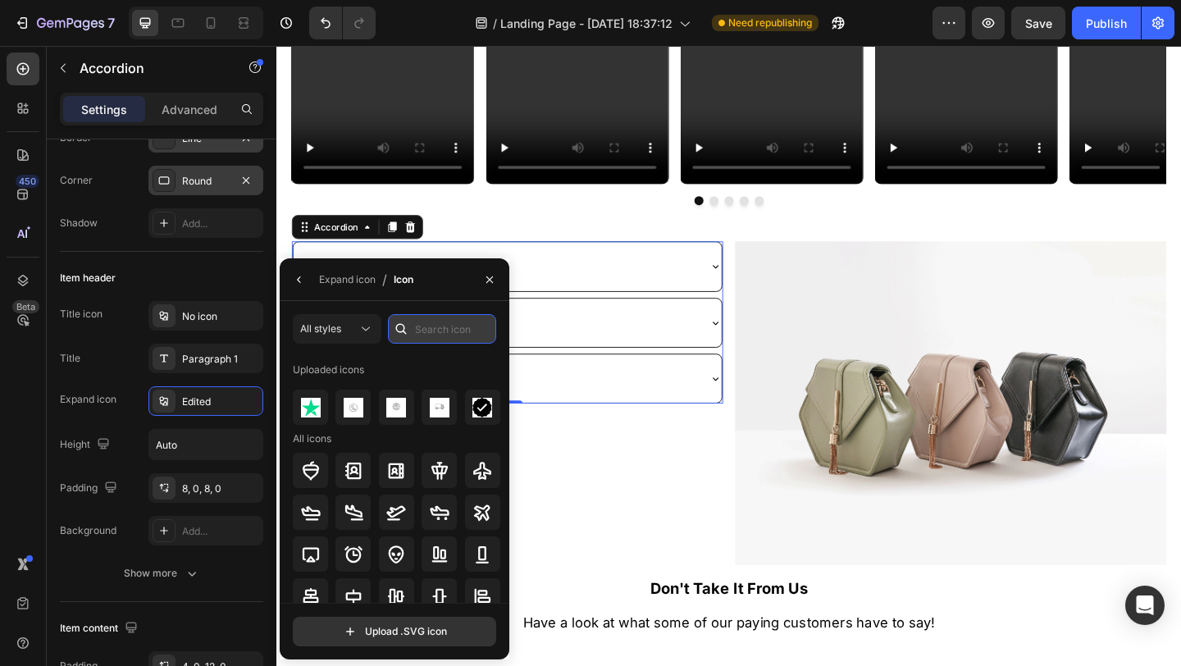
click at [422, 333] on input "text" at bounding box center [442, 329] width 108 height 30
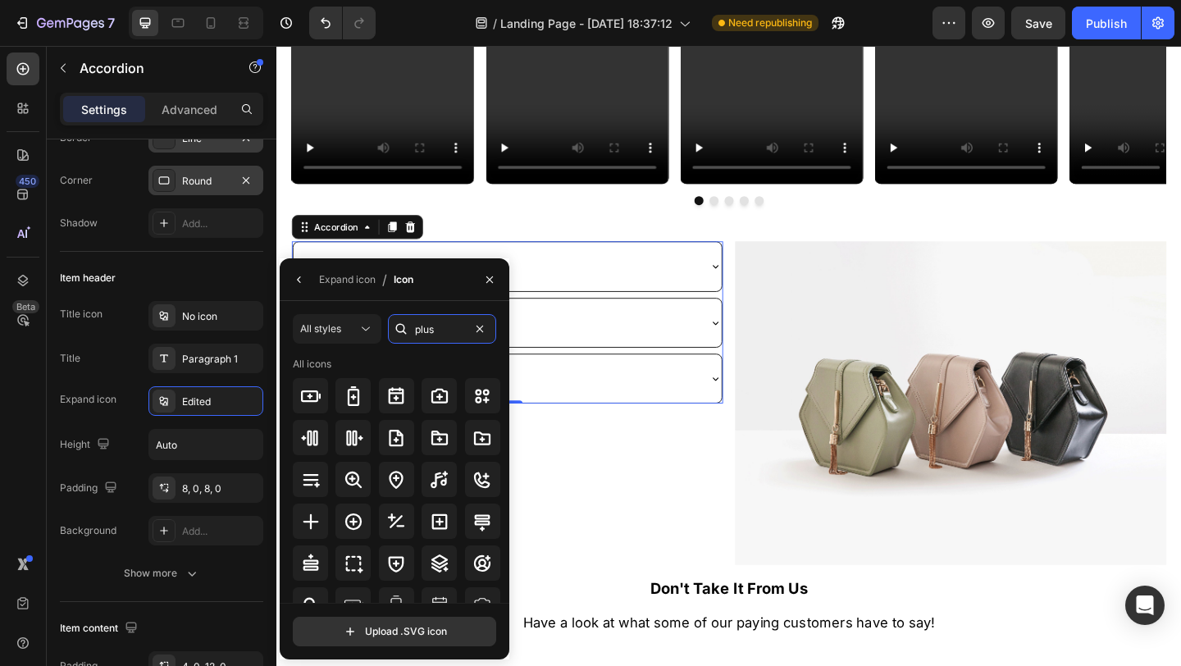
type input "plus"
click at [307, 520] on icon at bounding box center [311, 521] width 16 height 16
click at [292, 286] on button "button" at bounding box center [299, 279] width 26 height 26
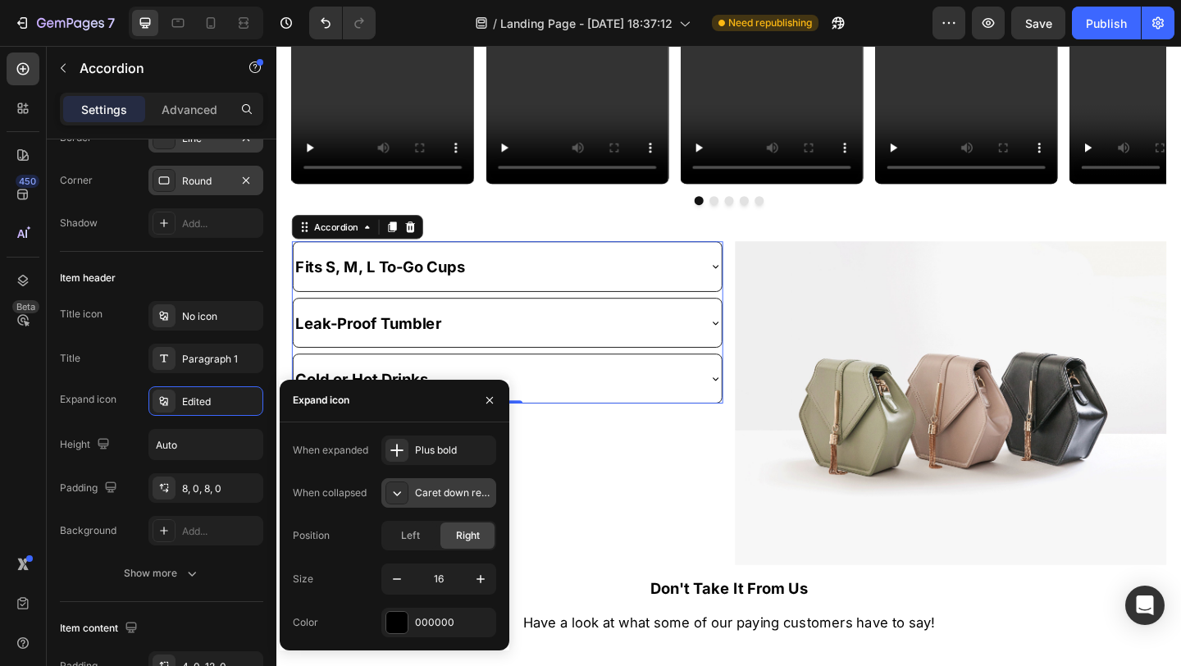
click at [403, 492] on icon at bounding box center [397, 493] width 16 height 16
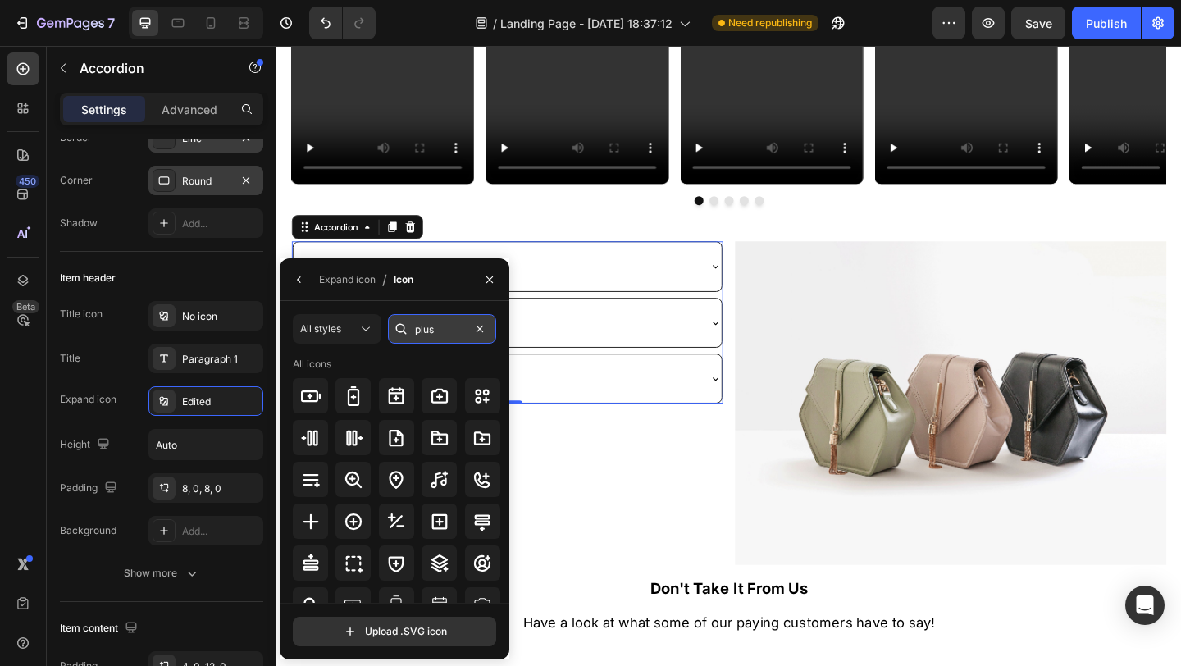
click at [442, 330] on input "plus" at bounding box center [442, 329] width 108 height 30
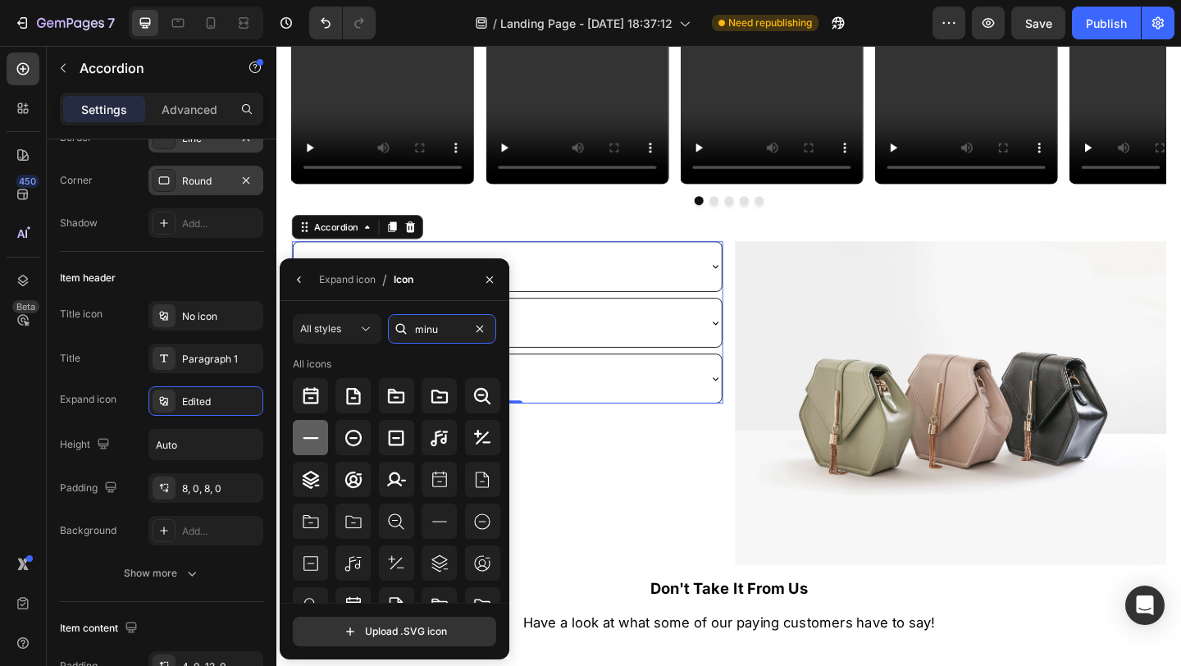
type input "minu"
click at [312, 436] on icon at bounding box center [311, 437] width 16 height 2
click at [440, 338] on input "minu" at bounding box center [442, 329] width 108 height 30
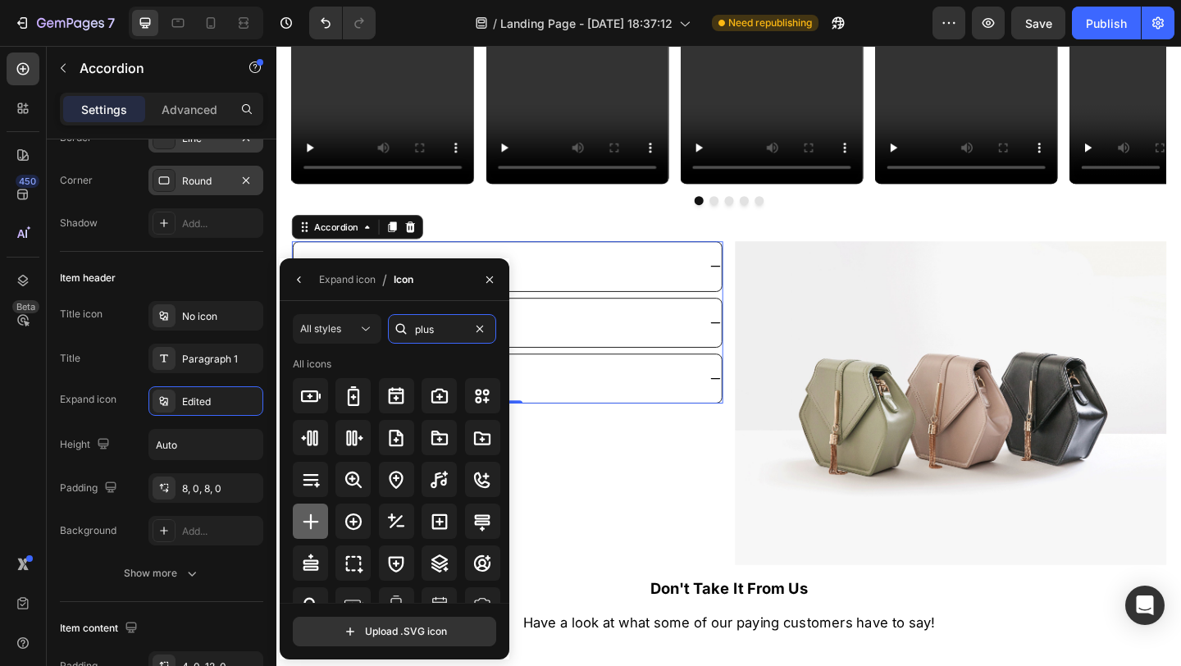
type input "plus"
click at [307, 526] on icon at bounding box center [311, 522] width 20 height 20
click at [304, 274] on icon "button" at bounding box center [299, 279] width 13 height 13
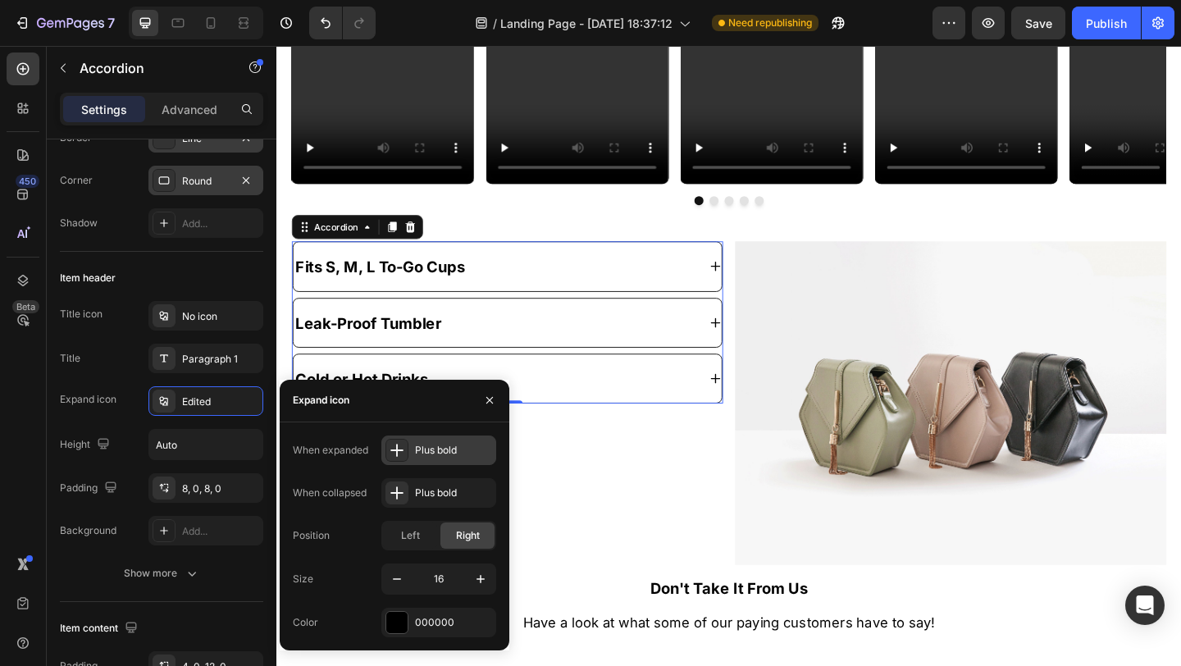
click at [422, 452] on div "Plus bold" at bounding box center [453, 450] width 77 height 15
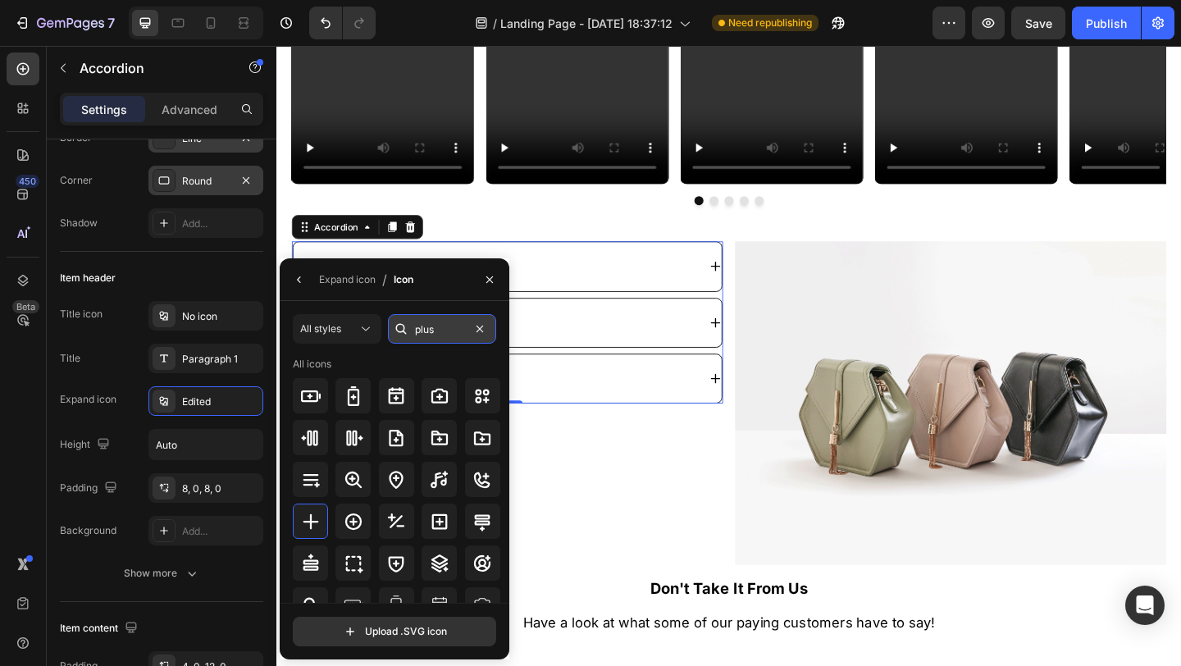
click at [451, 321] on input "plus" at bounding box center [442, 329] width 108 height 30
click at [457, 339] on input "plus" at bounding box center [442, 329] width 108 height 30
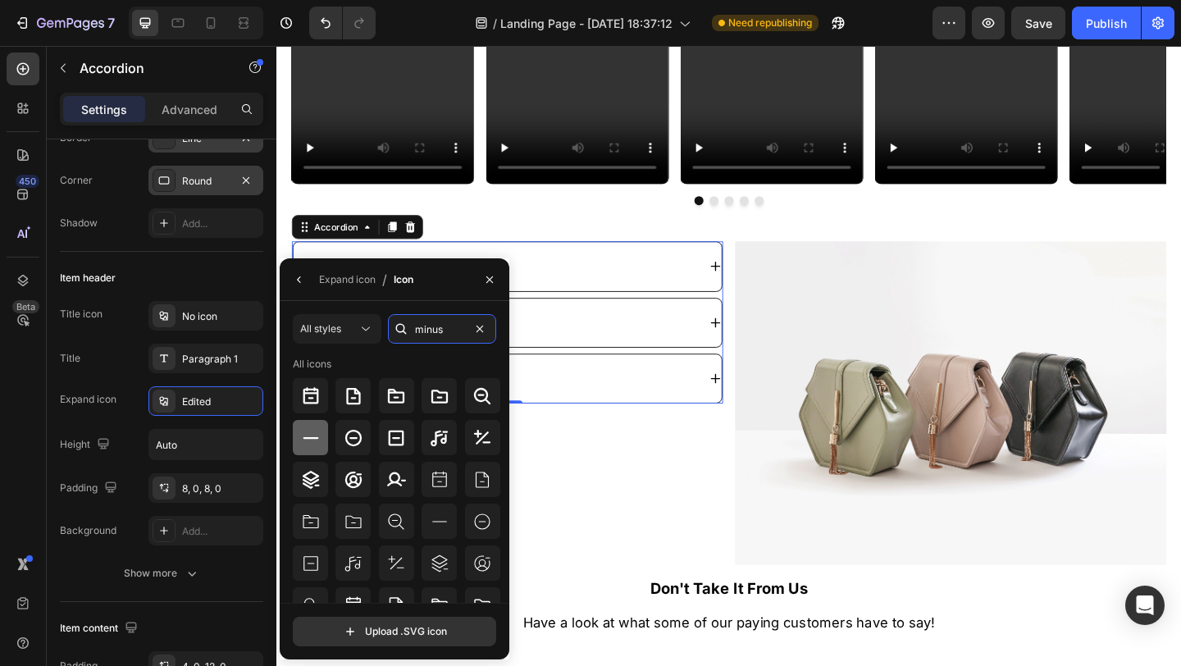
type input "minus"
click at [307, 430] on icon at bounding box center [311, 438] width 20 height 20
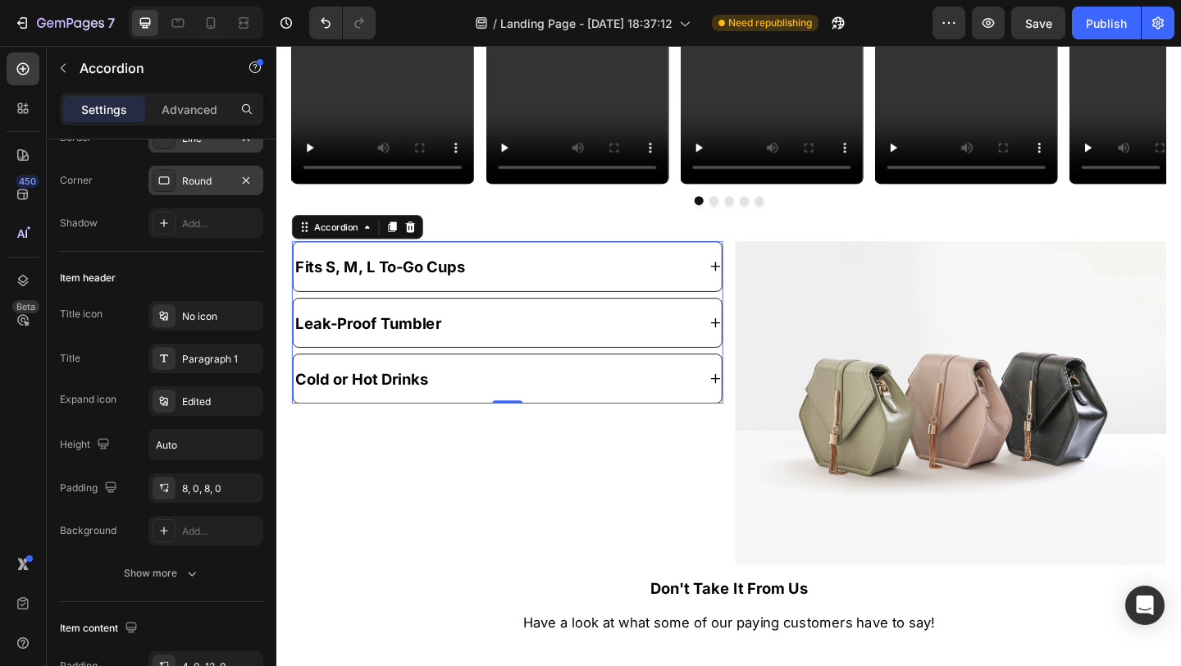
click at [676, 271] on div "Fits S, M, L To-Go Cups" at bounding box center [513, 285] width 439 height 39
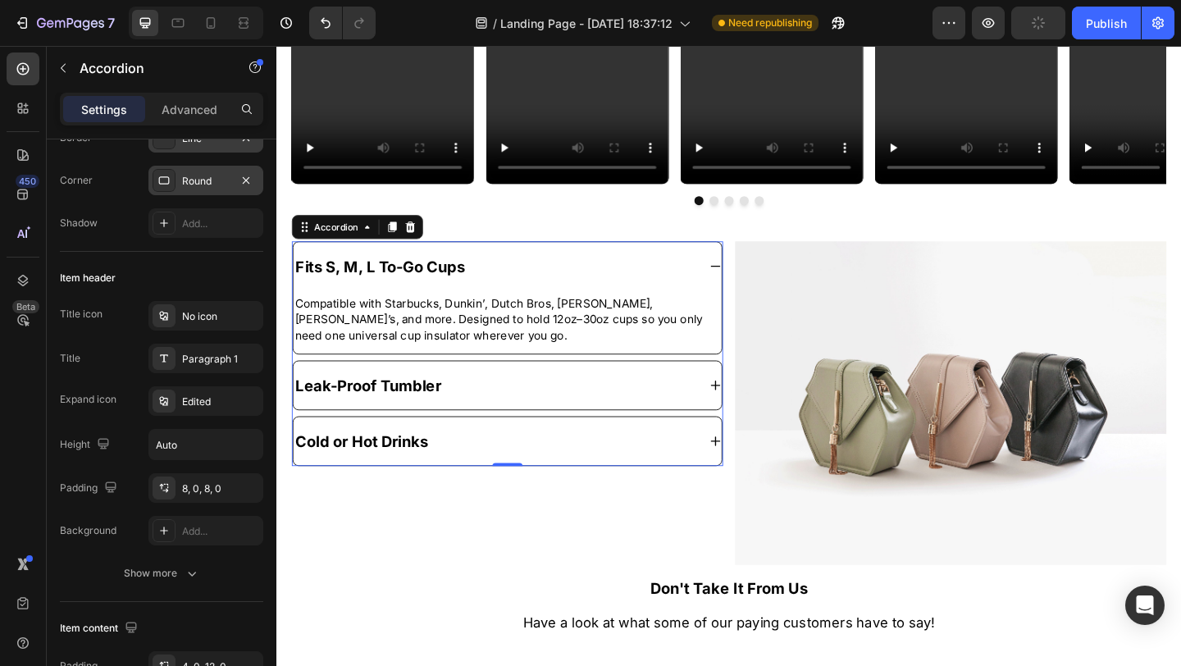
click at [677, 271] on div "Fits S, M, L To-Go Cups" at bounding box center [513, 285] width 439 height 39
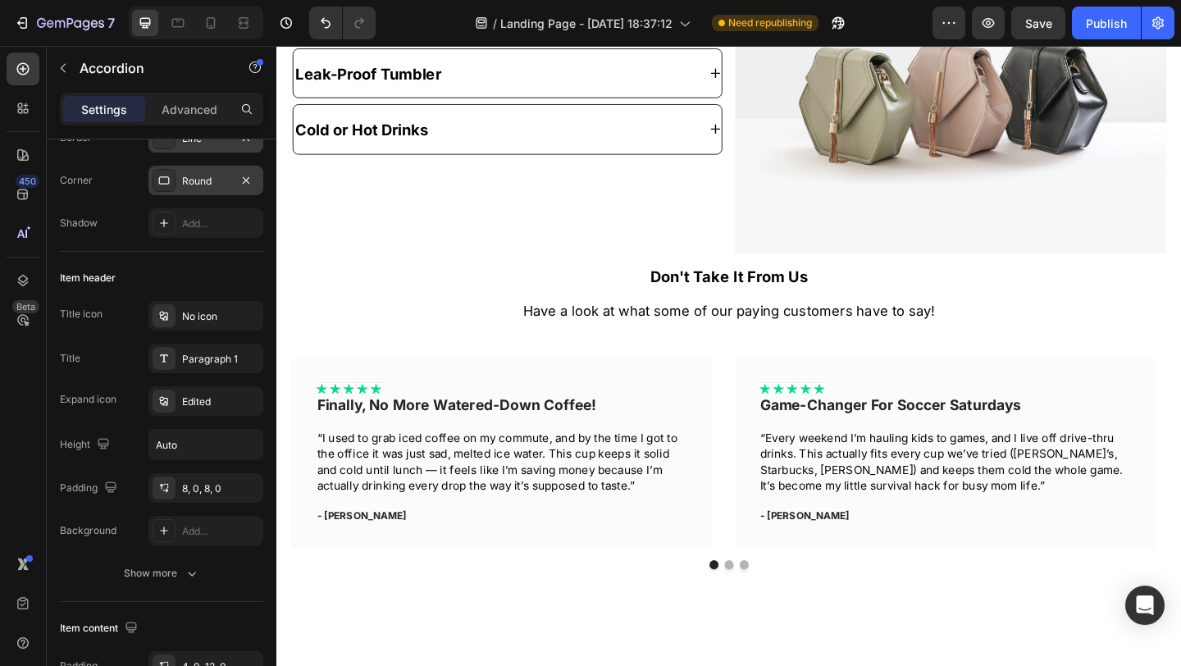
scroll to position [1863, 0]
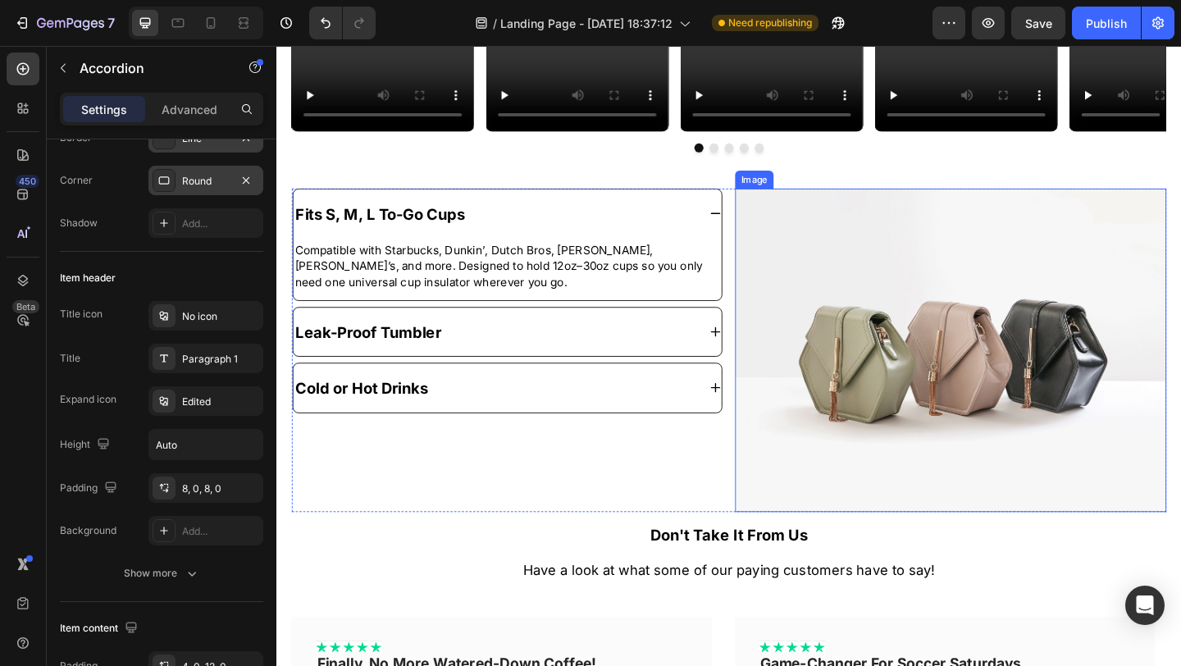
click at [932, 439] on img at bounding box center [1009, 377] width 469 height 352
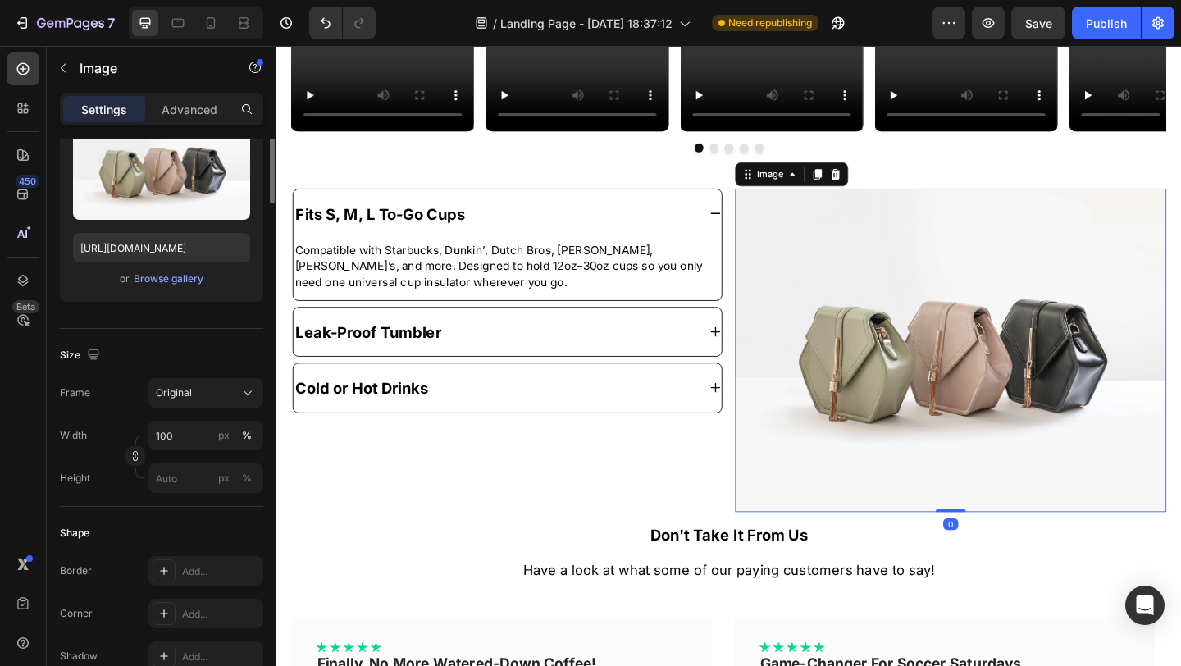
scroll to position [0, 0]
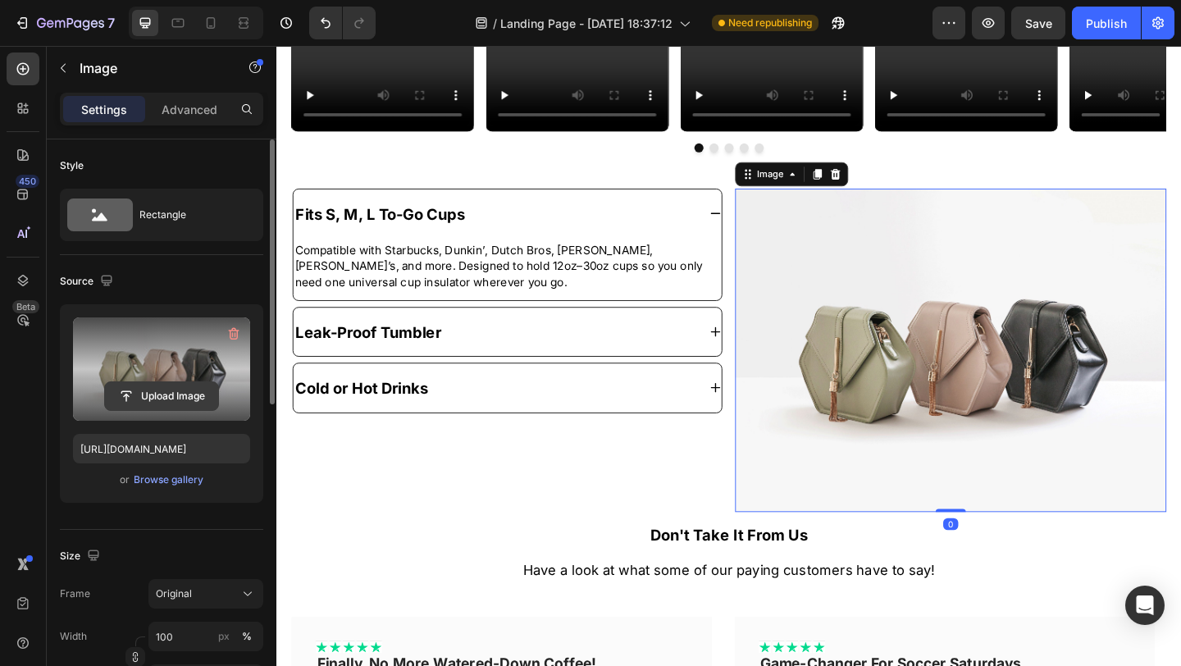
click at [185, 392] on input "file" at bounding box center [161, 396] width 113 height 28
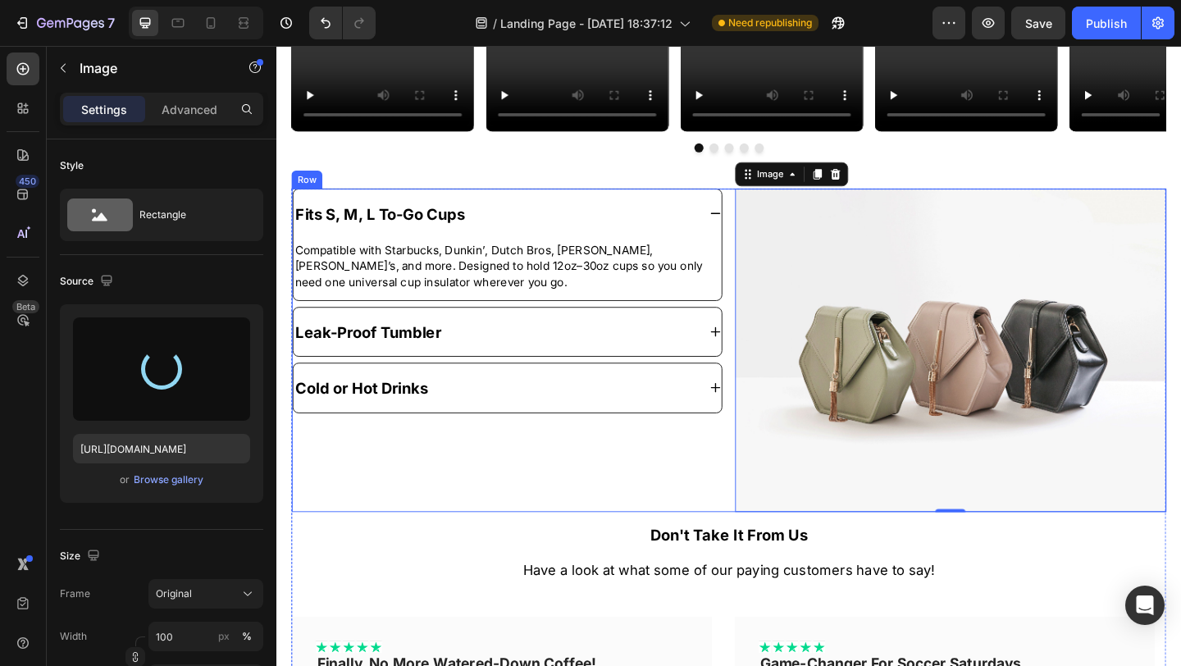
type input "[URL][DOMAIN_NAME]"
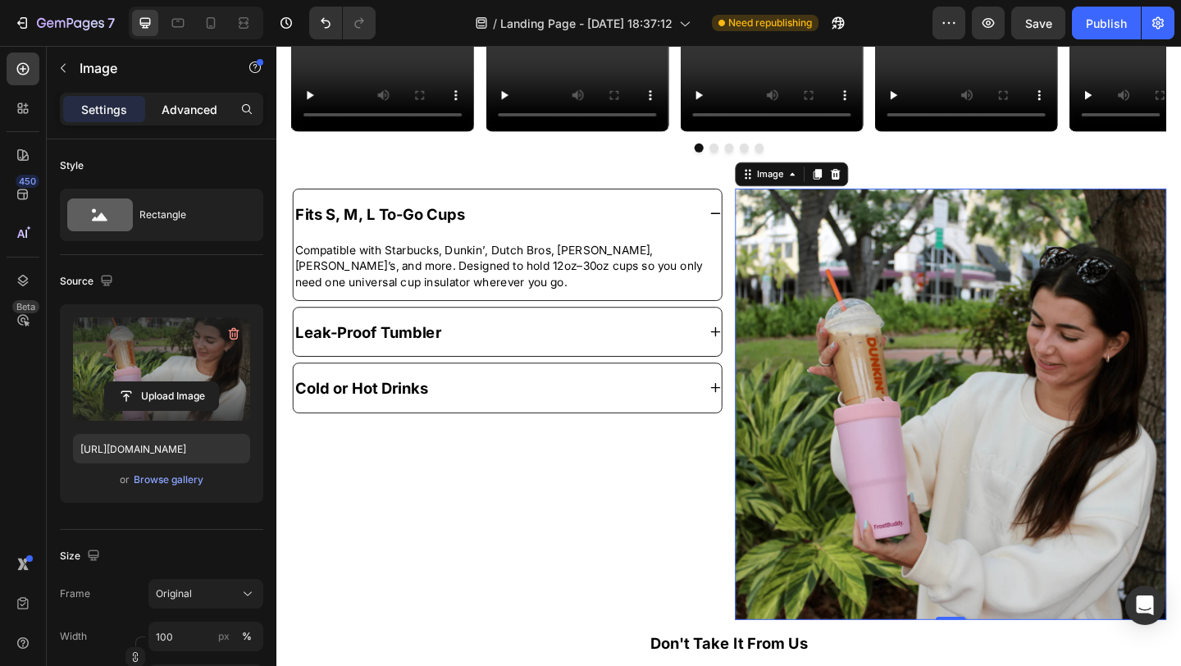
click at [185, 103] on p "Advanced" at bounding box center [190, 109] width 56 height 17
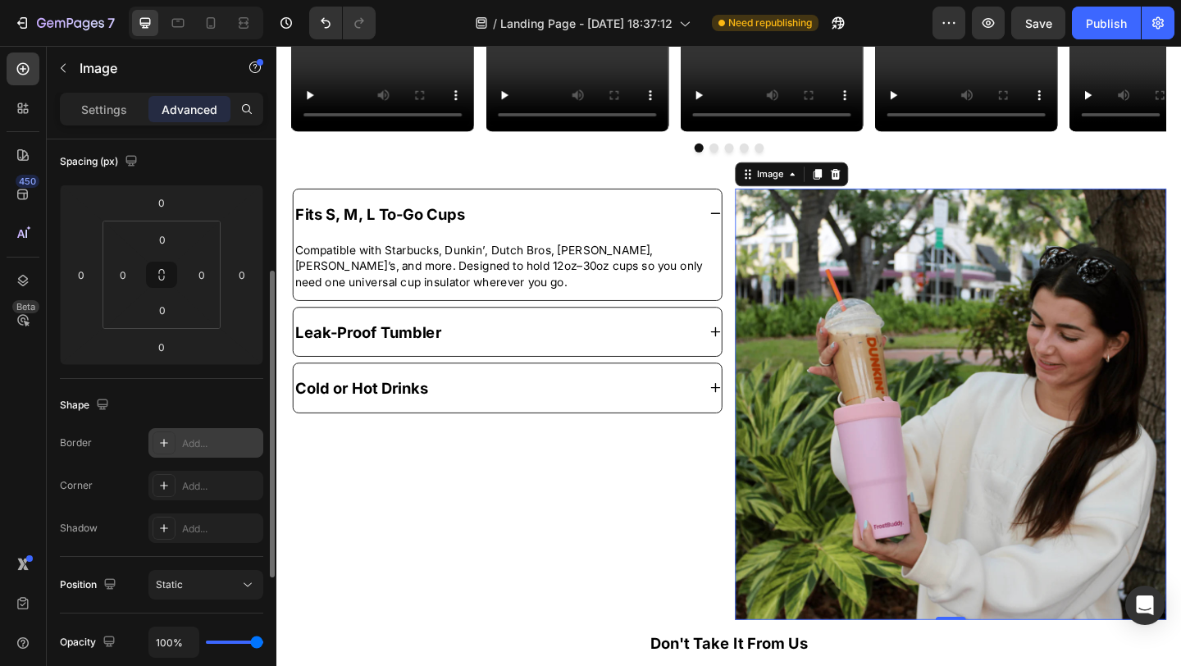
scroll to position [253, 0]
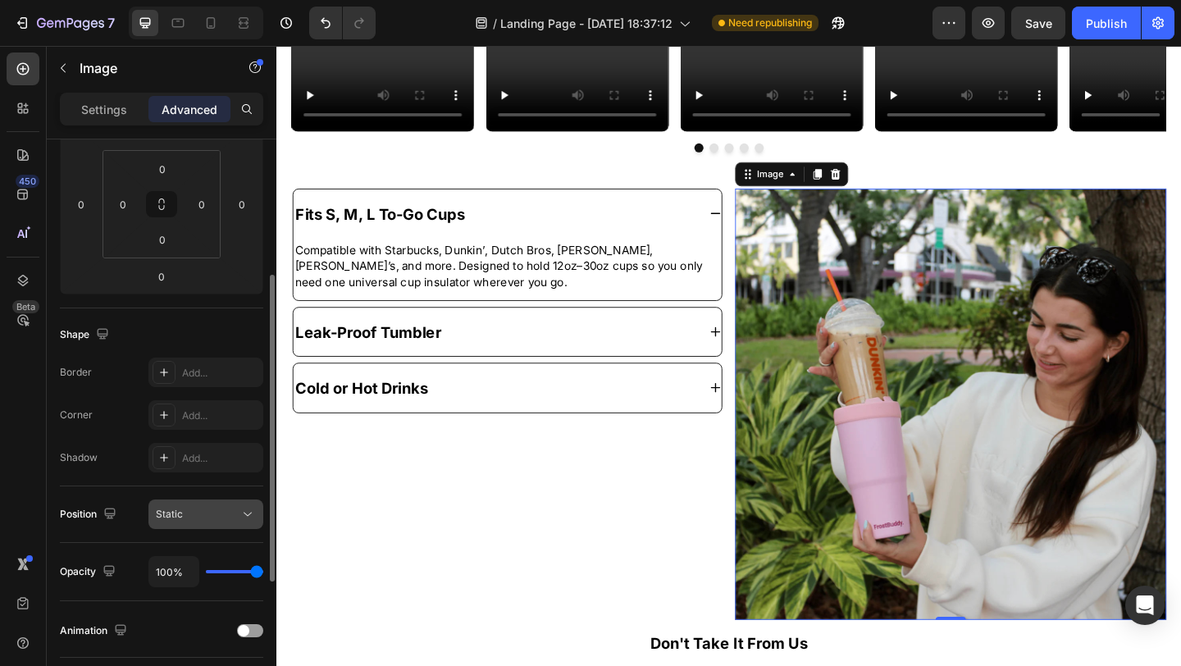
click at [191, 509] on div "Static" at bounding box center [198, 514] width 84 height 15
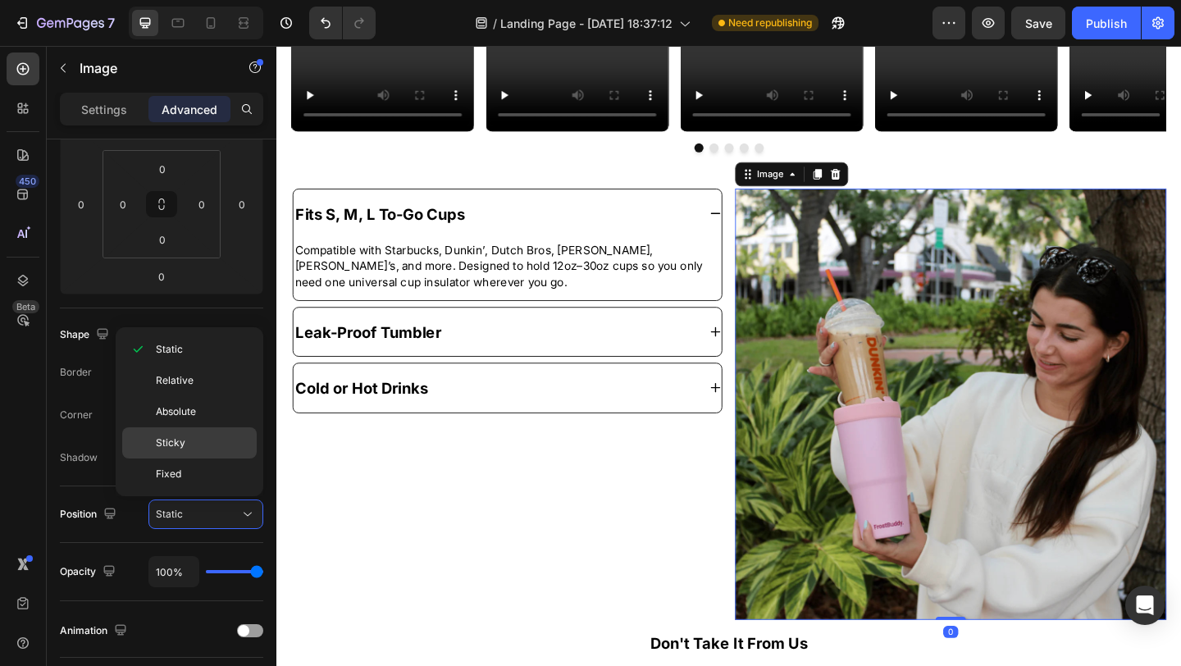
click at [169, 444] on span "Sticky" at bounding box center [171, 442] width 30 height 15
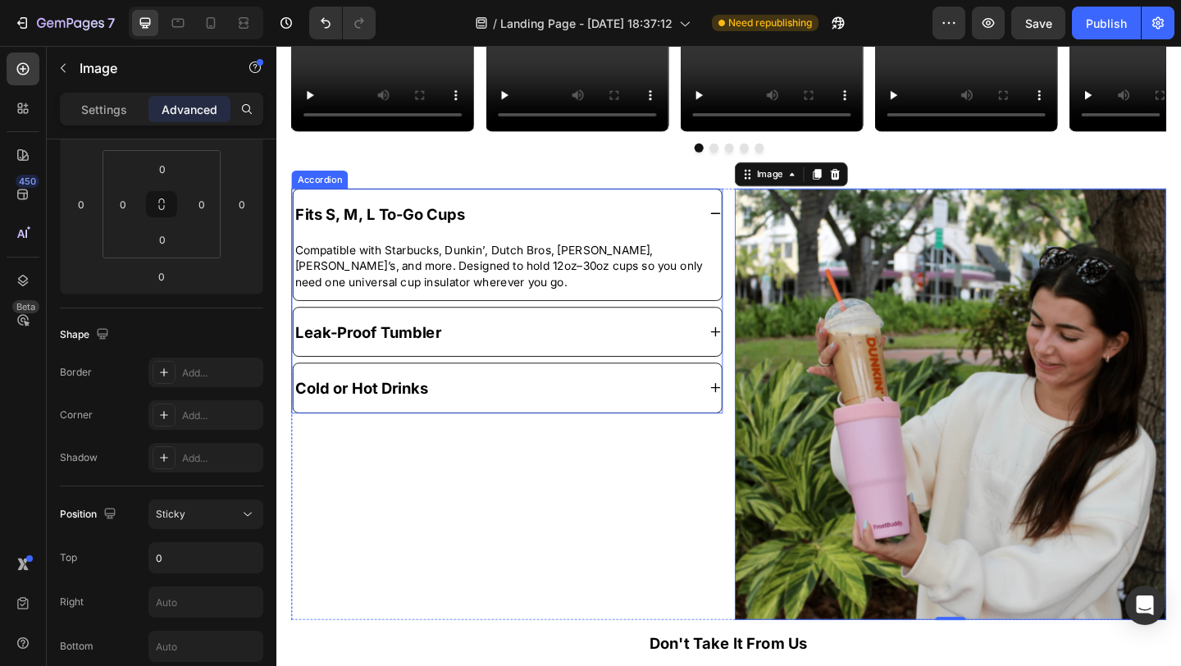
click at [295, 323] on div "Fits S, M, L To-Go Cups Compatible with Starbucks, Dunkin’, Dutch Bros, [PERSON…" at bounding box center [527, 323] width 469 height 244
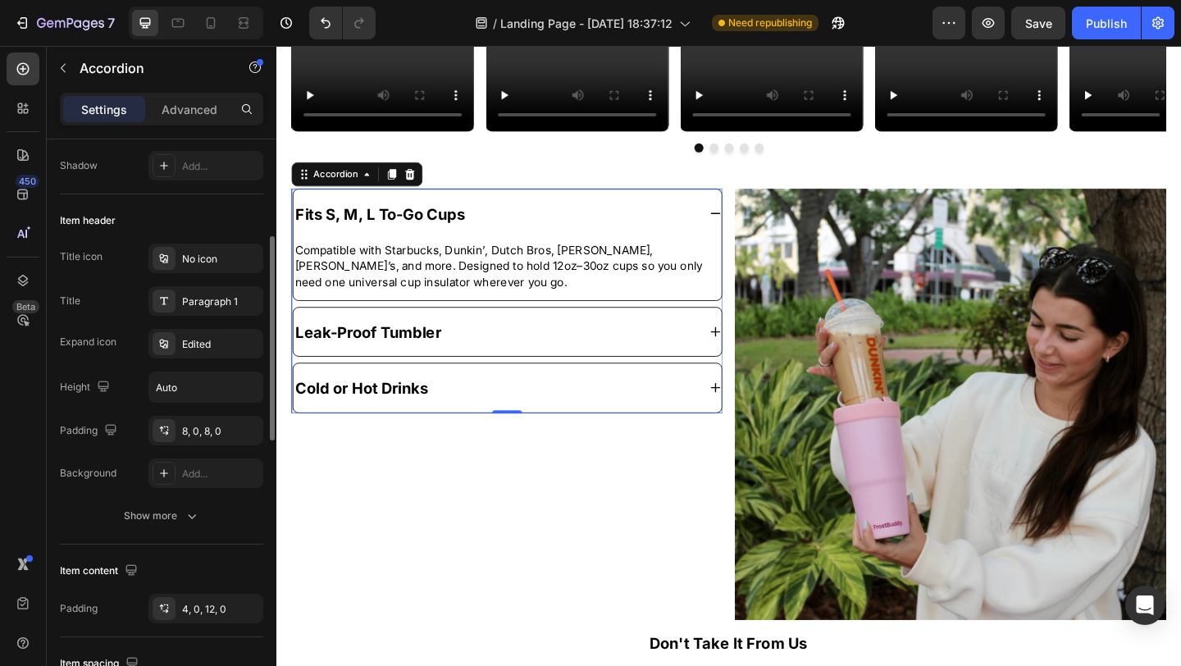
scroll to position [262, 0]
click at [197, 423] on div "8, 0, 8, 0" at bounding box center [206, 428] width 48 height 15
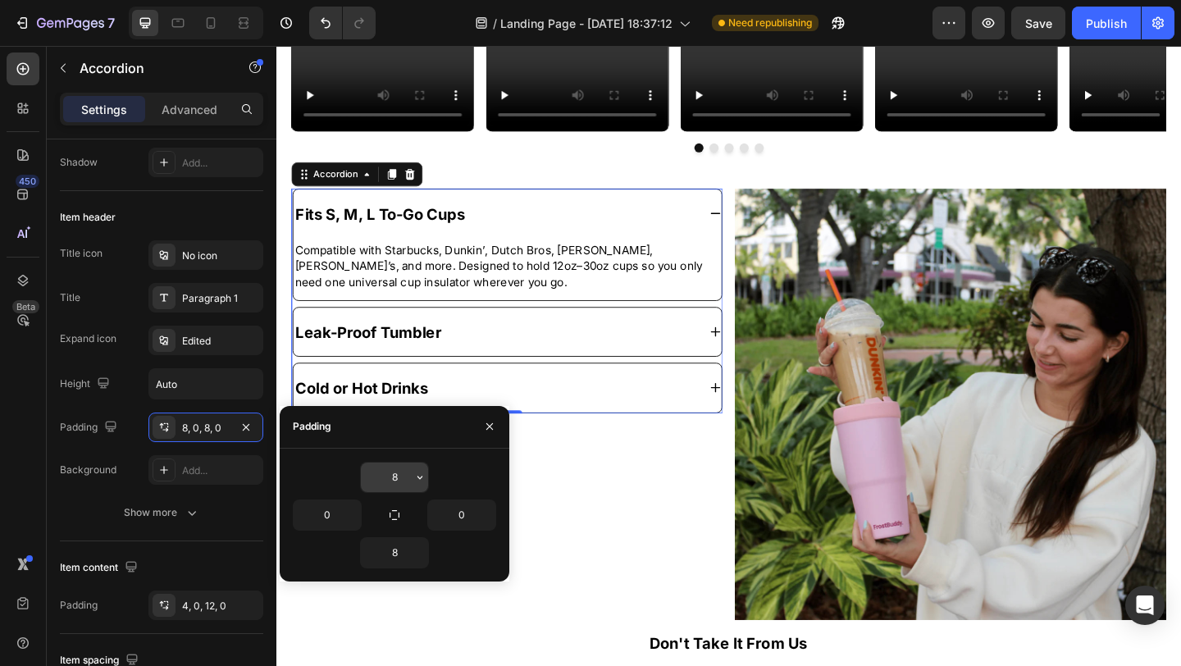
click at [400, 476] on input "8" at bounding box center [394, 477] width 67 height 30
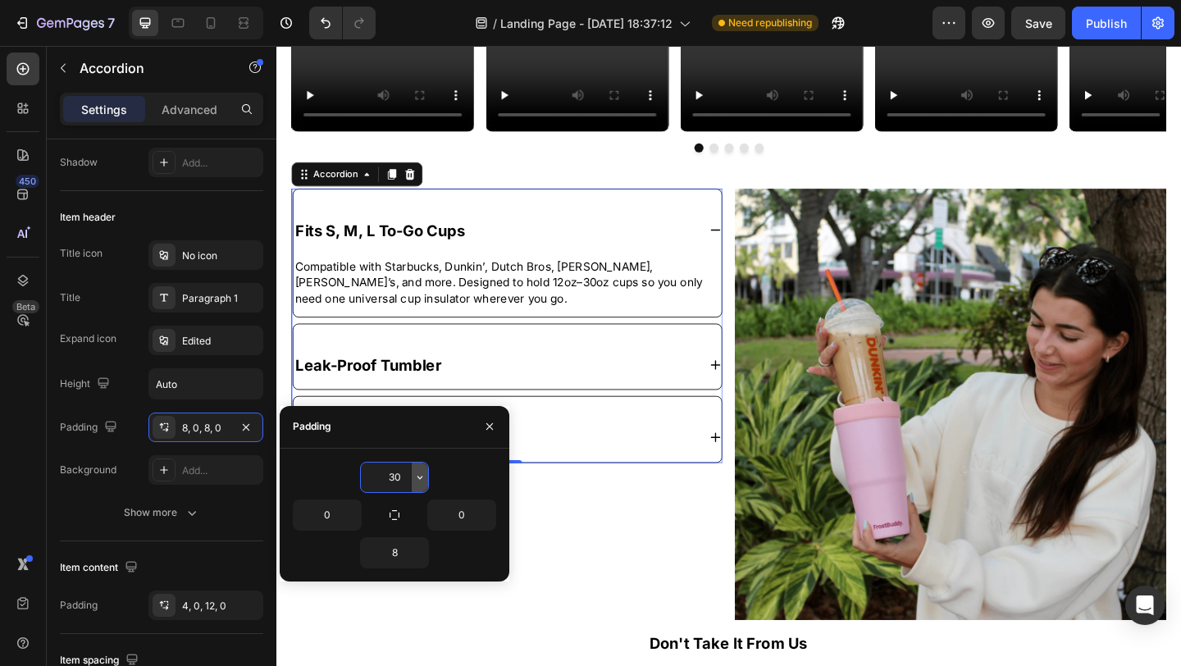
type input "3"
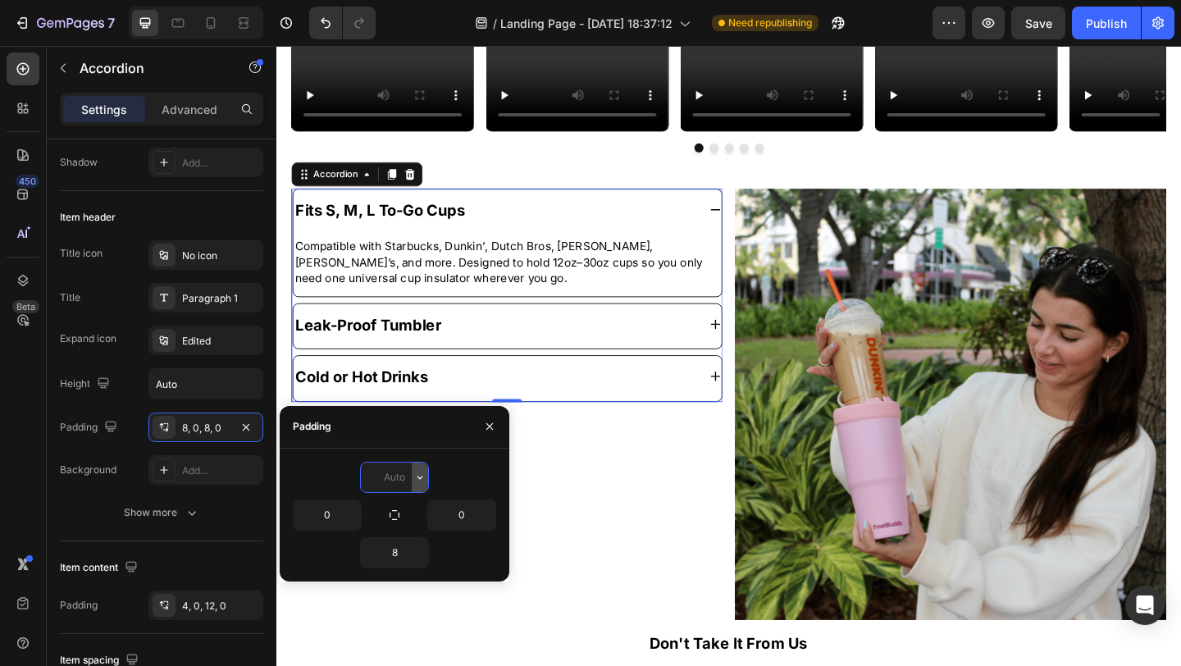
type input "8"
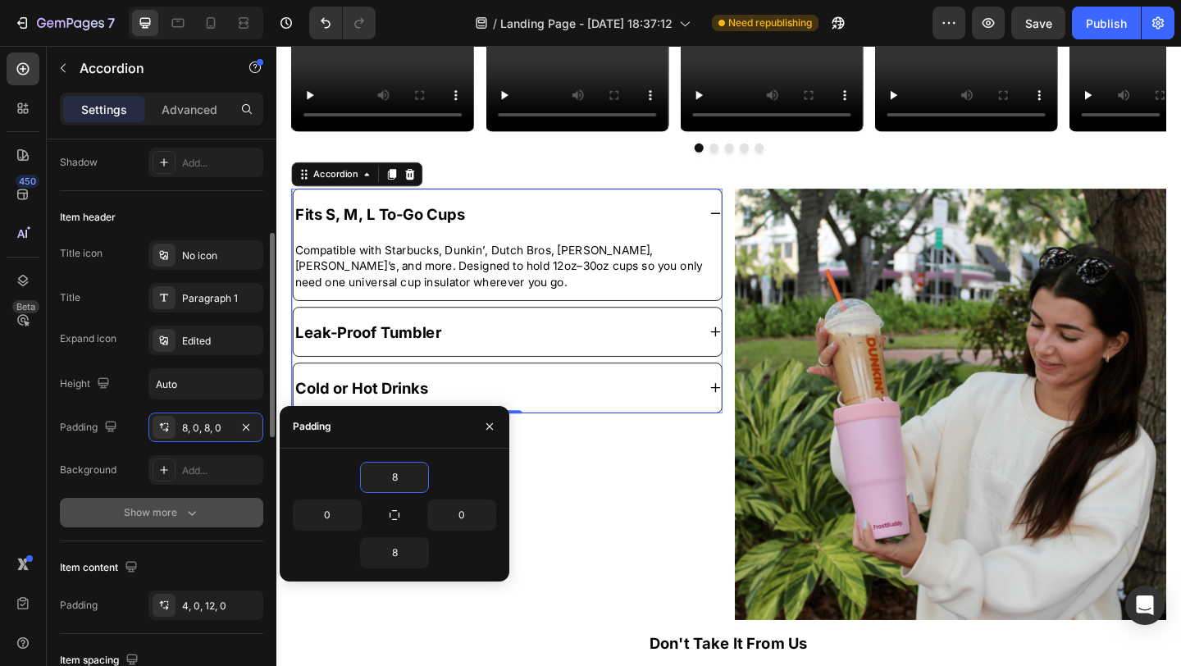
click at [184, 503] on button "Show more" at bounding box center [161, 513] width 203 height 30
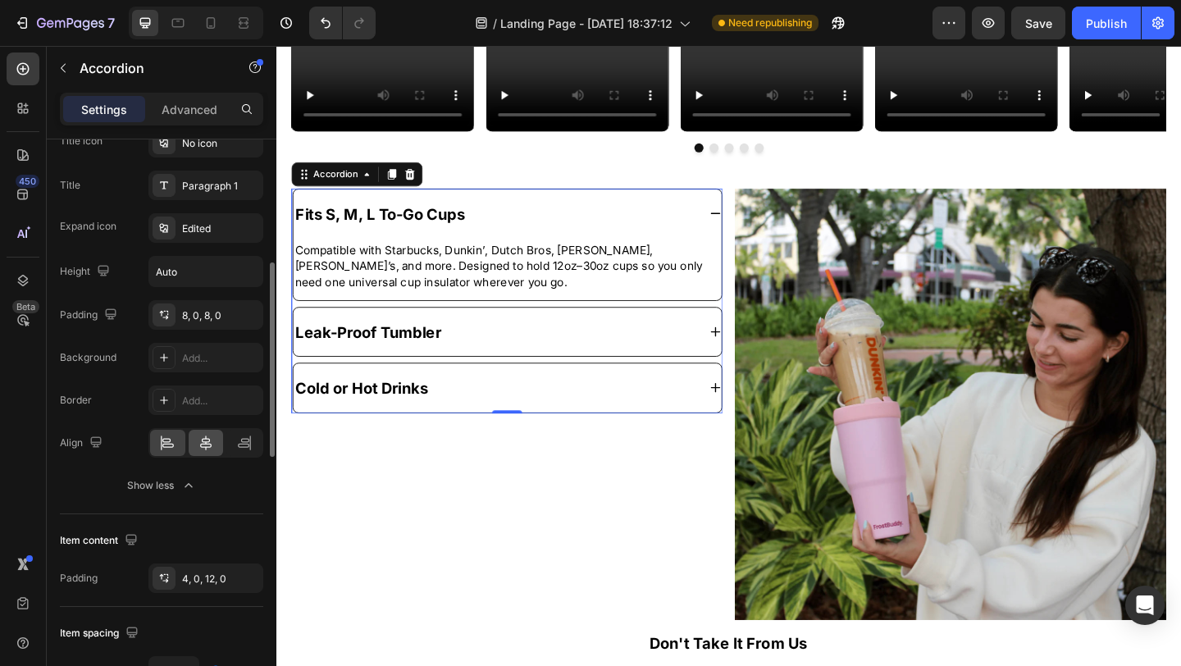
scroll to position [380, 0]
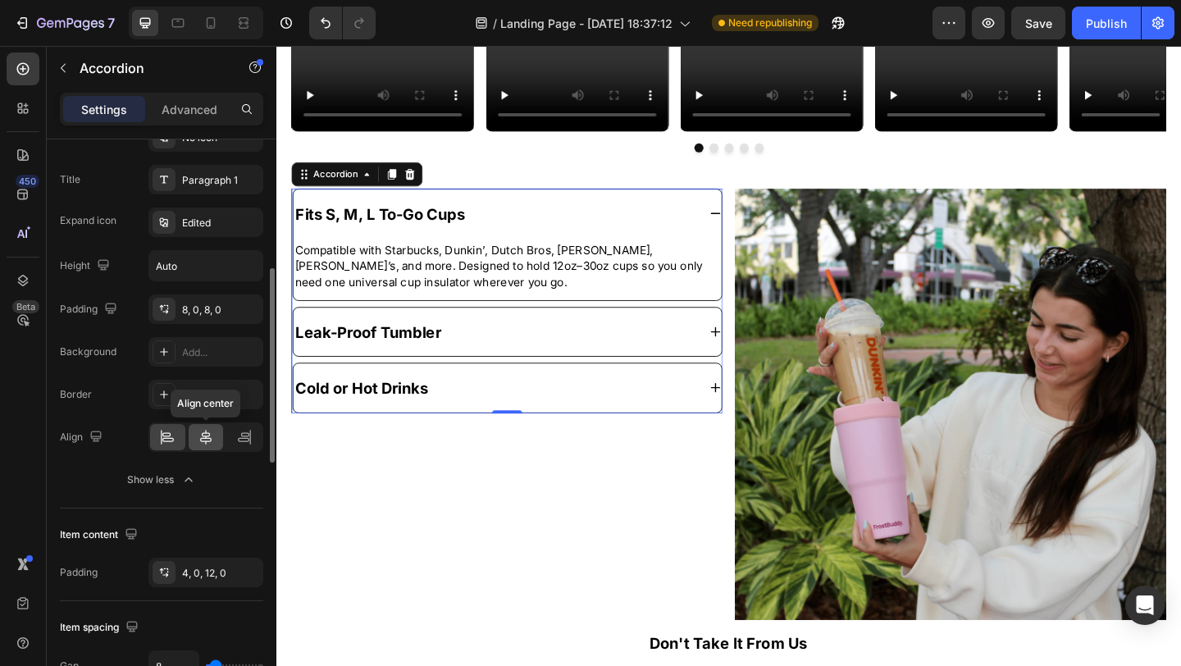
click at [205, 426] on div at bounding box center [206, 437] width 35 height 26
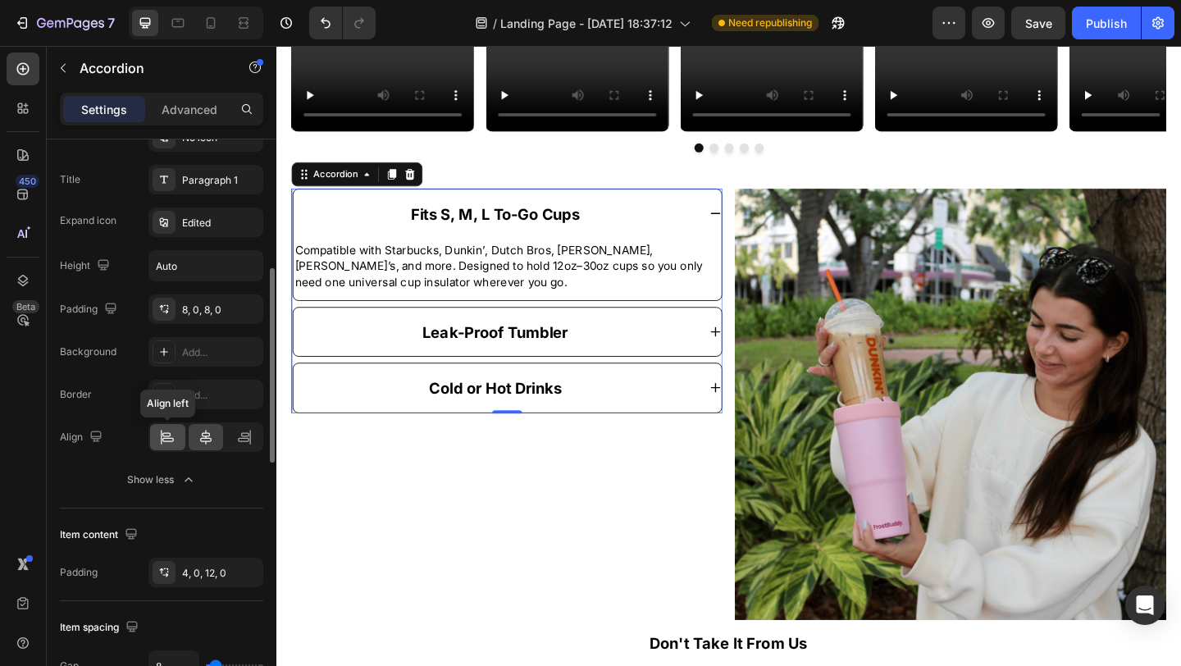
click at [172, 440] on icon at bounding box center [167, 440] width 11 height 4
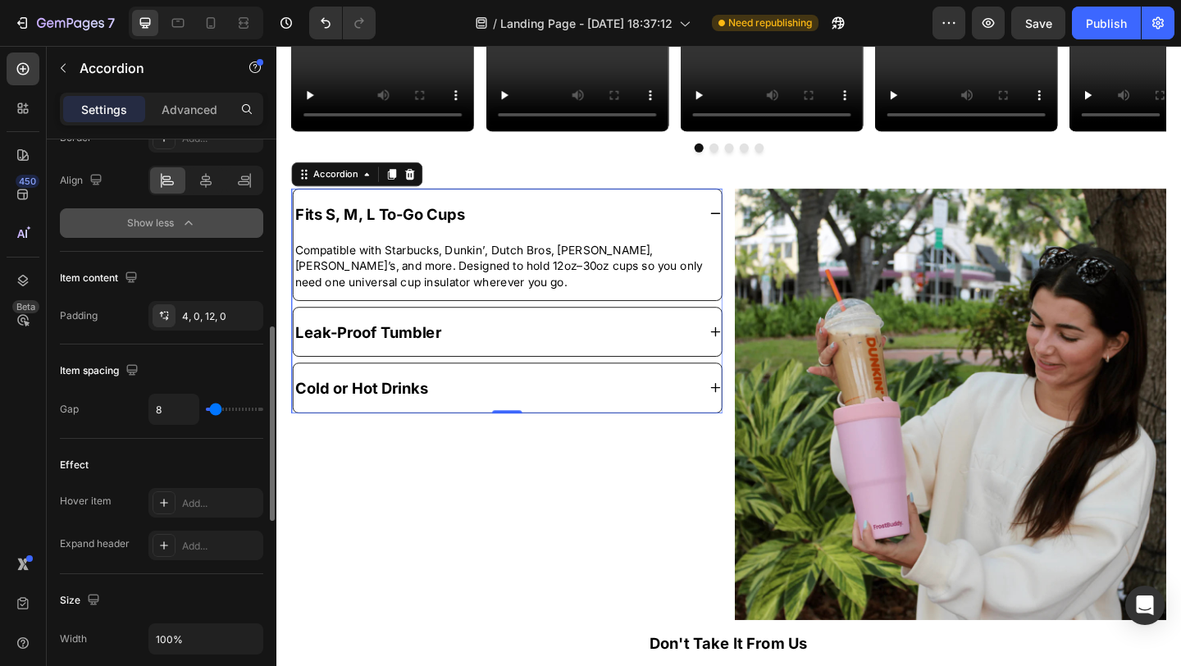
scroll to position [649, 0]
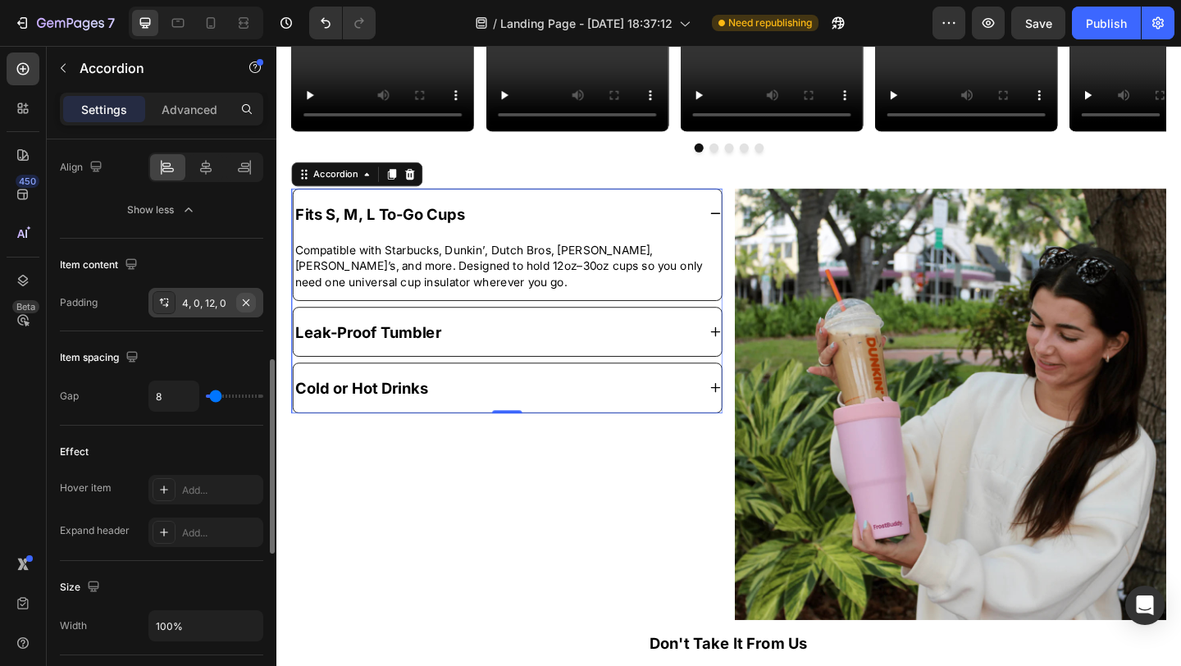
click at [244, 298] on icon "button" at bounding box center [245, 302] width 13 height 13
type input "5"
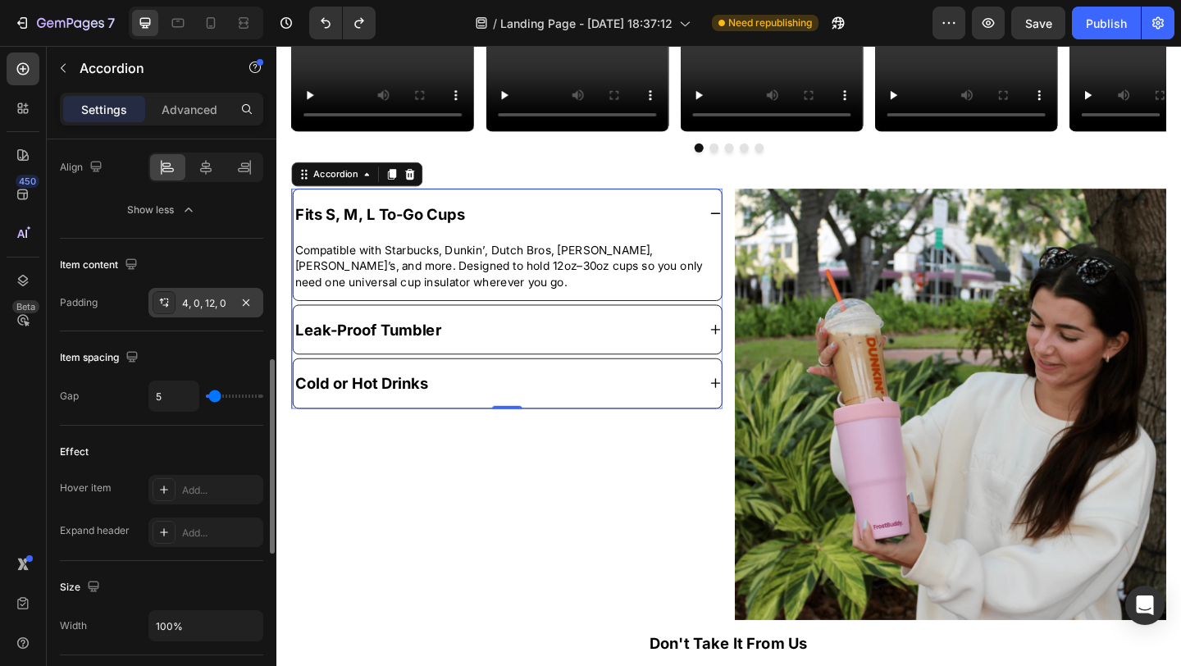
type input "15"
type input "24"
type input "33"
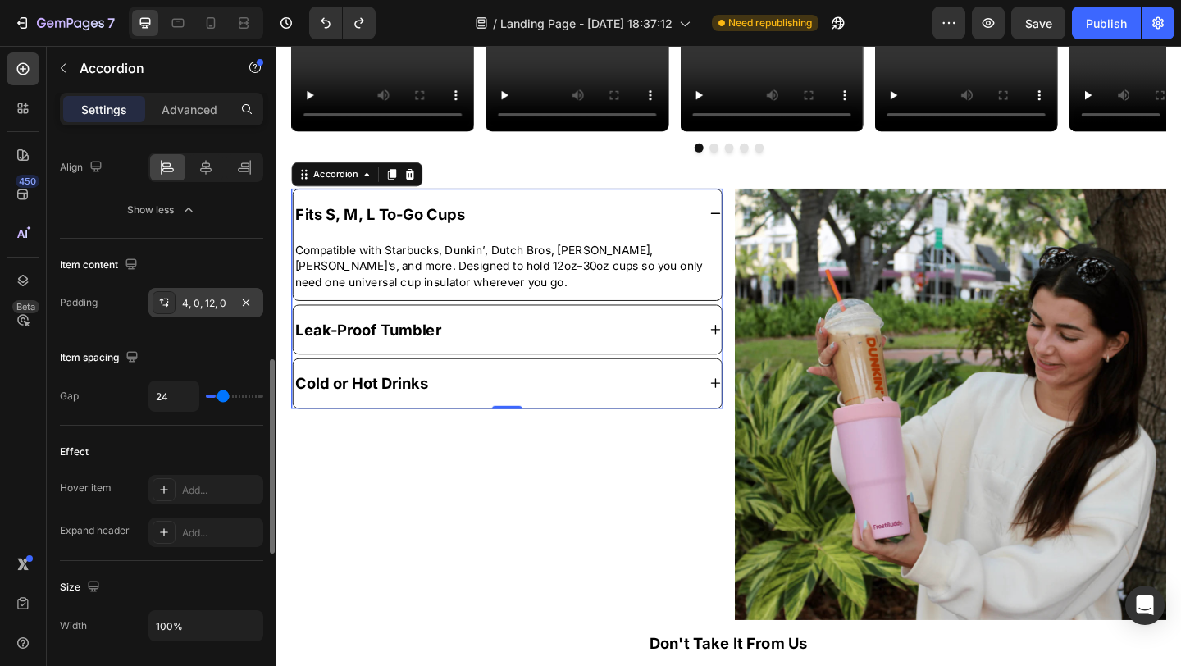
type input "33"
type input "44"
type input "53"
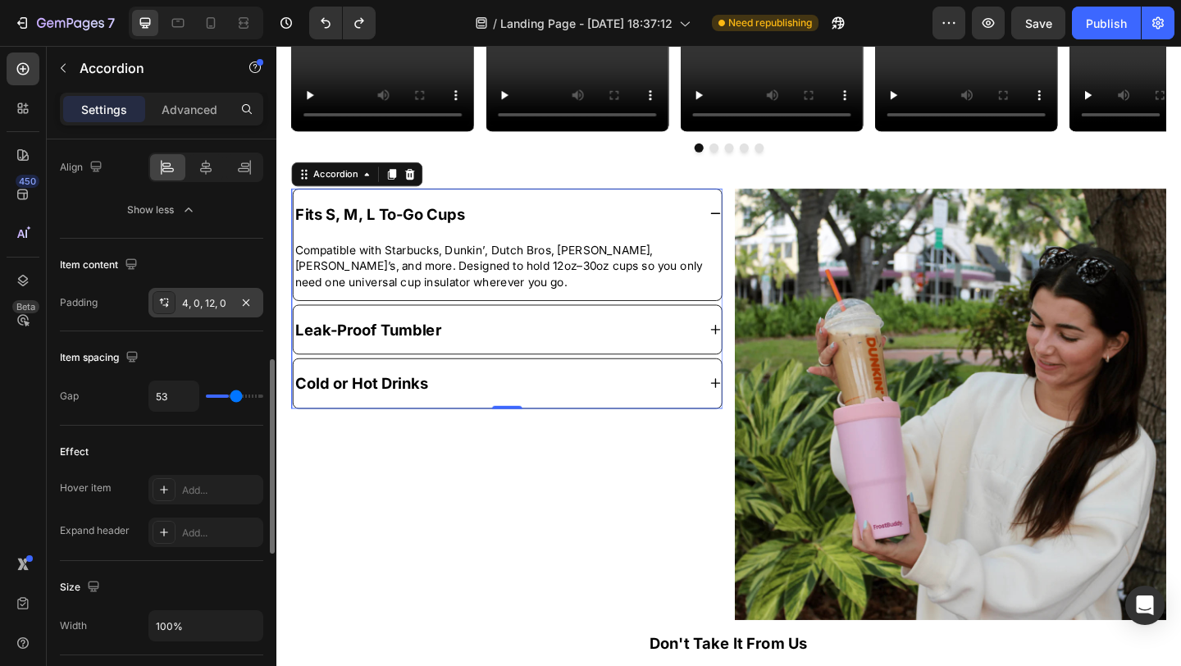
type input "59"
type input "61"
type input "63"
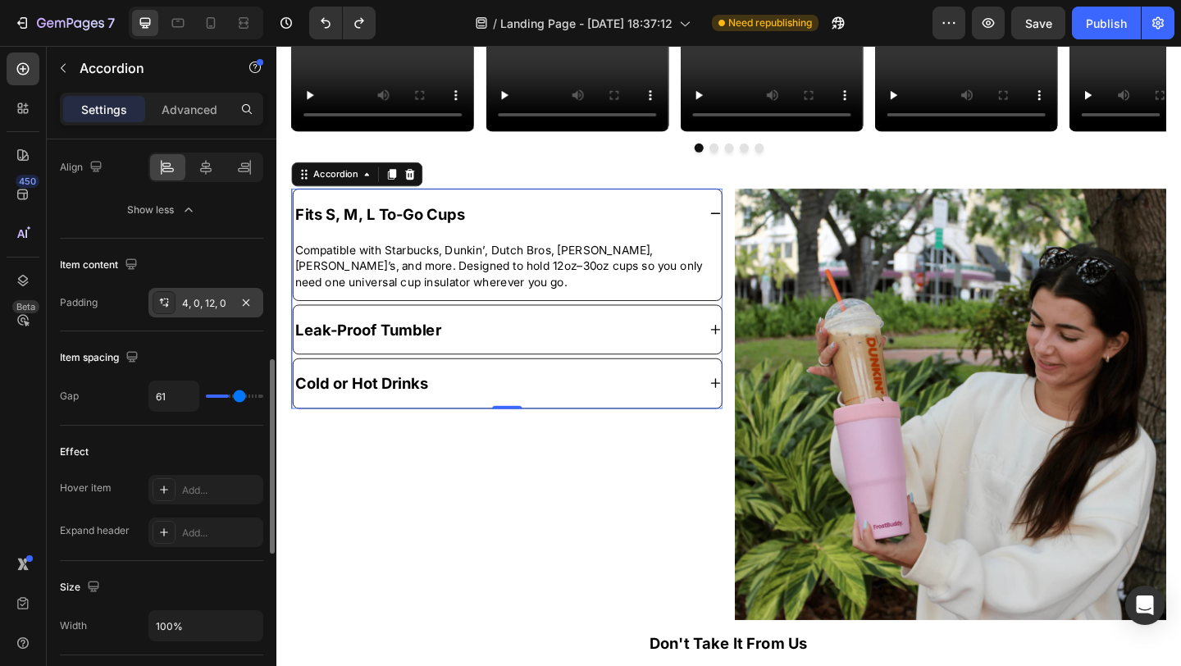
type input "63"
type input "64"
type input "68"
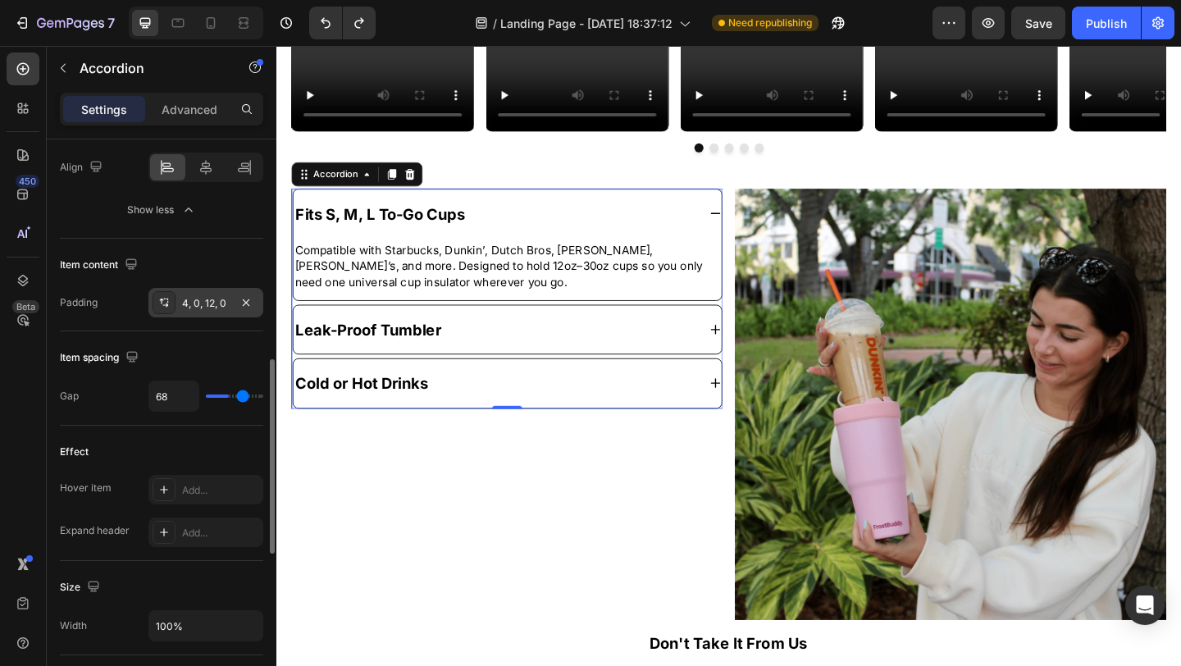
type input "74"
type input "81"
type input "87"
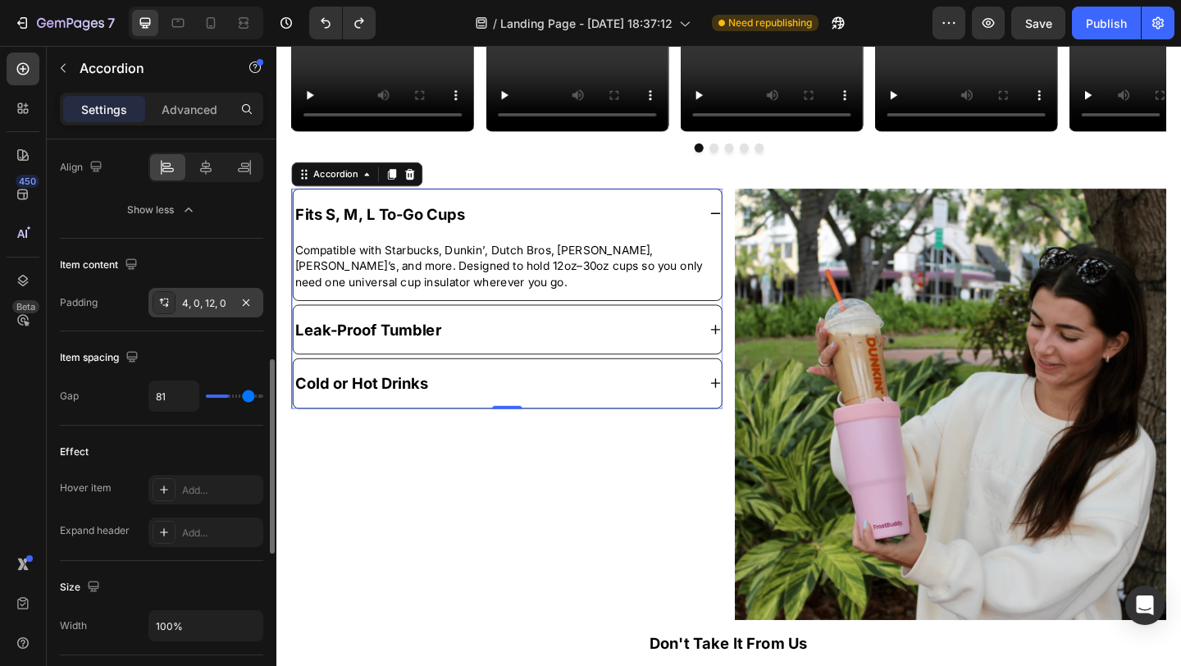
type input "87"
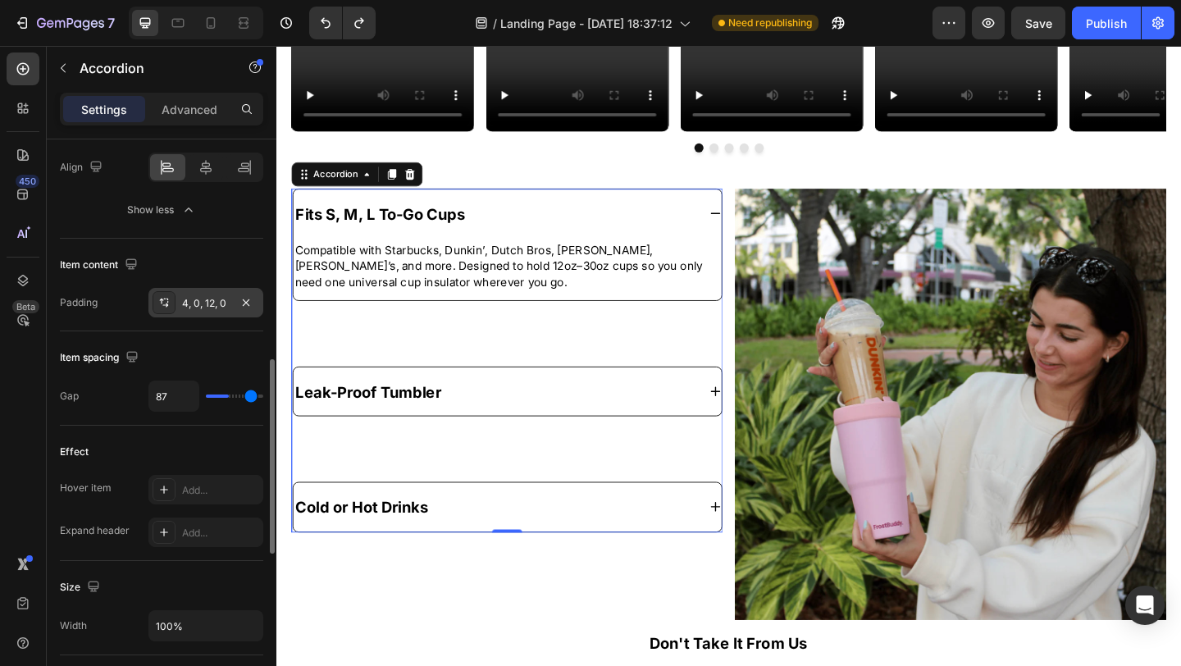
type input "93"
type input "96"
type input "98"
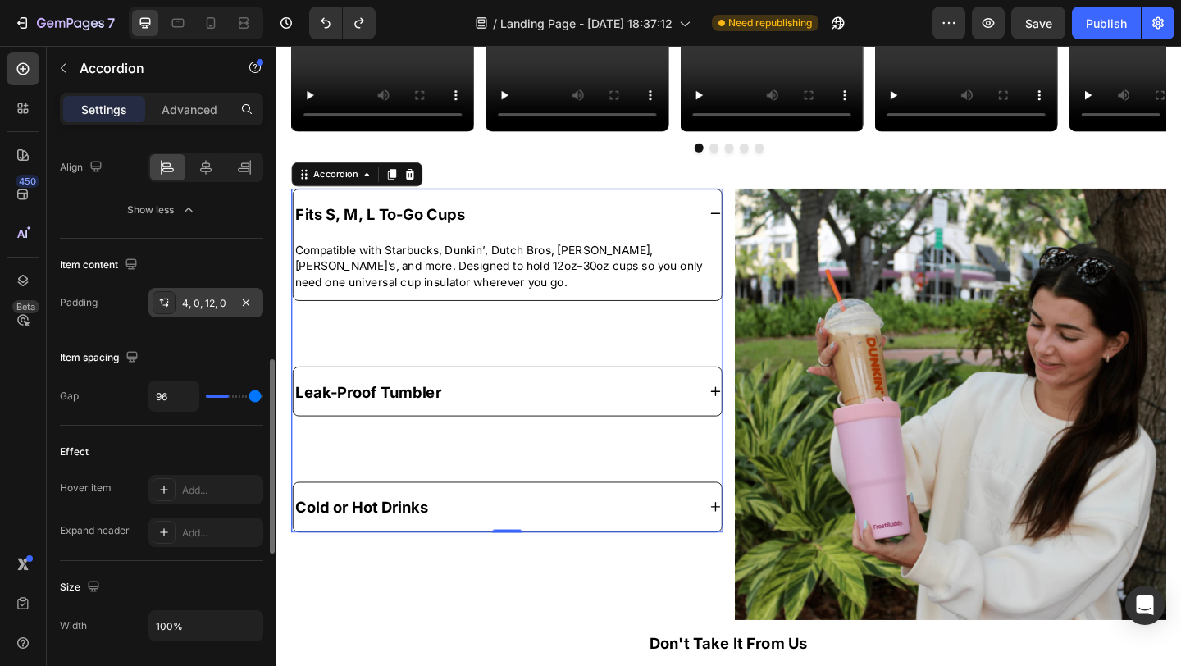
type input "98"
type input "99"
type input "100"
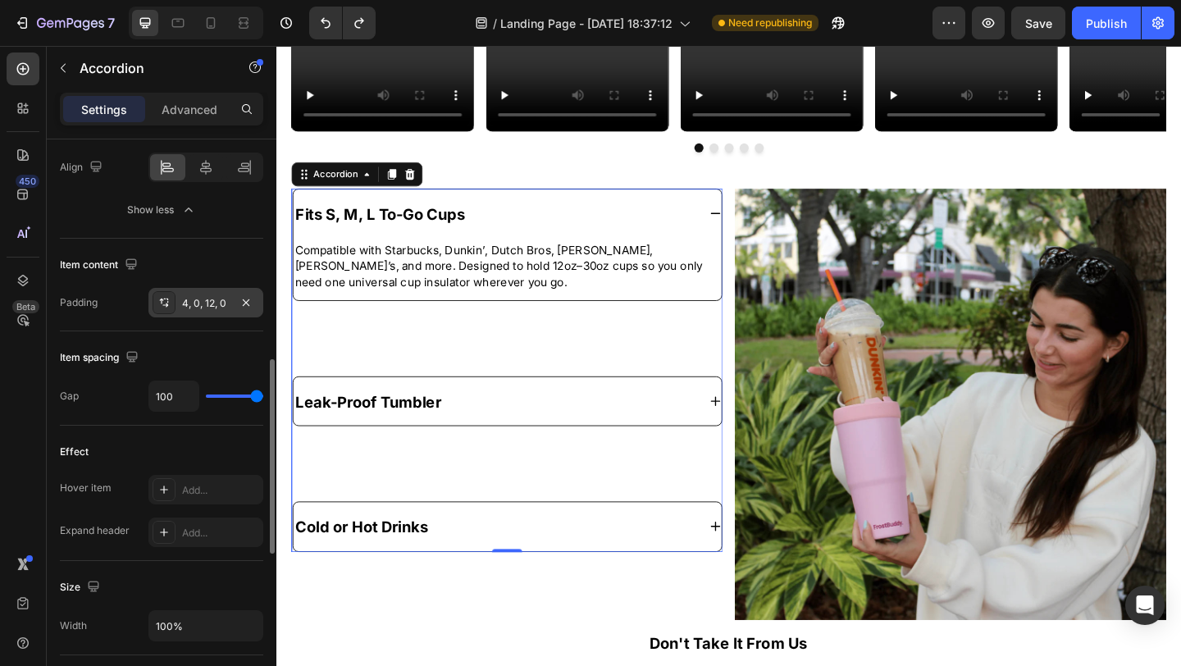
type input "98"
type input "91"
type input "88"
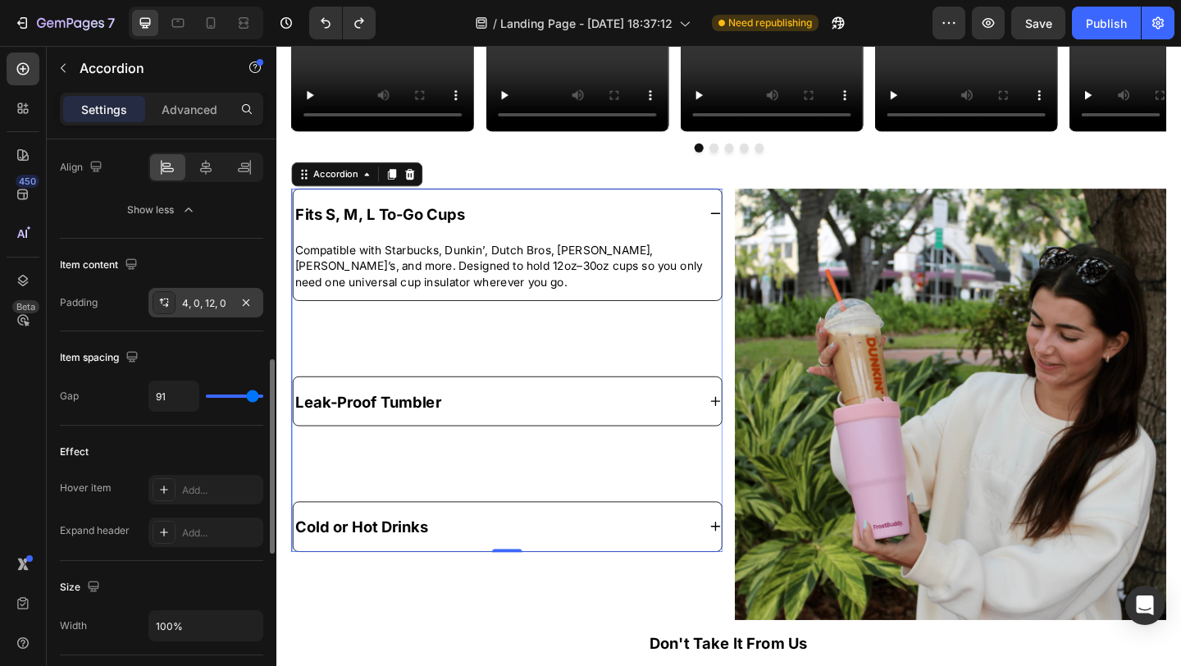
type input "88"
type input "86"
type input "84"
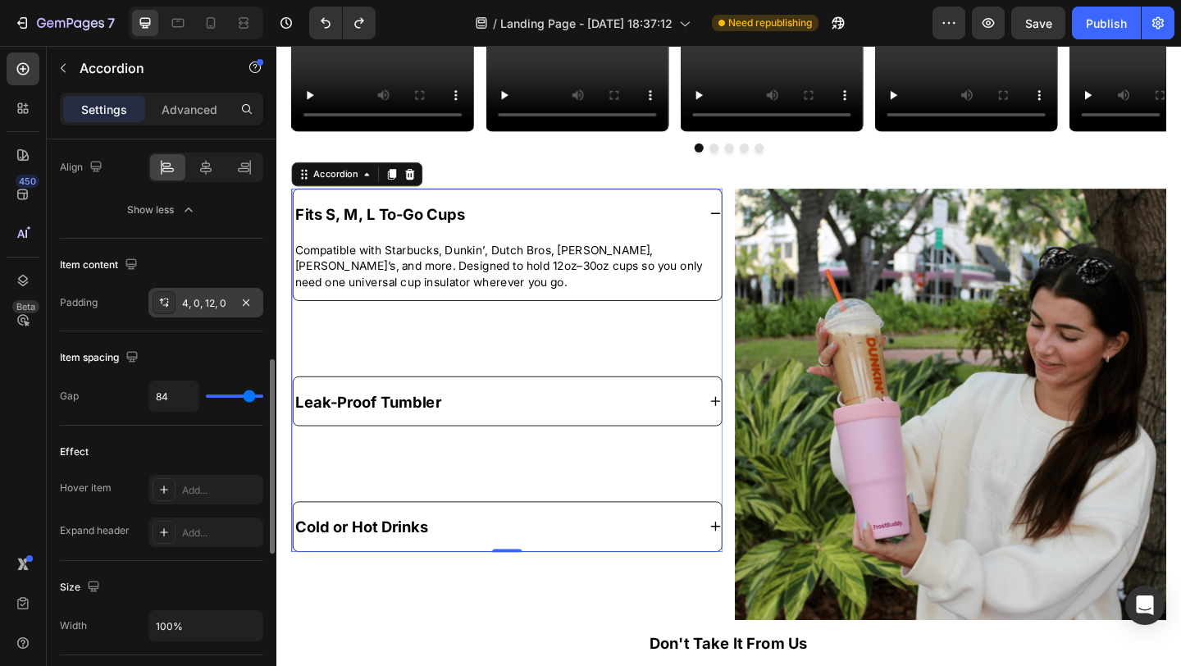
type input "82"
type input "79"
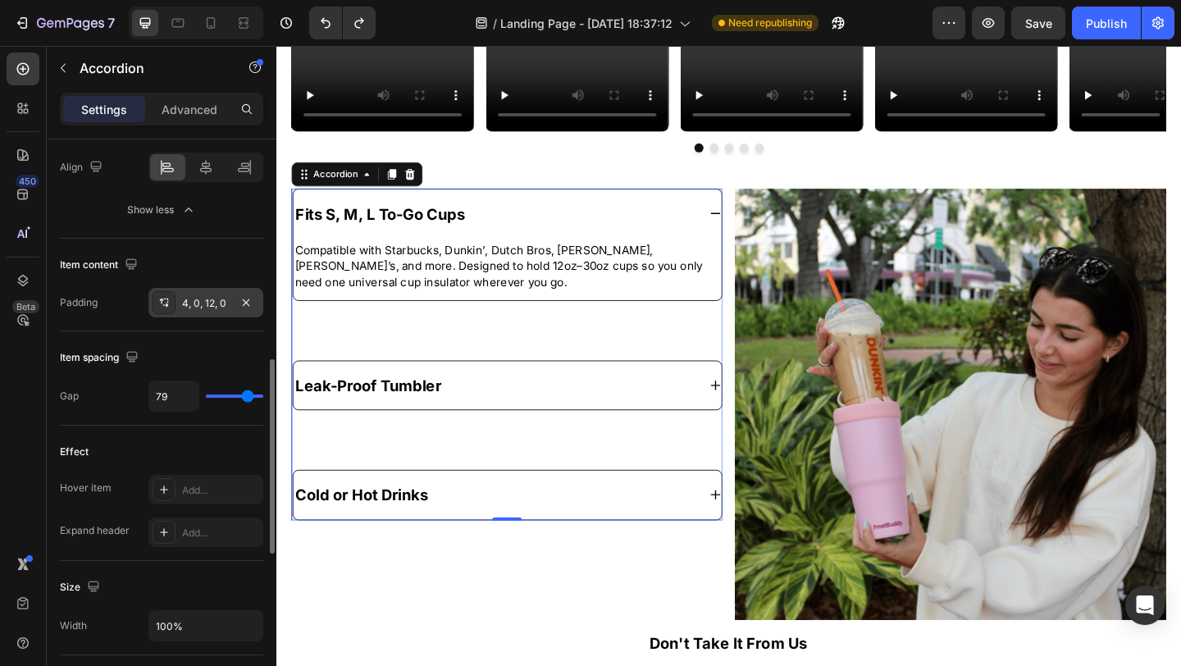
type input "76"
type input "73"
type input "70"
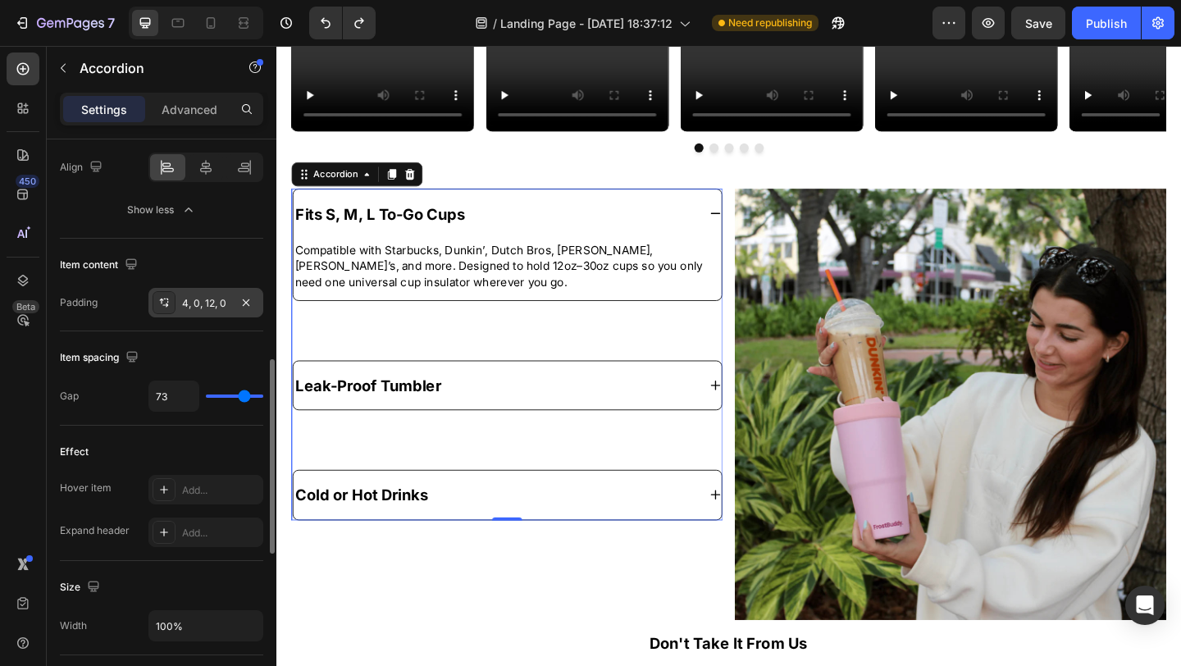
type input "70"
type input "67"
type input "65"
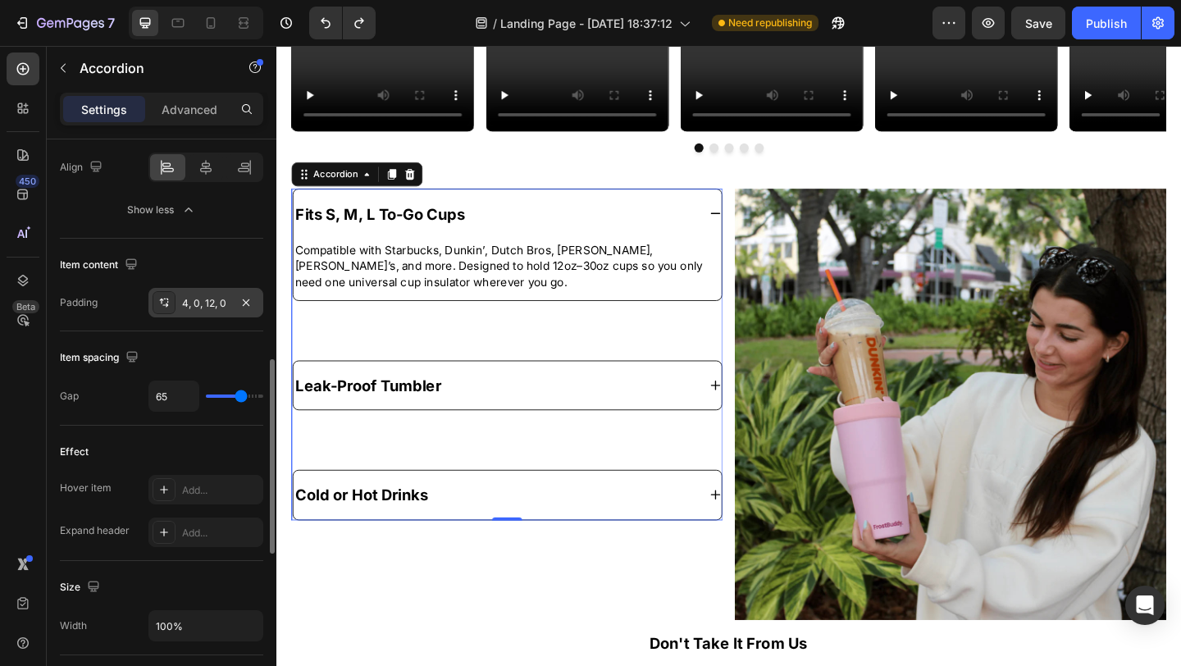
type input "64"
type input "62"
type input "59"
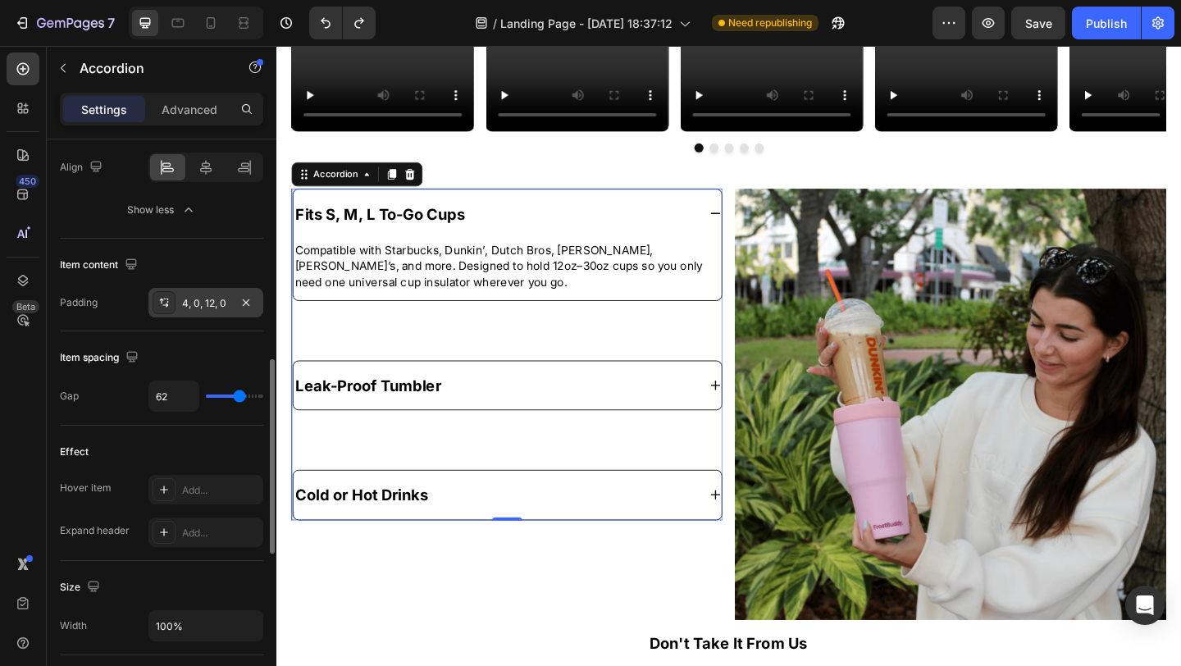
type input "59"
type input "56"
type input "51"
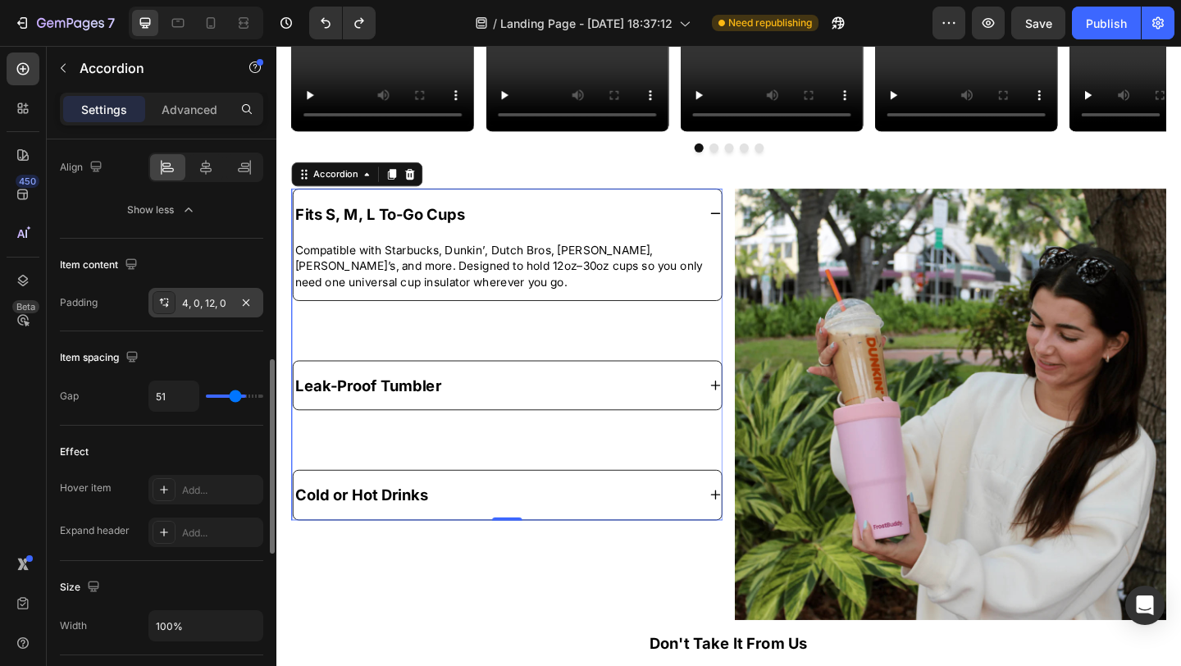
type input "42"
type input "39"
type input "36"
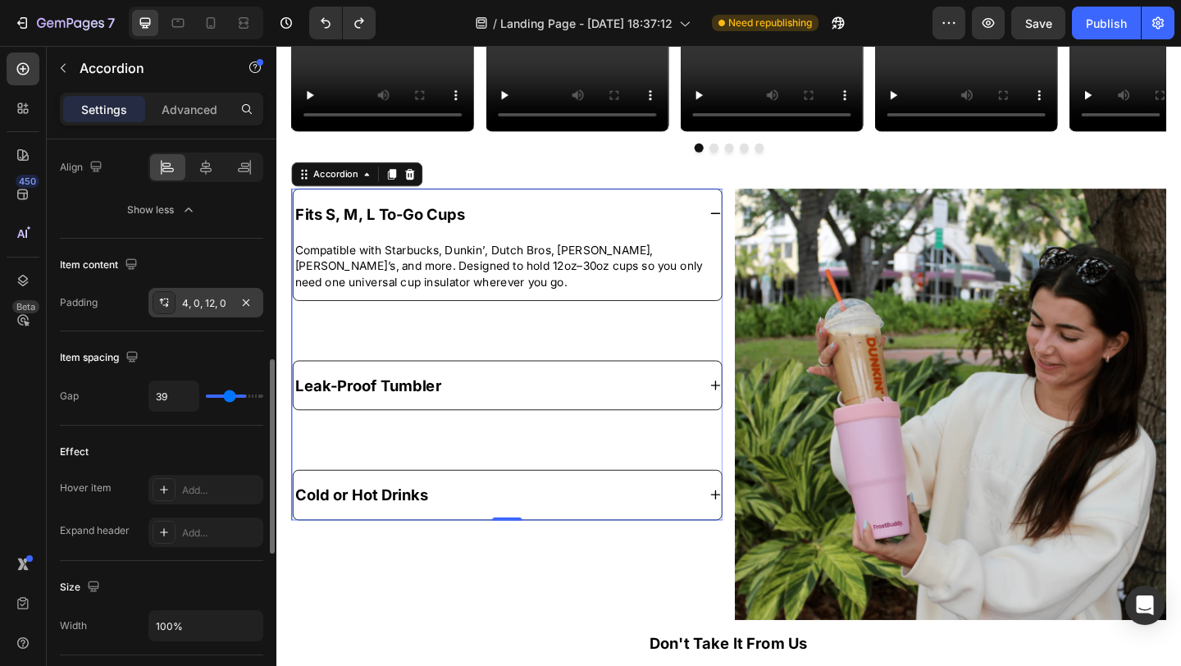
type input "36"
type input "34"
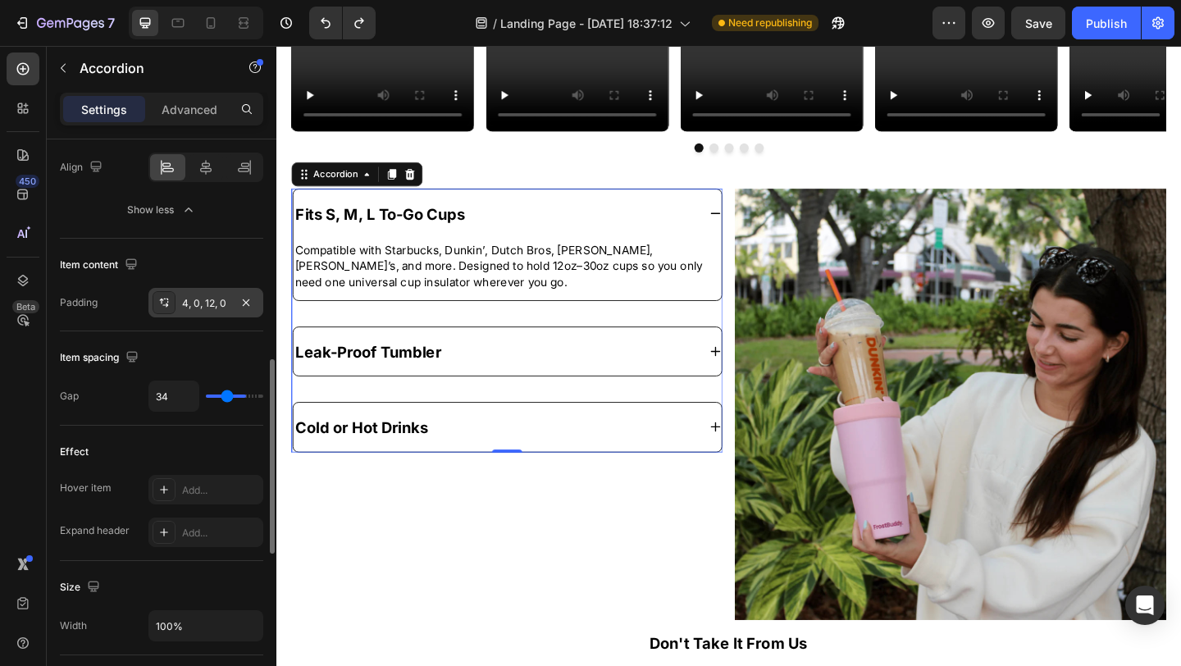
type input "33"
type input "31"
type input "29"
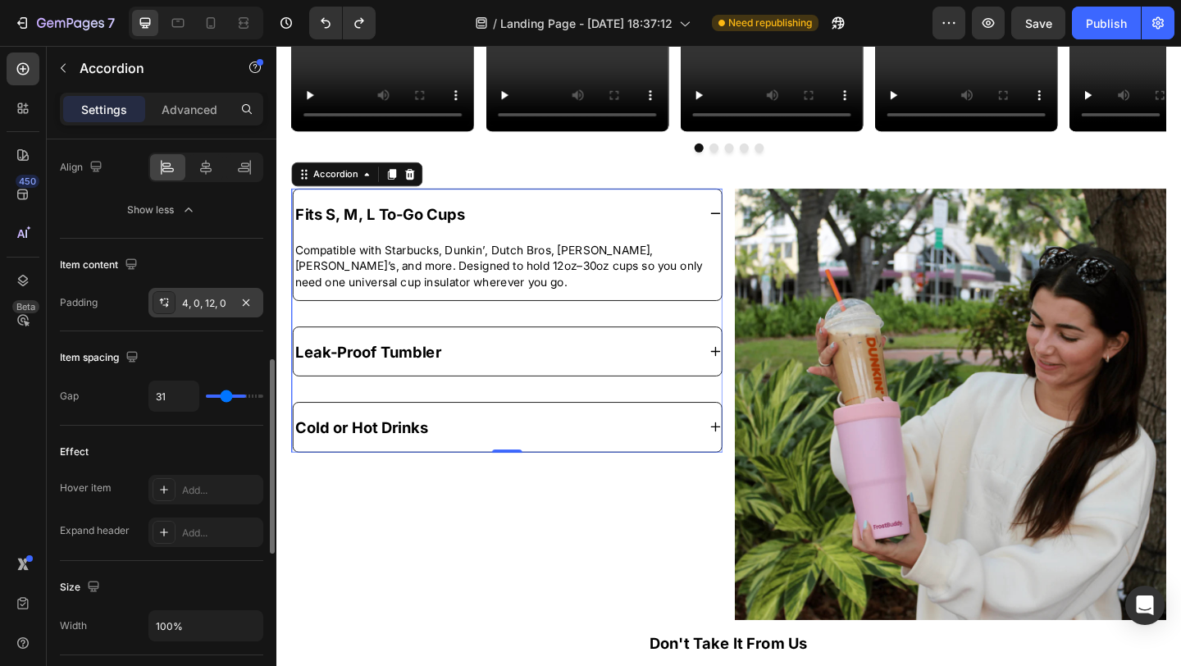
type input "29"
type input "27"
type input "25"
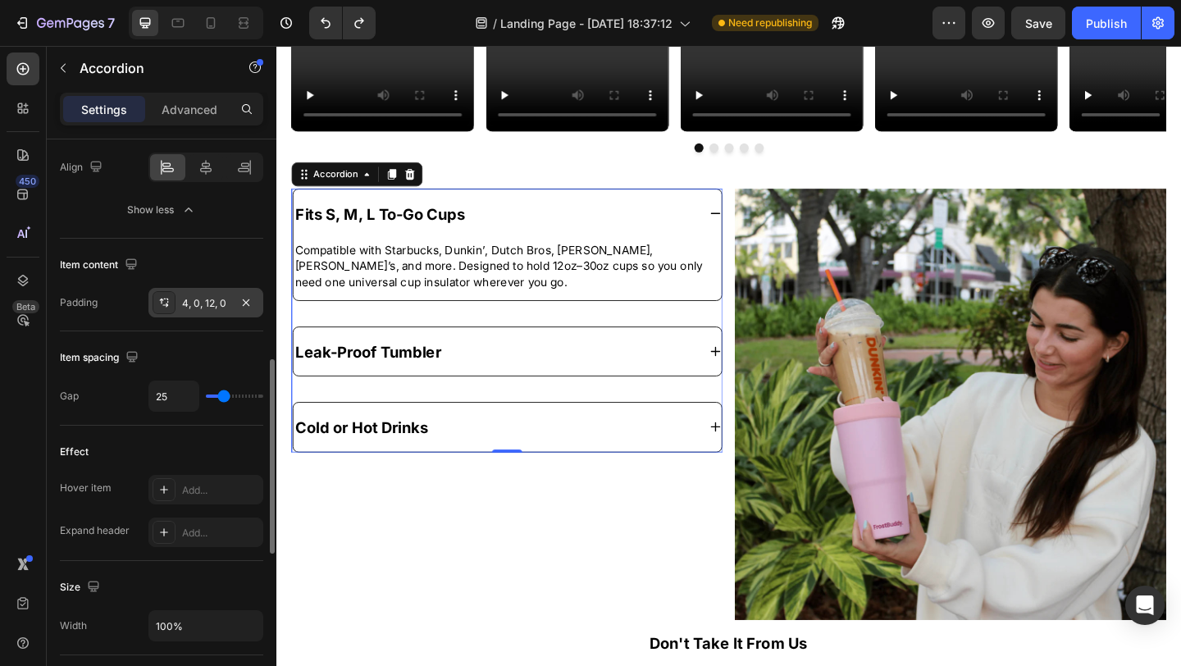
type input "23"
type input "22"
type input "21"
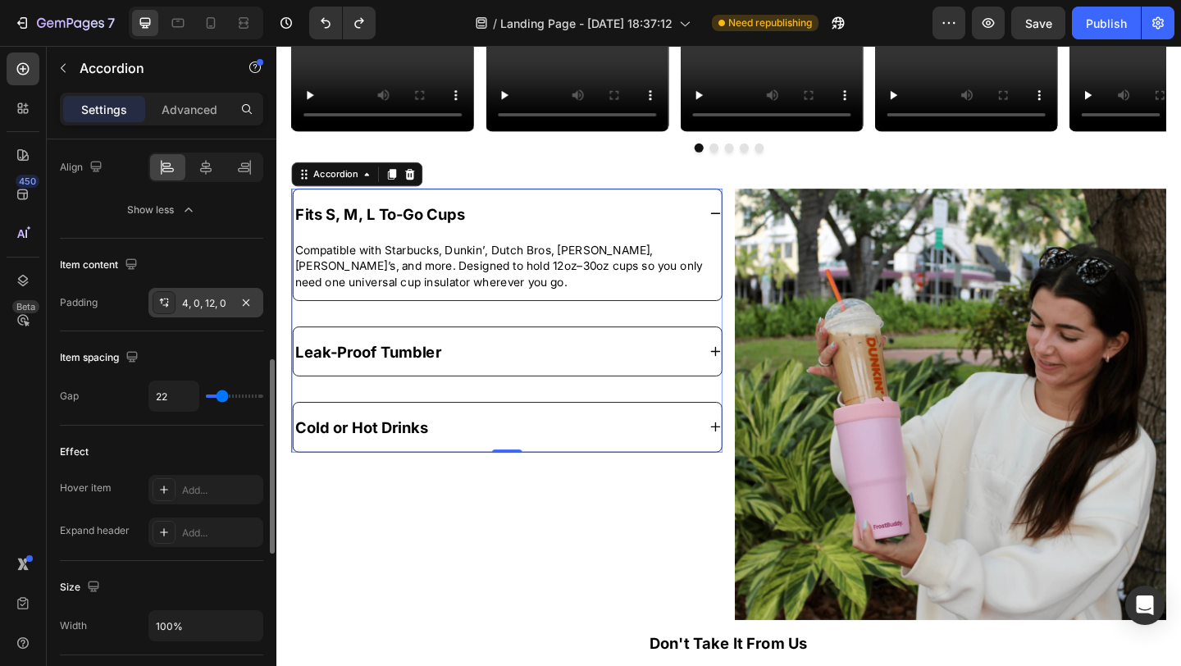
type input "21"
type input "20"
type input "19"
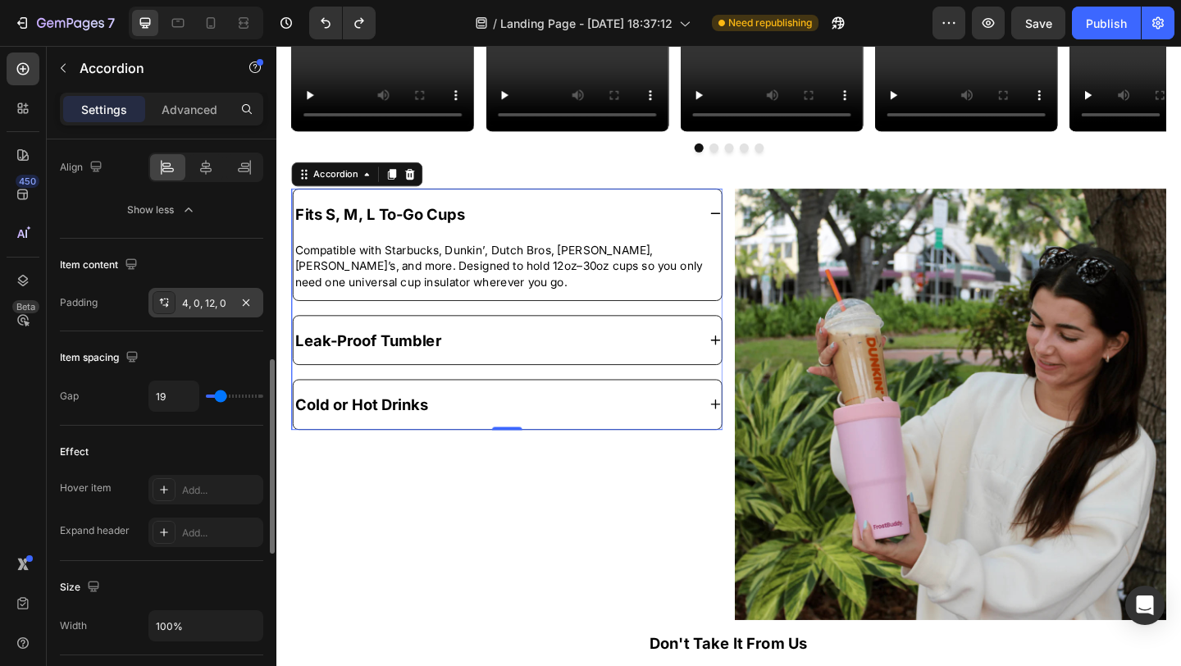
type input "18"
type input "17"
type input "16"
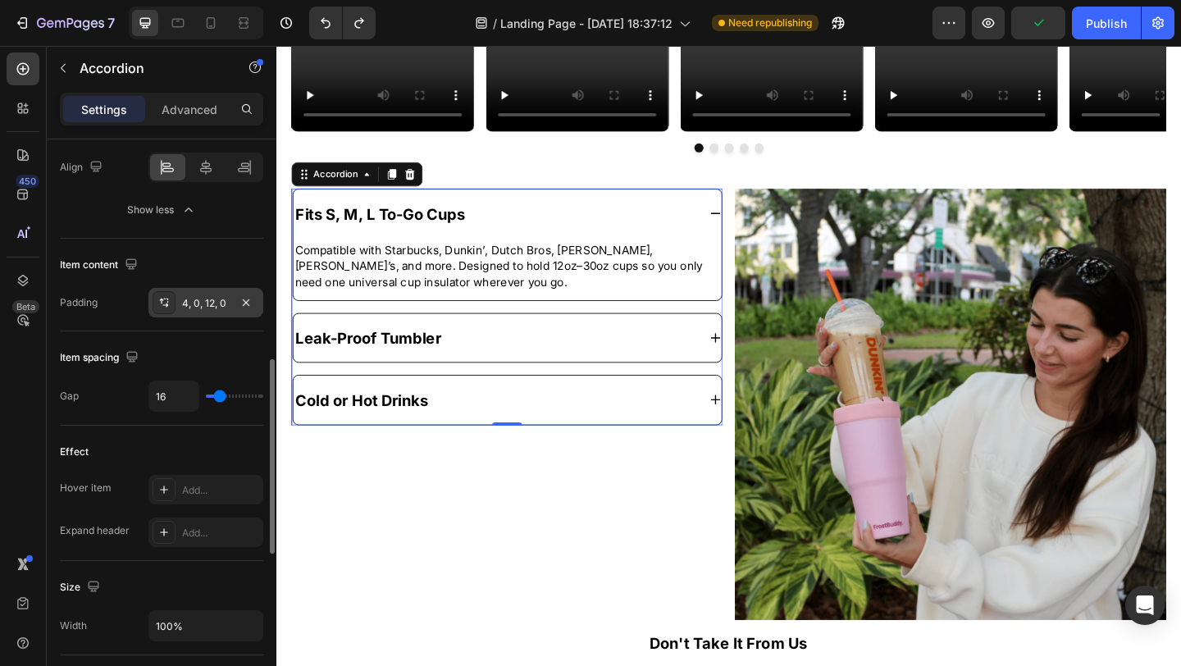
drag, startPoint x: 212, startPoint y: 392, endPoint x: 219, endPoint y: 384, distance: 11.0
type input "16"
click at [219, 394] on input "range" at bounding box center [234, 395] width 57 height 3
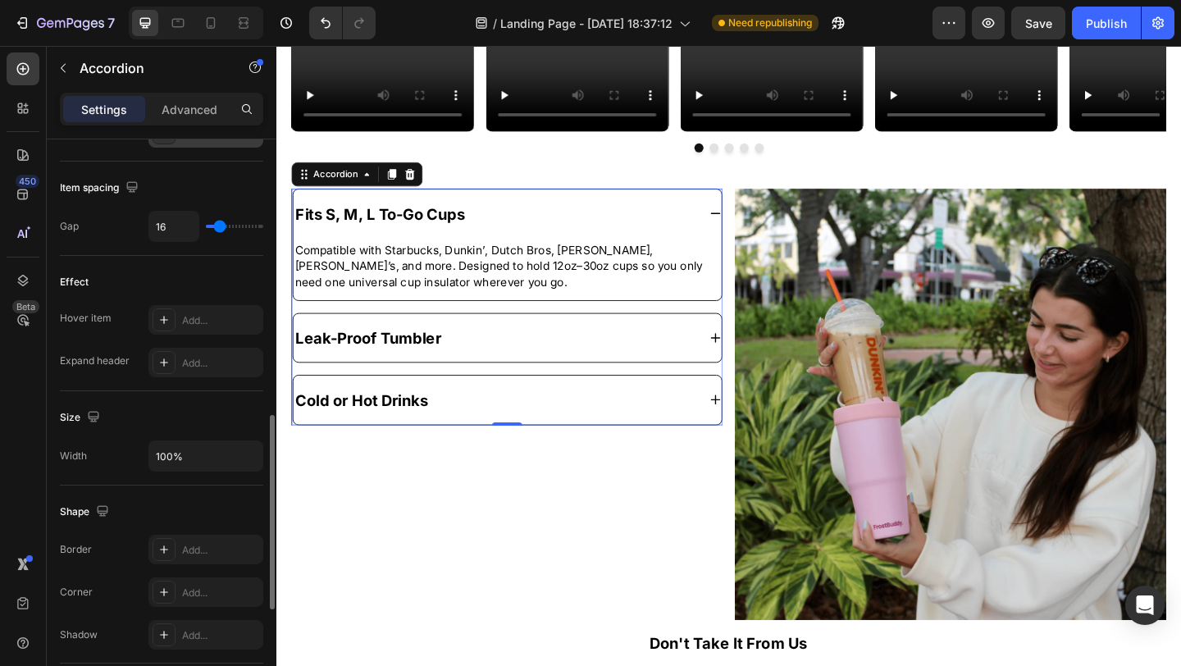
scroll to position [821, 0]
click at [194, 312] on div "Add..." at bounding box center [220, 319] width 77 height 15
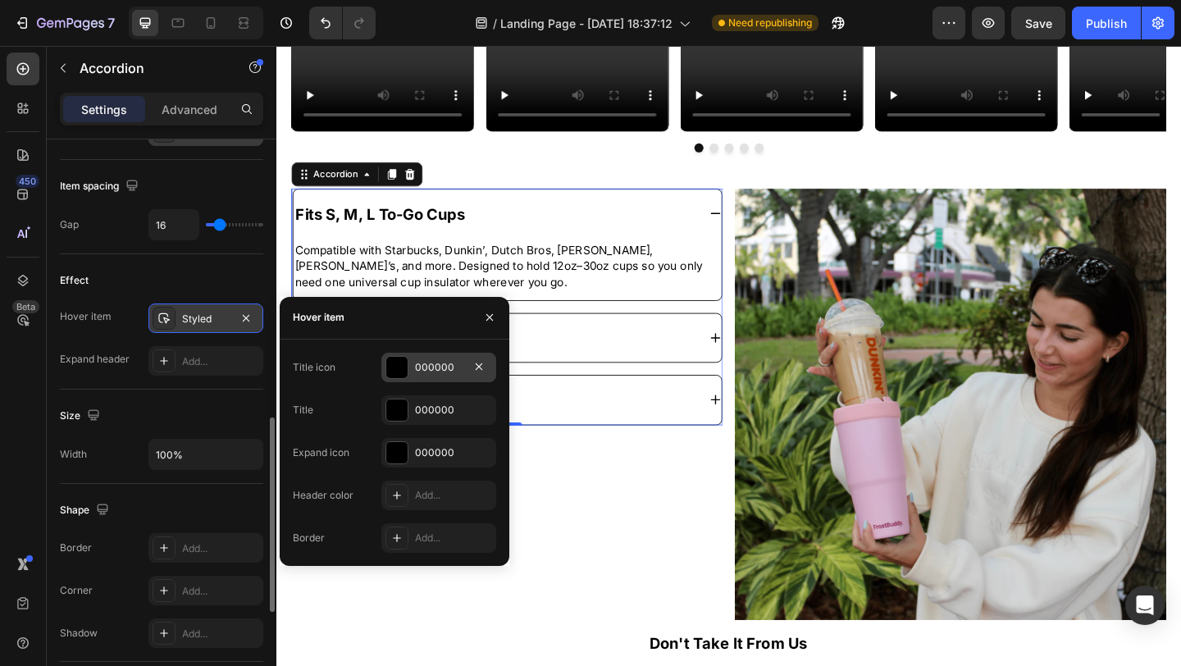
click at [411, 365] on div "000000" at bounding box center [438, 368] width 115 height 30
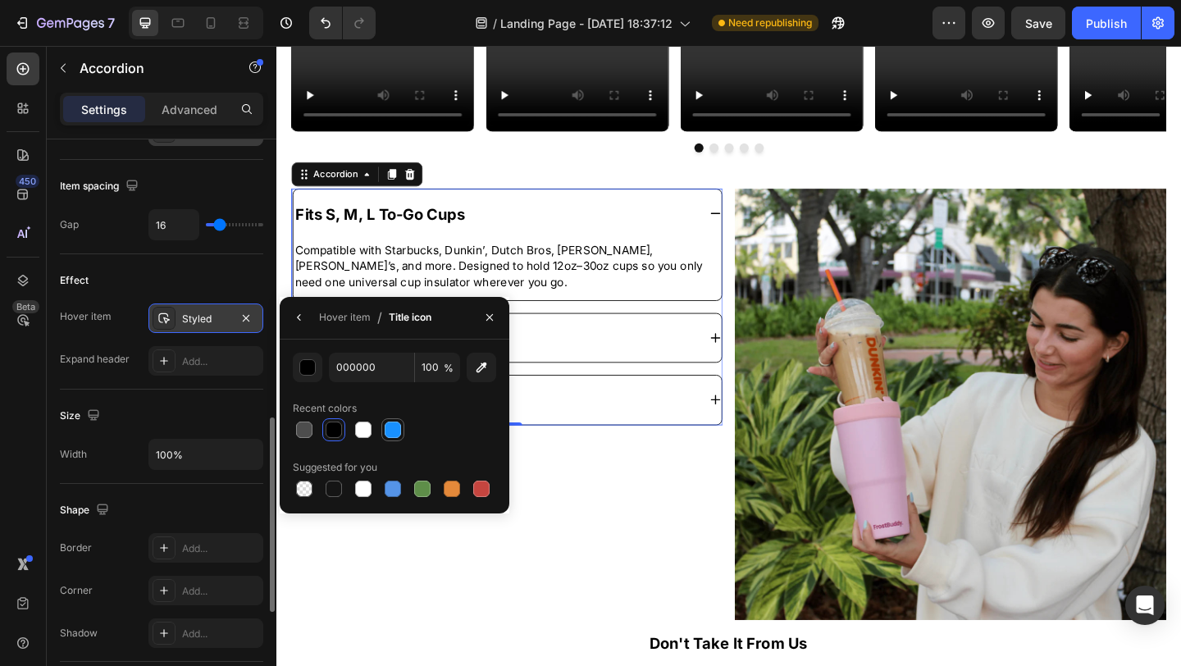
click at [390, 431] on div at bounding box center [393, 429] width 16 height 16
type input "1890FF"
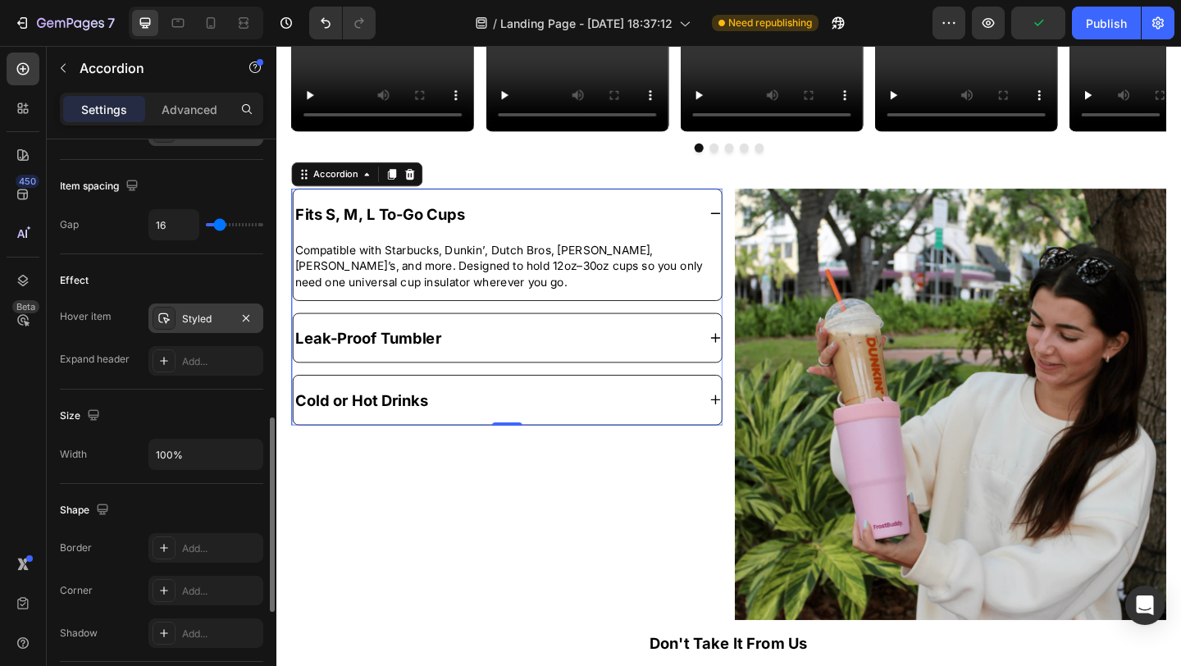
click at [724, 229] on div "Fits S, M, L To-Go Cups" at bounding box center [513, 227] width 439 height 39
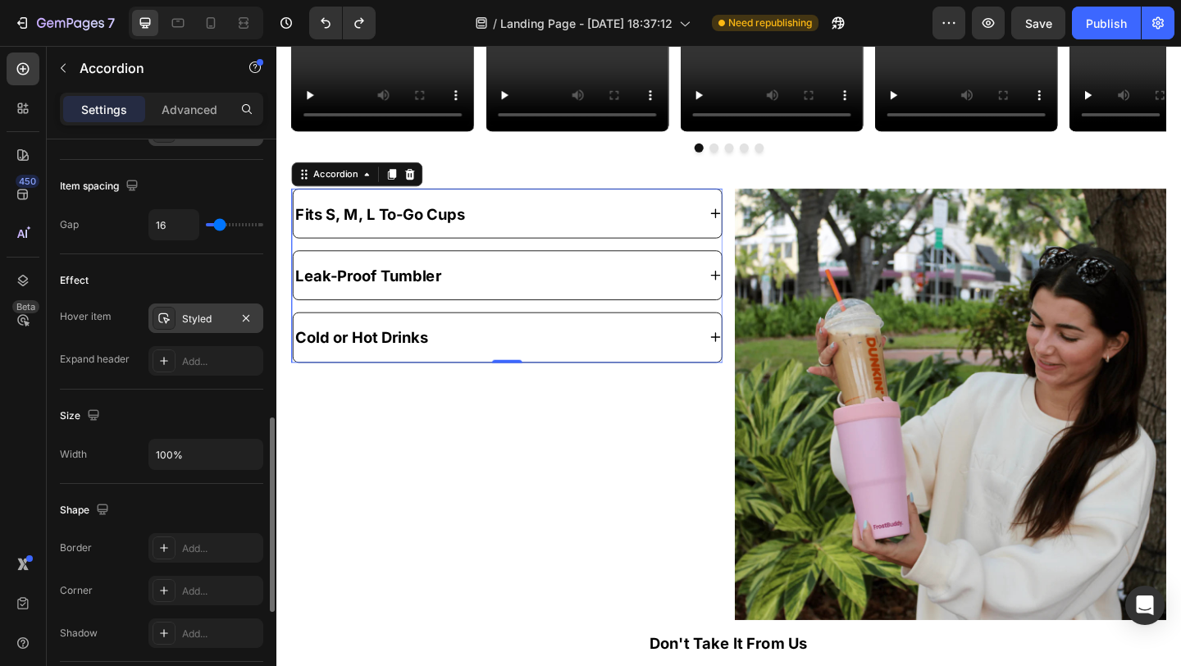
click at [201, 314] on div "Styled" at bounding box center [206, 319] width 48 height 15
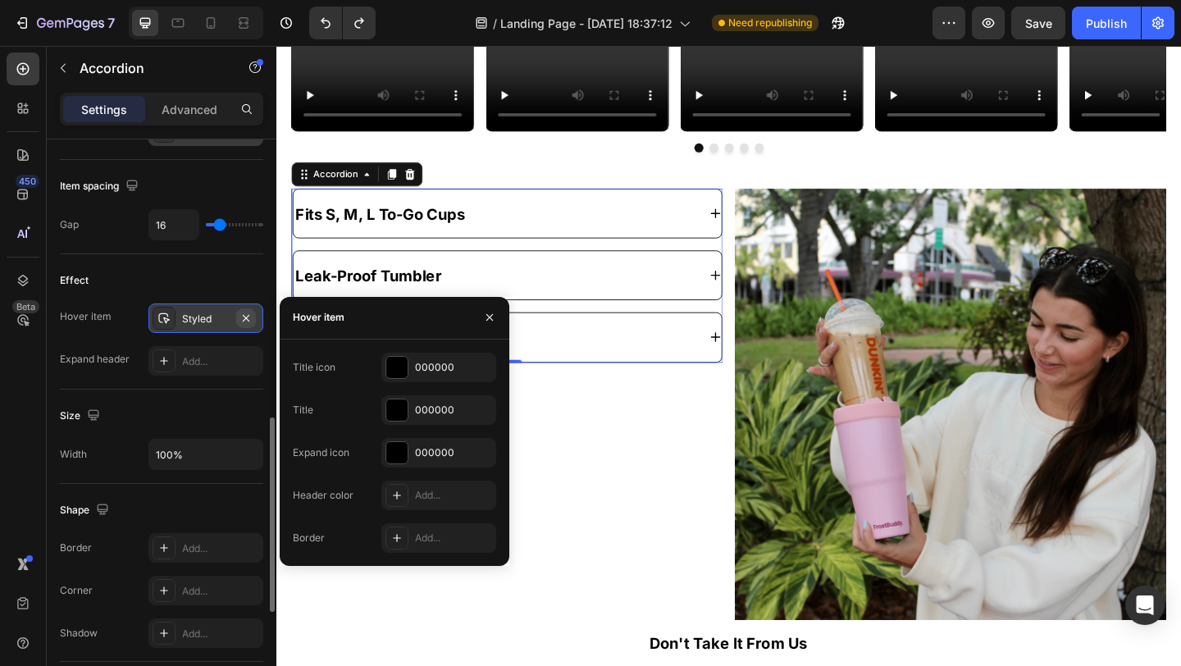
click at [240, 314] on icon "button" at bounding box center [245, 318] width 13 height 13
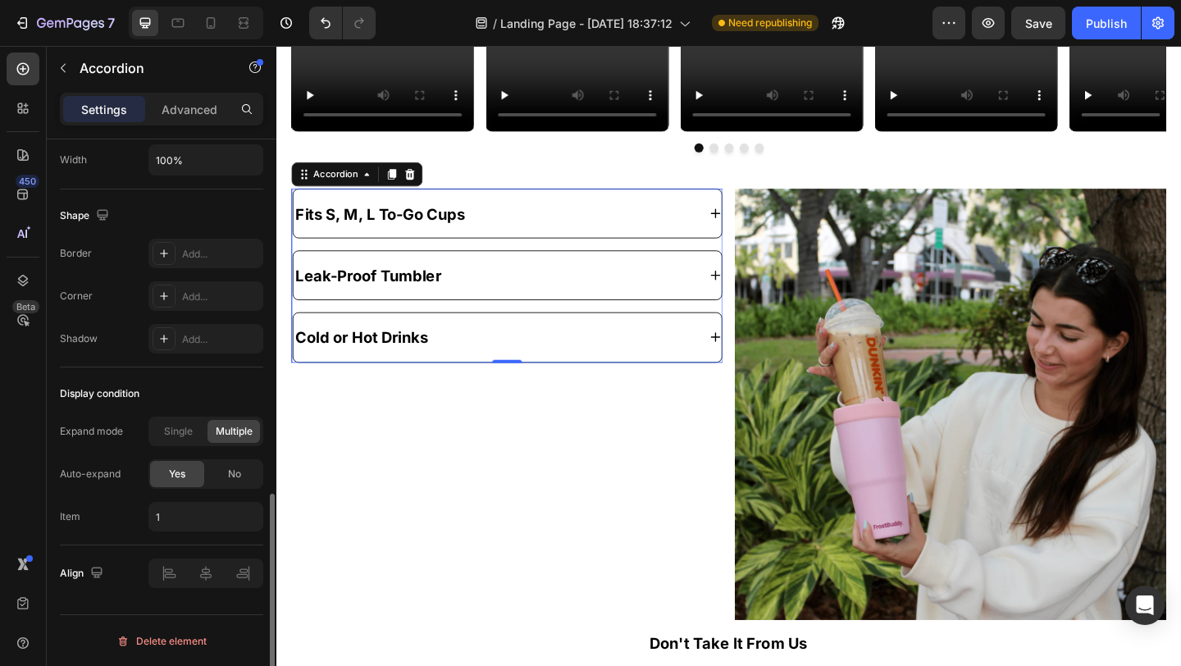
scroll to position [1116, 0]
click at [240, 468] on span "No" at bounding box center [234, 473] width 13 height 15
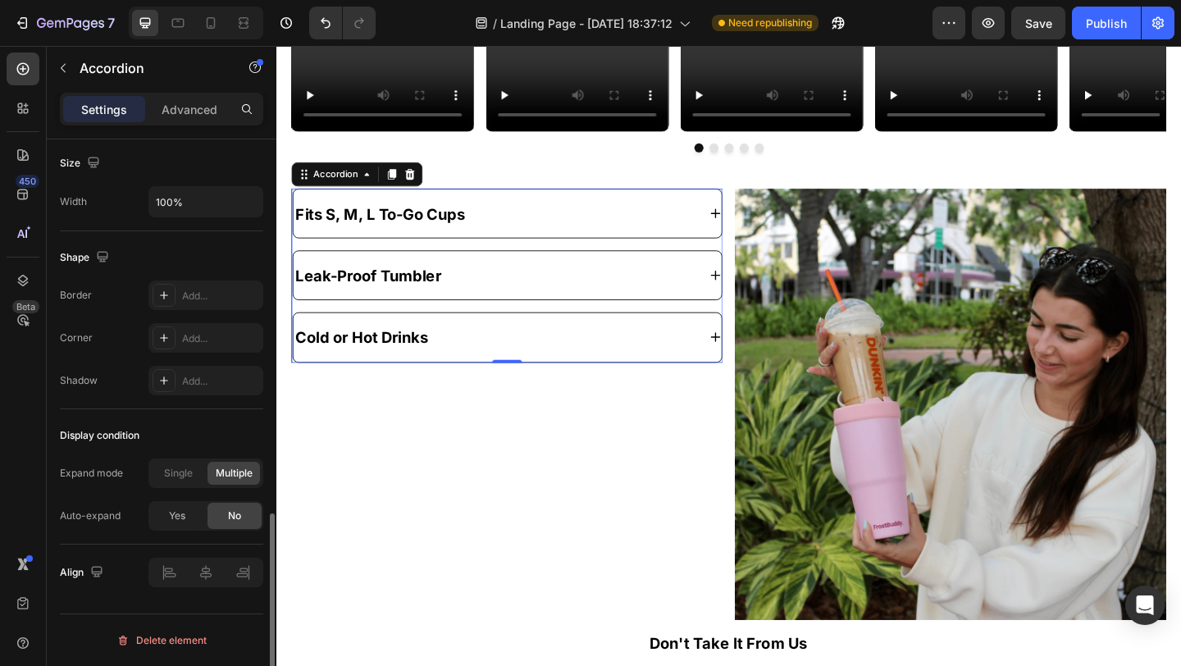
scroll to position [1073, 0]
click at [171, 467] on span "Single" at bounding box center [178, 473] width 29 height 15
click at [516, 227] on div "Fits S, M, L To-Go Cups" at bounding box center [513, 227] width 439 height 39
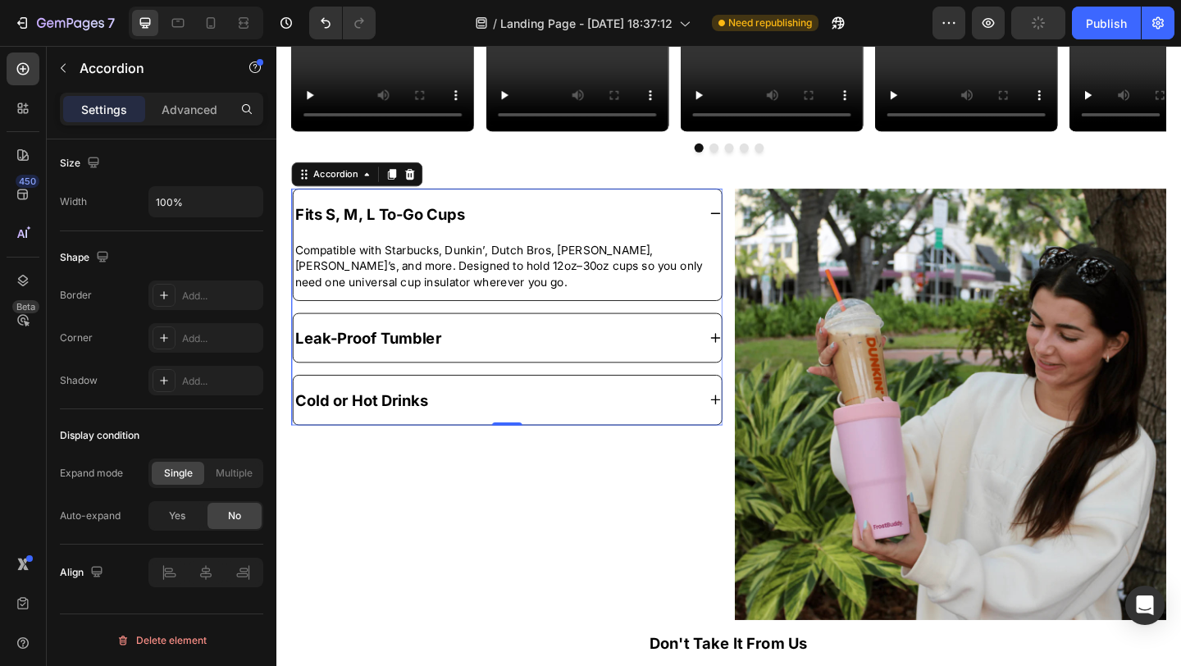
click at [471, 370] on div "Leak-Proof Tumbler" at bounding box center [513, 363] width 439 height 39
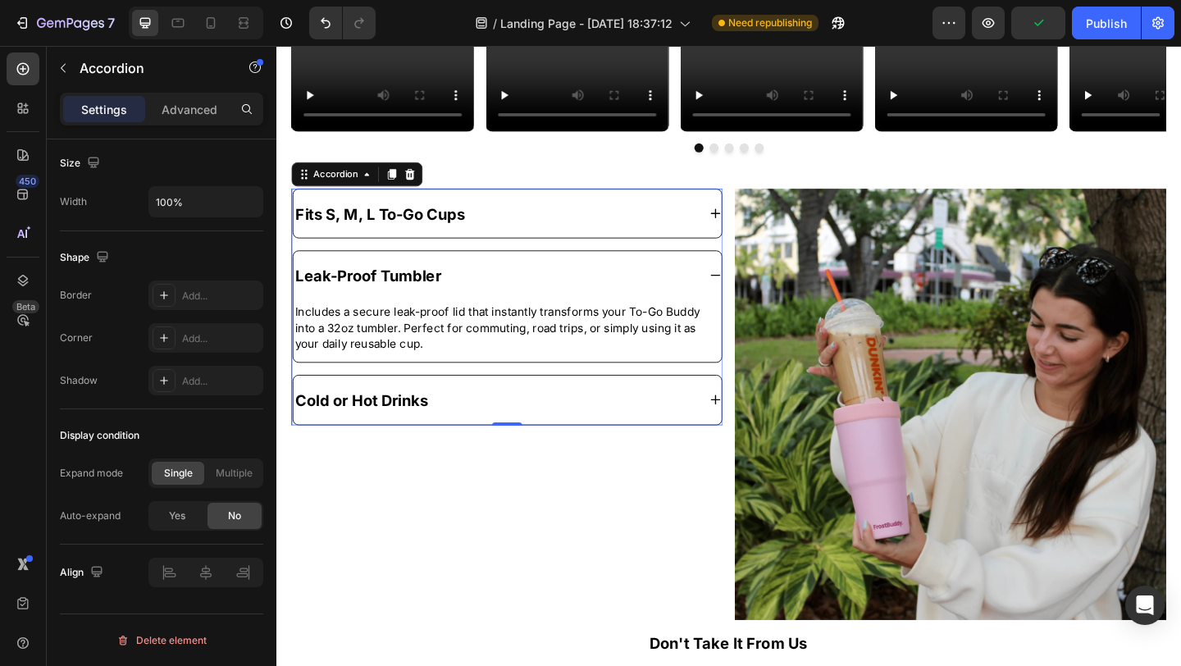
click at [503, 430] on div "Cold or Hot Drinks" at bounding box center [513, 430] width 439 height 39
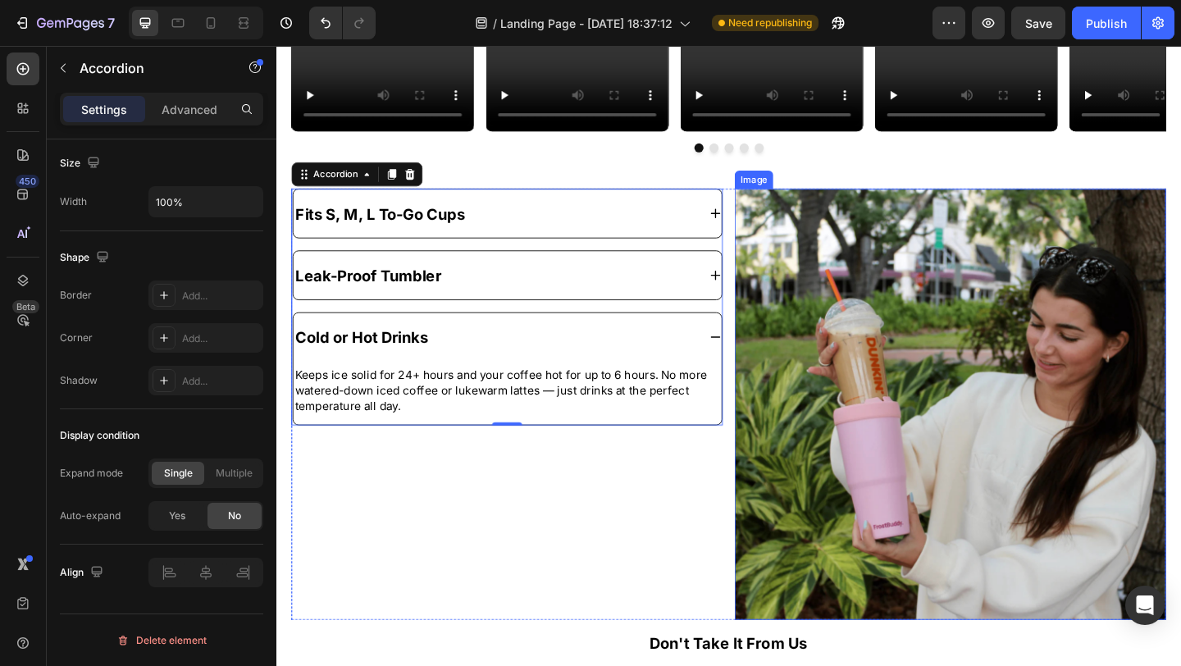
click at [845, 322] on img at bounding box center [1009, 435] width 469 height 469
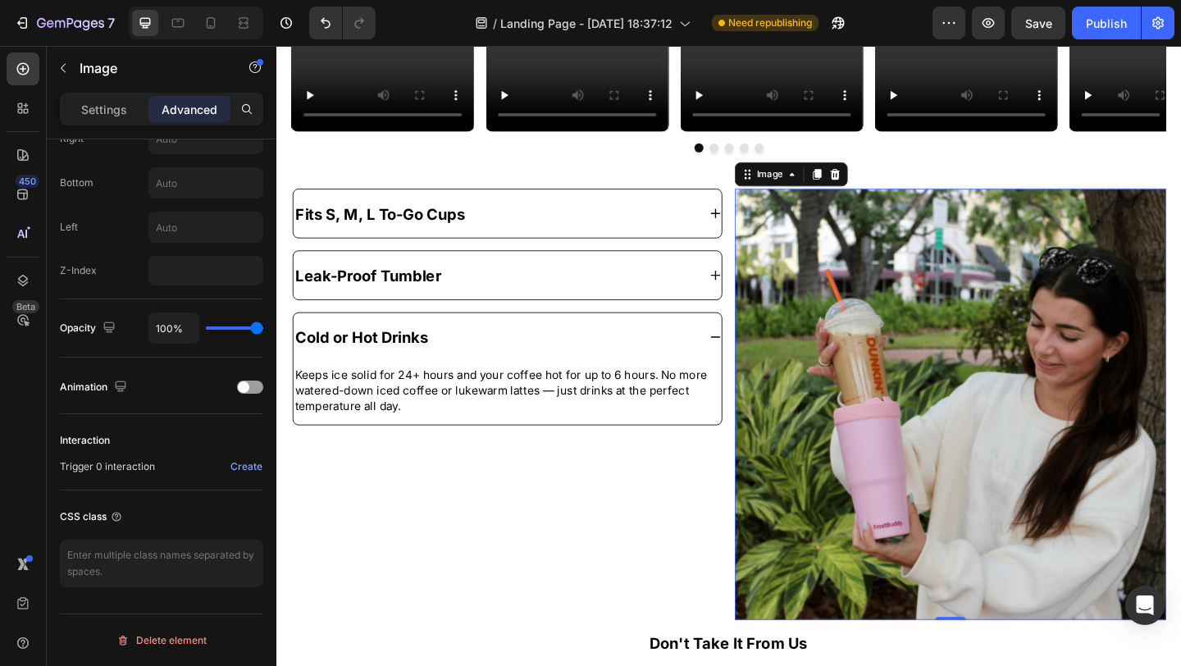
scroll to position [0, 0]
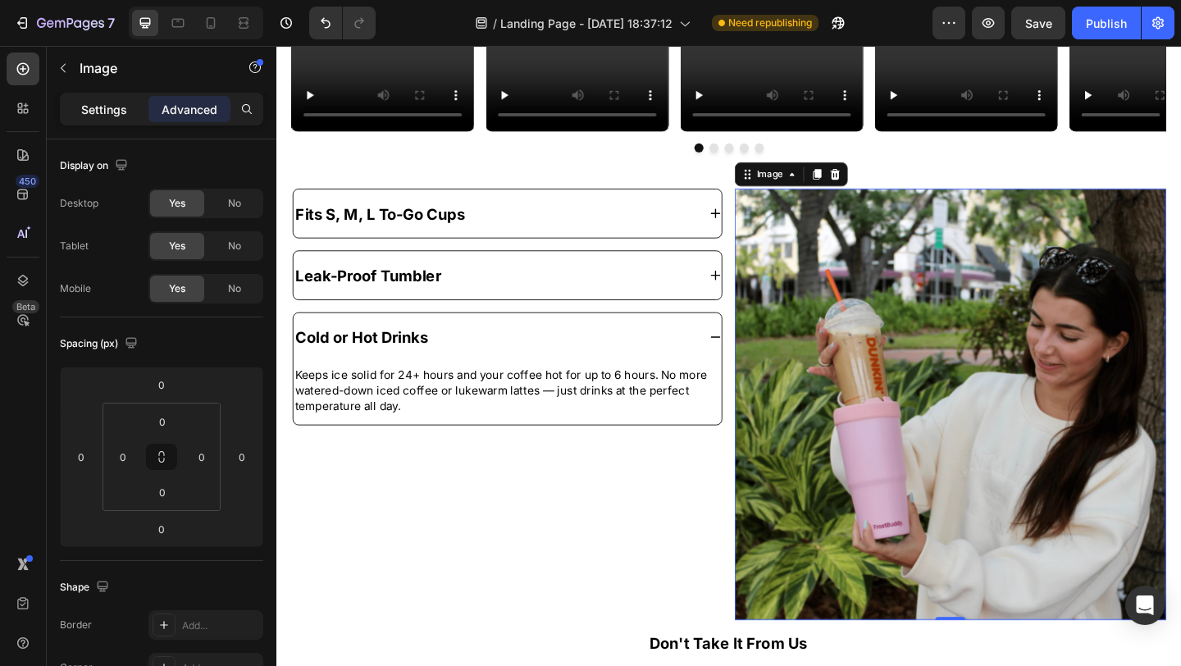
click at [65, 108] on div "Settings" at bounding box center [104, 109] width 82 height 26
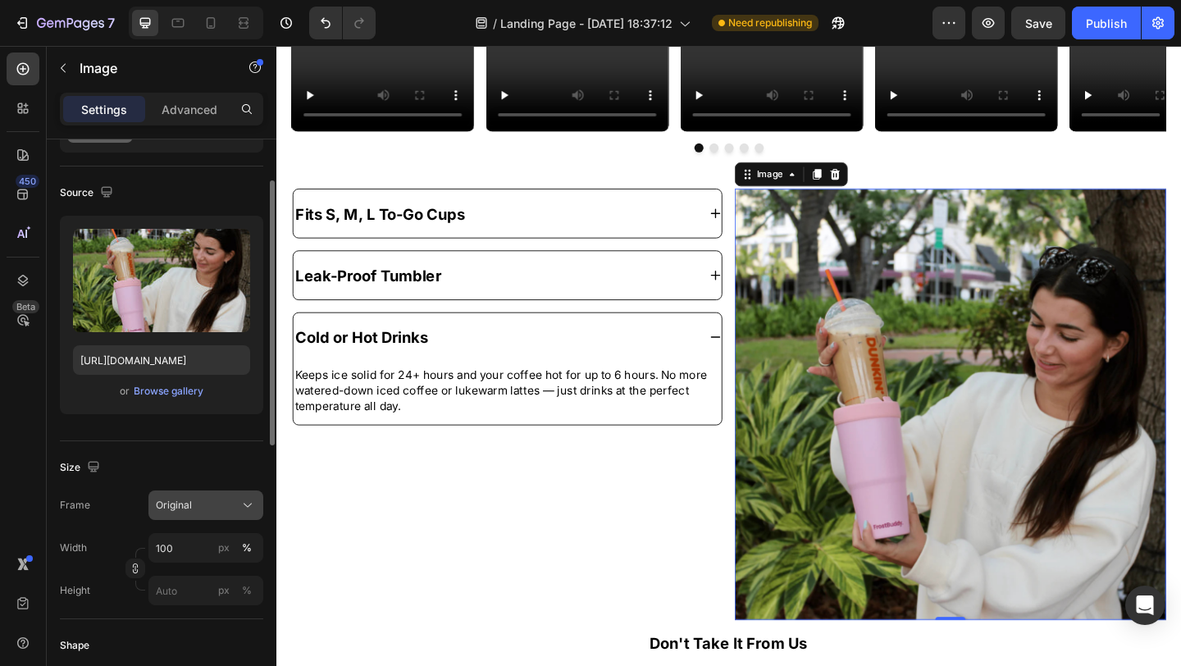
scroll to position [79, 0]
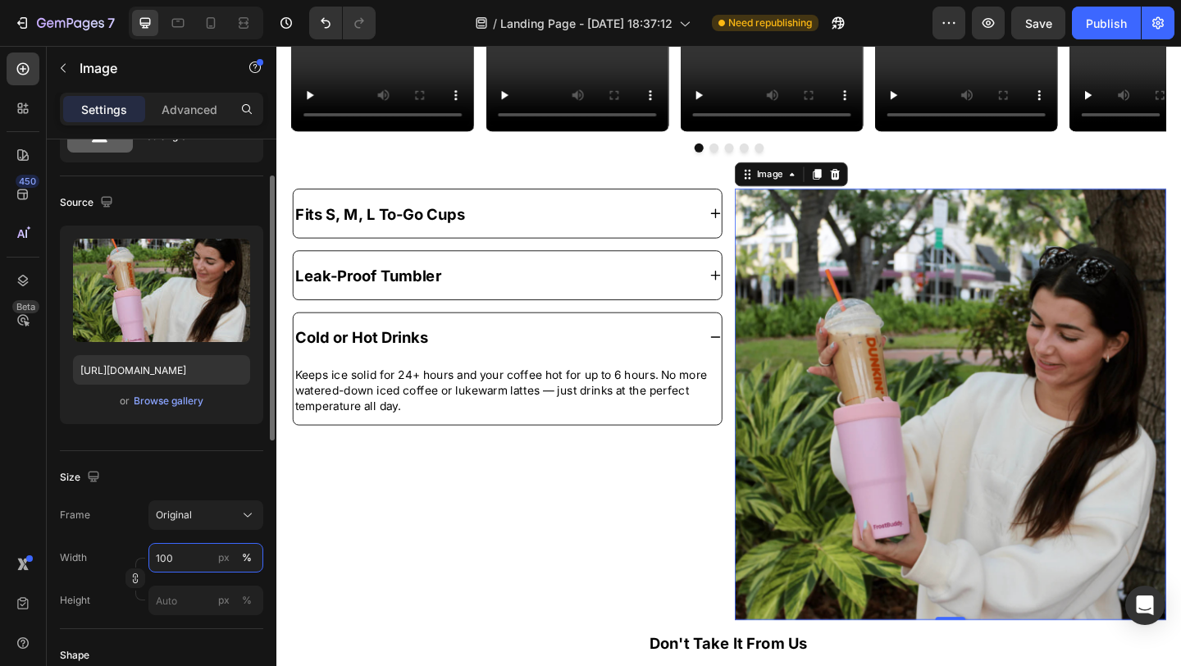
click at [185, 553] on input "100" at bounding box center [205, 558] width 115 height 30
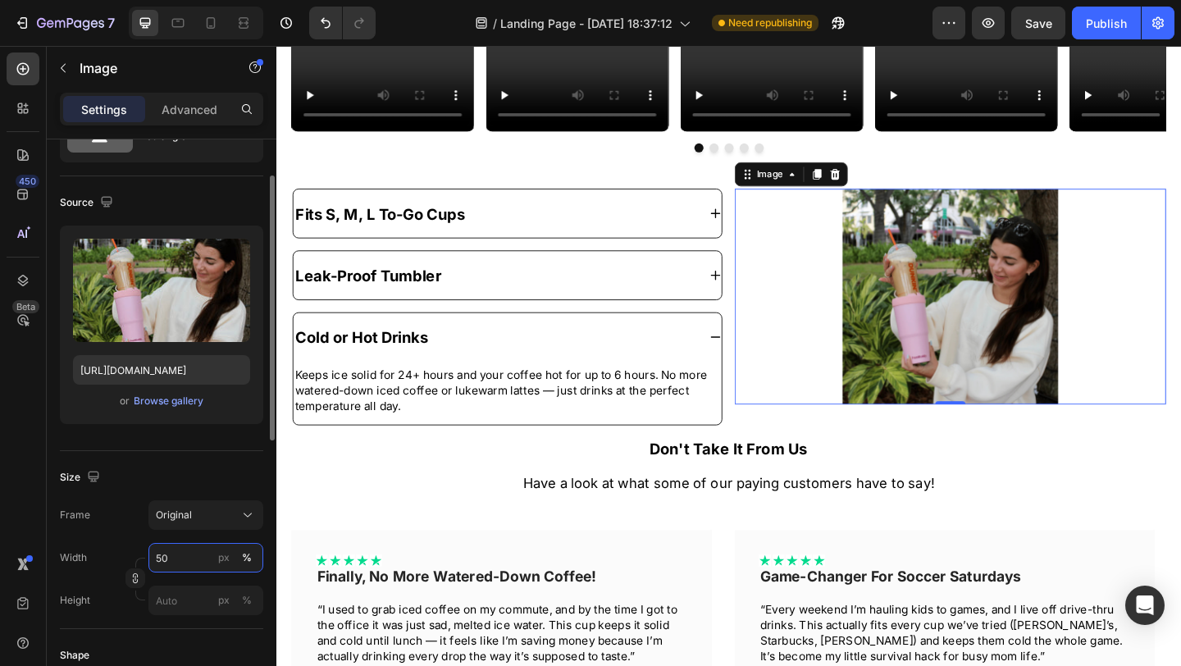
type input "5"
click at [161, 559] on input "50" at bounding box center [205, 558] width 115 height 30
type input "70"
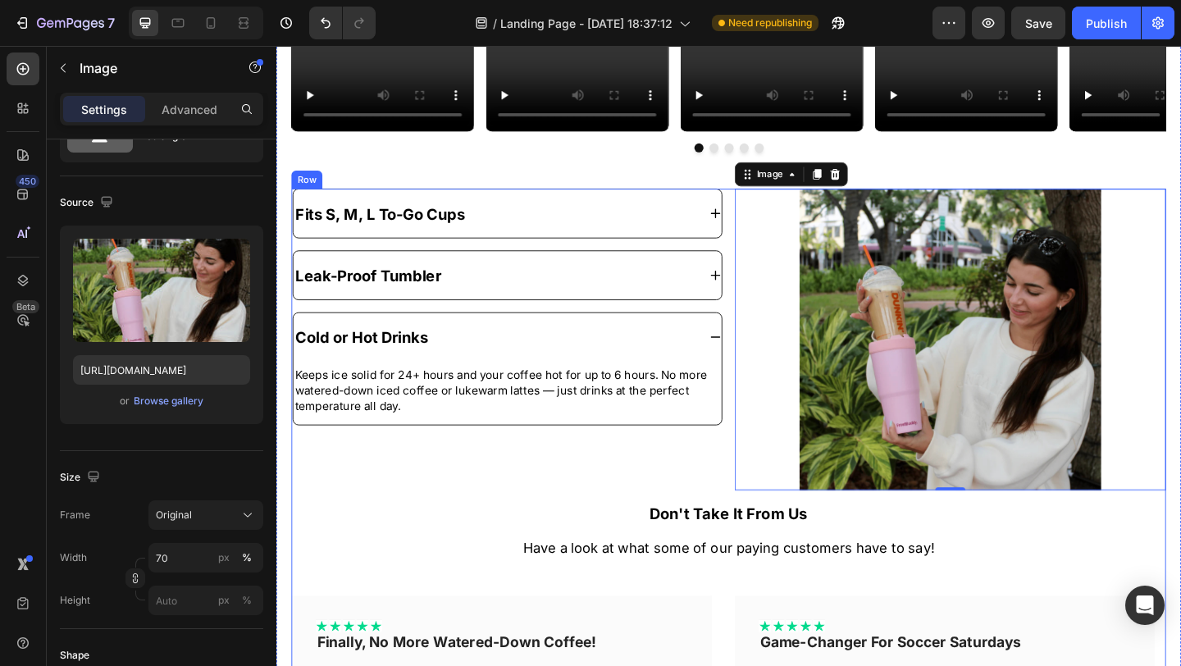
click at [520, 523] on div "Fits S, M, L To-Go Cups Leak-Proof Tumbler Cold or Hot Drinks Keeps ice solid f…" at bounding box center [527, 365] width 469 height 328
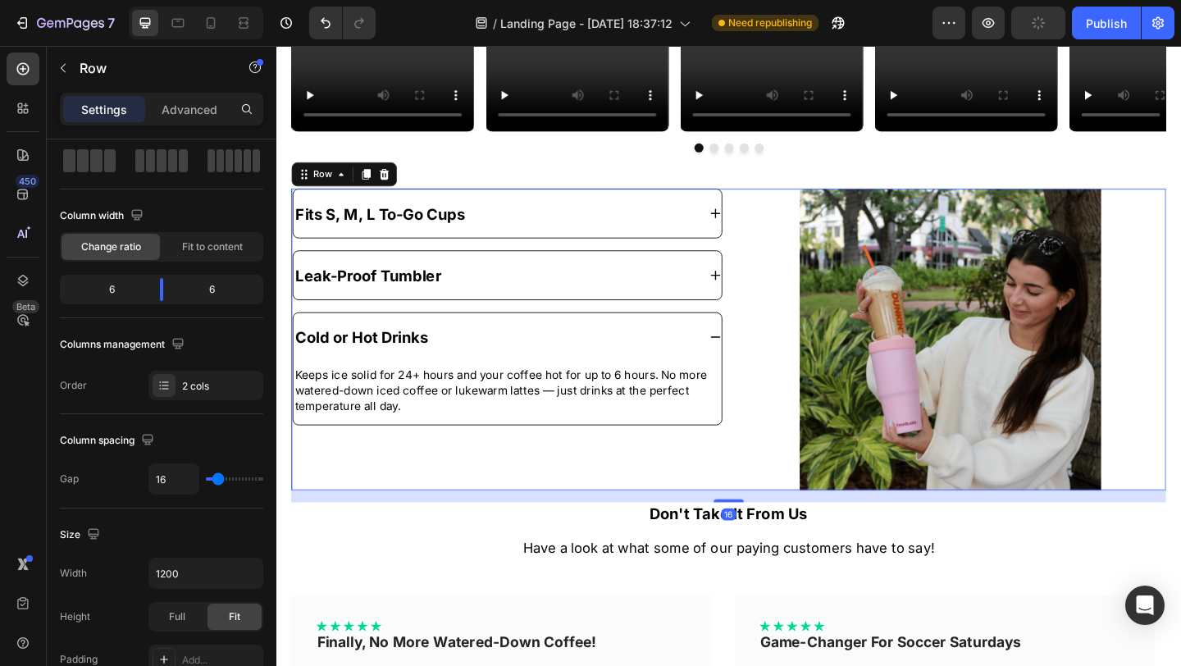
scroll to position [0, 0]
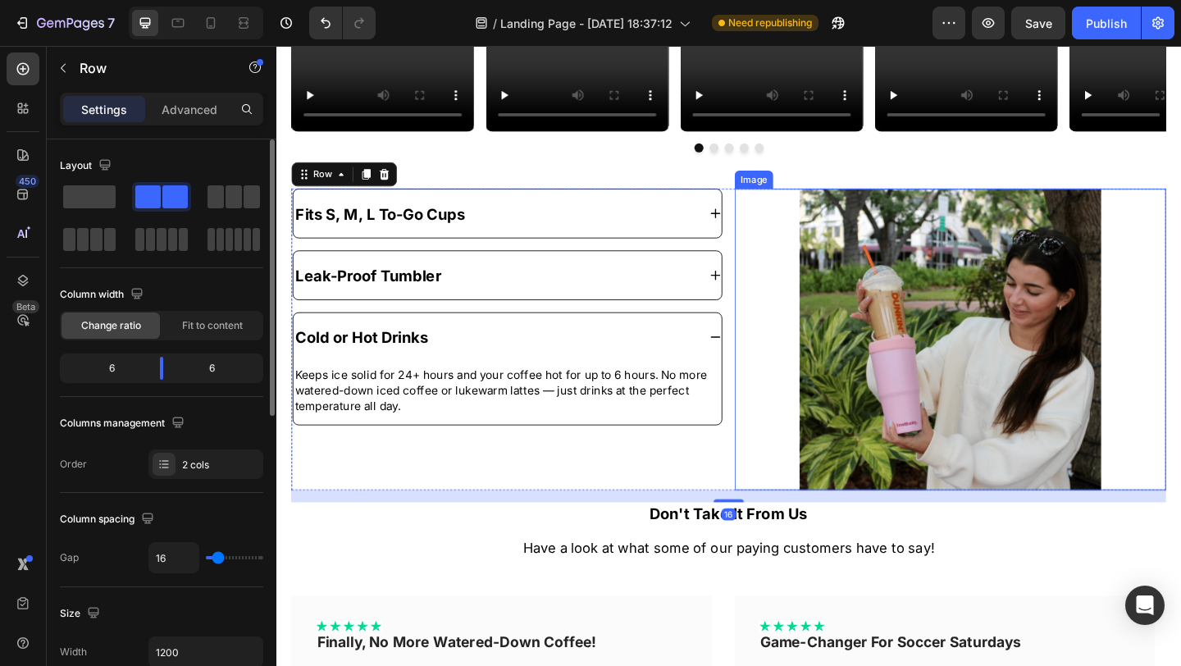
click at [1008, 261] on img at bounding box center [1009, 365] width 328 height 328
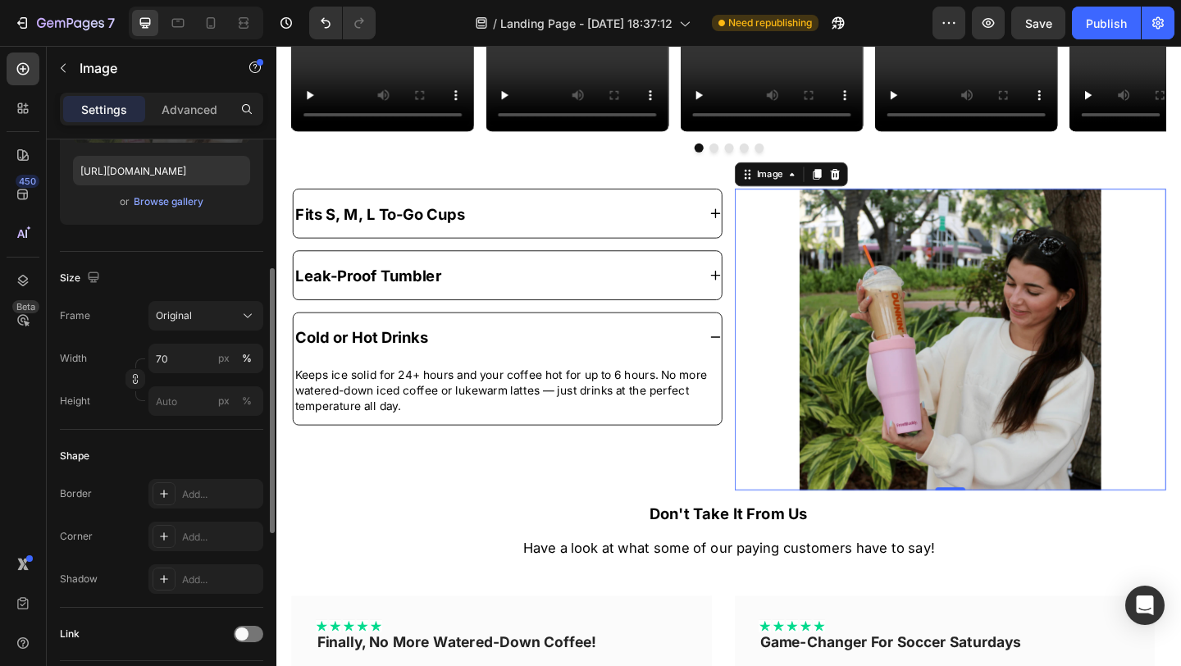
scroll to position [510, 0]
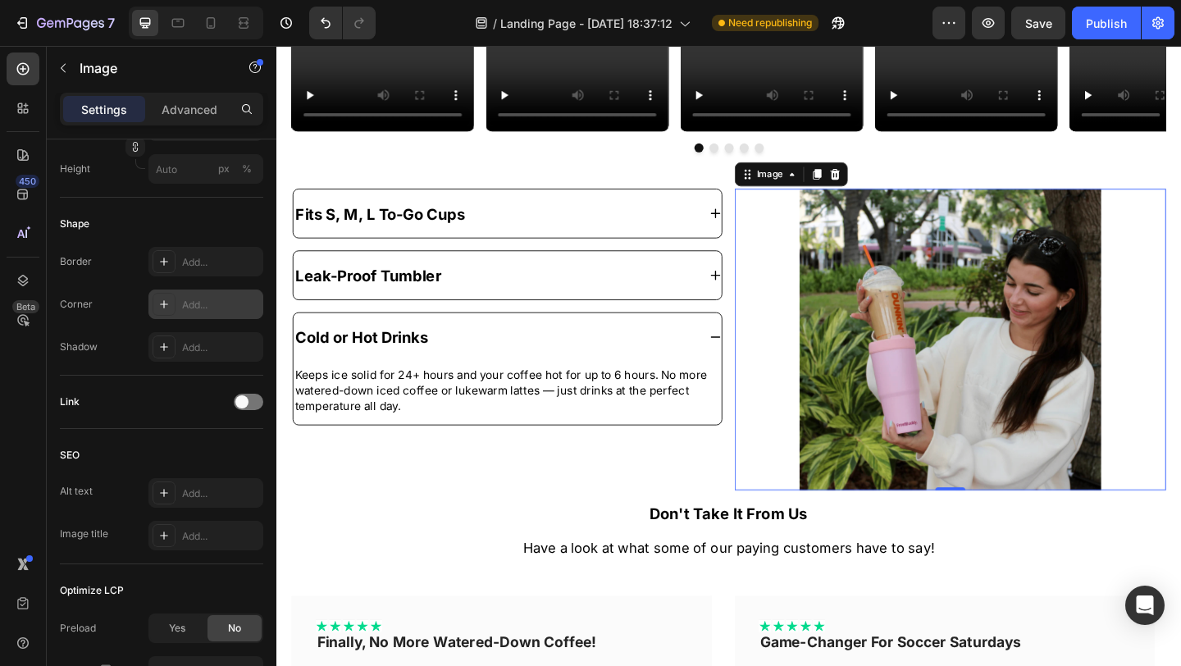
click at [207, 300] on div "Add..." at bounding box center [220, 305] width 77 height 15
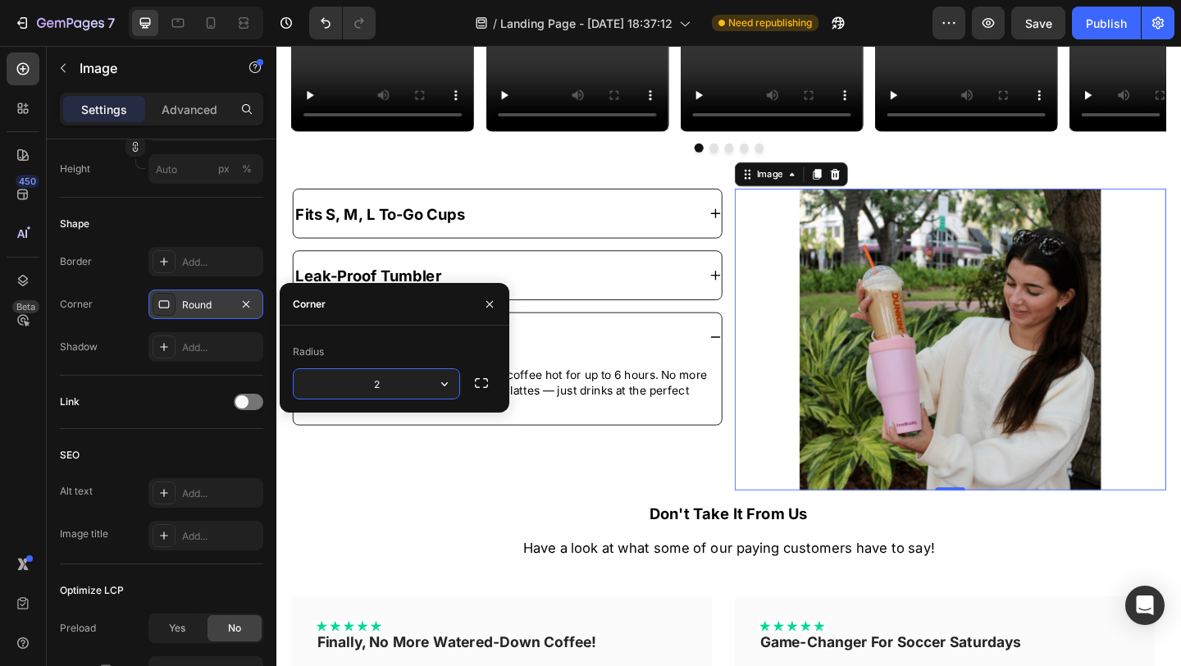
type input "20"
click at [817, 300] on div at bounding box center [1009, 365] width 469 height 328
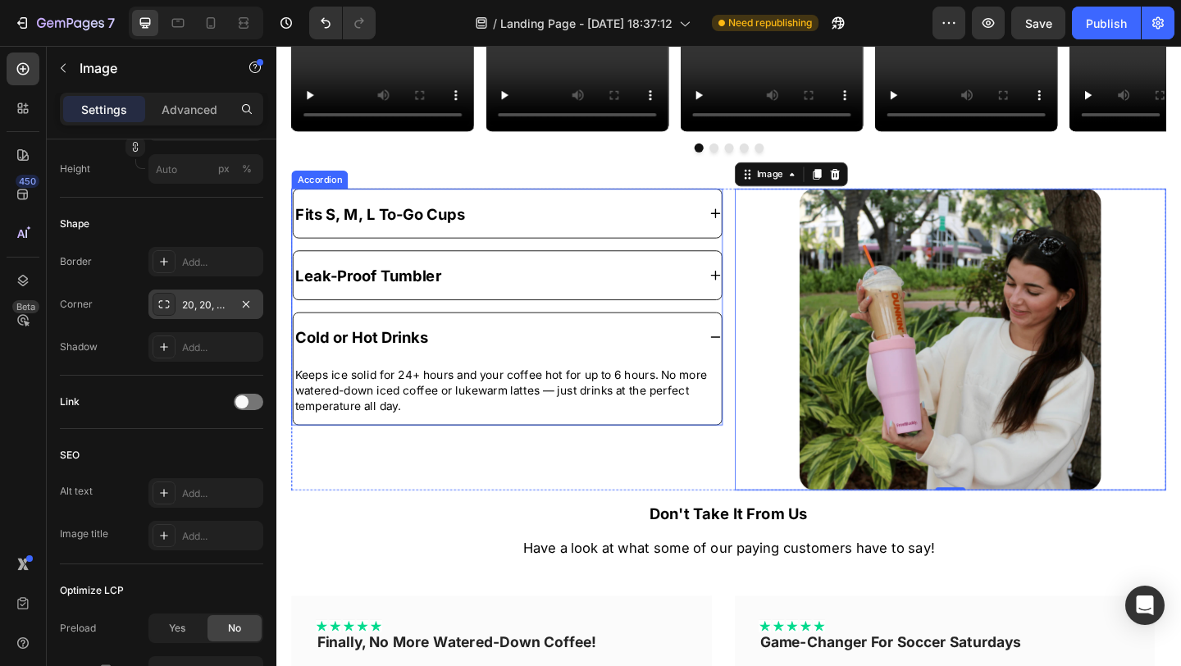
click at [705, 357] on div "Cold or Hot Drinks" at bounding box center [513, 362] width 439 height 39
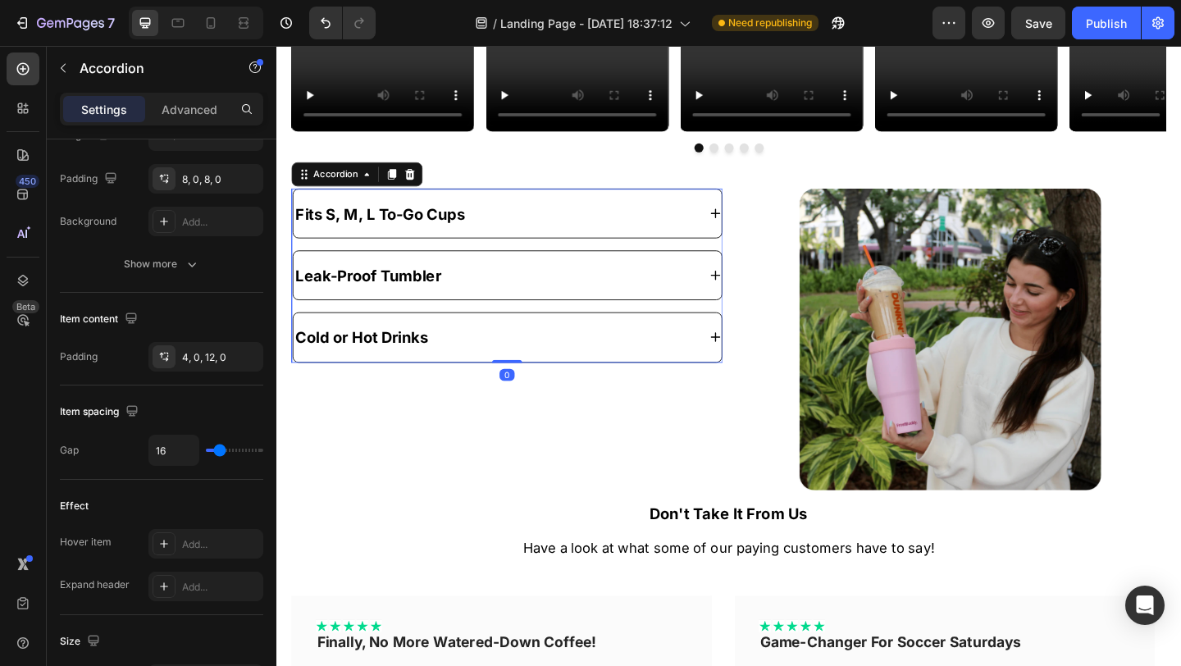
scroll to position [0, 0]
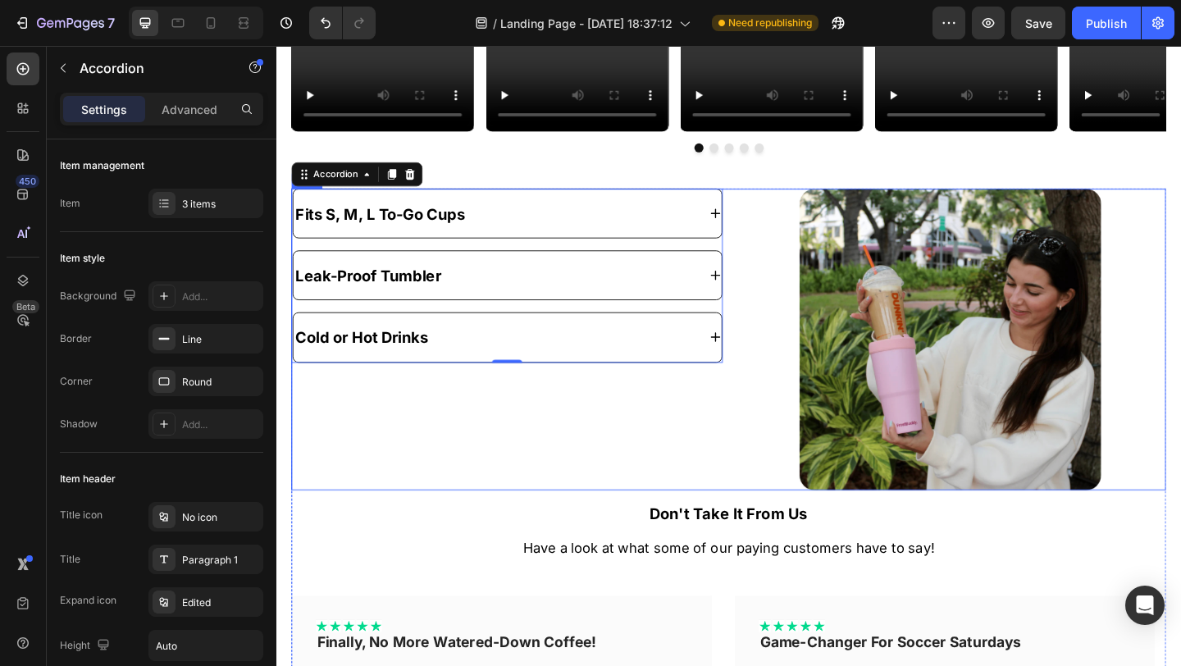
click at [764, 264] on div "Fits S, M, L To-Go Cups Leak-Proof Tumbler Cold or Hot Drinks Accordion 0 Image…" at bounding box center [768, 365] width 951 height 328
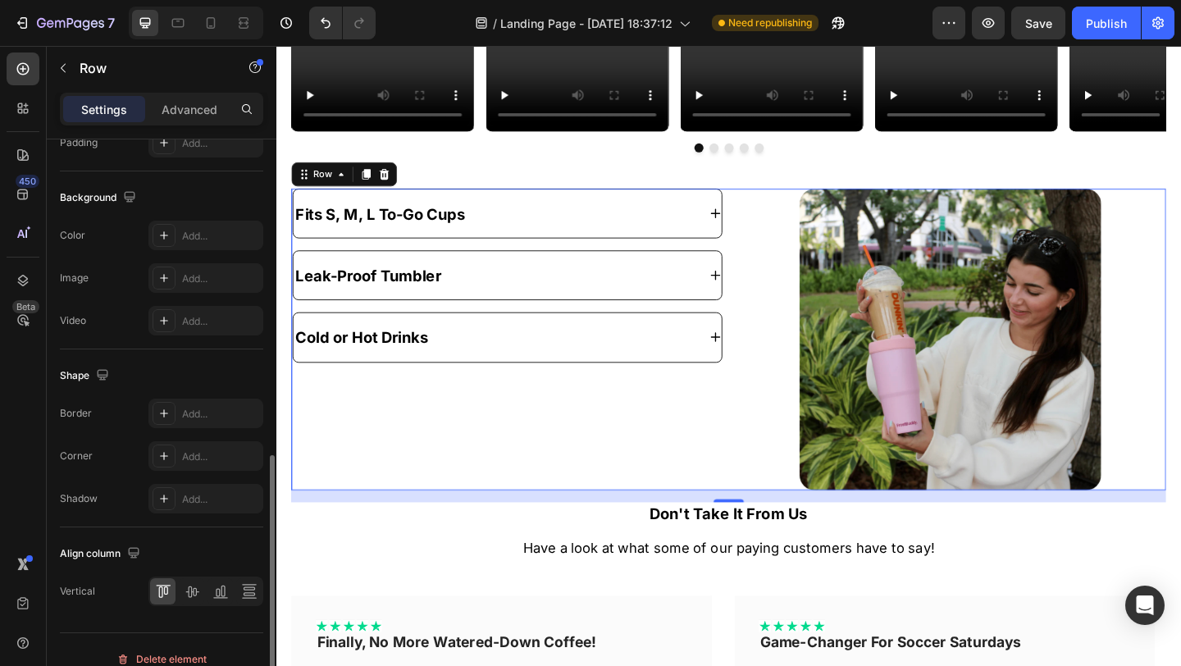
scroll to position [614, 0]
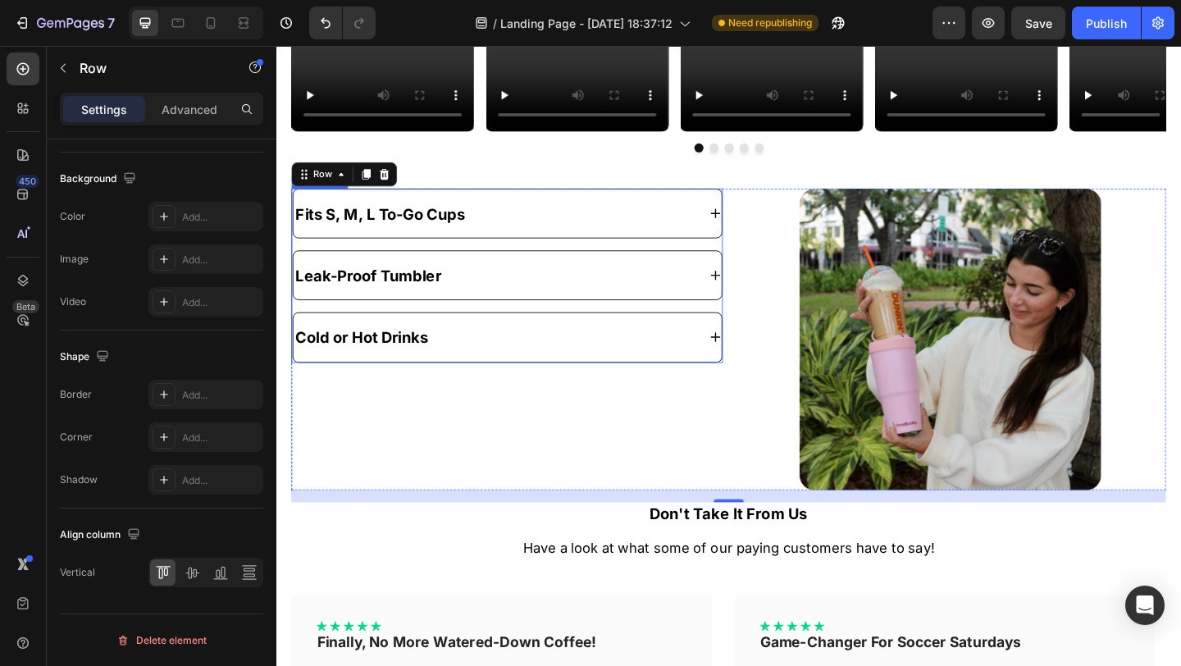
click at [743, 260] on div "Fits S, M, L To-Go Cups Leak-Proof Tumbler Cold or Hot Drinks" at bounding box center [527, 295] width 469 height 189
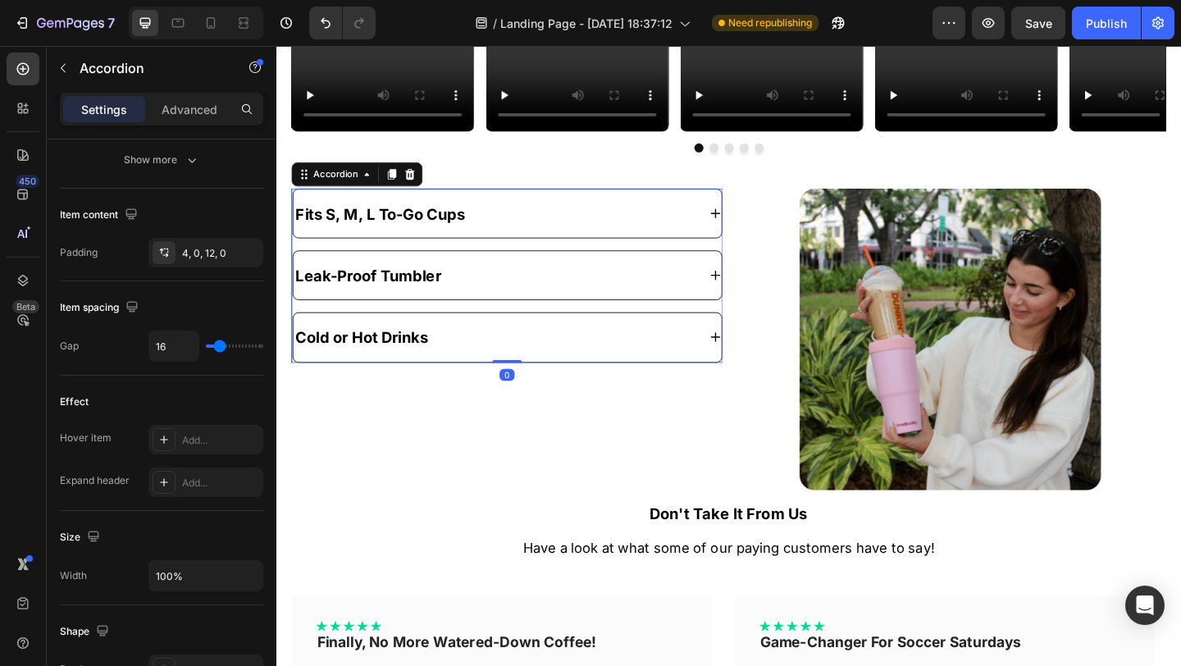
scroll to position [0, 0]
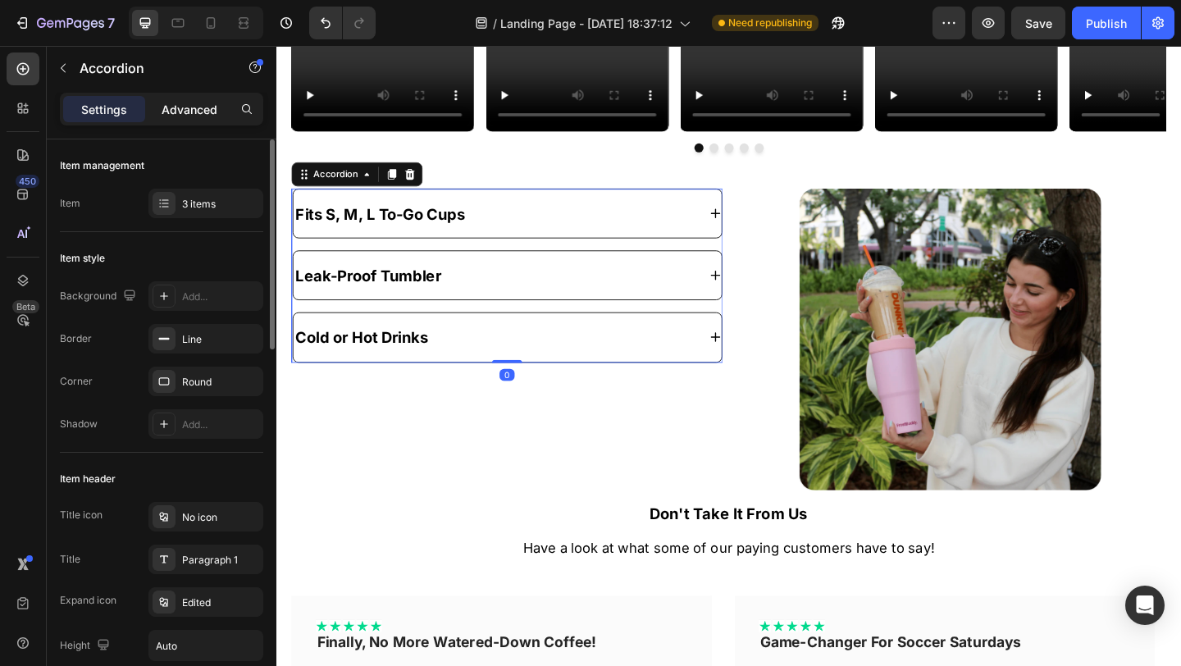
click at [180, 115] on p "Advanced" at bounding box center [190, 109] width 56 height 17
type input "100%"
type input "100"
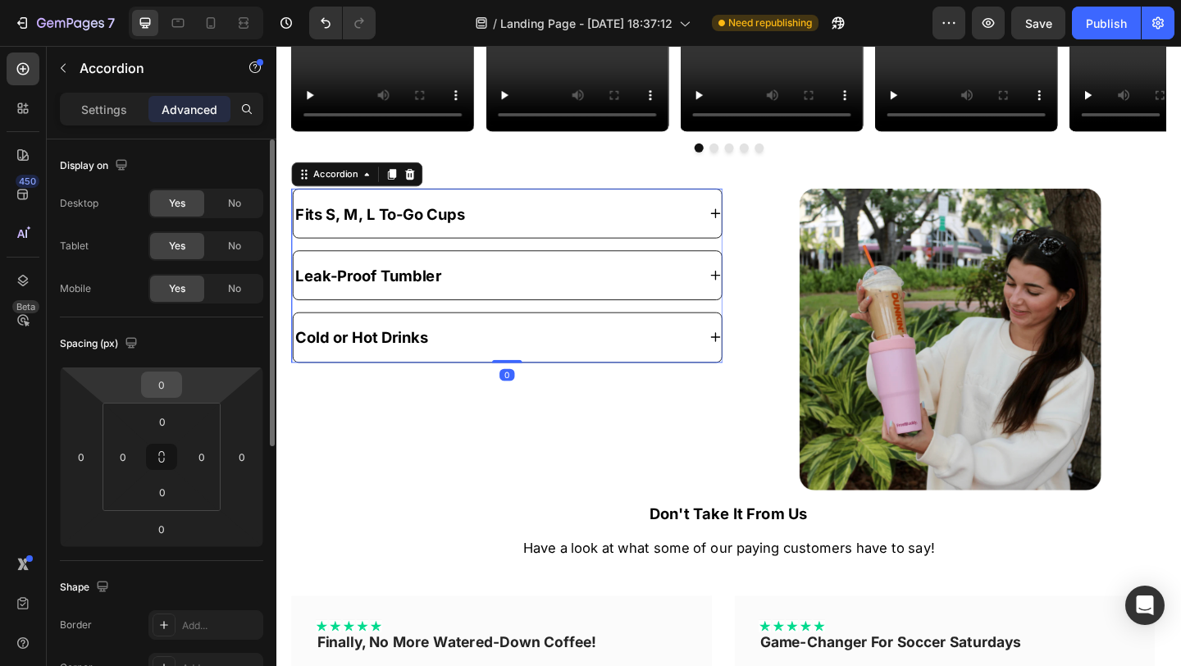
click at [163, 380] on input "0" at bounding box center [161, 384] width 33 height 25
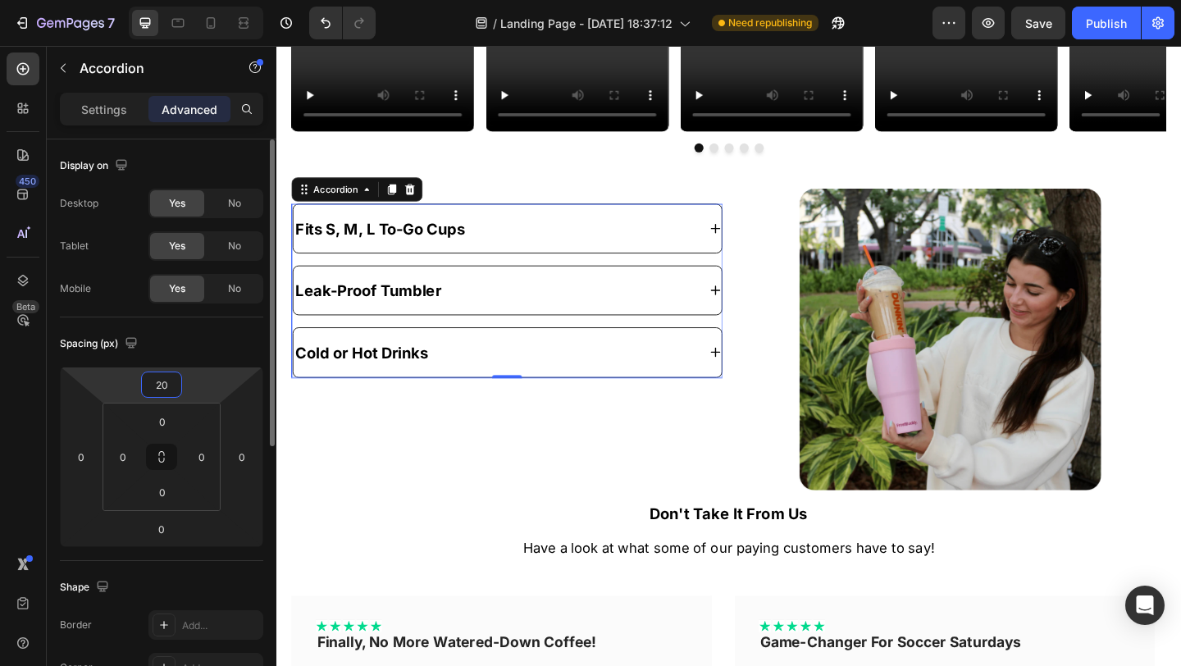
type input "2"
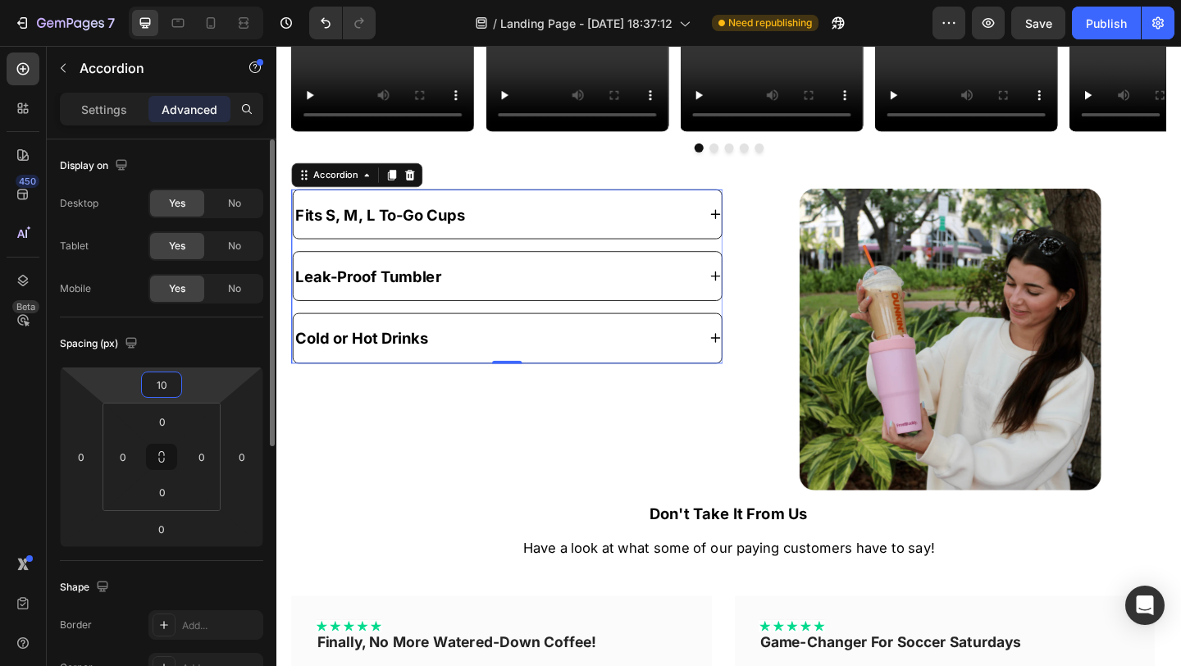
type input "100"
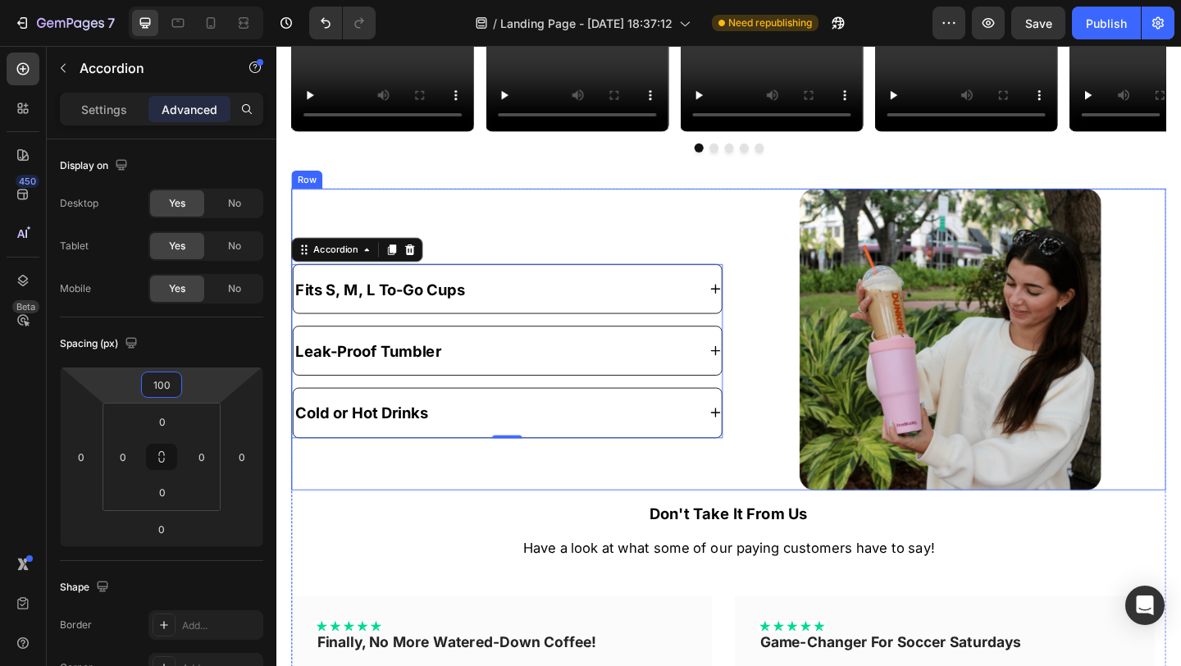
click at [501, 244] on div "Fits S, M, L To-Go Cups Leak-Proof Tumbler Cold or Hot Drinks Accordion 0" at bounding box center [527, 365] width 469 height 328
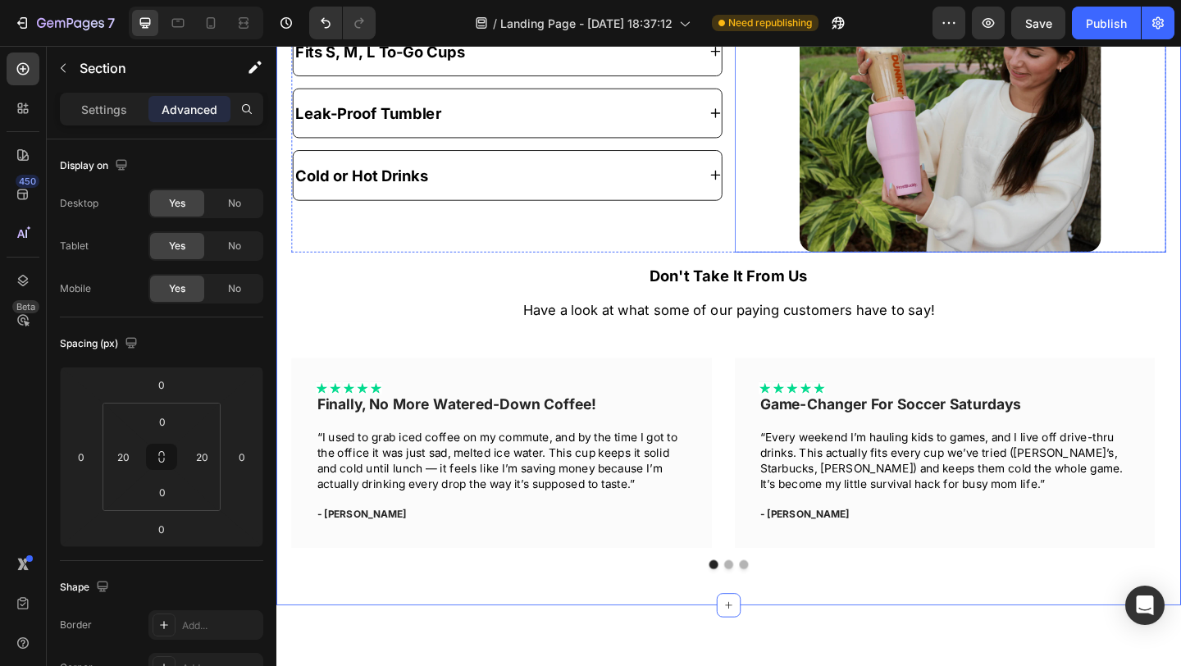
scroll to position [2131, 0]
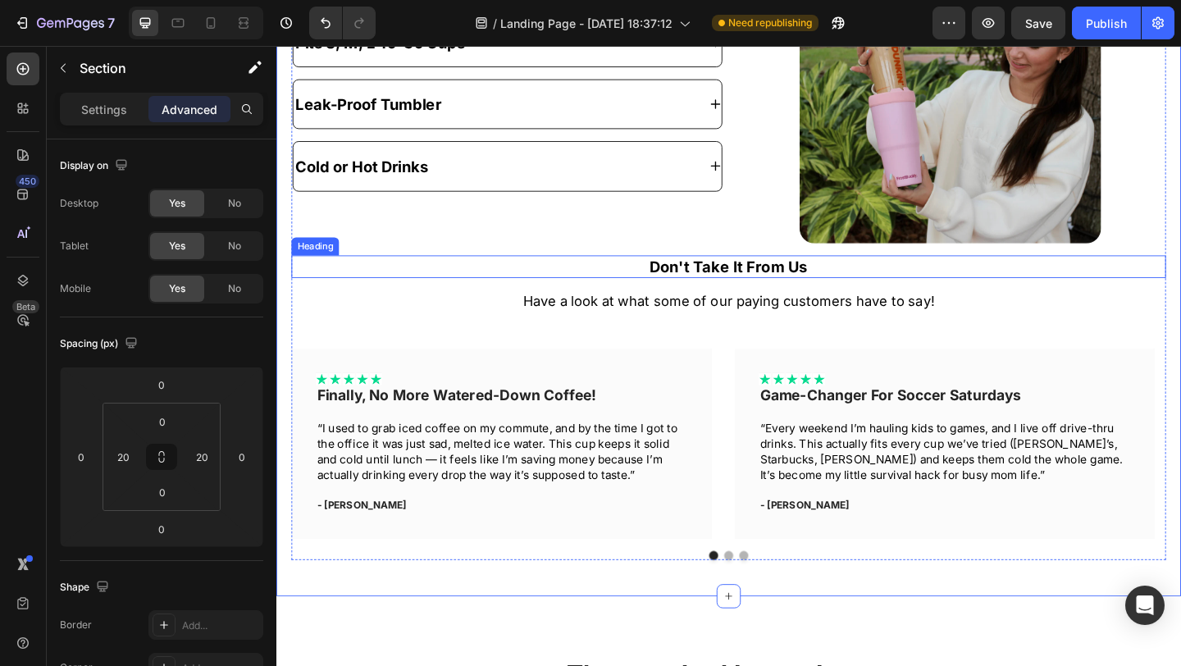
click at [647, 275] on h2 "Don't Take It From Us" at bounding box center [768, 286] width 951 height 25
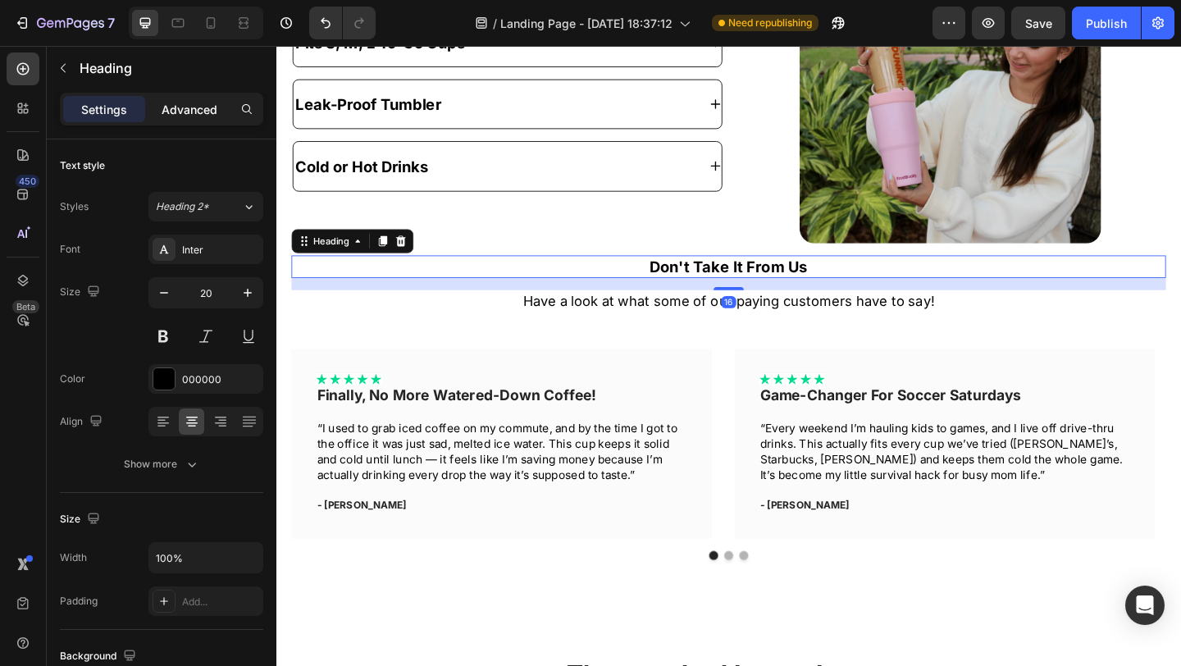
click at [193, 120] on div "Advanced" at bounding box center [189, 109] width 82 height 26
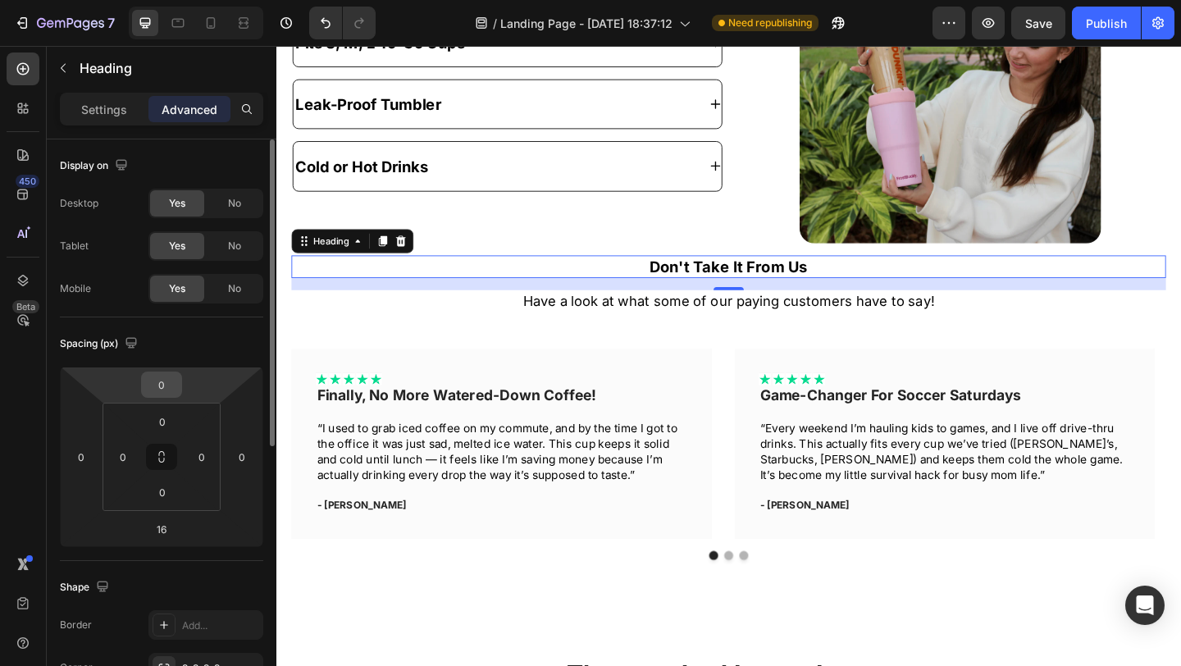
click at [167, 380] on input "0" at bounding box center [161, 384] width 33 height 25
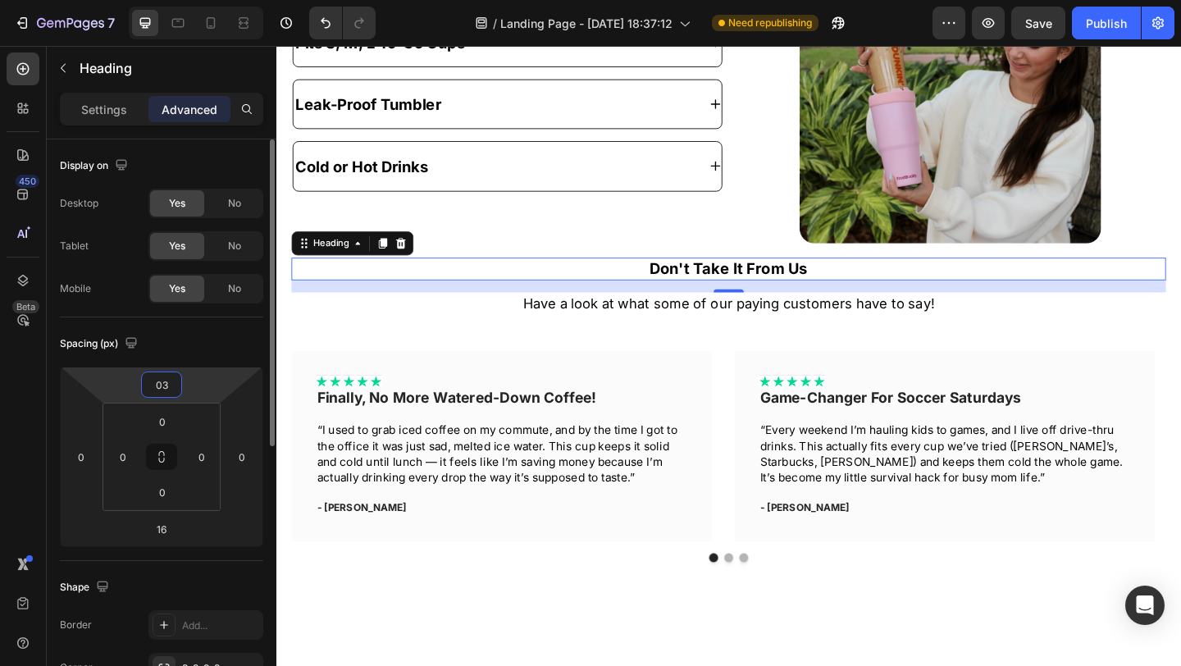
type input "0"
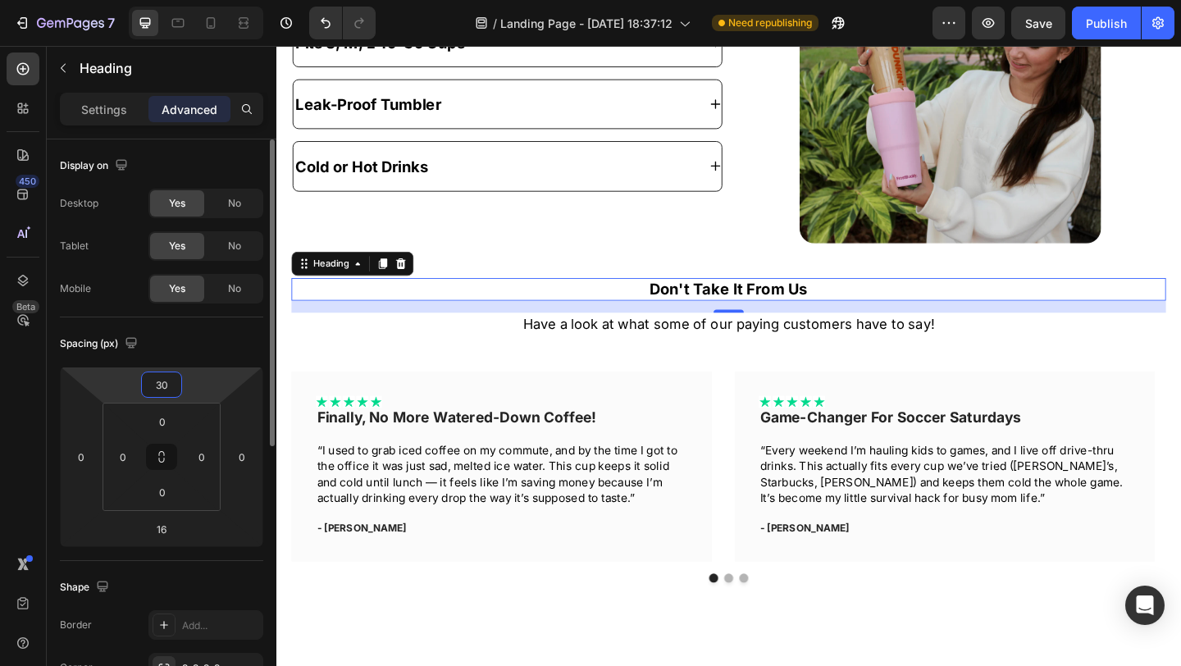
type input "3"
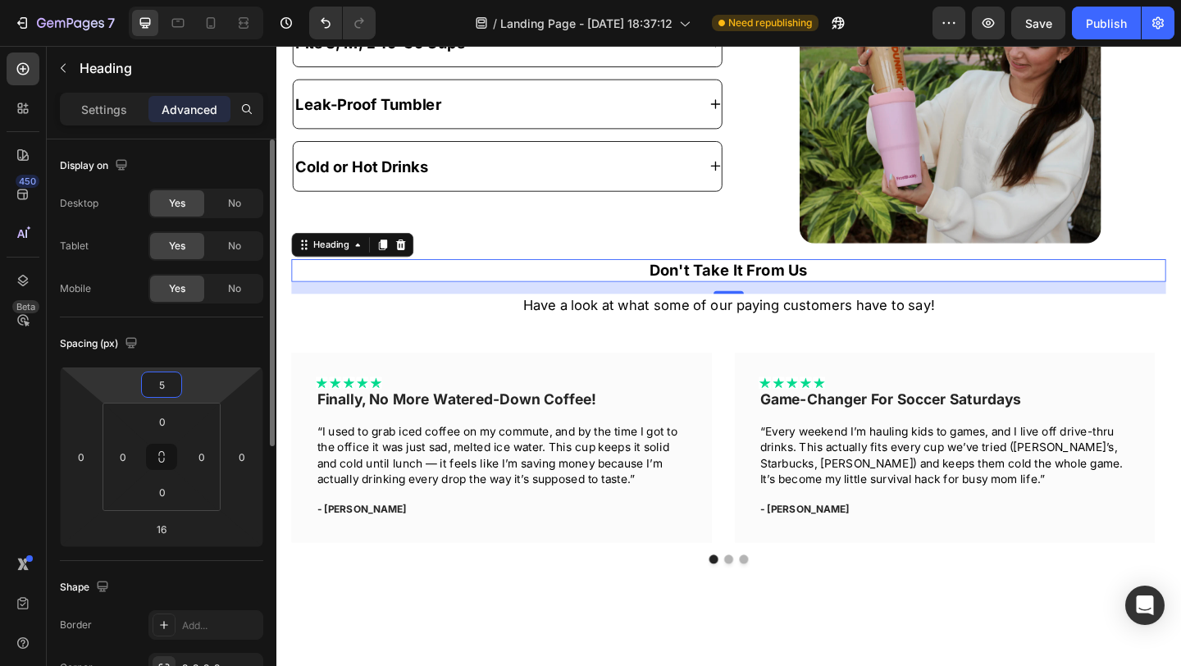
type input "50"
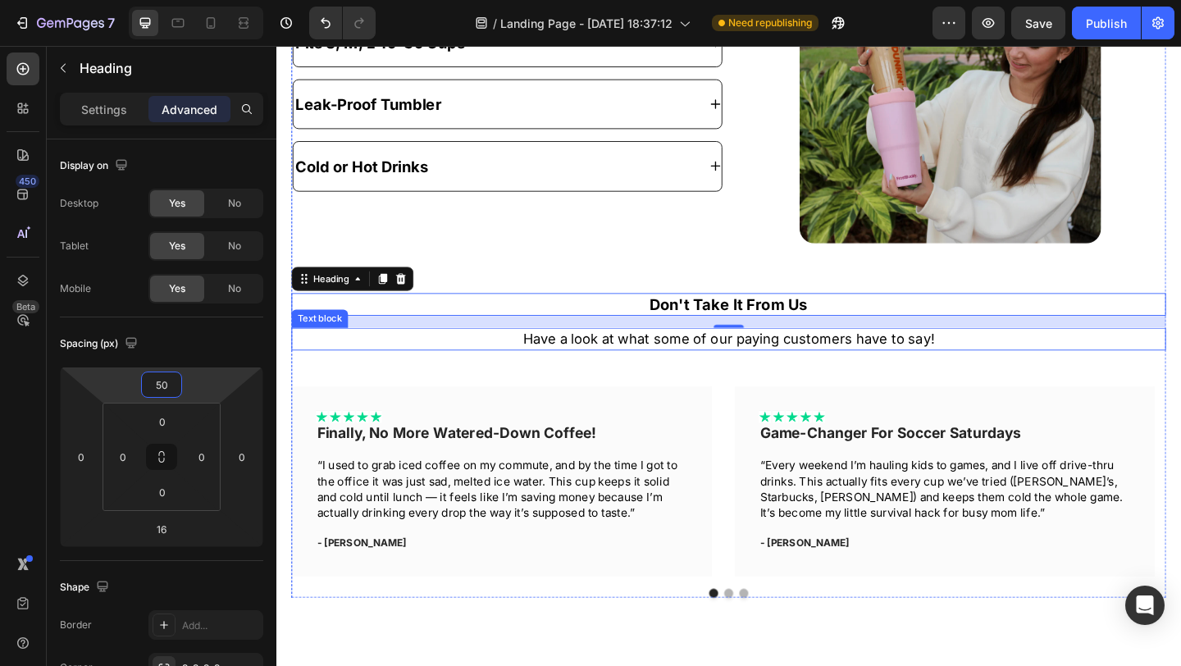
click at [812, 364] on p "Have a look at what some of our paying customers have to say!" at bounding box center [768, 364] width 948 height 20
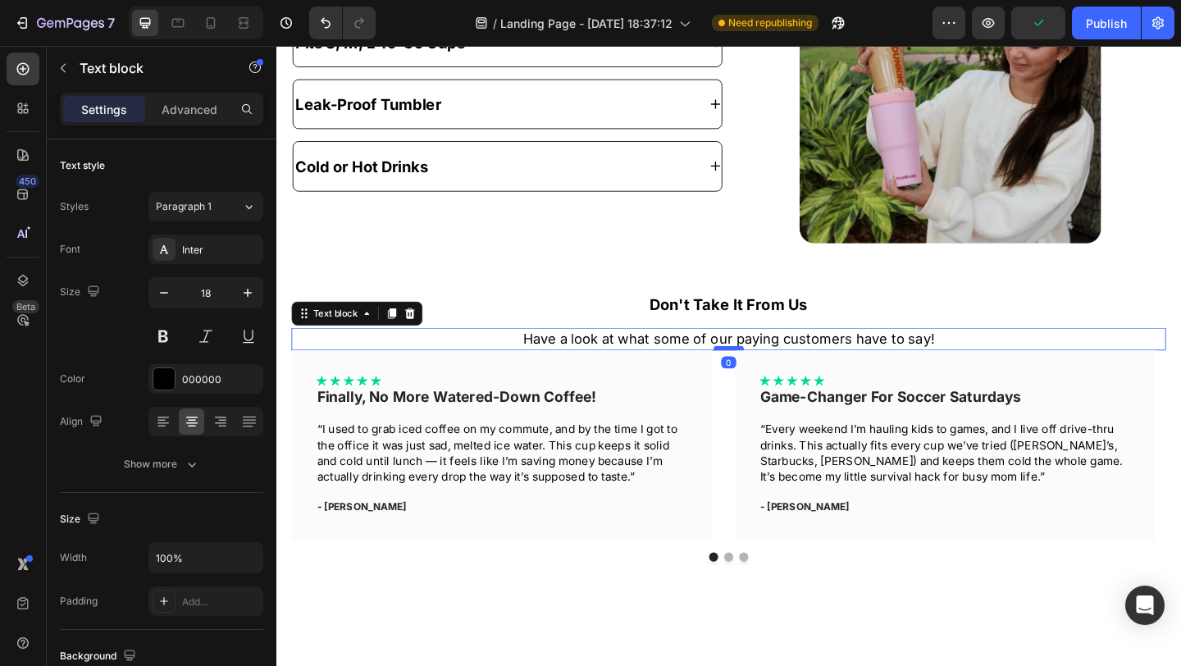
drag, startPoint x: 764, startPoint y: 409, endPoint x: 762, endPoint y: 367, distance: 41.9
click at [762, 372] on div at bounding box center [768, 374] width 33 height 5
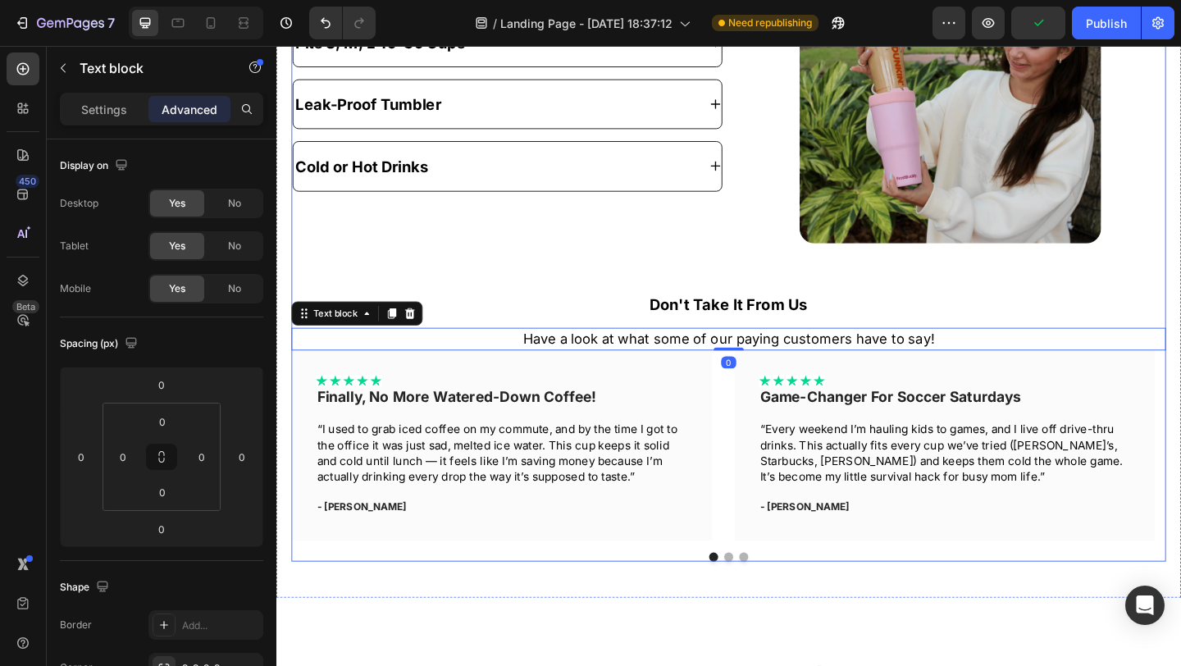
click at [704, 293] on div "Fits S, M, L To-Go Cups Leak-Proof Tumbler Cold or Hot Drinks Accordion Image R…" at bounding box center [768, 270] width 951 height 674
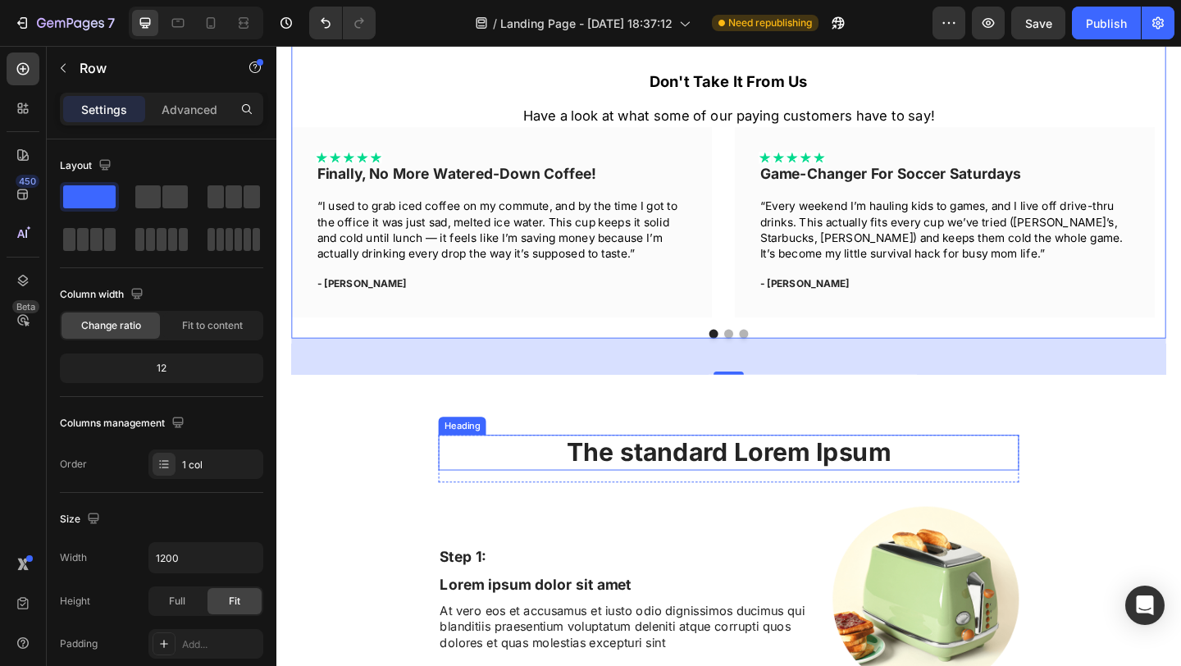
scroll to position [2388, 0]
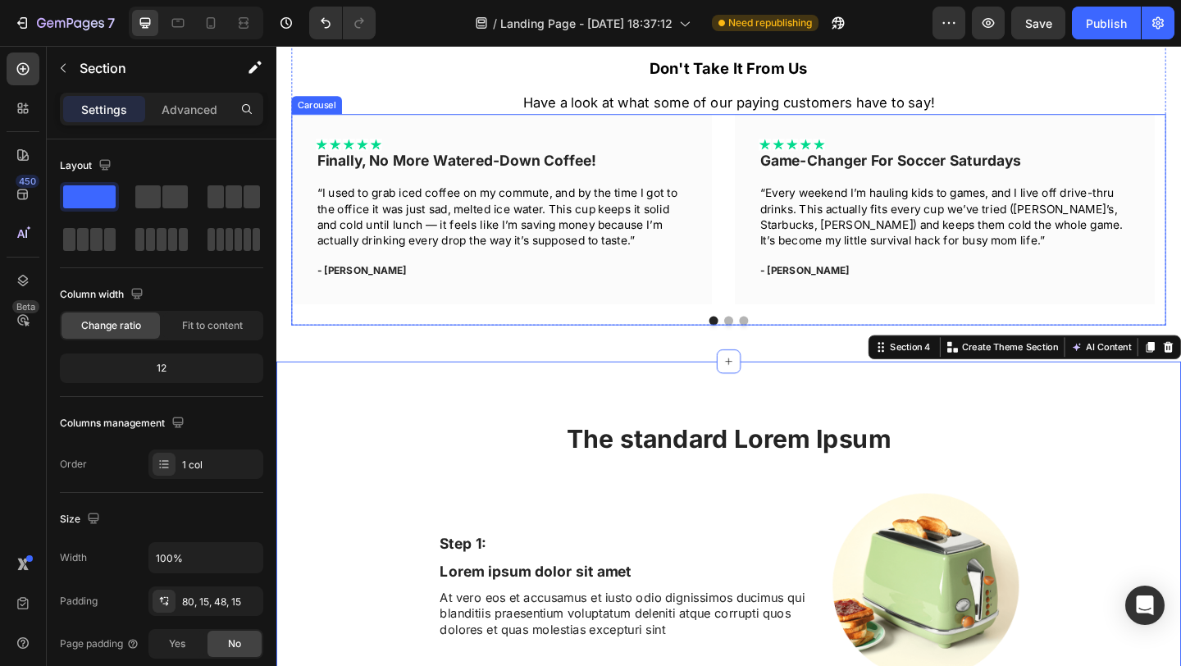
click at [763, 323] on div "Icon Icon Icon Icon Icon Icon List Finally, No More Watered-Down Coffee! Text b…" at bounding box center [768, 235] width 951 height 230
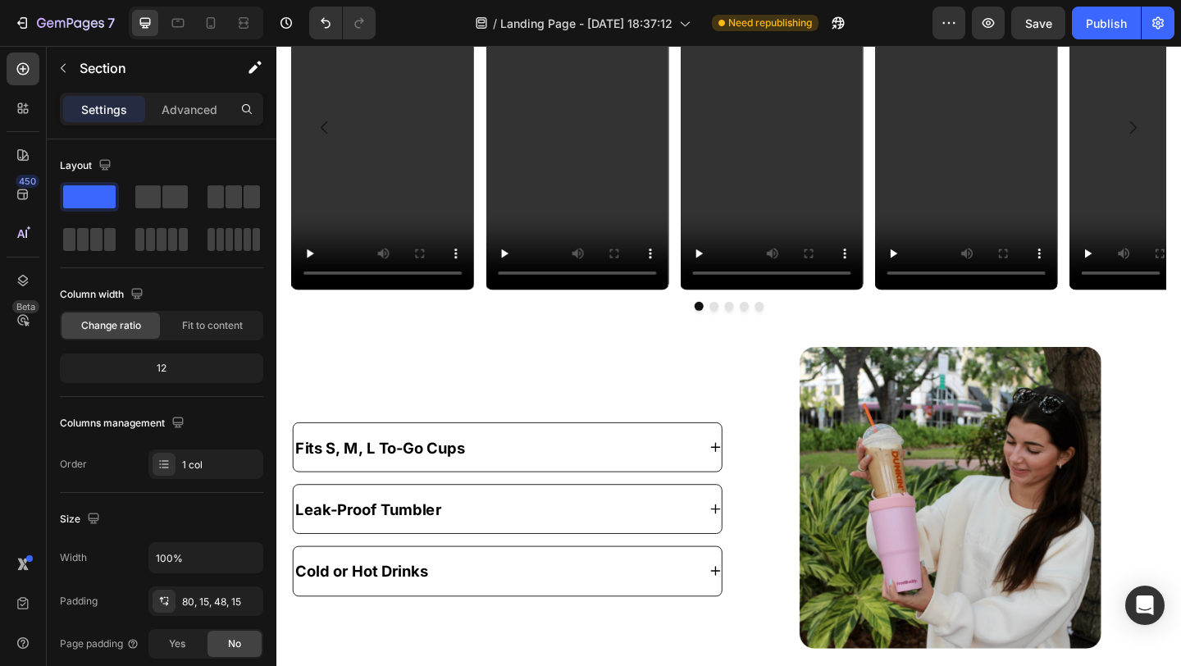
scroll to position [1687, 0]
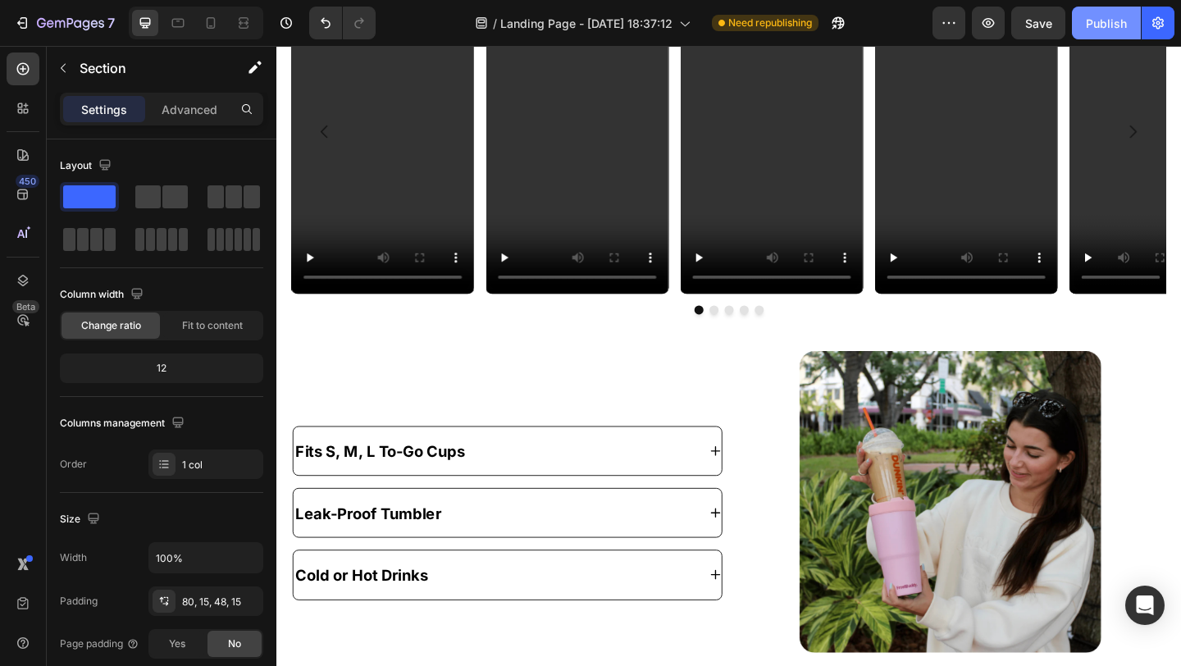
click at [1117, 20] on div "Publish" at bounding box center [1106, 23] width 41 height 17
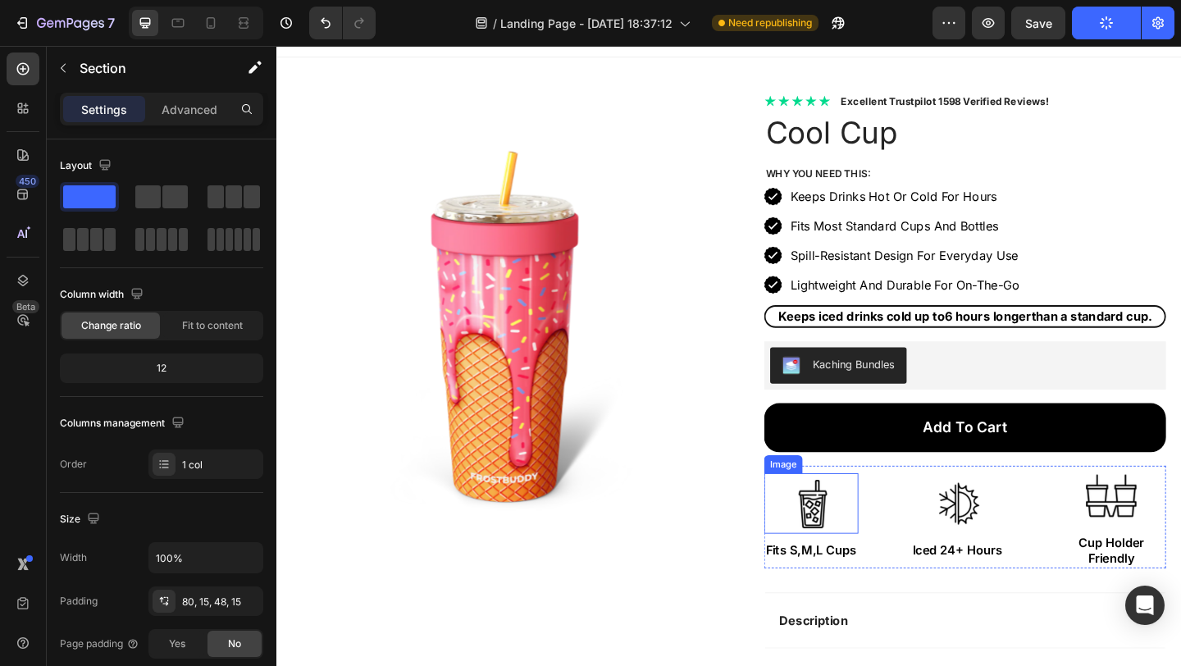
scroll to position [0, 0]
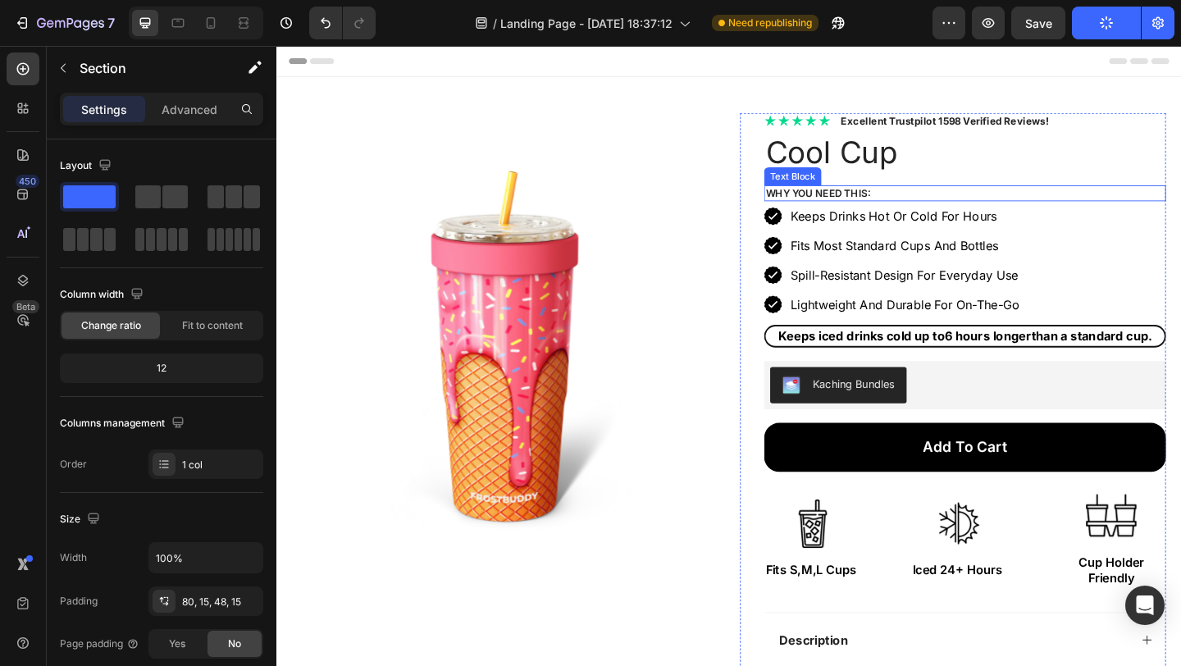
click at [947, 203] on p "Why You need this:" at bounding box center [1025, 206] width 434 height 14
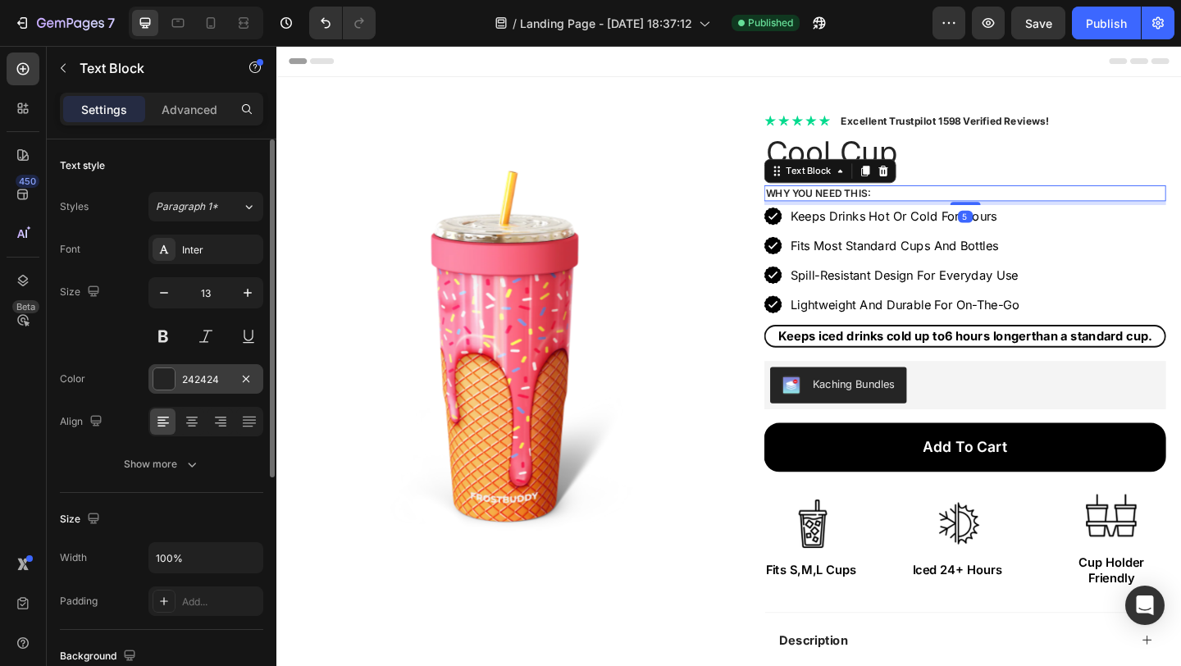
click at [177, 374] on div "242424" at bounding box center [205, 379] width 115 height 30
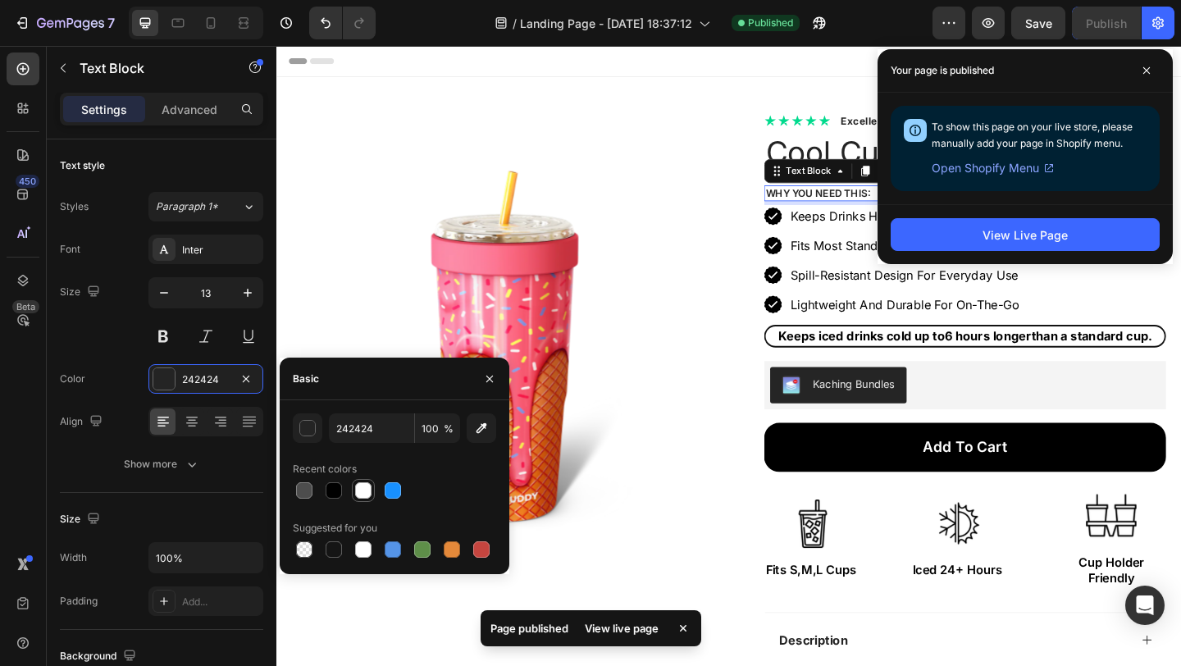
click at [352, 490] on div at bounding box center [363, 490] width 23 height 23
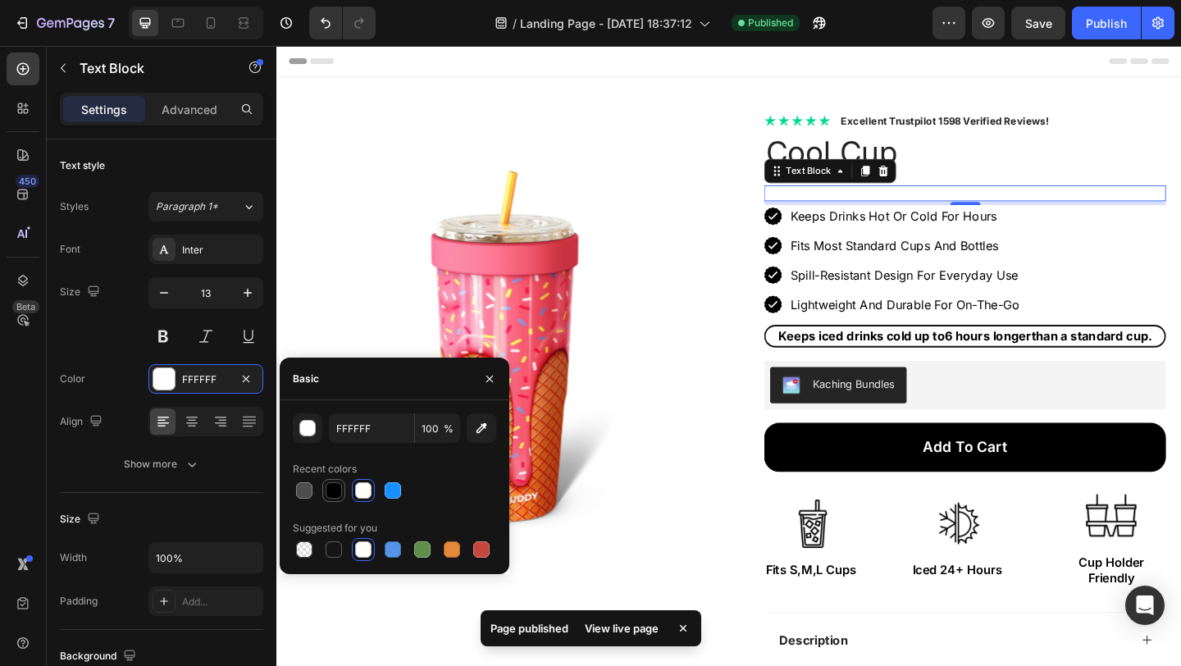
click at [343, 489] on div at bounding box center [334, 490] width 20 height 20
type input "000000"
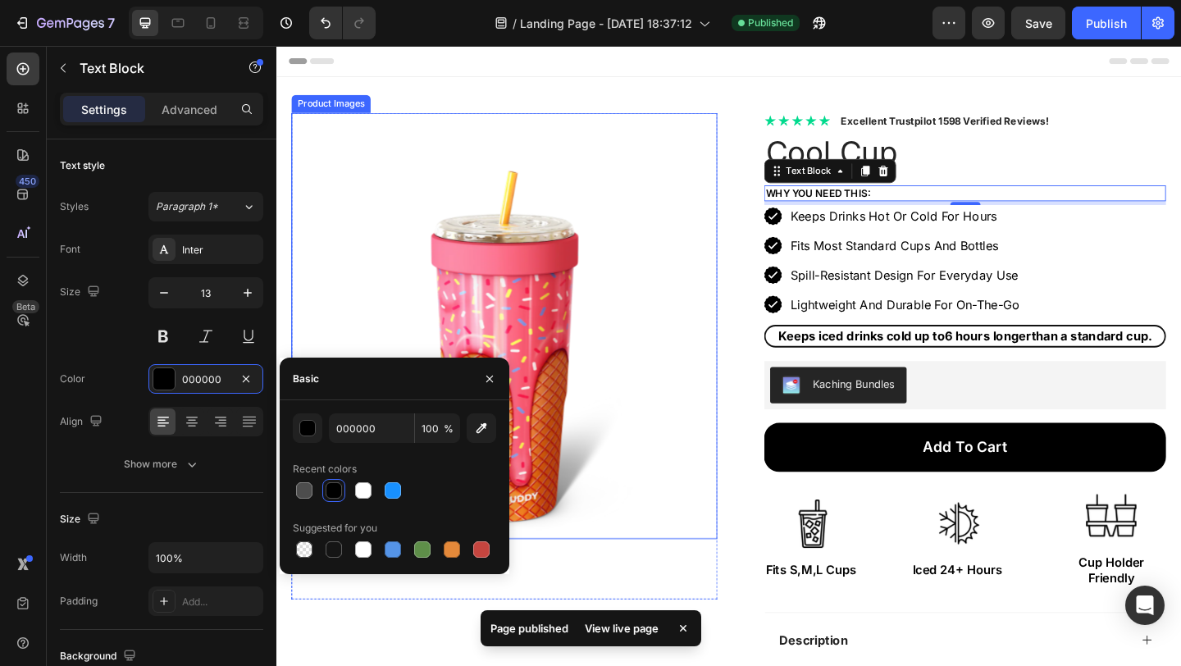
click at [731, 216] on img at bounding box center [524, 350] width 463 height 463
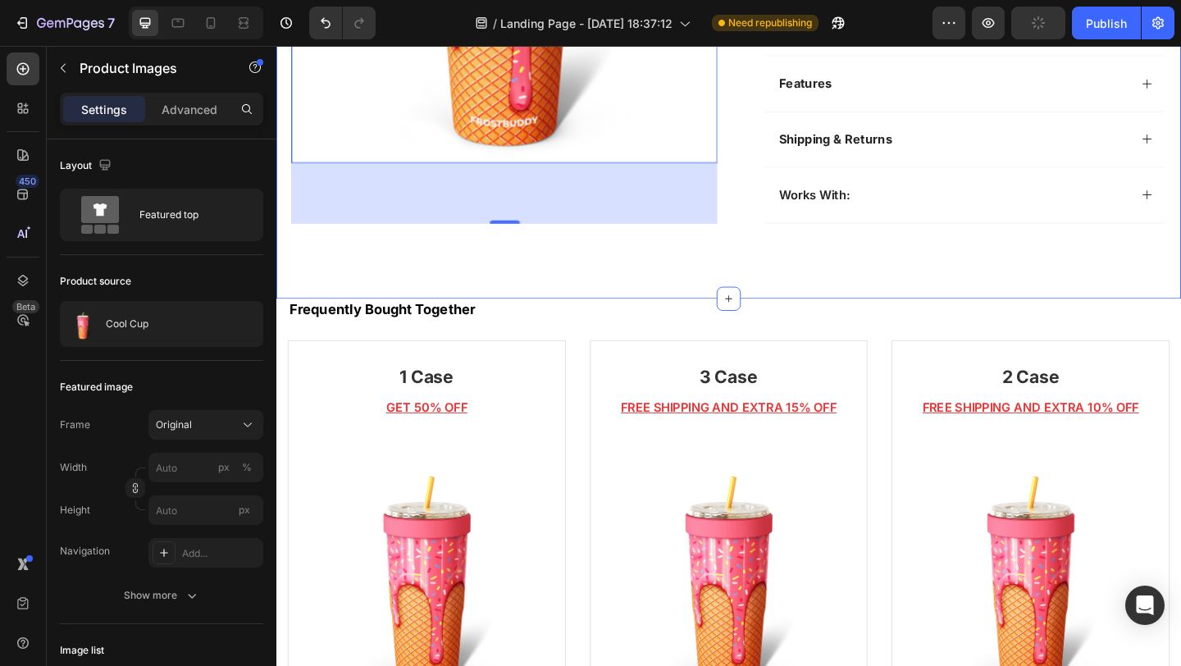
scroll to position [658, 0]
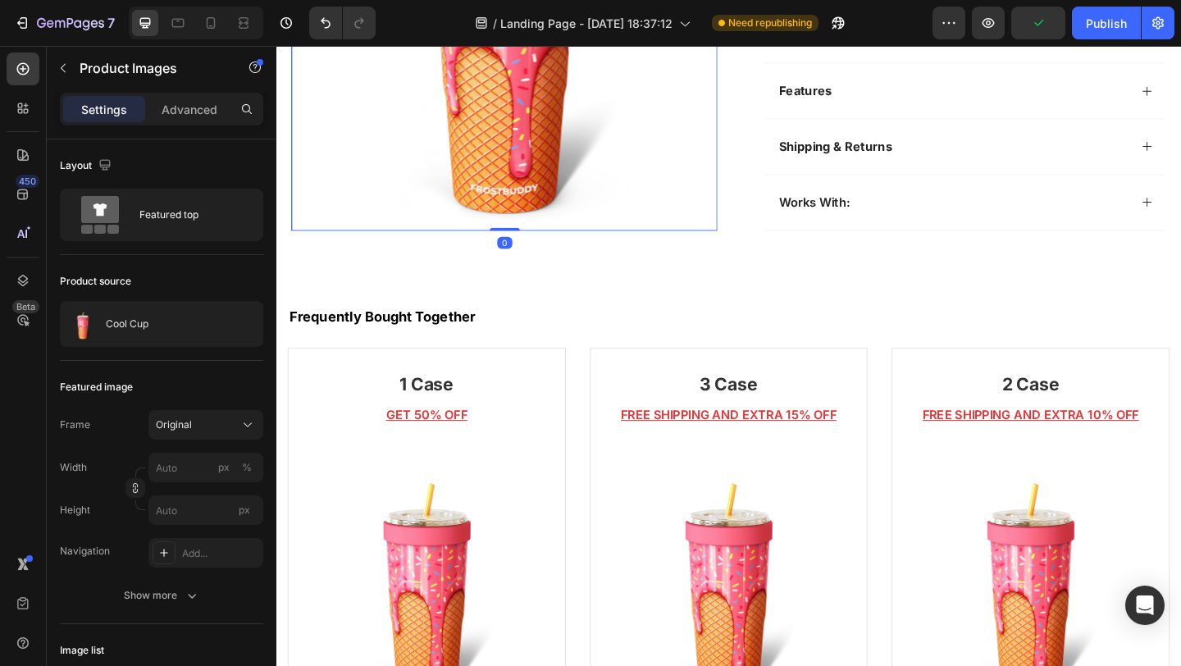
drag, startPoint x: 519, startPoint y: 243, endPoint x: 512, endPoint y: 131, distance: 111.8
click at [512, 131] on div "Product Images 0" at bounding box center [524, 15] width 463 height 463
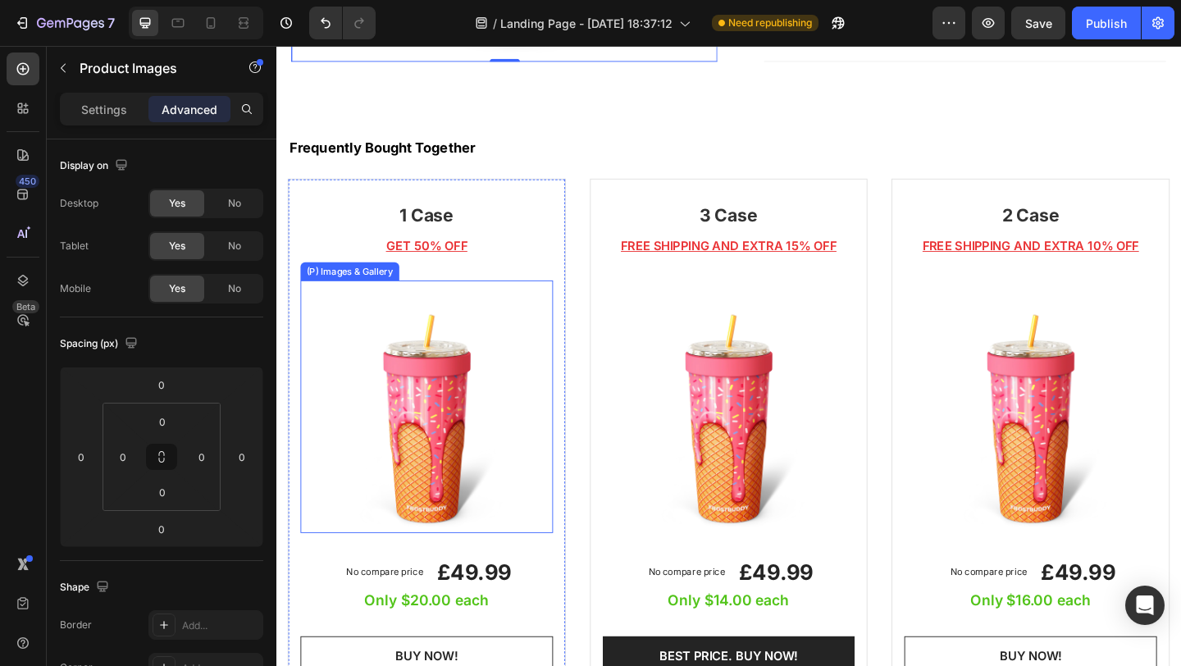
scroll to position [858, 0]
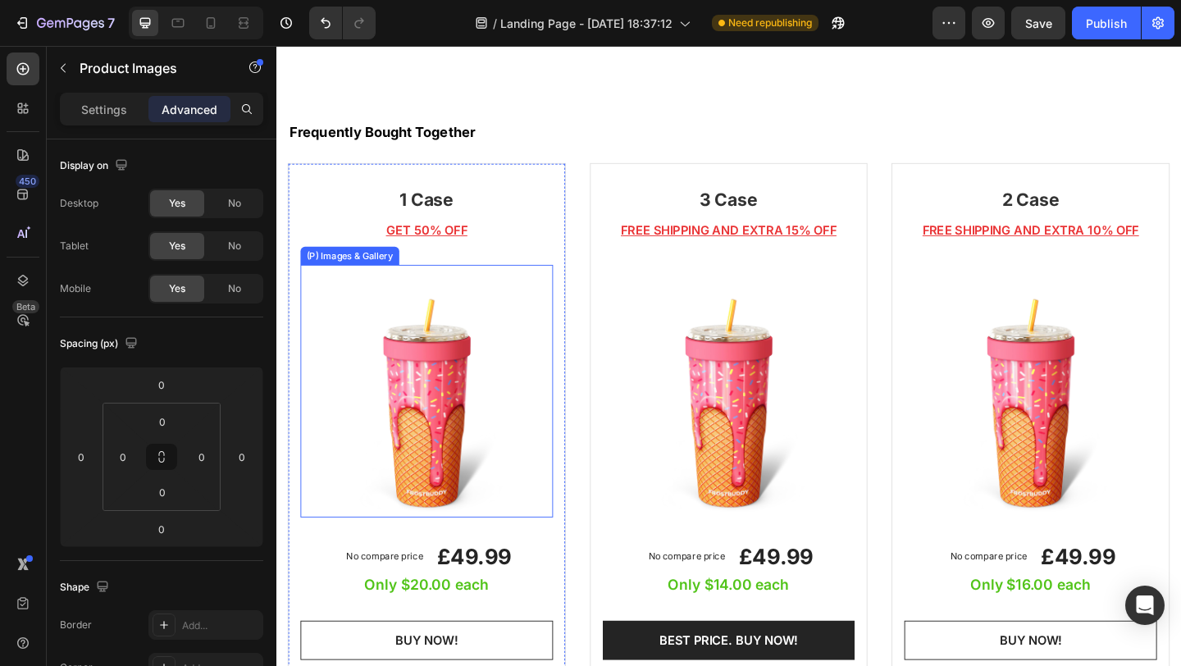
click at [427, 388] on img at bounding box center [440, 421] width 275 height 275
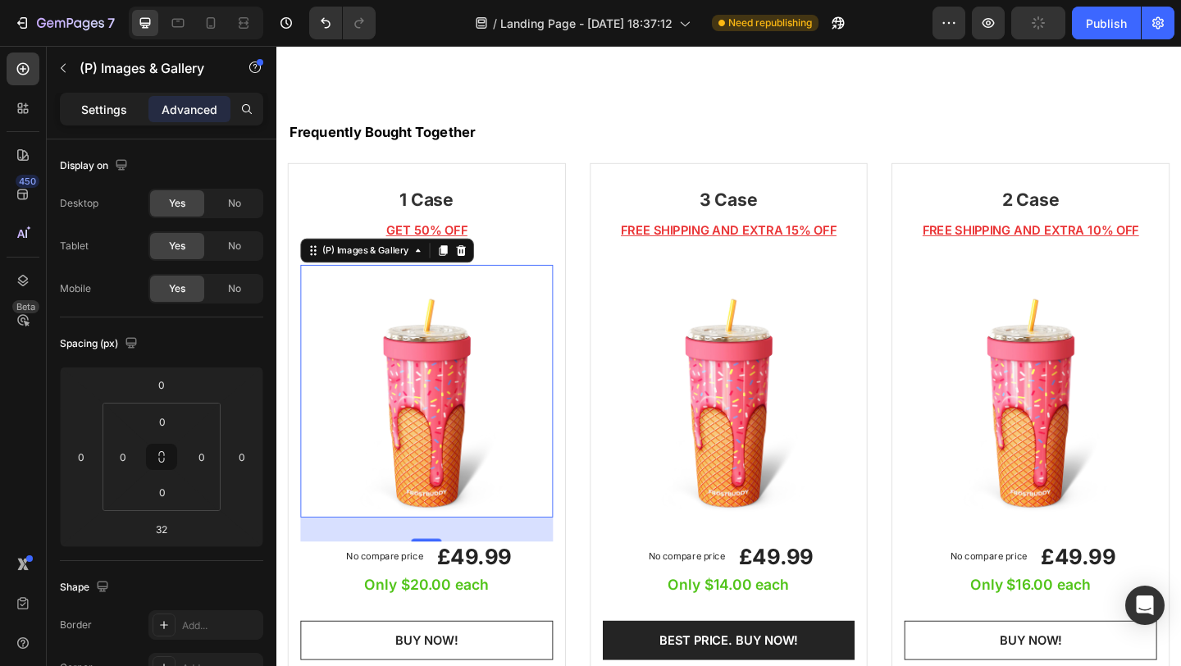
click at [108, 104] on p "Settings" at bounding box center [104, 109] width 46 height 17
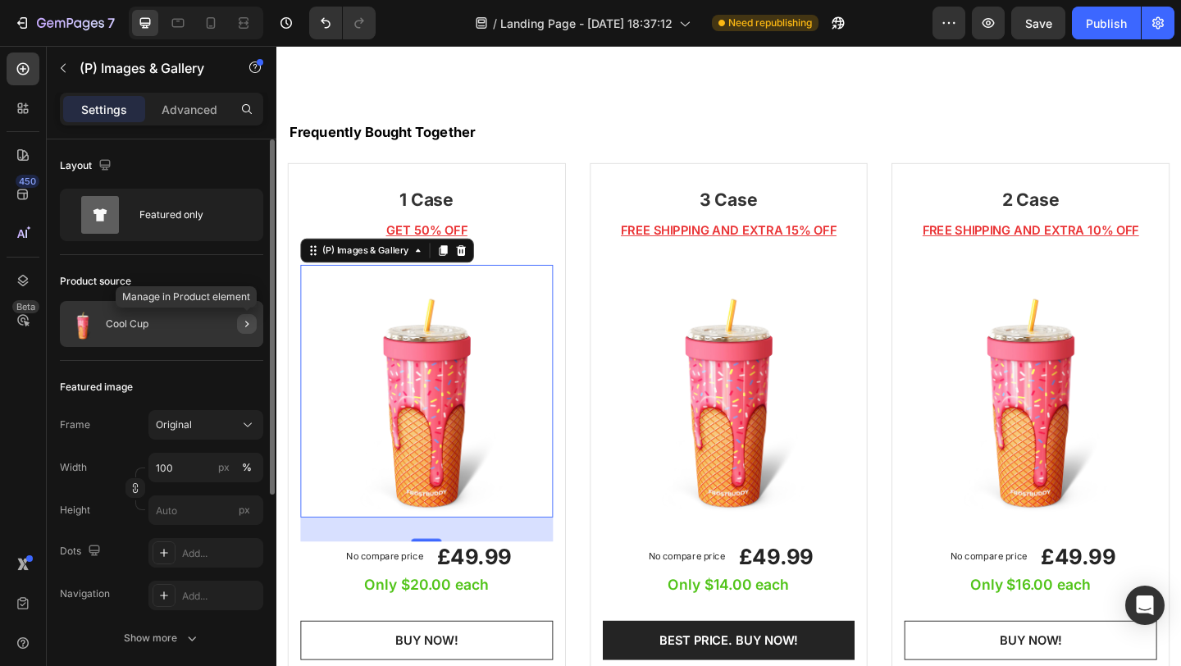
click at [243, 322] on icon "button" at bounding box center [246, 323] width 13 height 13
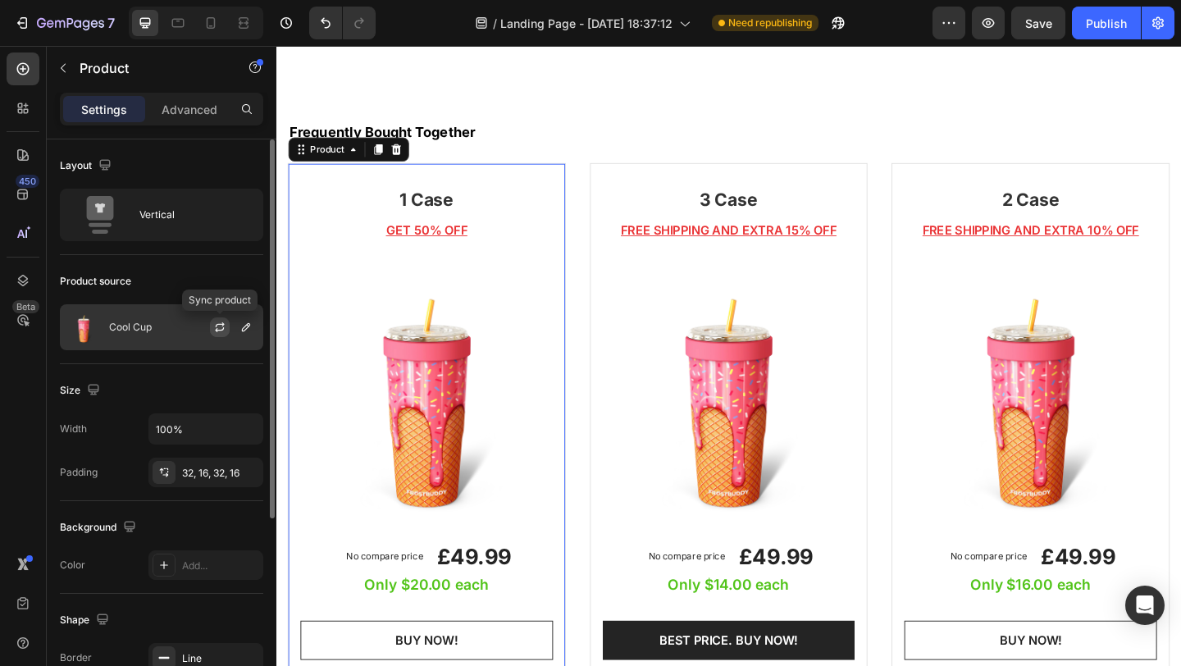
click at [225, 324] on icon "button" at bounding box center [219, 327] width 13 height 13
click at [237, 325] on button "button" at bounding box center [246, 327] width 20 height 20
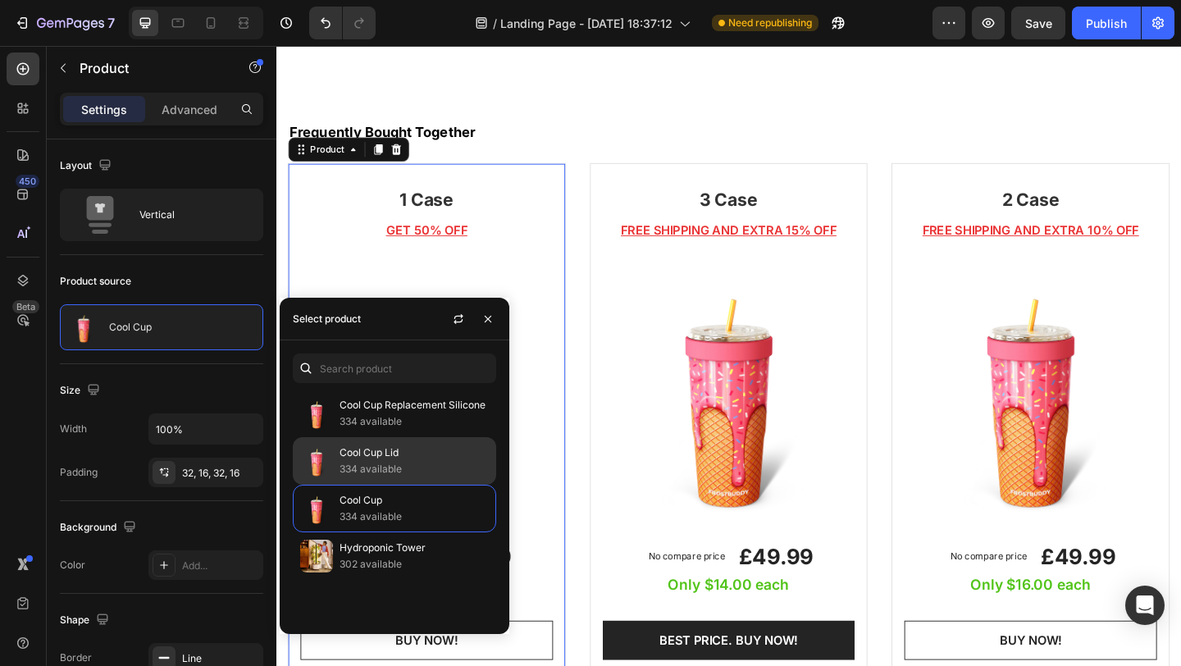
click at [409, 453] on p "Cool Cup Lid" at bounding box center [413, 452] width 149 height 16
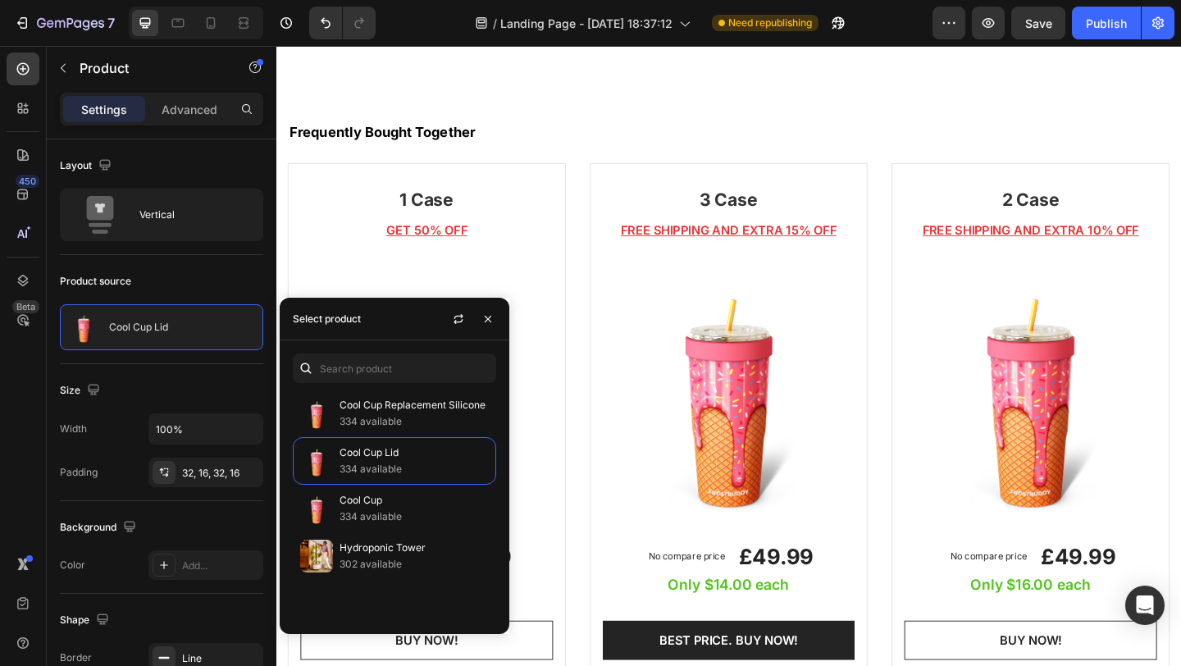
click at [581, 205] on div "1 Case Heading GET 50% OFF Text block (P) Images & Gallery No compare price (P)…" at bounding box center [440, 466] width 303 height 587
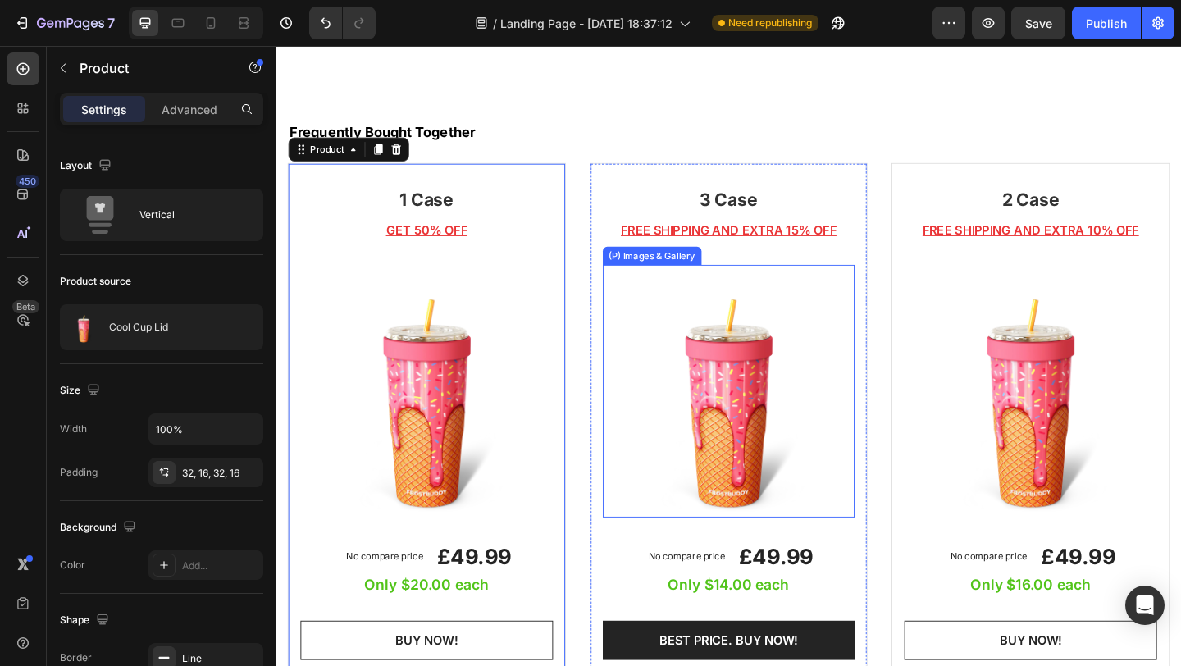
click at [781, 389] on img at bounding box center [768, 421] width 275 height 275
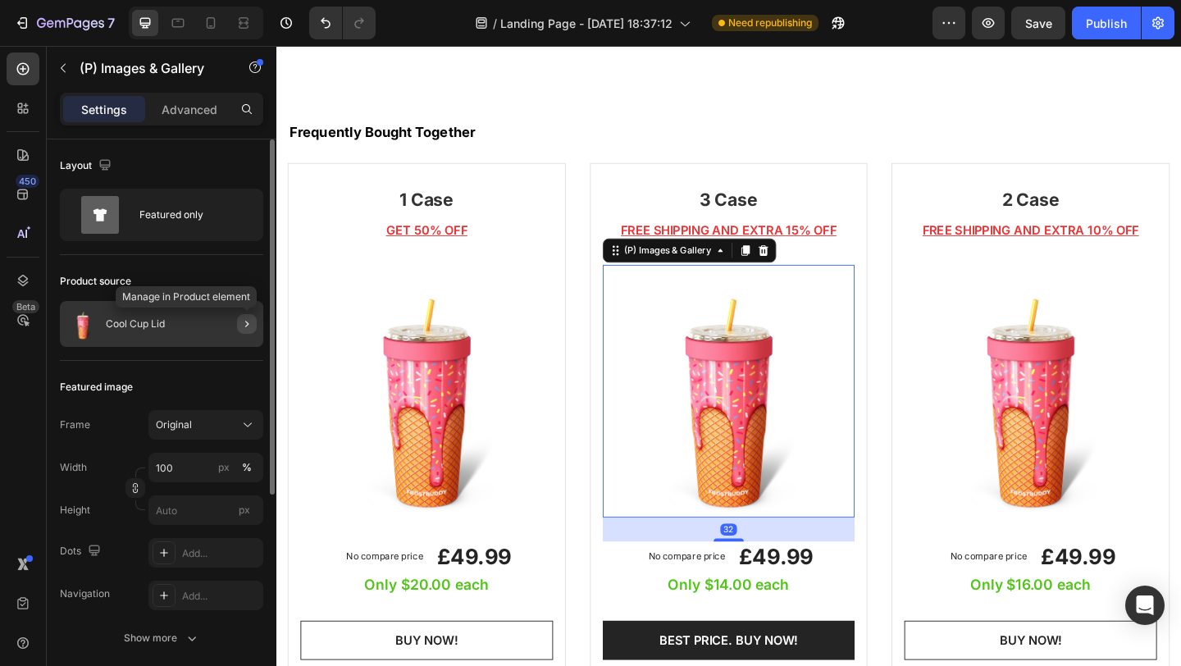
click at [248, 321] on icon "button" at bounding box center [246, 323] width 13 height 13
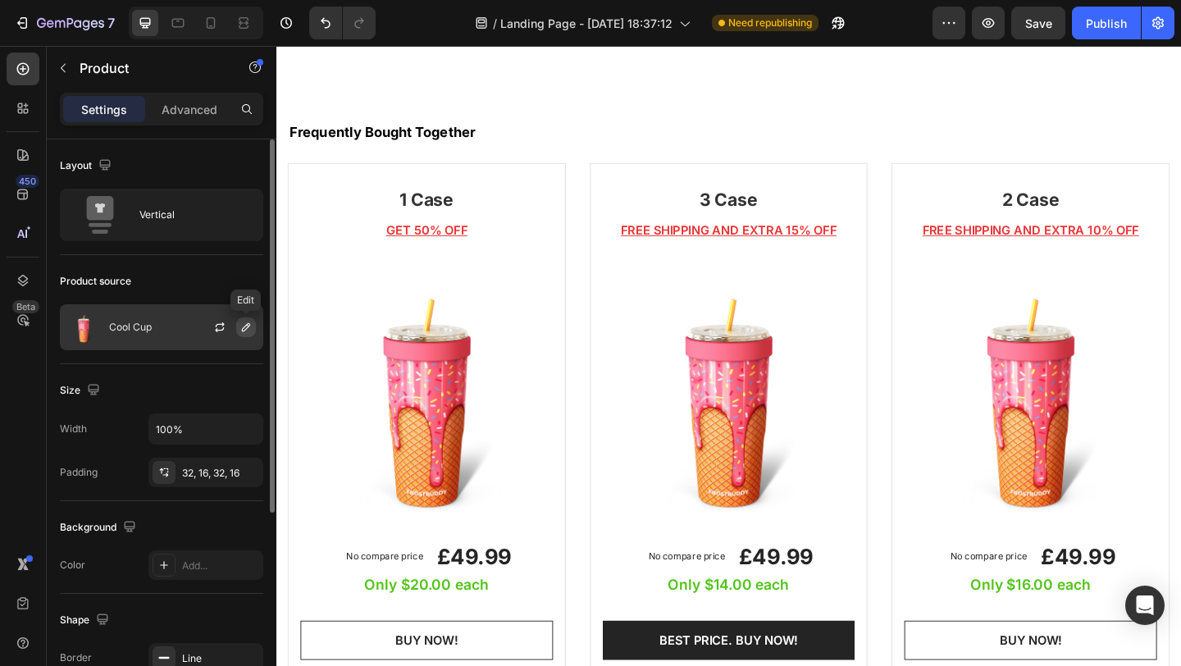
click at [248, 330] on icon "button" at bounding box center [245, 327] width 13 height 13
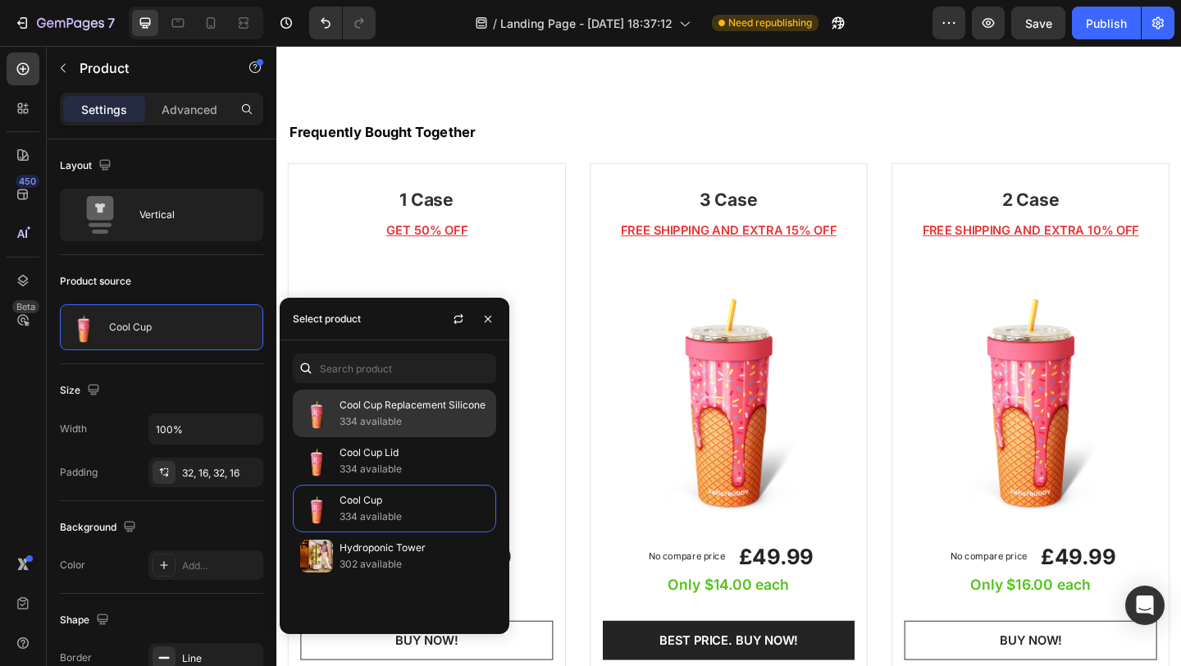
click at [390, 415] on p "334 available" at bounding box center [413, 421] width 149 height 16
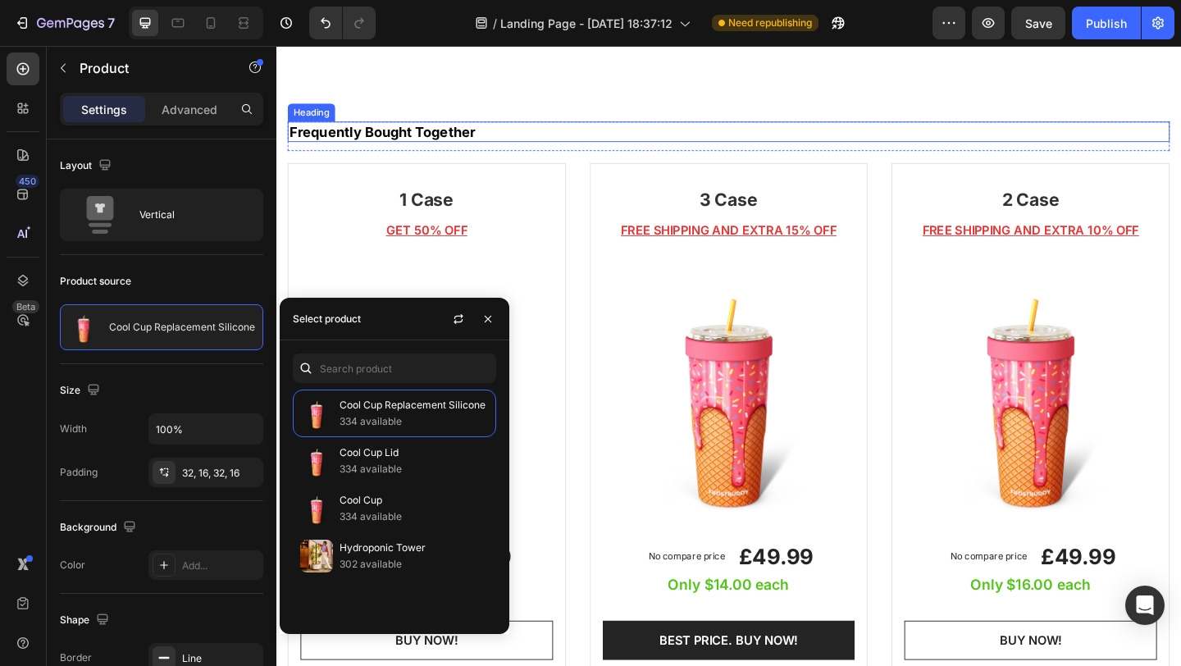
click at [592, 140] on h2 "Frequently Bought Together" at bounding box center [768, 139] width 959 height 22
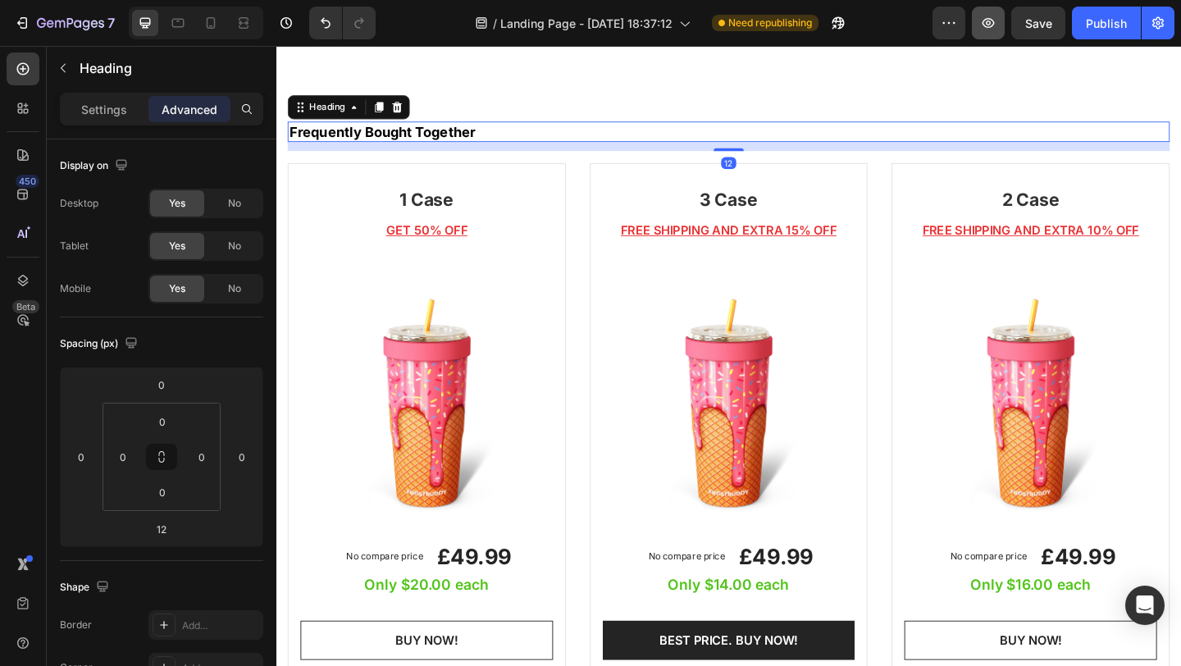
click at [1109, 25] on div "Publish" at bounding box center [1106, 23] width 41 height 17
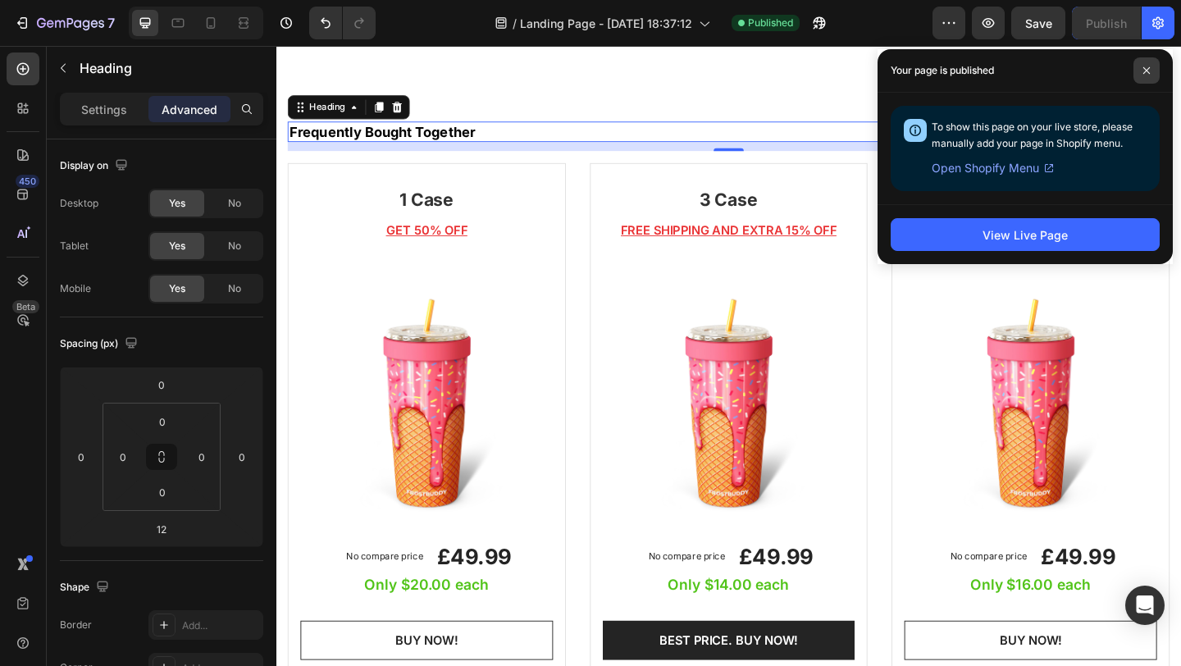
click at [1146, 63] on span at bounding box center [1146, 70] width 26 height 26
